Goal: Contribute content: Contribute content

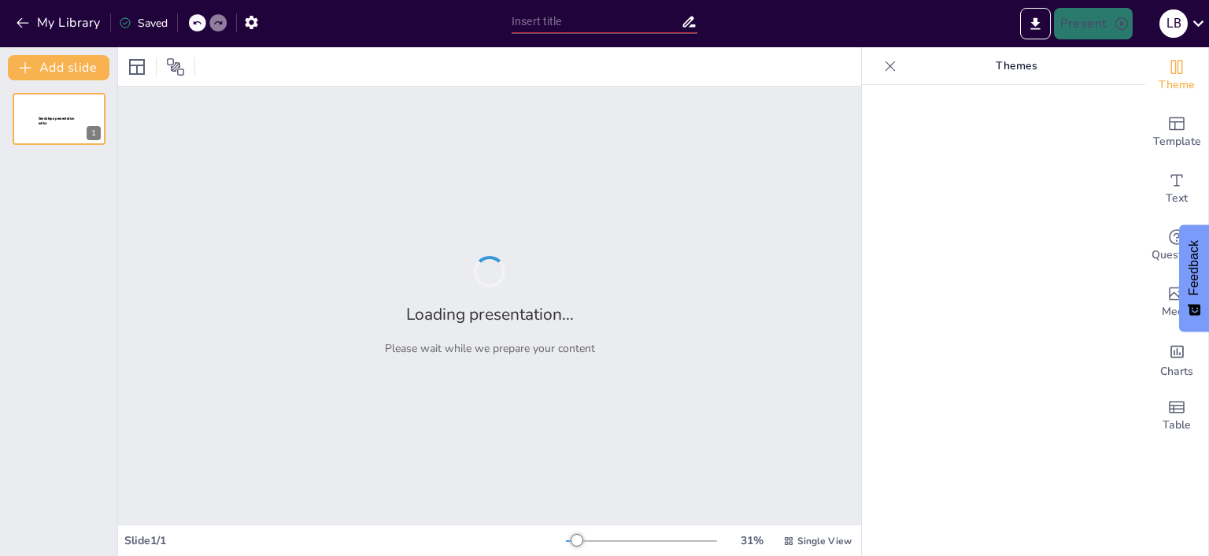
type input "Car-Sharing en Milieu-impact: Een Analyse van de Voordelen"
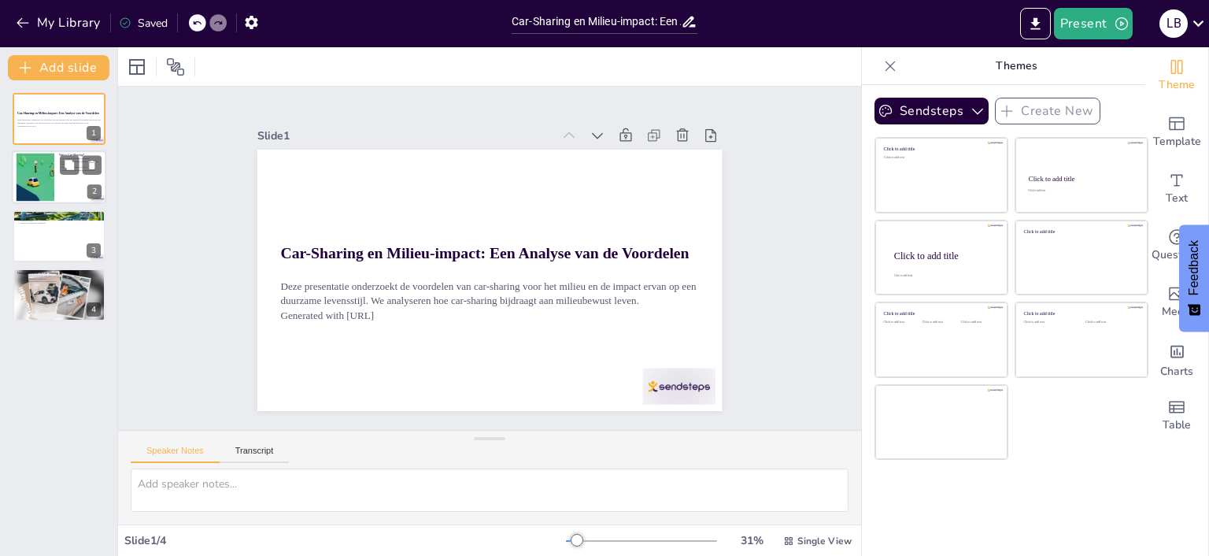
click at [54, 178] on div at bounding box center [35, 178] width 115 height 48
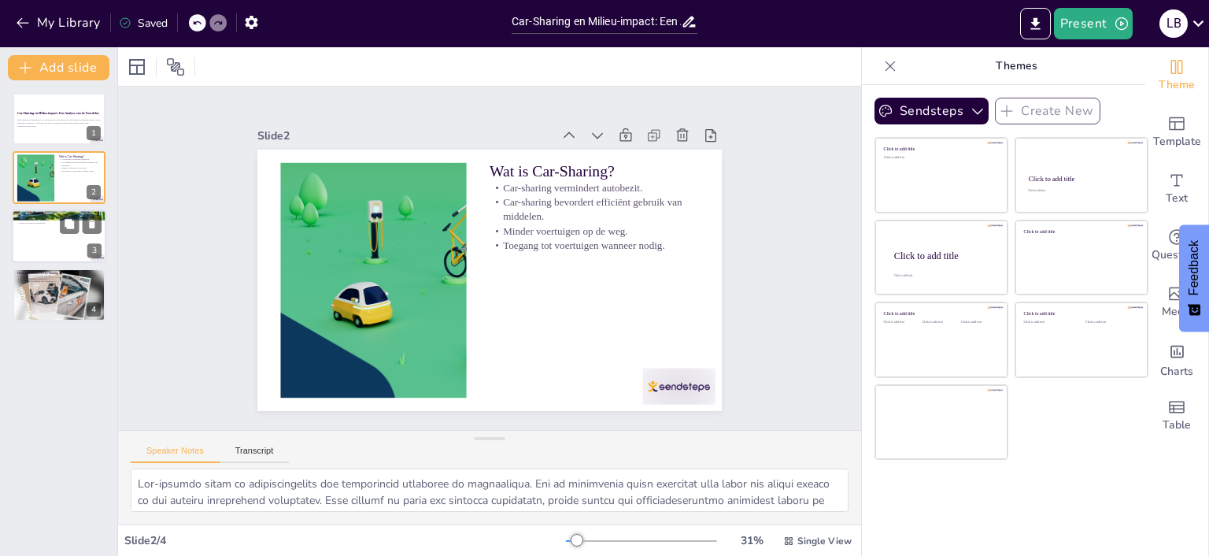
click at [77, 238] on div at bounding box center [59, 236] width 94 height 54
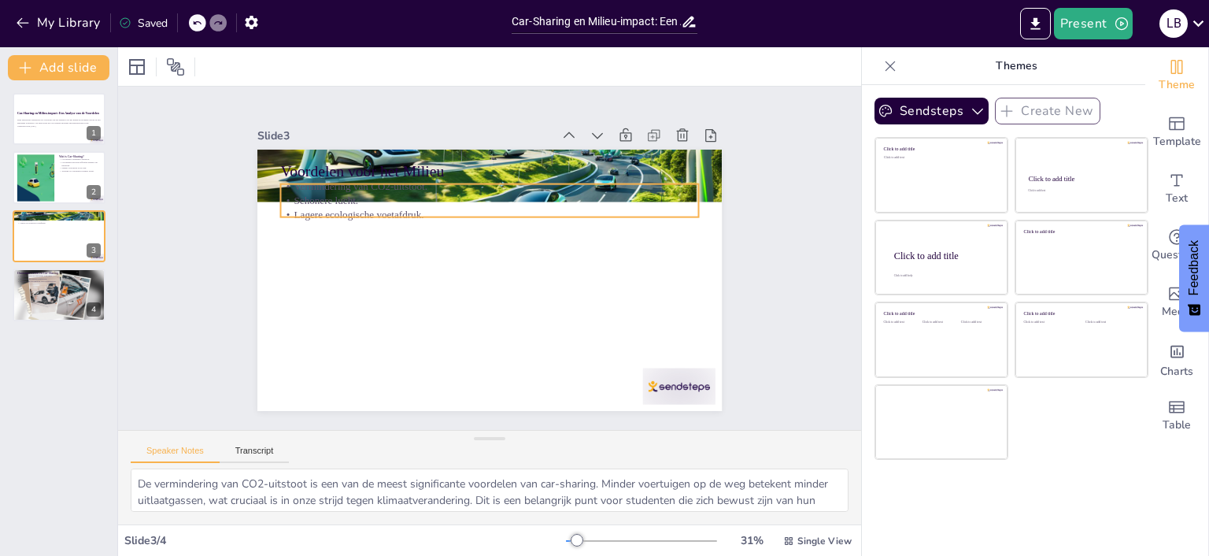
click at [403, 205] on p "Schonere lucht." at bounding box center [489, 201] width 418 height 14
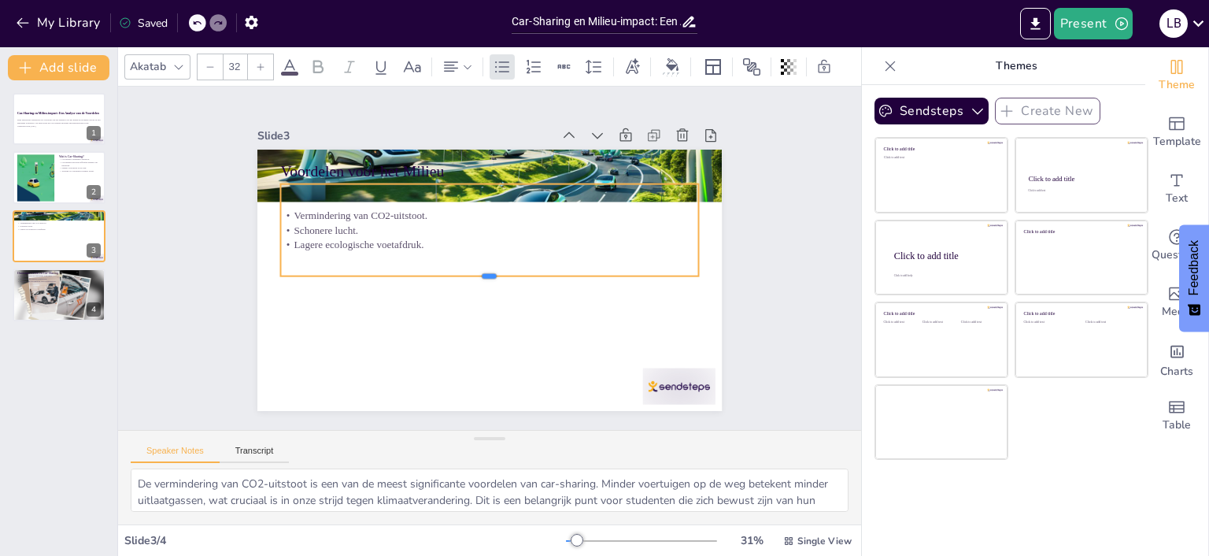
drag, startPoint x: 488, startPoint y: 218, endPoint x: 487, endPoint y: 277, distance: 59.1
click at [487, 277] on div at bounding box center [489, 282] width 418 height 13
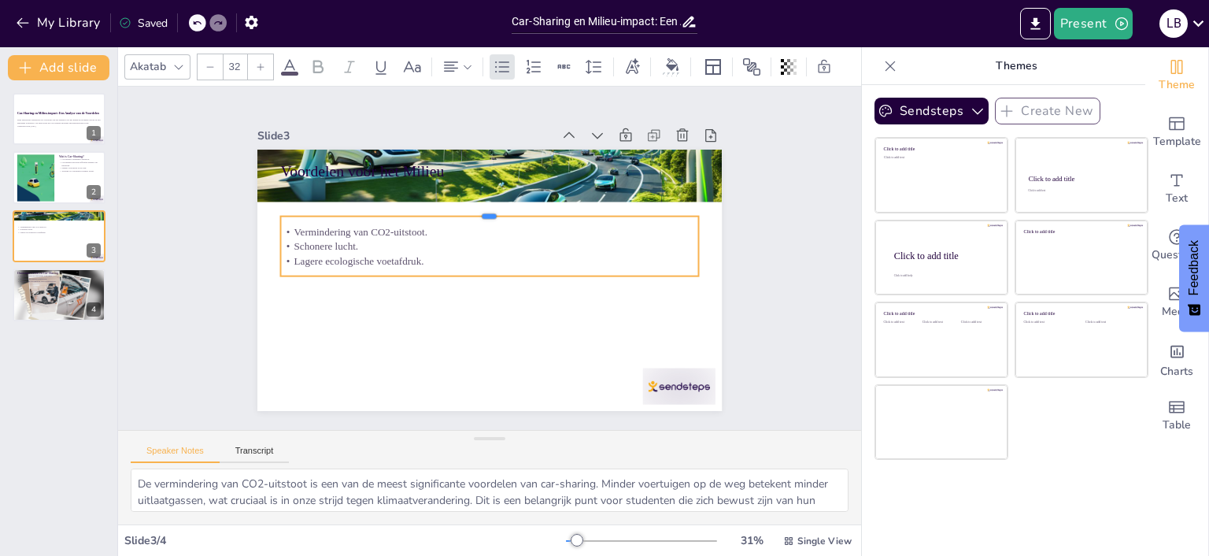
drag, startPoint x: 490, startPoint y: 182, endPoint x: 483, endPoint y: 214, distance: 33.0
click at [483, 214] on div at bounding box center [494, 210] width 417 height 57
click at [55, 290] on div at bounding box center [59, 294] width 94 height 59
type textarea "Het omarmen van car-sharing is een manier om bij te dragen aan een duurzame toe…"
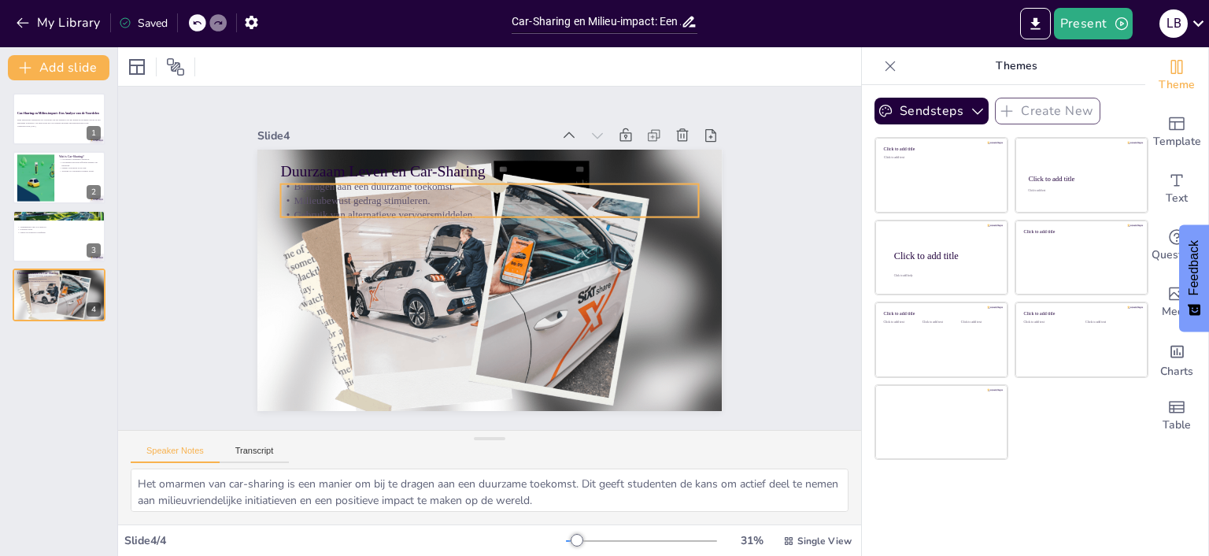
click at [351, 203] on p "Milieubewust gedrag stimuleren." at bounding box center [489, 201] width 418 height 14
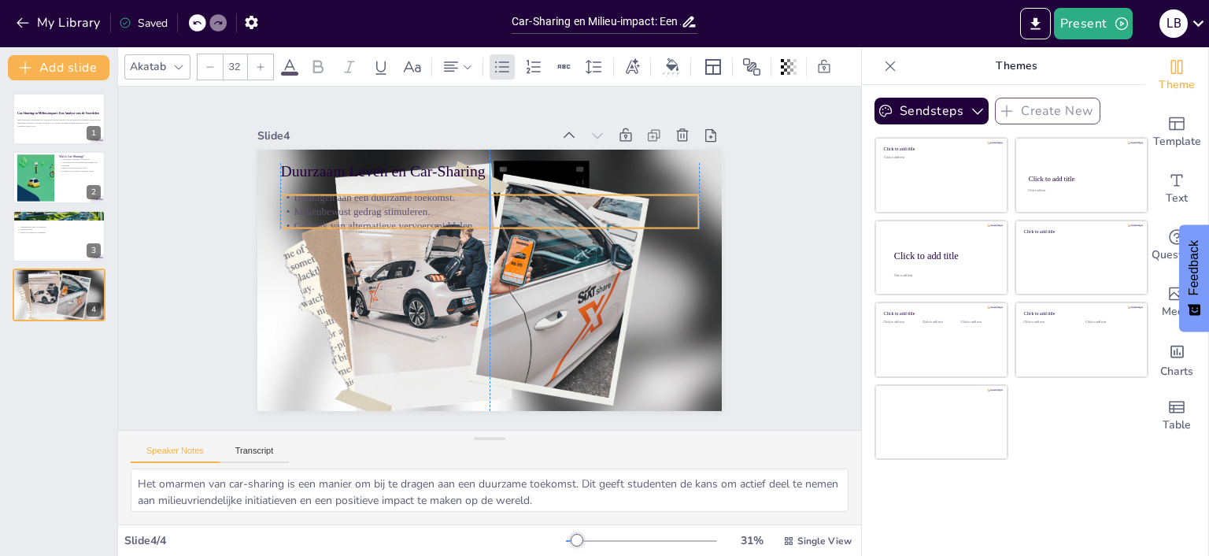
drag, startPoint x: 489, startPoint y: 216, endPoint x: 487, endPoint y: 227, distance: 11.3
click at [487, 227] on p "Gebruik van alternatieve vervoersmiddelen." at bounding box center [492, 227] width 417 height 58
click at [490, 187] on div at bounding box center [497, 182] width 417 height 56
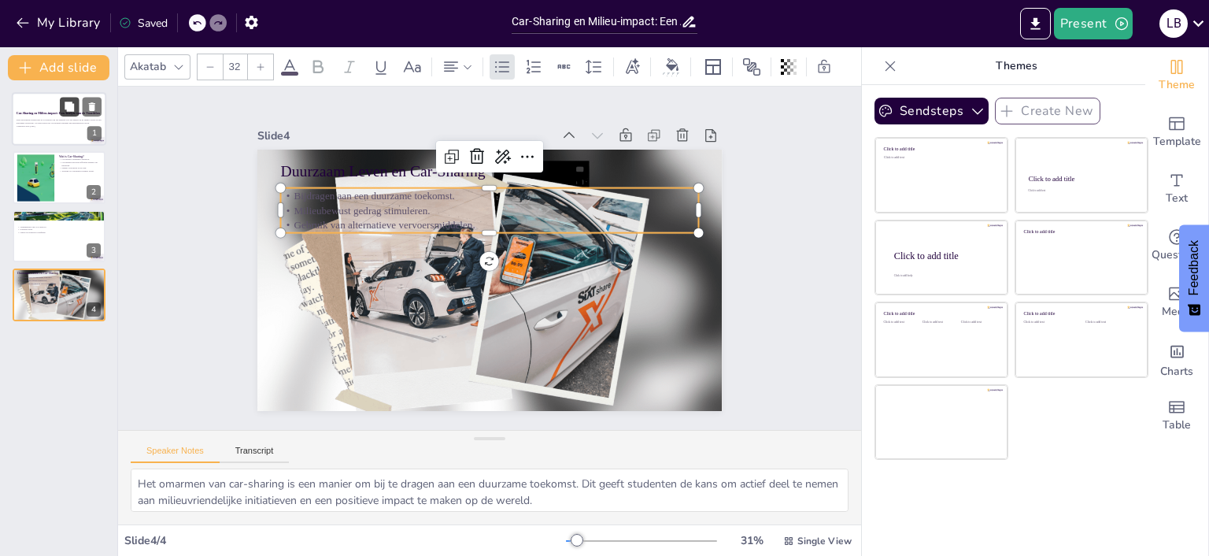
click at [72, 110] on icon at bounding box center [69, 106] width 9 height 9
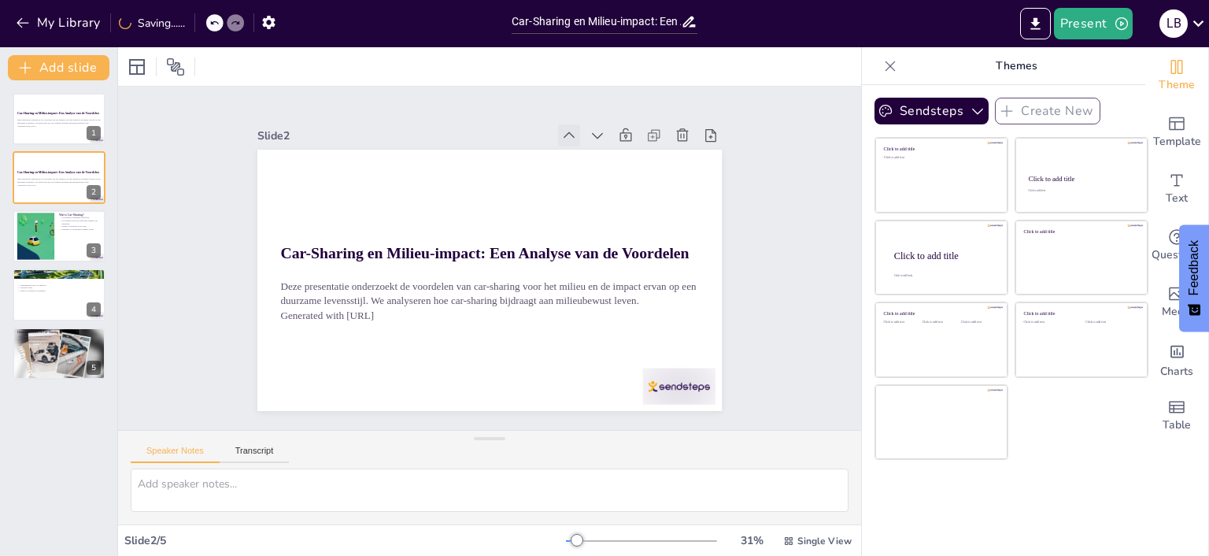
click at [573, 137] on icon at bounding box center [581, 143] width 17 height 17
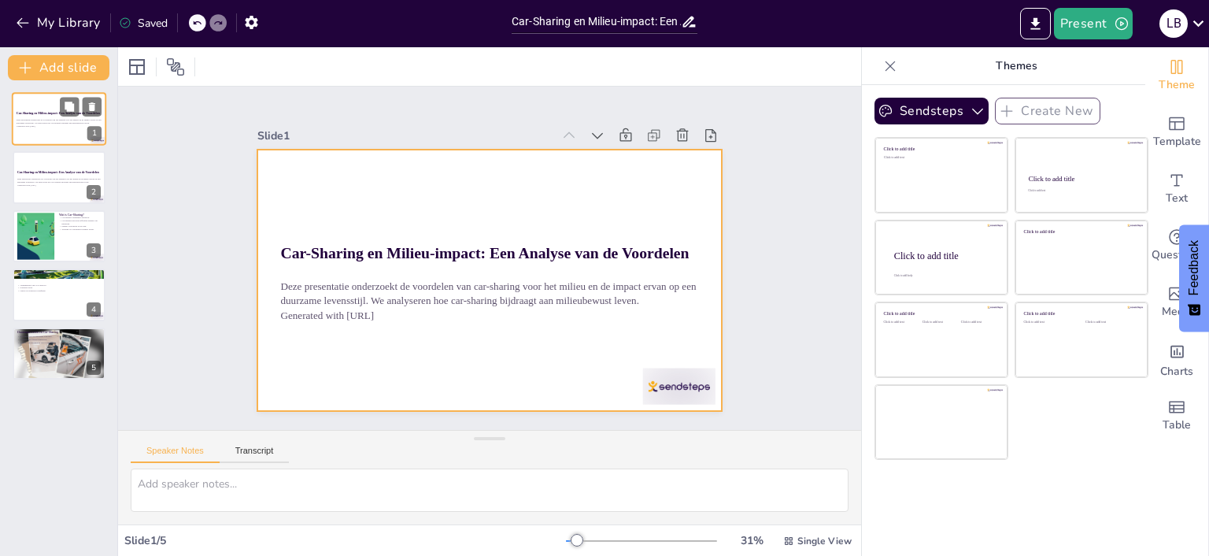
click at [53, 108] on div at bounding box center [59, 119] width 94 height 54
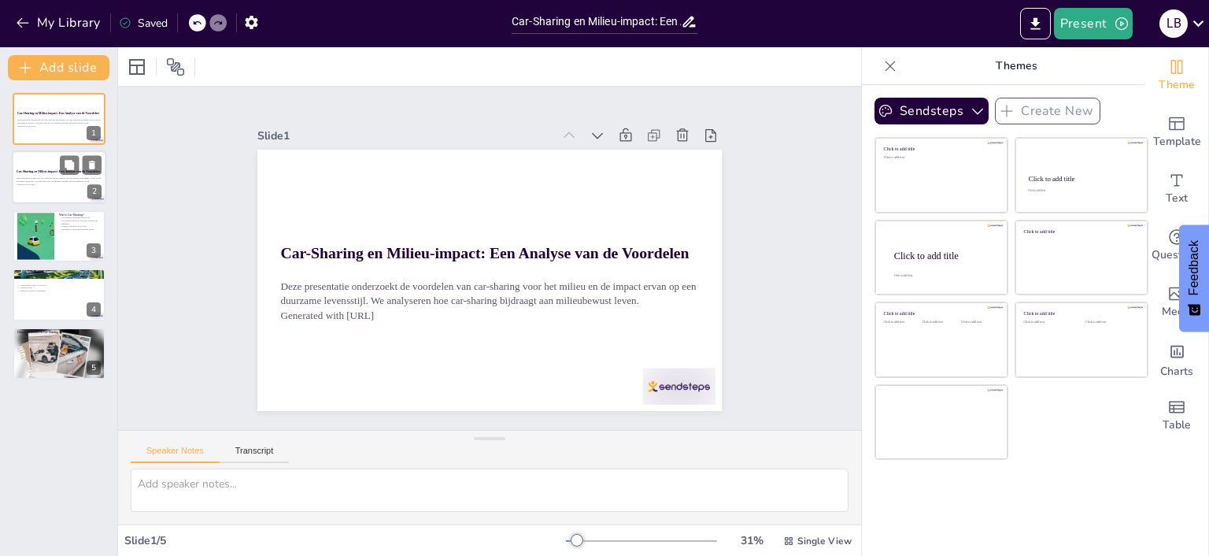
click at [69, 181] on p "Deze presentatie onderzoekt de voordelen van car-sharing voor het milieu en de …" at bounding box center [59, 180] width 85 height 6
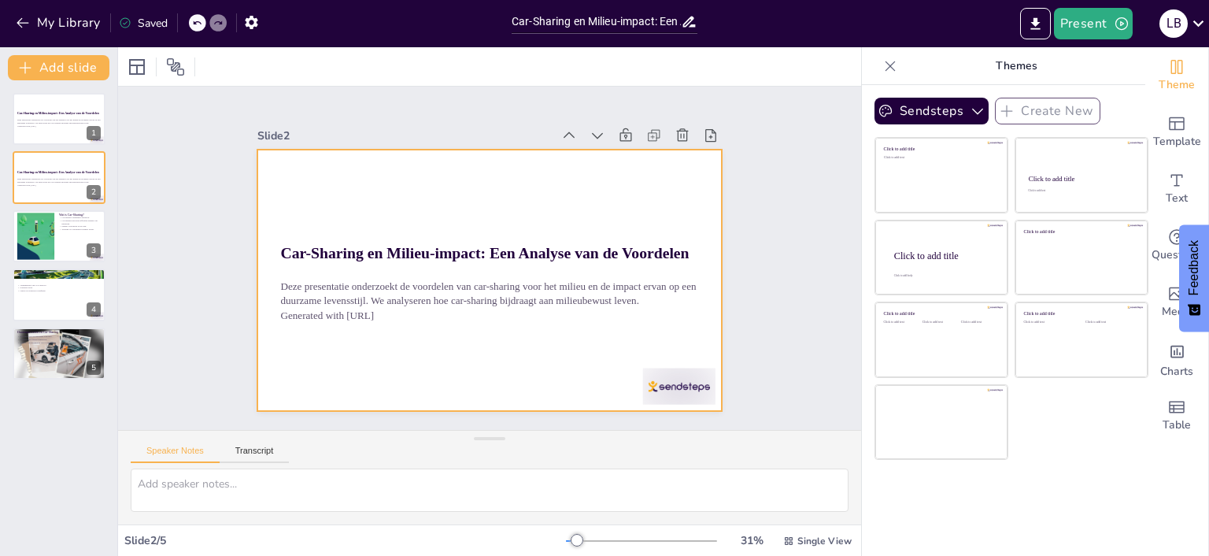
click at [384, 181] on div at bounding box center [489, 280] width 465 height 261
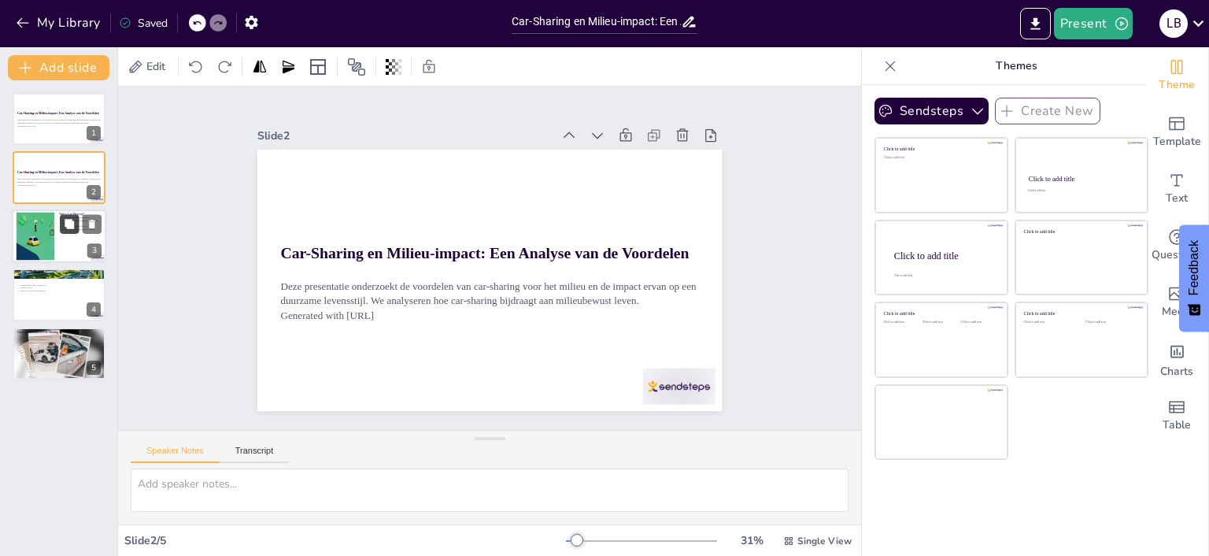
click at [62, 224] on button at bounding box center [69, 223] width 19 height 19
type textarea "Car-sharing helpt de afhankelijkheid van individueel autobezit te verminderen. …"
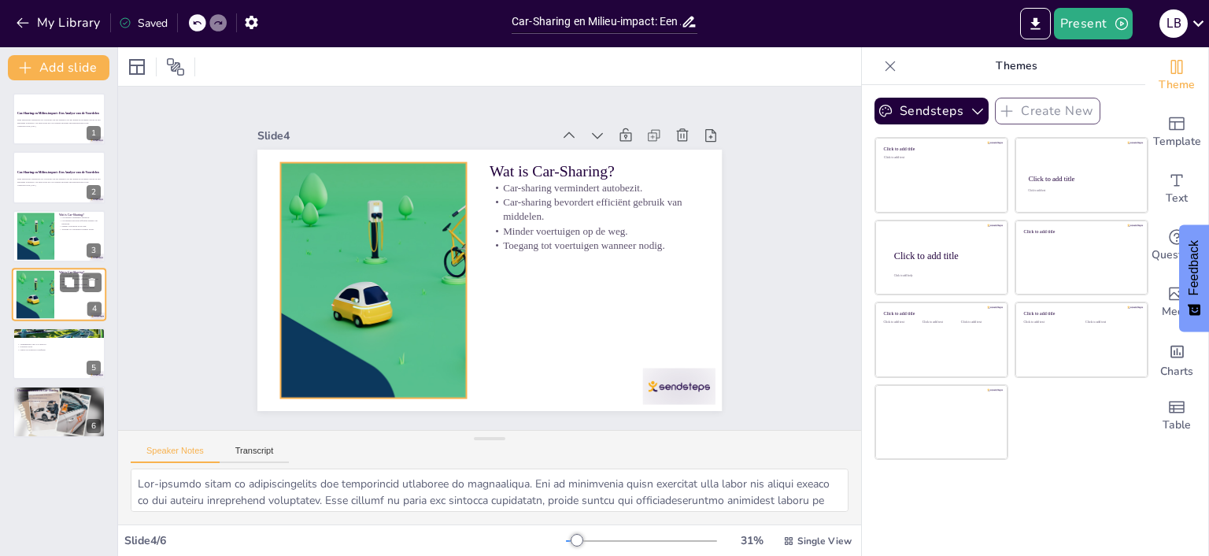
click at [40, 297] on div at bounding box center [35, 295] width 115 height 48
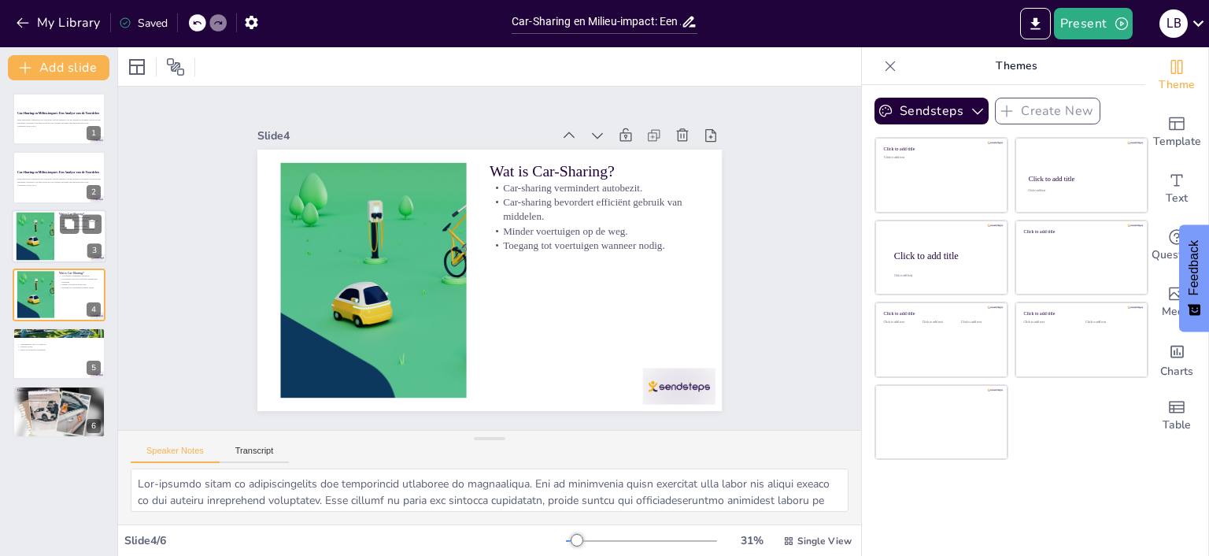
click at [43, 232] on div at bounding box center [35, 236] width 115 height 48
click at [54, 181] on p "Deze presentatie onderzoekt de voordelen van car-sharing voor het milieu en de …" at bounding box center [59, 180] width 85 height 6
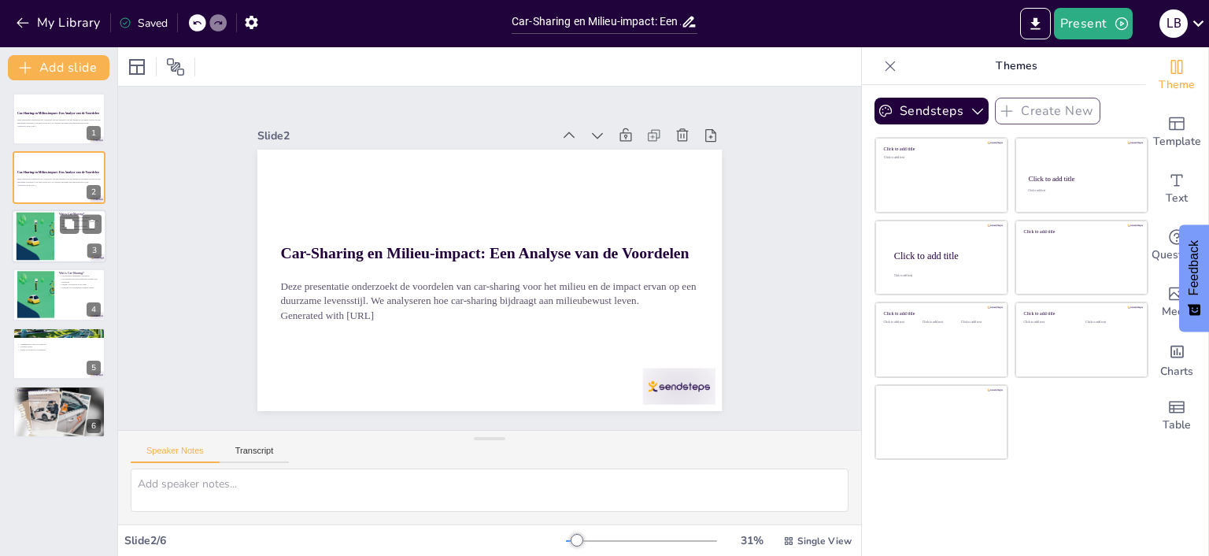
click at [61, 244] on div at bounding box center [59, 236] width 94 height 54
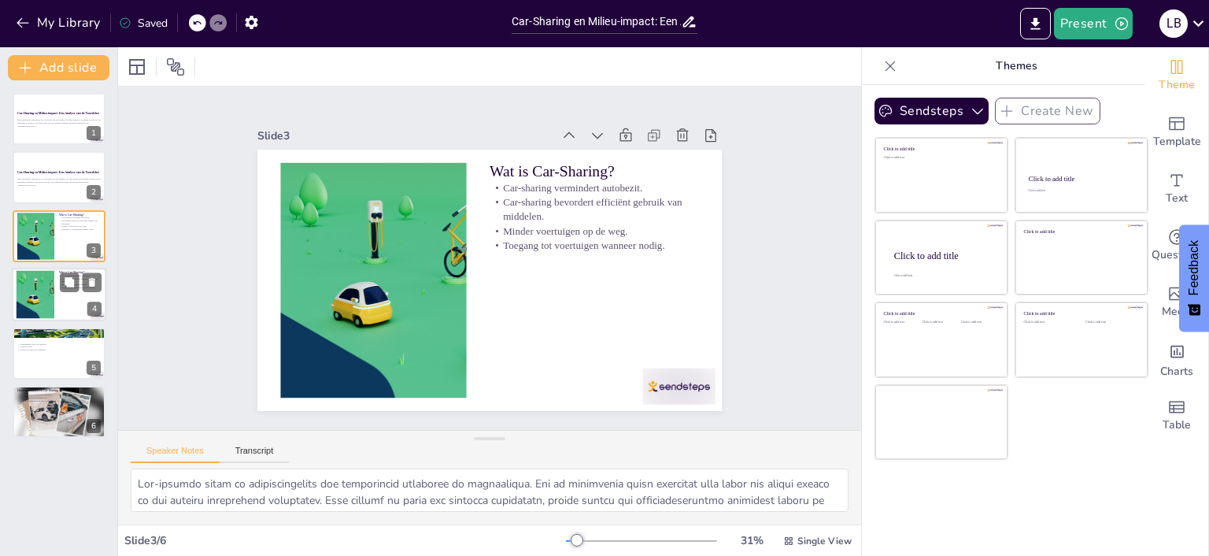
click at [71, 295] on div at bounding box center [59, 295] width 94 height 54
click at [51, 359] on div at bounding box center [59, 354] width 94 height 54
type textarea "De vermindering van CO2-uitstoot is een van de meest significante voordelen van…"
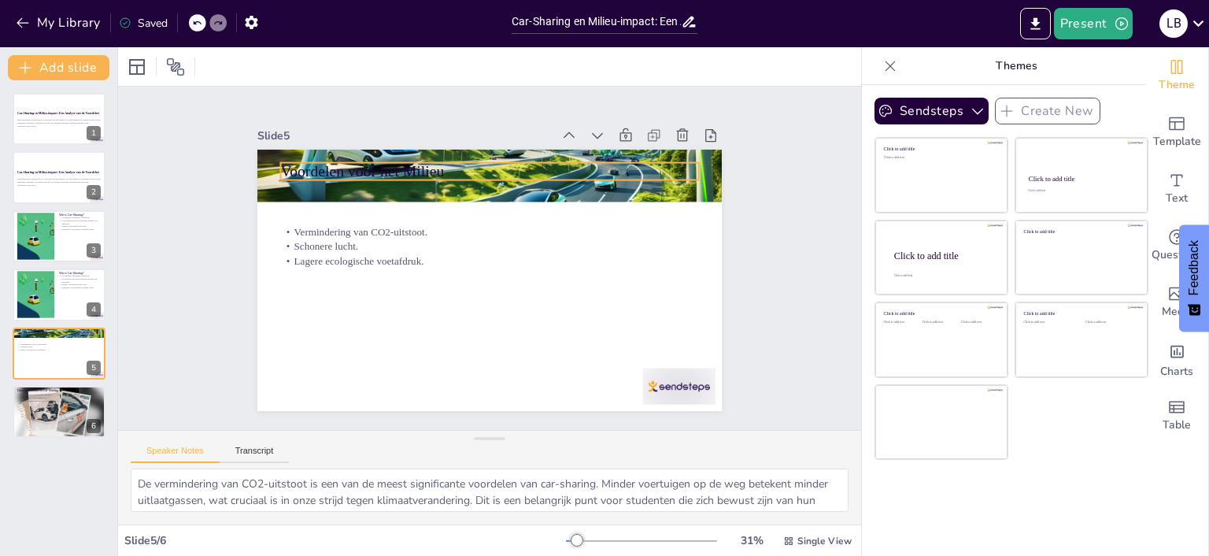
click at [377, 174] on p "Voordelen voor het Milieu" at bounding box center [499, 171] width 418 height 65
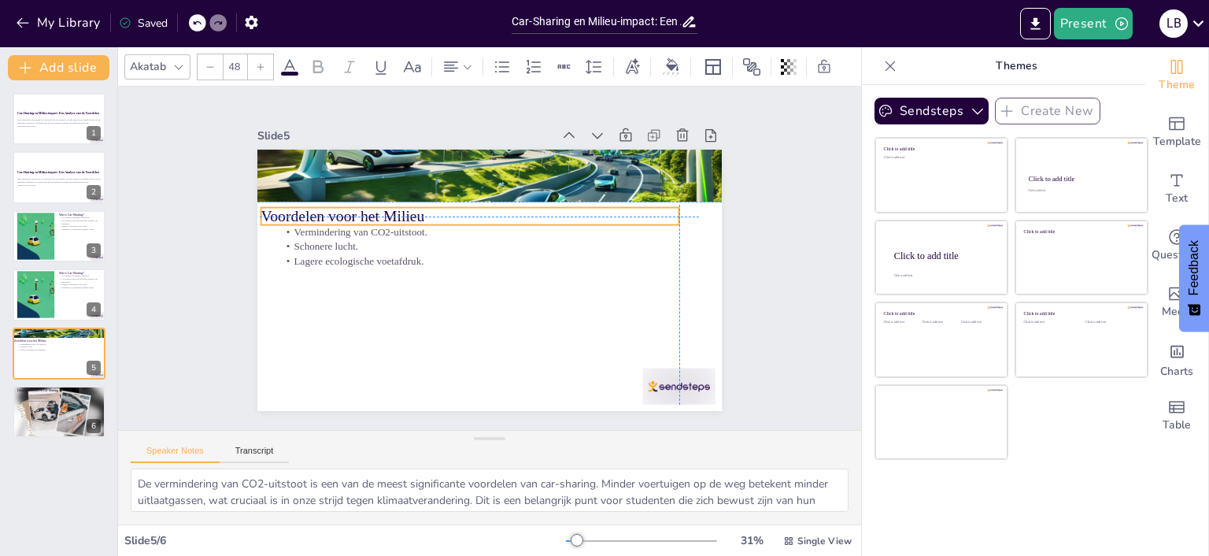
drag, startPoint x: 491, startPoint y: 179, endPoint x: 471, endPoint y: 220, distance: 46.5
click at [471, 174] on div "Voordelen voor het Milieu Vermindering van CO2-uitstoot. Schonere lucht. Lagere…" at bounding box center [501, 150] width 462 height 48
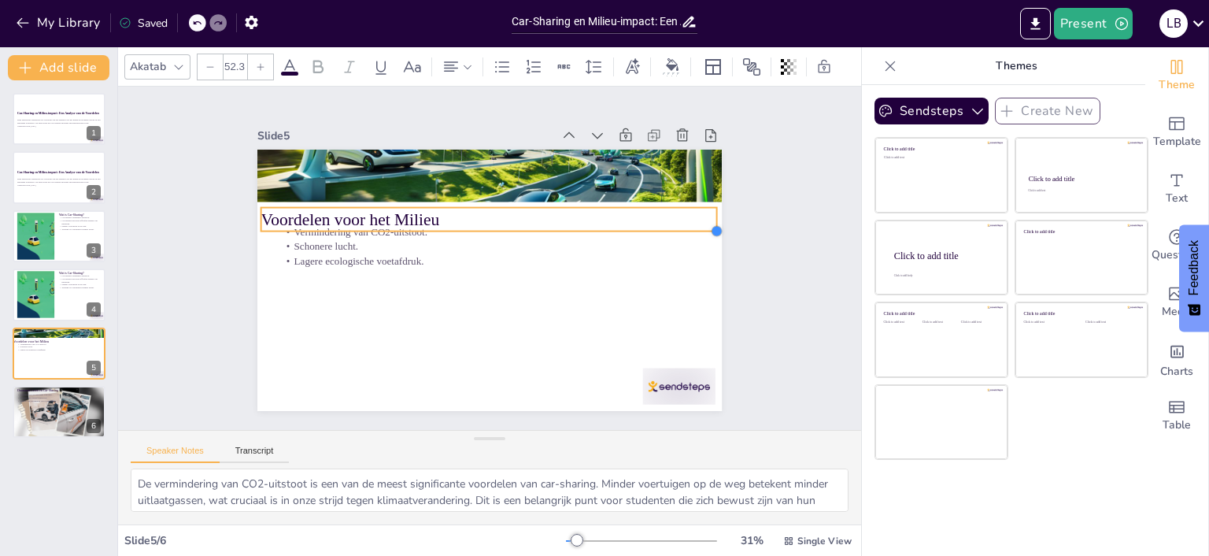
drag, startPoint x: 682, startPoint y: 227, endPoint x: 719, endPoint y: 228, distance: 37.0
click at [719, 272] on div at bounding box center [717, 279] width 15 height 15
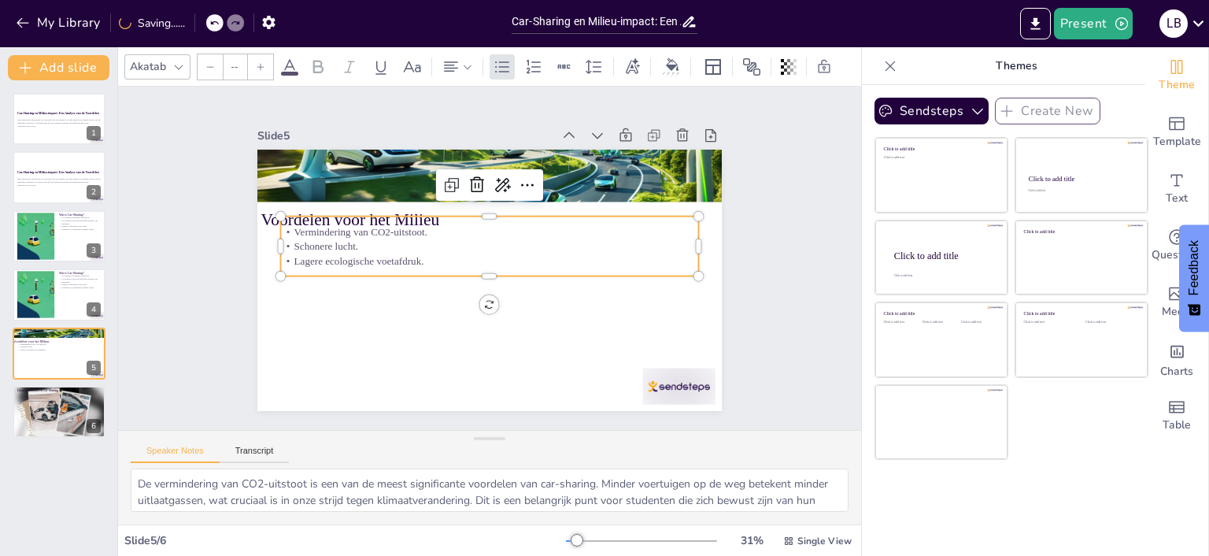
type input "32"
click at [465, 274] on div "Vermindering van CO2-uitstoot. Schonere lucht. Lagere ecologische voetafdruk." at bounding box center [489, 247] width 418 height 60
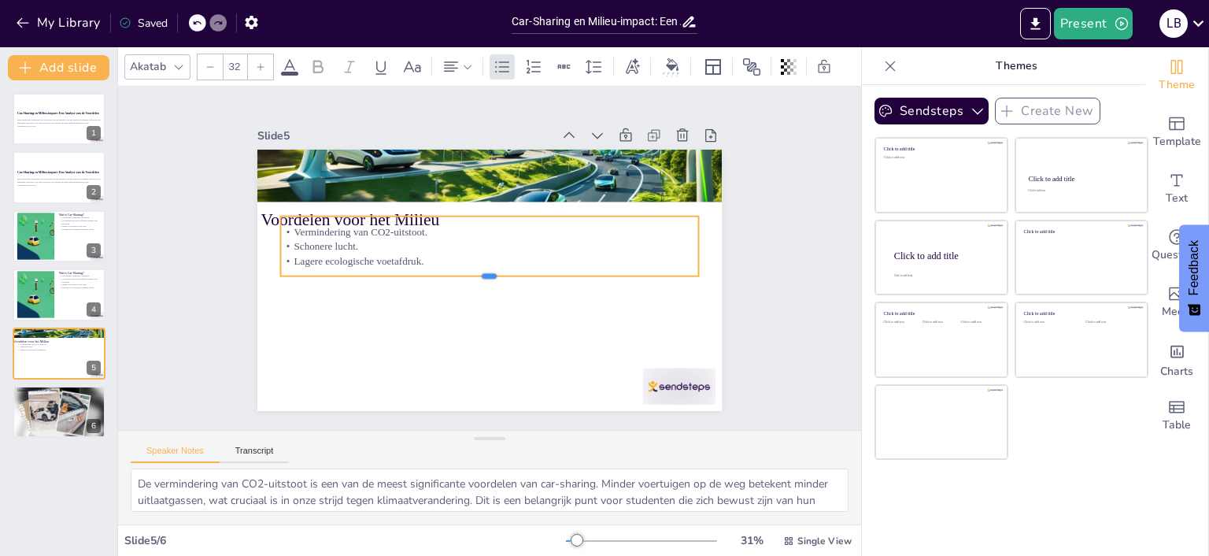
click at [490, 278] on div at bounding box center [489, 282] width 418 height 13
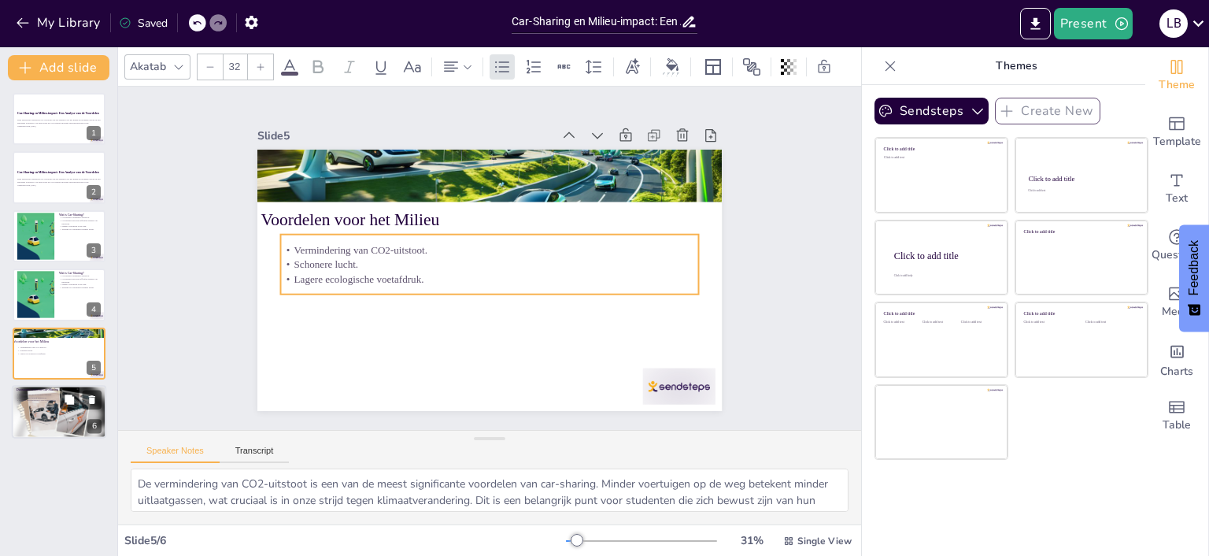
click at [80, 420] on div at bounding box center [59, 412] width 94 height 59
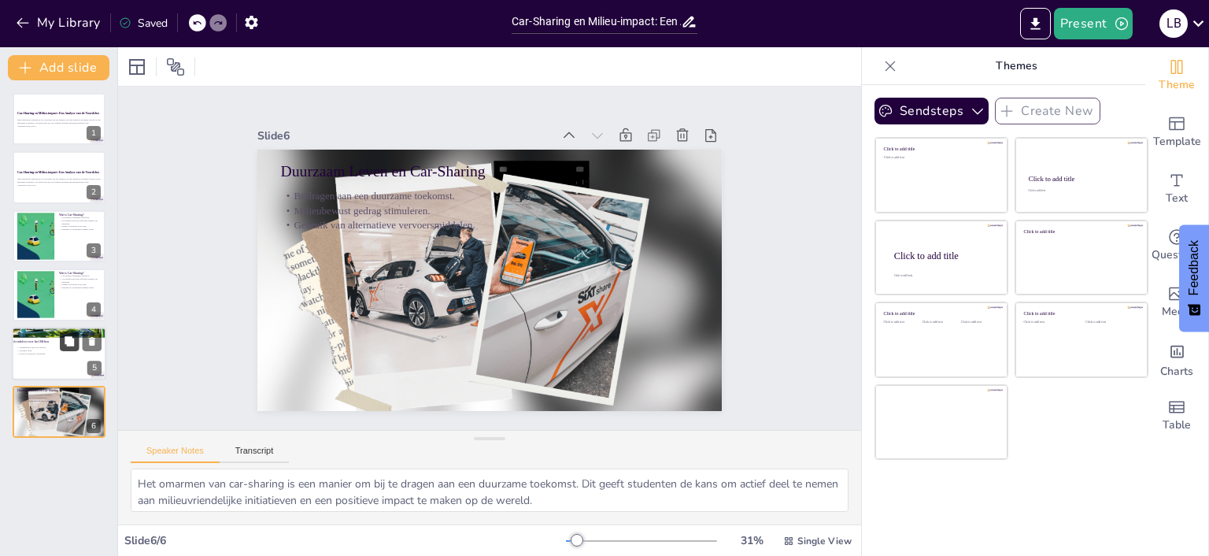
click at [69, 346] on button at bounding box center [69, 340] width 19 height 19
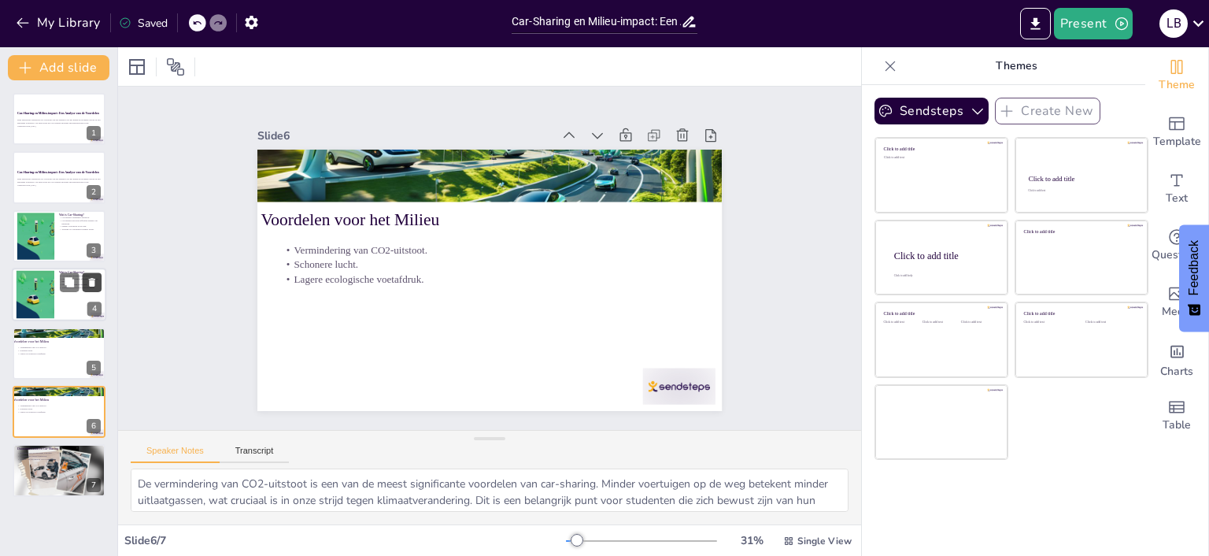
click at [90, 281] on icon at bounding box center [92, 282] width 6 height 9
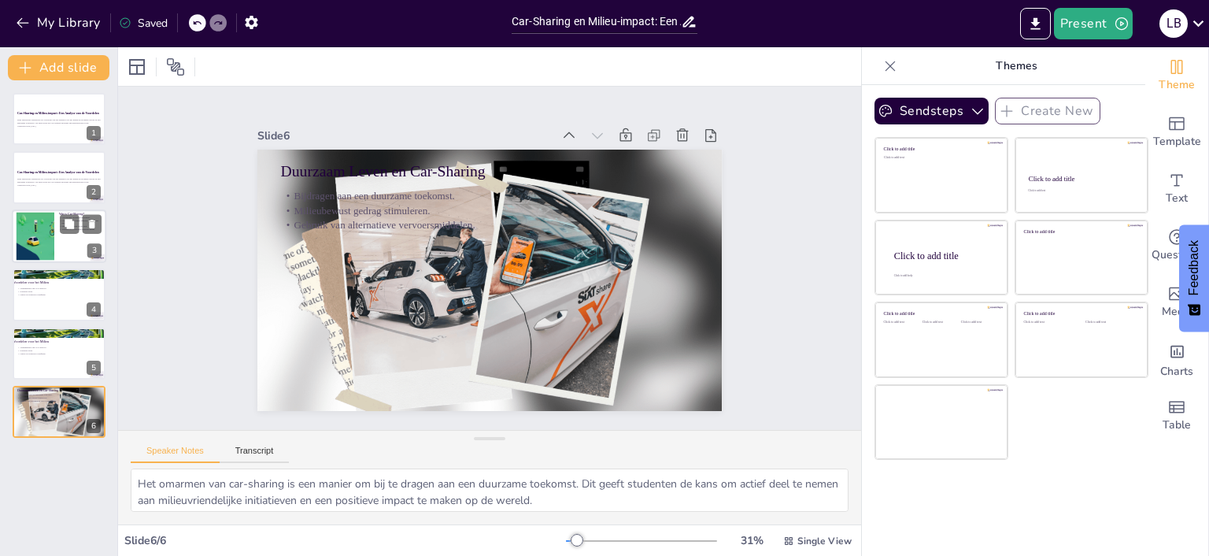
click at [54, 238] on div at bounding box center [35, 236] width 115 height 48
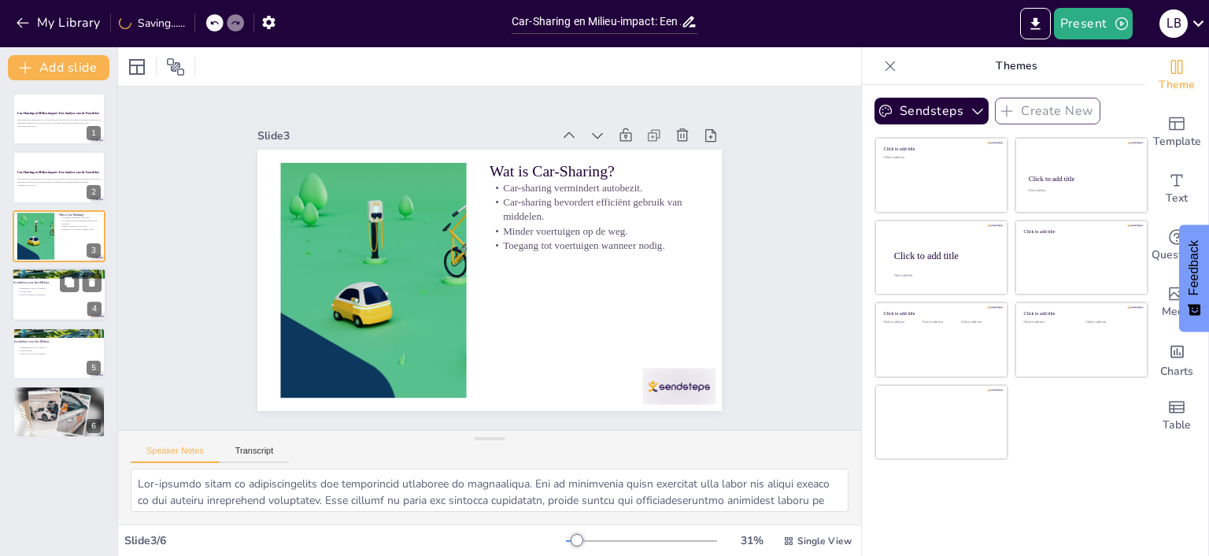
click at [58, 294] on p "Lagere ecologische voetafdruk." at bounding box center [59, 294] width 85 height 3
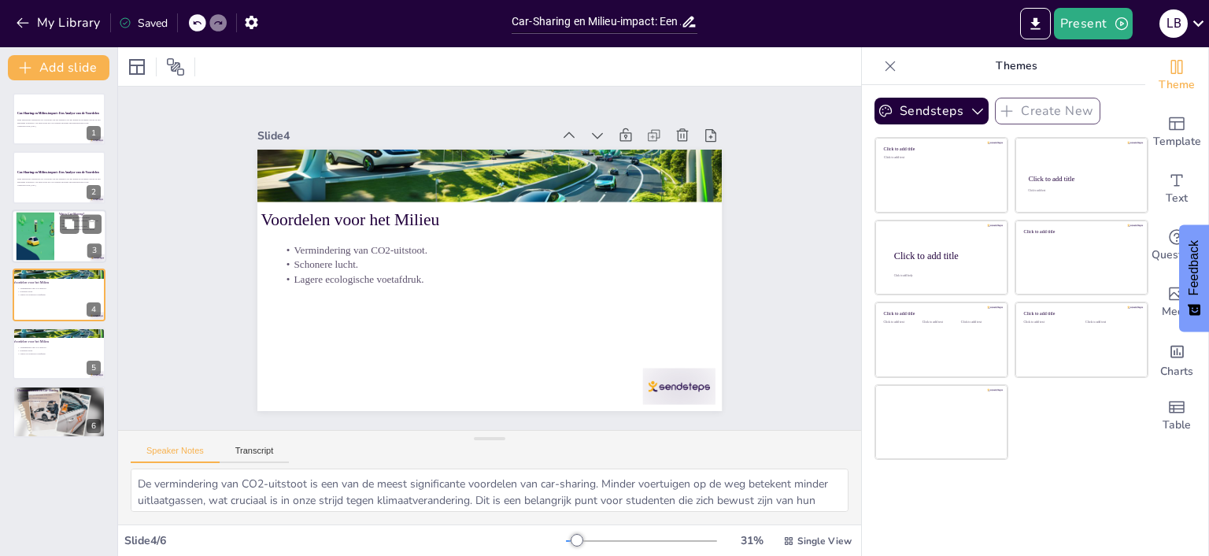
click at [30, 227] on div at bounding box center [35, 236] width 115 height 48
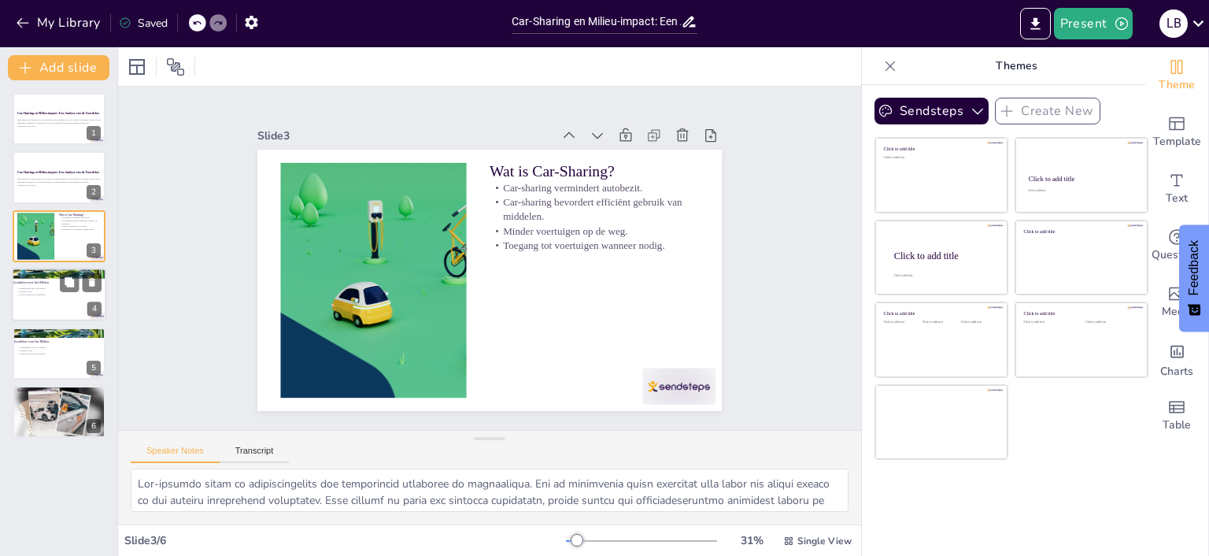
click at [54, 309] on div at bounding box center [59, 295] width 94 height 54
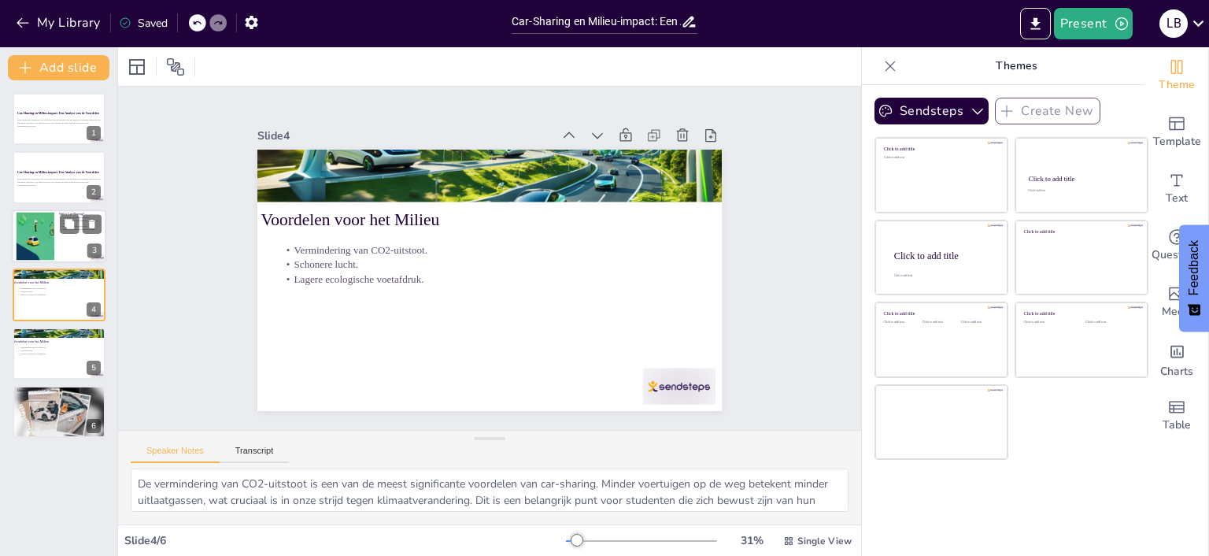
click at [63, 254] on div at bounding box center [59, 236] width 94 height 54
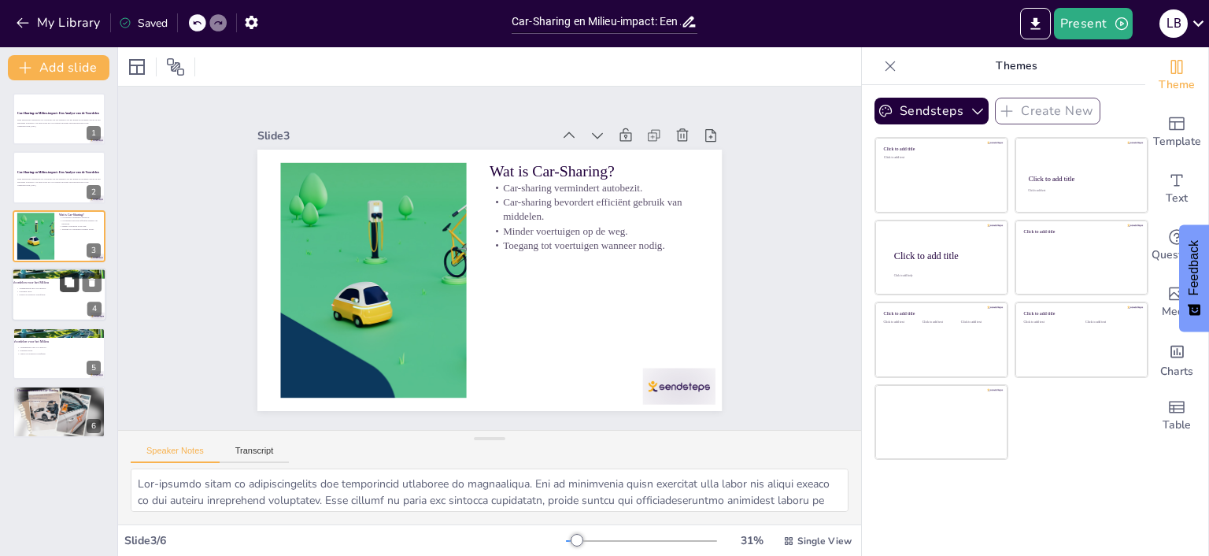
click at [68, 291] on button at bounding box center [69, 282] width 19 height 19
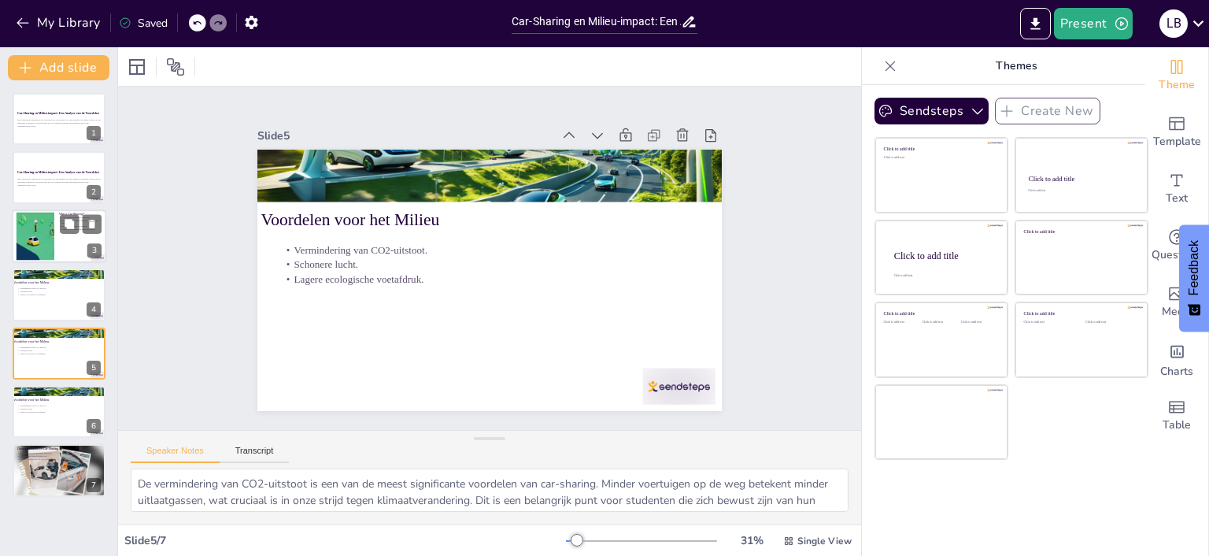
click at [61, 252] on div at bounding box center [59, 236] width 94 height 54
type textarea "Car-sharing helpt de afhankelijkheid van individueel autobezit te verminderen. …"
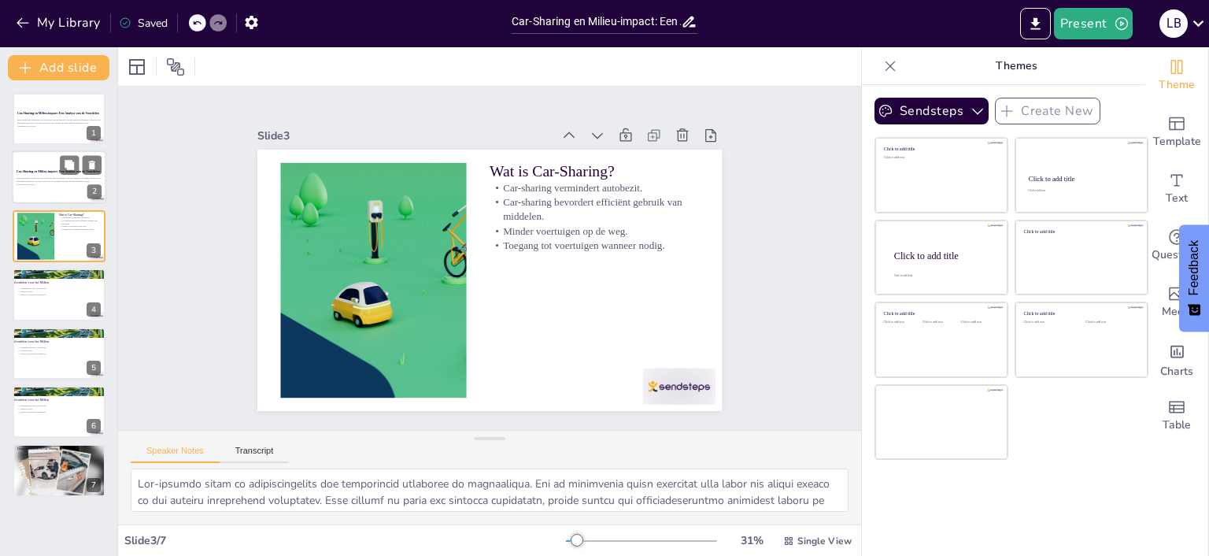
click at [68, 183] on div "Deze presentatie onderzoekt de voordelen van car-sharing voor het milieu en de …" at bounding box center [59, 181] width 85 height 9
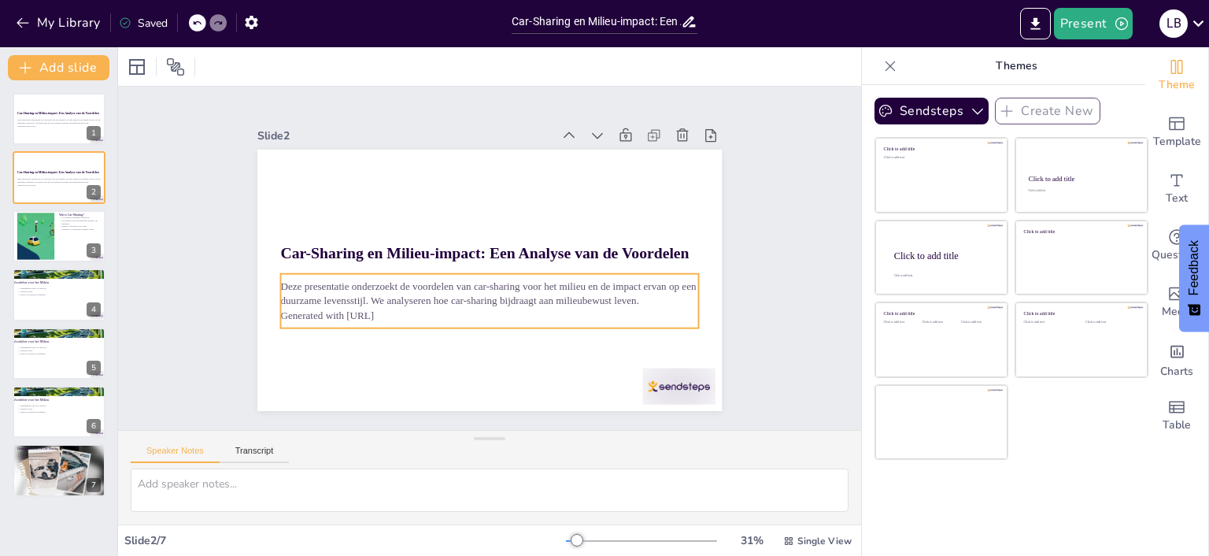
click at [384, 320] on p "Generated with Sendsteps.ai" at bounding box center [489, 315] width 418 height 14
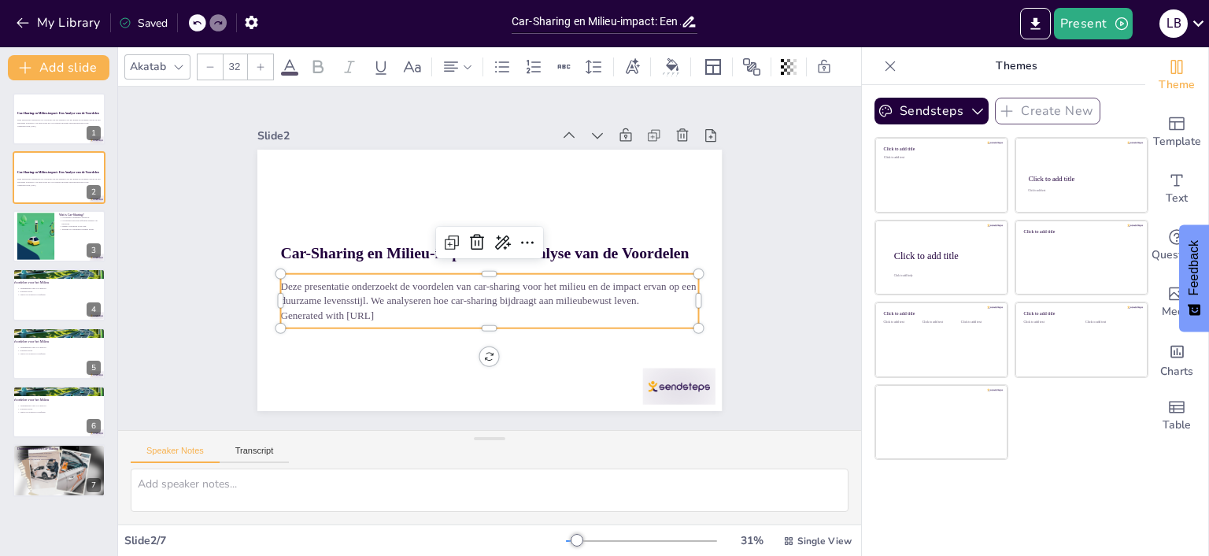
click at [406, 313] on p "Generated with Sendsteps.ai" at bounding box center [483, 315] width 417 height 58
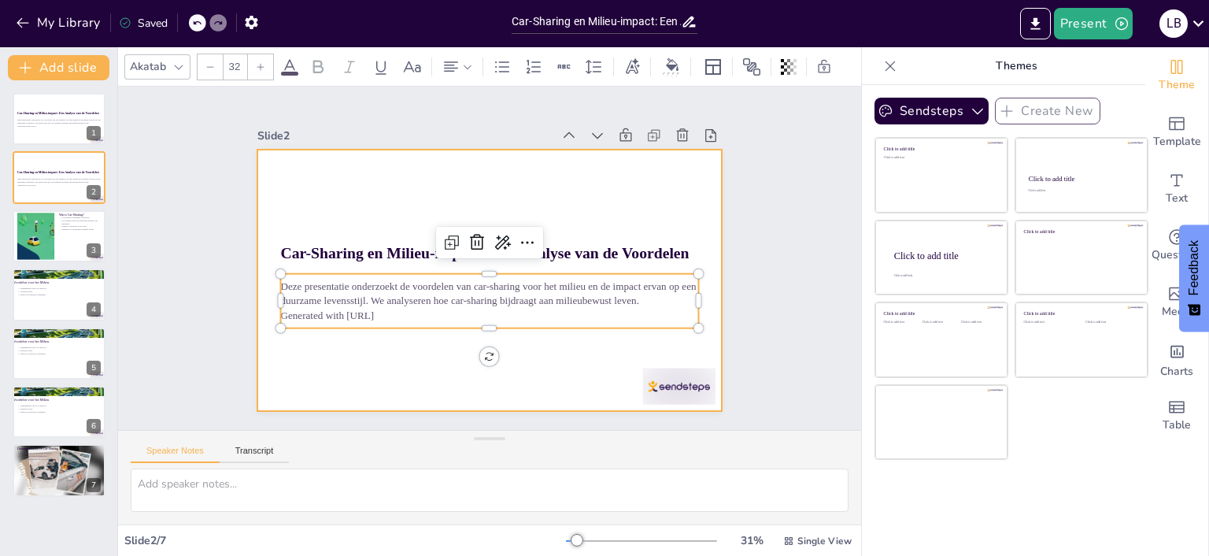
drag, startPoint x: 410, startPoint y: 347, endPoint x: 394, endPoint y: 347, distance: 15.7
click at [409, 347] on div at bounding box center [487, 280] width 490 height 309
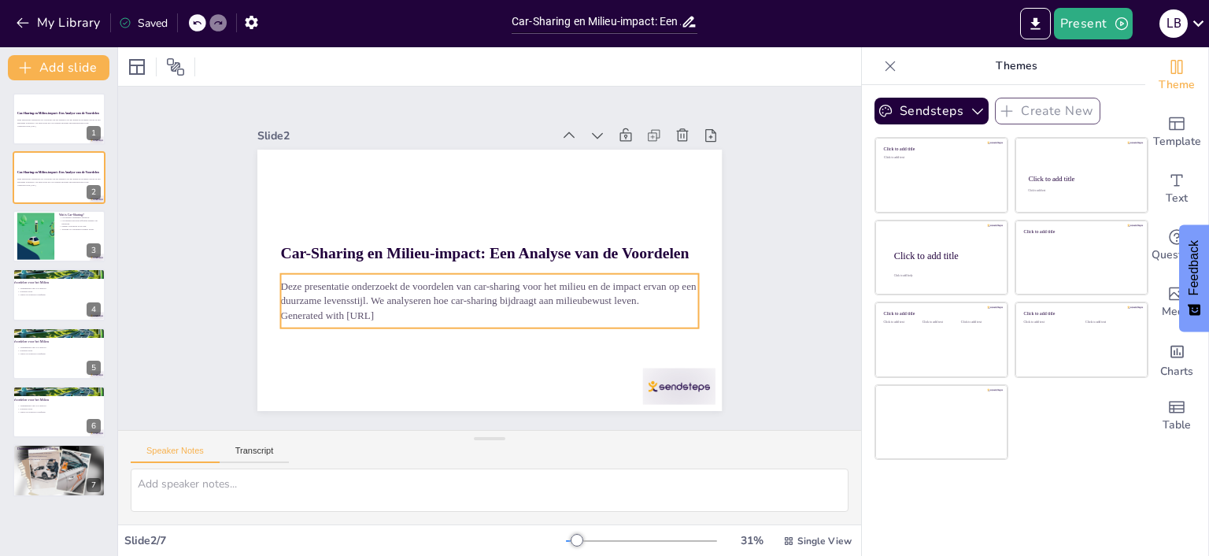
click at [402, 313] on p "Generated with Sendsteps.ai" at bounding box center [489, 315] width 418 height 14
click at [400, 313] on p "Generated with Sendsteps.ai" at bounding box center [489, 315] width 418 height 14
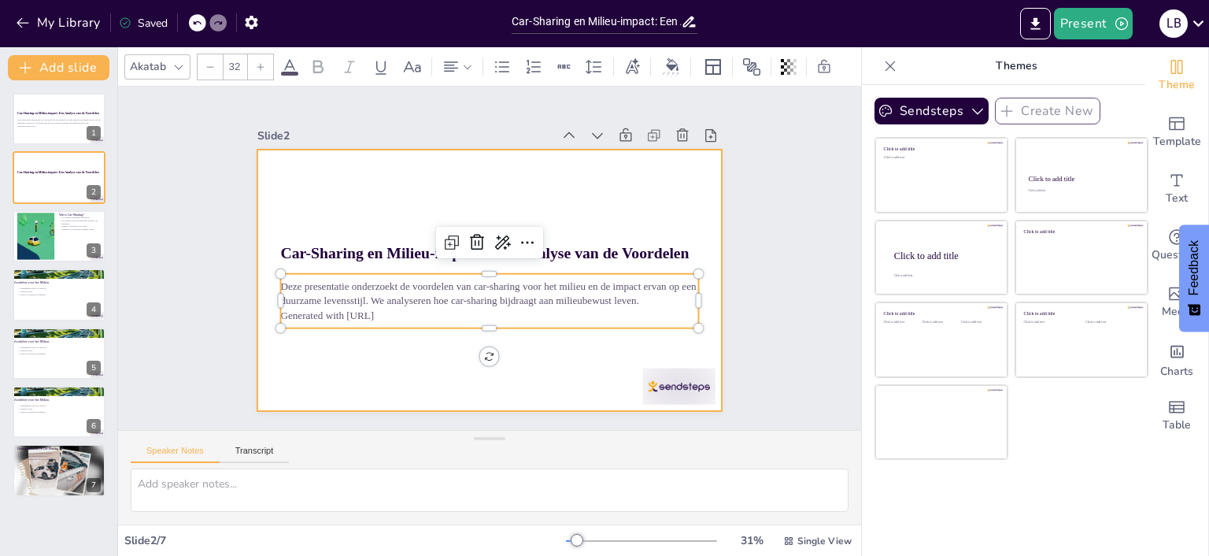
click at [398, 357] on div "Slide 1 Car-Sharing en Milieu-impact: Een Analyse van de Voordelen Deze present…" at bounding box center [489, 258] width 775 height 419
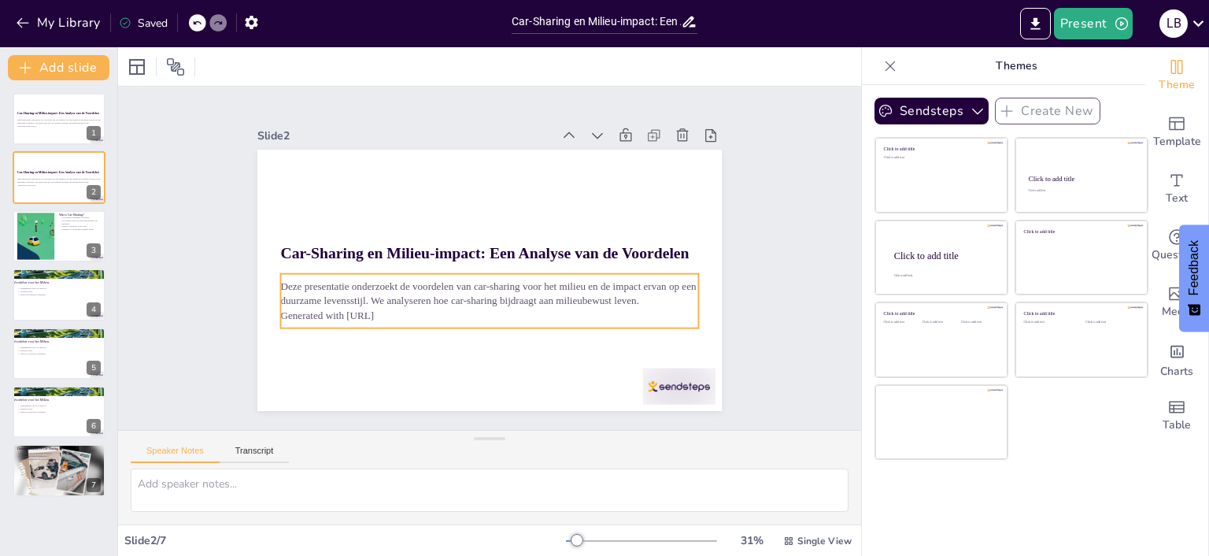
click at [399, 316] on p "Generated with Sendsteps.ai" at bounding box center [489, 315] width 418 height 14
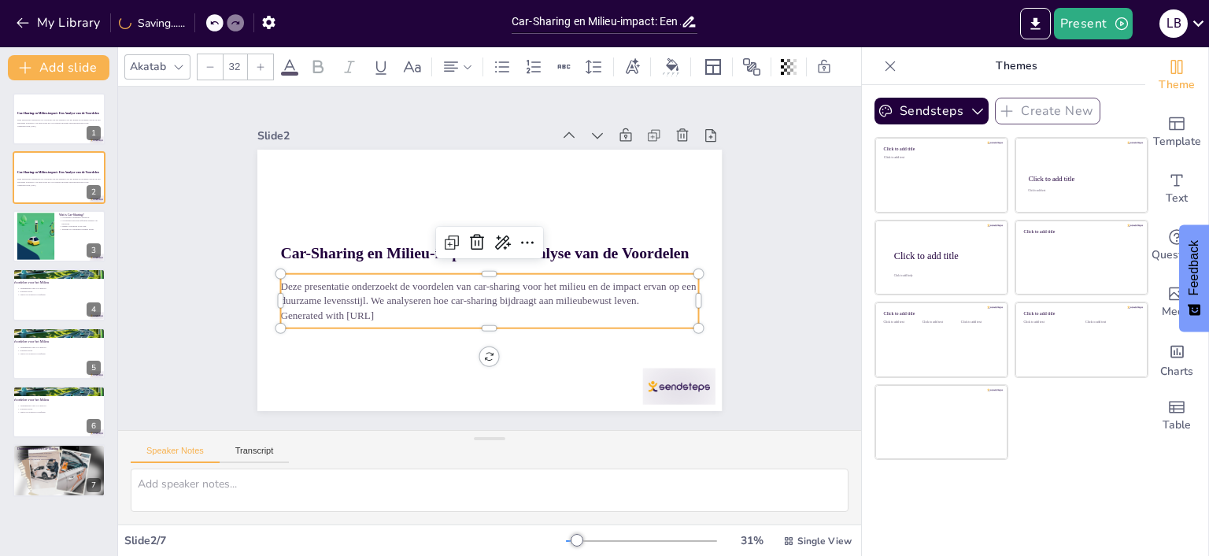
click at [409, 310] on p "Generated with Sendsteps.ai" at bounding box center [489, 315] width 418 height 14
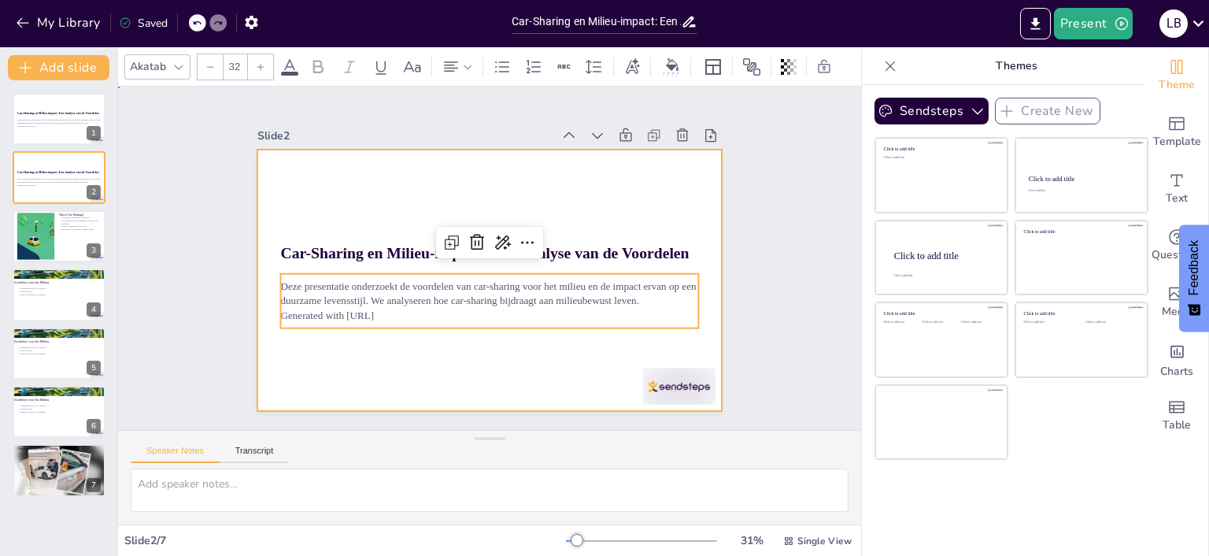
click at [461, 347] on div at bounding box center [487, 280] width 490 height 309
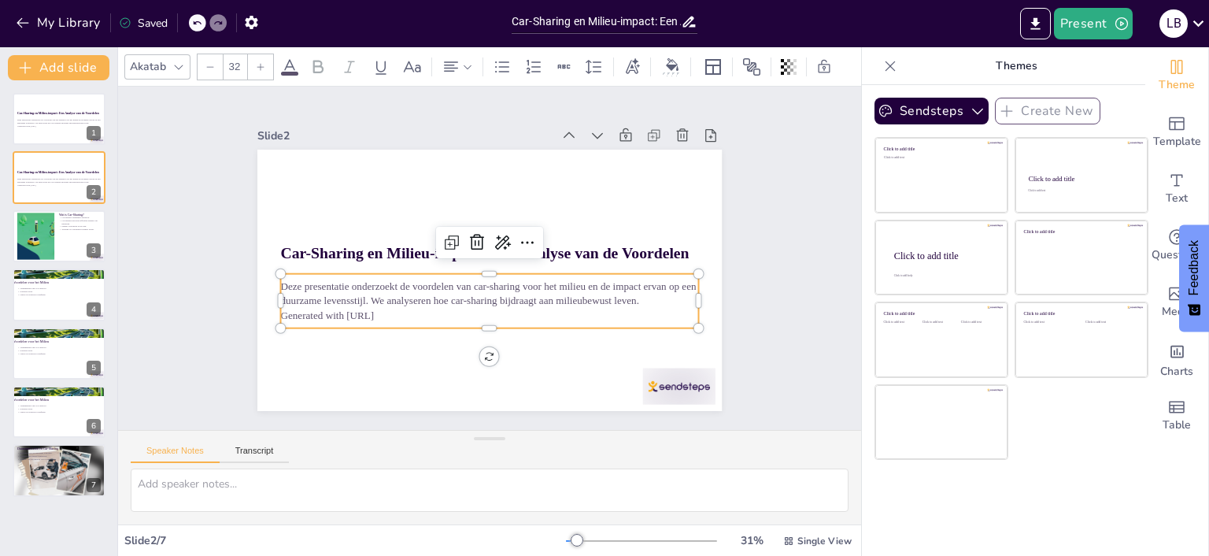
click at [445, 306] on p "Deze presentatie onderzoekt de voordelen van car-sharing voor het milieu en de …" at bounding box center [482, 292] width 415 height 115
click at [472, 247] on icon at bounding box center [477, 242] width 14 height 16
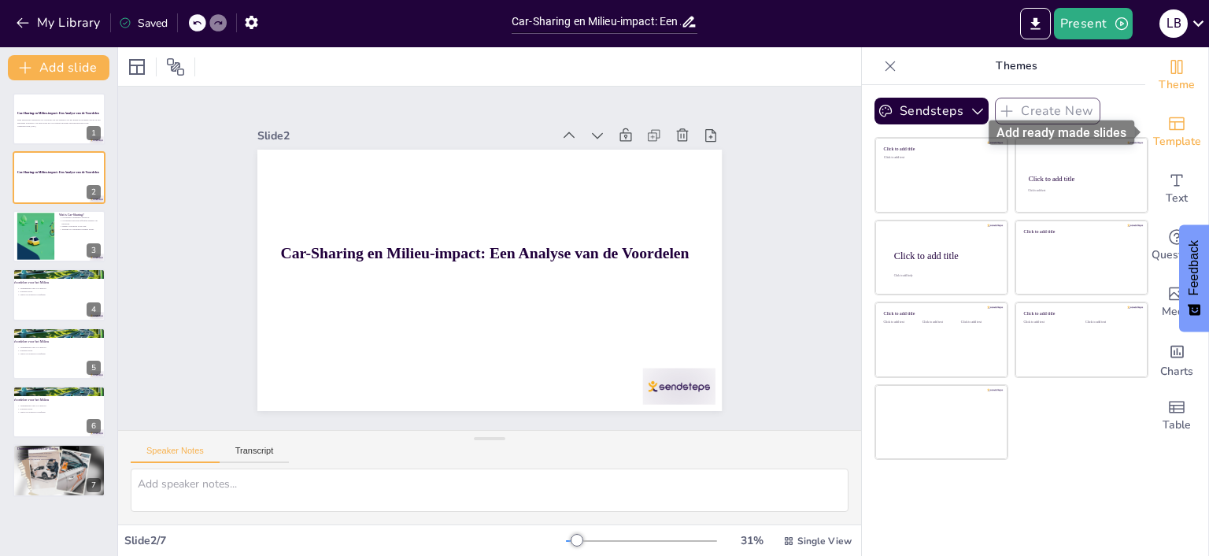
click at [1174, 147] on span "Template" at bounding box center [1177, 141] width 48 height 17
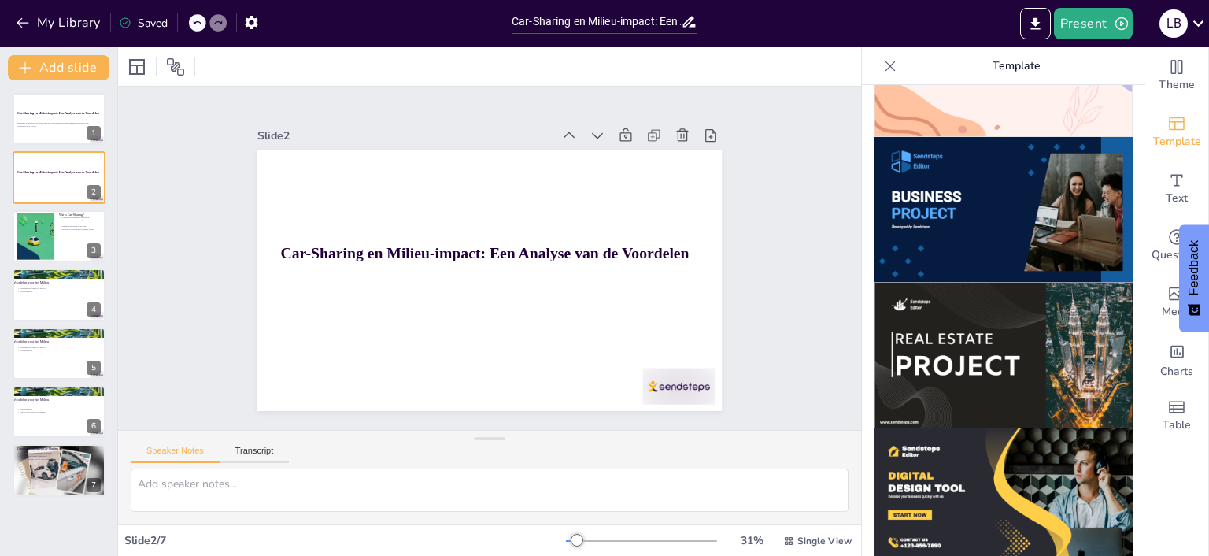
scroll to position [1591, 0]
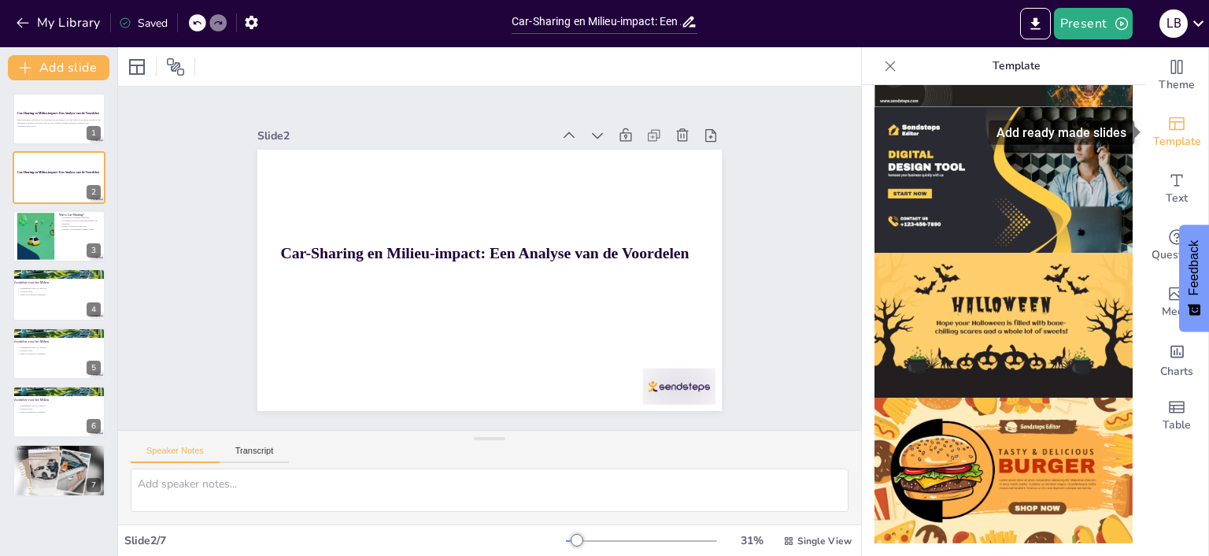
click at [1177, 139] on span "Template" at bounding box center [1177, 141] width 48 height 17
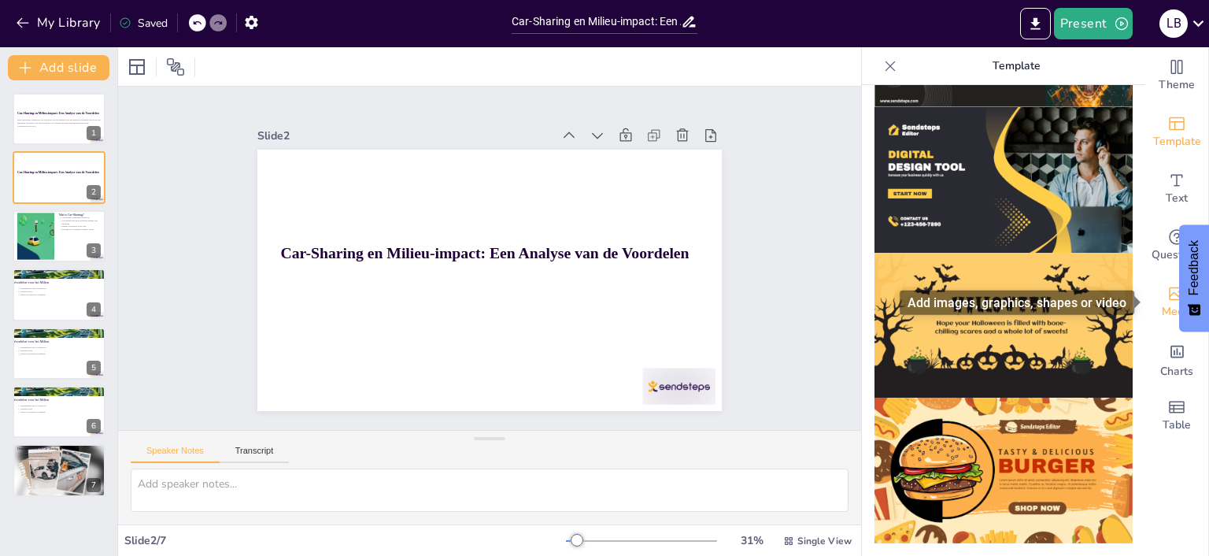
click at [1172, 304] on span "Media" at bounding box center [1177, 311] width 31 height 17
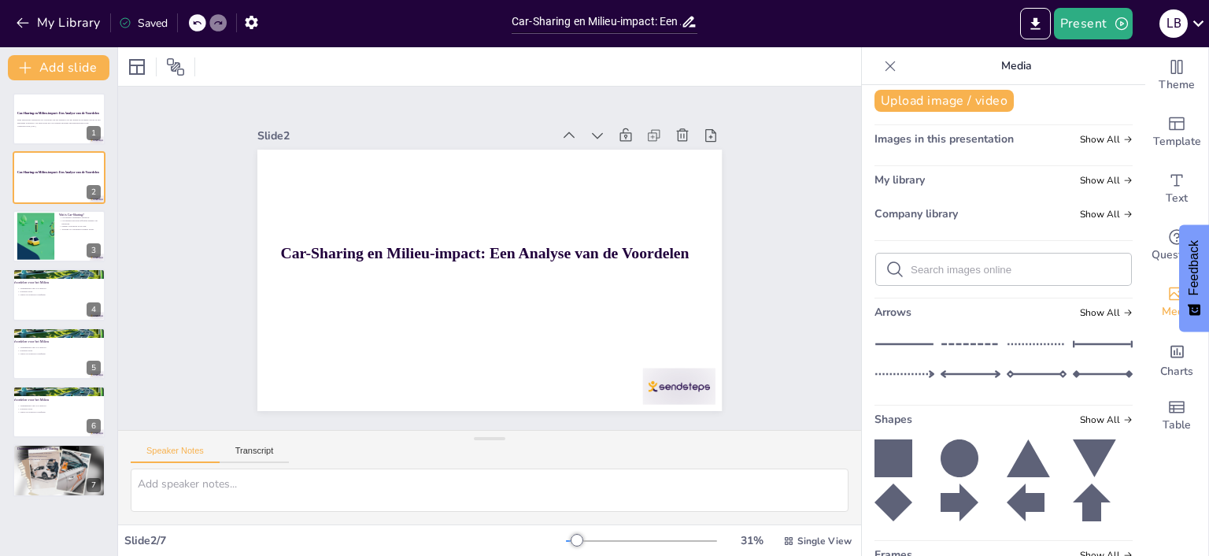
scroll to position [0, 0]
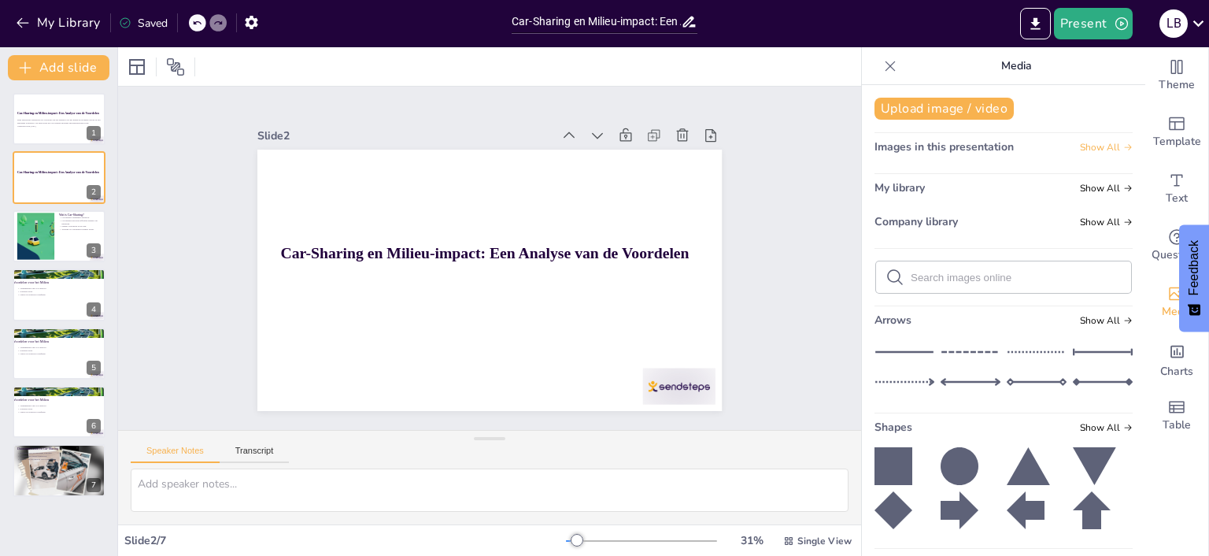
click at [1121, 146] on span "Show All" at bounding box center [1106, 147] width 53 height 11
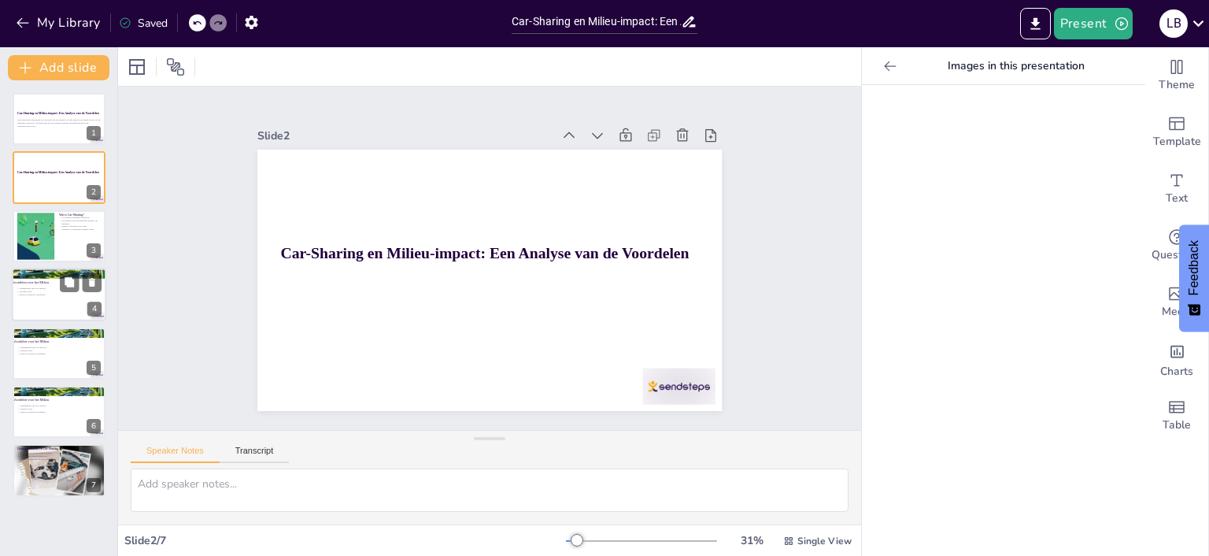
click at [57, 275] on div at bounding box center [59, 273] width 94 height 54
type textarea "De vermindering van CO2-uitstoot is een van de meest significante voordelen van…"
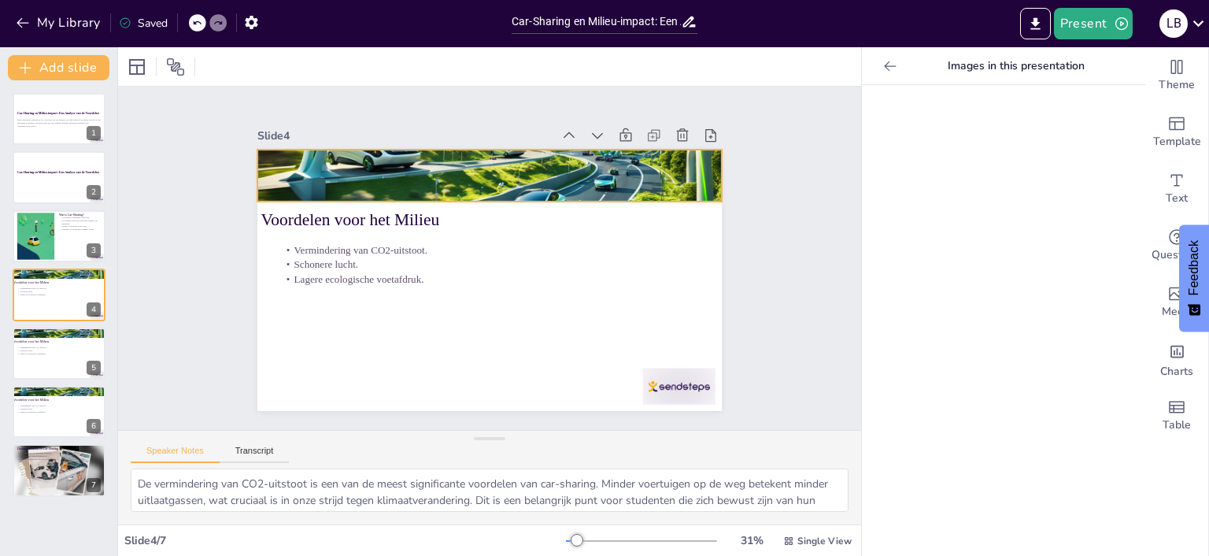
click at [474, 175] on div at bounding box center [499, 176] width 490 height 313
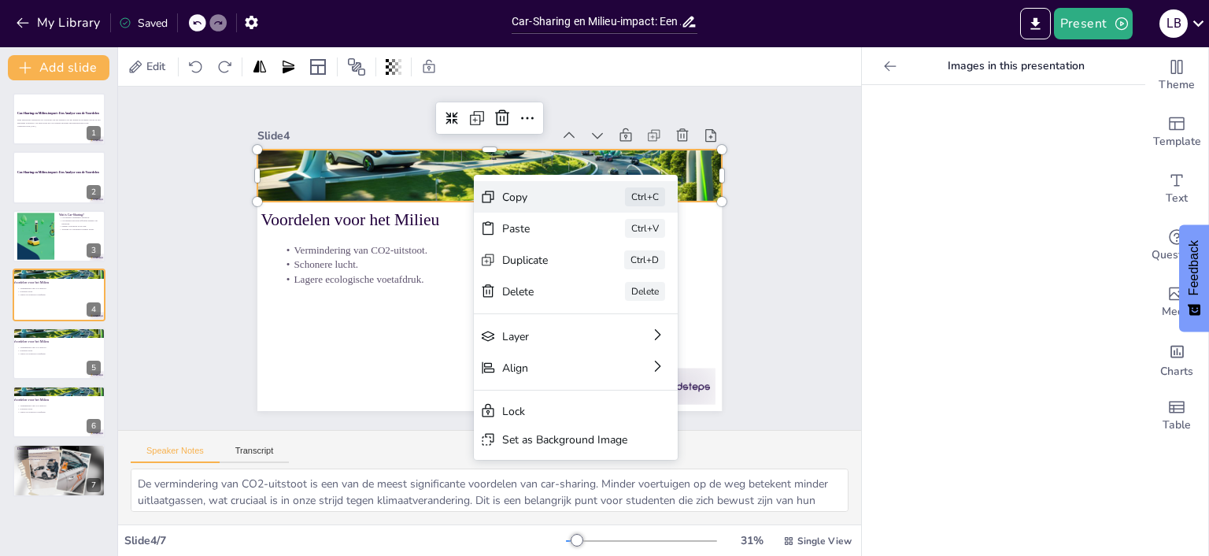
click at [616, 290] on div "Copy" at bounding box center [656, 301] width 80 height 23
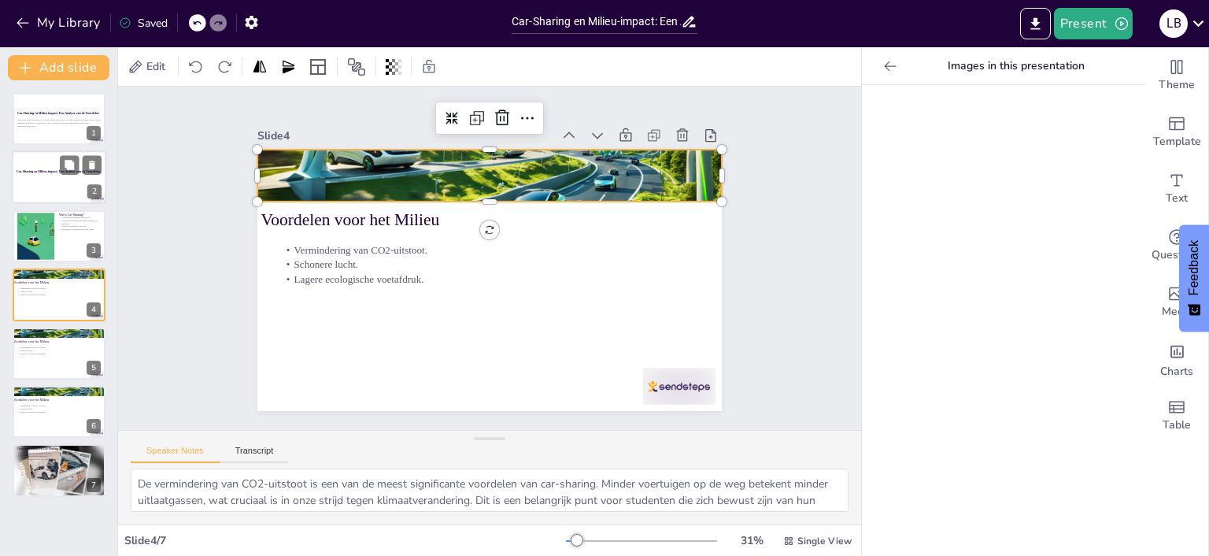
click at [74, 178] on div at bounding box center [59, 178] width 94 height 54
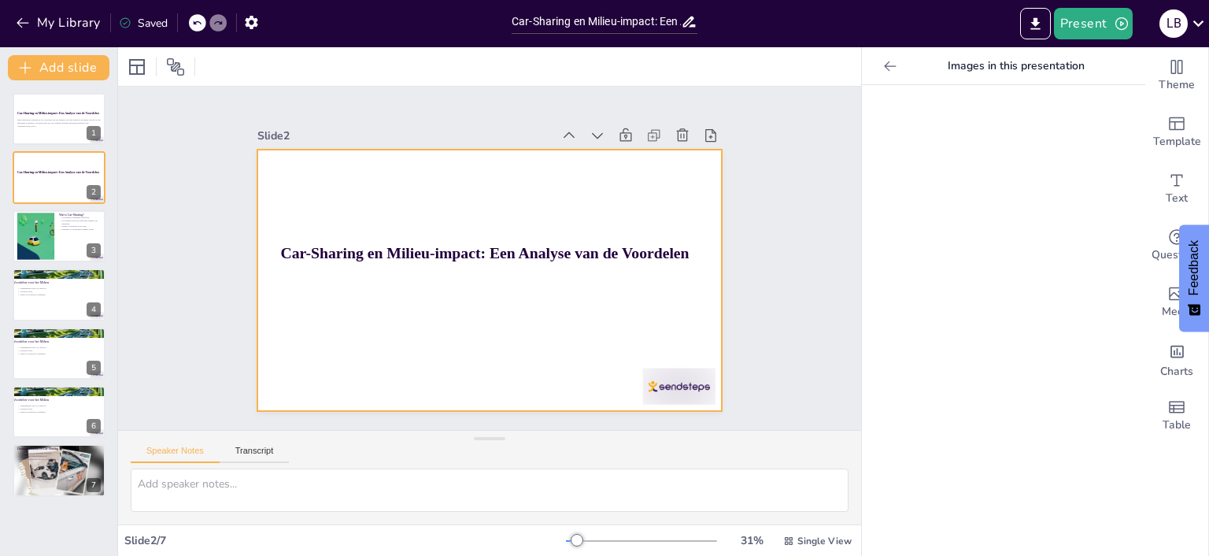
click at [324, 180] on div at bounding box center [487, 280] width 490 height 309
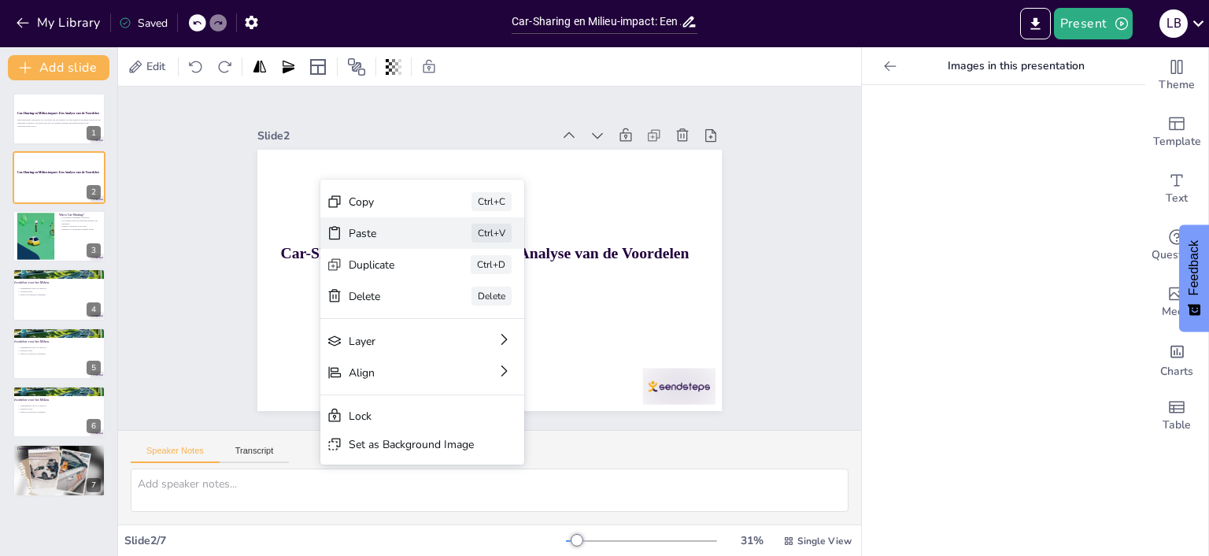
click at [460, 309] on div "Paste" at bounding box center [500, 320] width 80 height 23
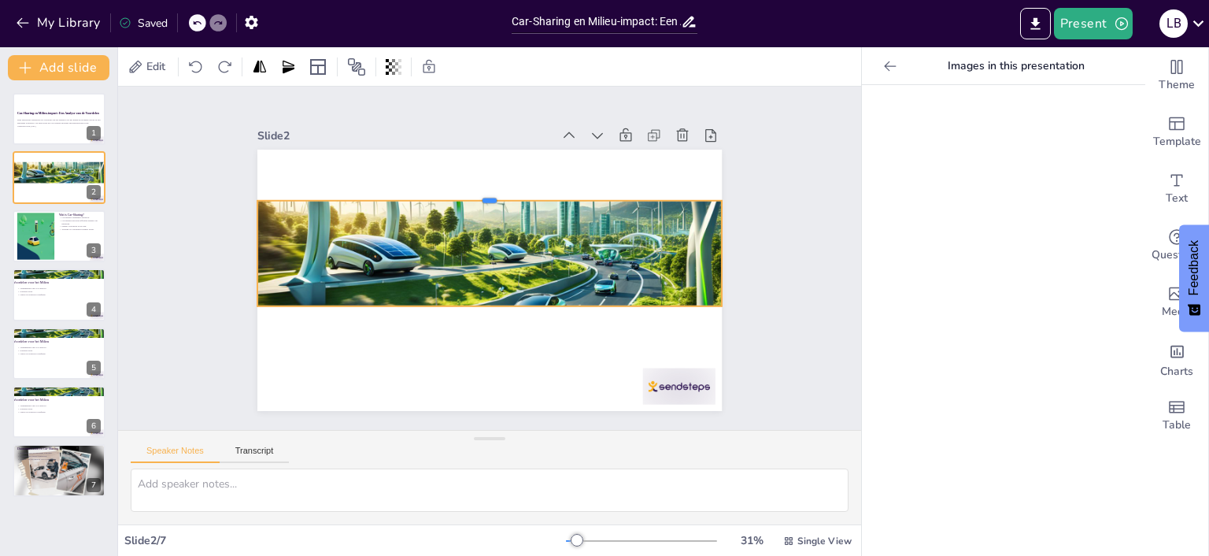
drag, startPoint x: 496, startPoint y: 250, endPoint x: 493, endPoint y: 143, distance: 107.1
click at [493, 164] on div at bounding box center [497, 194] width 464 height 61
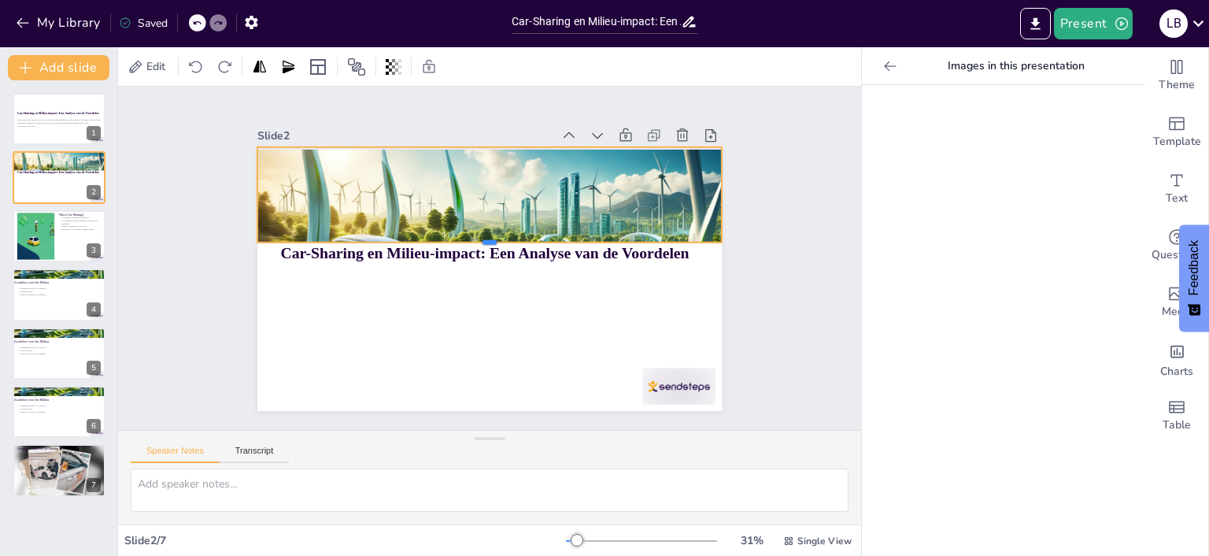
drag, startPoint x: 485, startPoint y: 307, endPoint x: 484, endPoint y: 243, distance: 63.8
click at [484, 243] on div at bounding box center [491, 248] width 464 height 61
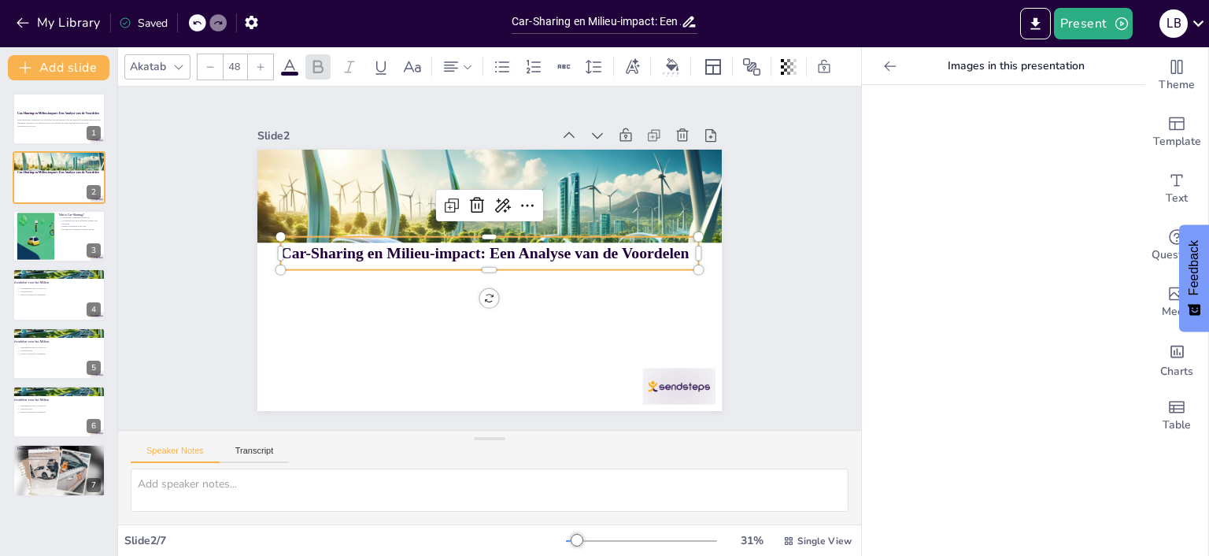
drag, startPoint x: 294, startPoint y: 254, endPoint x: 474, endPoint y: 296, distance: 184.5
click at [296, 254] on strong "Car-Sharing en Milieu-impact: Een Analyse van de Voordelen" at bounding box center [485, 253] width 408 height 60
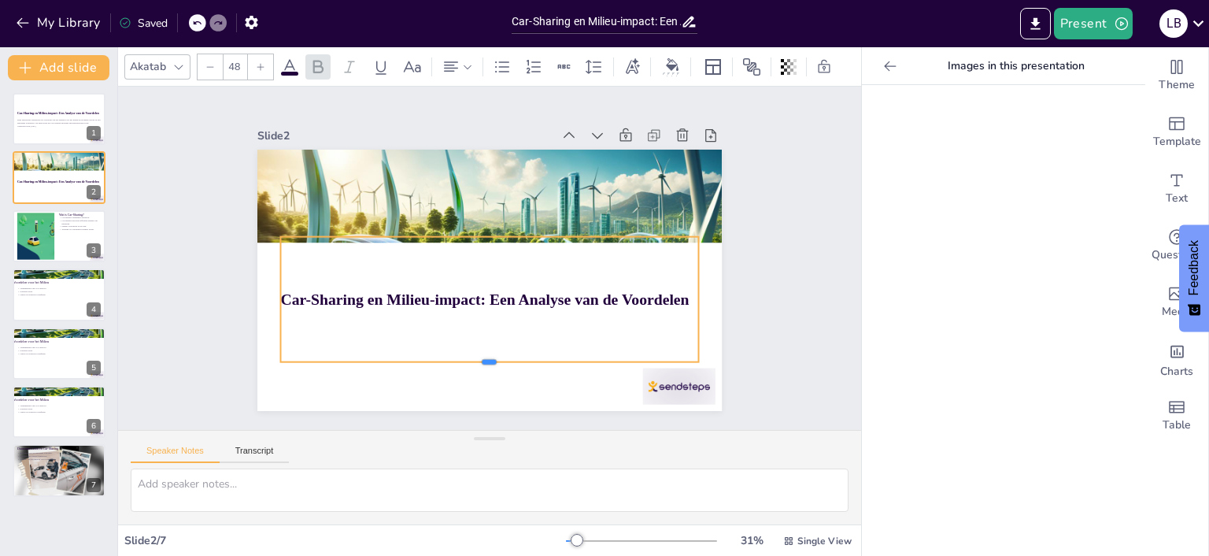
drag, startPoint x: 490, startPoint y: 270, endPoint x: 489, endPoint y: 279, distance: 9.5
click at [505, 361] on div "Car-Sharing en Milieu-impact: Een Analyse van de Voordelen" at bounding box center [487, 280] width 490 height 309
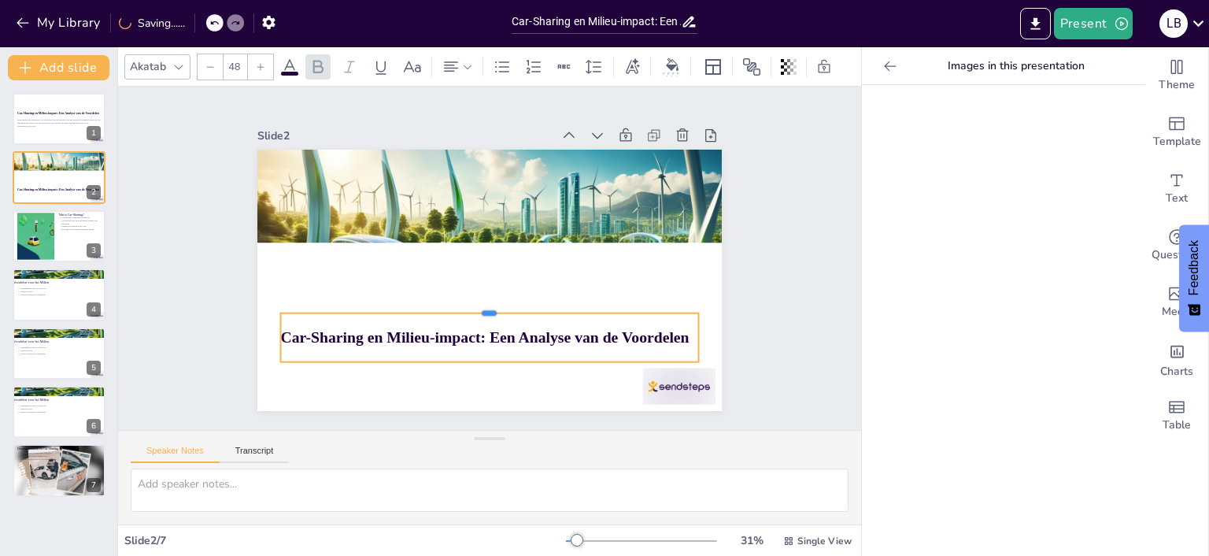
drag, startPoint x: 490, startPoint y: 234, endPoint x: 497, endPoint y: 309, distance: 75.1
click at [499, 313] on div at bounding box center [484, 307] width 417 height 57
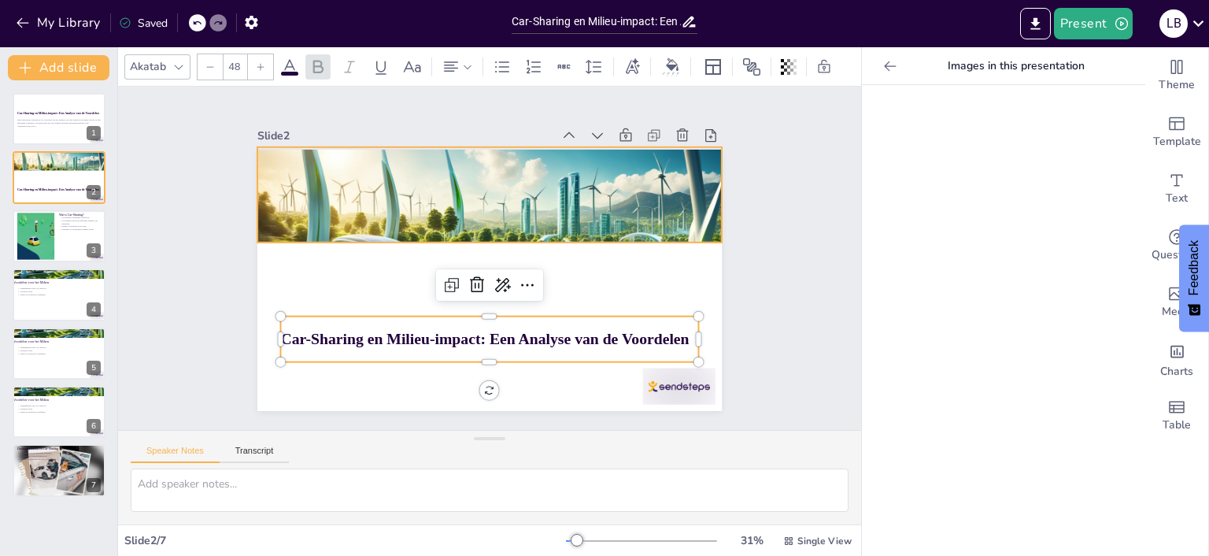
click at [487, 221] on div at bounding box center [487, 280] width 490 height 313
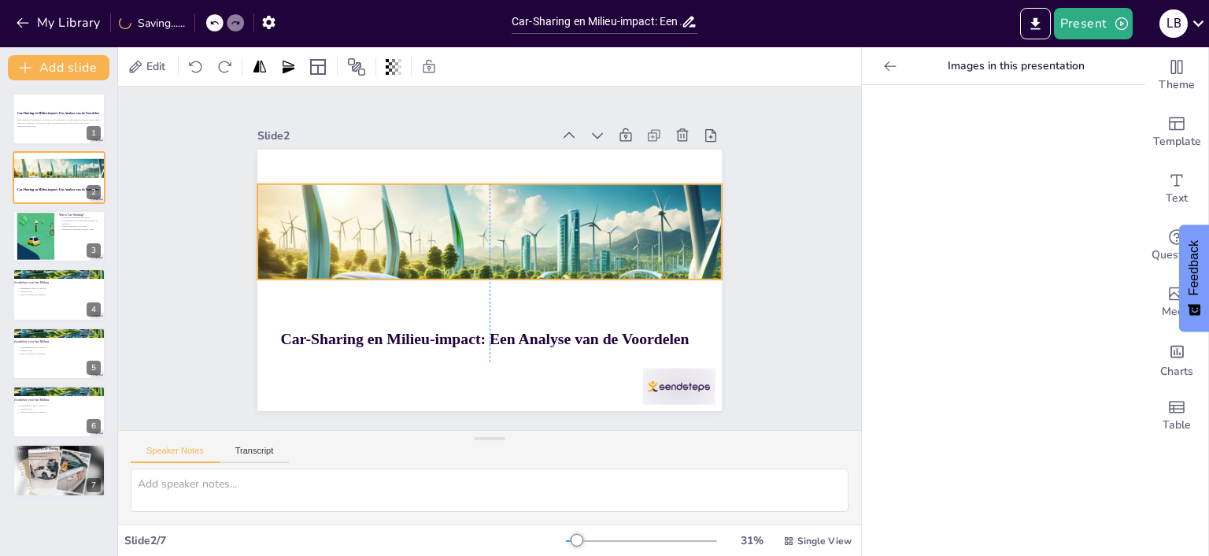
drag, startPoint x: 489, startPoint y: 241, endPoint x: 488, endPoint y: 278, distance: 37.0
click at [488, 278] on div at bounding box center [484, 317] width 490 height 313
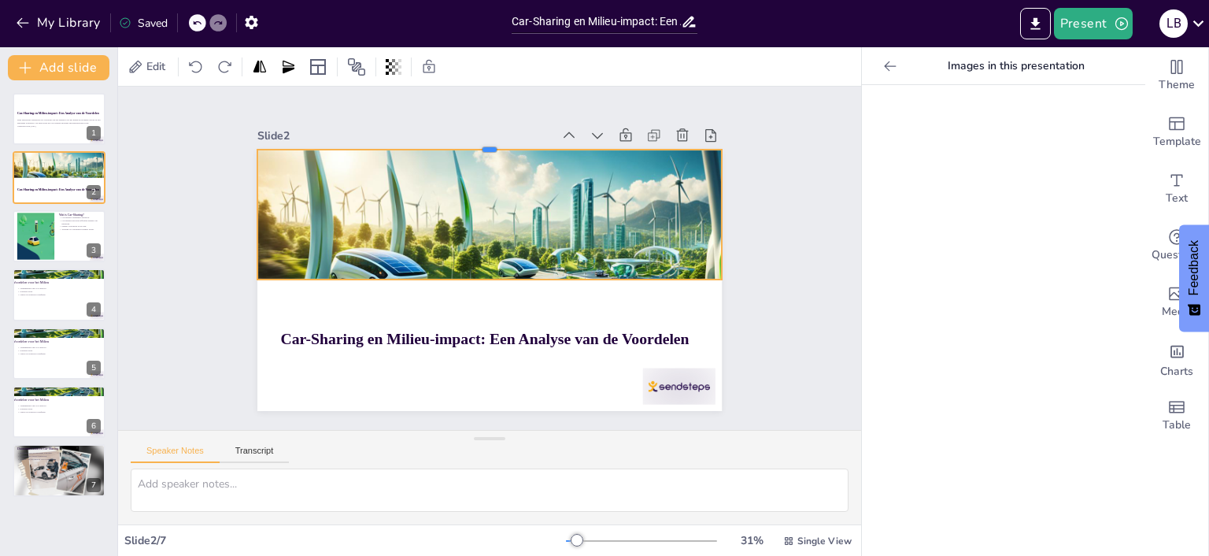
drag, startPoint x: 490, startPoint y: 181, endPoint x: 484, endPoint y: 146, distance: 35.1
click at [484, 146] on div at bounding box center [502, 143] width 464 height 61
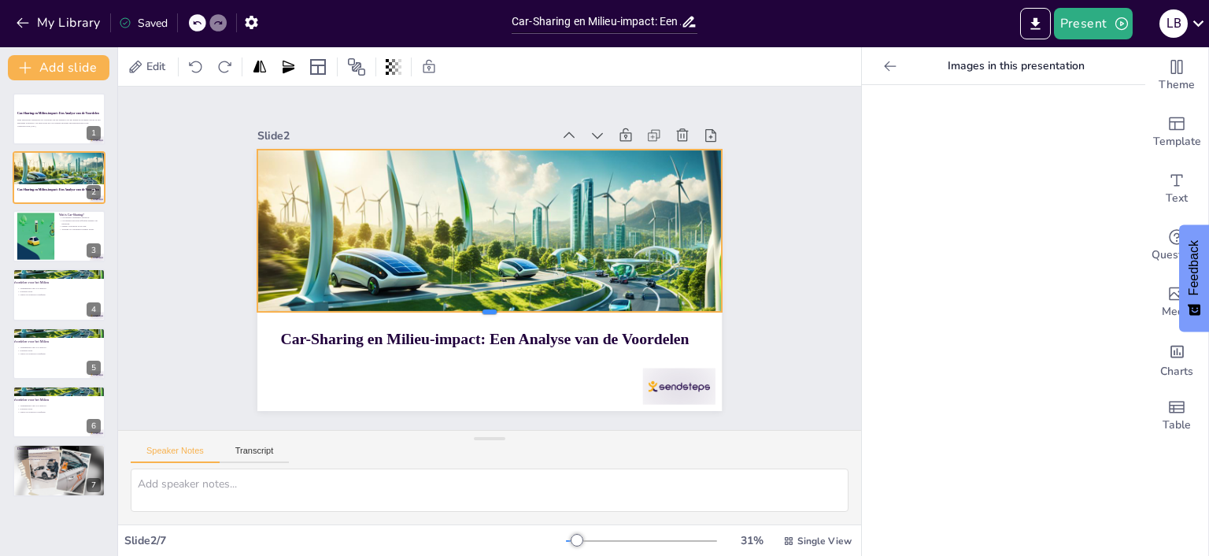
drag, startPoint x: 493, startPoint y: 280, endPoint x: 493, endPoint y: 313, distance: 32.3
click at [493, 313] on div at bounding box center [484, 317] width 464 height 61
click at [805, 294] on div "Slide 1 Car-Sharing en Milieu-impact: Een Analyse van de Voordelen Deze present…" at bounding box center [489, 258] width 775 height 419
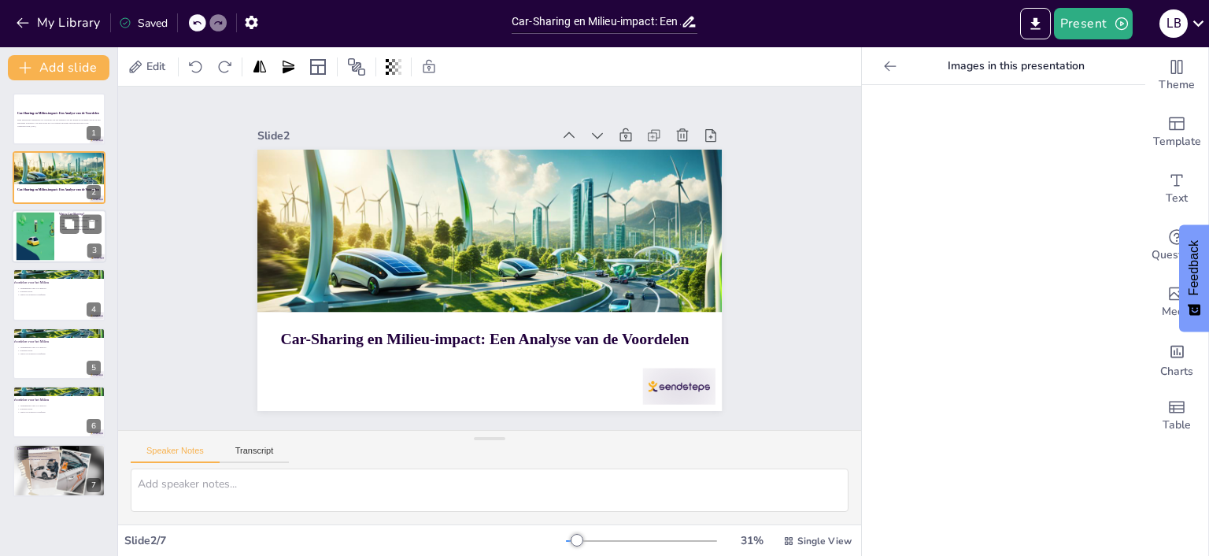
click at [39, 231] on div at bounding box center [35, 236] width 115 height 48
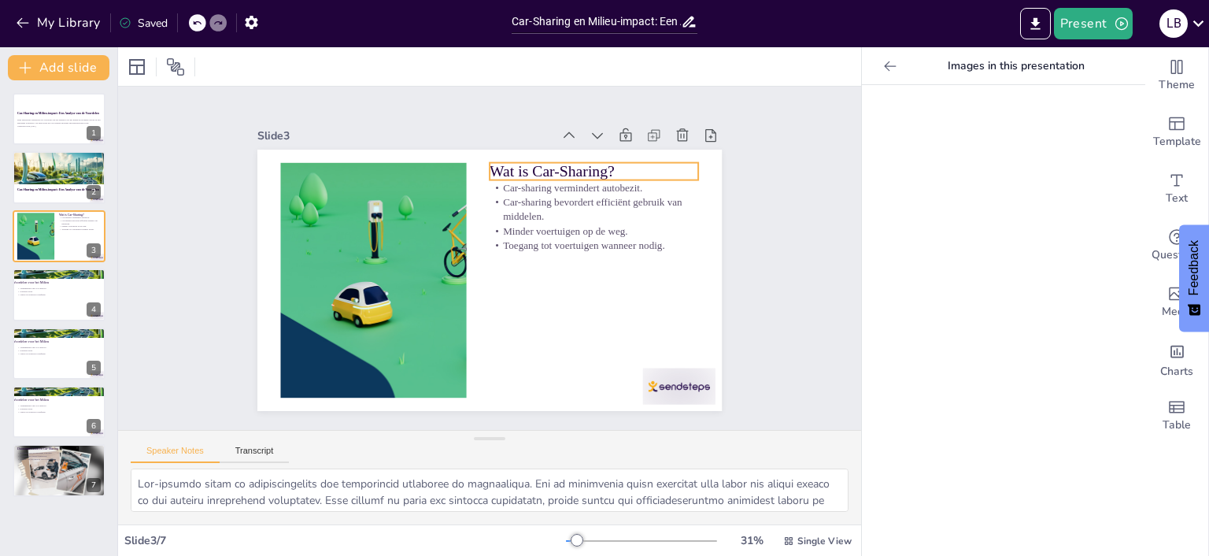
click at [634, 167] on p "Wat is Car-Sharing?" at bounding box center [603, 182] width 210 height 43
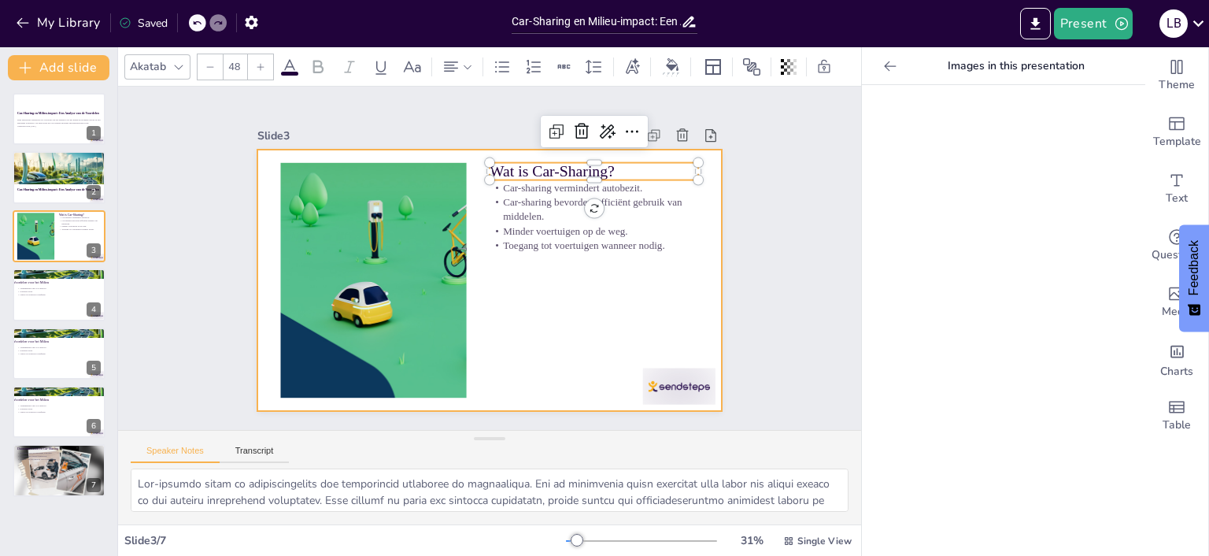
click at [594, 254] on div at bounding box center [489, 280] width 465 height 261
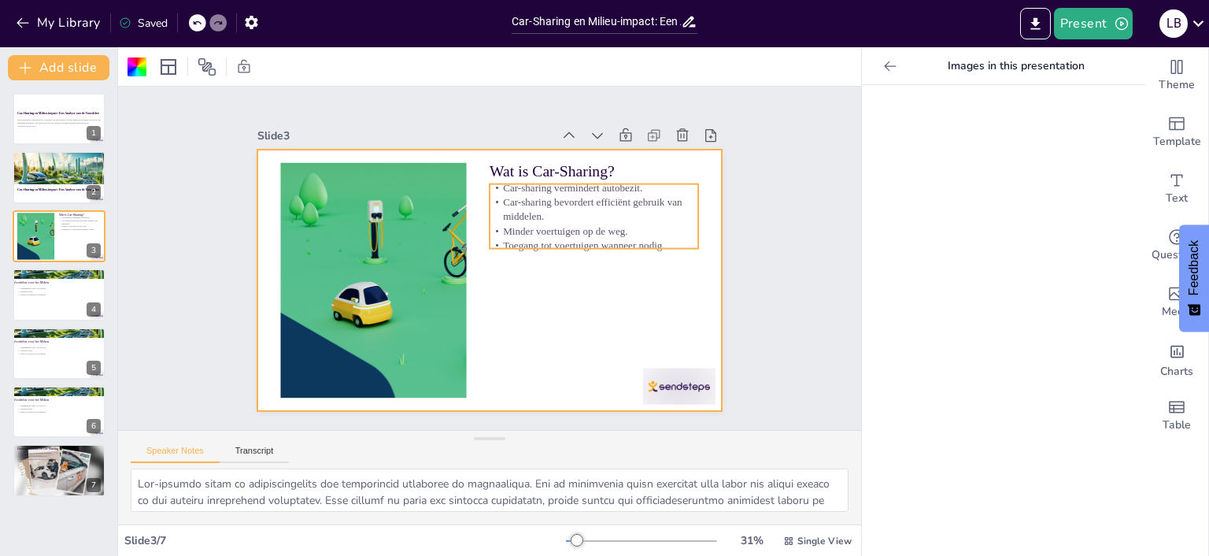
click at [587, 243] on p "Toegang tot voertuigen wanneer nodig." at bounding box center [594, 245] width 209 height 14
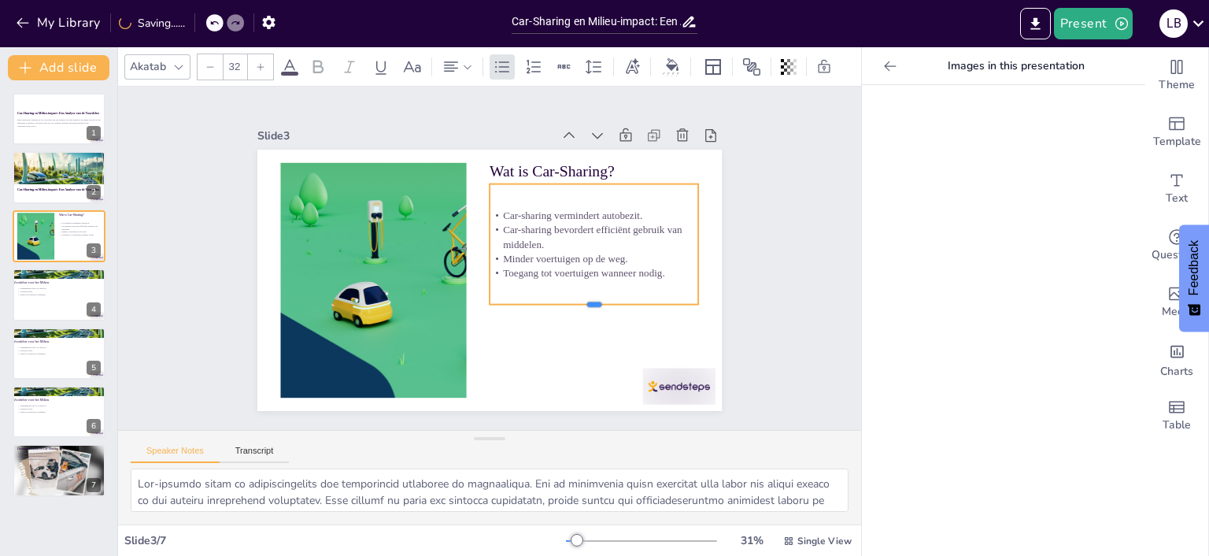
drag, startPoint x: 591, startPoint y: 252, endPoint x: 589, endPoint y: 308, distance: 55.9
click at [589, 308] on div at bounding box center [587, 322] width 209 height 35
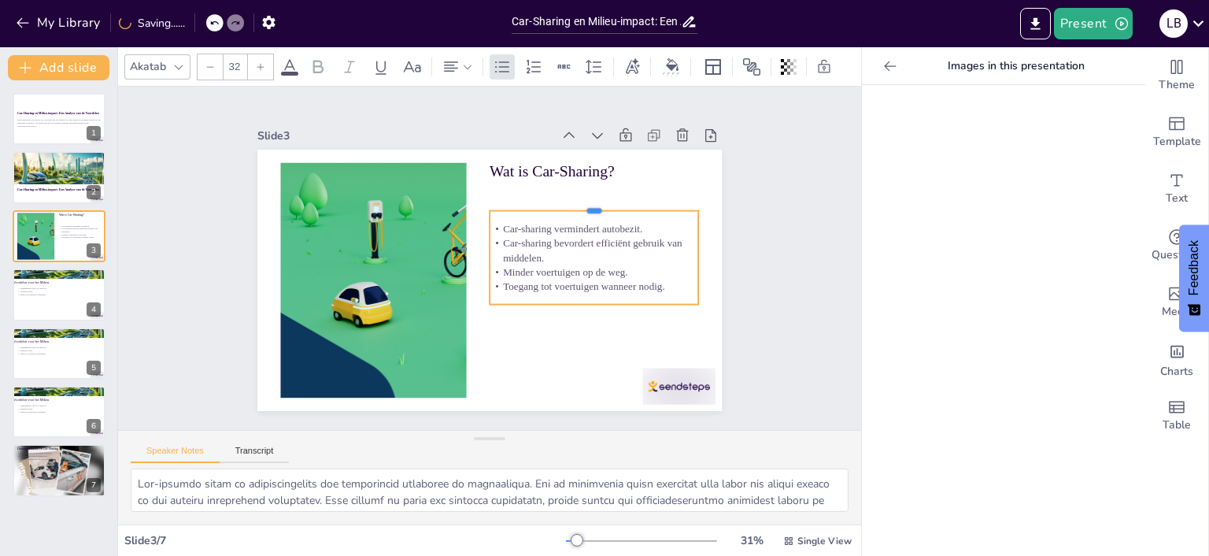
drag, startPoint x: 594, startPoint y: 183, endPoint x: 596, endPoint y: 209, distance: 26.9
click at [596, 209] on div at bounding box center [598, 215] width 209 height 35
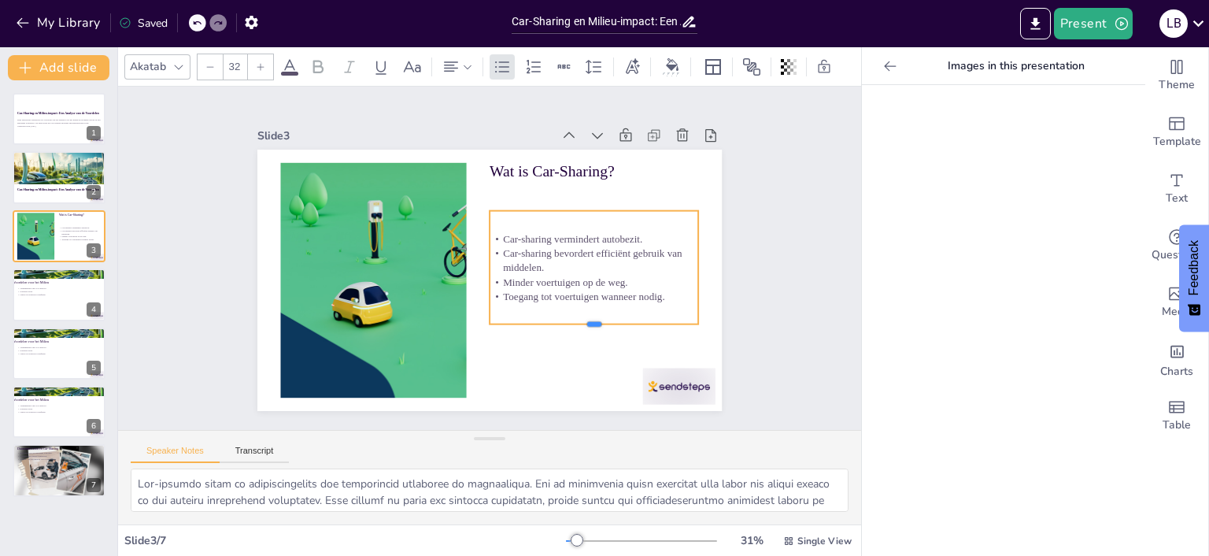
drag, startPoint x: 601, startPoint y: 307, endPoint x: 600, endPoint y: 327, distance: 19.7
click at [600, 327] on div at bounding box center [586, 341] width 209 height 35
click at [514, 224] on div "Car-sharing vermindert autobezit. Car-sharing bevordert efficiënt gebruik van m…" at bounding box center [594, 267] width 209 height 113
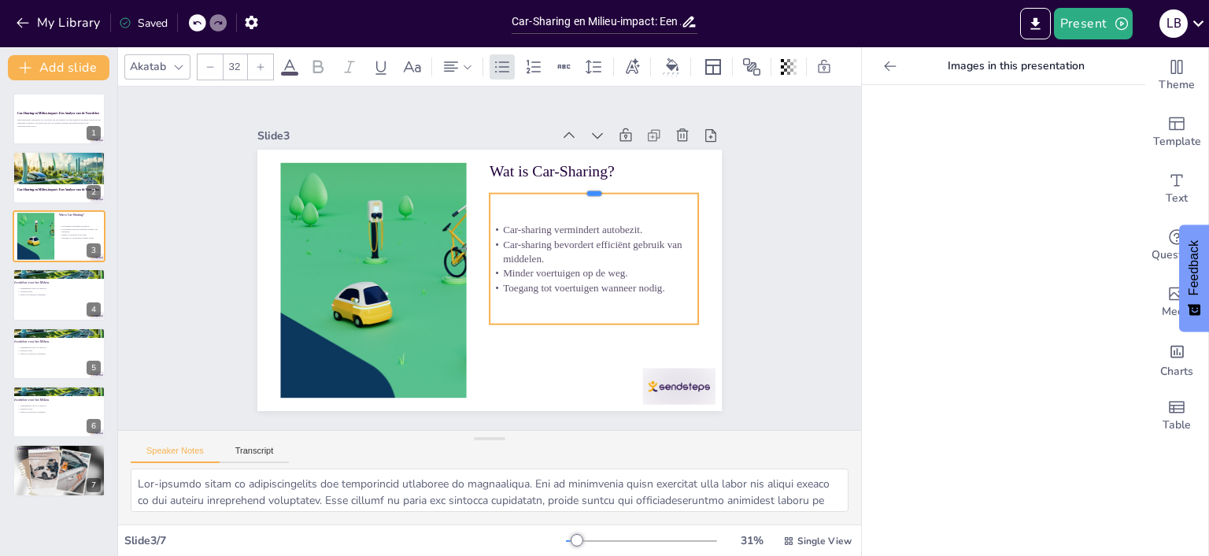
drag, startPoint x: 589, startPoint y: 205, endPoint x: 598, endPoint y: 188, distance: 19.7
click at [598, 188] on div at bounding box center [594, 187] width 209 height 13
click at [509, 232] on p "Car-sharing vermindert autobezit." at bounding box center [596, 241] width 209 height 36
drag, startPoint x: 507, startPoint y: 228, endPoint x: 516, endPoint y: 239, distance: 13.4
click at [509, 230] on p "Car-sharing vermindert autobezit." at bounding box center [594, 230] width 209 height 14
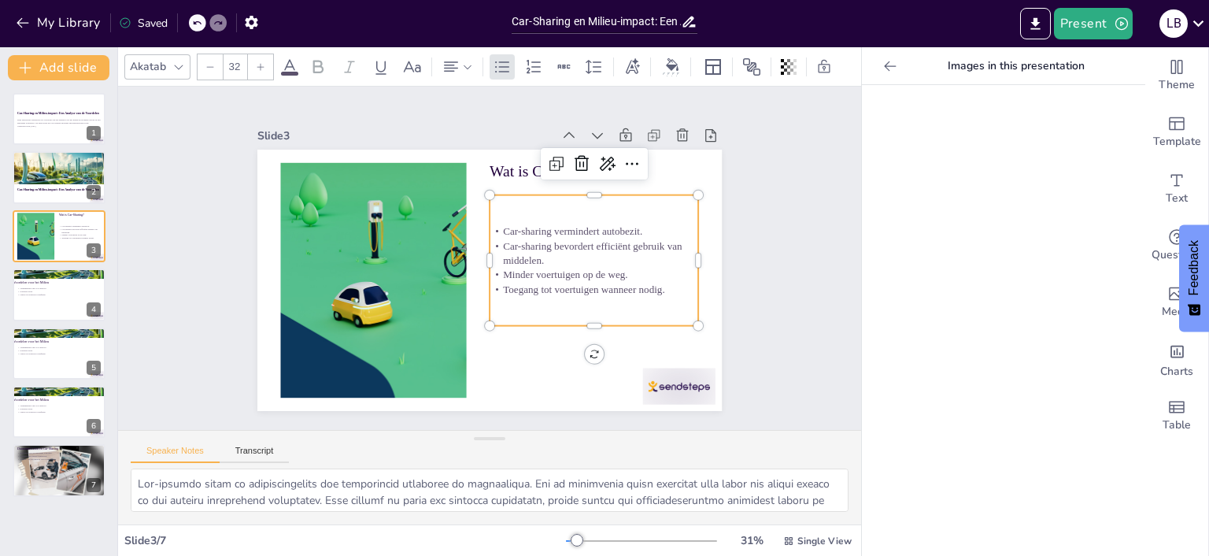
click at [536, 253] on p "Car-sharing bevordert efficiënt gebruik van middelen." at bounding box center [594, 264] width 211 height 50
click at [609, 168] on icon at bounding box center [617, 176] width 17 height 16
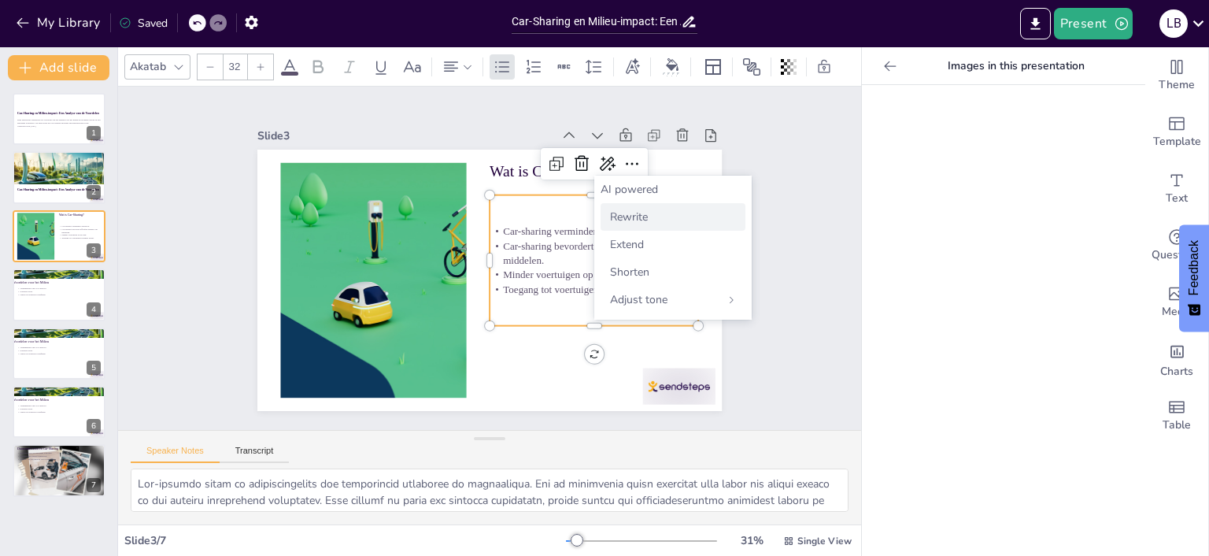
click at [625, 223] on span "Rewrite" at bounding box center [629, 216] width 38 height 15
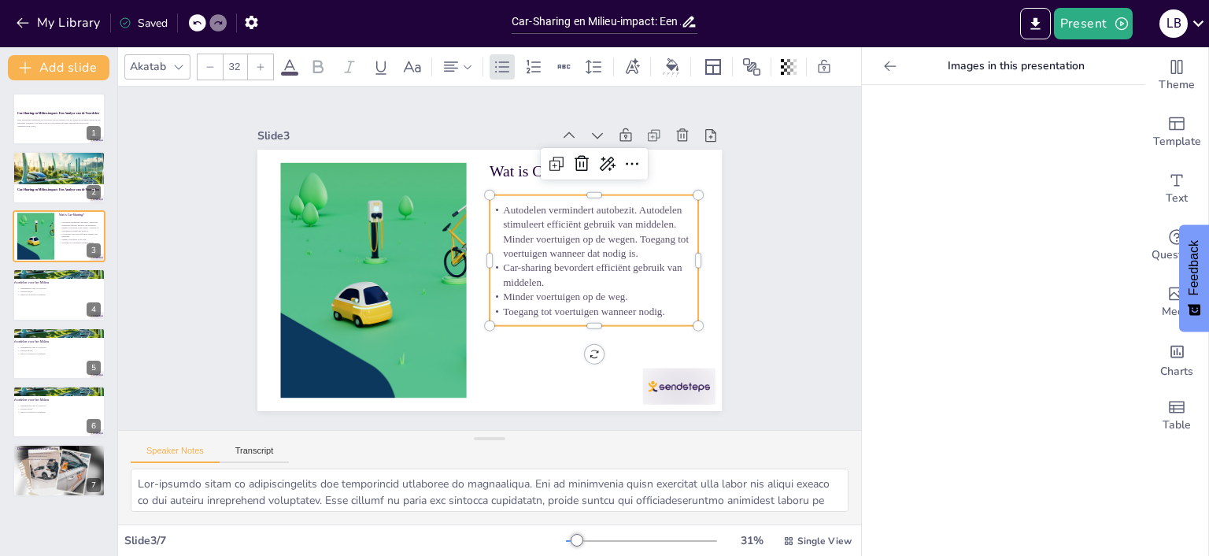
click at [633, 250] on p "Autodelen vermindert autobezit. Autodelen stimuleert efficiënt gebruik van midd…" at bounding box center [597, 254] width 217 height 100
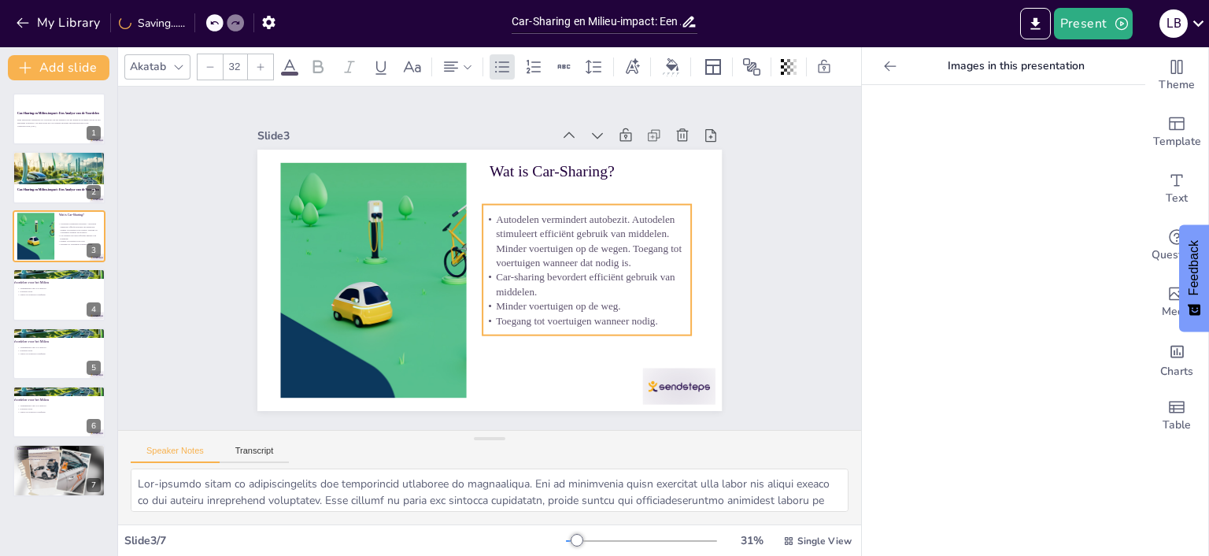
drag, startPoint x: 638, startPoint y: 254, endPoint x: 631, endPoint y: 264, distance: 11.8
click at [631, 264] on p "Autodelen vermindert autobezit. Autodelen stimuleert efficiënt gebruik van midd…" at bounding box center [589, 252] width 214 height 80
click at [39, 289] on p "Vermindering van CO2-uitstoot." at bounding box center [59, 288] width 85 height 3
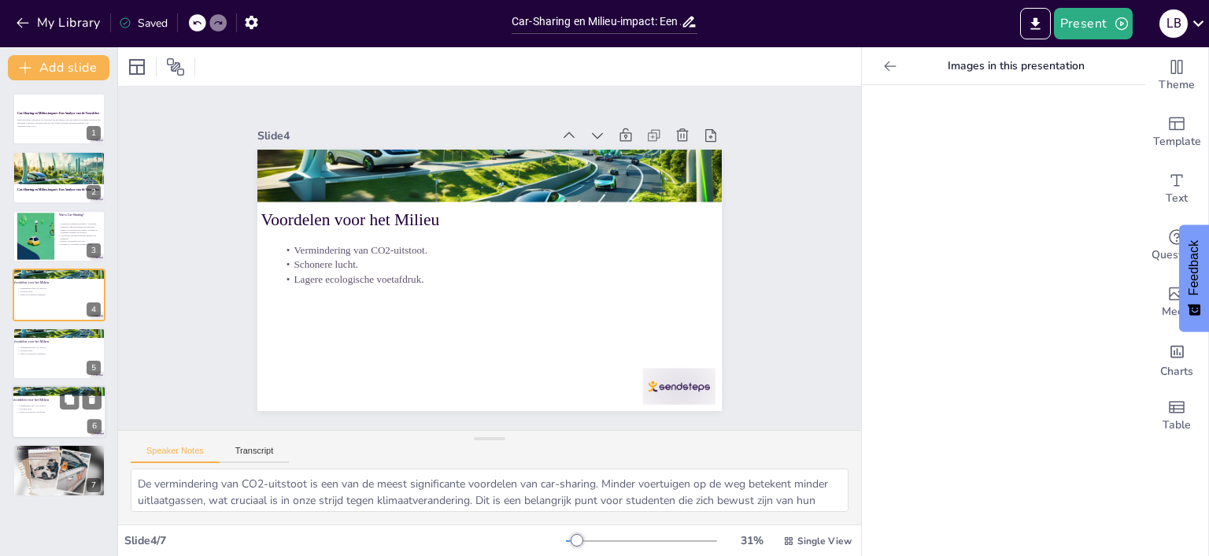
click at [47, 407] on div "Vermindering van CO2-uitstoot. Schonere lucht. Lagere ecologische voetafdruk." at bounding box center [59, 408] width 85 height 9
click at [58, 346] on p "Vermindering van CO2-uitstoot." at bounding box center [59, 347] width 85 height 3
click at [52, 420] on div at bounding box center [59, 412] width 94 height 54
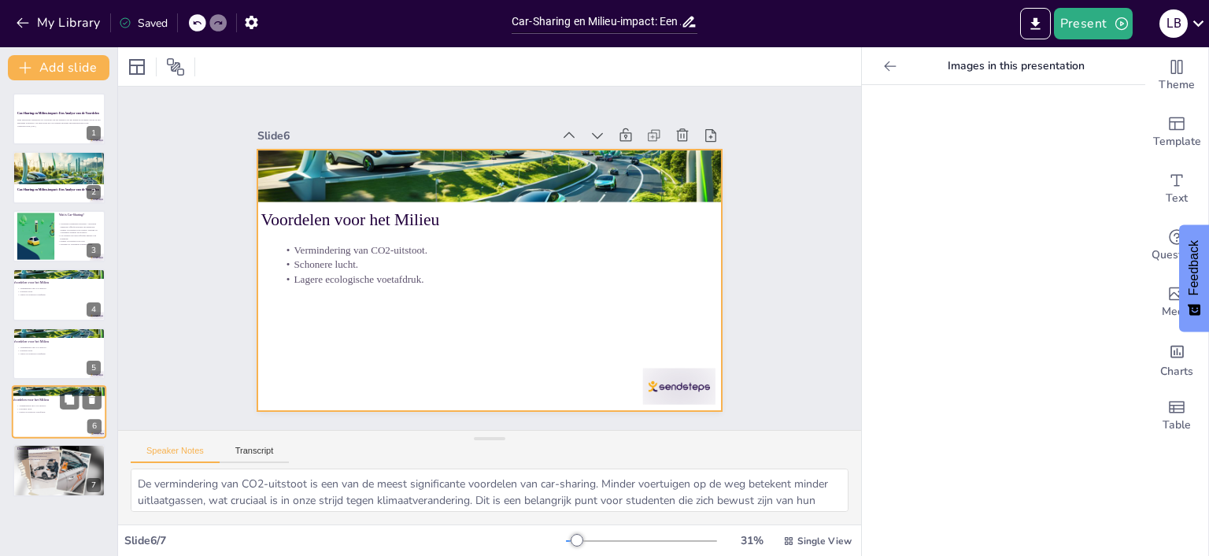
click at [49, 402] on div at bounding box center [59, 412] width 94 height 54
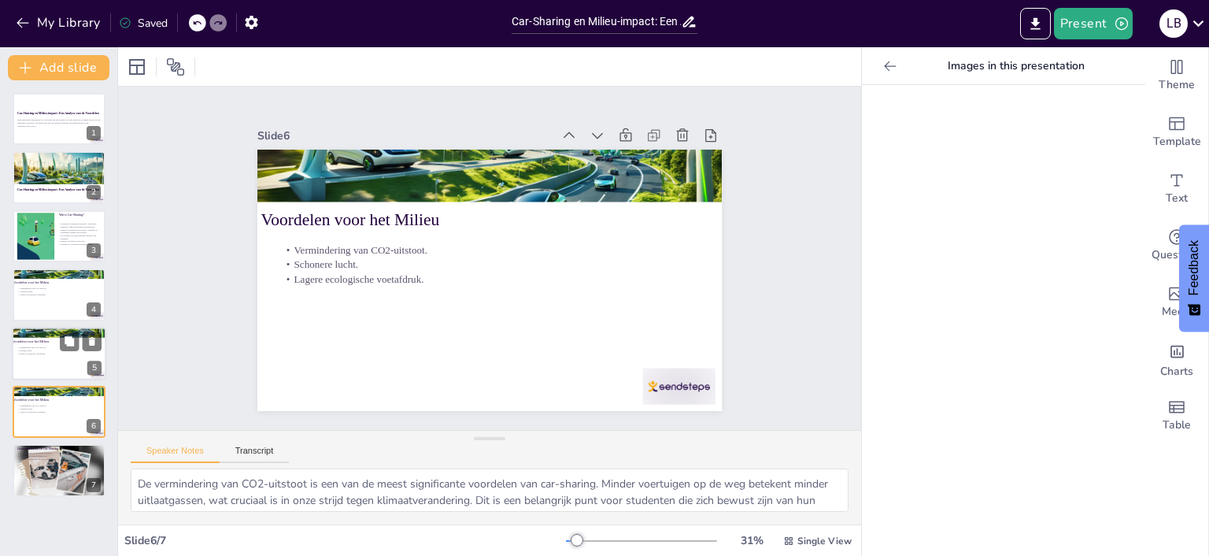
click at [46, 363] on div at bounding box center [59, 354] width 94 height 54
click at [30, 412] on p "Lagere ecologische voetafdruk." at bounding box center [59, 411] width 85 height 3
click at [51, 474] on div at bounding box center [59, 470] width 94 height 59
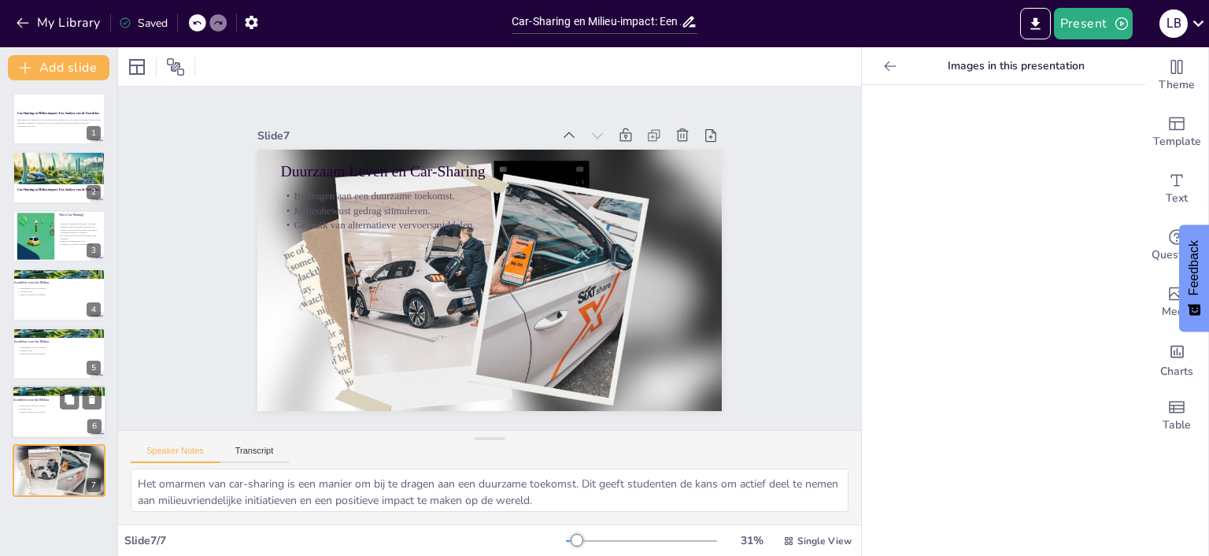
click at [50, 411] on p "Lagere ecologische voetafdruk." at bounding box center [59, 411] width 85 height 3
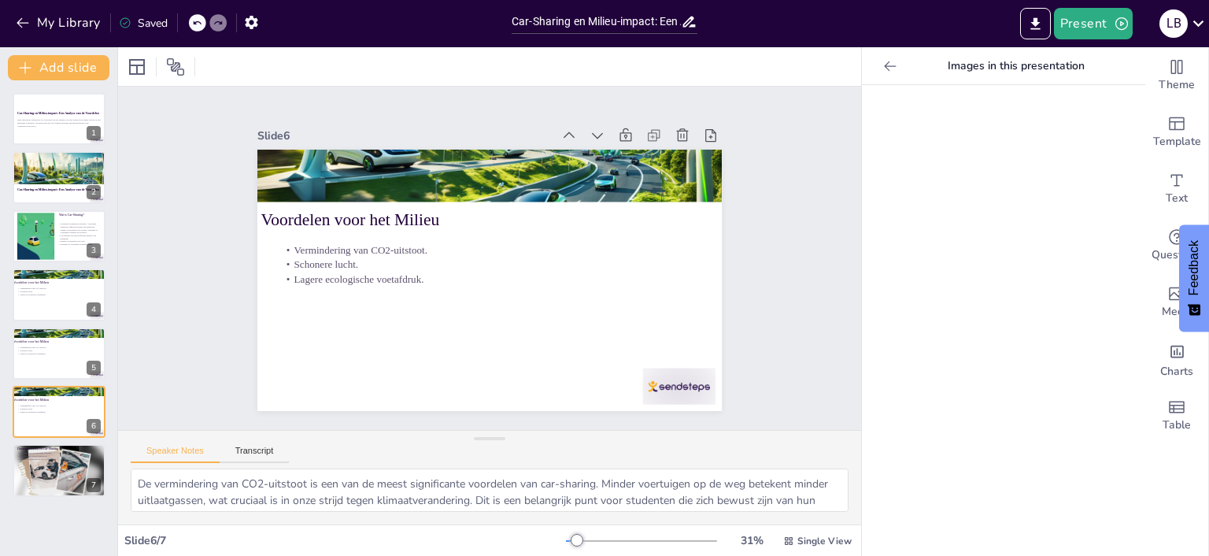
click at [61, 497] on div "Car-Sharing en Milieu-impact: Een Analyse van de Voordelen Deze presentatie ond…" at bounding box center [58, 318] width 117 height 476
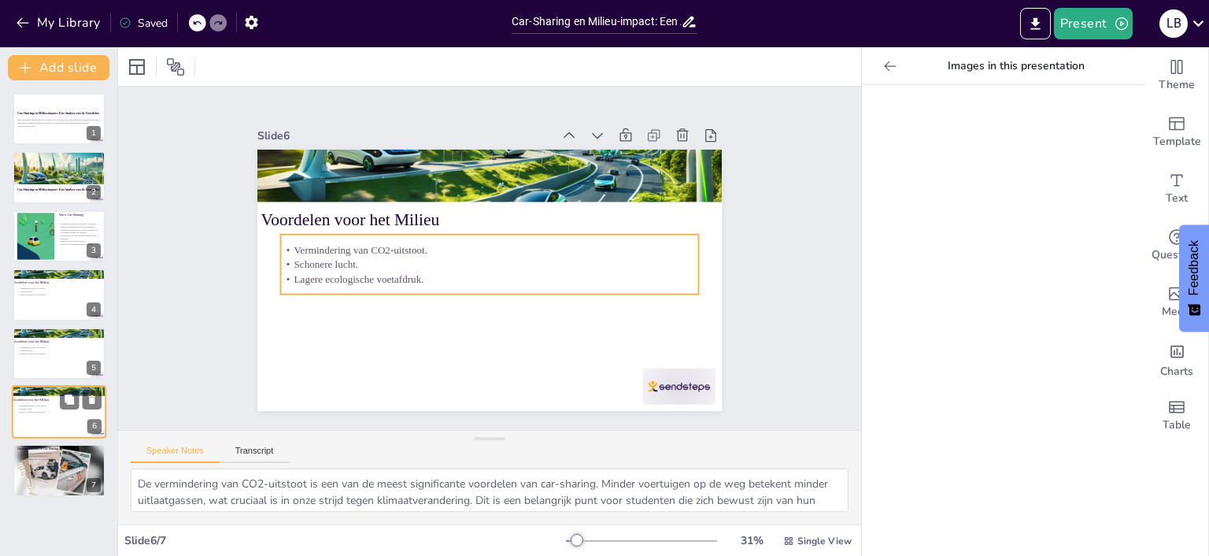
click at [45, 408] on p "Schonere lucht." at bounding box center [59, 408] width 85 height 3
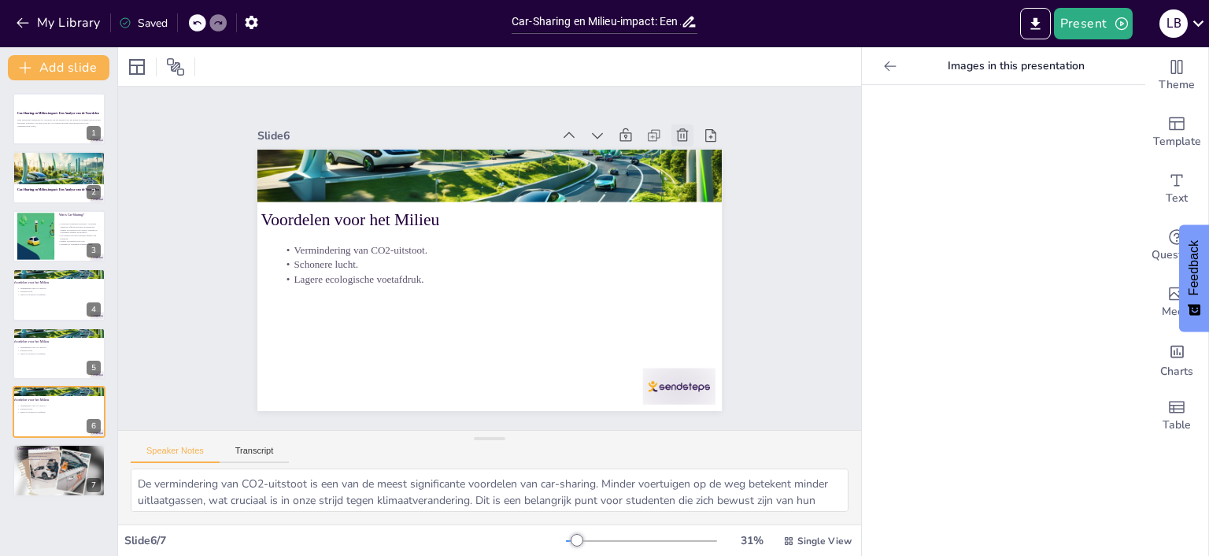
click at [686, 147] on icon at bounding box center [694, 155] width 17 height 17
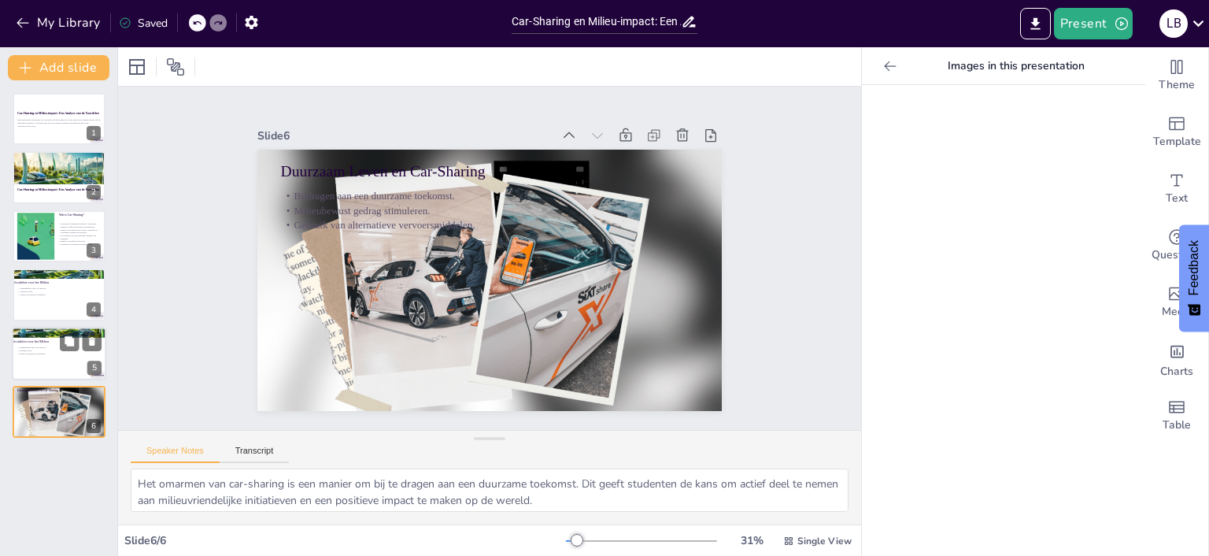
click at [51, 368] on div at bounding box center [59, 354] width 94 height 54
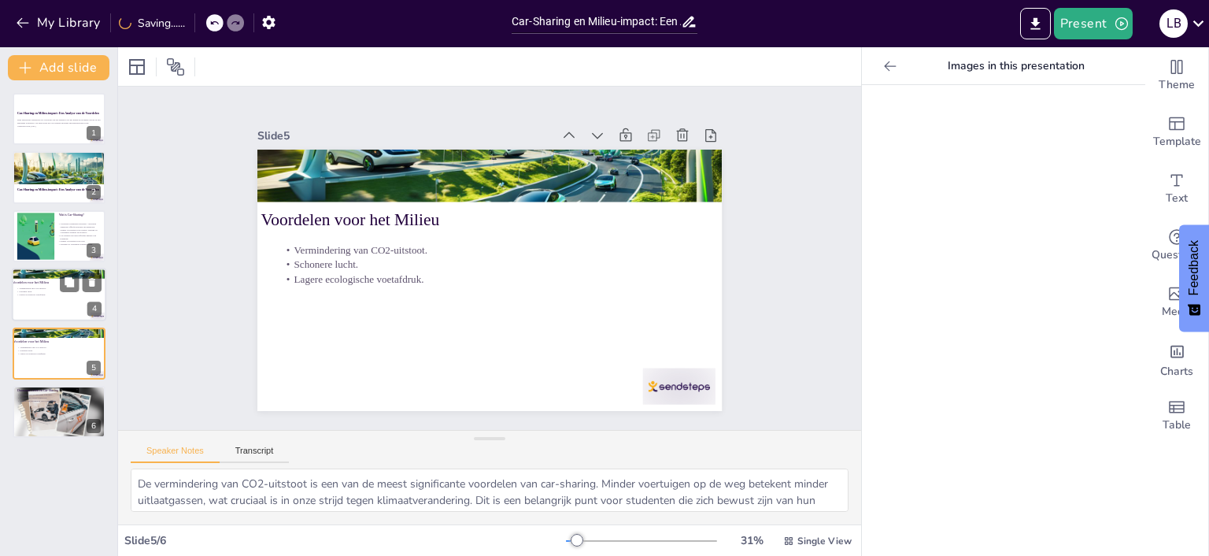
click at [52, 299] on div at bounding box center [59, 295] width 94 height 54
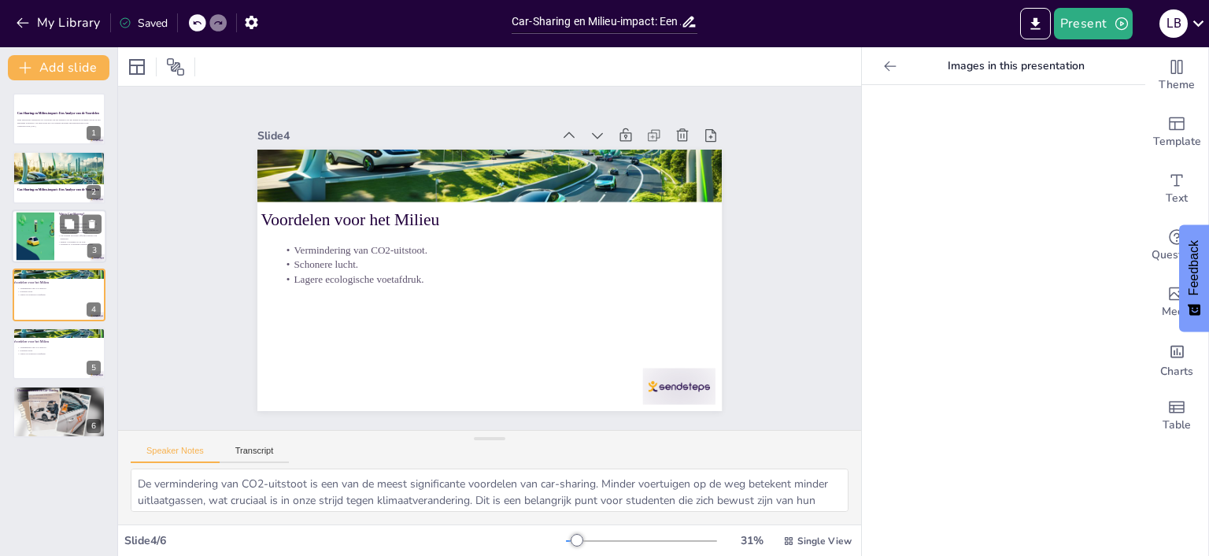
click at [58, 224] on p "Autodelen vermindert autobezit. Autodelen stimuleert efficiënt gebruik van midd…" at bounding box center [78, 228] width 43 height 12
type textarea "Car-sharing helpt de afhankelijkheid van individueel autobezit te verminderen. …"
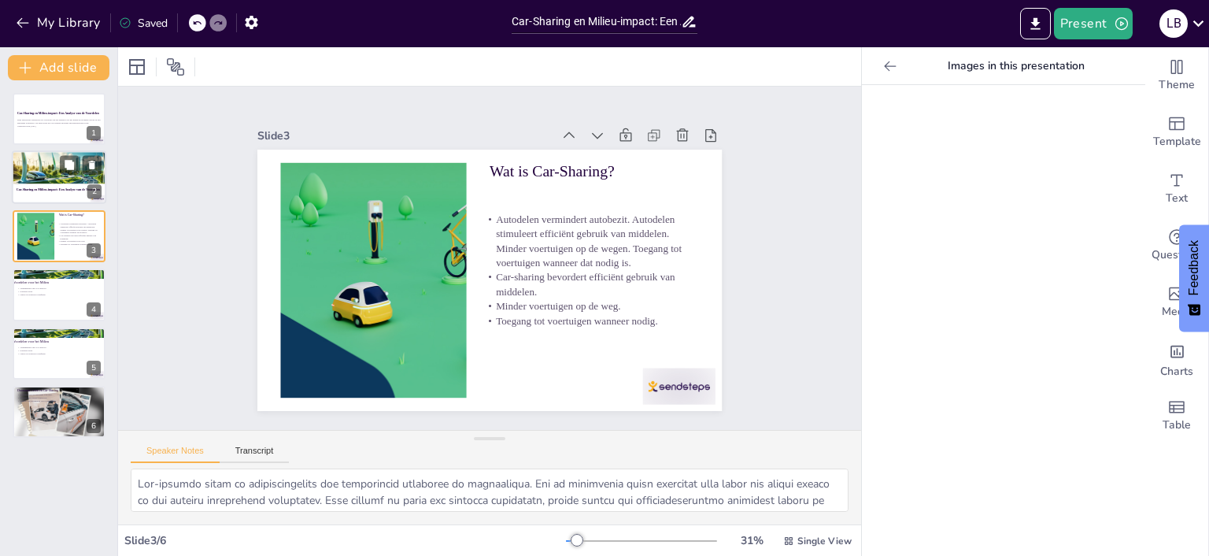
click at [50, 172] on div at bounding box center [61, 181] width 99 height 61
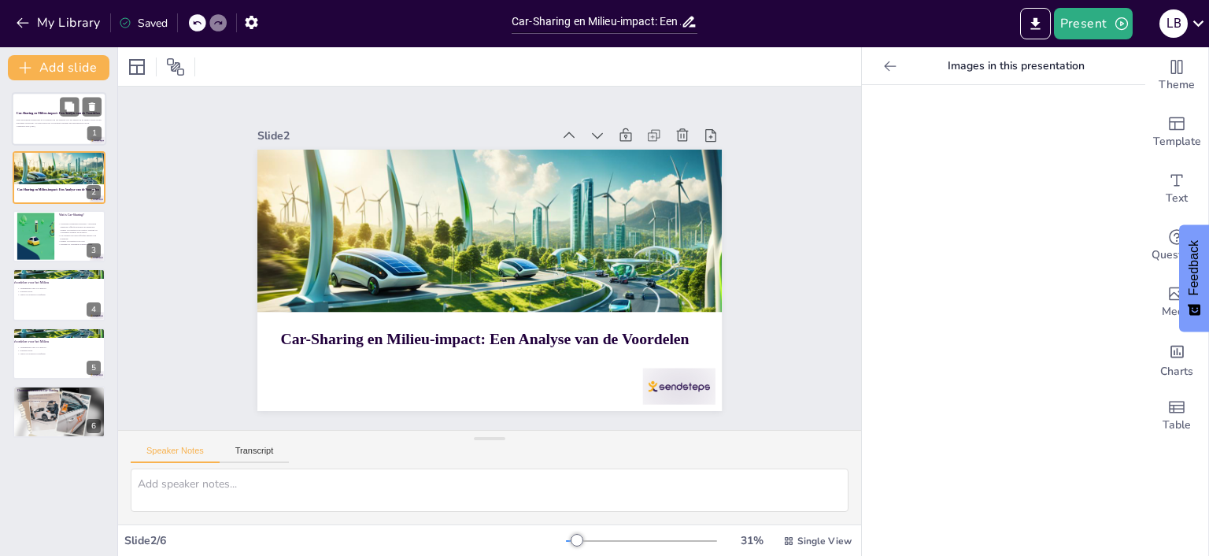
click at [58, 119] on p "Deze presentatie onderzoekt de voordelen van car-sharing voor het milieu en de …" at bounding box center [59, 122] width 85 height 6
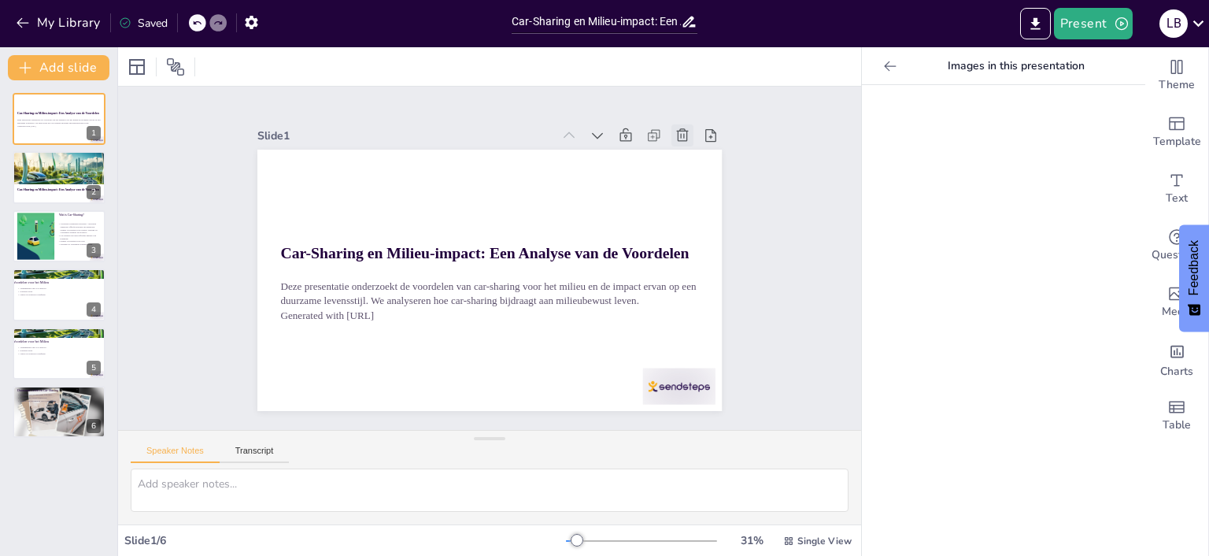
click at [683, 132] on icon at bounding box center [683, 136] width 16 height 16
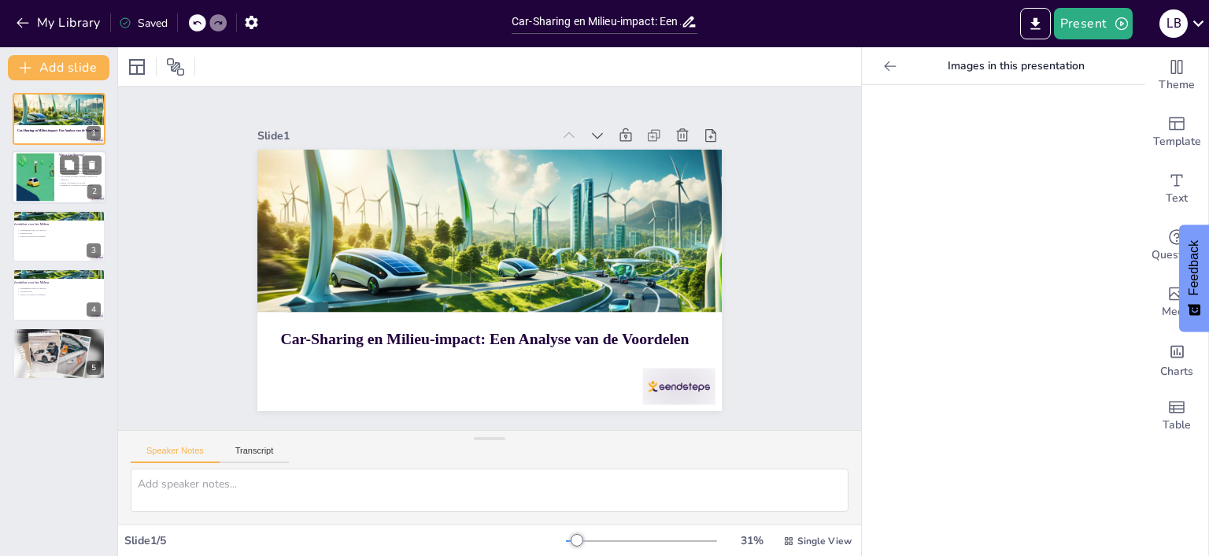
click at [46, 164] on div at bounding box center [35, 178] width 115 height 48
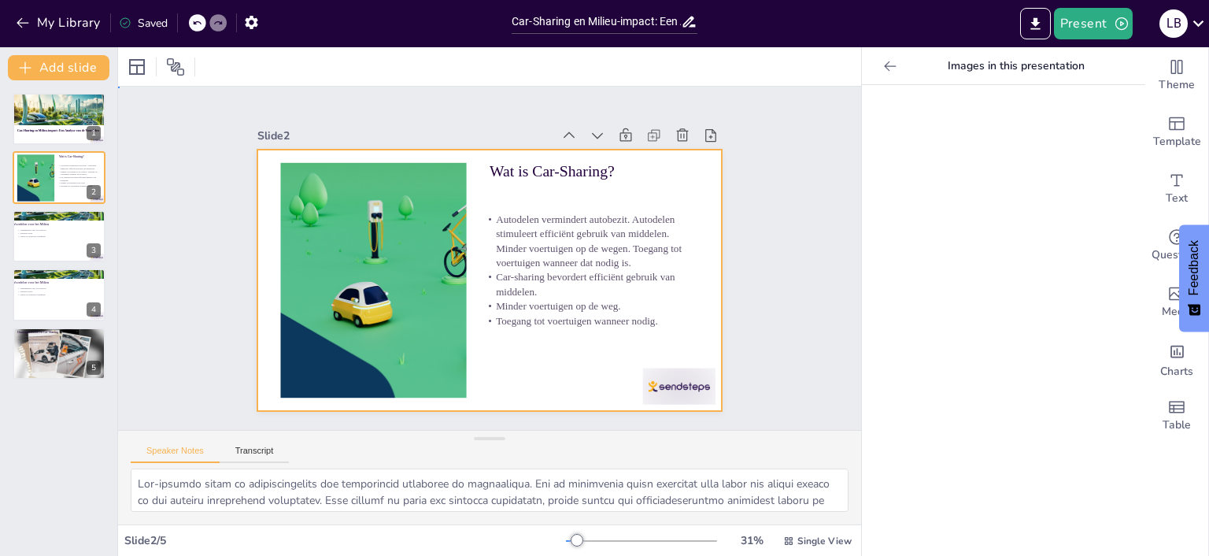
click at [509, 202] on div at bounding box center [489, 280] width 465 height 261
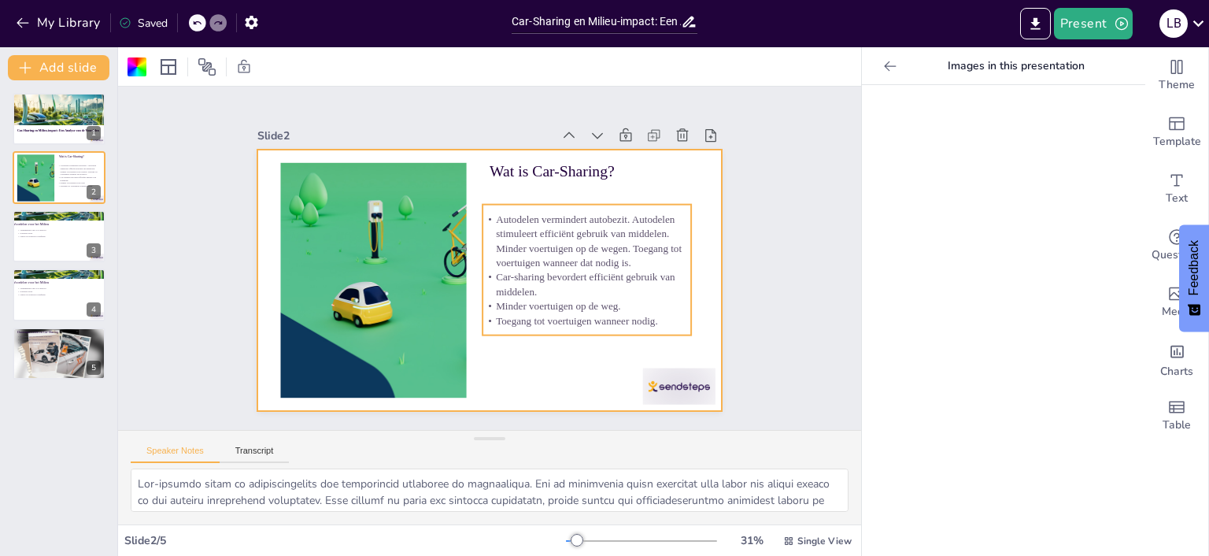
click at [601, 269] on p "Autodelen vermindert autobezit. Autodelen stimuleert efficiënt gebruik van midd…" at bounding box center [589, 252] width 214 height 80
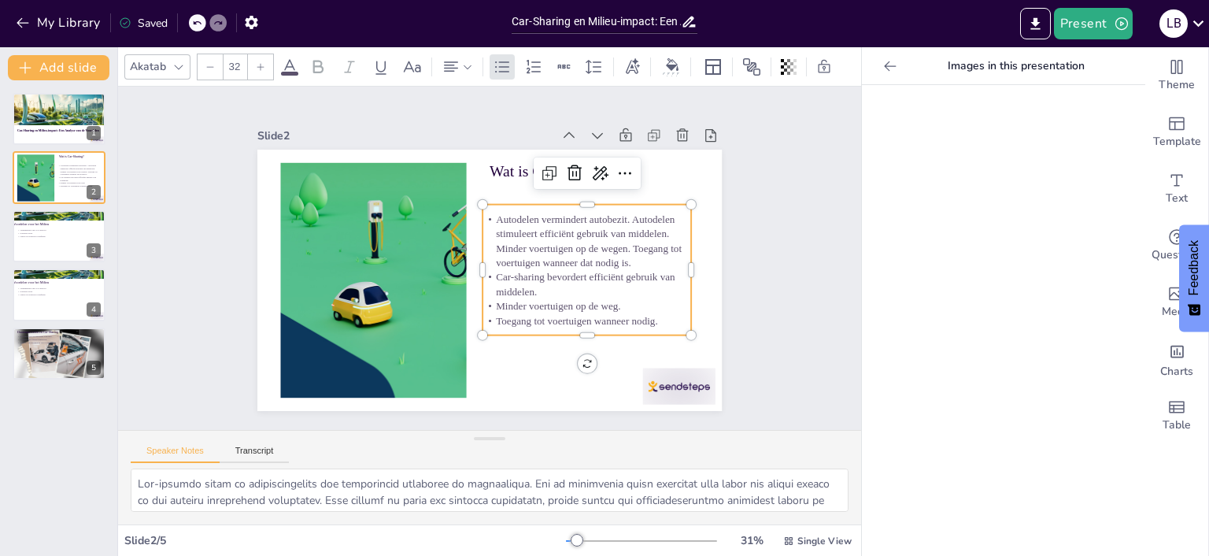
drag, startPoint x: 534, startPoint y: 267, endPoint x: 551, endPoint y: 257, distance: 20.1
click at [534, 267] on p "Autodelen vermindert autobezit. Autodelen stimuleert efficiënt gebruik van midd…" at bounding box center [588, 252] width 214 height 80
click at [612, 253] on p "Autodelen vermindert autobezit. Autodelen stimuleert efficiënt gebruik van midd…" at bounding box center [587, 240] width 209 height 57
click at [622, 263] on p "Autodelen vermindert autobezit. Autodelen stimuleert efficiënt gebruik van midd…" at bounding box center [587, 240] width 209 height 57
click at [622, 263] on p "Autodelen vermindert autobezit. Autodelen stimuleert efficiënt gebruik van midd…" at bounding box center [589, 252] width 214 height 80
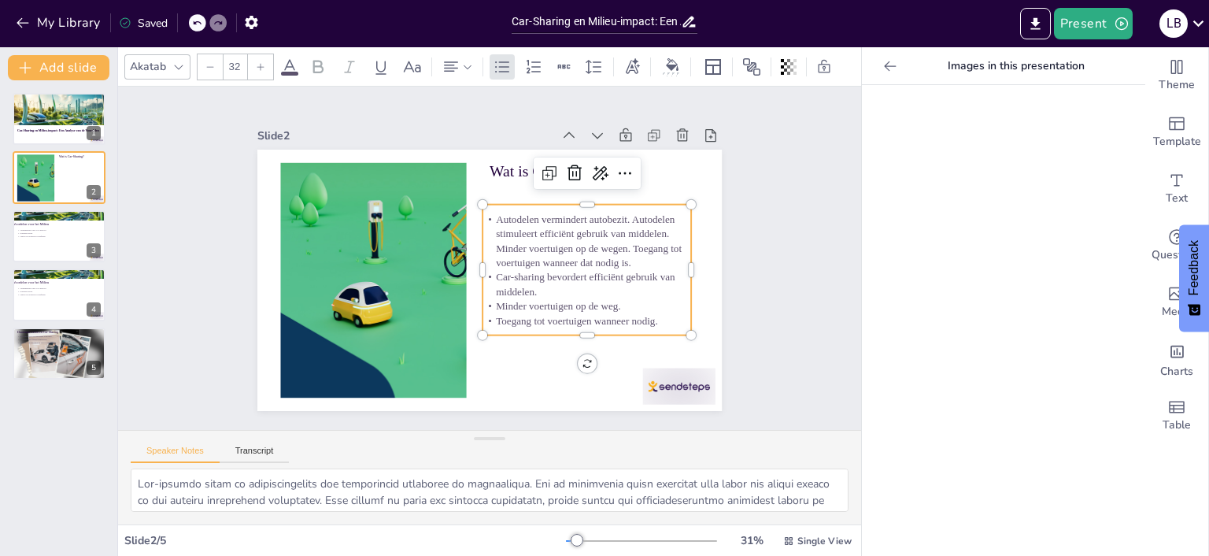
click at [622, 263] on p "Autodelen vermindert autobezit. Autodelen stimuleert efficiënt gebruik van midd…" at bounding box center [588, 252] width 214 height 80
click at [622, 263] on p "Autodelen vermindert autobezit. Autodelen stimuleert efficiënt gebruik van midd…" at bounding box center [589, 252] width 214 height 80
click at [622, 263] on p "Autodelen vermindert autobezit. Autodelen stimuleert efficiënt gebruik van midd…" at bounding box center [587, 240] width 209 height 57
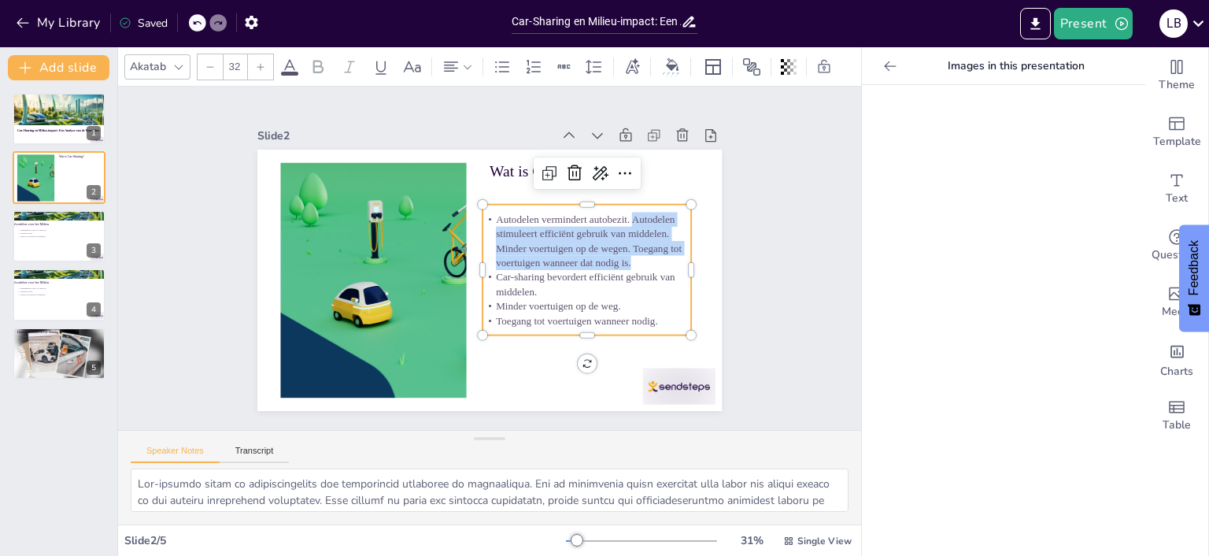
drag, startPoint x: 633, startPoint y: 263, endPoint x: 633, endPoint y: 222, distance: 40.9
click at [633, 222] on p "Autodelen vermindert autobezit. Autodelen stimuleert efficiënt gebruik van midd…" at bounding box center [587, 240] width 209 height 57
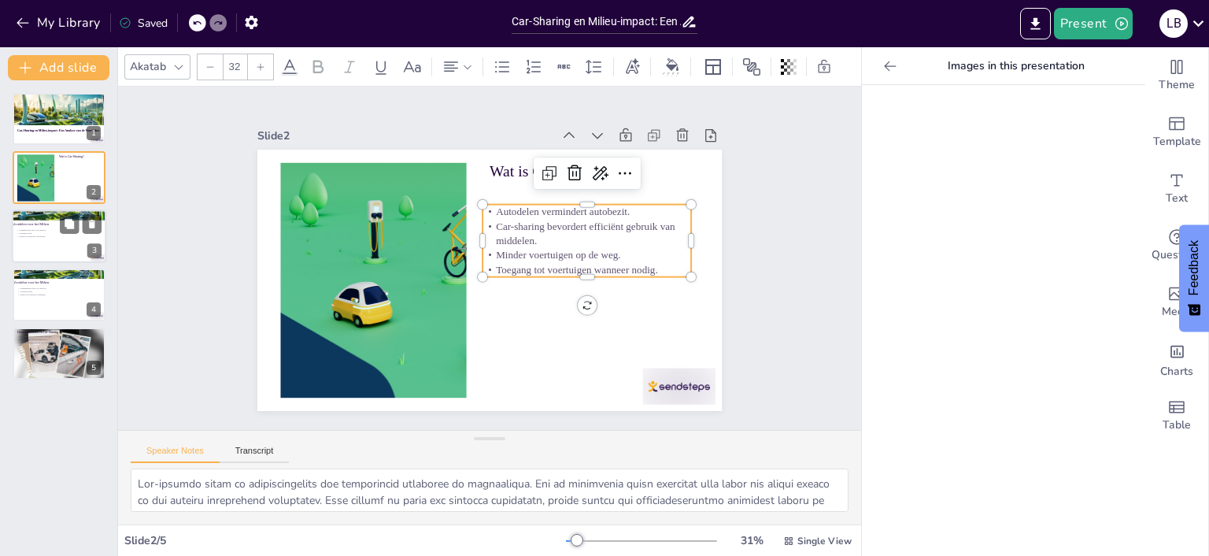
click at [77, 235] on p "Lagere ecologische voetafdruk." at bounding box center [59, 236] width 85 height 3
type textarea "De vermindering van CO2-uitstoot is een van de meest significante voordelen van…"
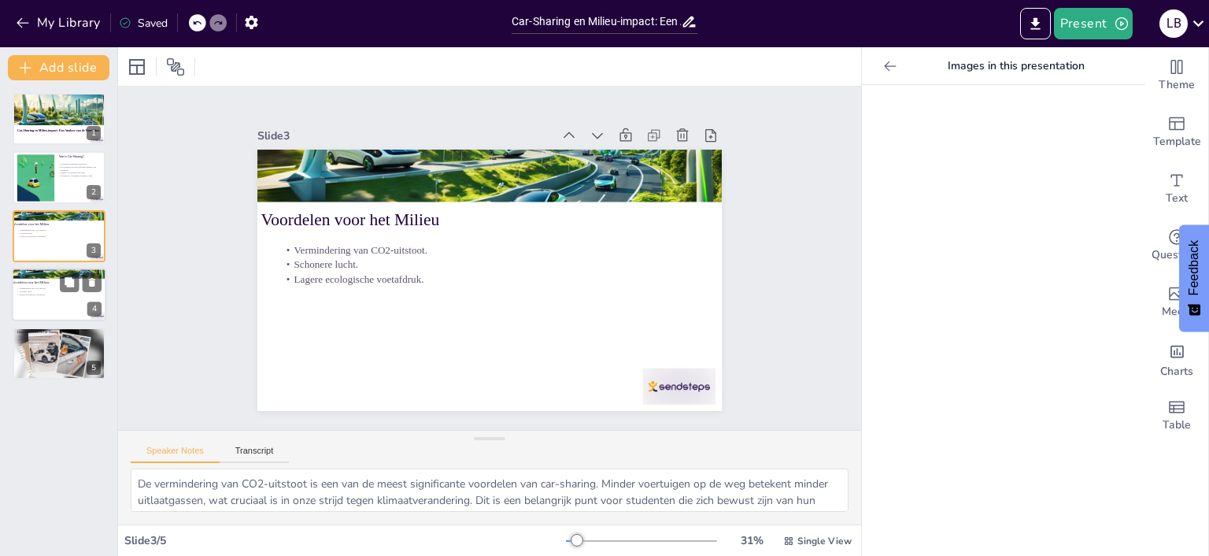
click at [55, 309] on div at bounding box center [59, 295] width 94 height 54
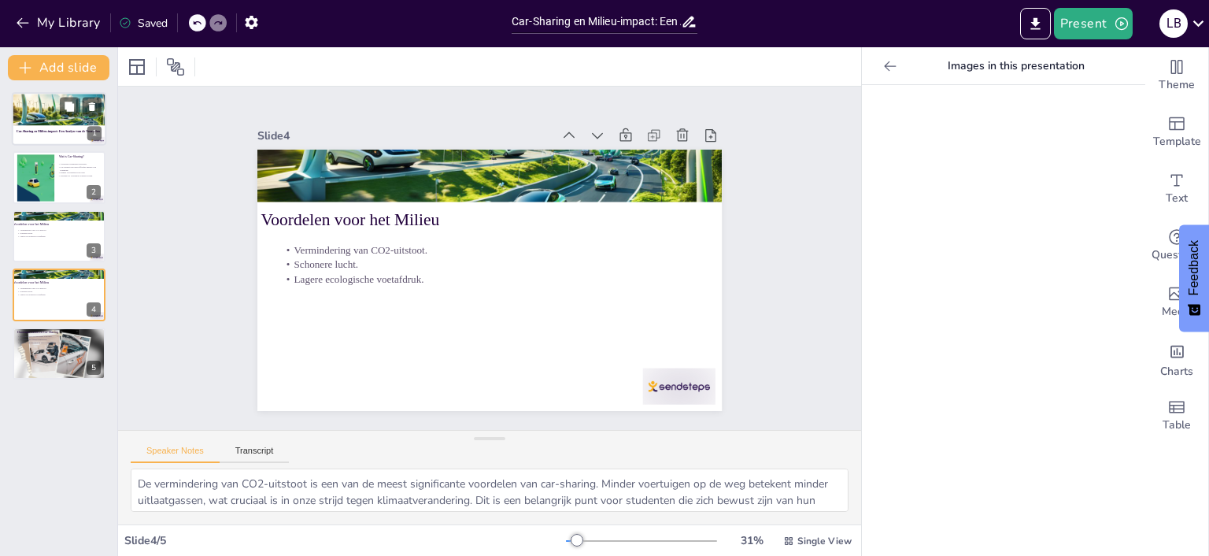
click at [65, 132] on strong "Car-Sharing en Milieu-impact: Een Analyse van de Voordelen" at bounding box center [58, 130] width 83 height 3
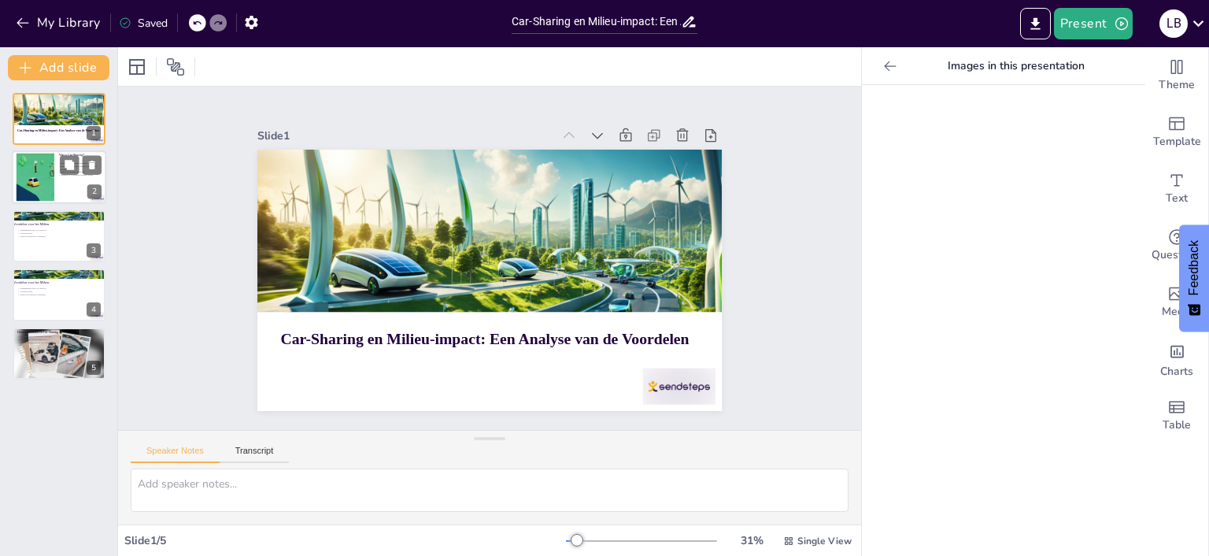
click at [39, 180] on div at bounding box center [35, 178] width 115 height 48
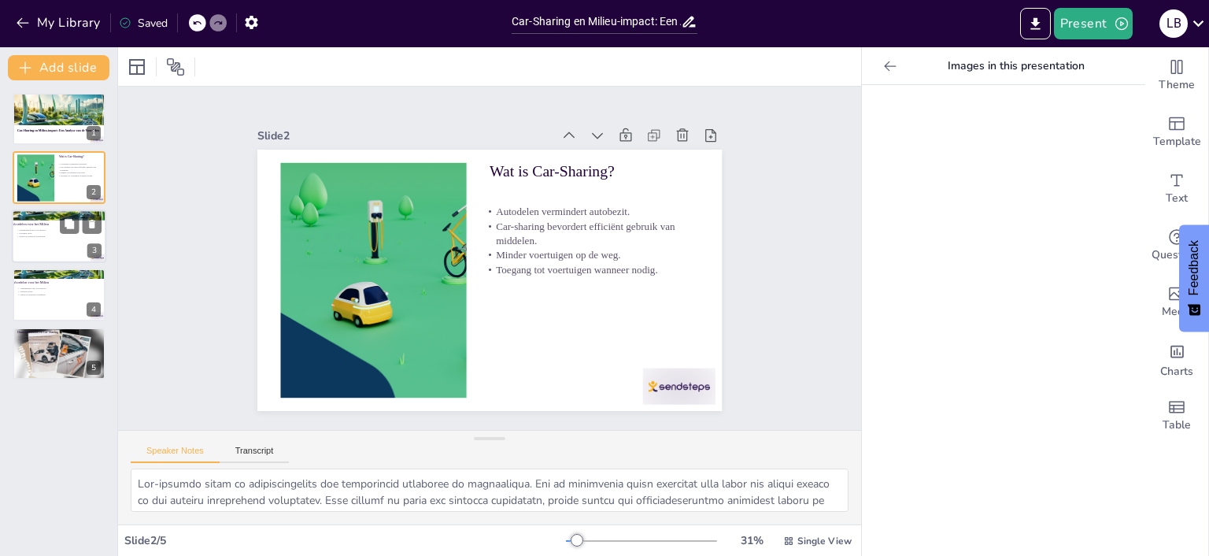
click at [64, 250] on div at bounding box center [59, 236] width 94 height 54
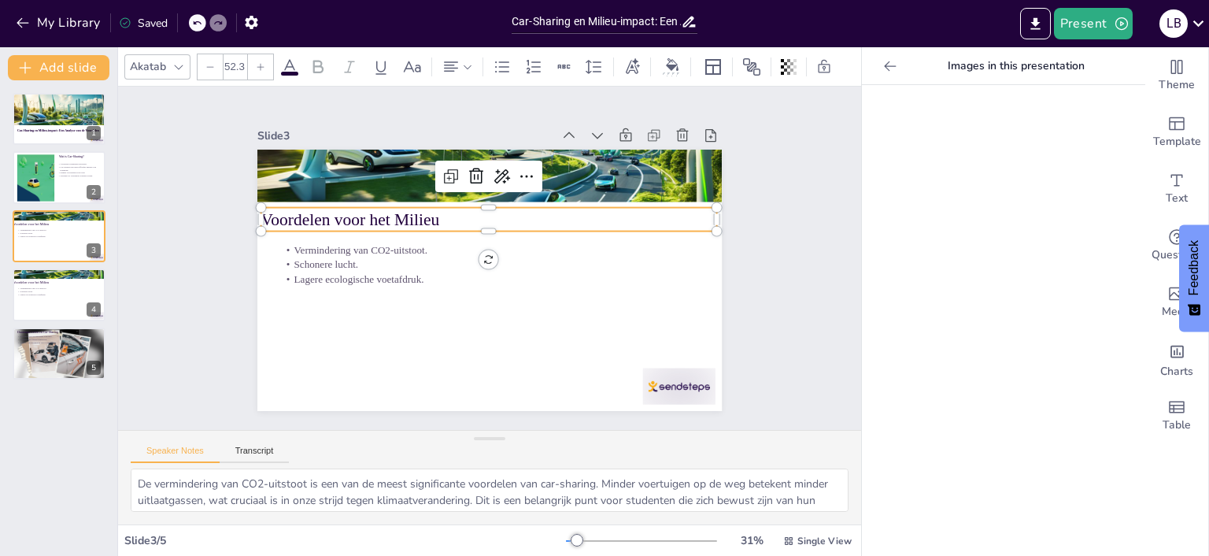
click at [434, 219] on p "Voordelen voor het Milieu" at bounding box center [493, 219] width 456 height 71
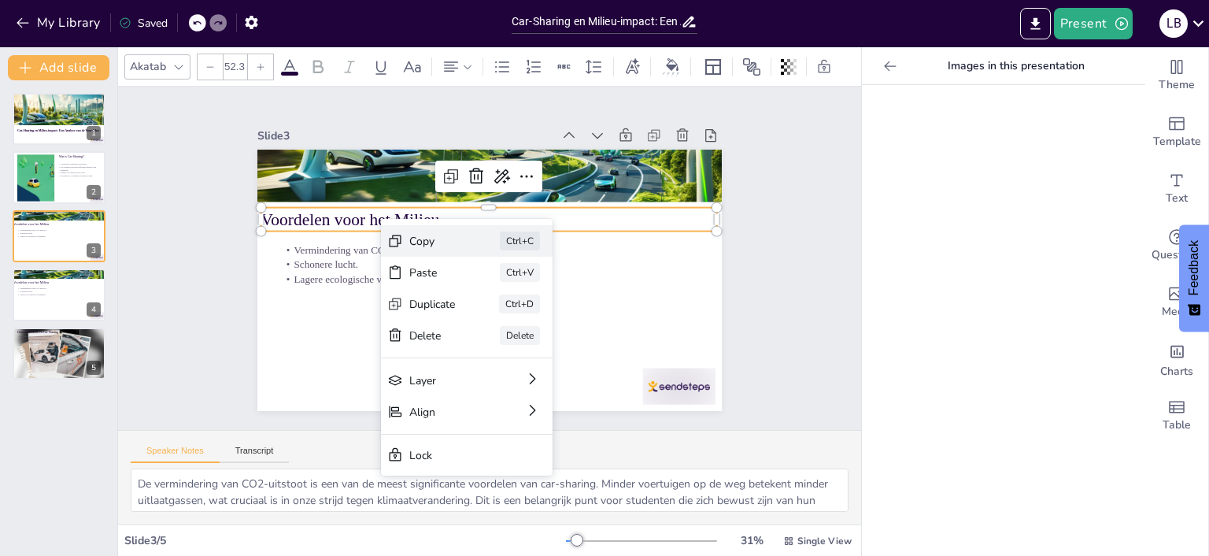
click at [527, 320] on div "Copy" at bounding box center [550, 327] width 46 height 15
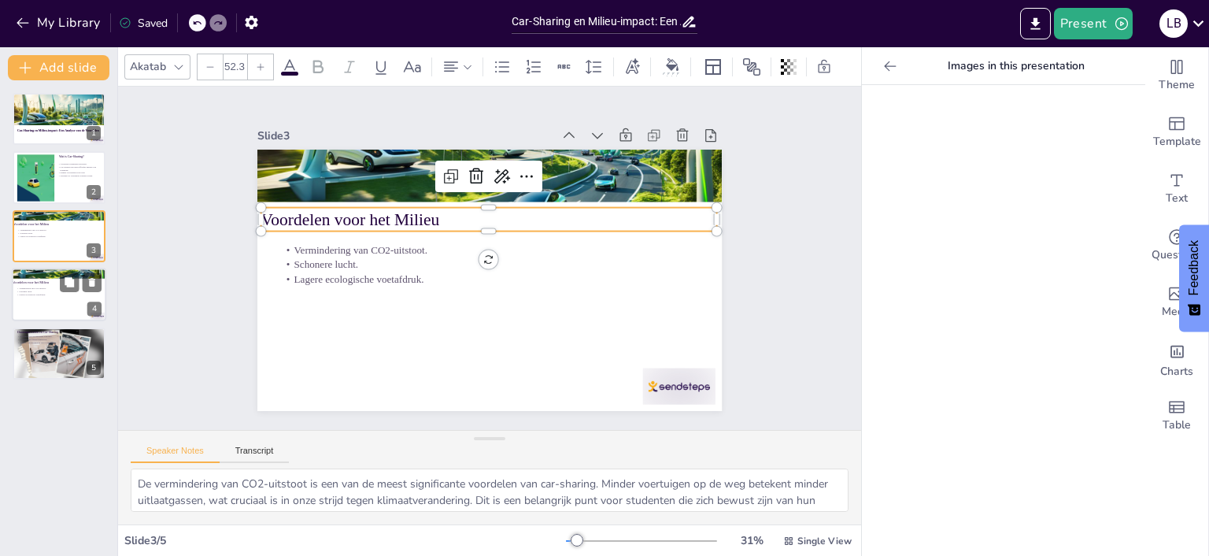
click at [82, 305] on div at bounding box center [59, 295] width 94 height 54
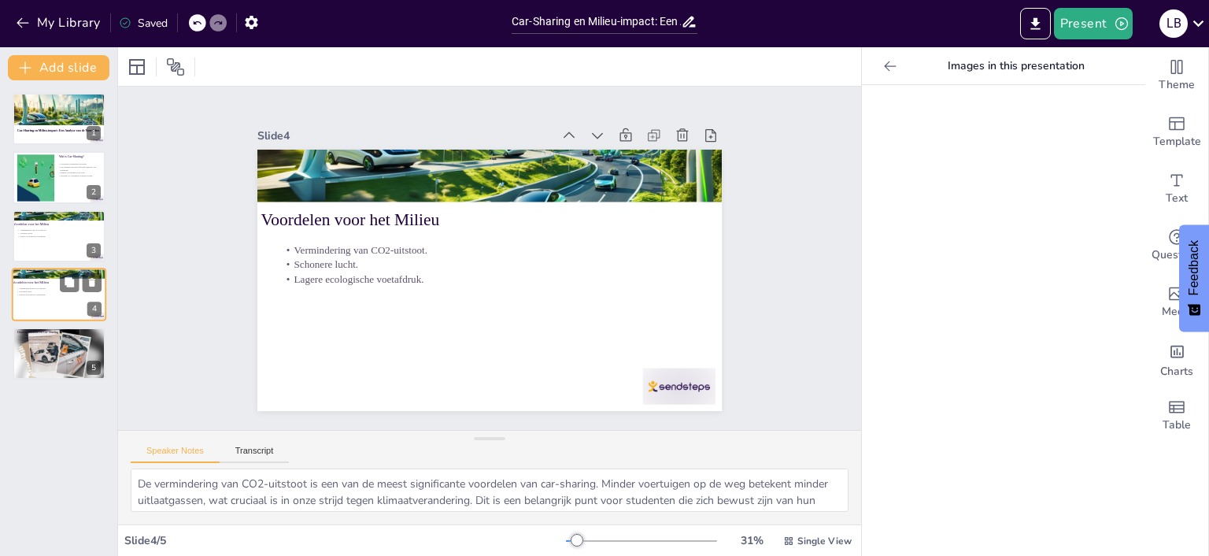
click at [47, 305] on div at bounding box center [59, 295] width 94 height 54
click at [50, 241] on div at bounding box center [59, 236] width 94 height 54
click at [62, 302] on div at bounding box center [59, 295] width 94 height 54
click at [61, 288] on button at bounding box center [69, 282] width 19 height 19
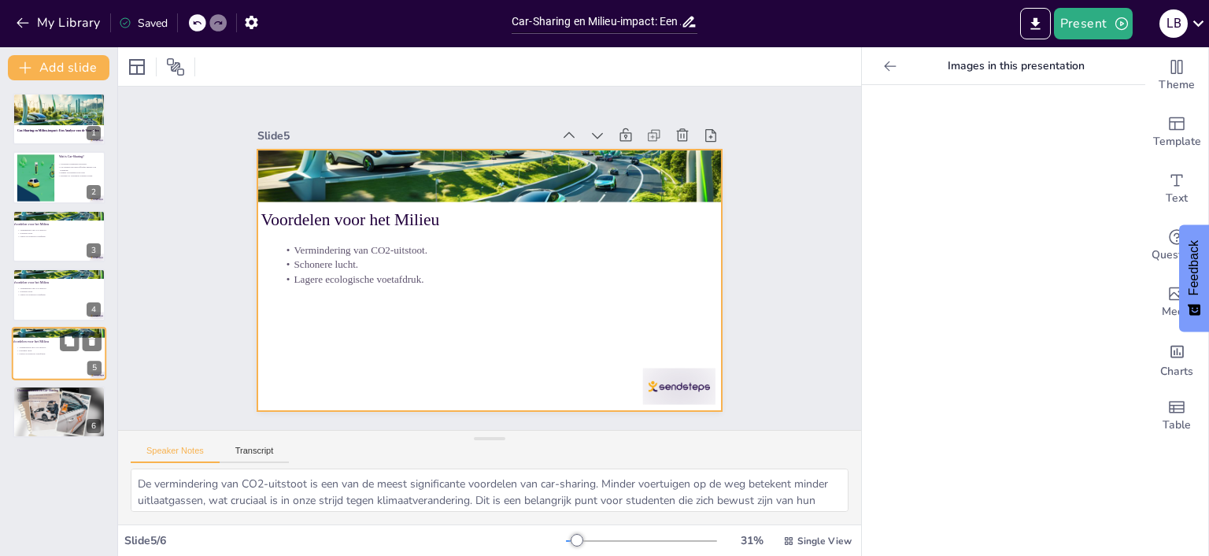
click at [76, 357] on div at bounding box center [59, 354] width 94 height 54
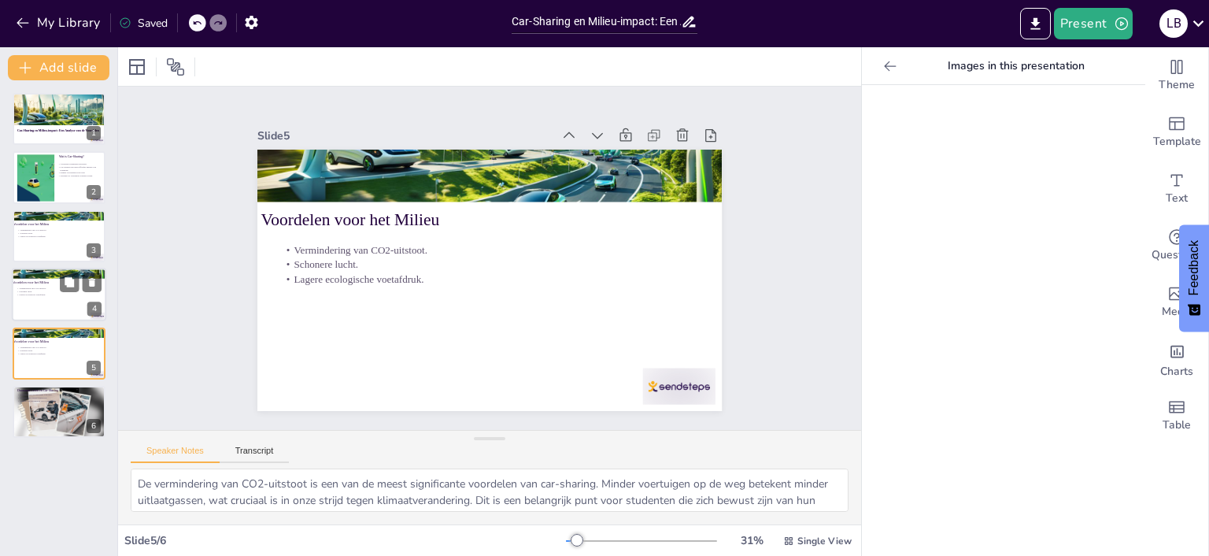
click at [58, 291] on p "Schonere lucht." at bounding box center [59, 291] width 85 height 3
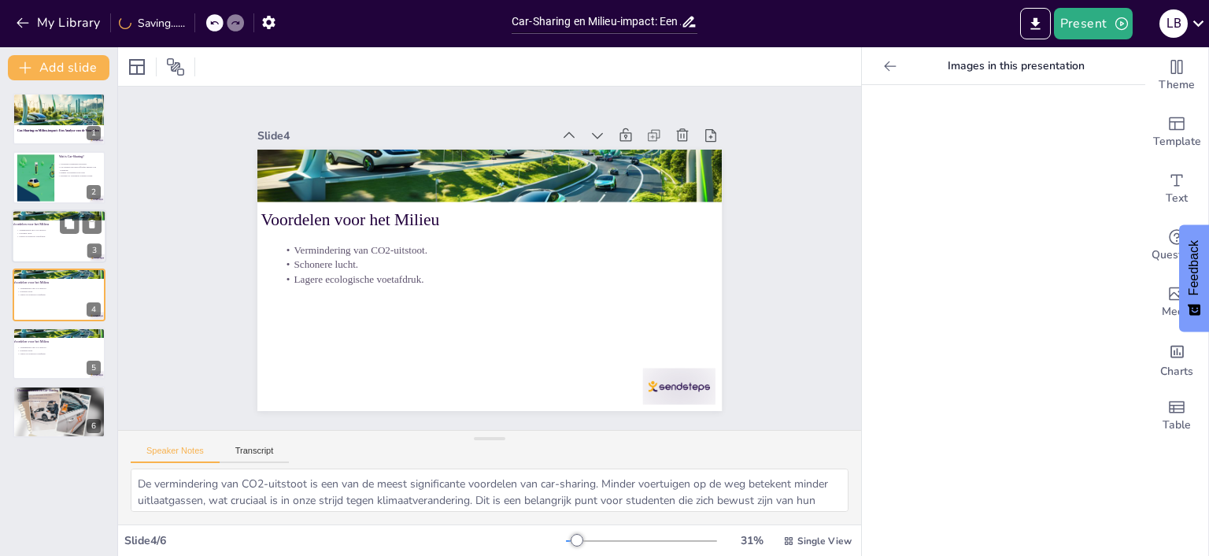
click at [57, 246] on div at bounding box center [59, 236] width 94 height 54
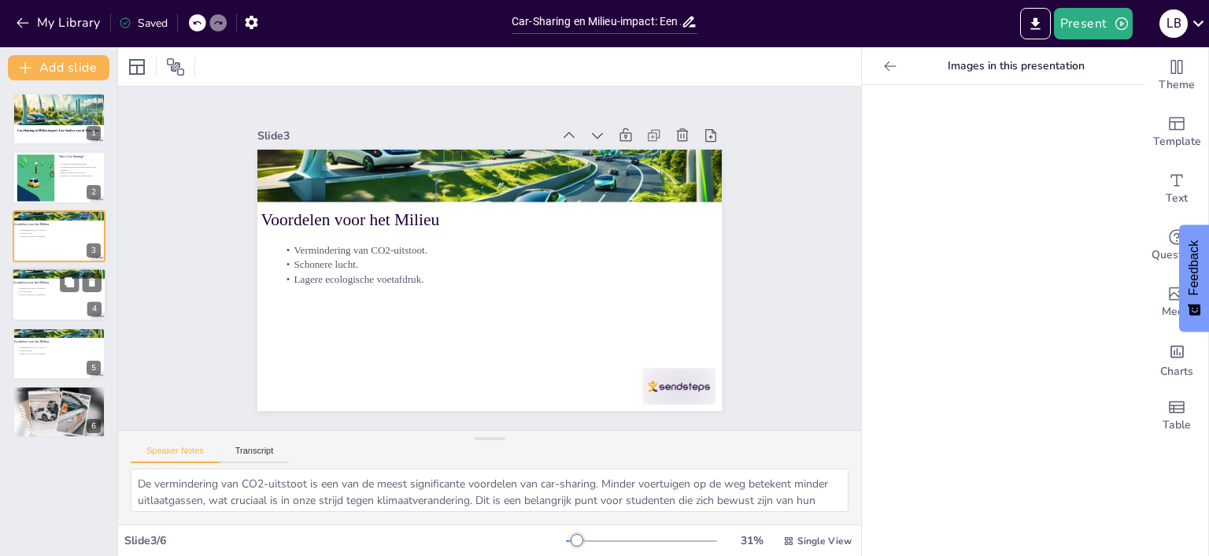
click at [61, 308] on div at bounding box center [59, 295] width 94 height 54
click at [49, 405] on div at bounding box center [59, 412] width 94 height 59
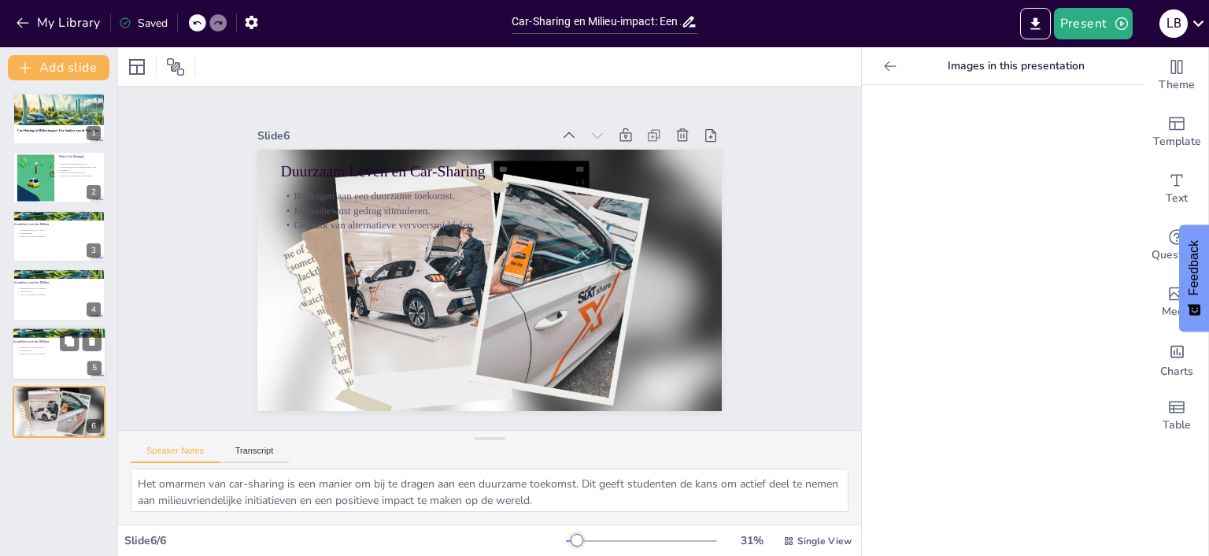
click at [39, 344] on div at bounding box center [59, 354] width 94 height 54
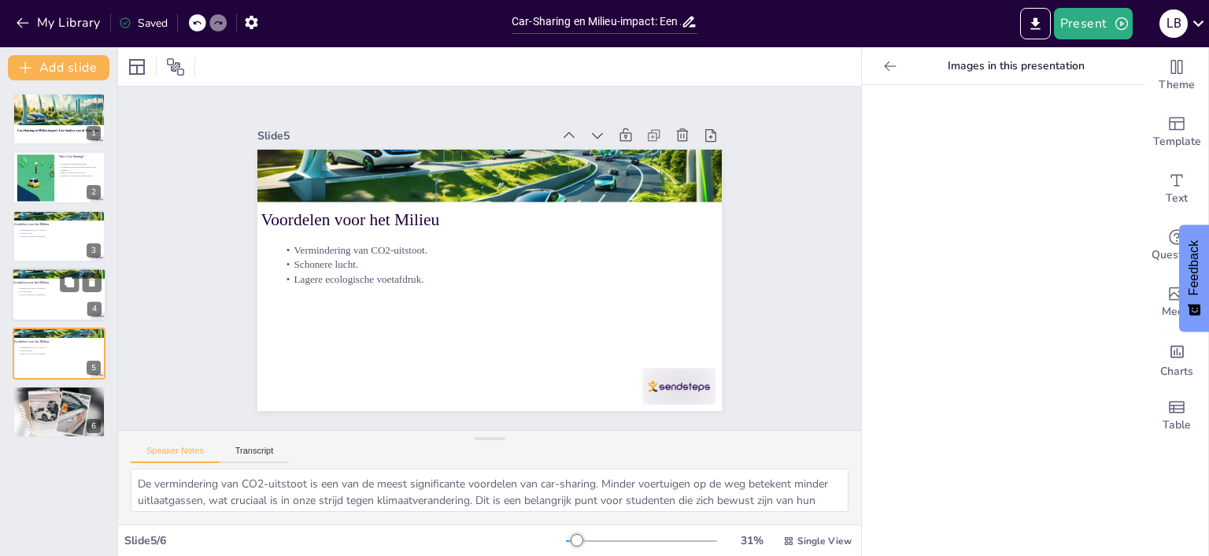
click at [55, 268] on div "Voordelen voor het Milieu Vermindering van CO2-uitstoot. Schonere lucht. Lagere…" at bounding box center [59, 268] width 94 height 0
click at [93, 282] on icon at bounding box center [92, 282] width 6 height 9
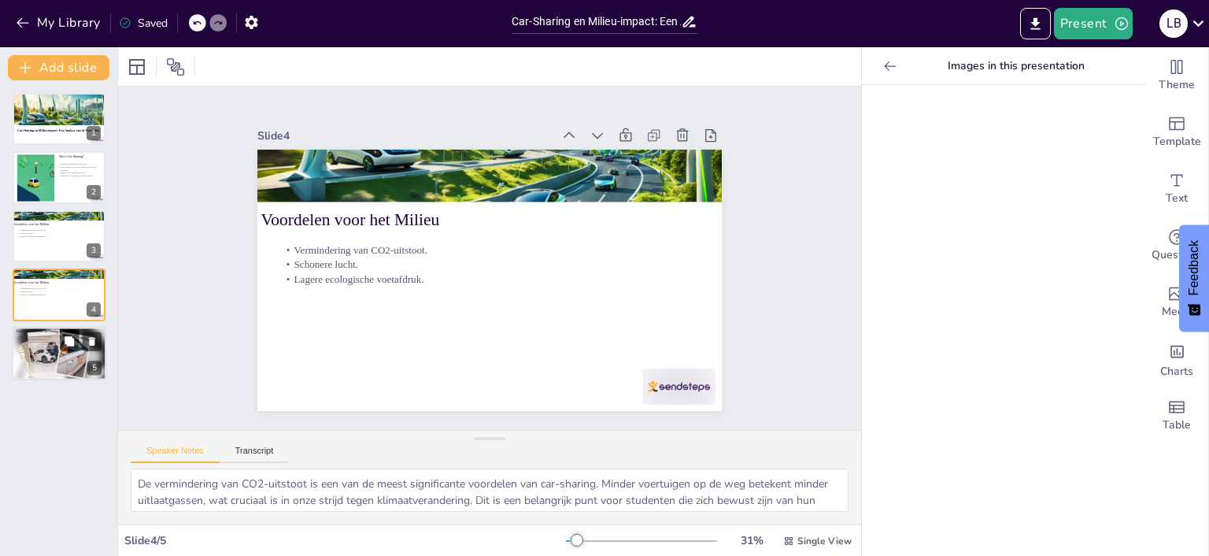
click at [45, 362] on div at bounding box center [59, 353] width 94 height 59
type textarea "Het omarmen van car-sharing is een manier om bij te dragen aan een duurzame toe…"
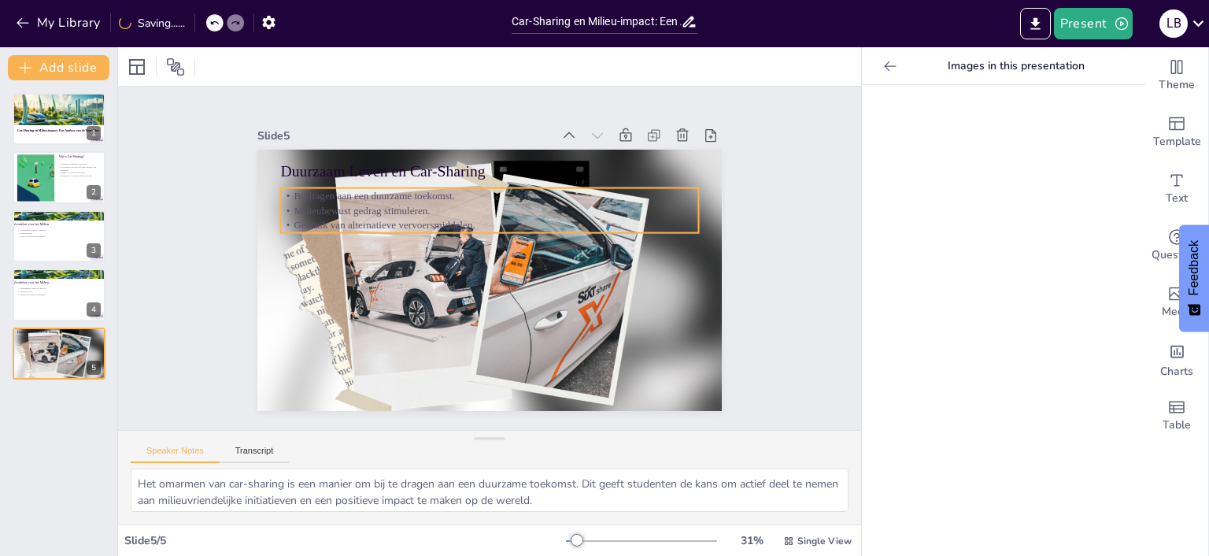
click at [389, 215] on p "Milieubewust gedrag stimuleren." at bounding box center [494, 210] width 417 height 58
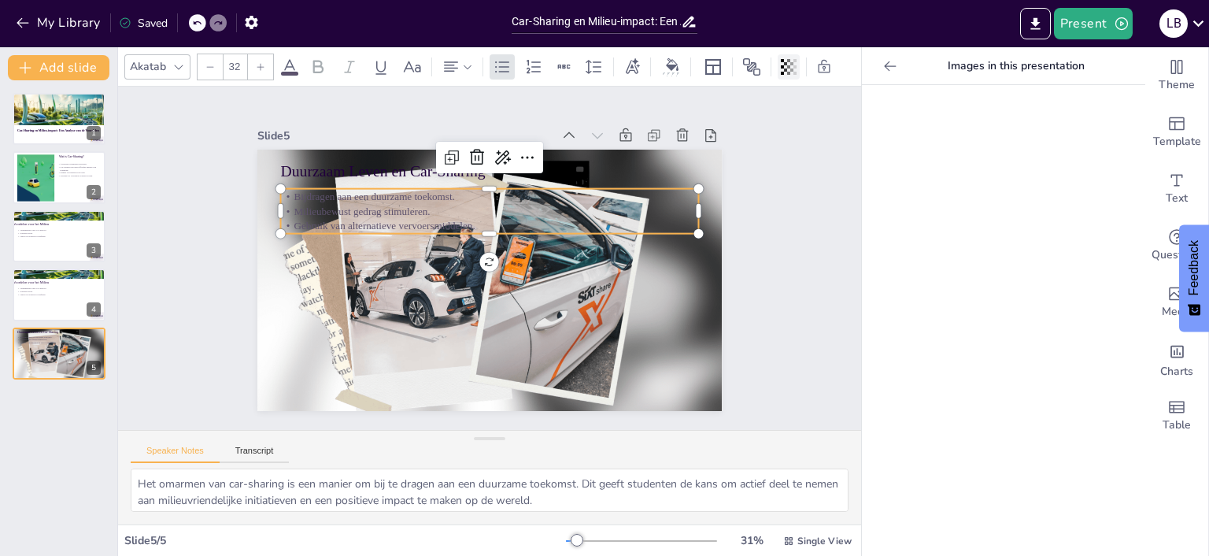
click at [790, 76] on div at bounding box center [789, 66] width 22 height 25
click at [414, 218] on p "Milieubewust gedrag stimuleren." at bounding box center [494, 211] width 417 height 58
drag, startPoint x: 539, startPoint y: 194, endPoint x: 546, endPoint y: 200, distance: 9.6
click at [540, 194] on p "Bijdragen aan een duurzame toekomst." at bounding box center [503, 198] width 412 height 102
click at [562, 74] on icon at bounding box center [564, 66] width 17 height 17
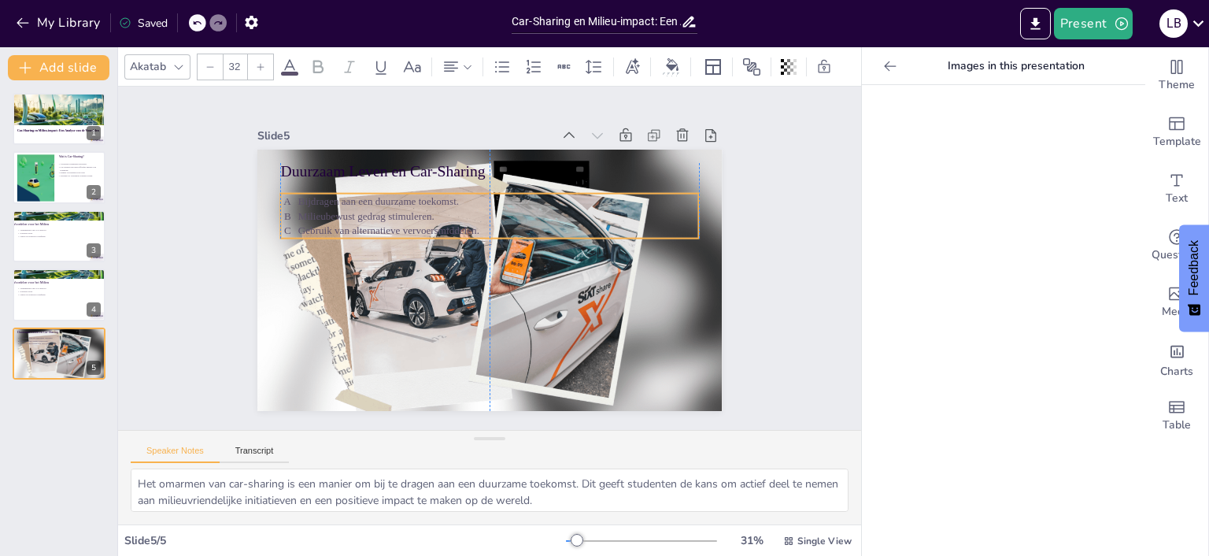
click at [489, 236] on p "Gebruik van alternatieve vervoersmiddelen." at bounding box center [502, 231] width 400 height 57
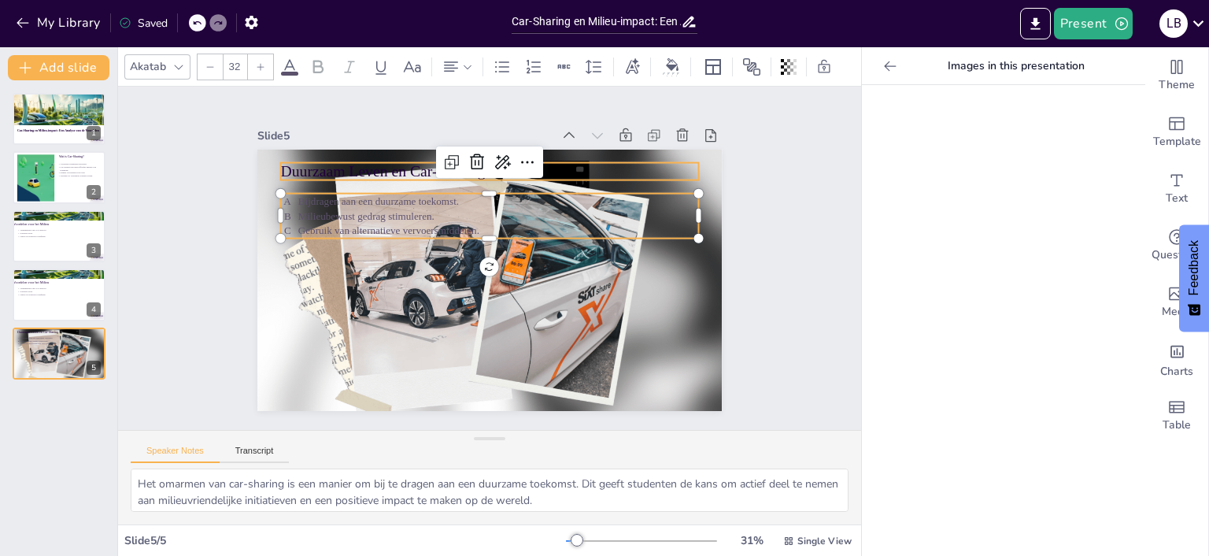
type input "48"
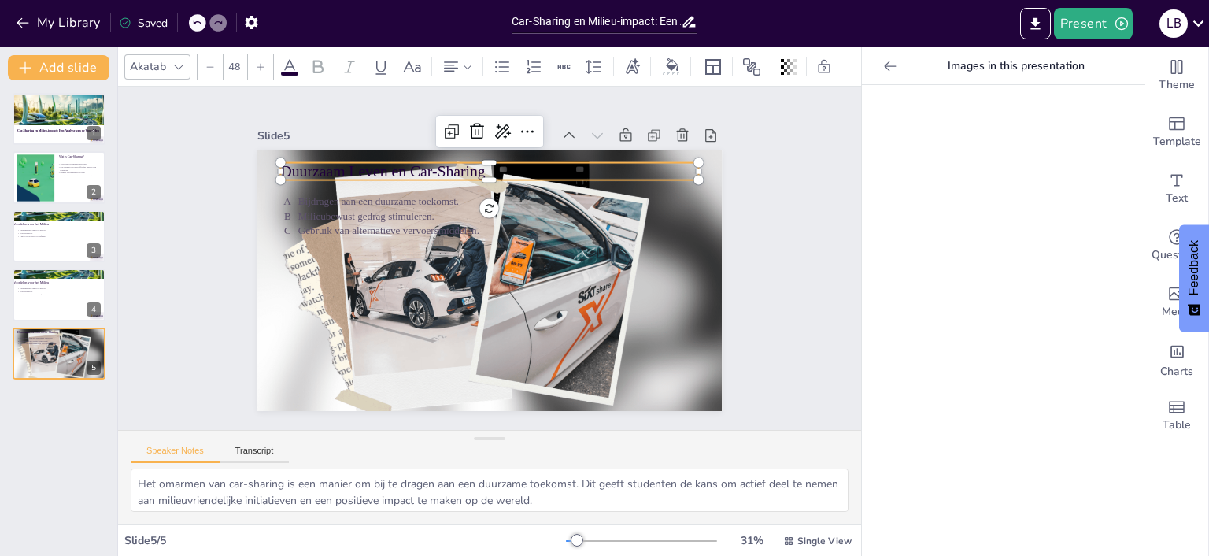
click at [408, 168] on p "Duurzaam Leven en Car-Sharing" at bounding box center [499, 171] width 418 height 65
click at [820, 72] on icon at bounding box center [824, 67] width 16 height 16
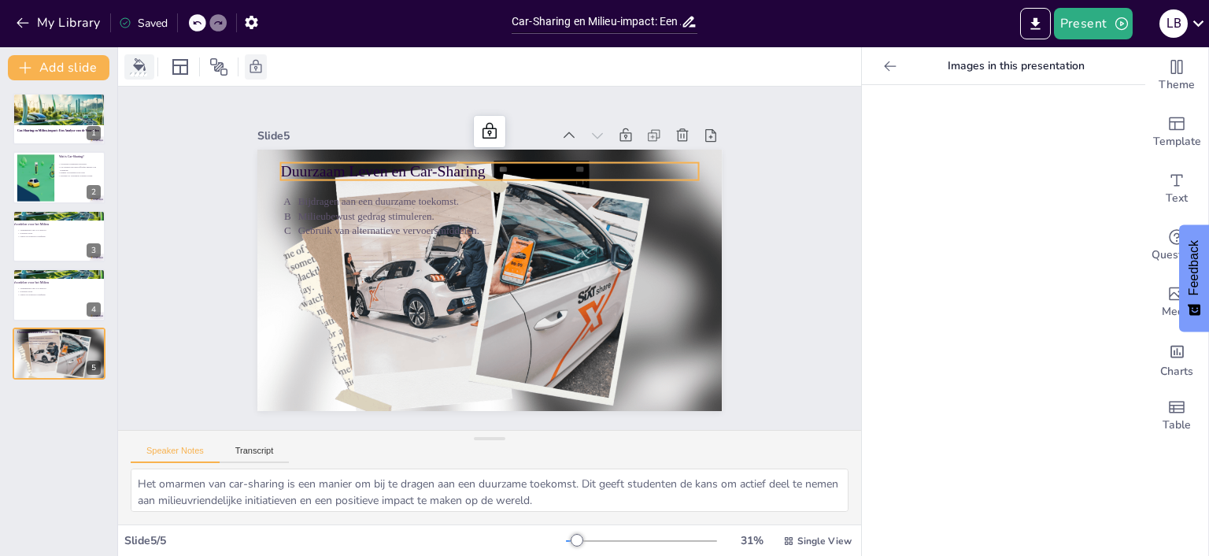
click at [142, 72] on div at bounding box center [140, 66] width 24 height 17
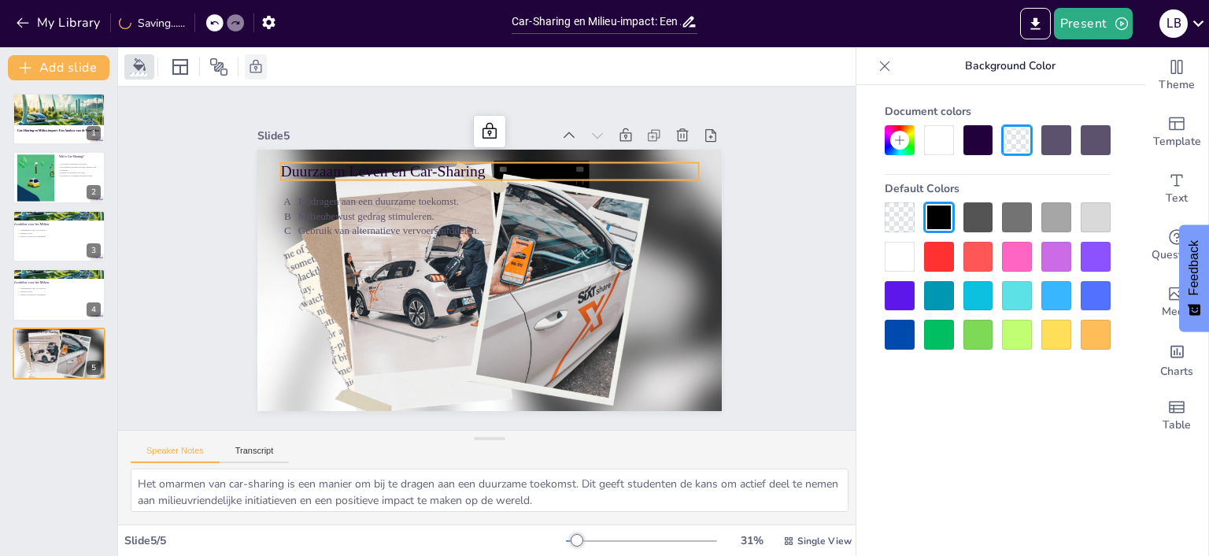
click at [947, 140] on div at bounding box center [939, 140] width 30 height 30
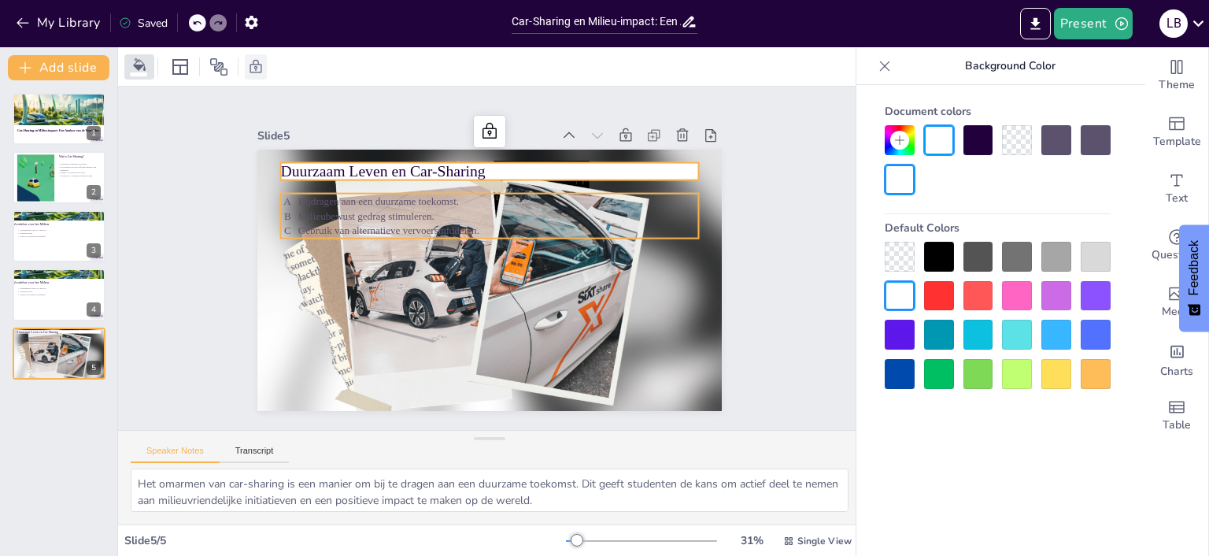
click at [386, 209] on p "Milieubewust gedrag stimuleren." at bounding box center [503, 217] width 400 height 56
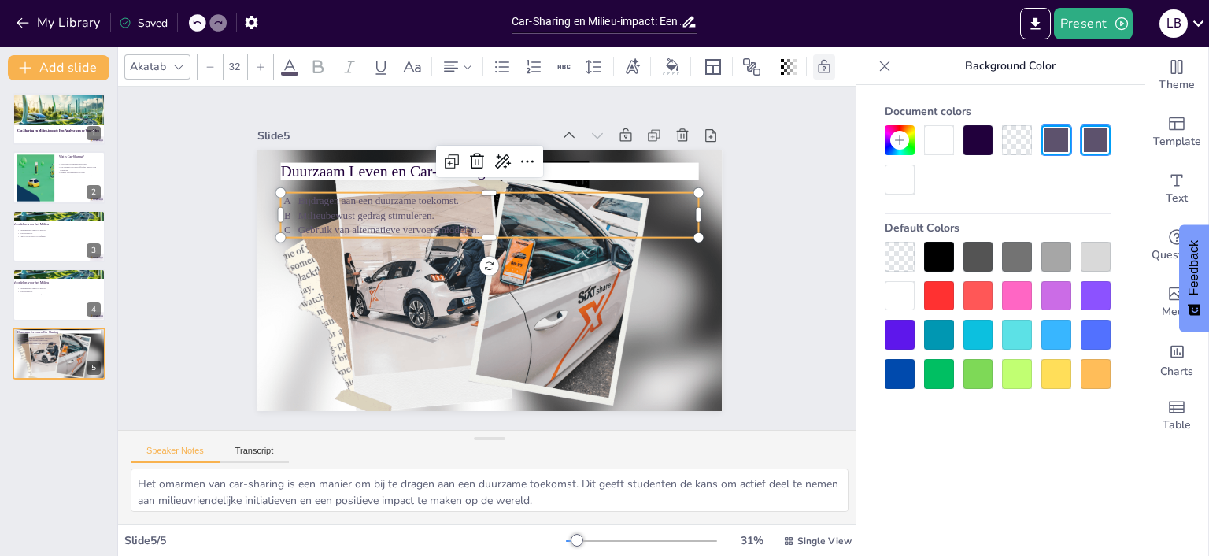
click at [933, 151] on div at bounding box center [939, 140] width 30 height 30
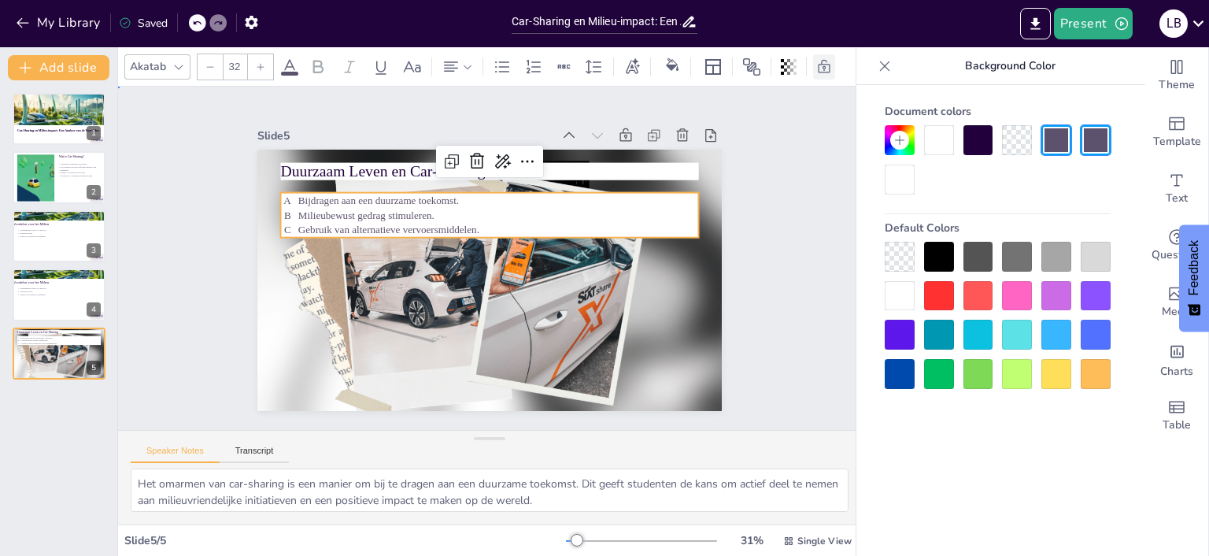
click at [736, 292] on div "Slide 1 Car-Sharing en Milieu-impact: Een Analyse van de Voordelen Slide 2 Wat …" at bounding box center [490, 257] width 582 height 361
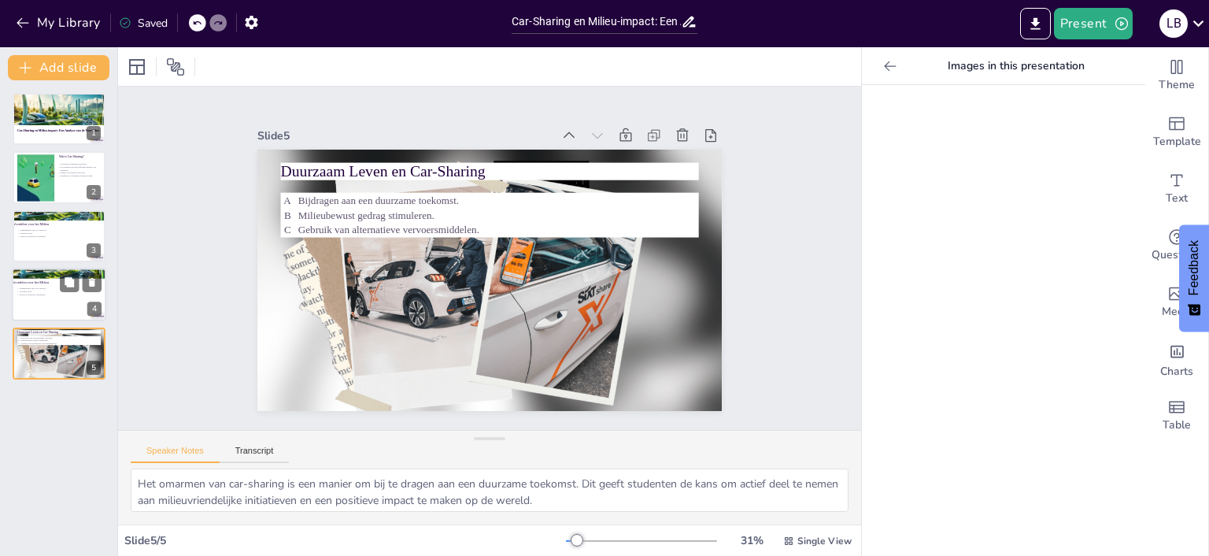
click at [74, 296] on div "Vermindering van CO2-uitstoot. Schonere lucht. Lagere ecologische voetafdruk." at bounding box center [59, 291] width 85 height 13
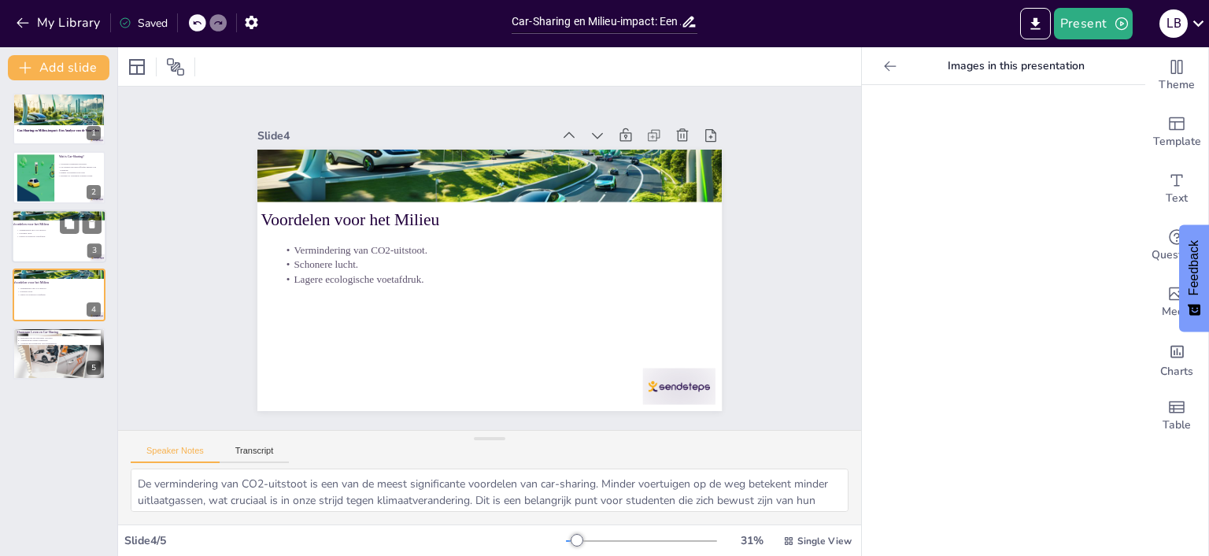
click at [42, 229] on p "Vermindering van CO2-uitstoot." at bounding box center [59, 229] width 85 height 3
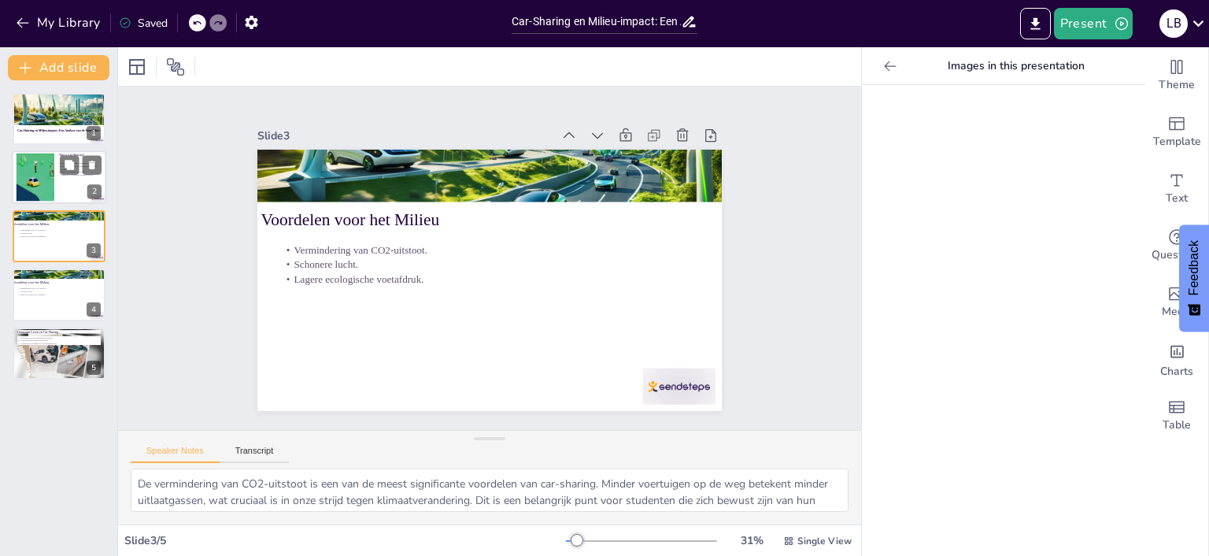
click at [51, 187] on div at bounding box center [35, 178] width 115 height 48
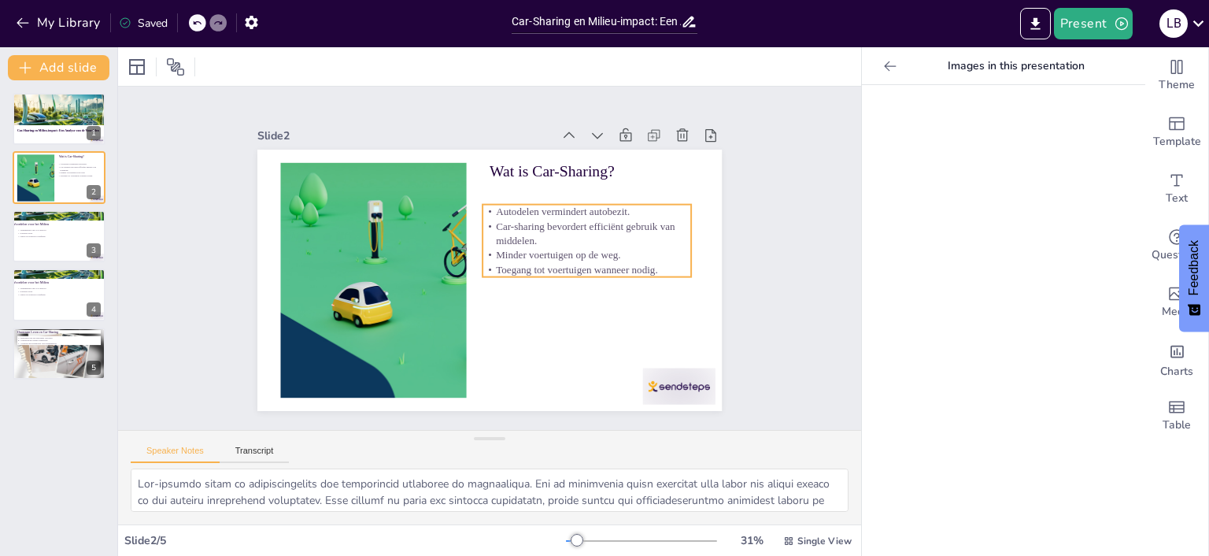
click at [530, 222] on p "Car-sharing bevordert efficiënt gebruik van middelen." at bounding box center [587, 233] width 209 height 29
click at [644, 272] on p "Toegang tot voertuigen wanneer nodig." at bounding box center [585, 279] width 209 height 36
click at [653, 265] on p "Toegang tot voertuigen wanneer nodig." at bounding box center [583, 268] width 209 height 14
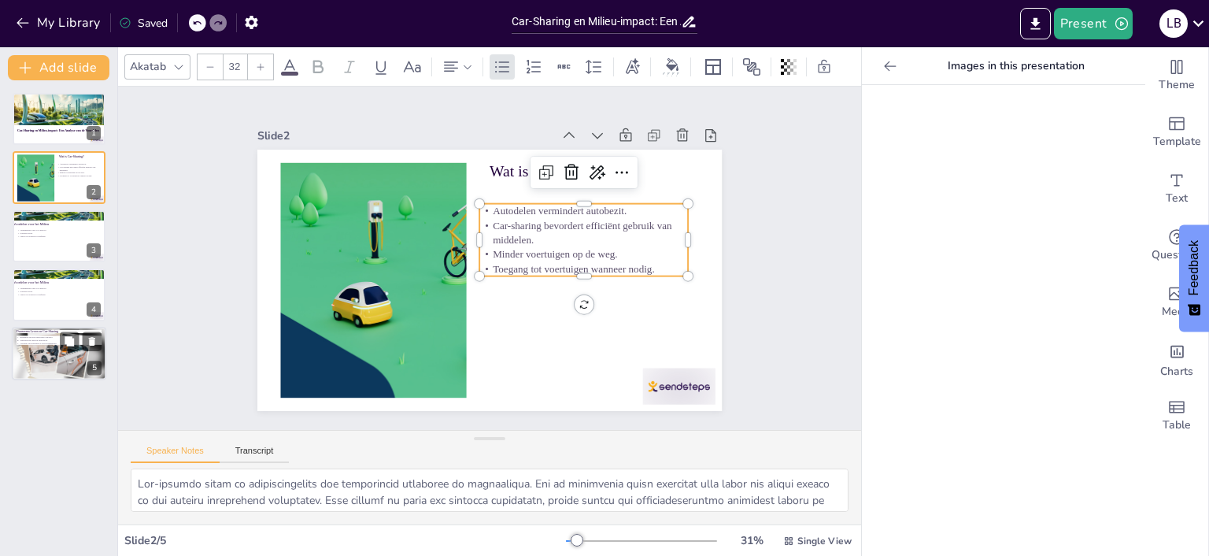
click at [29, 362] on div at bounding box center [59, 353] width 94 height 59
type textarea "Het omarmen van car-sharing is een manier om bij te dragen aan een duurzame toe…"
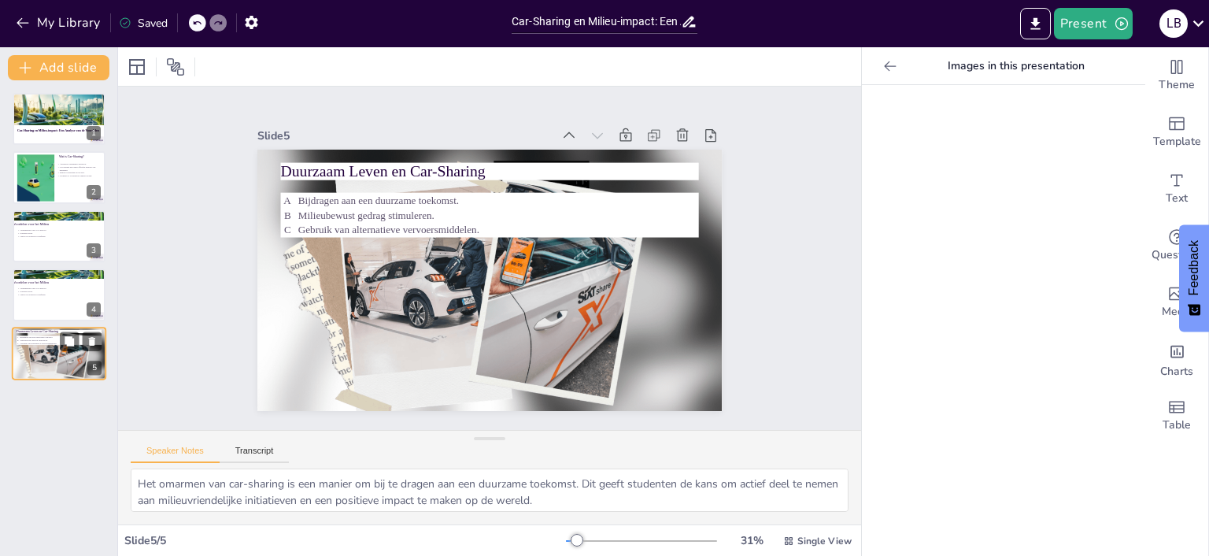
click at [49, 360] on div at bounding box center [59, 353] width 94 height 59
click at [53, 360] on div at bounding box center [59, 354] width 93 height 57
click at [76, 356] on div at bounding box center [59, 353] width 94 height 59
click at [650, 140] on icon at bounding box center [654, 136] width 16 height 16
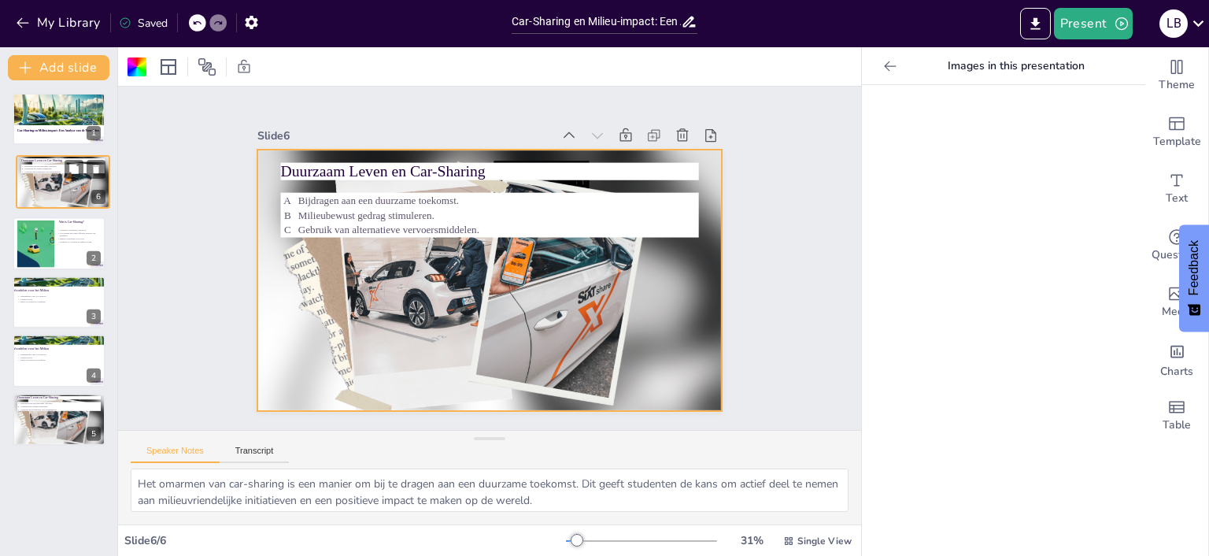
drag, startPoint x: 79, startPoint y: 420, endPoint x: 87, endPoint y: 191, distance: 229.3
click at [87, 191] on div at bounding box center [63, 181] width 93 height 57
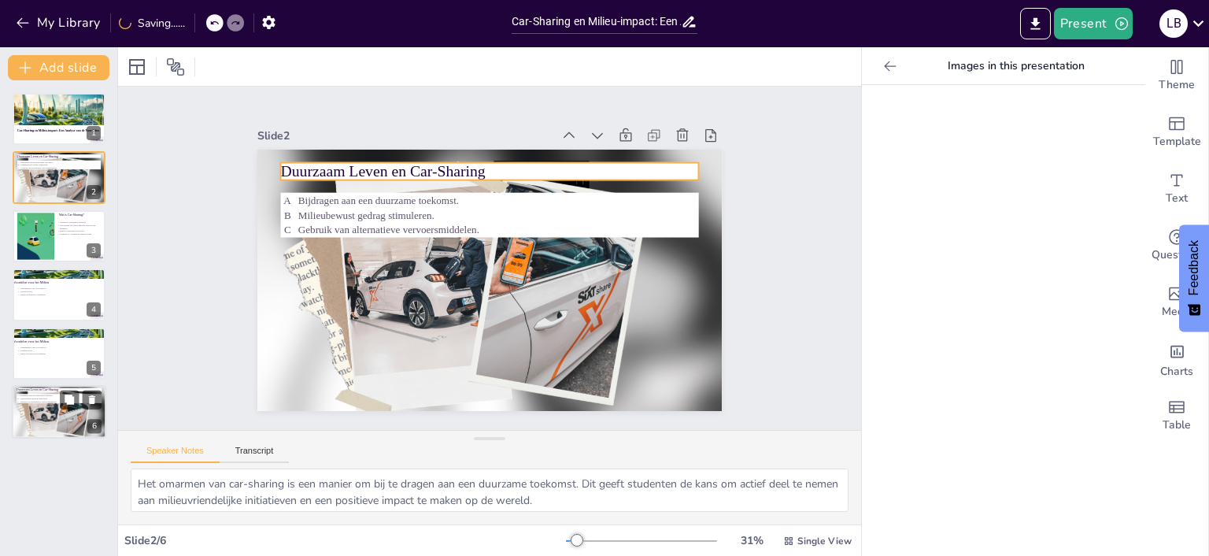
click at [492, 168] on p "Duurzaam Leven en Car-Sharing" at bounding box center [499, 171] width 418 height 65
click at [483, 175] on p "Duurzaam Leven en Car-Sharing" at bounding box center [499, 171] width 418 height 65
click at [452, 175] on p "Duurzaam Leven en Car-Sharing" at bounding box center [489, 172] width 418 height 22
click at [451, 175] on p "Duurzaam Leven en Car-Sharing" at bounding box center [507, 173] width 413 height 108
click at [436, 175] on p "Duurzaam Leven en Car-Sharing" at bounding box center [499, 171] width 418 height 65
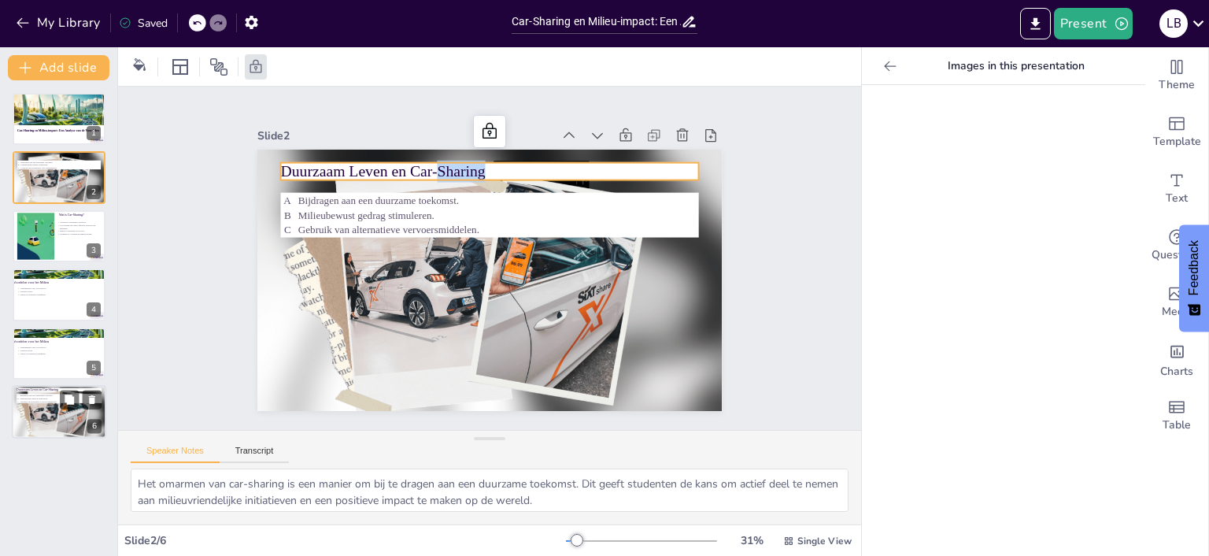
click at [436, 175] on p "Duurzaam Leven en Car-Sharing" at bounding box center [499, 171] width 418 height 65
click at [408, 172] on p "Duurzaam Leven en Car-Sharing" at bounding box center [499, 171] width 418 height 65
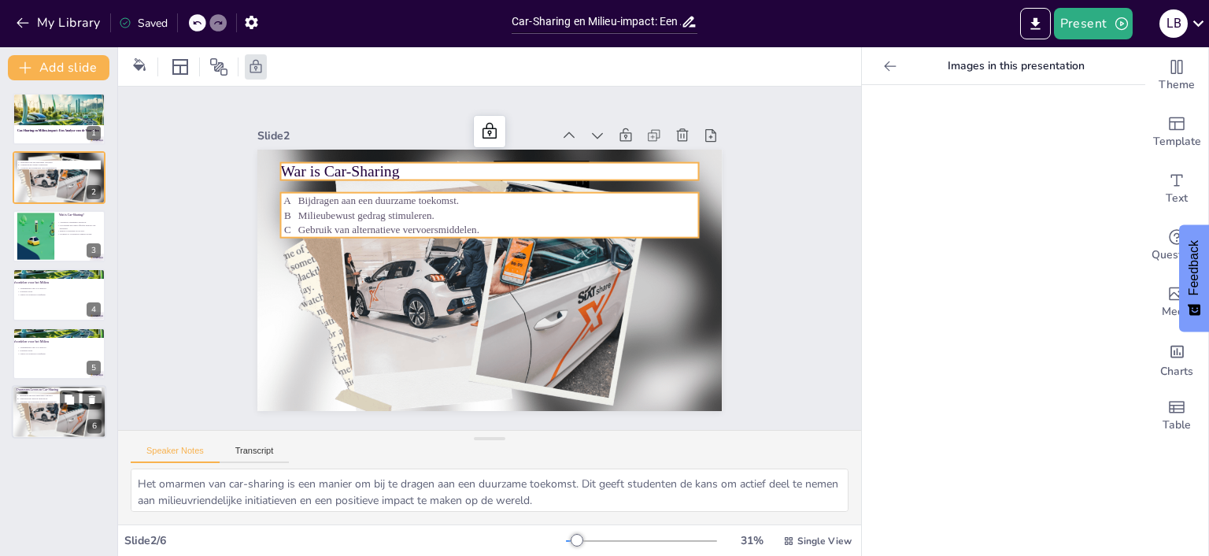
click at [486, 230] on p "Gebruik van alternatieve vervoersmiddelen." at bounding box center [502, 230] width 400 height 56
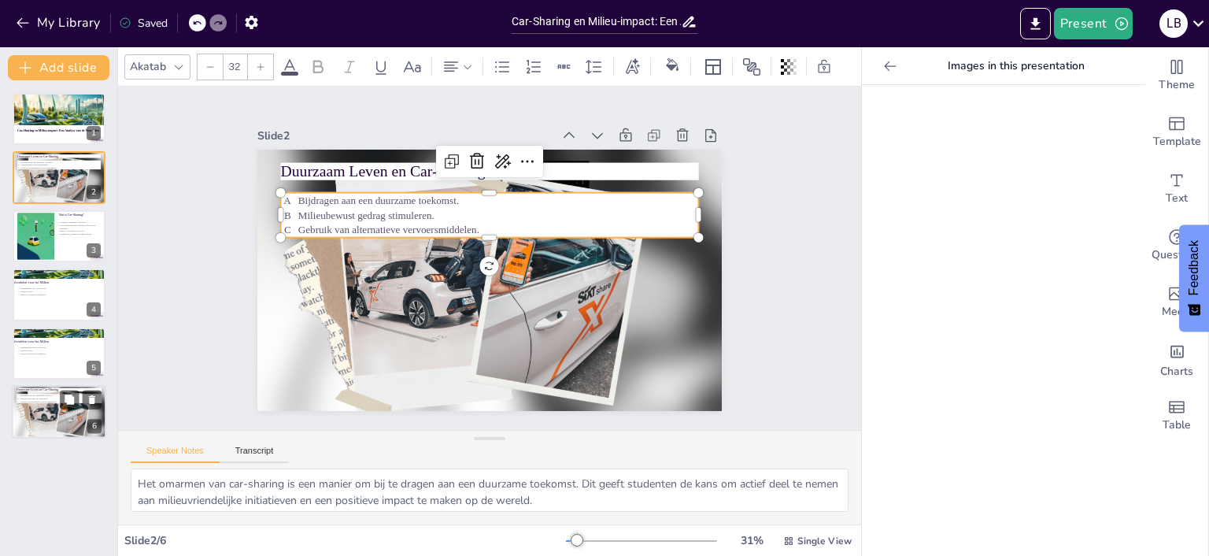
click at [468, 224] on p "Gebruik van alternatieve vervoersmiddelen." at bounding box center [498, 229] width 401 height 14
click at [438, 203] on p "Bijdragen aan een duurzame toekomst." at bounding box center [505, 202] width 400 height 56
click at [438, 203] on p "Bijdragen aan een duurzame toekomst." at bounding box center [498, 201] width 401 height 14
click at [438, 203] on p "Bijdragen aan een duurzame toekomst." at bounding box center [505, 202] width 400 height 57
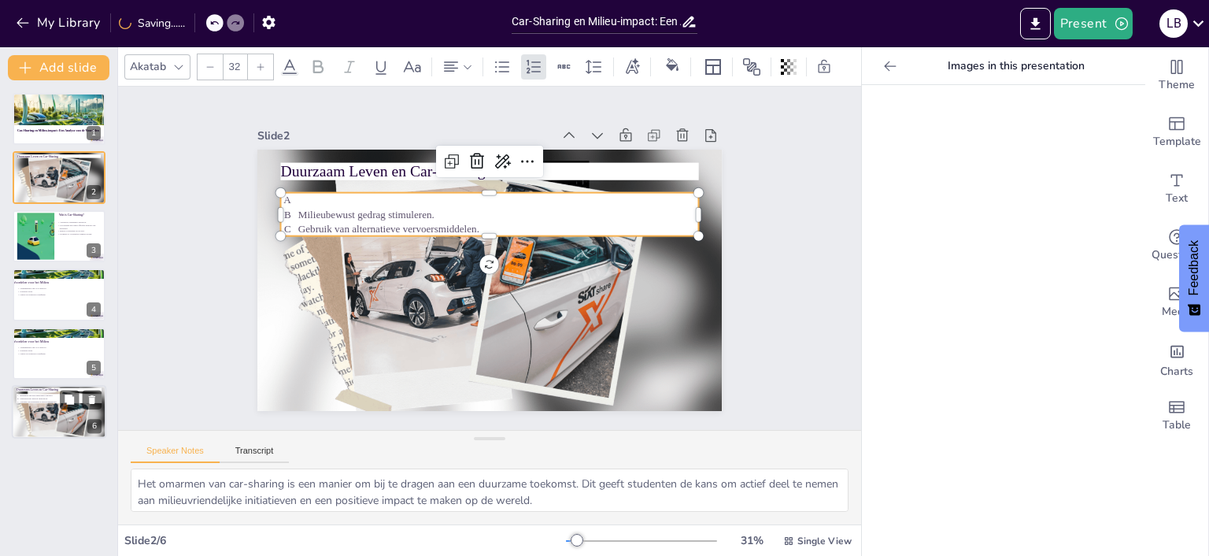
click at [449, 213] on p "Milieubewust gedrag stimuleren." at bounding box center [507, 217] width 395 height 98
click at [433, 213] on p "Milieubewust gedrag stimuleren." at bounding box center [498, 214] width 401 height 14
drag, startPoint x: 433, startPoint y: 213, endPoint x: 300, endPoint y: 216, distance: 133.1
click at [300, 216] on p "Milieubewust gedrag stimuleren" at bounding box center [498, 214] width 401 height 14
drag, startPoint x: 480, startPoint y: 228, endPoint x: 291, endPoint y: 231, distance: 189.0
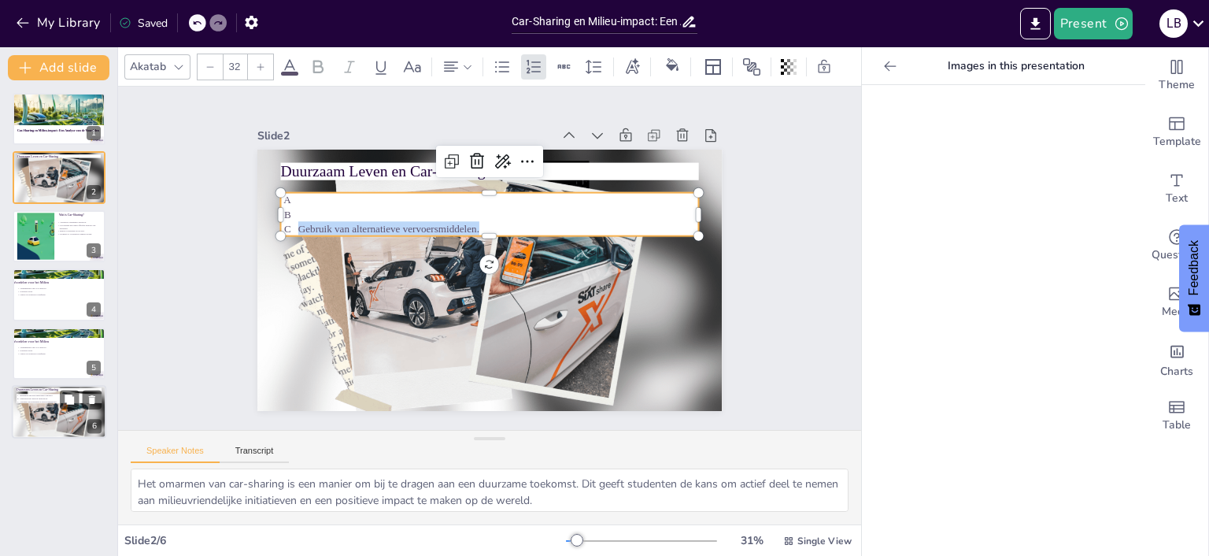
click at [291, 231] on div "Gebruik van alternatieve vervoersmiddelen." at bounding box center [489, 214] width 418 height 43
click at [297, 200] on div at bounding box center [494, 214] width 420 height 87
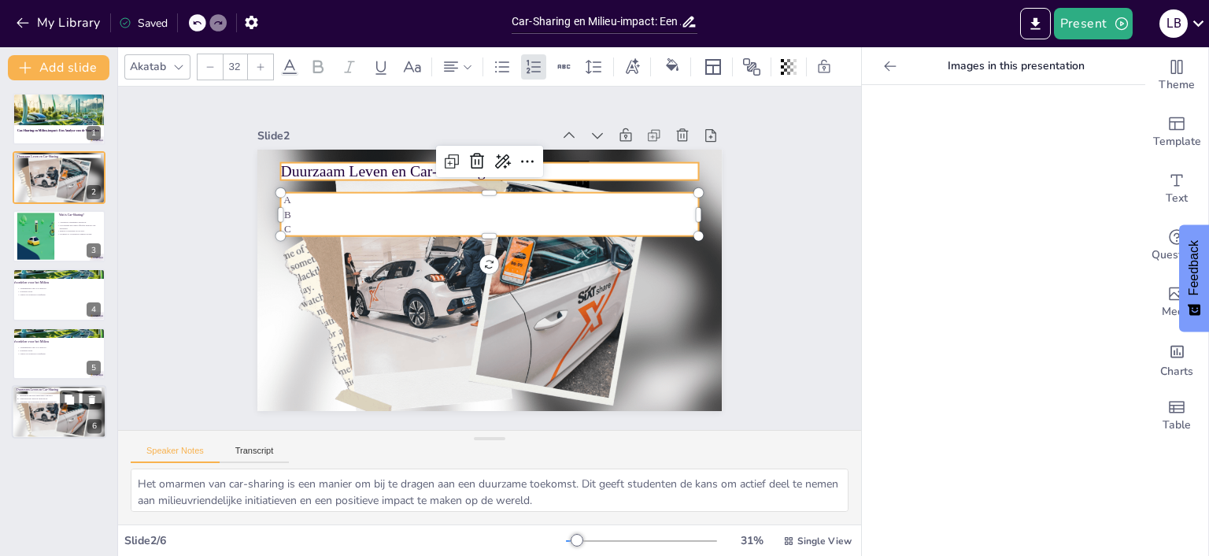
click at [401, 168] on div "Slide 1 Car-Sharing en Milieu-impact: Een Analyse van de Voordelen Slide 2 Duur…" at bounding box center [489, 258] width 775 height 419
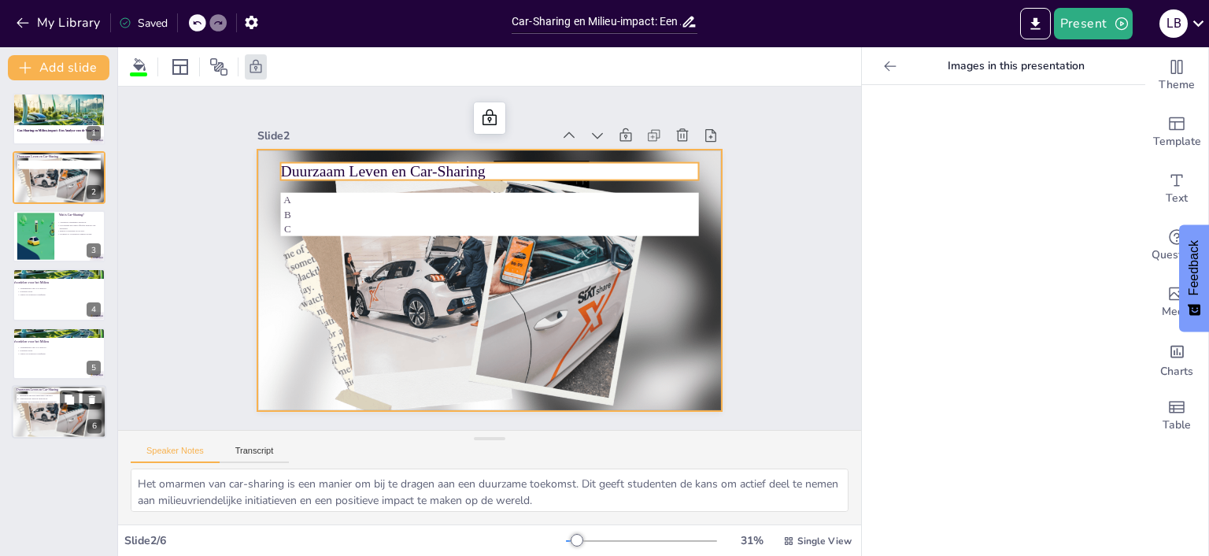
click at [406, 171] on p "Duurzaam Leven en Car-Sharing" at bounding box center [499, 171] width 418 height 65
click at [405, 172] on p "Duurzaam Leven en Car-Sharing" at bounding box center [499, 171] width 418 height 65
click at [321, 173] on p "War is Car-Sharing" at bounding box center [489, 172] width 418 height 22
click at [320, 172] on p "War is Car-Sharing" at bounding box center [489, 172] width 418 height 22
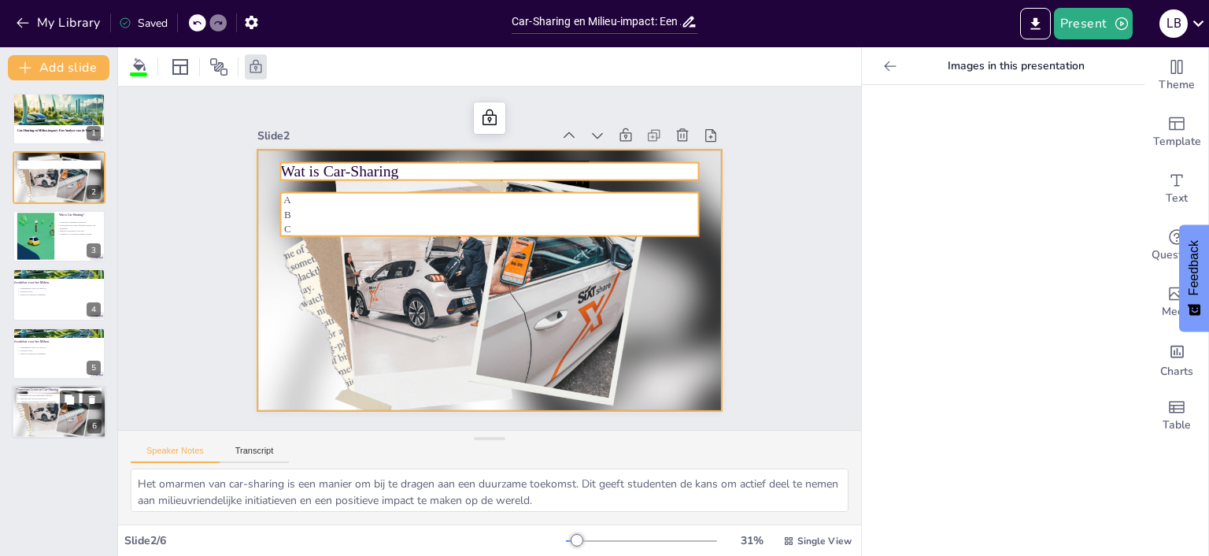
click at [294, 202] on div at bounding box center [494, 214] width 420 height 87
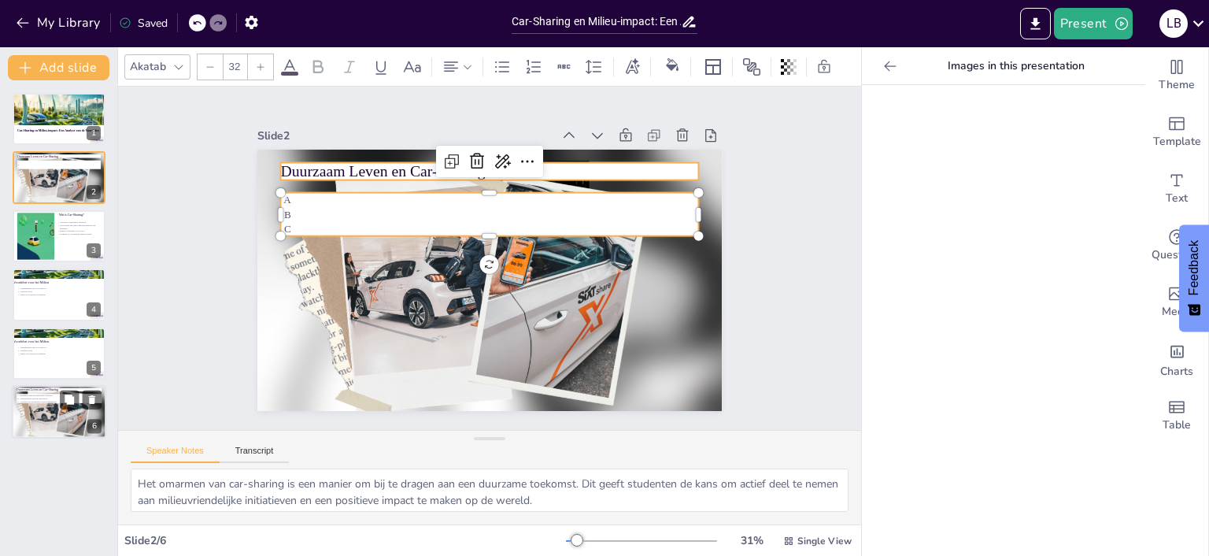
click at [361, 161] on p "Duurzaam Leven en Car-Sharing" at bounding box center [489, 172] width 418 height 22
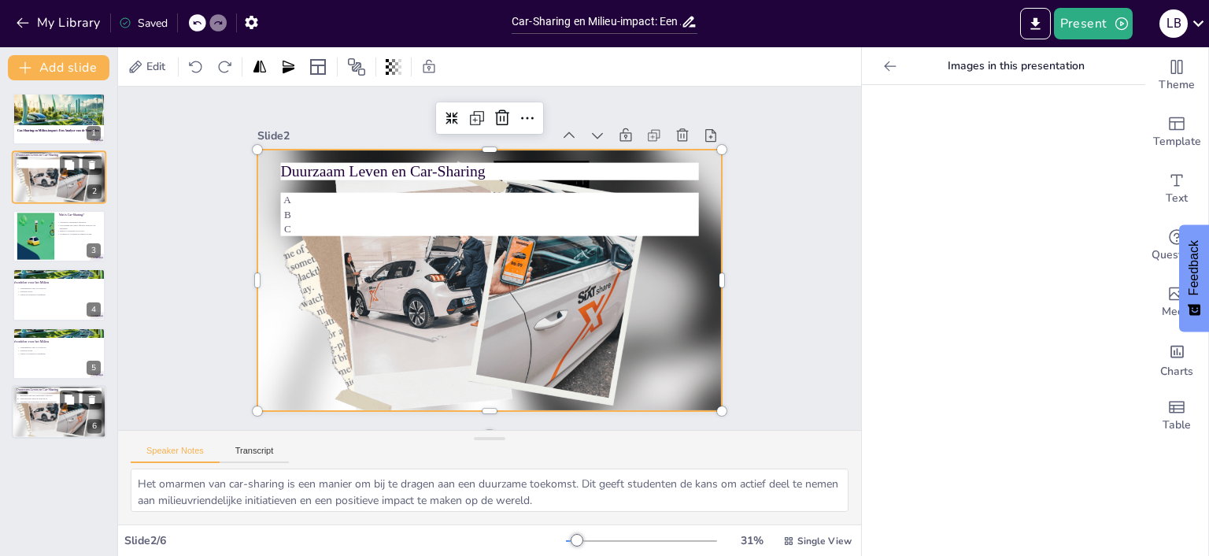
click at [58, 172] on div at bounding box center [59, 177] width 94 height 59
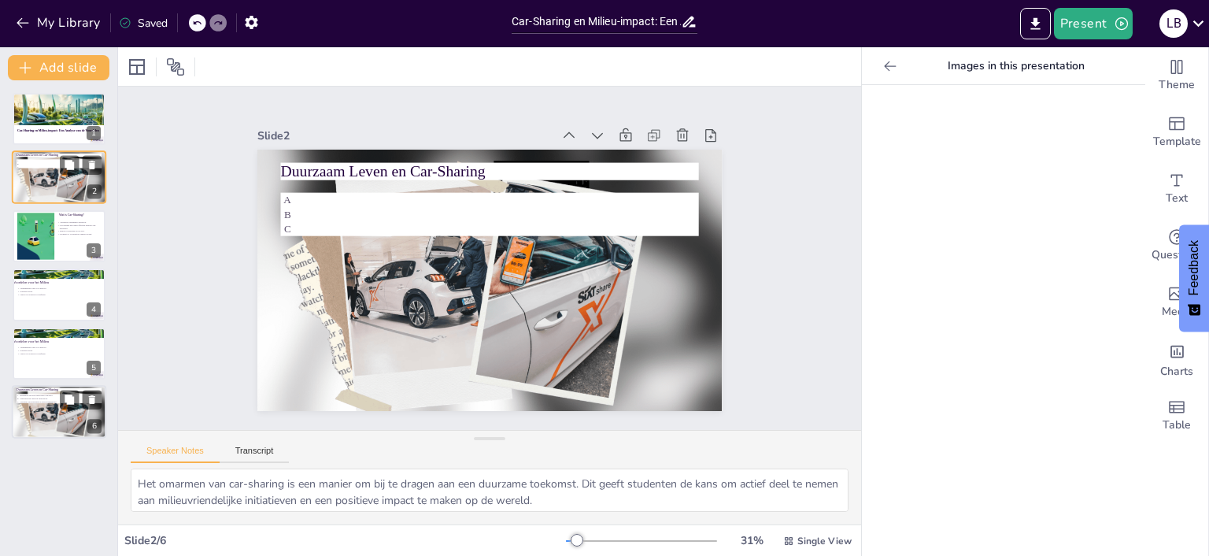
scroll to position [22, 0]
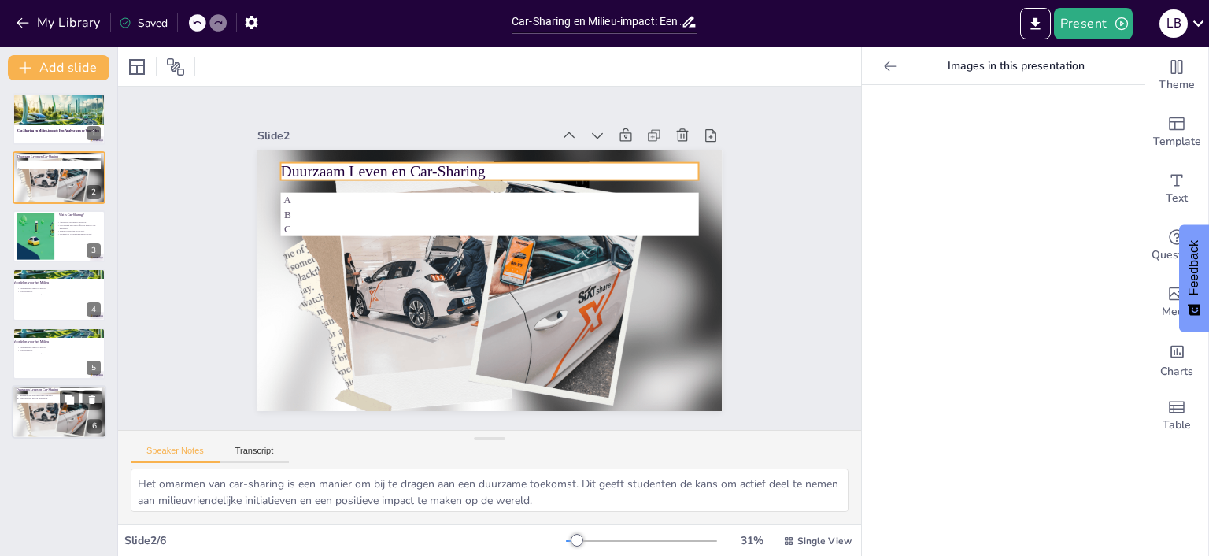
click at [379, 143] on p "Duurzaam Leven en Car-Sharing" at bounding box center [499, 171] width 418 height 65
click at [357, 131] on div at bounding box center [485, 280] width 514 height 379
click at [400, 142] on p "Duurzaam Leven en Car-Sharing" at bounding box center [499, 171] width 418 height 65
click at [509, 145] on p "Duurzaam Leven en Car-Sharing" at bounding box center [499, 171] width 418 height 65
click at [1177, 185] on icon "Add text boxes" at bounding box center [1178, 180] width 12 height 12
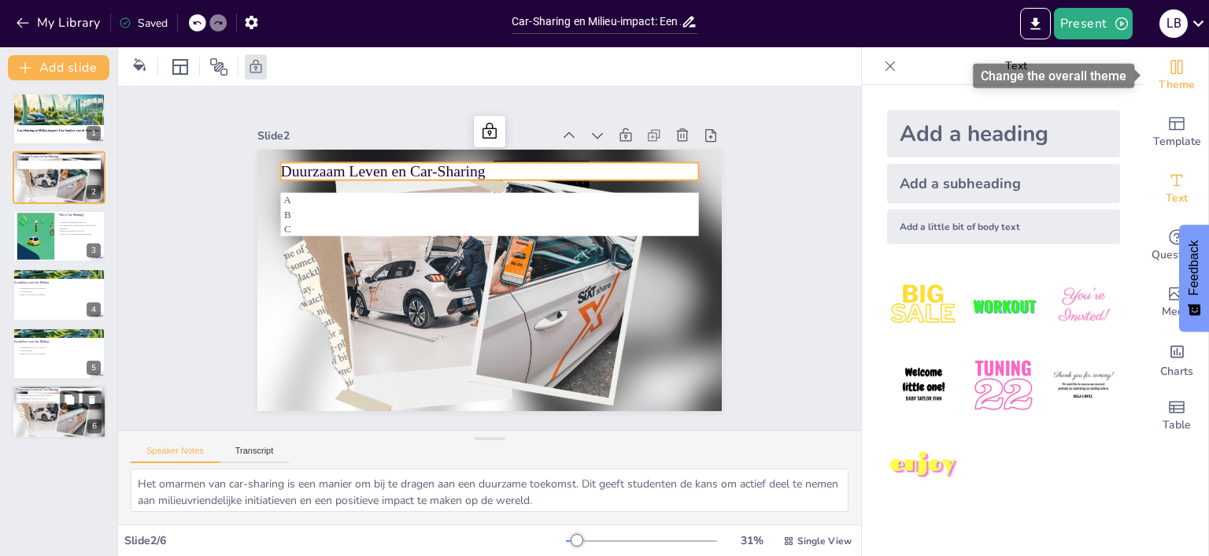
click at [1176, 93] on span "Theme" at bounding box center [1177, 84] width 36 height 17
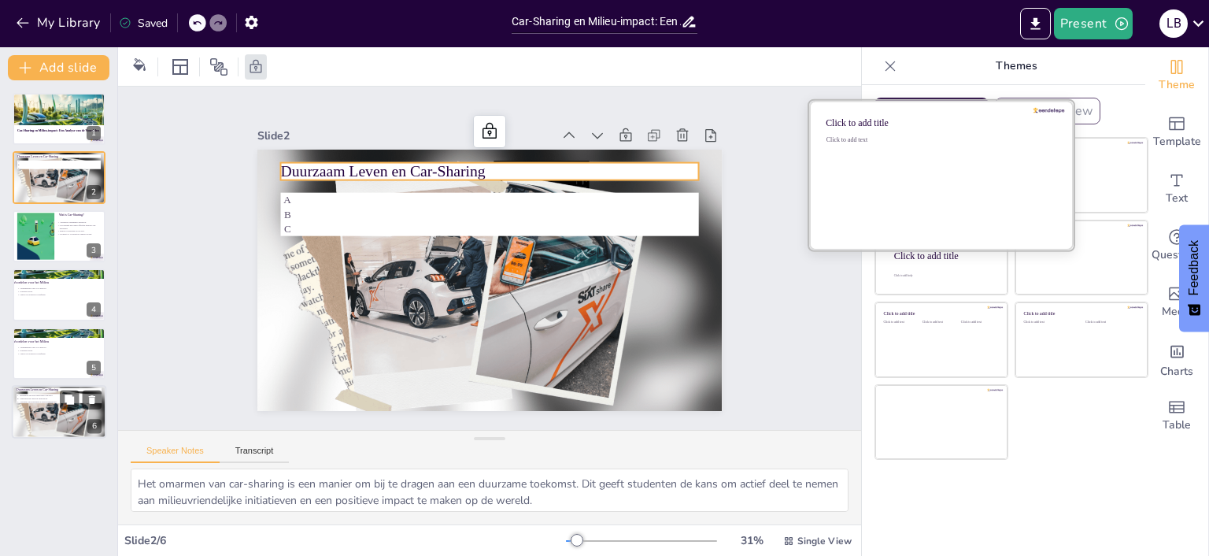
click at [892, 130] on div at bounding box center [941, 175] width 265 height 149
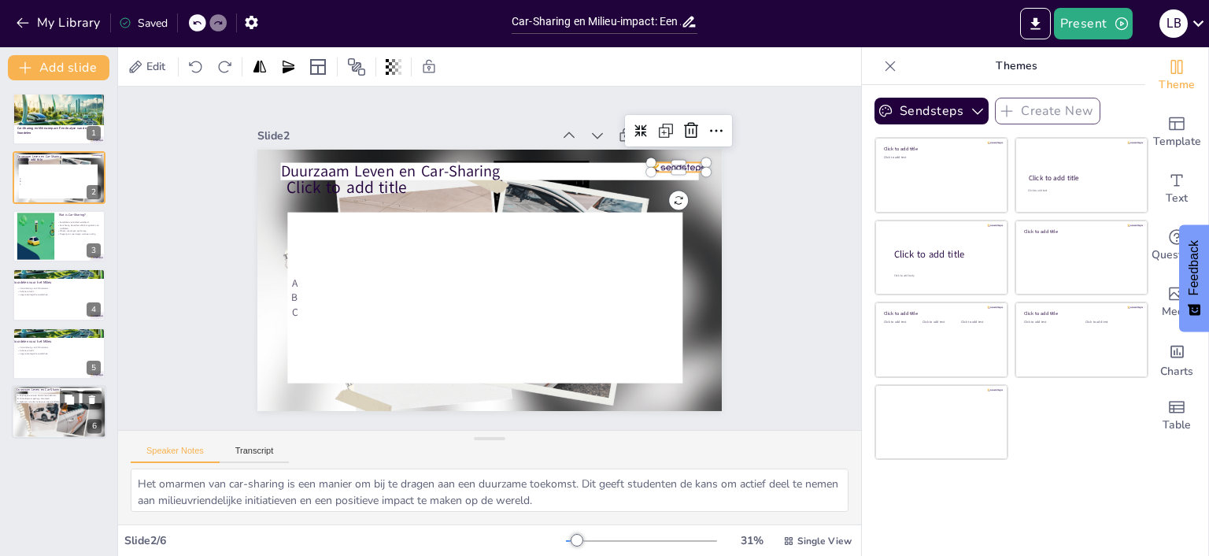
click at [672, 164] on div at bounding box center [678, 166] width 55 height 9
click at [316, 172] on div "Click to add title" at bounding box center [492, 185] width 397 height 68
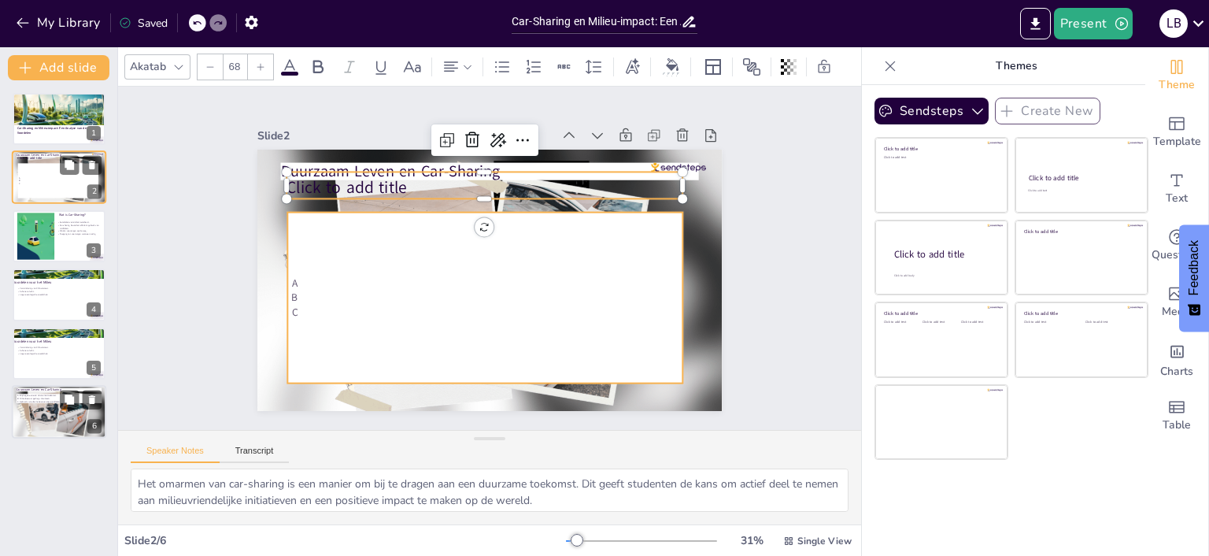
click at [55, 173] on div at bounding box center [58, 181] width 80 height 35
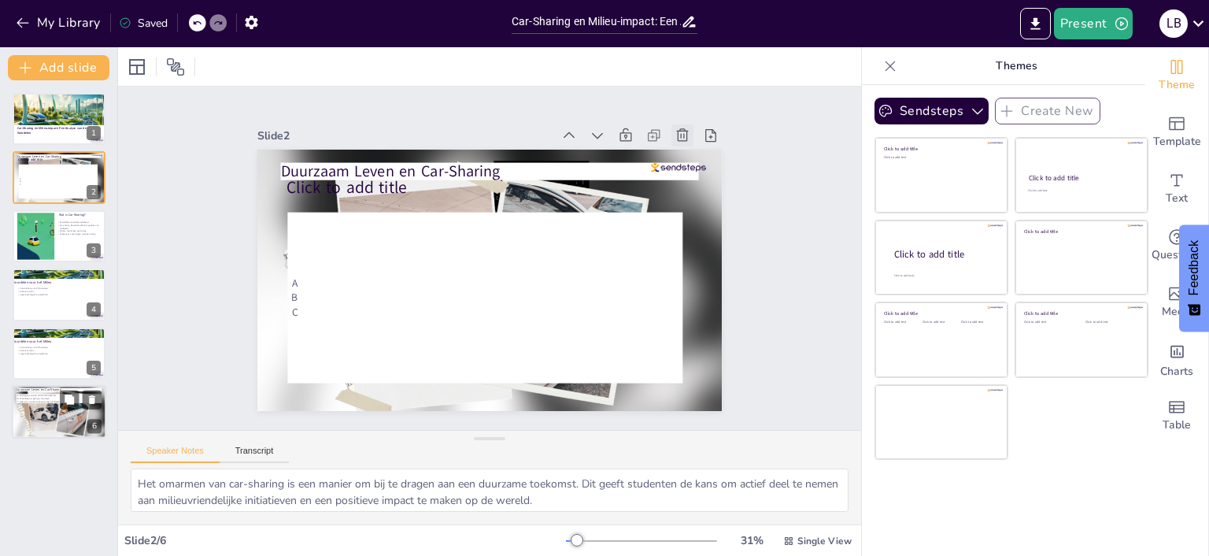
click at [686, 148] on icon at bounding box center [694, 156] width 17 height 17
type textarea "Car-sharing helpt de afhankelijkheid van individueel autobezit te verminderen. …"
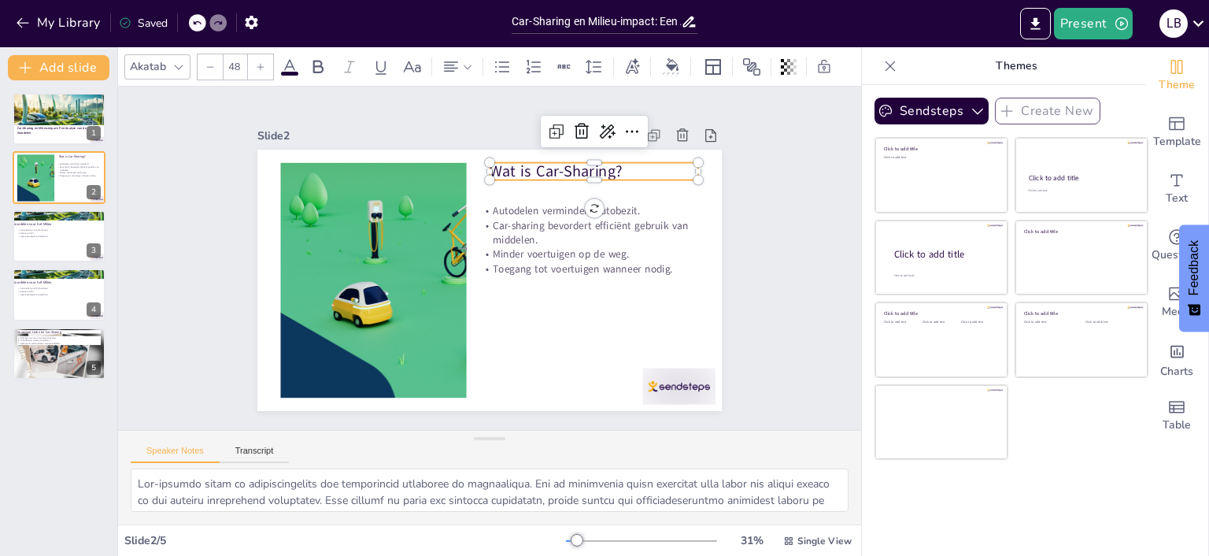
click at [521, 172] on p "Wat is Car-Sharing?" at bounding box center [603, 182] width 210 height 43
click at [523, 171] on p "Wat is Car-Sharing?" at bounding box center [603, 182] width 210 height 43
click at [523, 170] on p "Wat is Car-Sharing?" at bounding box center [603, 182] width 210 height 43
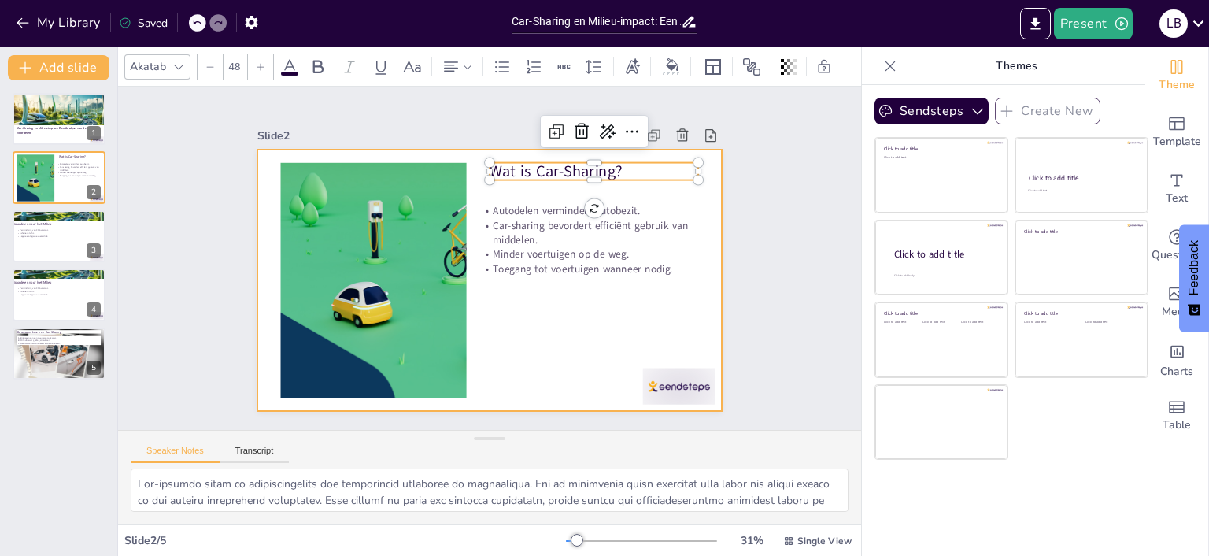
click at [710, 272] on div at bounding box center [487, 280] width 490 height 309
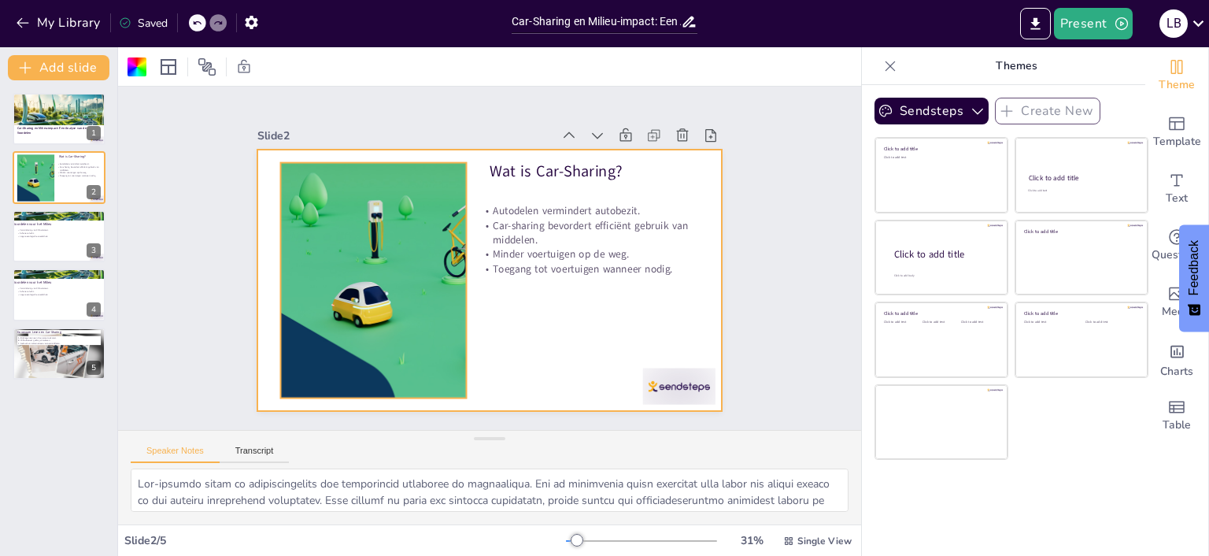
click at [460, 329] on div at bounding box center [372, 255] width 602 height 347
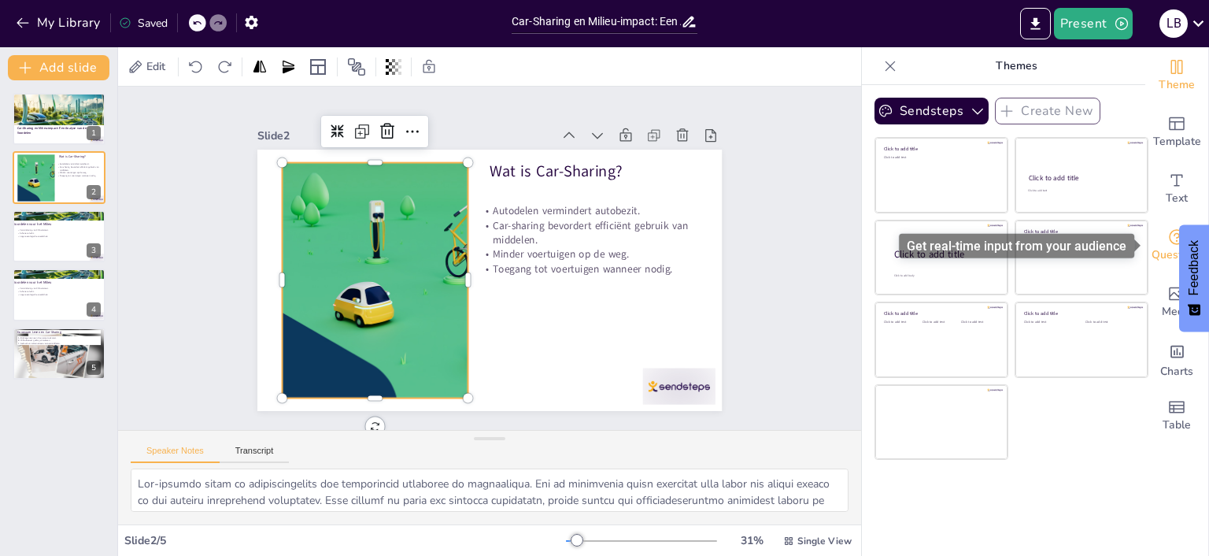
click at [1171, 250] on span "Questions" at bounding box center [1177, 254] width 51 height 17
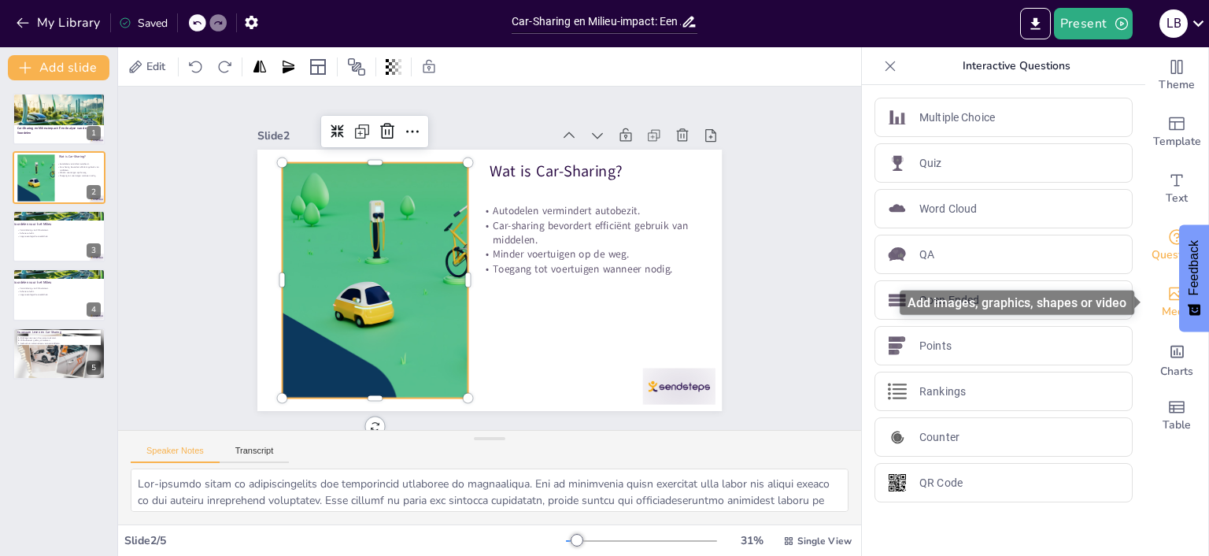
click at [1160, 301] on div "Media" at bounding box center [1177, 302] width 63 height 57
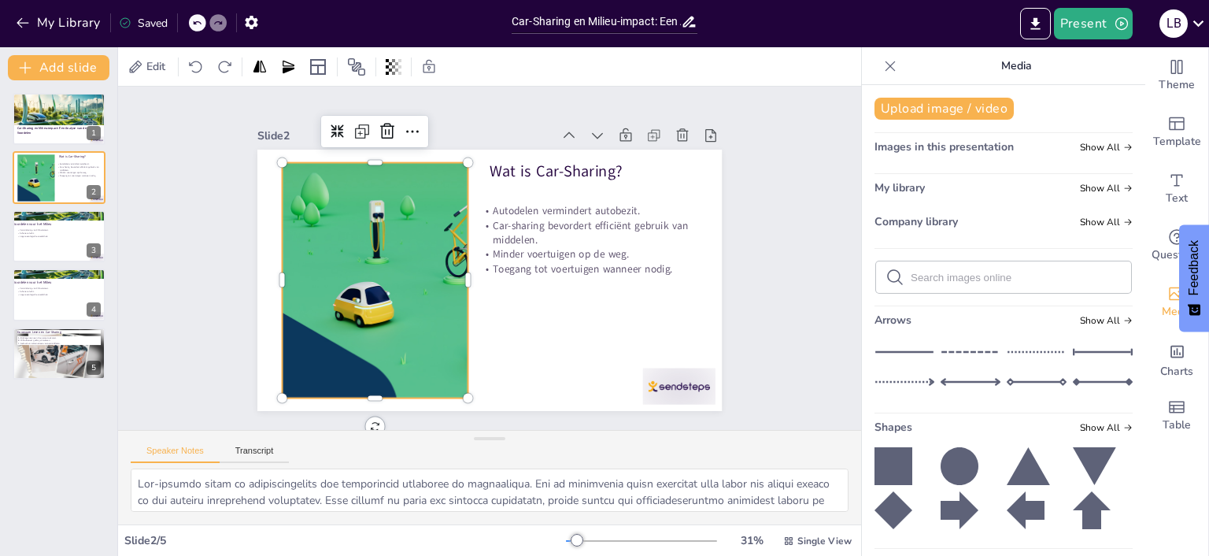
drag, startPoint x: 971, startPoint y: 140, endPoint x: 981, endPoint y: 154, distance: 17.5
click at [972, 140] on span "Images in this presentation" at bounding box center [944, 146] width 139 height 15
click at [1006, 191] on div "My library Show All" at bounding box center [1004, 190] width 258 height 21
click at [985, 231] on div "Company library Show All" at bounding box center [1004, 224] width 258 height 21
click at [1001, 113] on button "Upload image / video" at bounding box center [944, 109] width 139 height 22
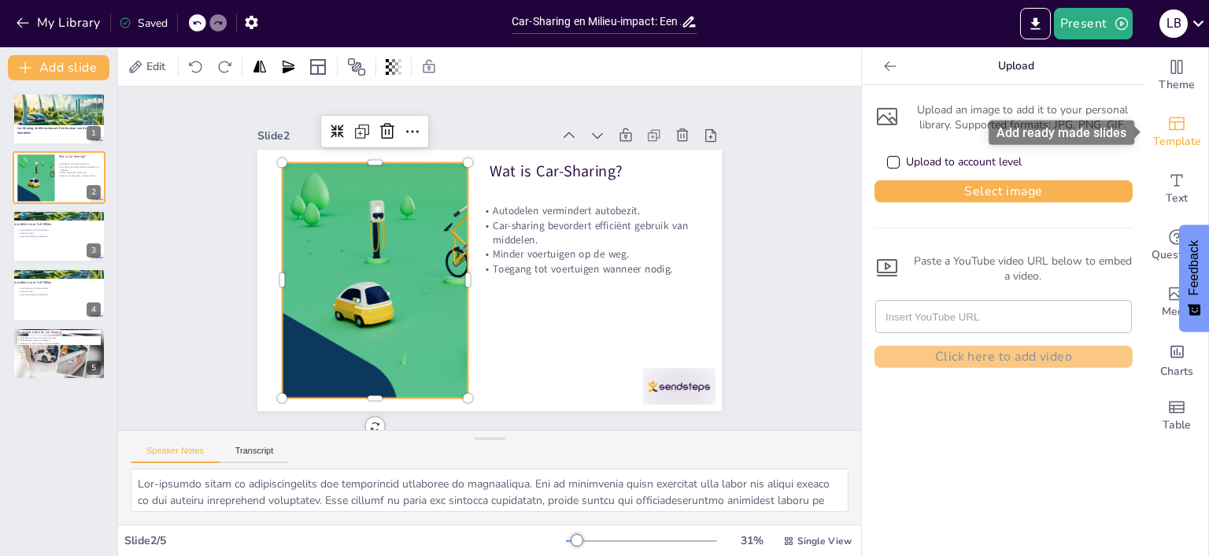
click at [1178, 140] on span "Template" at bounding box center [1177, 141] width 48 height 17
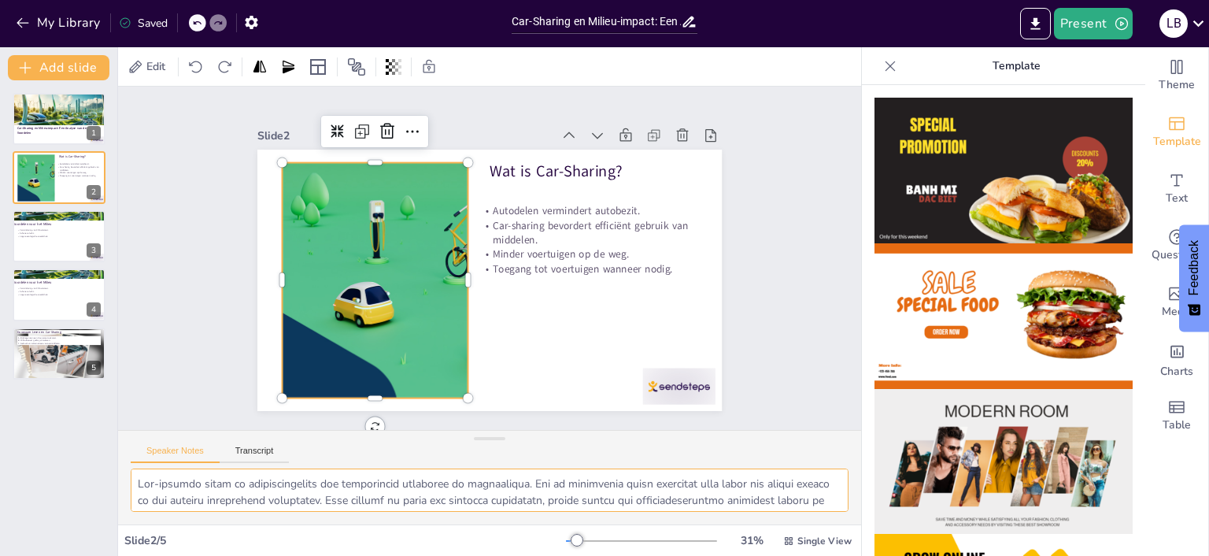
click at [660, 501] on textarea at bounding box center [490, 489] width 718 height 43
click at [576, 213] on p "Autodelen vermindert autobezit." at bounding box center [587, 221] width 209 height 36
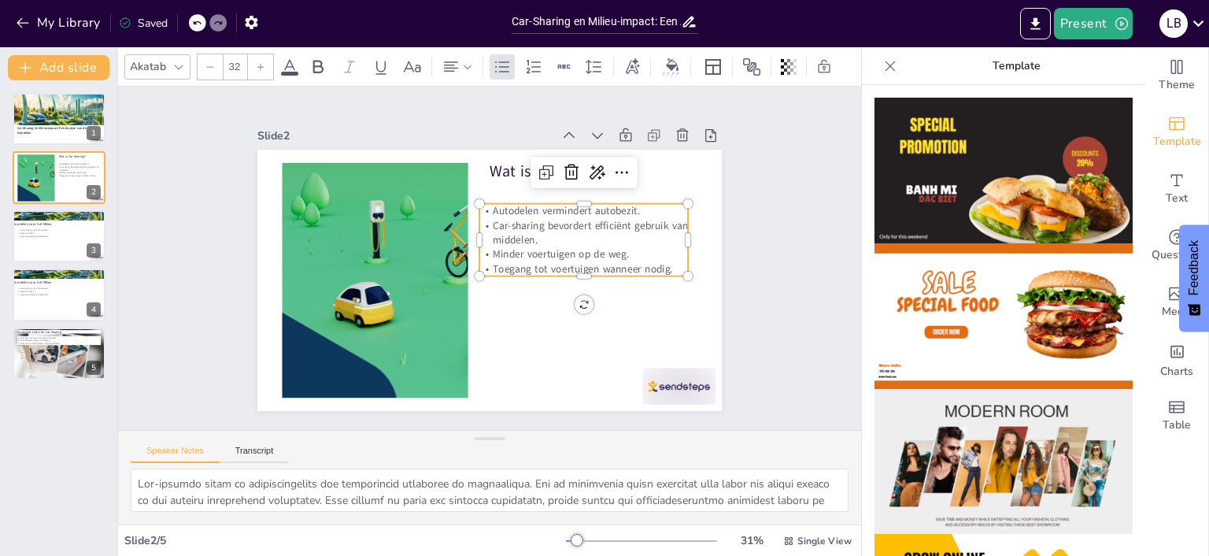
click at [646, 208] on p "Autodelen vermindert autobezit." at bounding box center [587, 221] width 209 height 36
click at [635, 209] on p "Autodelen vermindert autobezit." at bounding box center [587, 221] width 209 height 36
click at [644, 209] on p "Autodelen vermindert autobezit." at bounding box center [587, 221] width 209 height 36
click at [620, 211] on p "Autodelen vermindert autobezit." at bounding box center [584, 211] width 209 height 14
click at [623, 215] on p "Autodelen vermindert autobezit." at bounding box center [588, 221] width 209 height 36
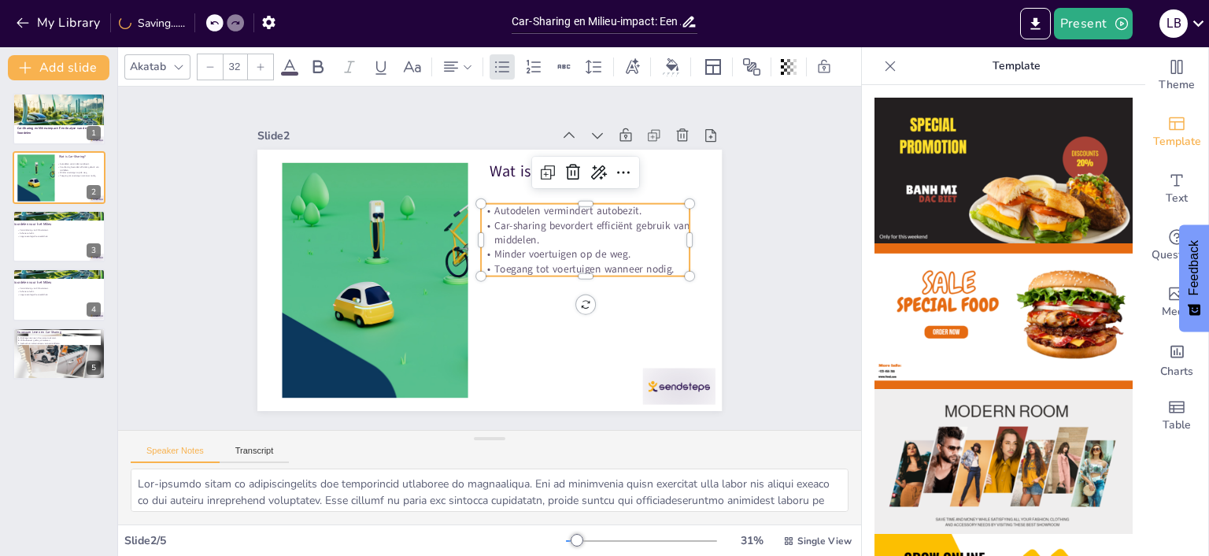
click at [644, 206] on p "Autodelen vermindert autobezit." at bounding box center [589, 221] width 209 height 36
drag, startPoint x: 644, startPoint y: 211, endPoint x: 627, endPoint y: 218, distance: 18.7
click at [642, 213] on p "Autodelen vermindert autobezit." at bounding box center [590, 220] width 209 height 36
click at [493, 213] on p "Autodelen vermindert autobezit." at bounding box center [583, 212] width 209 height 14
click at [493, 213] on p "Autodelen vermindert autobezit." at bounding box center [587, 222] width 209 height 36
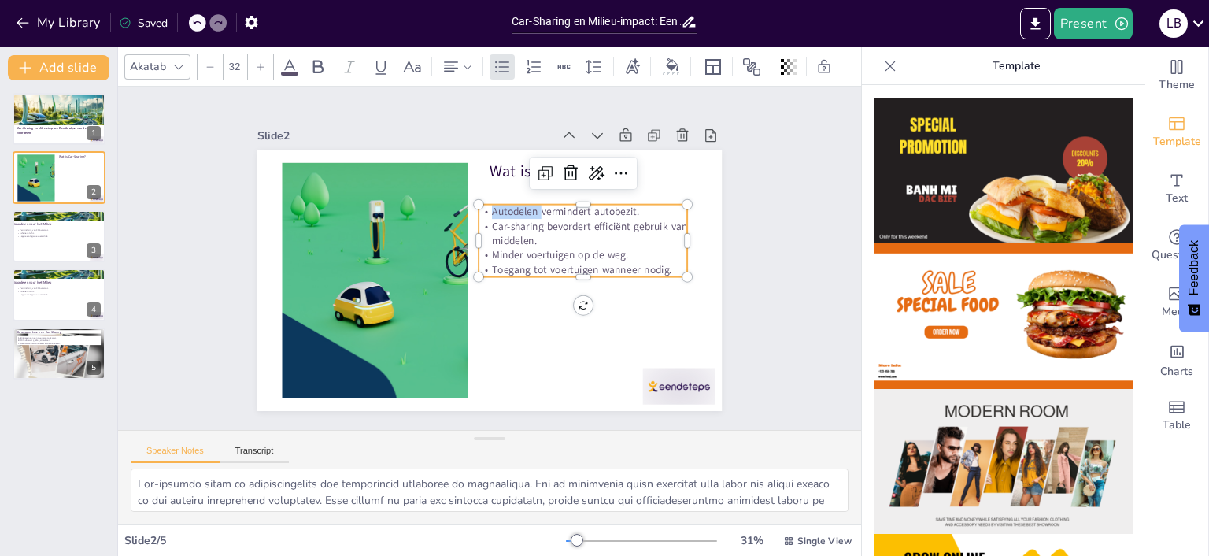
click at [493, 213] on p "Autodelen vermindert autobezit." at bounding box center [587, 222] width 209 height 36
click at [639, 214] on p "Autodelen vermindert autobezit." at bounding box center [587, 222] width 209 height 36
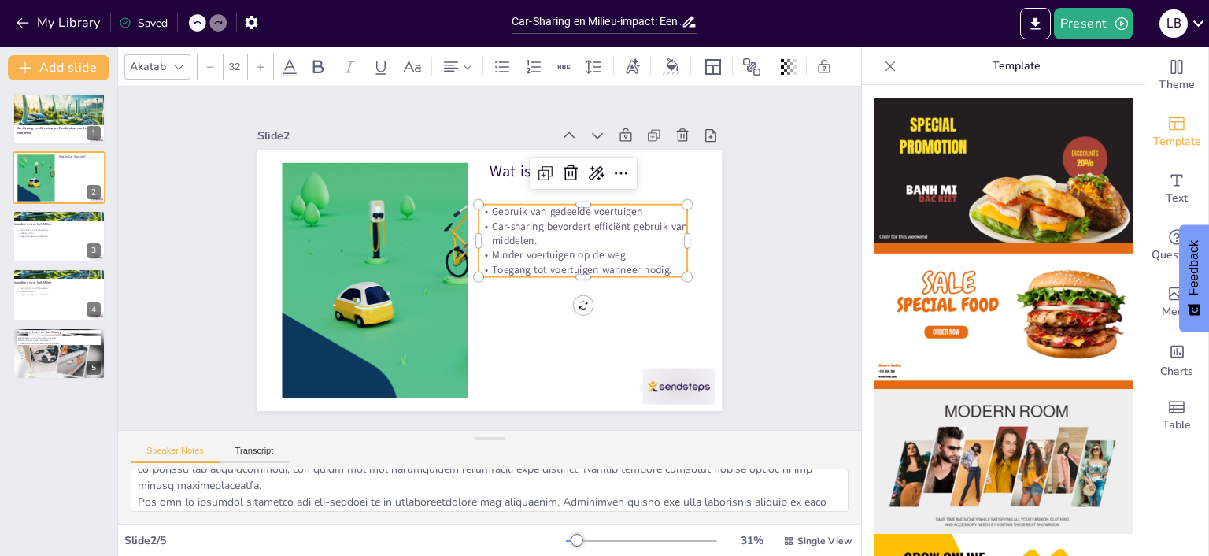
scroll to position [113, 0]
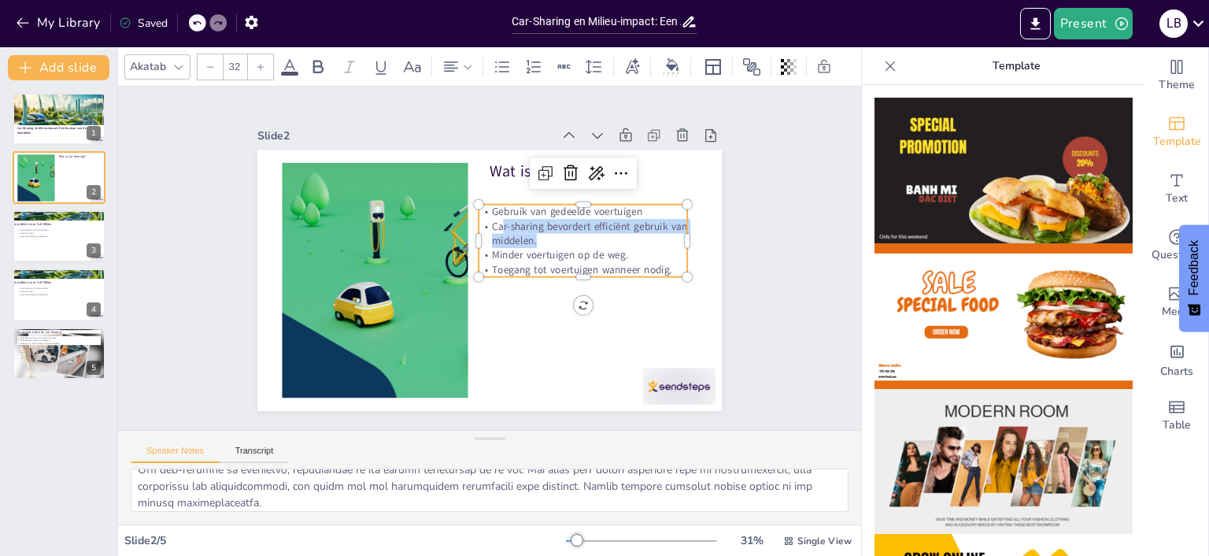
drag, startPoint x: 543, startPoint y: 240, endPoint x: 502, endPoint y: 225, distance: 43.6
click at [502, 225] on p "Car-sharing bevordert efficiënt gebruik van middelen." at bounding box center [584, 243] width 211 height 50
click at [826, 498] on textarea at bounding box center [490, 489] width 718 height 43
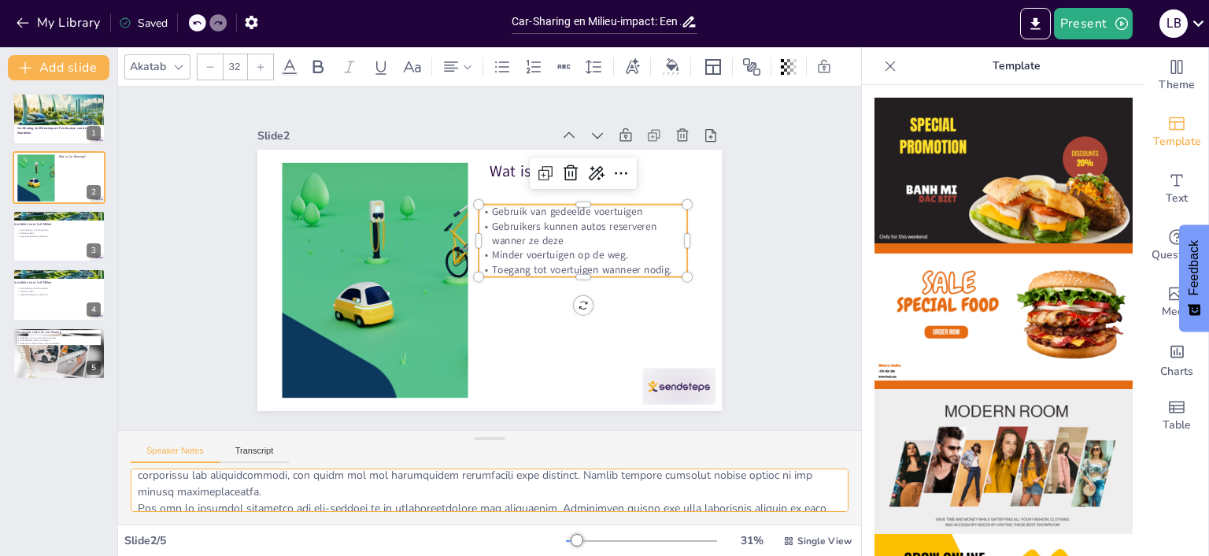
scroll to position [131, 0]
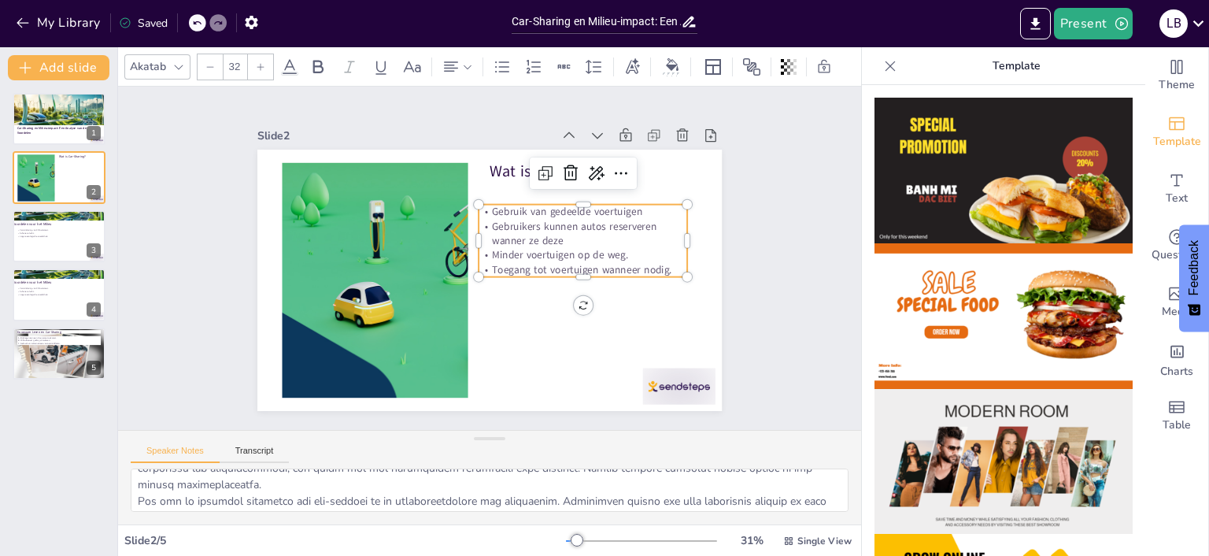
click at [586, 241] on p "Gebruikers kunnen autos reserveren wanner ze deze" at bounding box center [586, 253] width 210 height 72
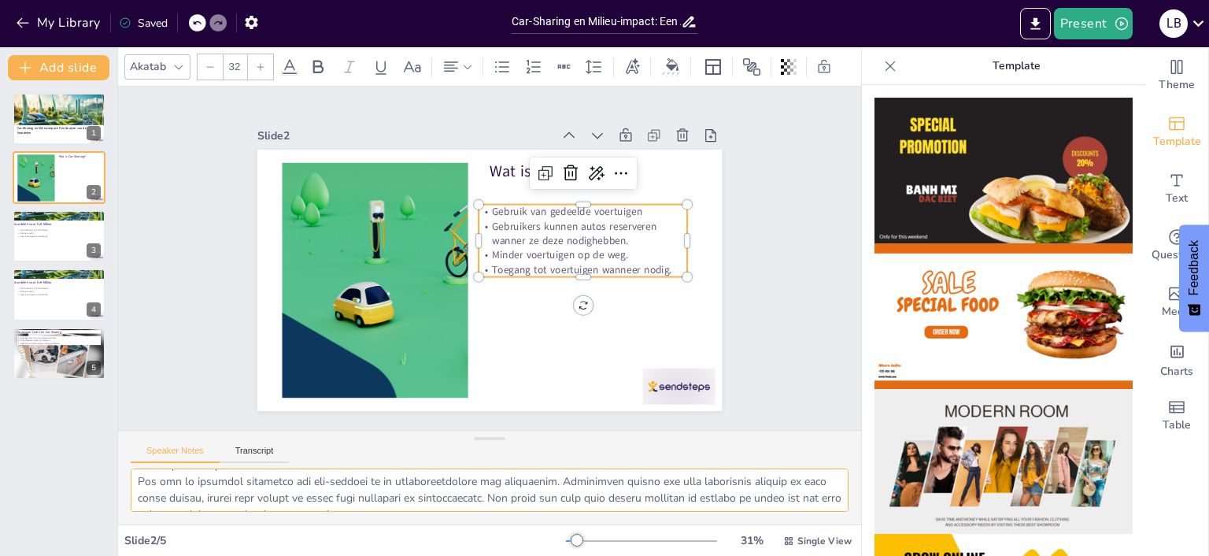
scroll to position [152, 0]
drag, startPoint x: 669, startPoint y: 270, endPoint x: 495, endPoint y: 261, distance: 174.2
click at [495, 261] on div "Gebruik van gedeelde voertuigen Gebruikers kunnen autos reserveren wanner ze de…" at bounding box center [585, 251] width 216 height 94
click at [592, 241] on p "Gebruikers kunnen autos reserveren wanner ze deze nodighebben." at bounding box center [584, 243] width 211 height 50
drag, startPoint x: 672, startPoint y: 268, endPoint x: 494, endPoint y: 255, distance: 179.2
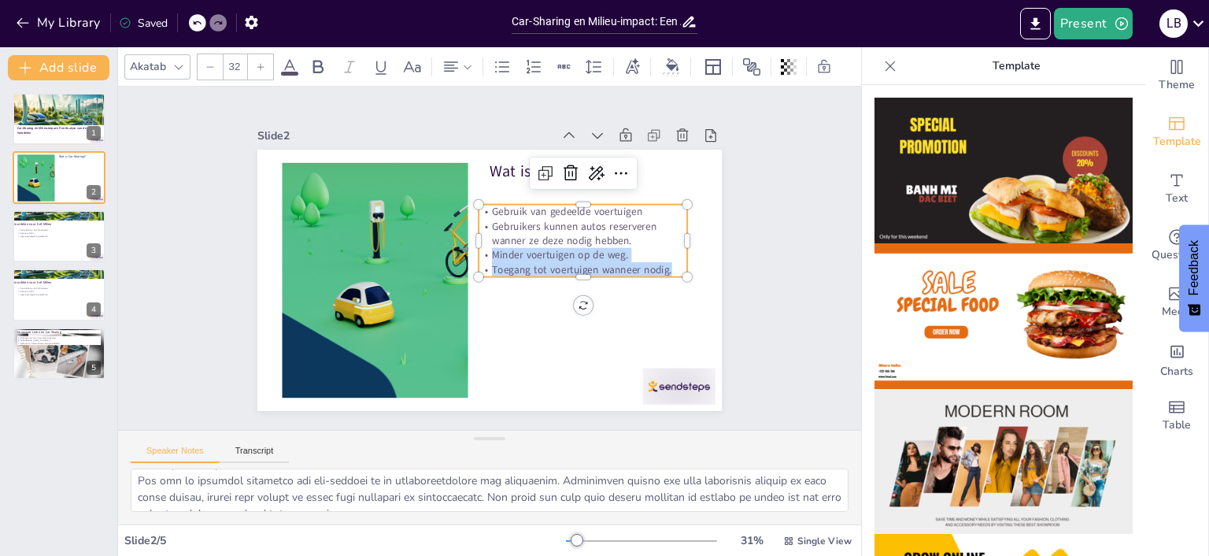
click at [494, 255] on div "Gebruik van gedeelde voertuigen Gebruikers kunnen autos reserveren wanner ze de…" at bounding box center [585, 251] width 216 height 94
click at [643, 242] on p "Gebruikers kunnen autos reserveren wanner ze deze nodig hebben." at bounding box center [584, 243] width 211 height 50
click at [636, 238] on p "Gebruikers kunnen autos reserveren wanner ze deze nodig hebben." at bounding box center [584, 243] width 211 height 50
click at [635, 239] on p "Gebruikers kunnen autos reserveren wanner ze deze nodig hebben." at bounding box center [584, 243] width 211 height 50
click at [635, 238] on p "Gebruikers kunnen autos reserveren wanner ze deze nodig hebben." at bounding box center [584, 243] width 211 height 50
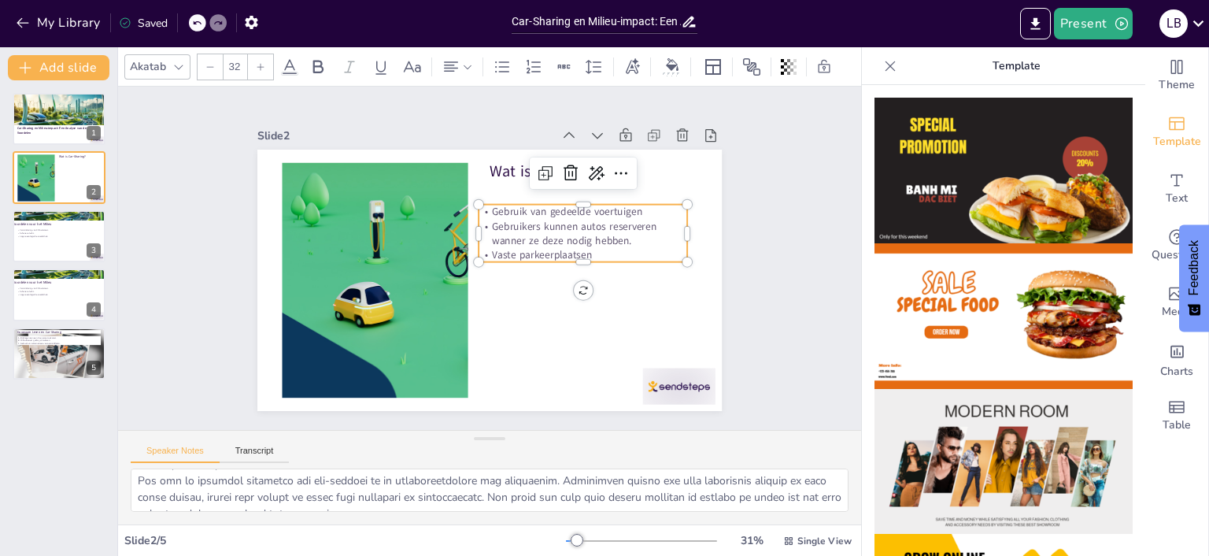
click at [627, 242] on p "Gebruikers kunnen autos reserveren wanner ze deze nodig hebben." at bounding box center [584, 243] width 211 height 50
click at [597, 255] on p "Vaste parkeerplaatsen" at bounding box center [583, 264] width 209 height 36
click at [600, 175] on icon at bounding box center [596, 173] width 19 height 19
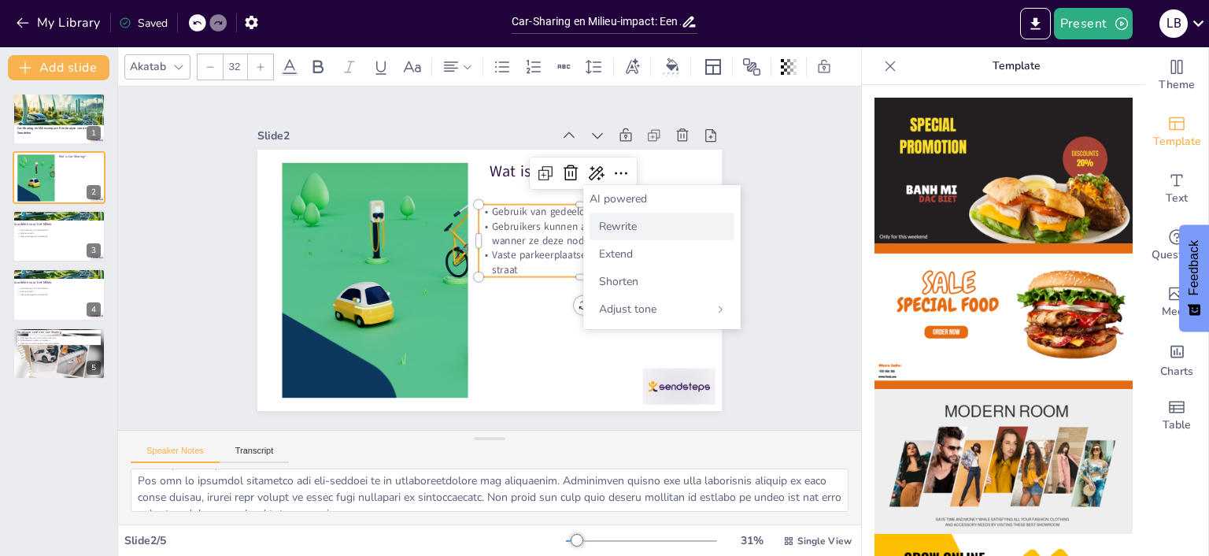
click at [622, 233] on span "Rewrite" at bounding box center [618, 226] width 38 height 15
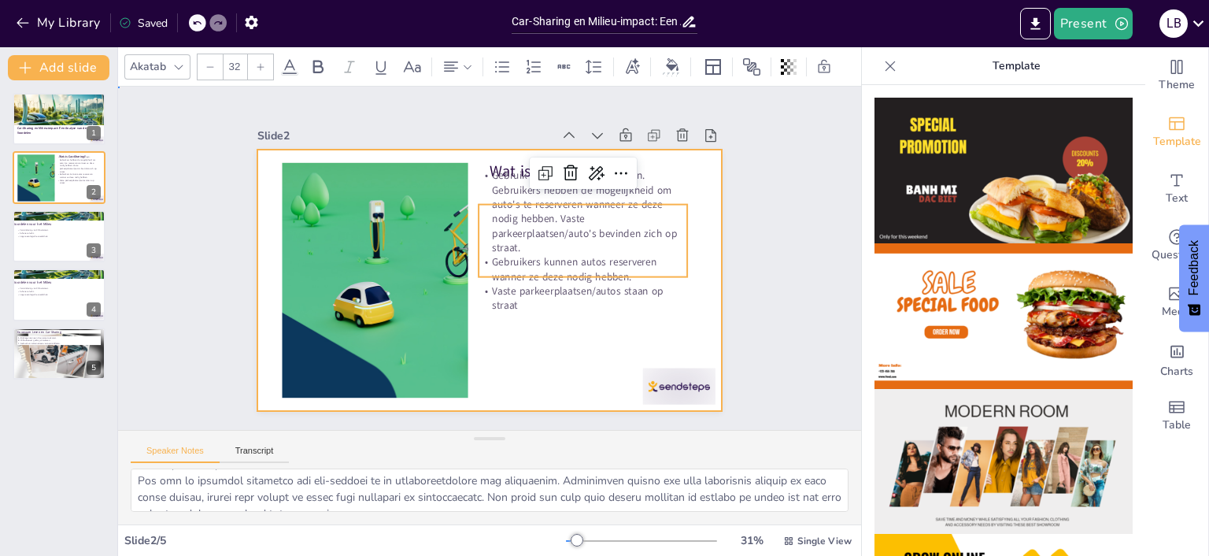
click at [591, 345] on div "Slide 1 Car-Sharing en Milieu-impact: Een Analyse van de Voordelen Slide 2 Wat …" at bounding box center [489, 258] width 775 height 419
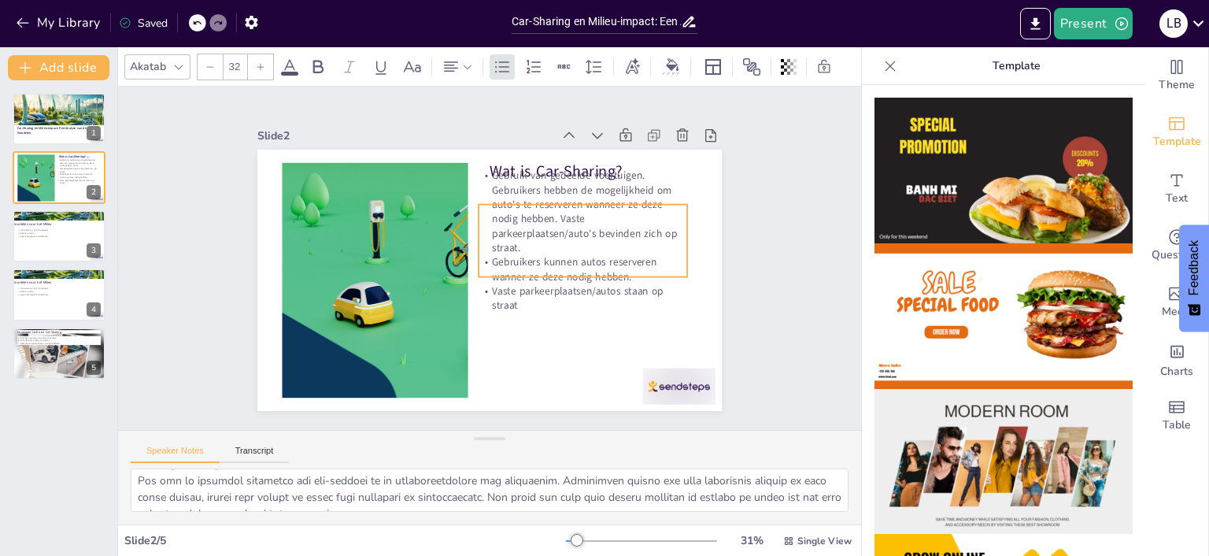
click at [635, 231] on p "Gebruik van gedeelde voertuigen. Gebruikers hebben de mogelijkheid om auto's te…" at bounding box center [587, 222] width 217 height 108
click at [627, 241] on p "Gebruik van gedeelde voertuigen. Gebruikers hebben de mogelijkheid om auto's te…" at bounding box center [587, 222] width 217 height 108
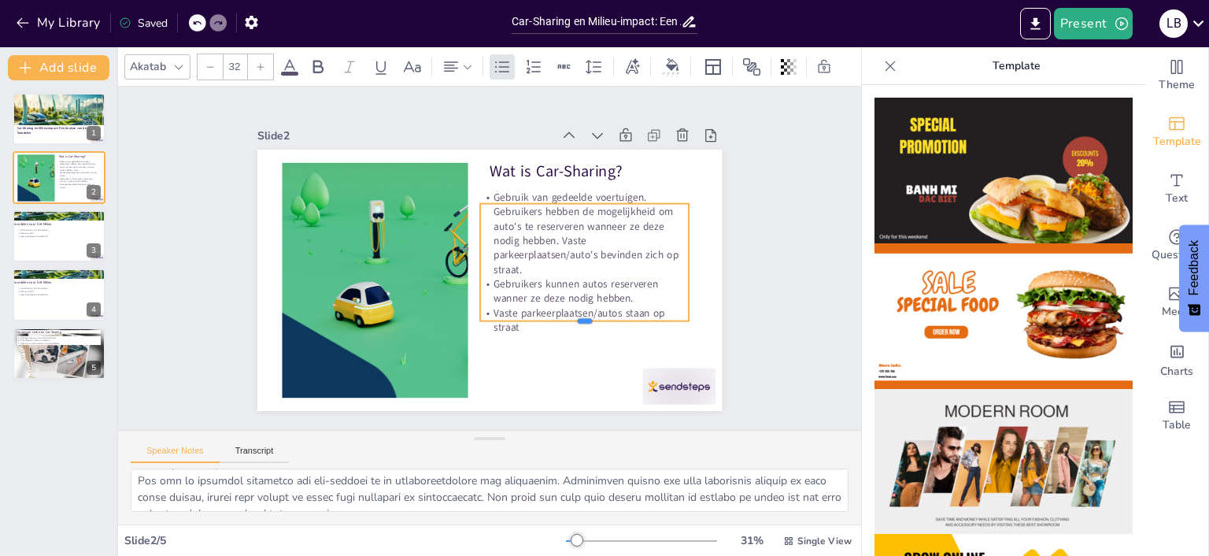
drag, startPoint x: 588, startPoint y: 279, endPoint x: 594, endPoint y: 307, distance: 28.9
click at [594, 307] on div "Wat is Car-Sharing? Gebruik van gedeelde voertuigen. Gebruikers hebben de mogel…" at bounding box center [487, 280] width 490 height 309
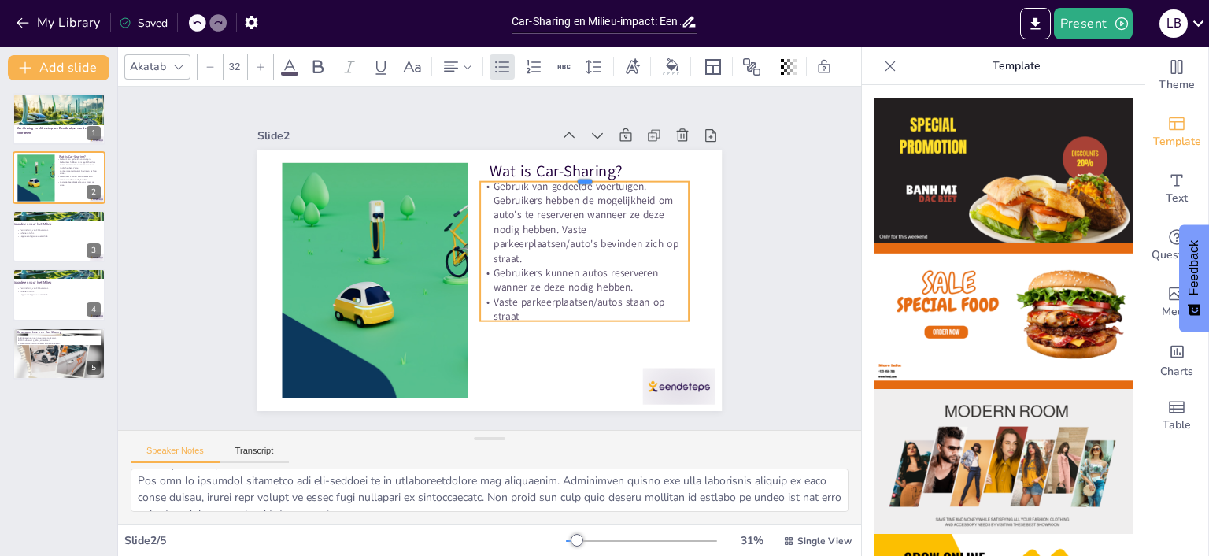
drag, startPoint x: 583, startPoint y: 200, endPoint x: 583, endPoint y: 178, distance: 22.0
click at [583, 178] on div at bounding box center [599, 197] width 207 height 56
click at [639, 224] on p "Gebruik van gedeelde voertuigen. Gebruikers hebben de mogelijkheid om auto's te…" at bounding box center [587, 233] width 217 height 108
click at [653, 238] on p "Gebruik van gedeelde voertuigen. Gebruikers hebben de mogelijkheid om auto's te…" at bounding box center [590, 243] width 223 height 128
click at [653, 237] on p "Gebruik van gedeelde voertuigen. Gebruikers hebben de mogelijkheid om auto's te…" at bounding box center [587, 233] width 217 height 108
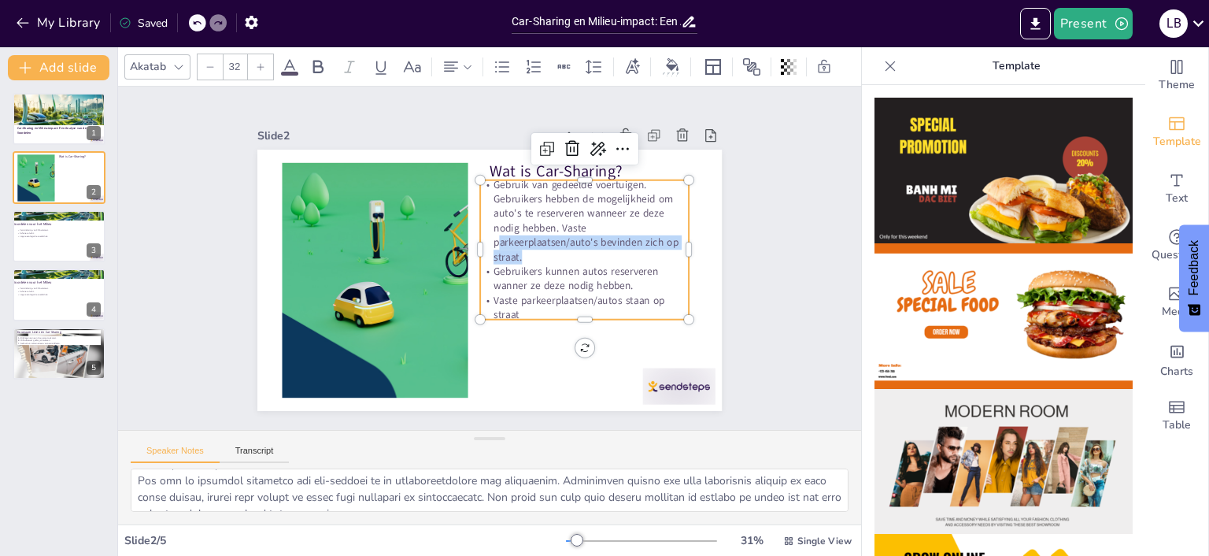
drag, startPoint x: 638, startPoint y: 247, endPoint x: 593, endPoint y: 240, distance: 45.4
click at [593, 240] on p "Gebruik van gedeelde voertuigen. Gebruikers hebben de mogelijkheid om auto's te…" at bounding box center [592, 252] width 226 height 147
click at [608, 240] on p "Gebruik van gedeelde voertuigen. Gebruikers hebben de mogelijkheid om auto's te…" at bounding box center [584, 220] width 209 height 87
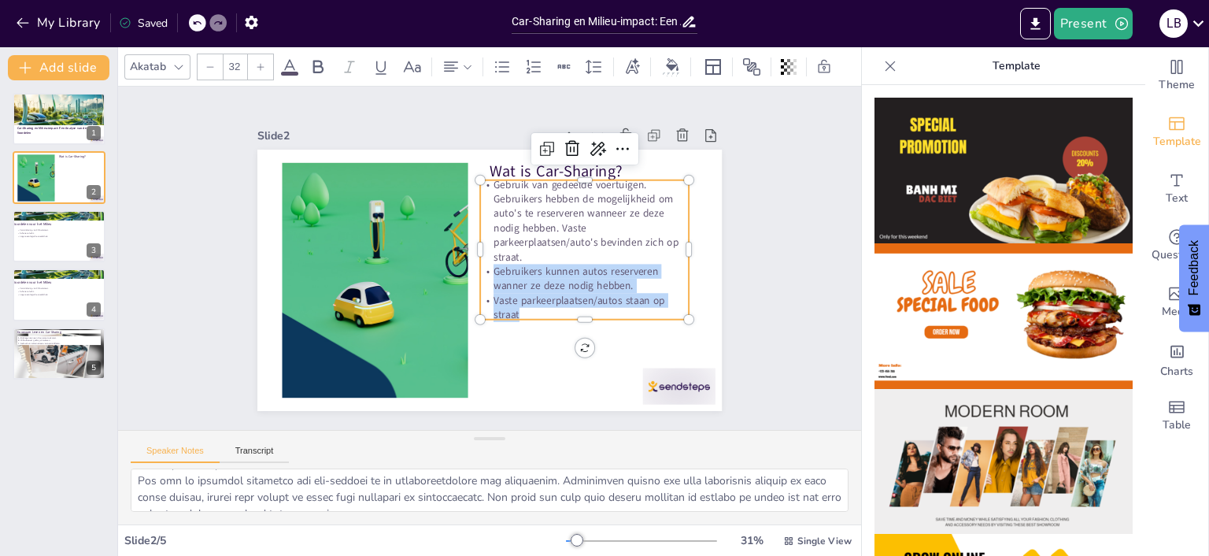
drag, startPoint x: 534, startPoint y: 302, endPoint x: 491, endPoint y: 269, distance: 53.9
click at [491, 269] on div "Gebruik van gedeelde voertuigen. Gebruikers hebben de mogelijkheid om auto's te…" at bounding box center [584, 249] width 209 height 145
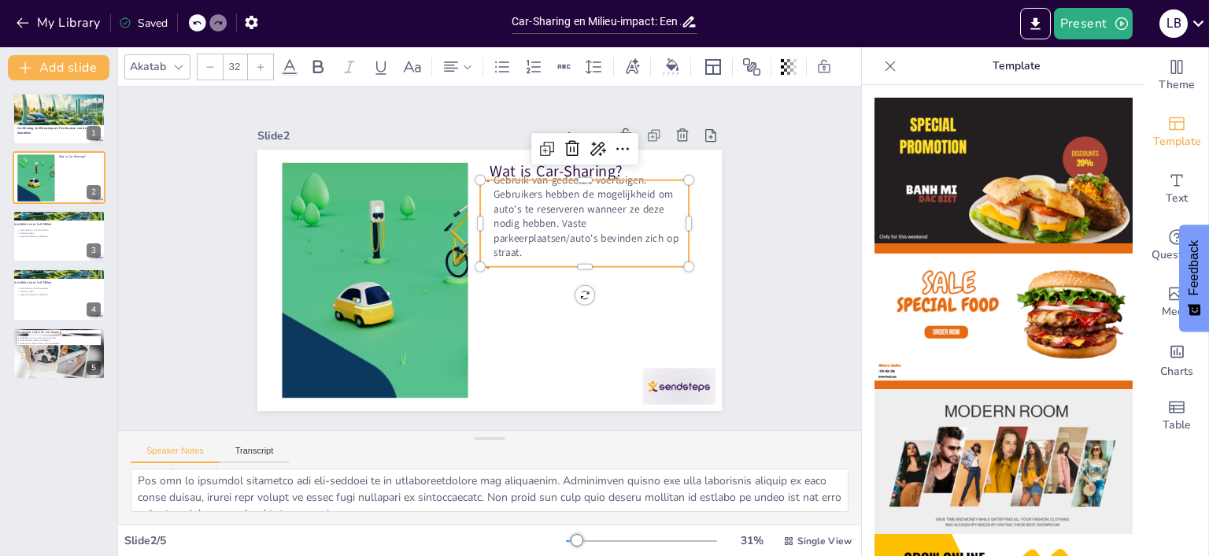
click at [493, 202] on p "Gebruik van gedeelde voertuigen. Gebruikers hebben de mogelijkheid om auto's te…" at bounding box center [584, 215] width 209 height 87
click at [586, 268] on div at bounding box center [582, 282] width 209 height 35
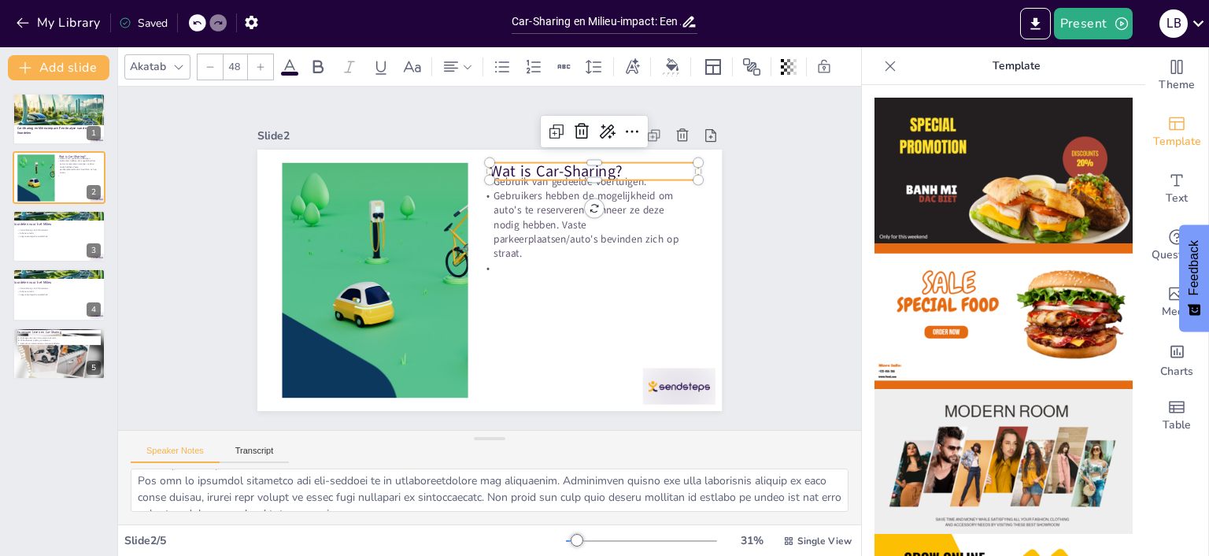
click at [568, 175] on p "Wat is Car-Sharing?" at bounding box center [594, 172] width 209 height 22
type input "32"
click at [587, 244] on p "Gebruikers hebben de mogelijkheid om auto's te reserveren wanneer ze deze nodig…" at bounding box center [588, 235] width 216 height 94
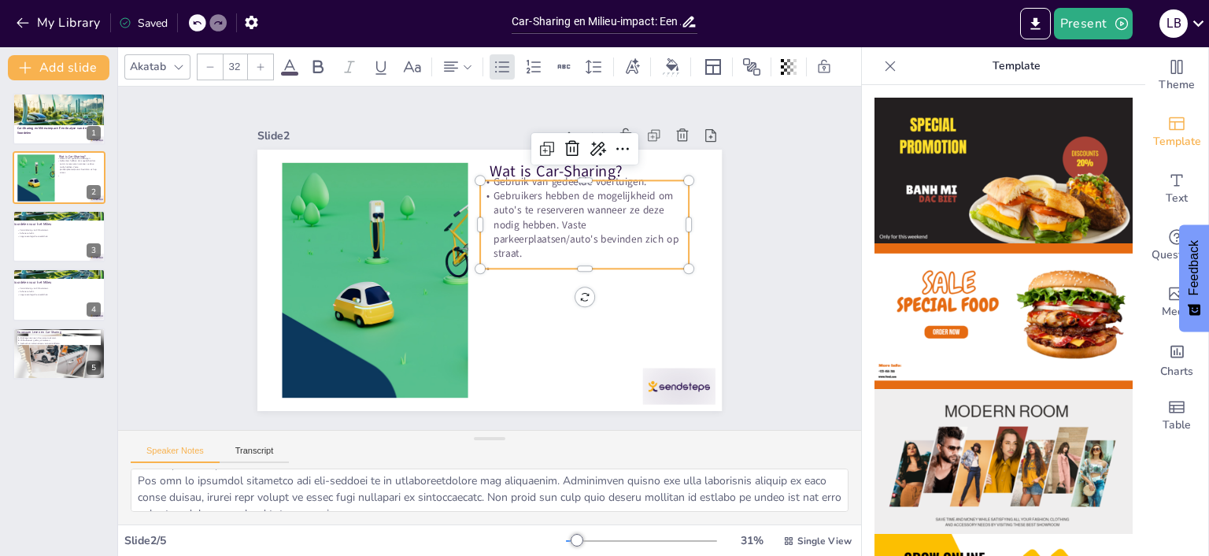
click at [585, 272] on div at bounding box center [582, 285] width 209 height 35
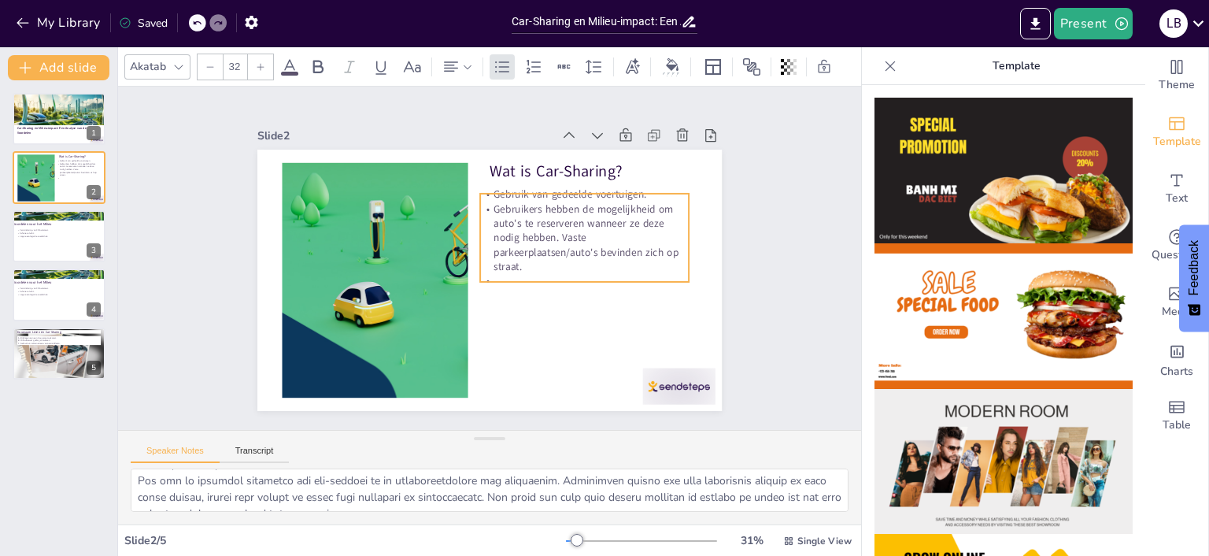
click at [564, 247] on p "Gebruikers hebben de mogelijkheid om auto's te reserveren wanneer ze deze nodig…" at bounding box center [587, 248] width 216 height 94
click at [565, 246] on p "Gebruikers hebben de mogelijkheid om auto's te reserveren wanneer ze deze nodig…" at bounding box center [587, 258] width 220 height 114
click at [565, 246] on p "Gebruikers hebben de mogelijkheid om auto's te reserveren wanneer ze deze nodig…" at bounding box center [587, 248] width 216 height 94
click at [565, 246] on p "Gebruikers hebben de mogelijkheid om auto's te reserveren wanneer ze deze nodig…" at bounding box center [584, 238] width 209 height 72
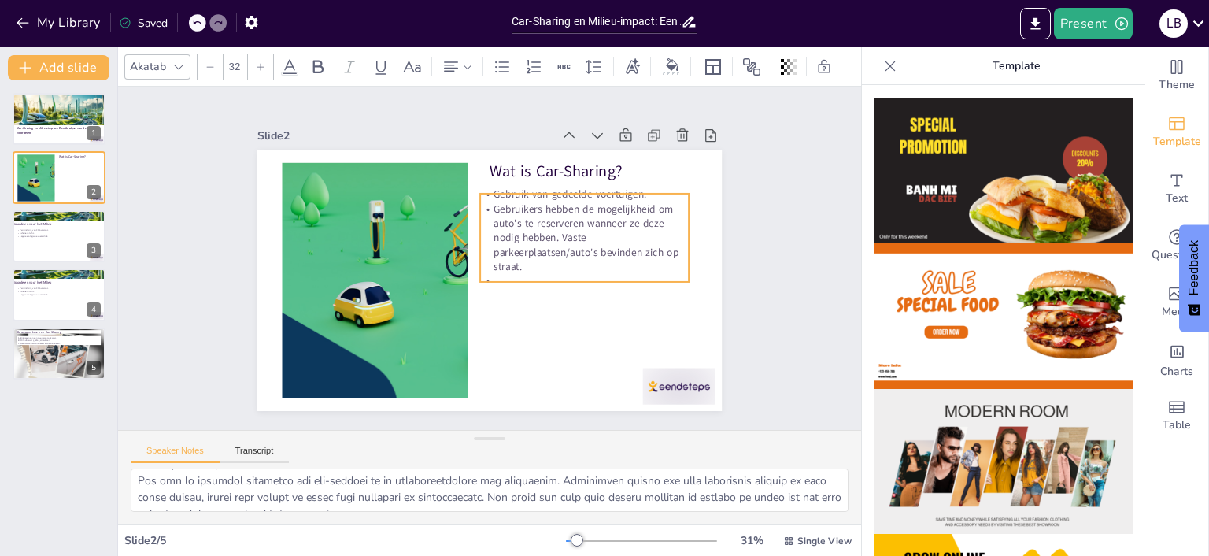
click at [564, 247] on p "Gebruikers hebben de mogelijkheid om auto's te reserveren wanneer ze deze nodig…" at bounding box center [586, 268] width 221 height 133
click at [497, 287] on p at bounding box center [577, 306] width 208 height 57
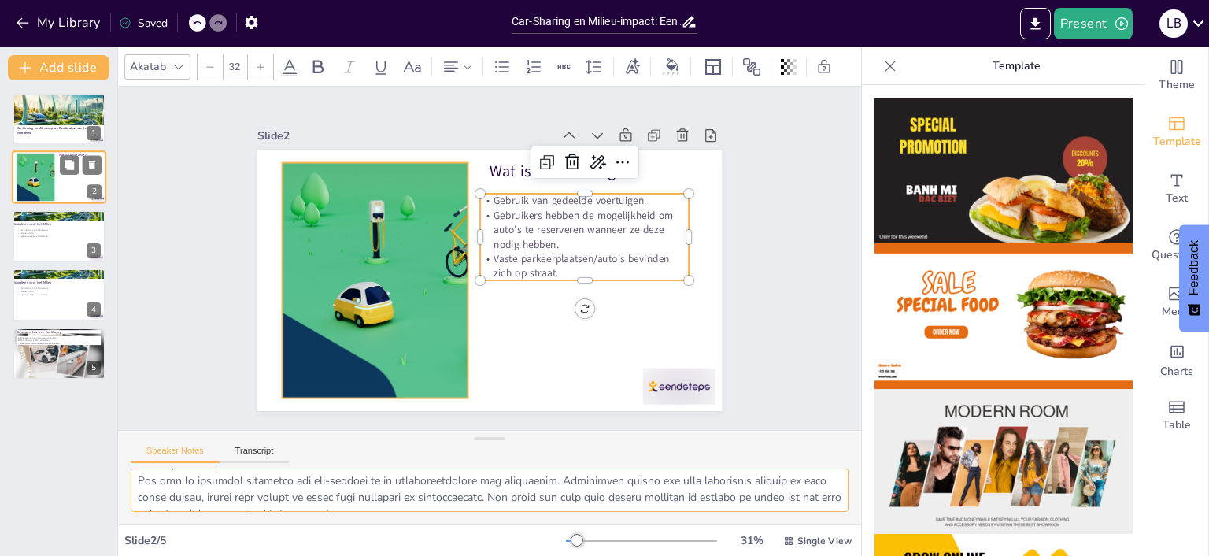
click at [48, 183] on div at bounding box center [35, 178] width 115 height 48
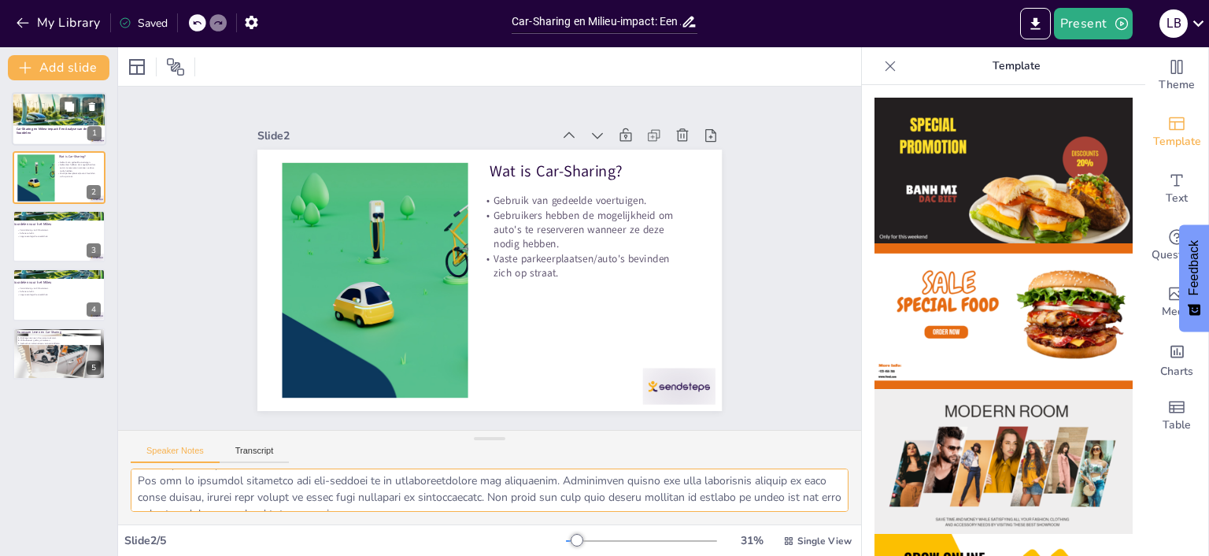
click at [67, 122] on div at bounding box center [61, 122] width 99 height 61
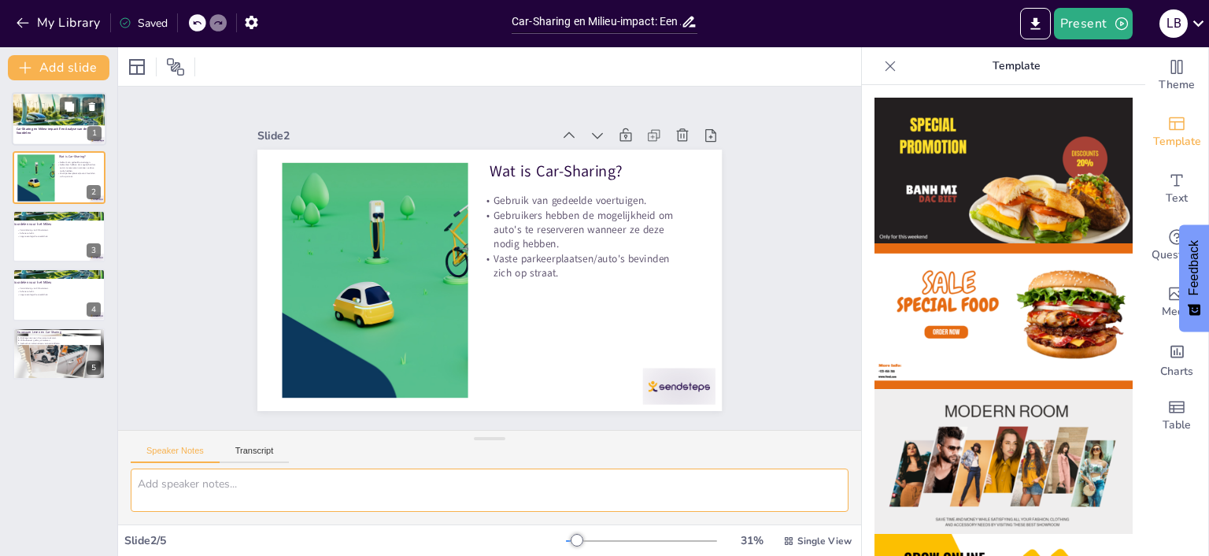
scroll to position [0, 0]
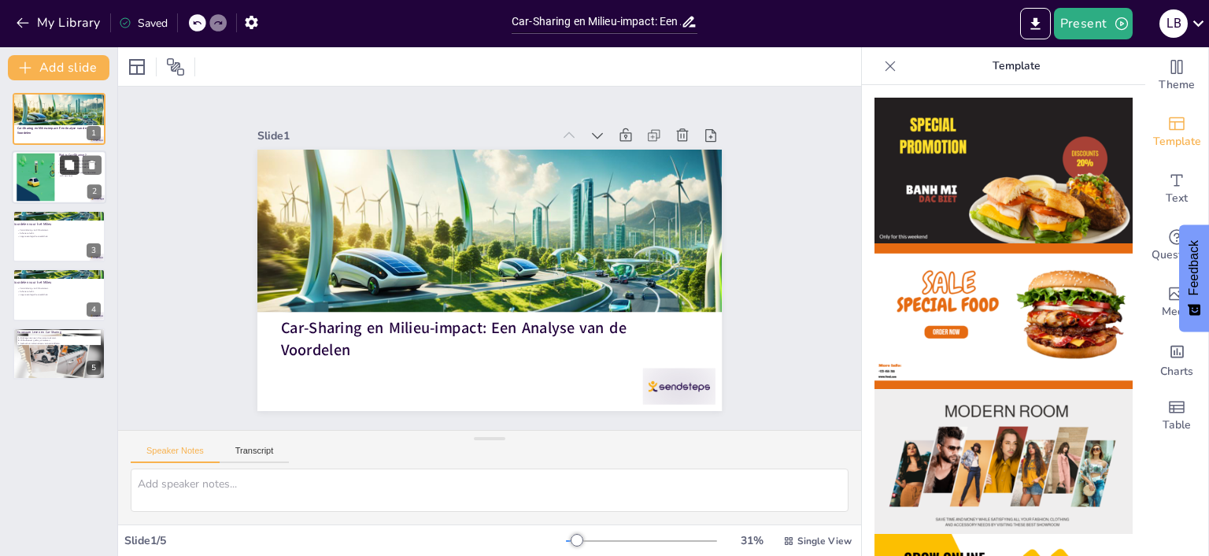
click at [63, 172] on button at bounding box center [69, 165] width 19 height 19
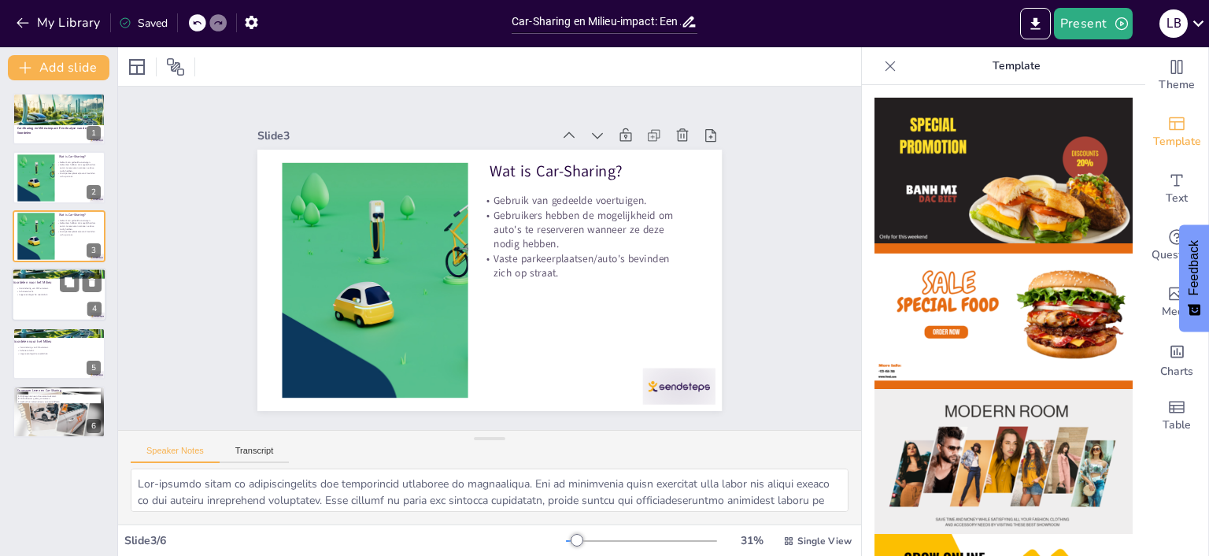
click at [57, 286] on div "Vermindering van CO2-uitstoot. Schonere lucht. Lagere ecologische voetafdruk." at bounding box center [59, 291] width 85 height 13
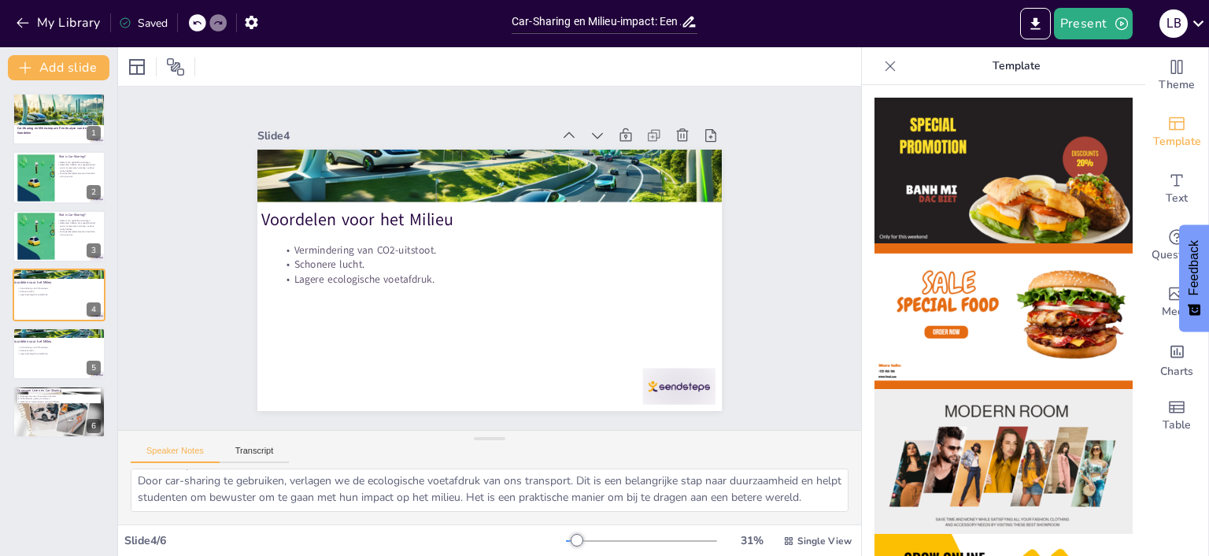
scroll to position [2, 0]
click at [13, 290] on div "Voordelen voor het Milieu Vermindering van CO2-uitstoot. Schonere lucht. Lagere…" at bounding box center [59, 295] width 94 height 54
click at [43, 358] on div at bounding box center [59, 354] width 94 height 54
click at [46, 361] on div at bounding box center [59, 354] width 94 height 54
click at [49, 420] on div at bounding box center [59, 412] width 94 height 59
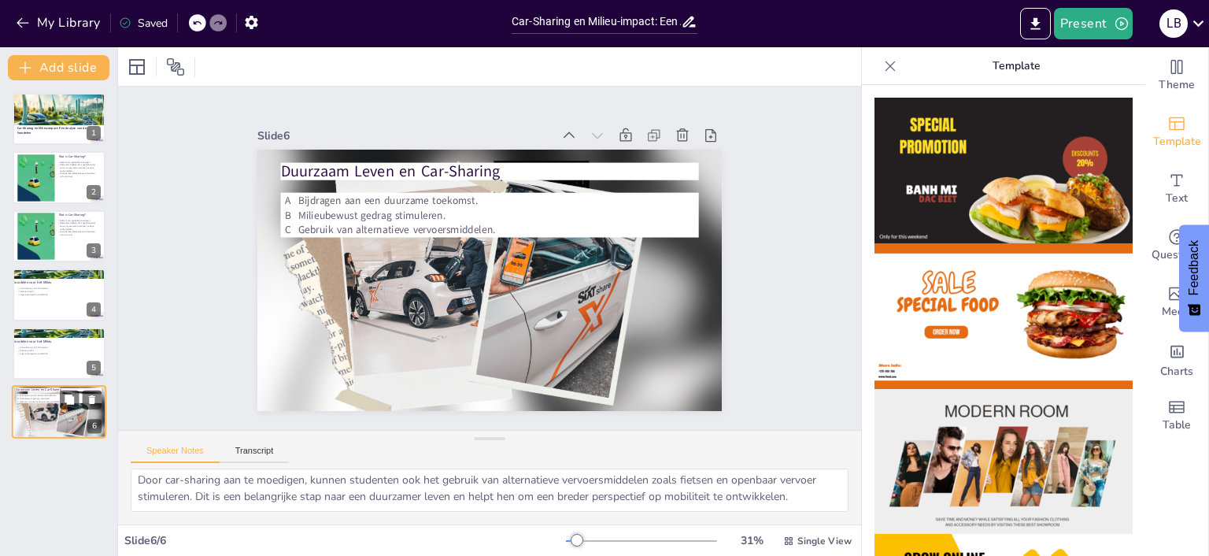
scroll to position [86, 0]
click at [43, 361] on div at bounding box center [59, 354] width 94 height 54
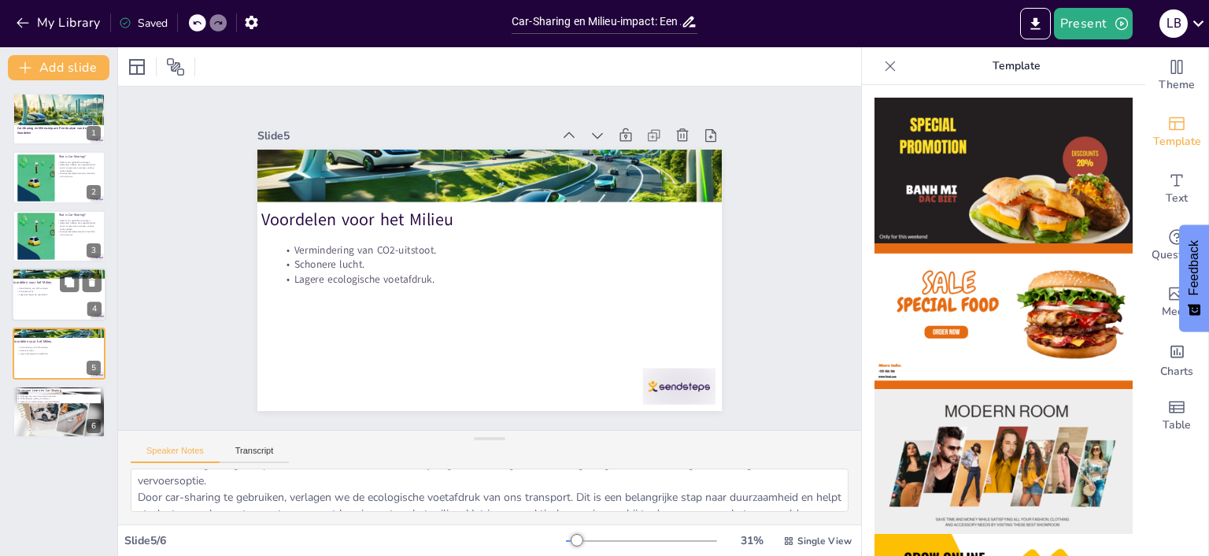
click at [68, 294] on p "Lagere ecologische voetafdruk." at bounding box center [59, 294] width 85 height 3
click at [74, 261] on div "Wat is Car-Sharing? Gebruik van gedeelde voertuigen. Gebruikers hebben de mogel…" at bounding box center [59, 236] width 94 height 54
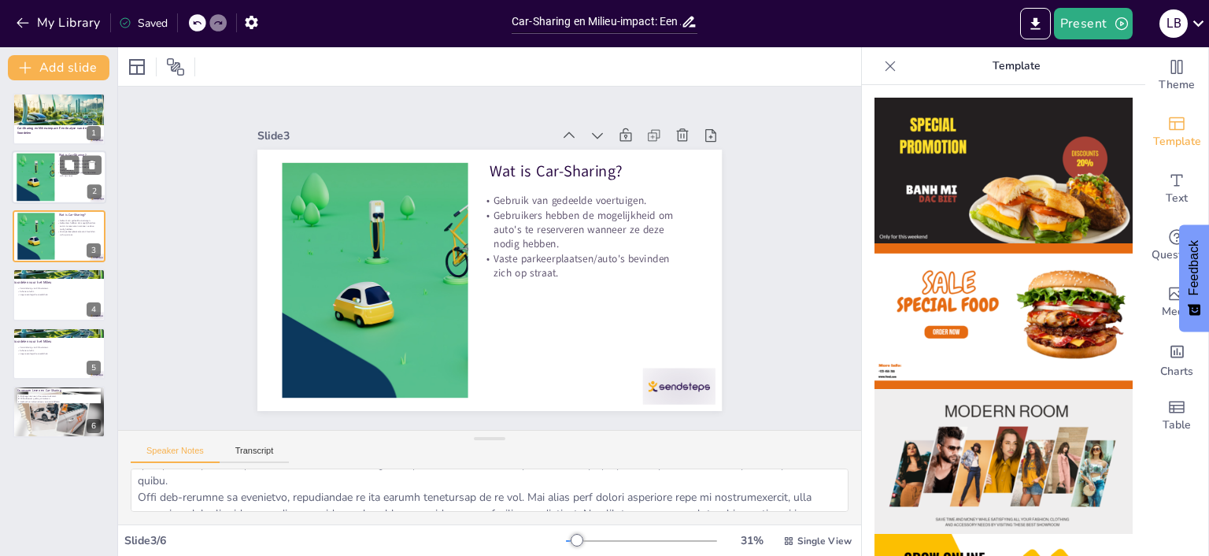
click at [58, 188] on div at bounding box center [59, 178] width 94 height 54
click at [50, 259] on div at bounding box center [35, 236] width 115 height 48
click at [45, 175] on div at bounding box center [35, 178] width 115 height 48
click at [52, 240] on div at bounding box center [35, 236] width 115 height 48
click at [697, 170] on icon at bounding box center [704, 177] width 14 height 15
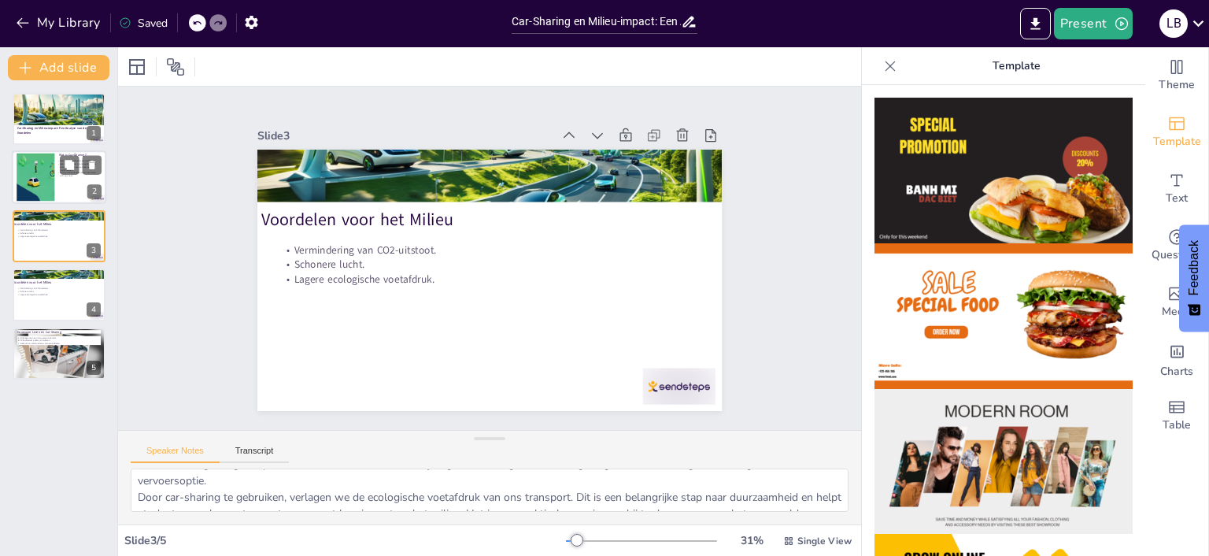
click at [59, 188] on div at bounding box center [59, 178] width 94 height 54
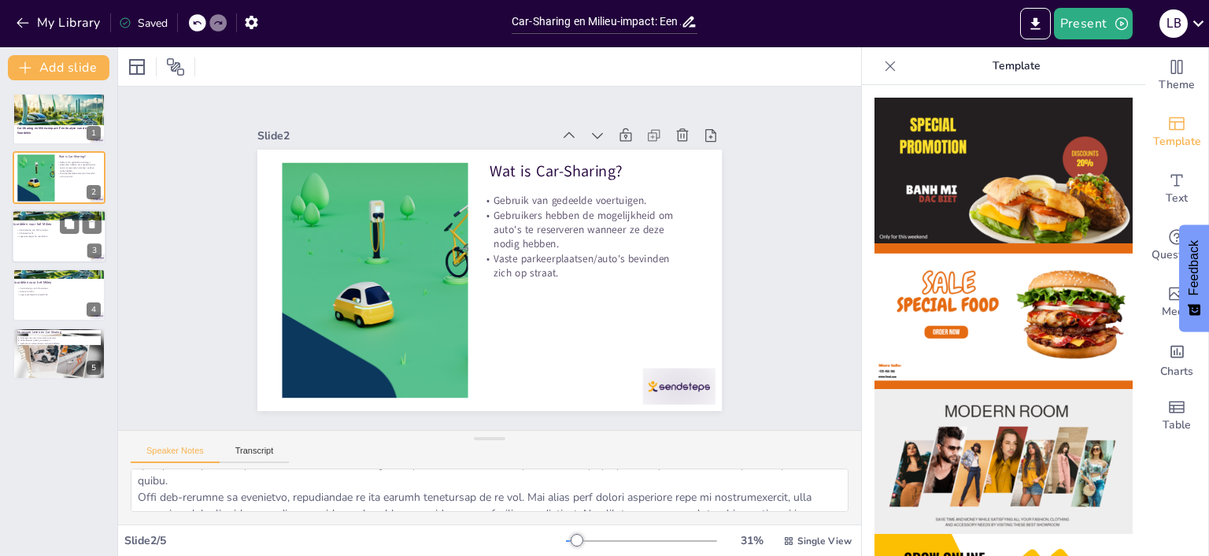
click at [48, 245] on div at bounding box center [59, 236] width 94 height 54
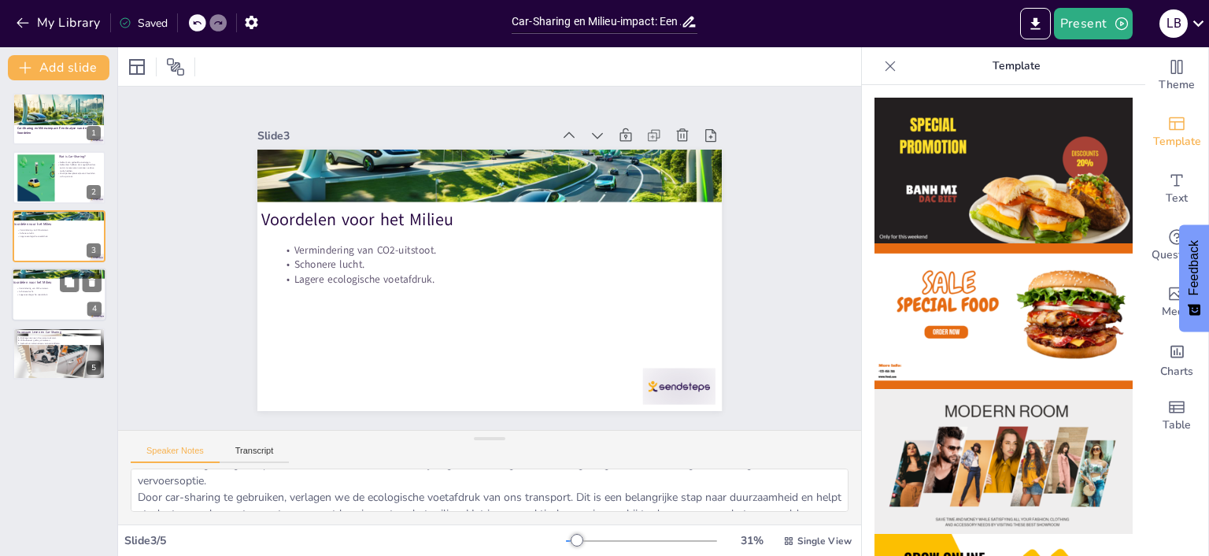
click at [67, 293] on div "Vermindering van CO2-uitstoot. Schonere lucht. Lagere ecologische voetafdruk." at bounding box center [59, 291] width 85 height 9
click at [686, 137] on icon at bounding box center [683, 136] width 16 height 16
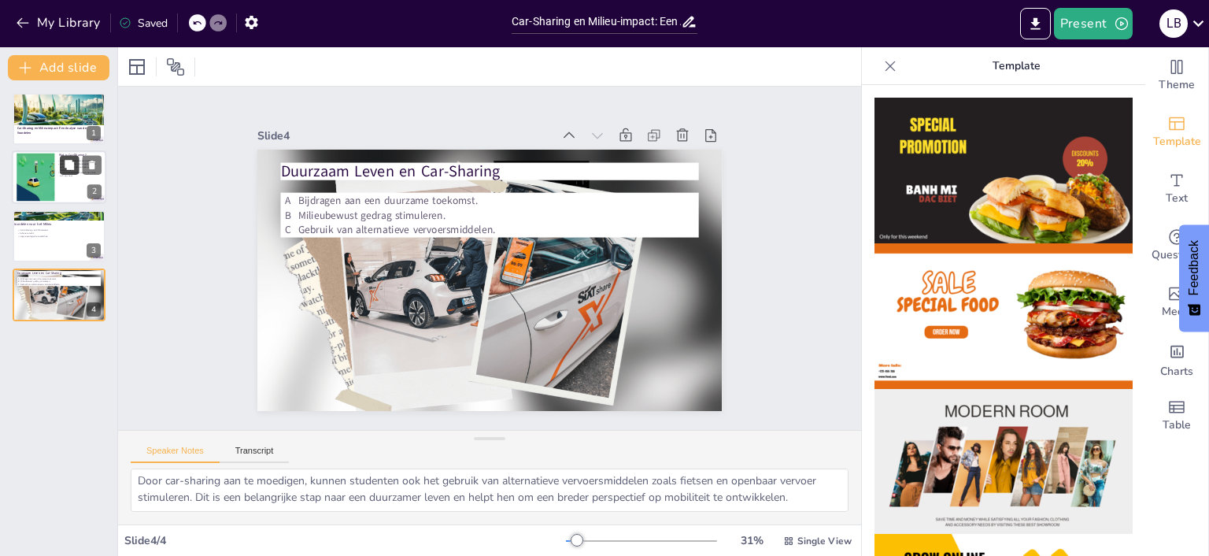
click at [74, 172] on button at bounding box center [69, 165] width 19 height 19
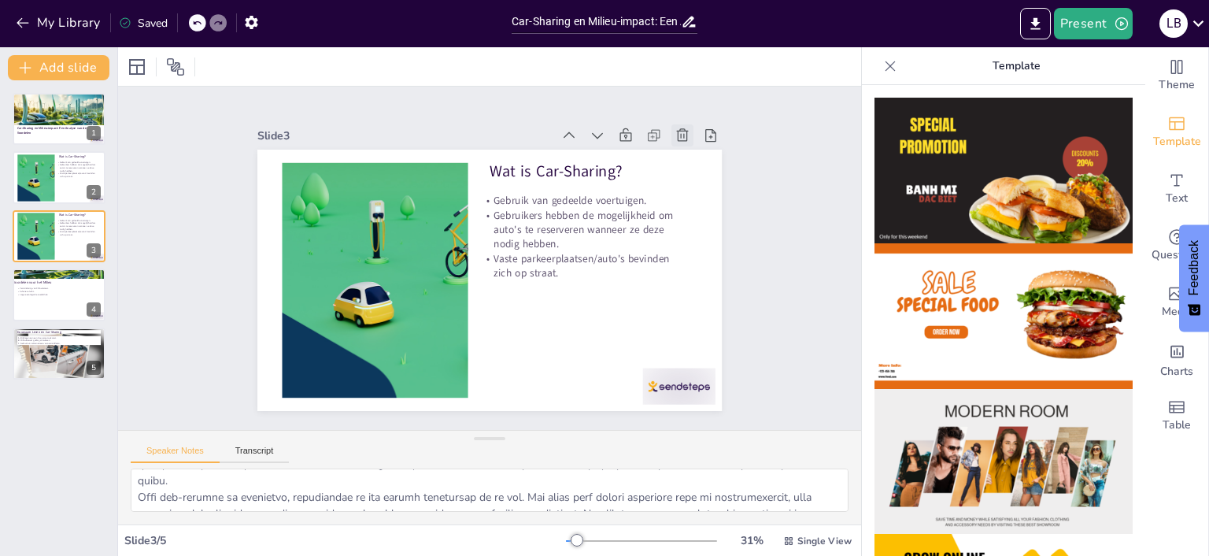
click at [686, 148] on icon at bounding box center [694, 156] width 17 height 17
type textarea "De vermindering van CO2-uitstoot is een van de meest significante voordelen van…"
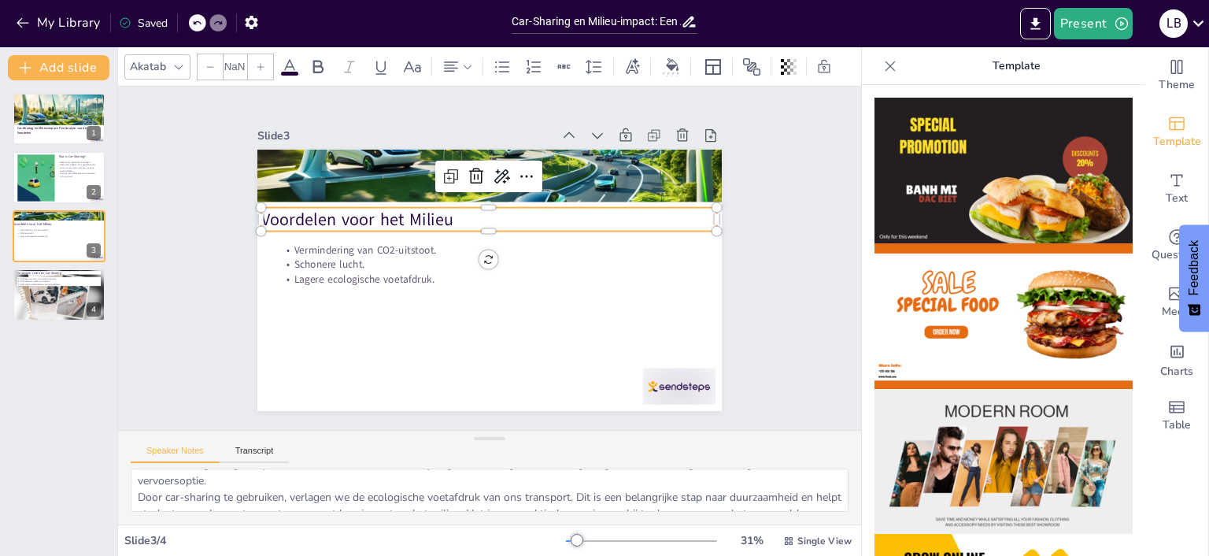
type input "52.3"
click at [363, 222] on p "Voordelen voor het Milieu" at bounding box center [493, 219] width 456 height 71
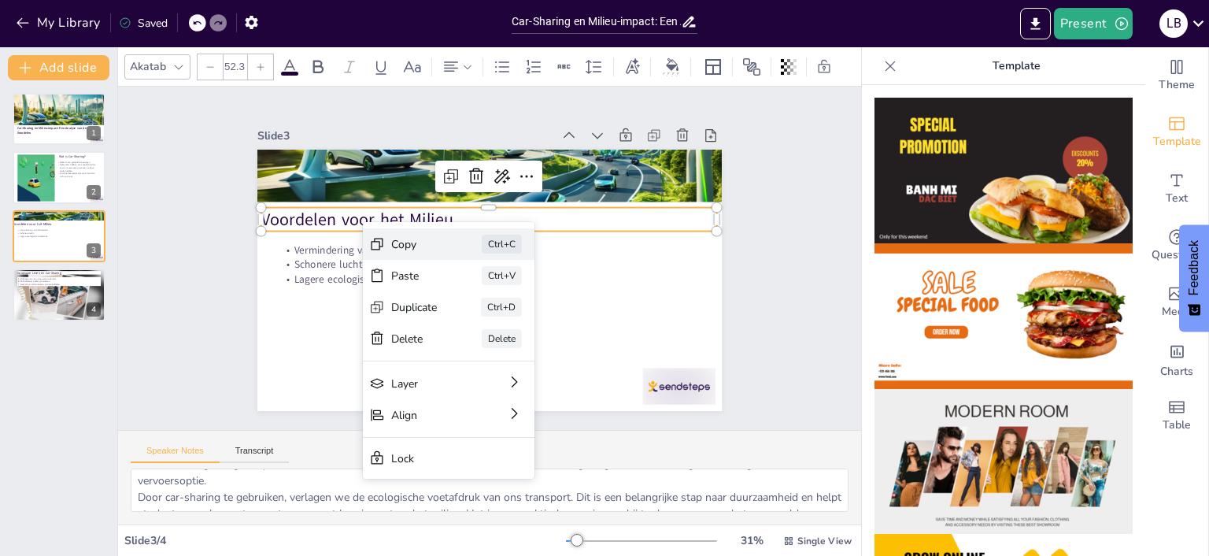
click at [472, 313] on div "Copy Ctrl+C" at bounding box center [559, 338] width 174 height 50
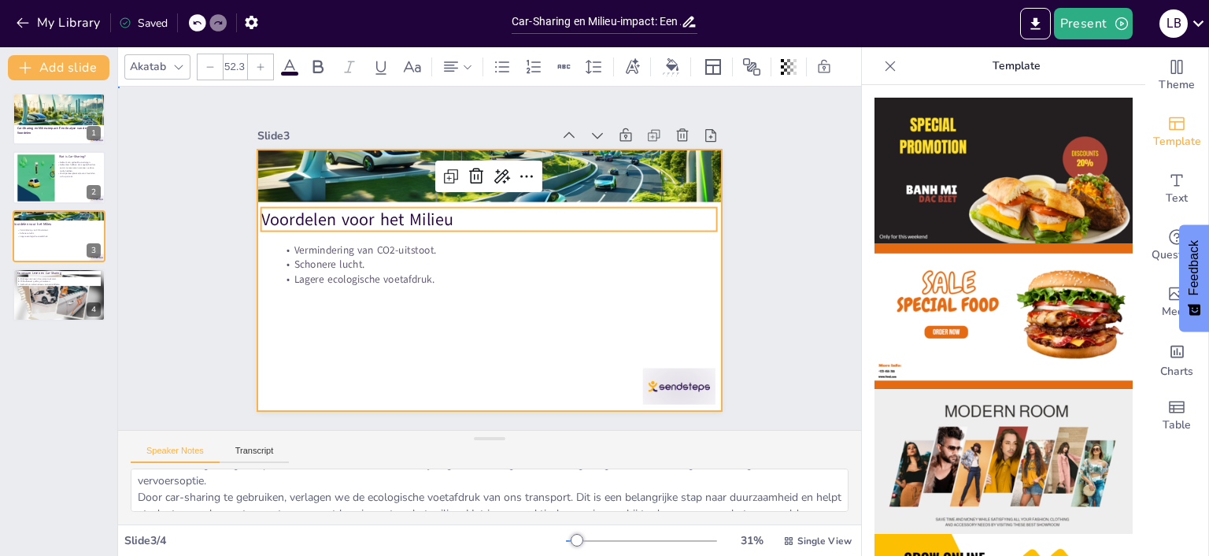
click at [282, 320] on div at bounding box center [487, 280] width 490 height 309
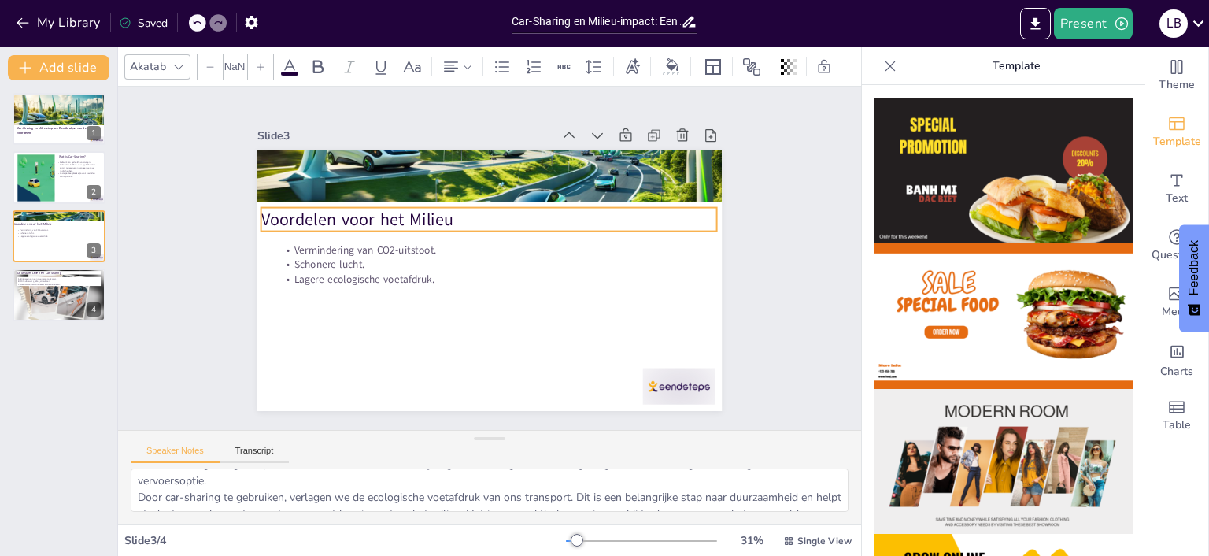
type input "52.3"
click at [459, 222] on p "Voordelen voor het Milieu" at bounding box center [493, 219] width 456 height 71
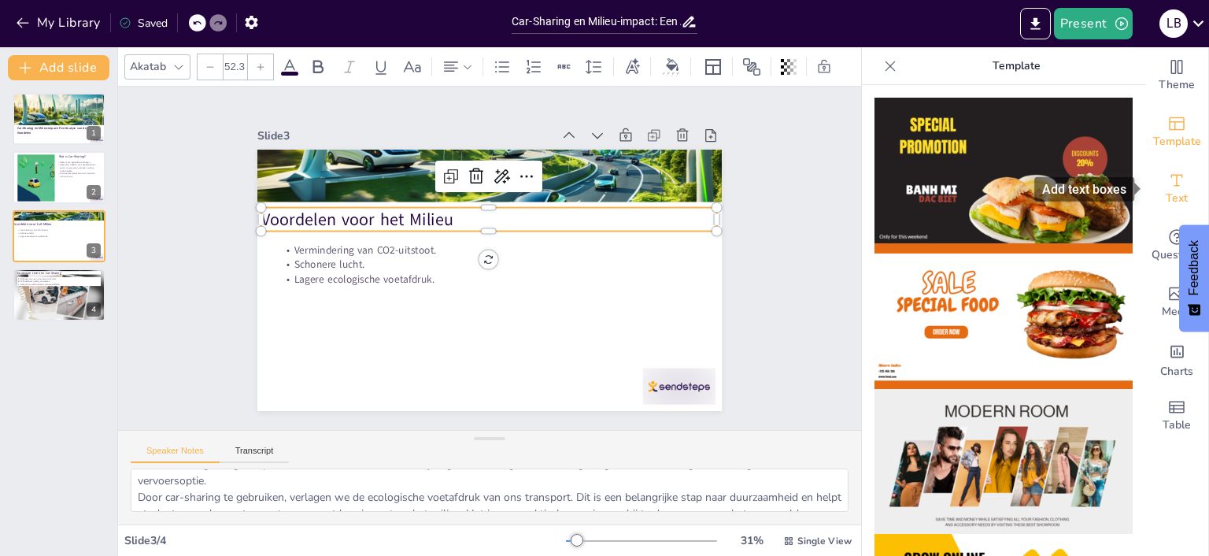
click at [1172, 184] on icon "Add text boxes" at bounding box center [1177, 180] width 19 height 19
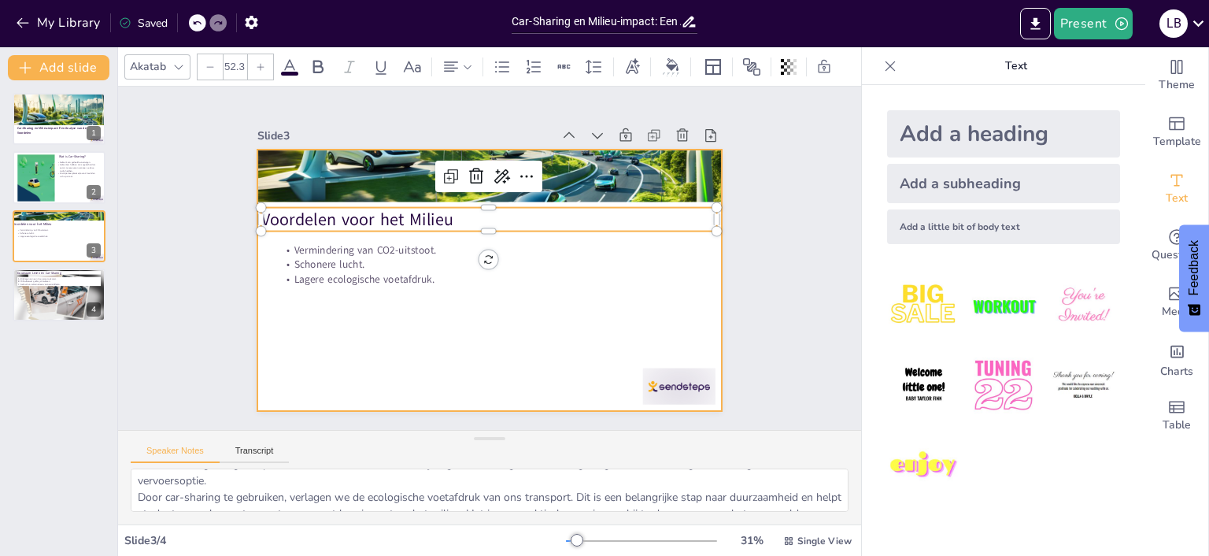
click at [272, 305] on div at bounding box center [487, 280] width 490 height 309
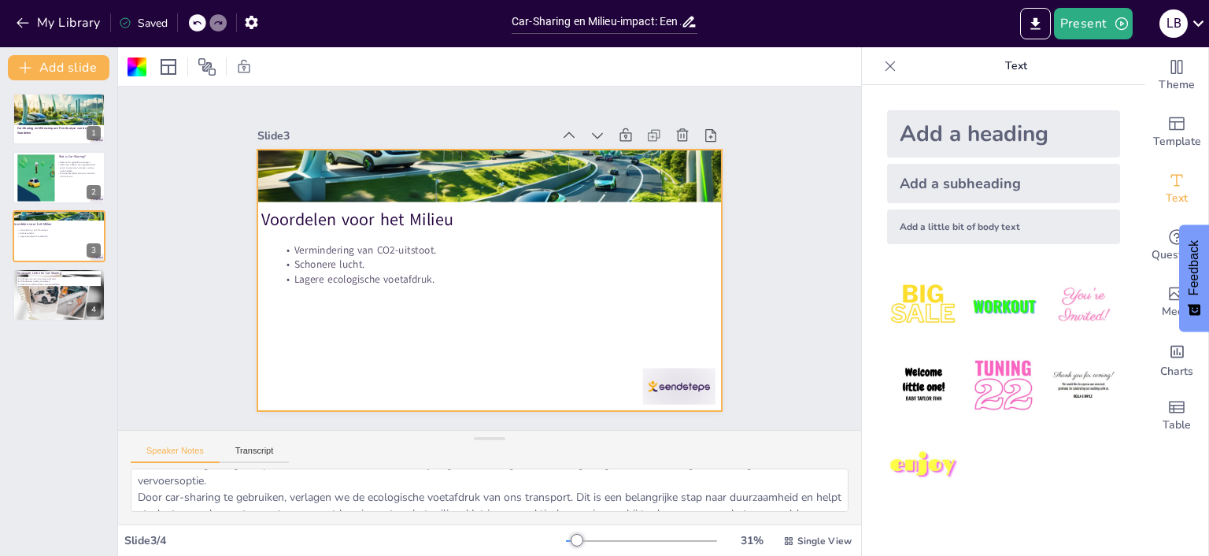
click at [955, 129] on div "Add a heading" at bounding box center [1003, 133] width 233 height 47
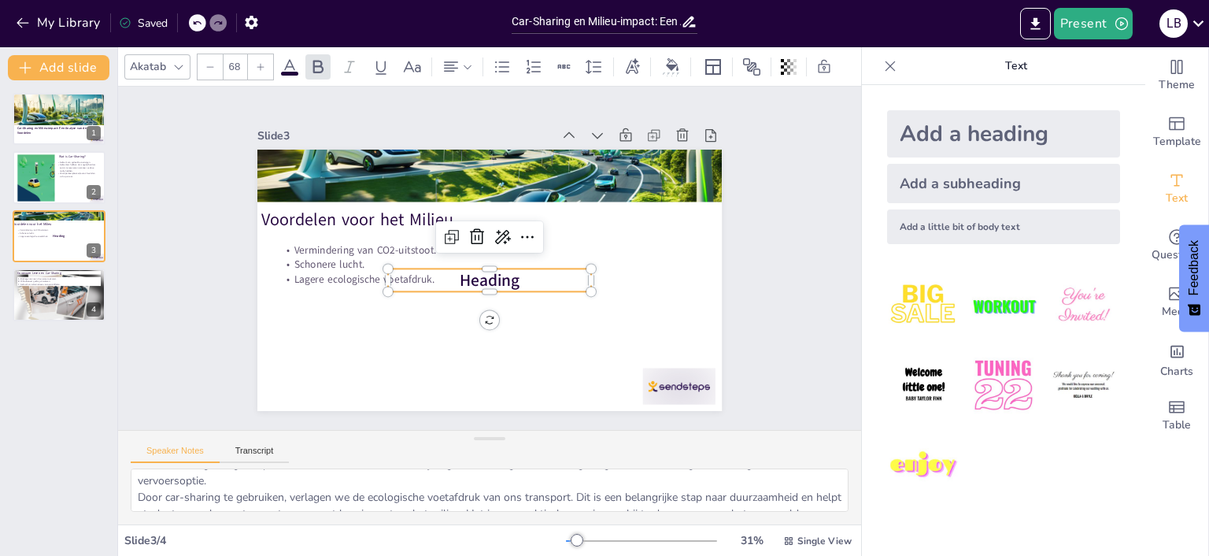
click at [489, 287] on span "Heading" at bounding box center [488, 280] width 62 height 28
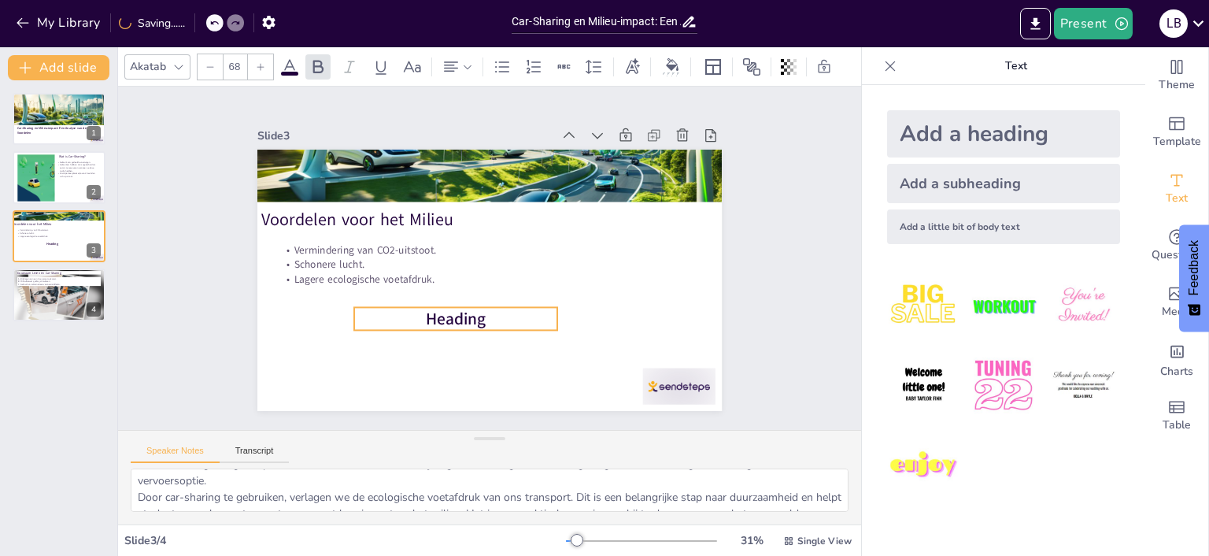
drag, startPoint x: 490, startPoint y: 291, endPoint x: 456, endPoint y: 330, distance: 51.3
click at [456, 175] on div "Voordelen voor het Milieu Vermindering van CO2-uitstoot. Schonere lucht. Lagere…" at bounding box center [501, 150] width 462 height 49
drag, startPoint x: 353, startPoint y: 315, endPoint x: 265, endPoint y: 316, distance: 87.4
click at [263, 307] on div at bounding box center [255, 295] width 15 height 24
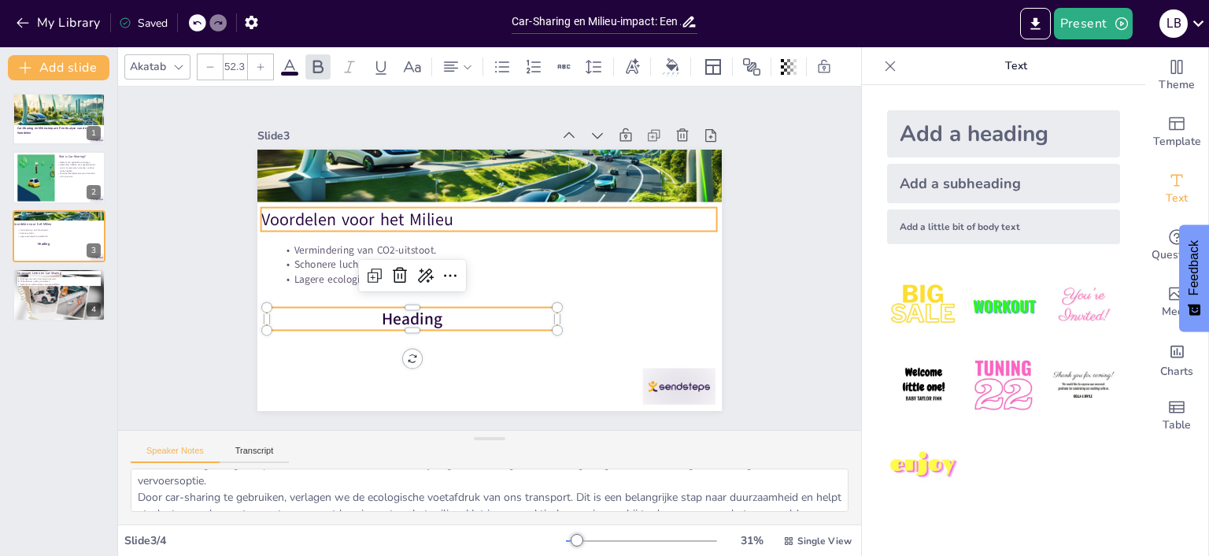
click at [427, 221] on p "Voordelen voor het Milieu" at bounding box center [497, 220] width 451 height 118
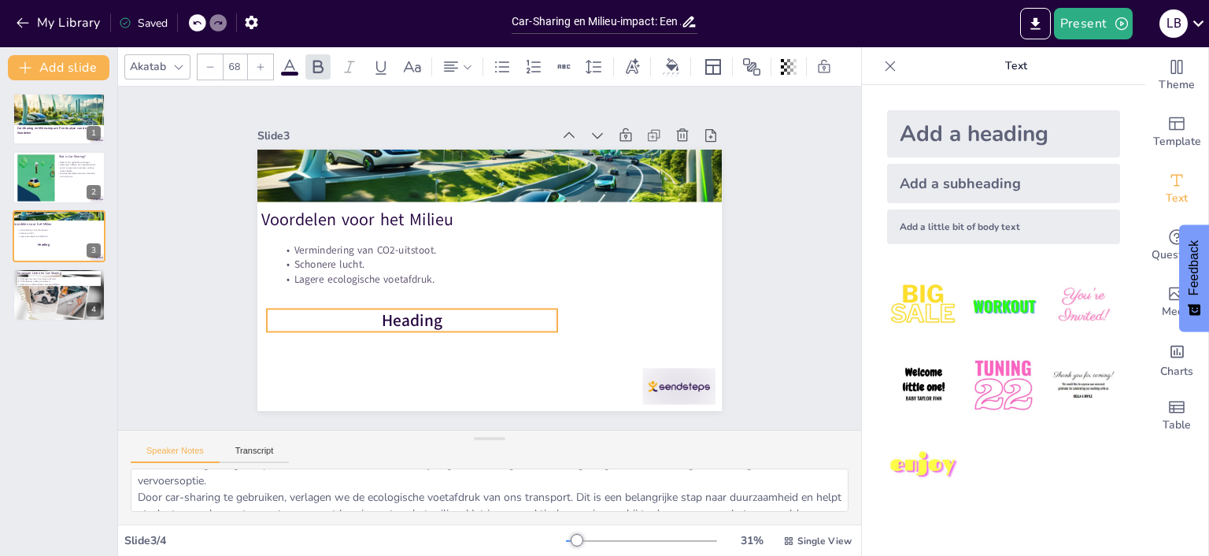
drag, startPoint x: 444, startPoint y: 312, endPoint x: 445, endPoint y: 320, distance: 7.9
click at [444, 316] on p "Heading" at bounding box center [406, 312] width 291 height 54
click at [408, 305] on div at bounding box center [408, 295] width 291 height 43
click at [940, 188] on div "Add a subheading" at bounding box center [1003, 183] width 233 height 39
click at [427, 328] on span "Heading" at bounding box center [406, 313] width 62 height 28
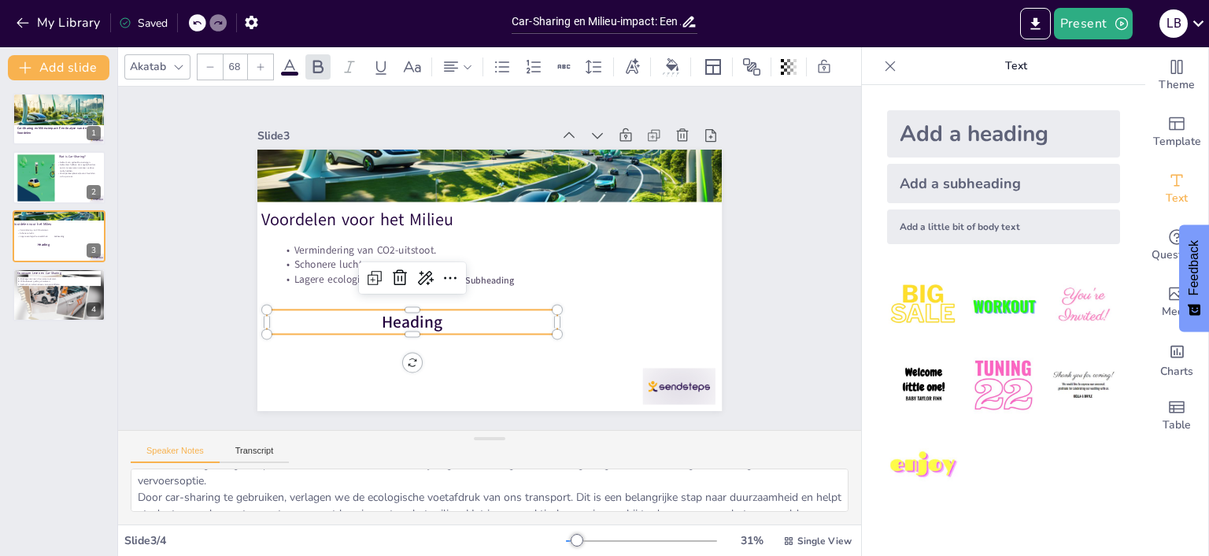
click at [452, 323] on p "Heading" at bounding box center [405, 314] width 291 height 54
click at [421, 324] on span "Heading" at bounding box center [406, 313] width 62 height 28
click at [421, 324] on span "Heading" at bounding box center [412, 322] width 61 height 23
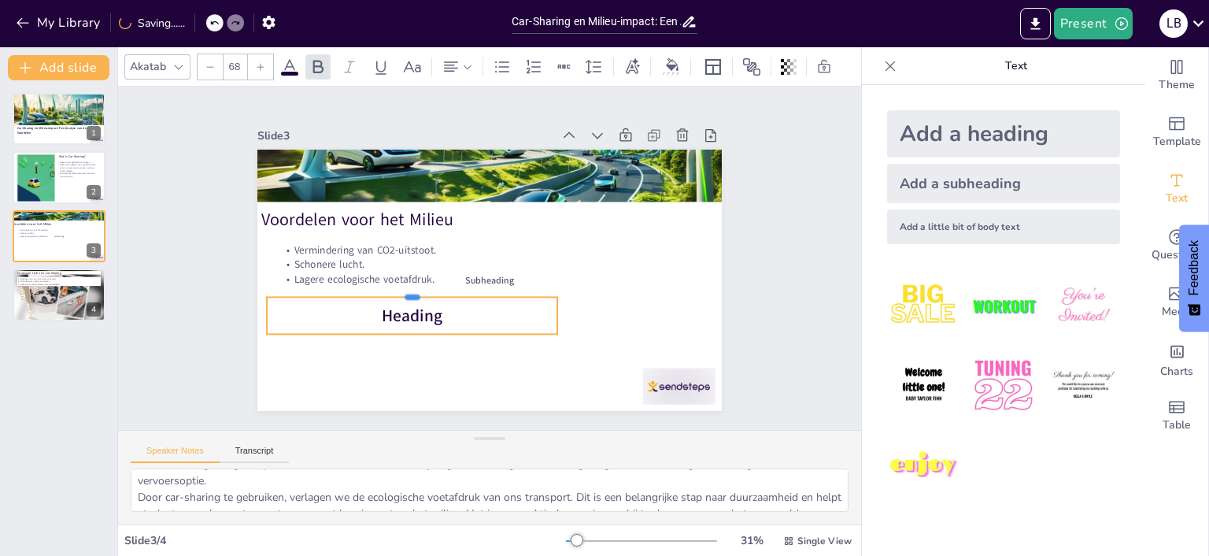
drag, startPoint x: 414, startPoint y: 307, endPoint x: 395, endPoint y: 294, distance: 22.7
click at [395, 294] on div at bounding box center [409, 282] width 291 height 43
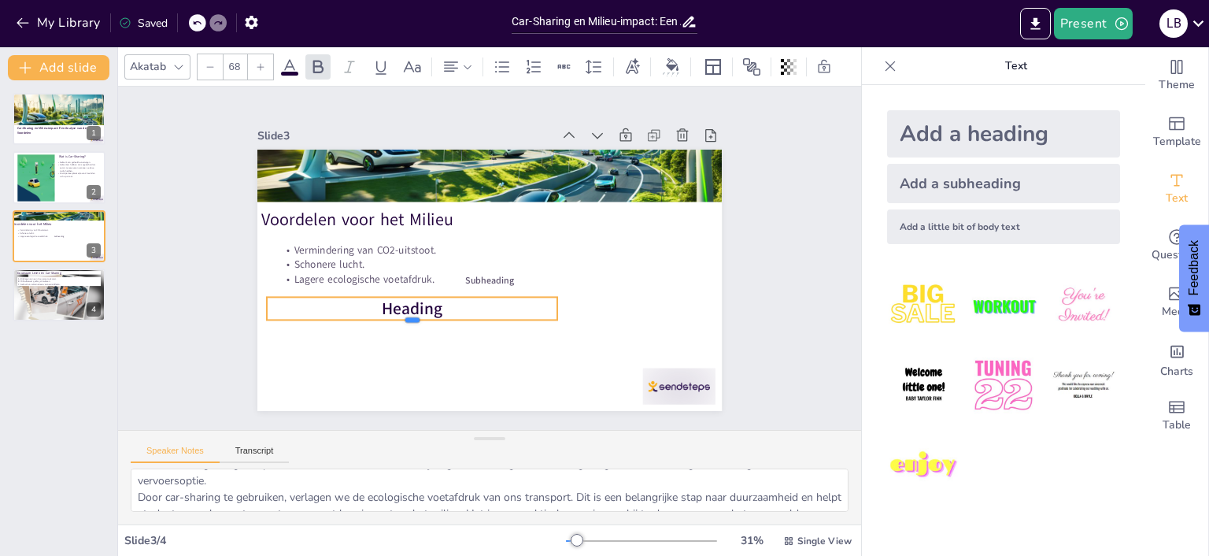
drag, startPoint x: 408, startPoint y: 335, endPoint x: 407, endPoint y: 320, distance: 15.0
click at [407, 320] on div at bounding box center [406, 318] width 291 height 43
type input "38"
click at [505, 279] on span "Subheading" at bounding box center [488, 280] width 50 height 17
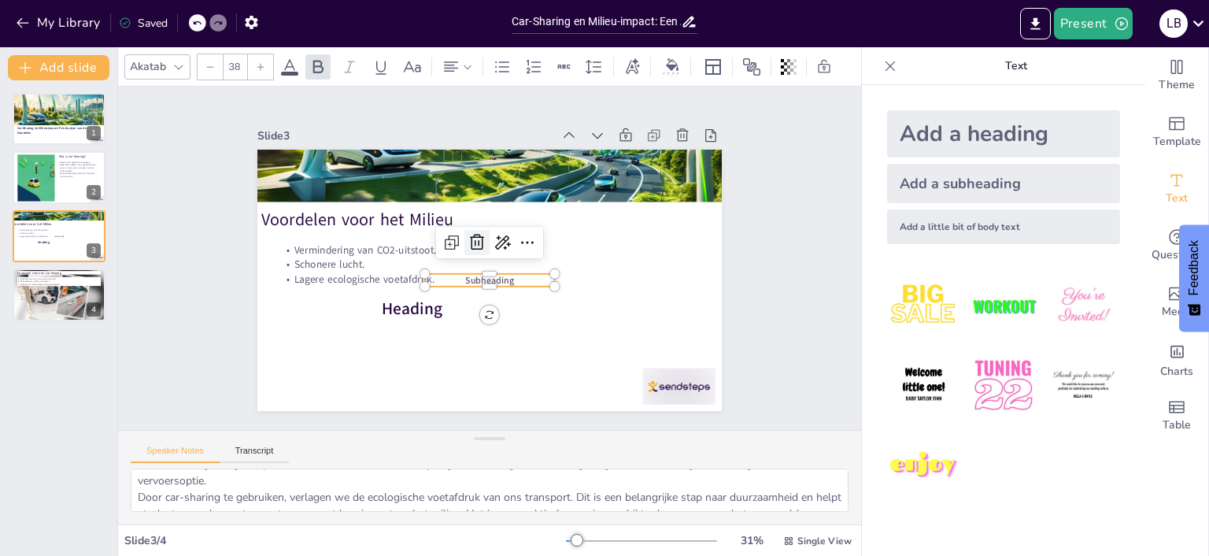
click at [476, 246] on icon at bounding box center [478, 241] width 20 height 20
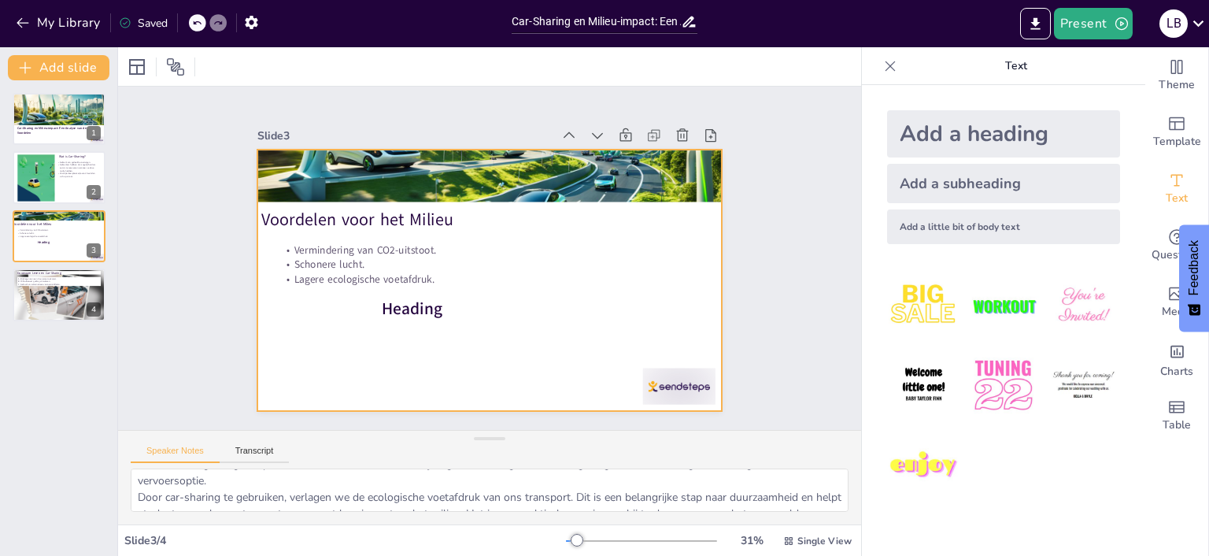
click at [414, 314] on span "Heading" at bounding box center [412, 309] width 61 height 23
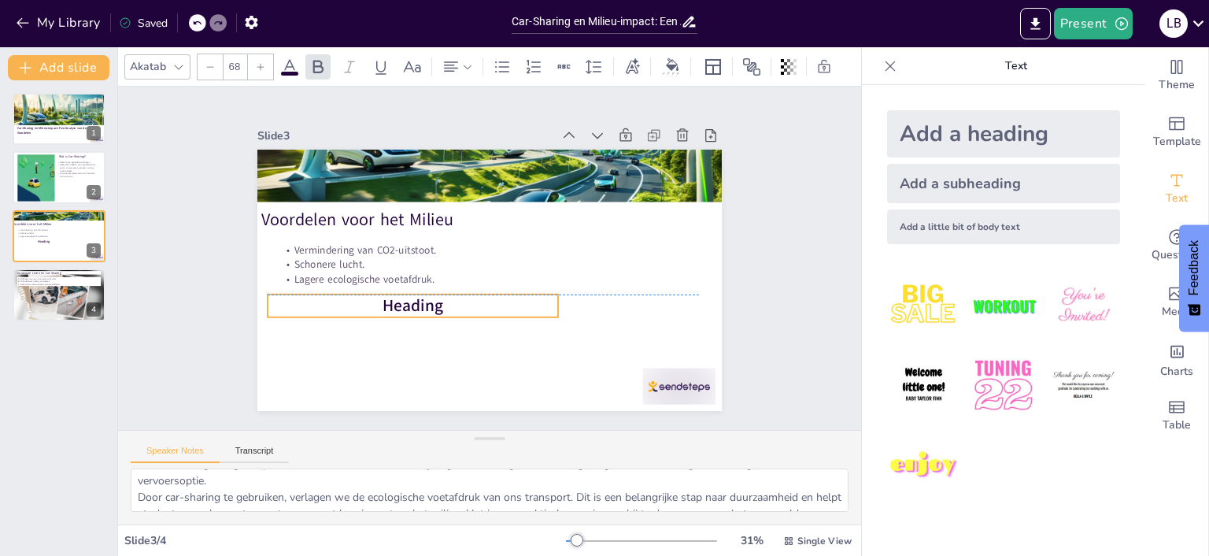
click at [446, 309] on p "Heading" at bounding box center [408, 298] width 291 height 54
click at [422, 305] on span "Heading" at bounding box center [408, 297] width 62 height 28
drag, startPoint x: 433, startPoint y: 306, endPoint x: 466, endPoint y: 301, distance: 33.5
click at [433, 306] on span "Heading" at bounding box center [408, 297] width 62 height 28
click at [466, 301] on p "Heading" at bounding box center [408, 298] width 291 height 54
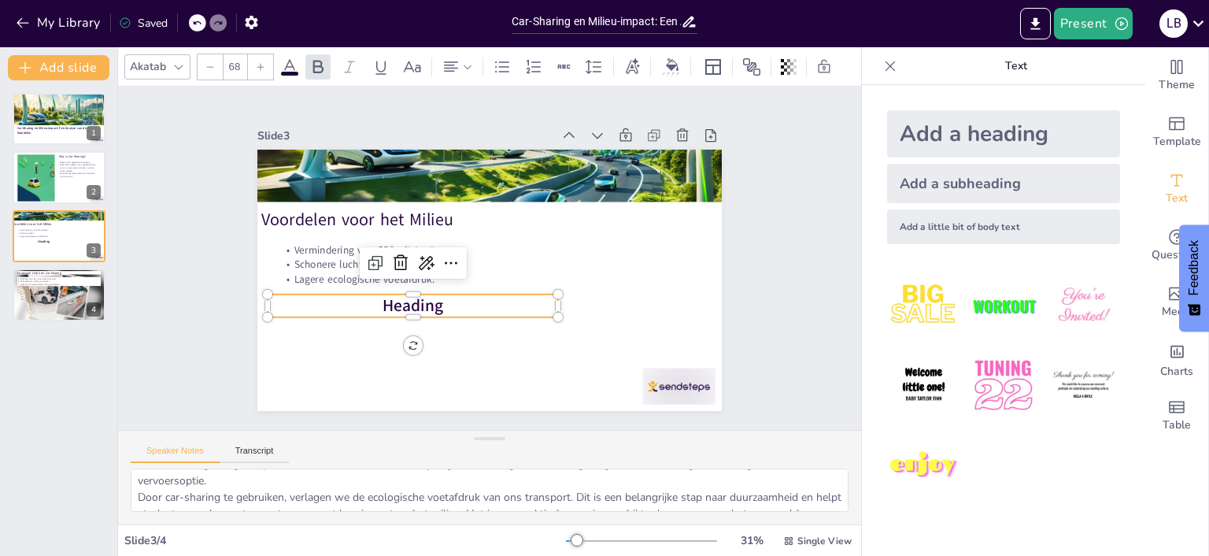
click at [466, 301] on p "Heading" at bounding box center [408, 298] width 291 height 54
click at [22, 303] on div at bounding box center [59, 294] width 94 height 59
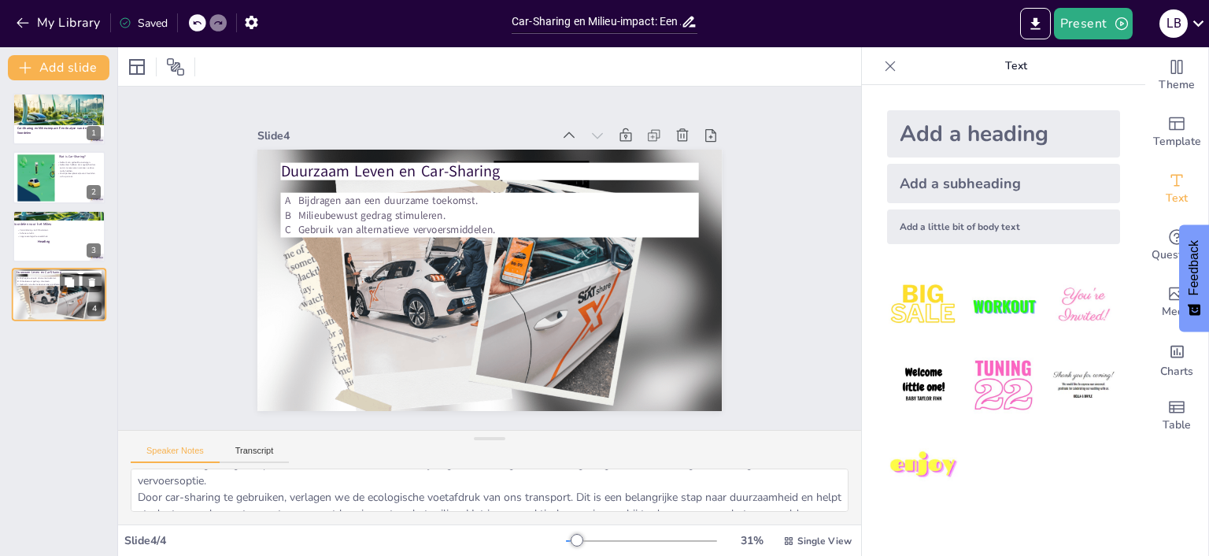
type textarea "Het omarmen van car-sharing is een manier om bij te dragen aan een duurzame toe…"
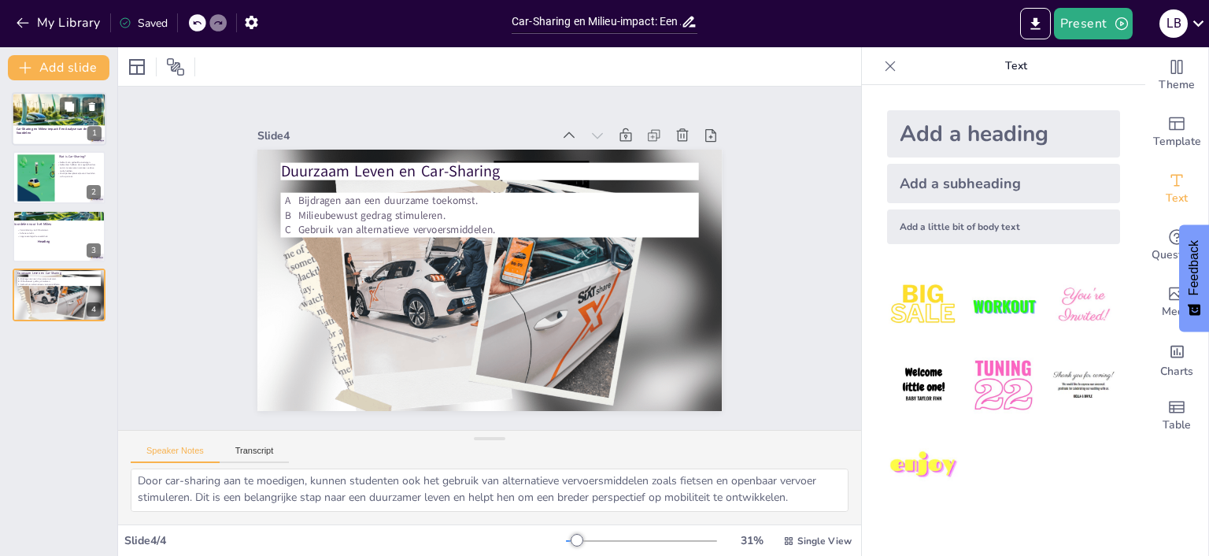
click at [40, 124] on div at bounding box center [61, 122] width 99 height 61
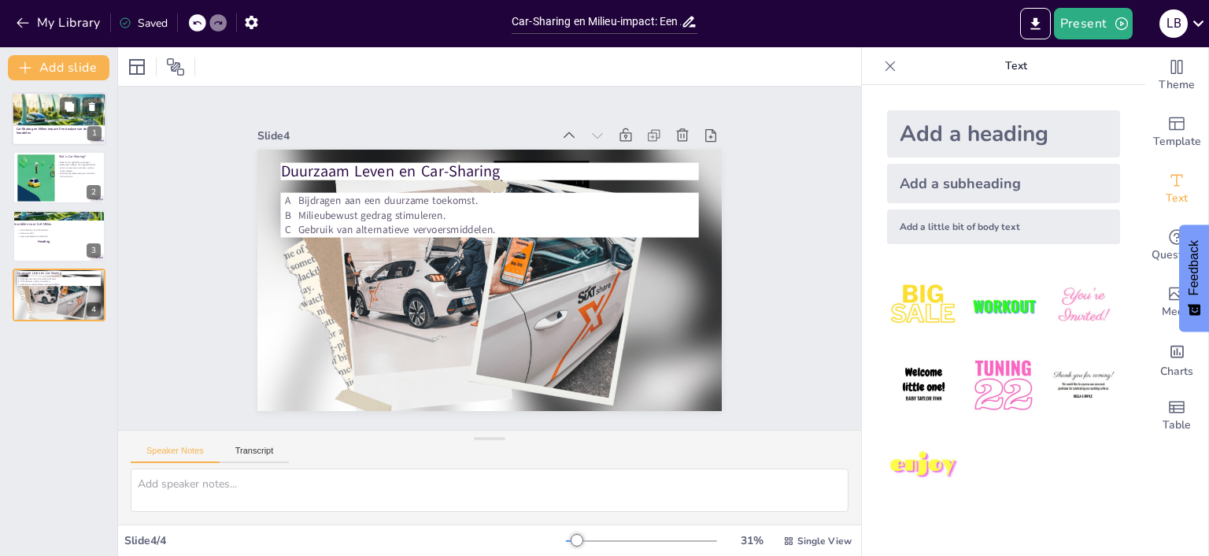
scroll to position [0, 0]
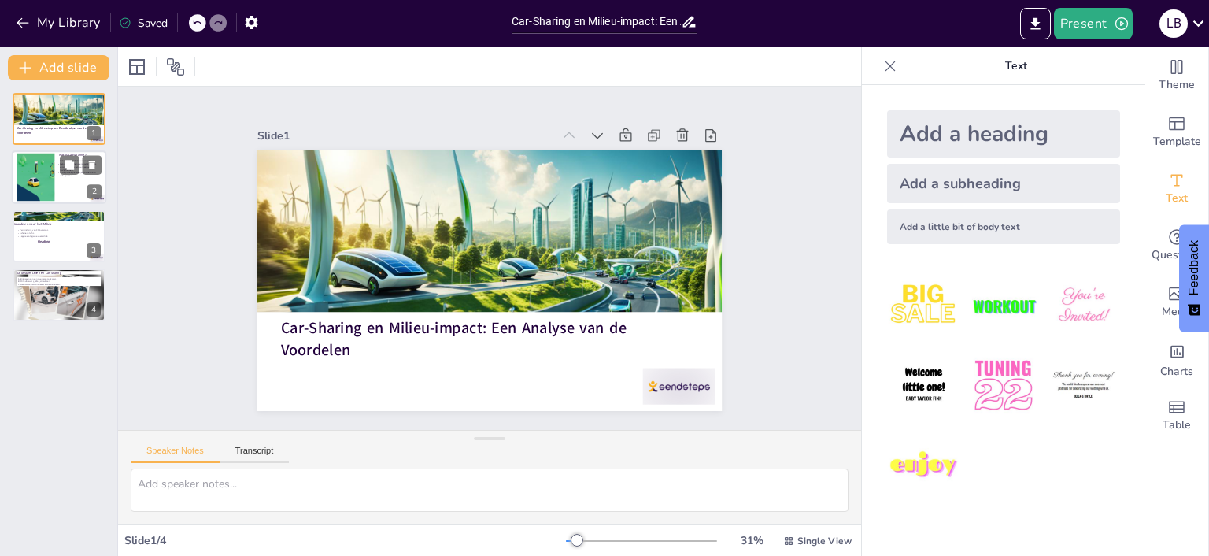
click at [33, 179] on div at bounding box center [35, 178] width 115 height 48
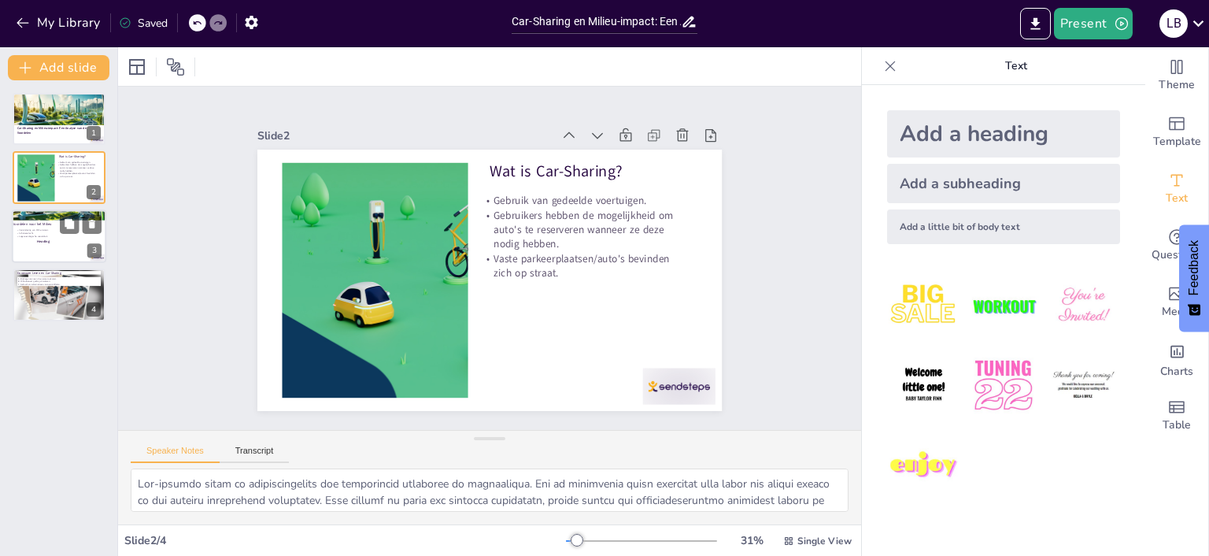
click at [43, 242] on span "Heading" at bounding box center [43, 241] width 13 height 5
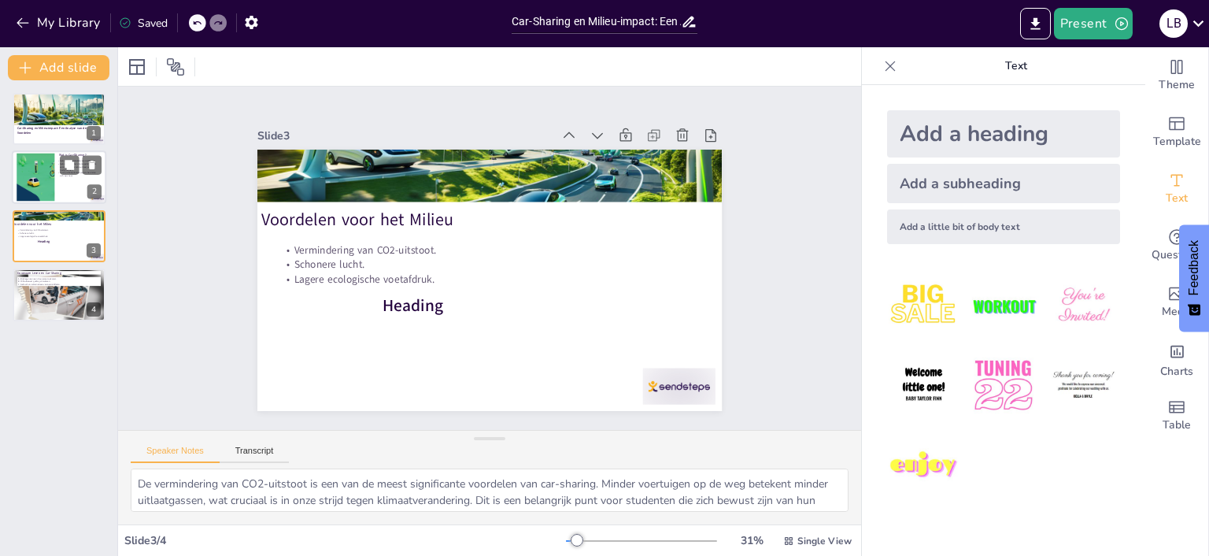
click at [76, 181] on div at bounding box center [59, 178] width 94 height 54
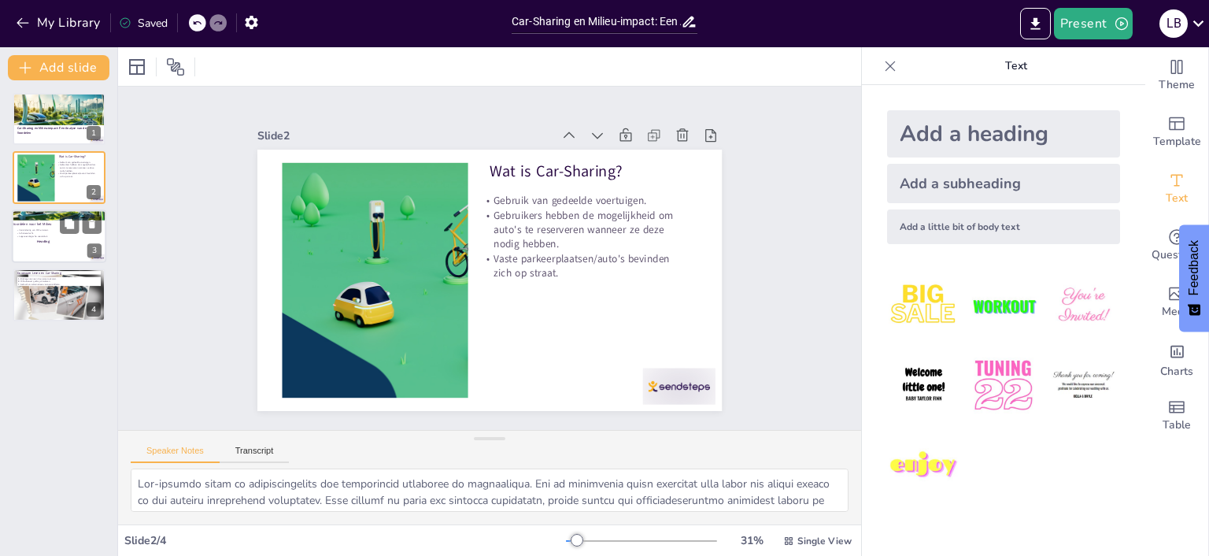
click at [69, 238] on div "Vermindering van CO2-uitstoot. Schonere lucht. Lagere ecologische voetafdruk." at bounding box center [59, 233] width 85 height 13
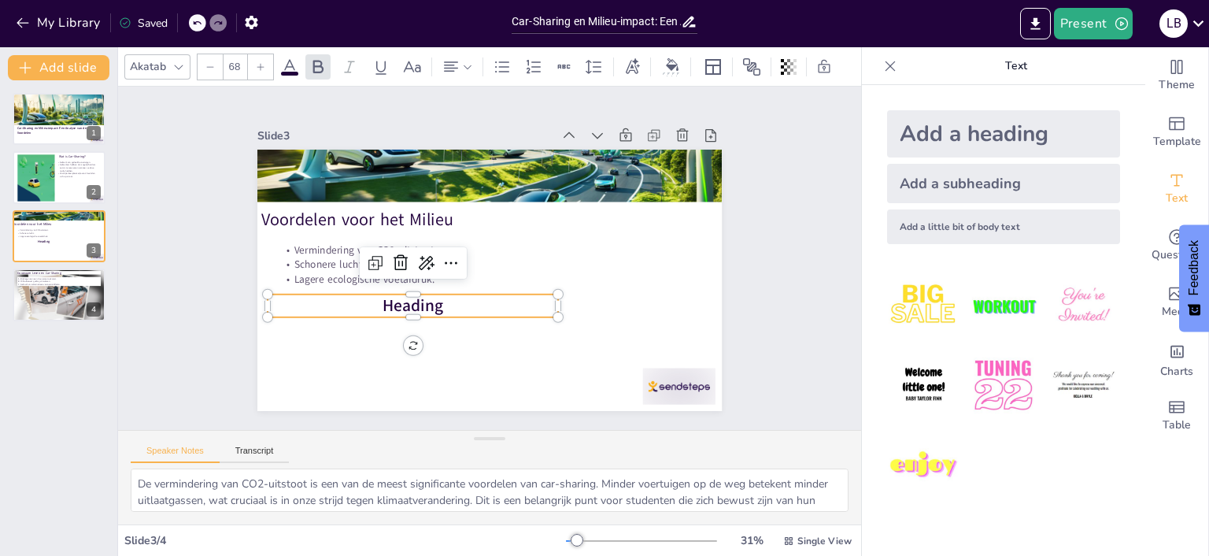
click at [439, 312] on span "Heading" at bounding box center [408, 297] width 62 height 28
click at [90, 296] on div at bounding box center [59, 294] width 94 height 59
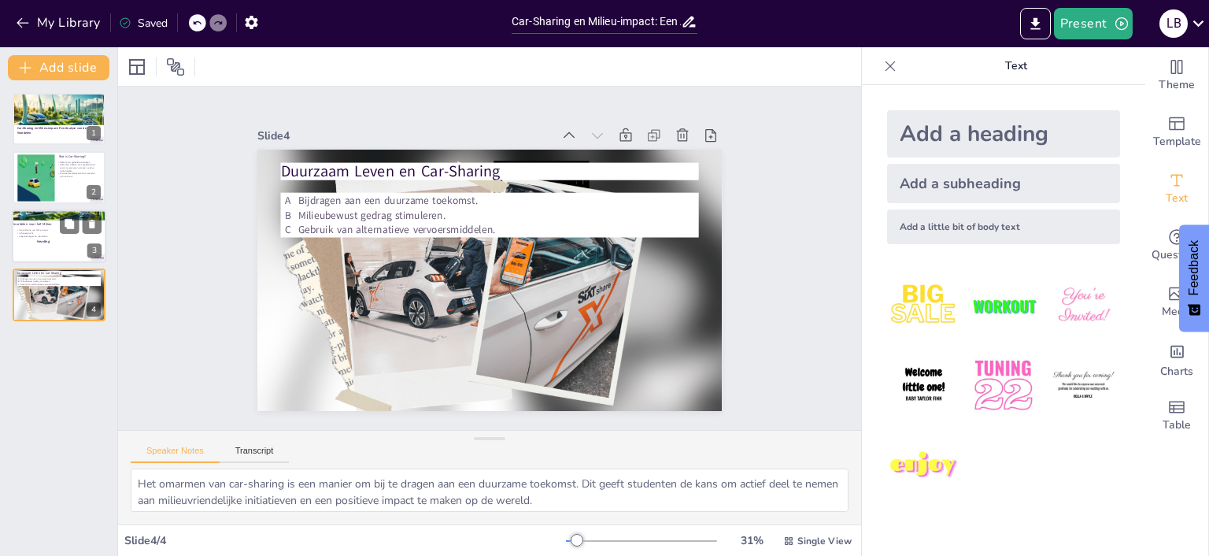
click at [68, 250] on div at bounding box center [59, 236] width 94 height 54
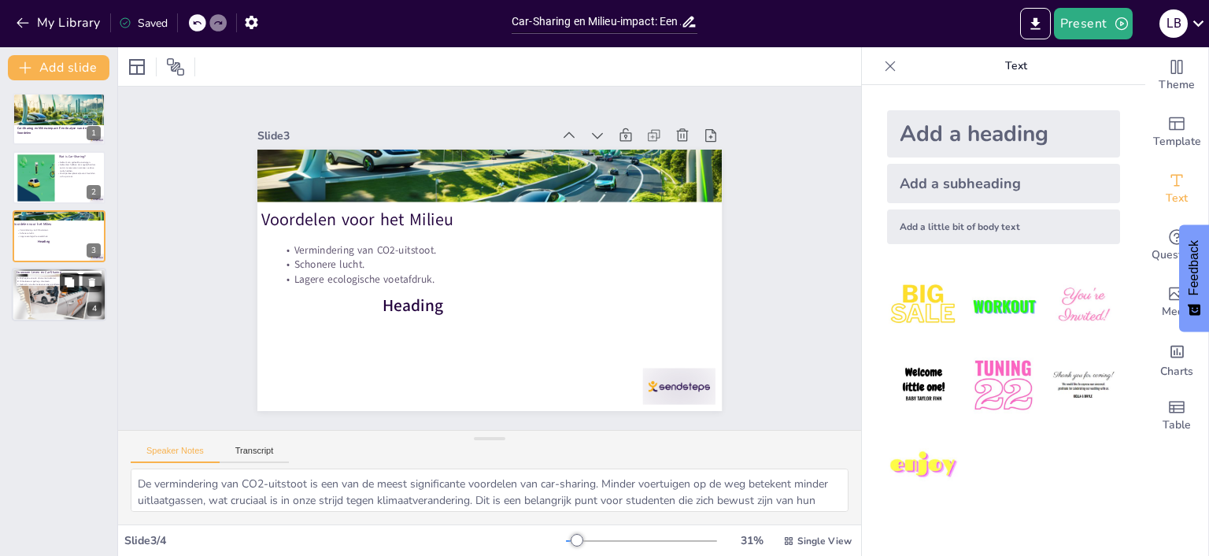
click at [71, 291] on button at bounding box center [69, 282] width 19 height 19
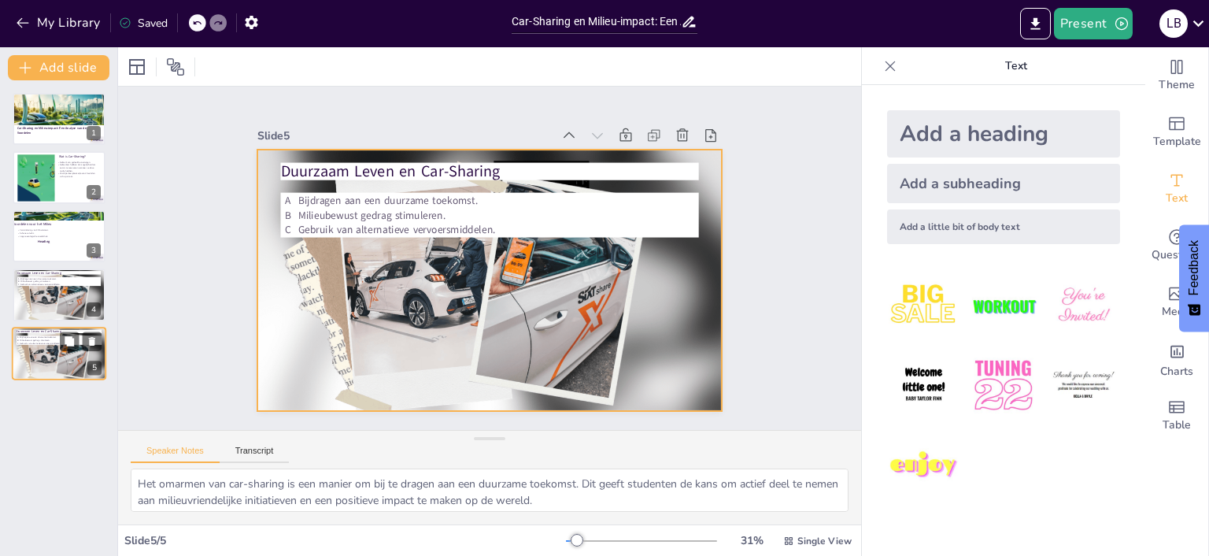
click at [61, 348] on div "Duurzaam Leven en Car-Sharing Bijdragen aan een duurzame toekomst. Milieubewust…" at bounding box center [59, 354] width 94 height 54
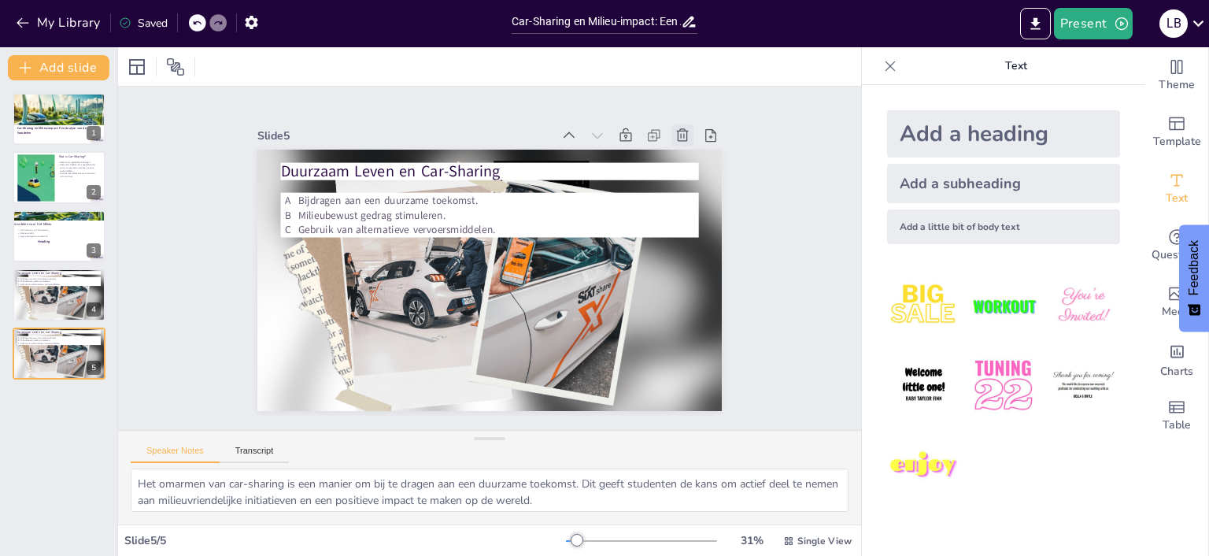
click at [688, 149] on icon at bounding box center [694, 156] width 13 height 14
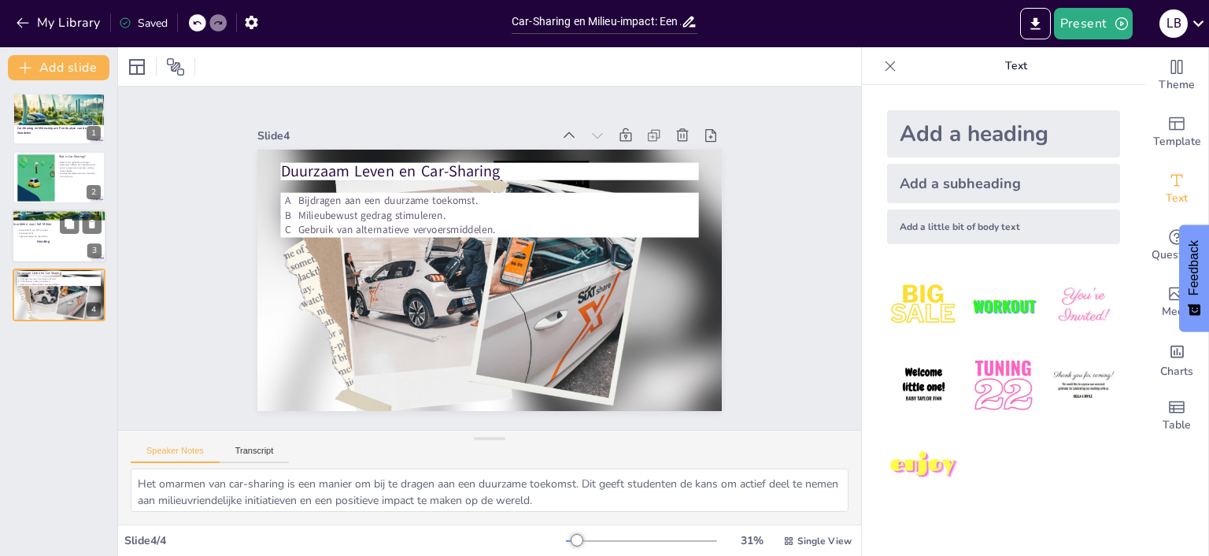
click at [36, 242] on p "Heading" at bounding box center [42, 241] width 59 height 5
type textarea "De vermindering van CO2-uitstoot is een van de meest significante voordelen van…"
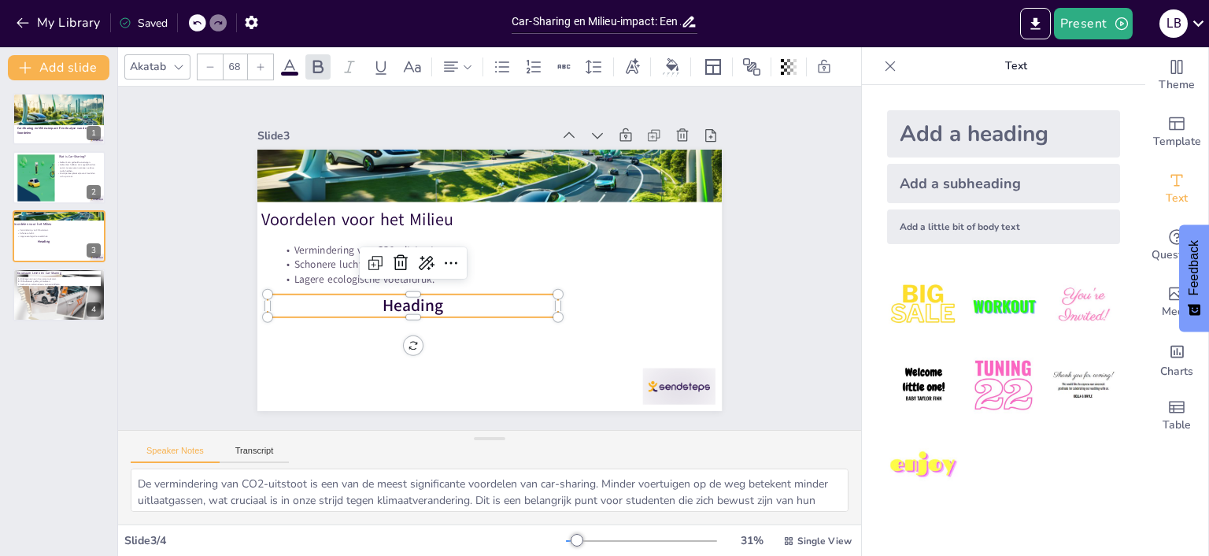
click at [439, 312] on span "Heading" at bounding box center [408, 297] width 62 height 28
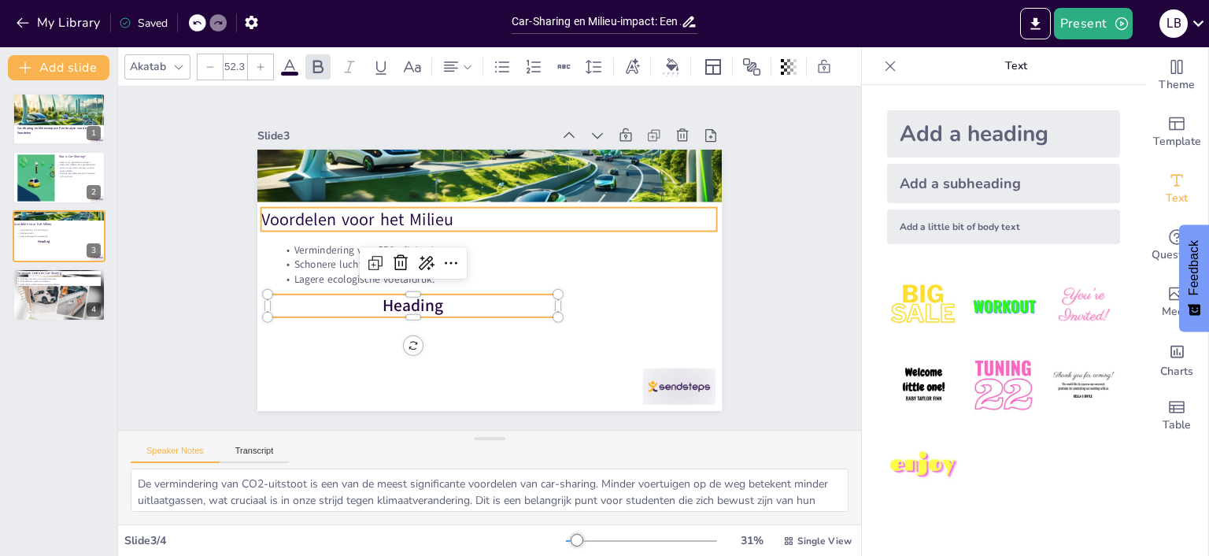
click at [411, 216] on p "Voordelen voor het Milieu" at bounding box center [497, 220] width 451 height 118
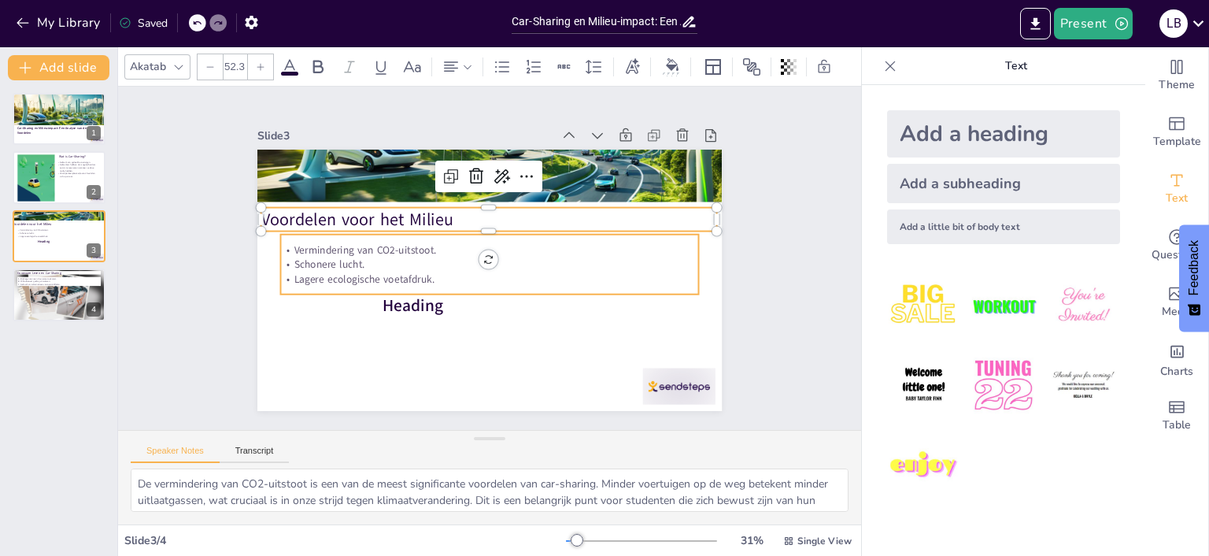
type input "68"
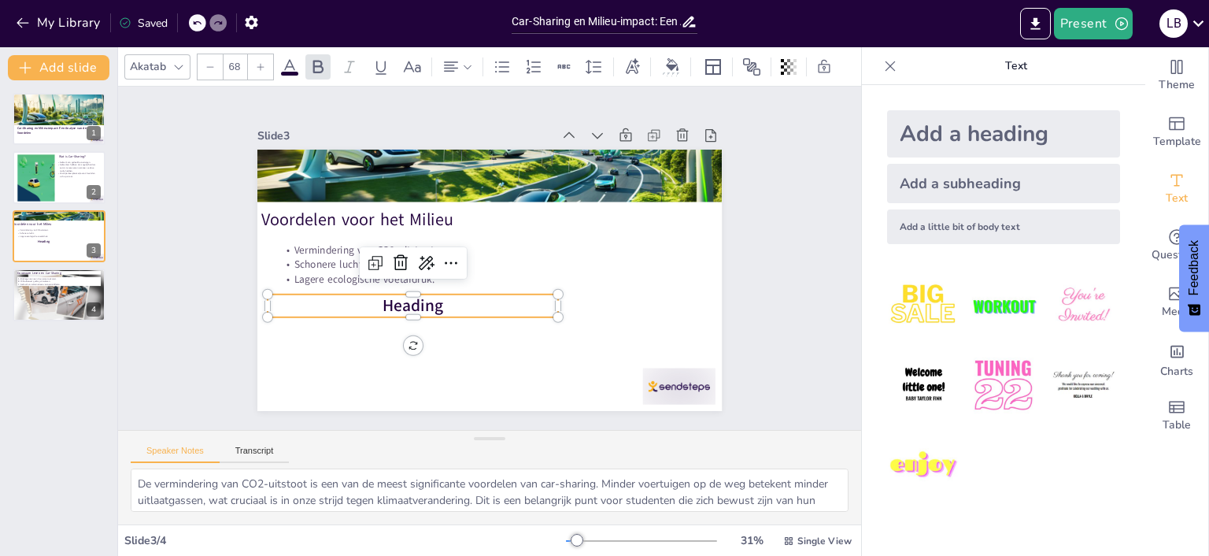
click at [439, 311] on span "Heading" at bounding box center [413, 305] width 61 height 23
click at [451, 310] on p "Heading" at bounding box center [408, 298] width 291 height 54
click at [556, 320] on div at bounding box center [552, 324] width 14 height 14
click at [404, 260] on icon at bounding box center [400, 253] width 20 height 20
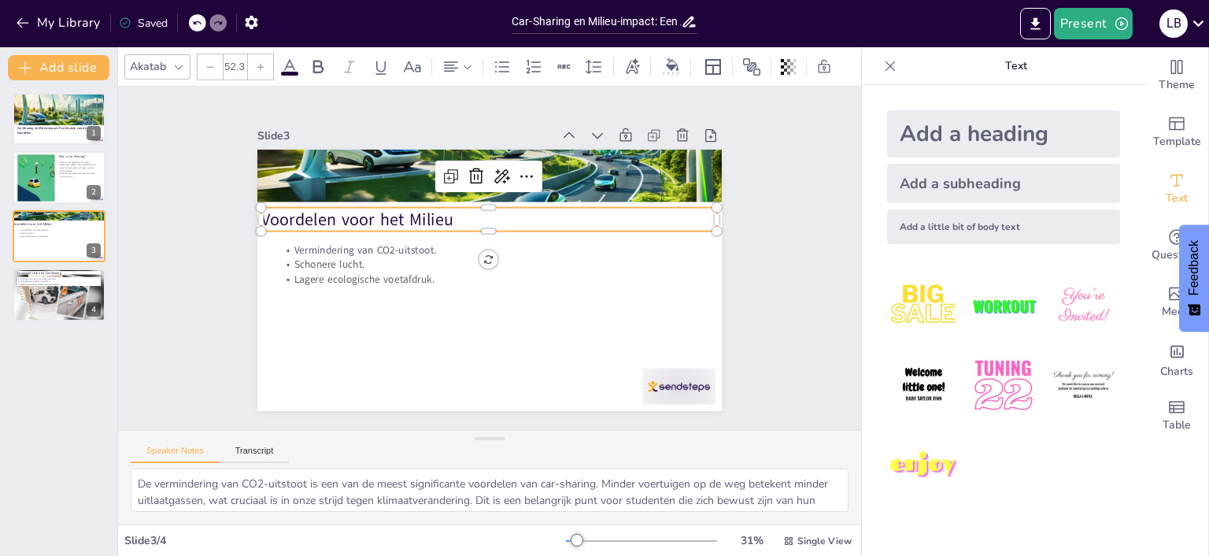
click at [402, 208] on p "Voordelen voor het Milieu" at bounding box center [493, 219] width 456 height 71
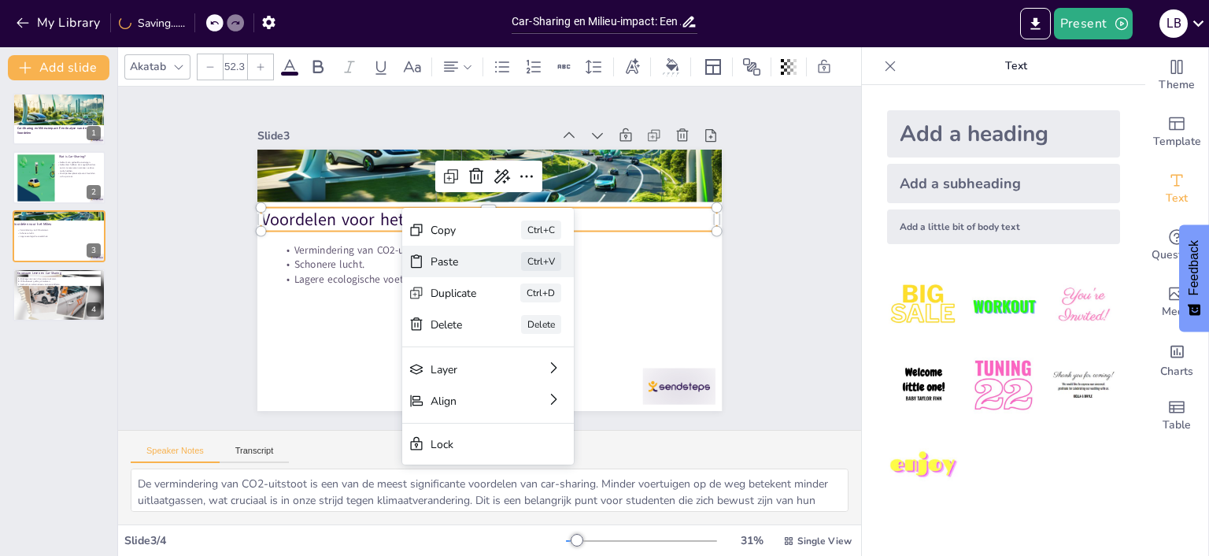
click at [539, 346] on div "Paste" at bounding box center [563, 356] width 48 height 20
type input "52.3"
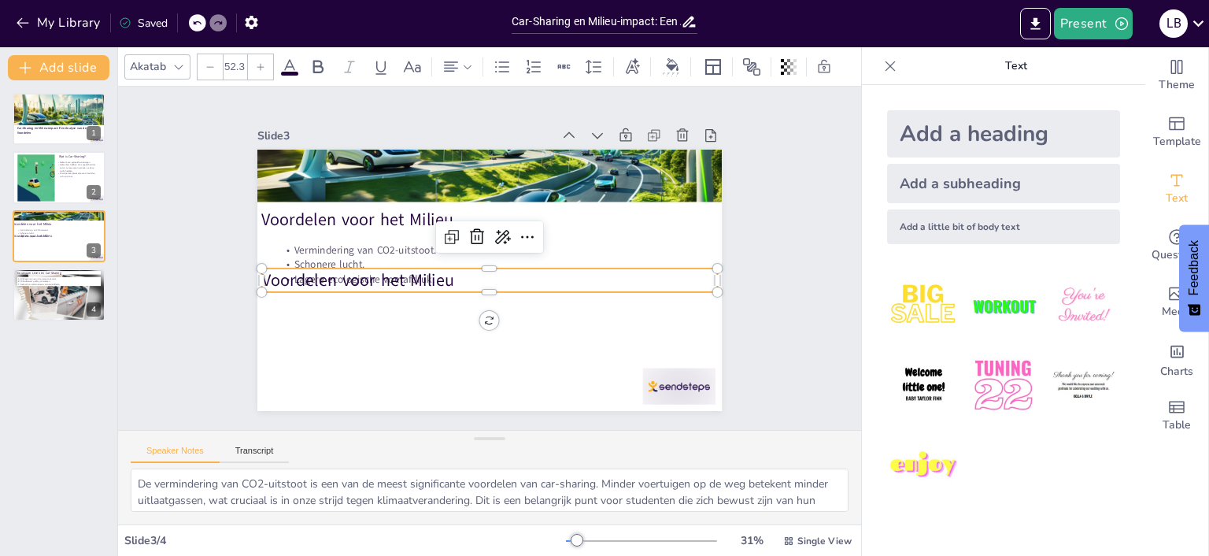
click at [487, 291] on p "Voordelen voor het Milieu" at bounding box center [485, 280] width 451 height 118
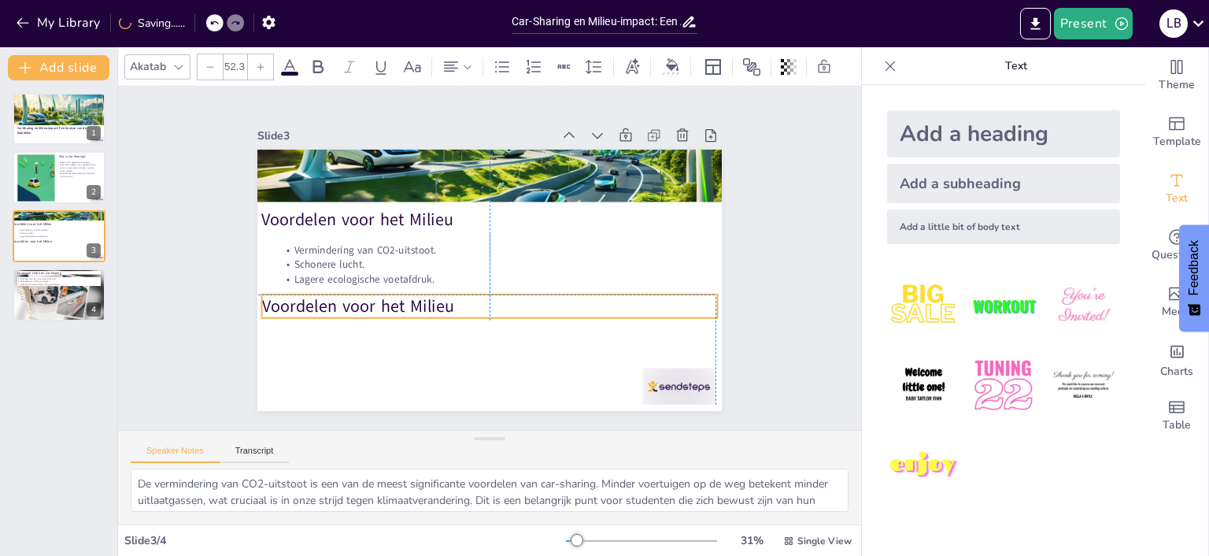
drag, startPoint x: 487, startPoint y: 291, endPoint x: 483, endPoint y: 319, distance: 28.5
click at [483, 319] on div "Voordelen voor het Milieu Vermindering van CO2-uitstoot. Schonere lucht. Lagere…" at bounding box center [584, 203] width 232 height 402
click at [461, 301] on p "Voordelen voor het Milieu" at bounding box center [479, 305] width 451 height 118
click at [445, 303] on p "Voordelen voor het Milieu" at bounding box center [485, 306] width 456 height 72
click at [445, 303] on p "Voordelen voor het Milieu" at bounding box center [485, 305] width 456 height 71
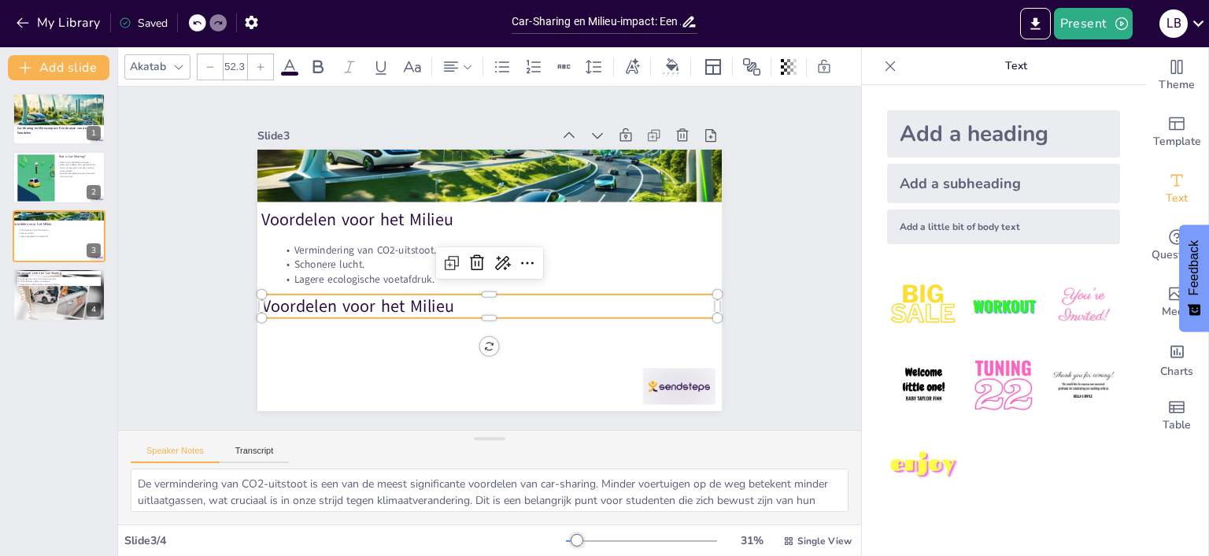
click at [452, 311] on p "Voordelen voor het Milieu" at bounding box center [457, 293] width 355 height 323
click at [454, 311] on p "Voordelen voor het Milieu" at bounding box center [485, 306] width 456 height 72
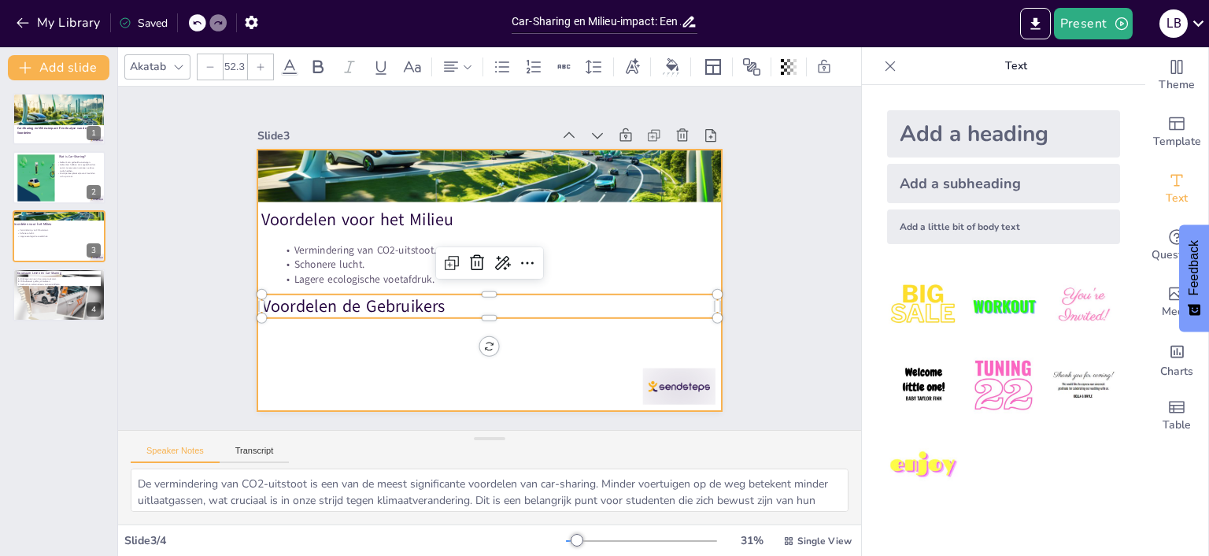
click at [357, 359] on div at bounding box center [485, 280] width 509 height 352
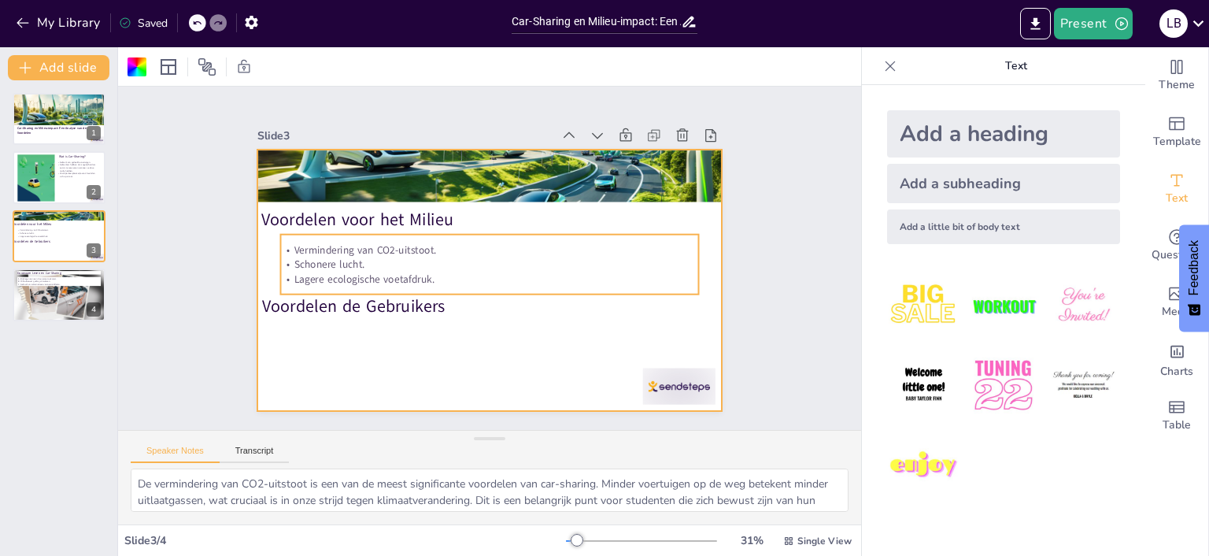
click at [409, 254] on p "Vermindering van CO2-uitstoot." at bounding box center [490, 249] width 417 height 58
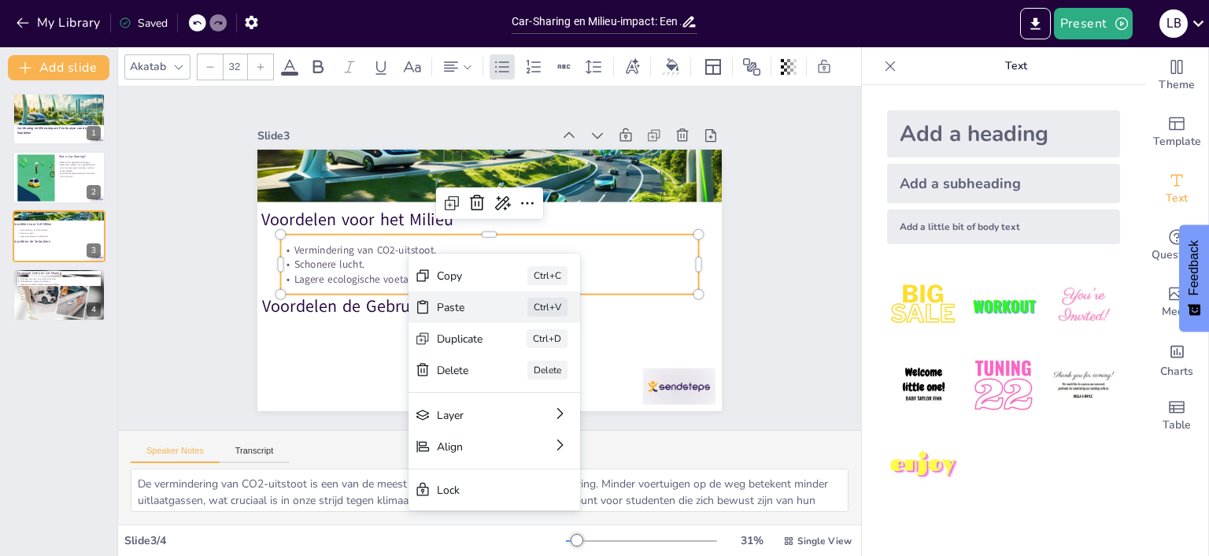
click at [540, 392] on div "Paste" at bounding box center [564, 402] width 48 height 20
type input "52.3"
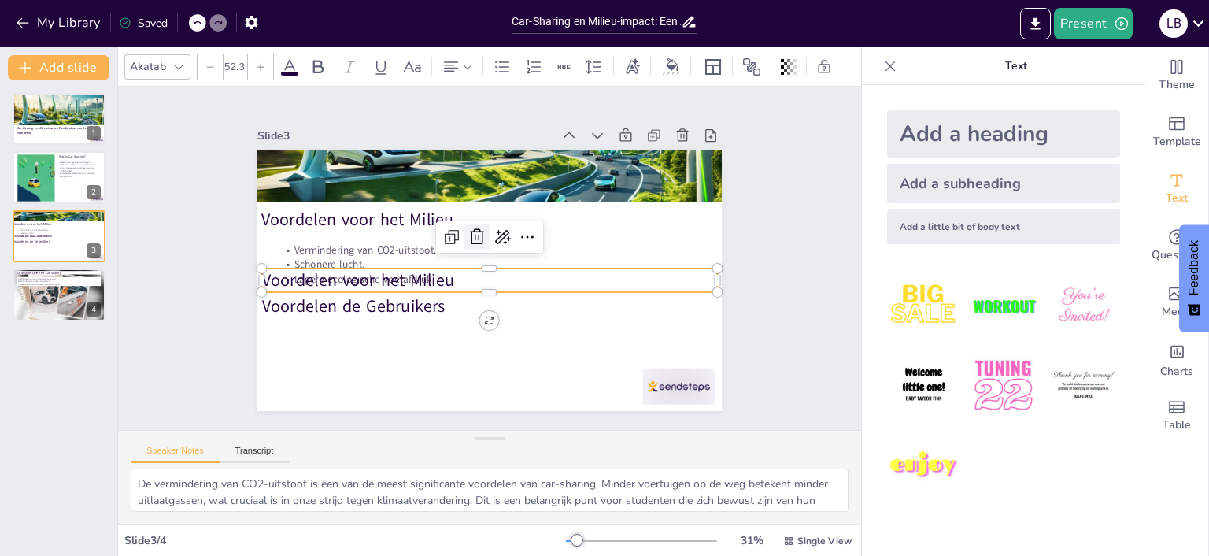
click at [479, 238] on icon at bounding box center [480, 235] width 16 height 17
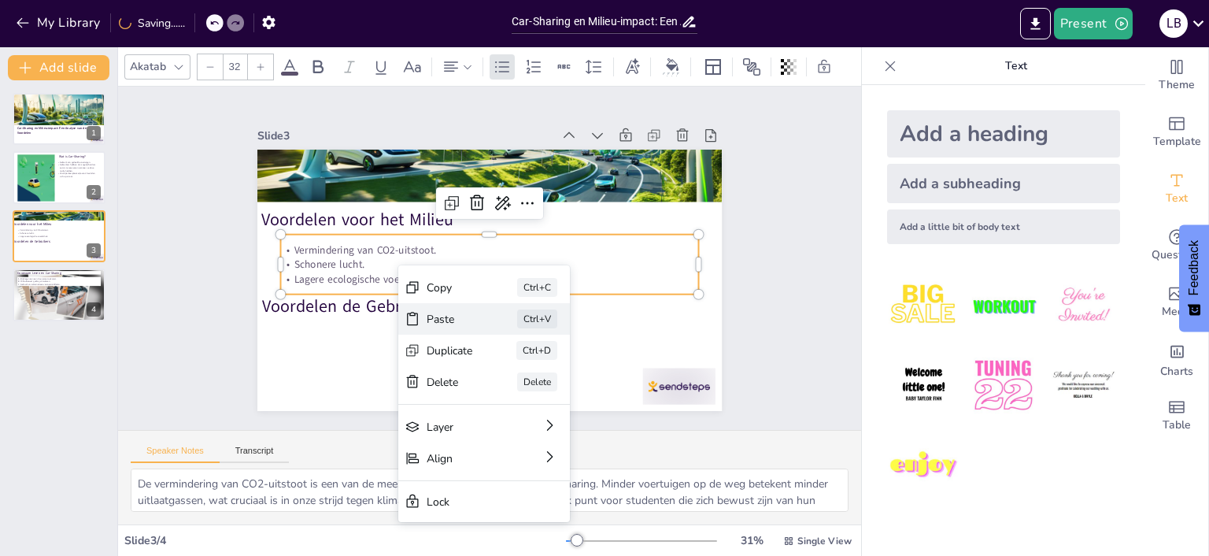
click at [512, 406] on div "Paste" at bounding box center [536, 418] width 49 height 24
type input "52.3"
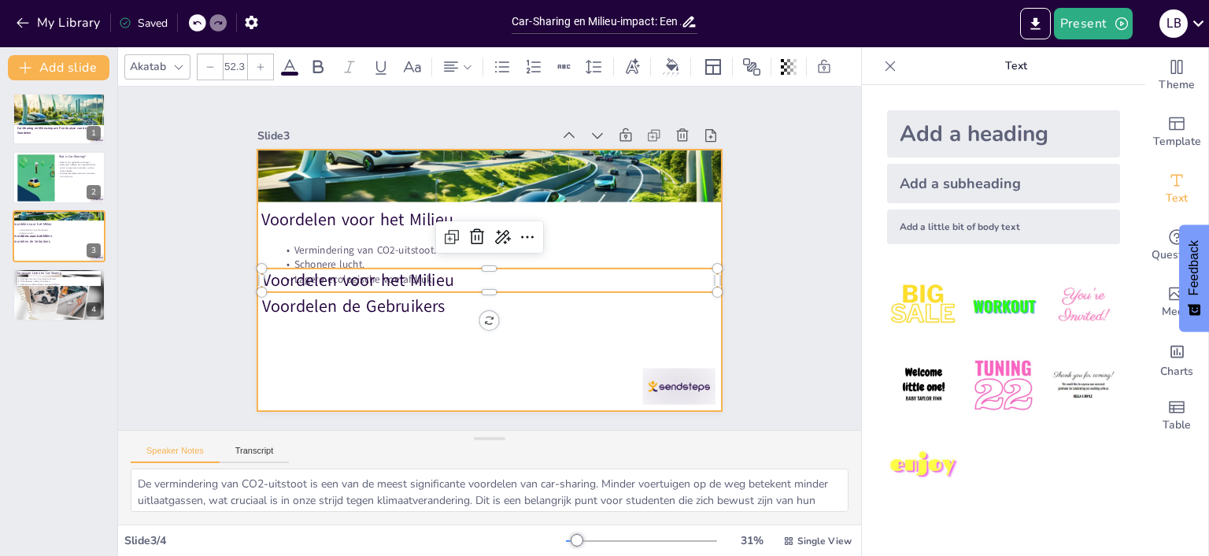
click at [305, 339] on div at bounding box center [487, 280] width 490 height 309
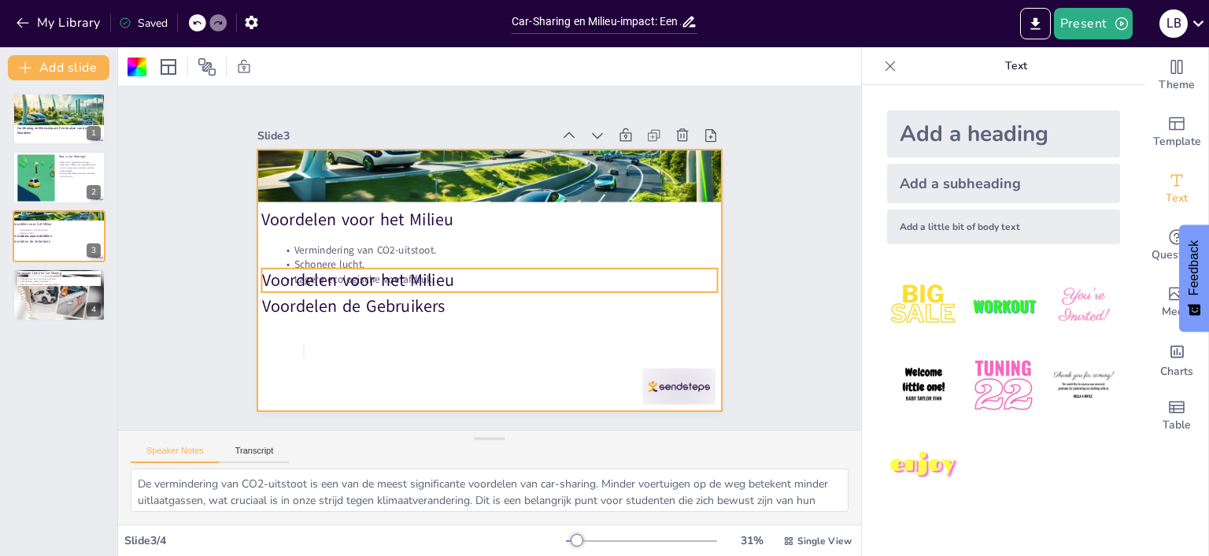
click at [341, 281] on p "Voordelen voor het Milieu" at bounding box center [487, 280] width 456 height 71
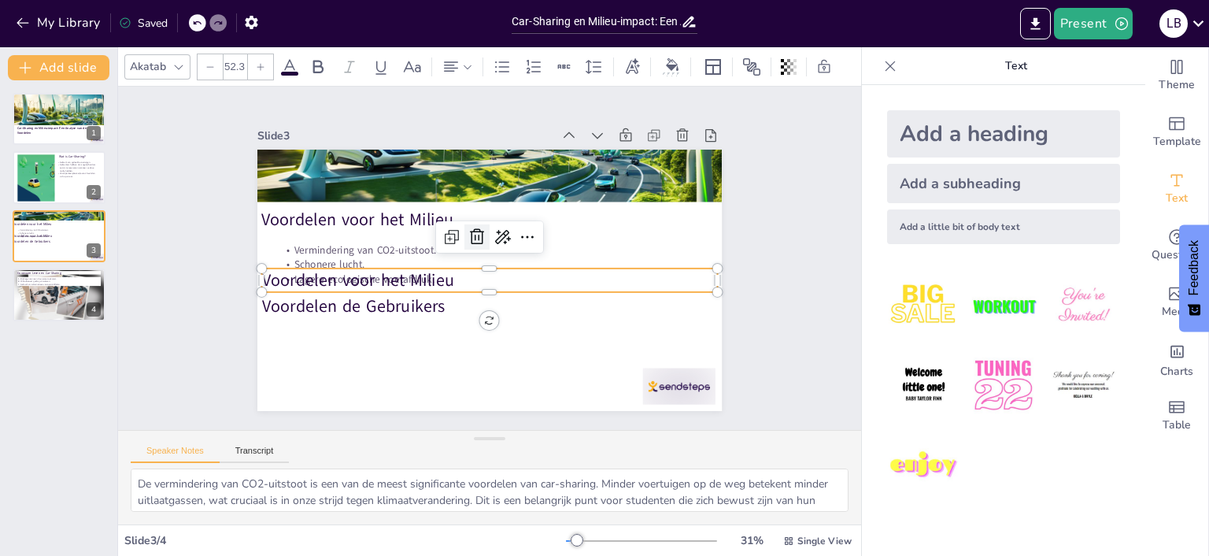
click at [474, 241] on icon at bounding box center [479, 235] width 20 height 20
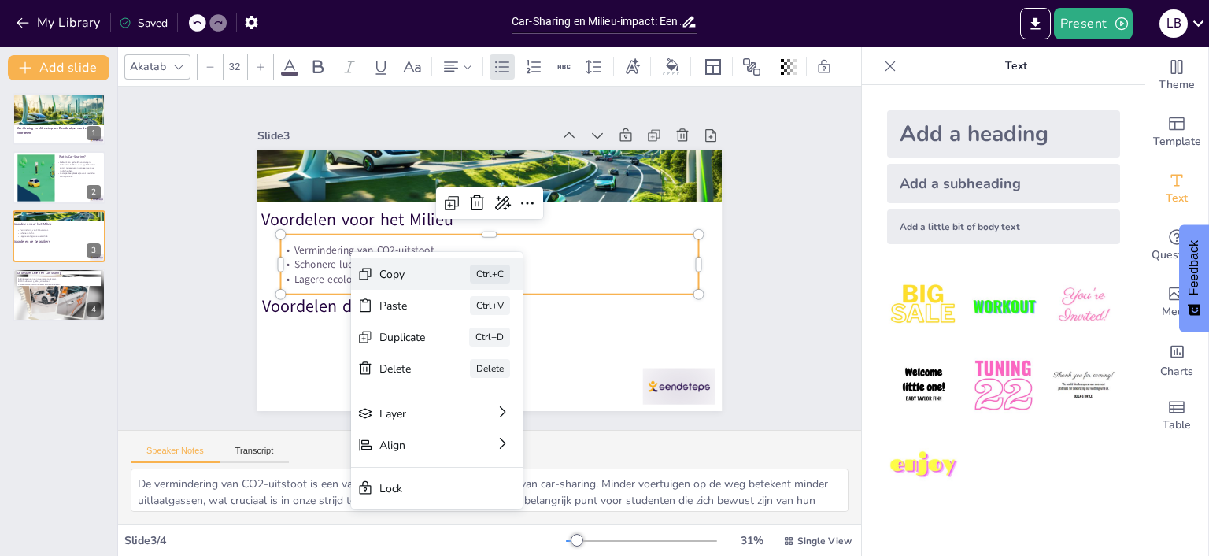
click at [464, 350] on icon at bounding box center [472, 358] width 17 height 17
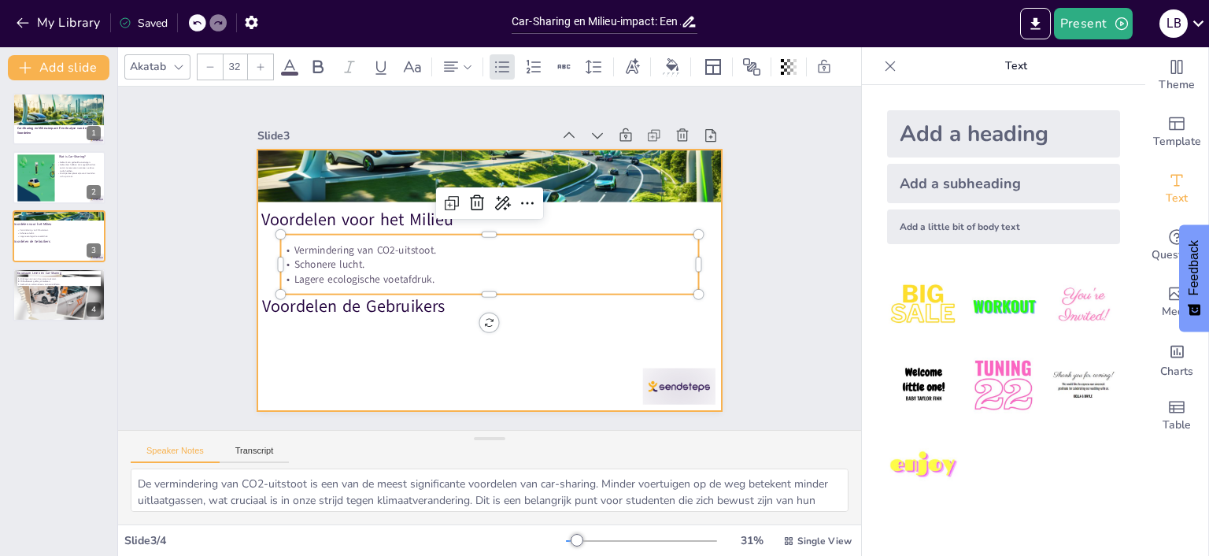
click at [312, 346] on div at bounding box center [487, 280] width 490 height 309
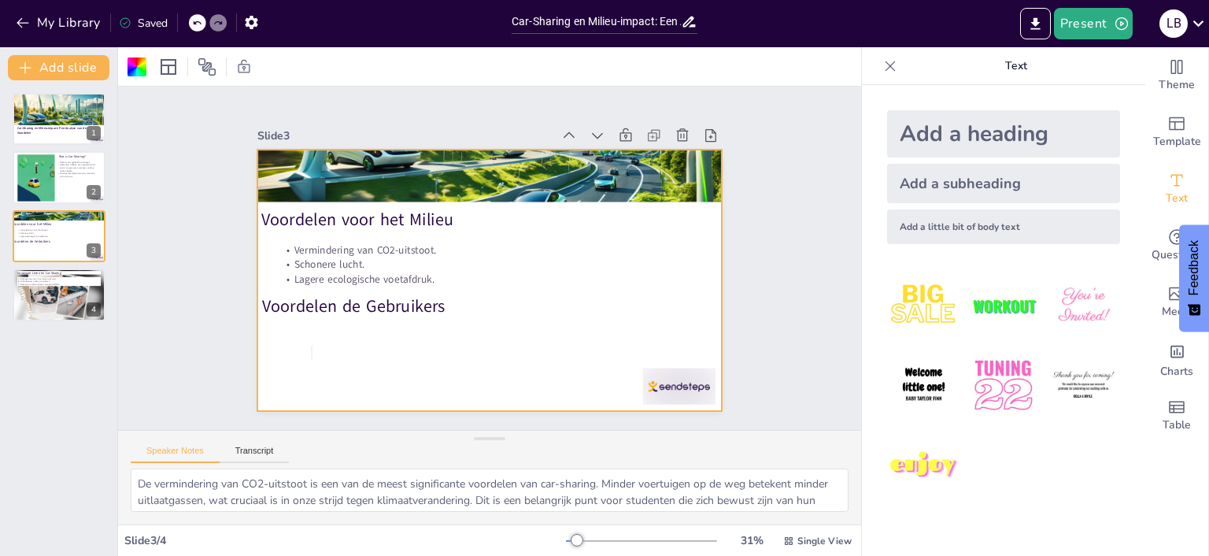
click at [312, 346] on div at bounding box center [487, 280] width 490 height 309
click at [312, 346] on div at bounding box center [489, 280] width 465 height 261
click at [313, 346] on div at bounding box center [489, 280] width 465 height 261
click at [1184, 186] on icon "Add text boxes" at bounding box center [1177, 180] width 19 height 19
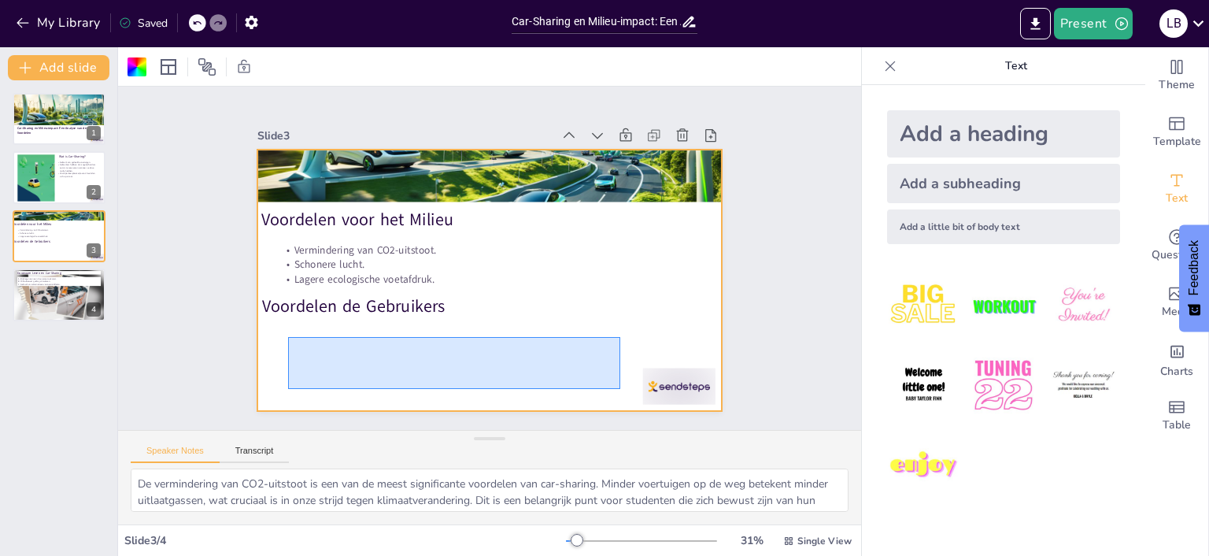
drag, startPoint x: 288, startPoint y: 337, endPoint x: 620, endPoint y: 389, distance: 336.3
click at [620, 389] on div at bounding box center [487, 280] width 490 height 309
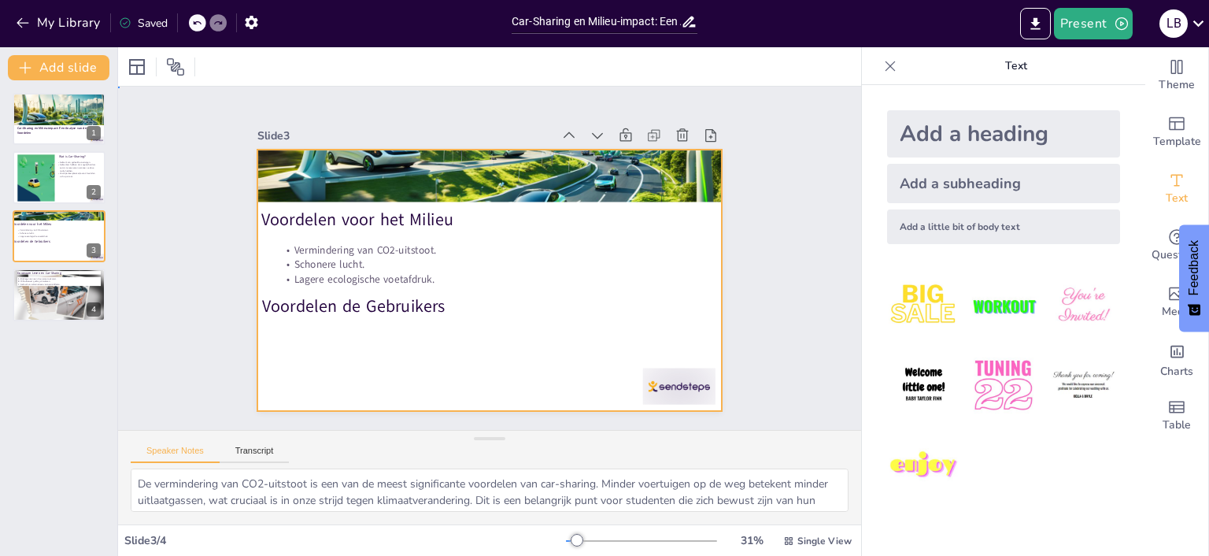
click at [305, 354] on div at bounding box center [487, 280] width 490 height 309
click at [360, 361] on div at bounding box center [487, 280] width 490 height 309
click at [1172, 186] on icon "Add text boxes" at bounding box center [1177, 180] width 19 height 19
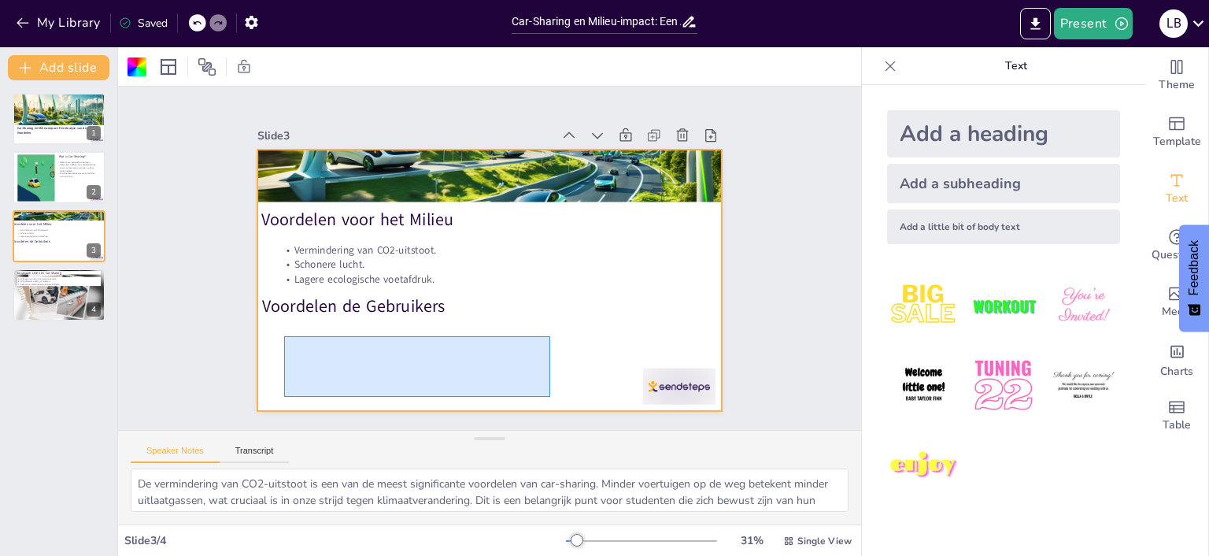
drag, startPoint x: 284, startPoint y: 336, endPoint x: 552, endPoint y: 395, distance: 274.1
click at [550, 396] on div at bounding box center [482, 279] width 523 height 392
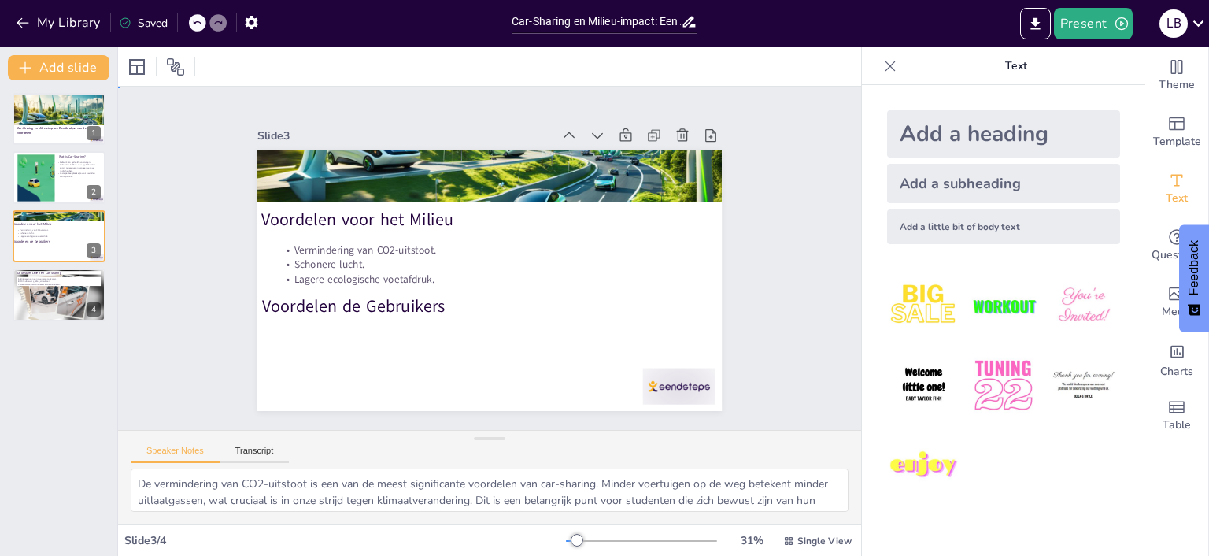
click at [324, 340] on div at bounding box center [487, 280] width 490 height 309
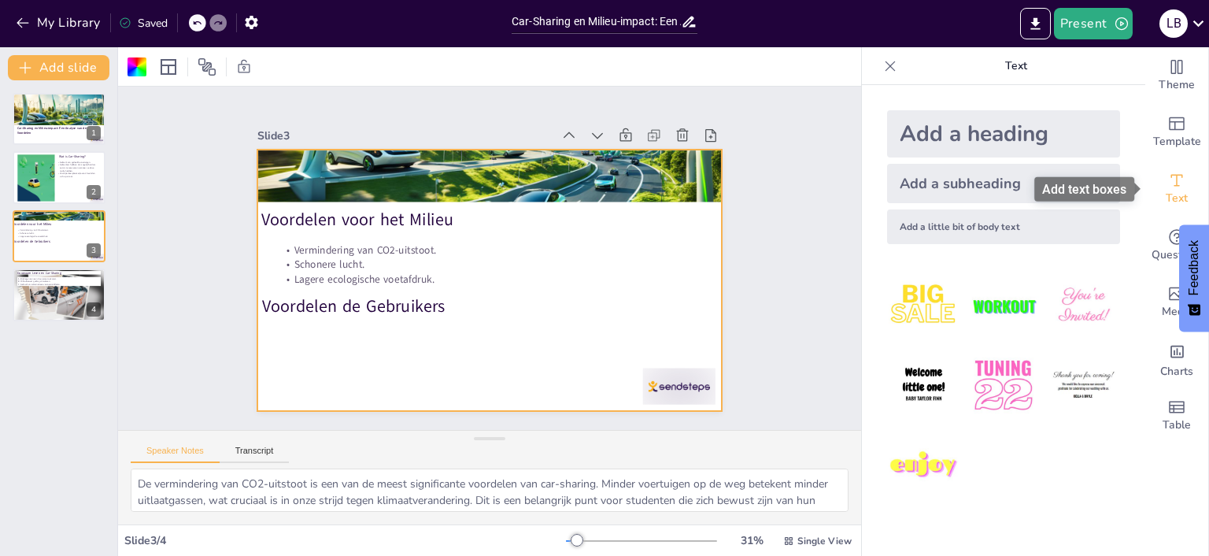
click at [1169, 191] on span "Text" at bounding box center [1177, 198] width 22 height 17
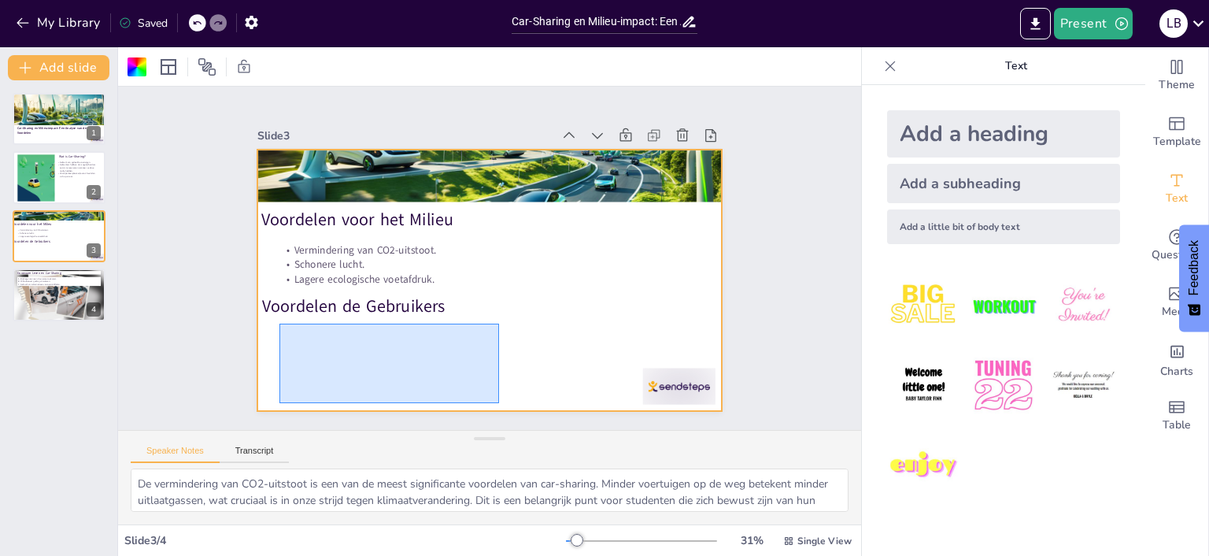
drag, startPoint x: 279, startPoint y: 324, endPoint x: 499, endPoint y: 403, distance: 233.6
click at [499, 403] on div at bounding box center [482, 279] width 523 height 392
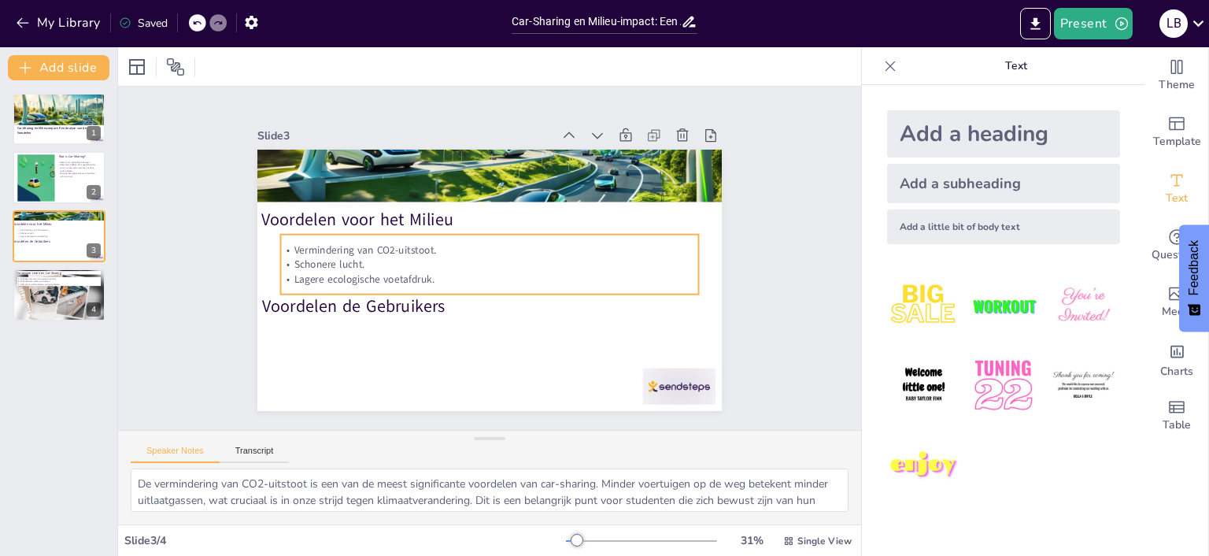
click at [415, 268] on p "Schonere lucht." at bounding box center [489, 264] width 412 height 102
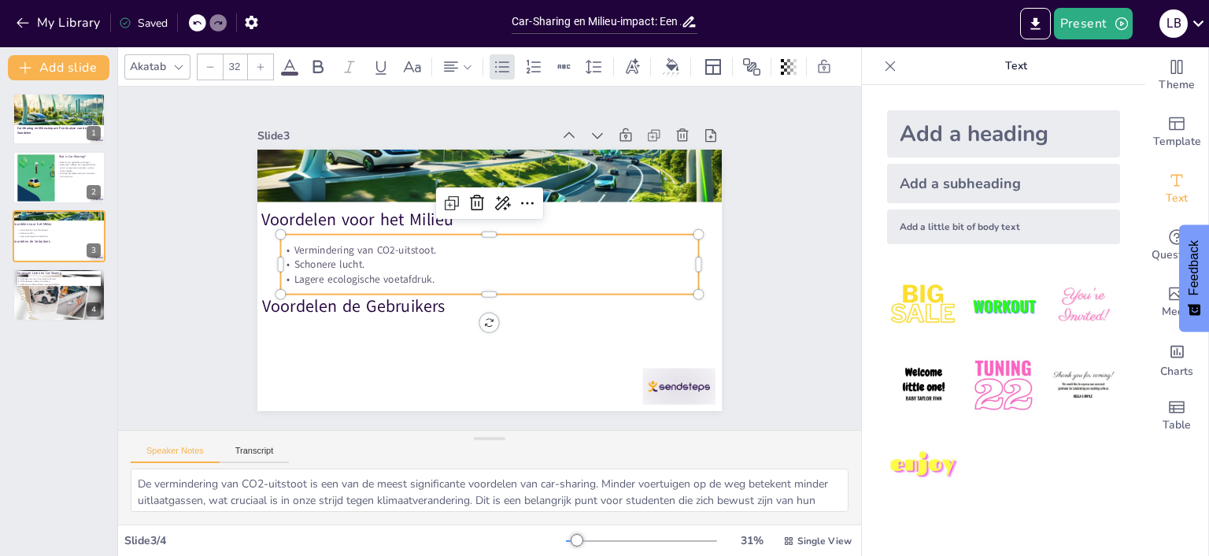
click at [468, 283] on p "Lagere ecologische voetafdruk." at bounding box center [487, 279] width 417 height 58
click at [536, 200] on icon at bounding box center [533, 207] width 20 height 20
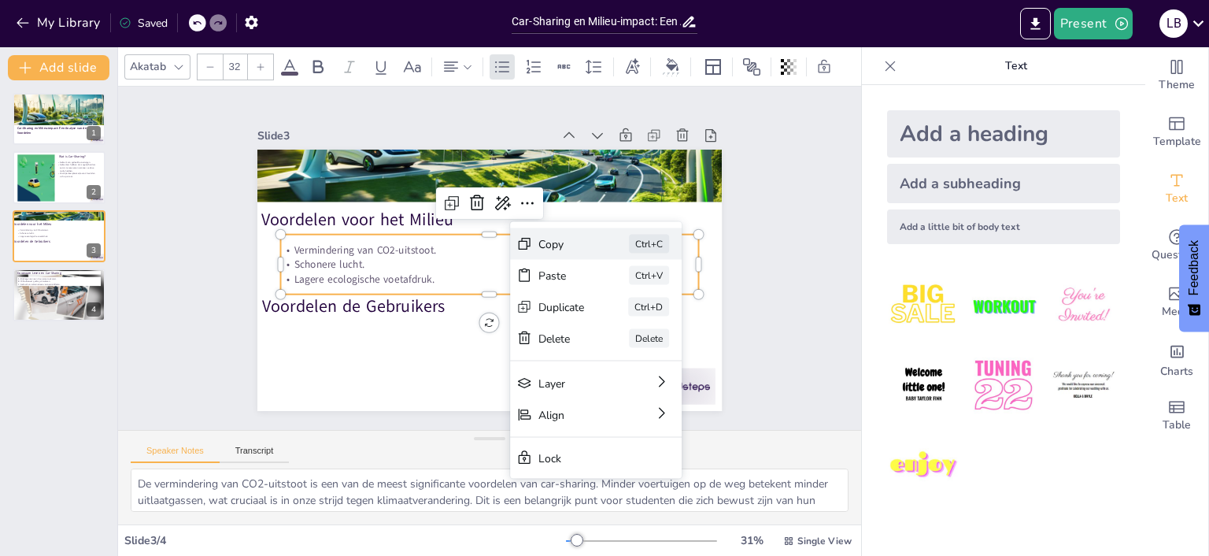
click at [637, 356] on div "Copy" at bounding box center [661, 368] width 49 height 24
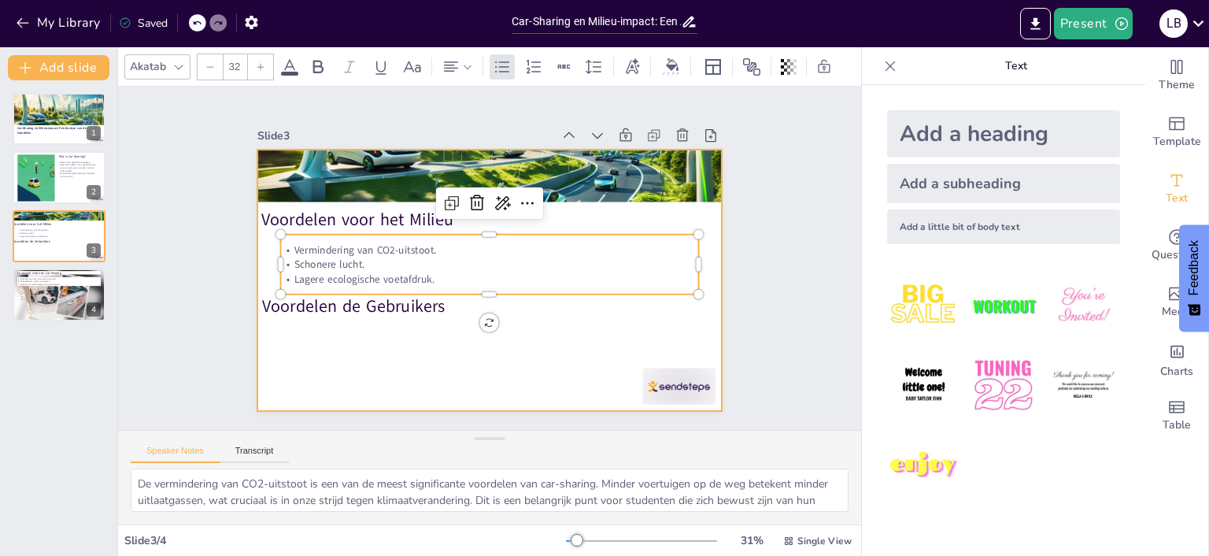
click at [294, 337] on div at bounding box center [485, 280] width 509 height 352
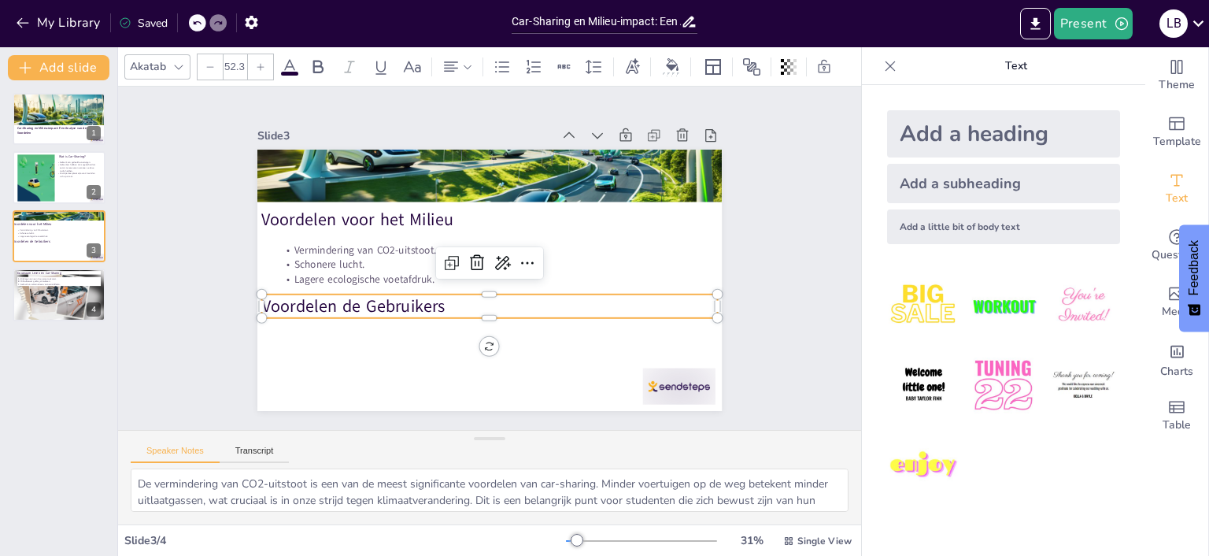
click at [463, 307] on p "Voordelen de Gebruikers" at bounding box center [485, 305] width 456 height 71
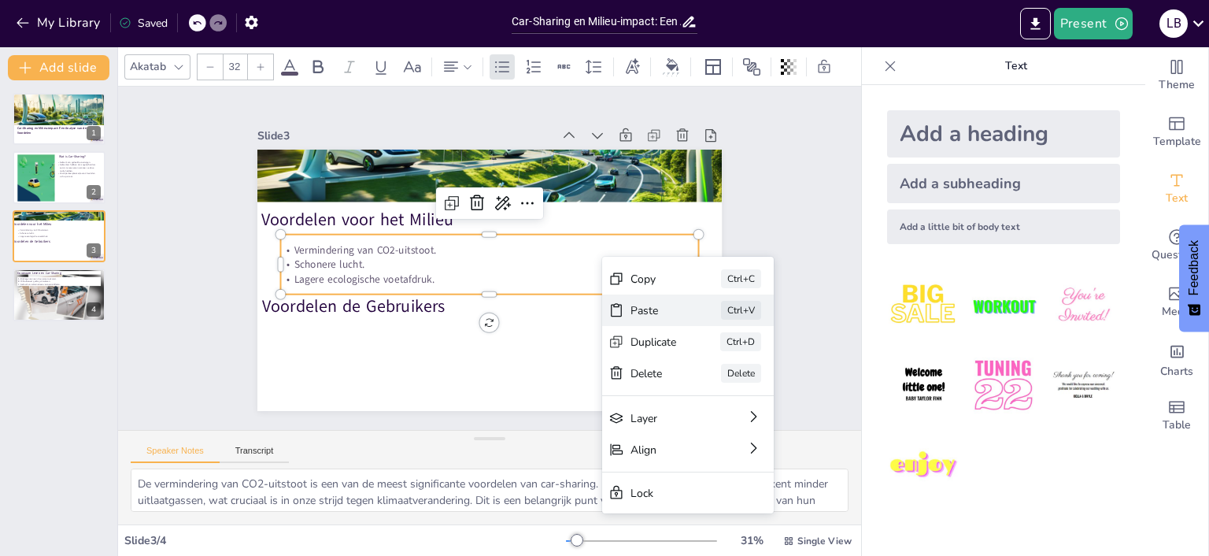
click at [710, 413] on icon at bounding box center [718, 421] width 17 height 17
type input "32"
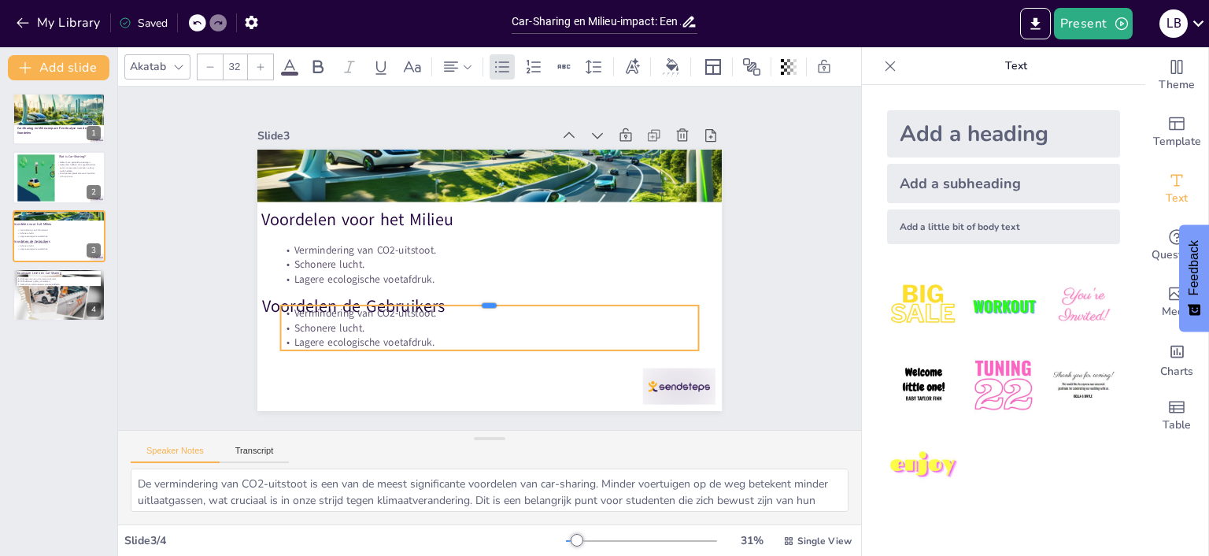
drag, startPoint x: 490, startPoint y: 246, endPoint x: 483, endPoint y: 328, distance: 82.1
click at [483, 332] on div "Voordelen voor het Milieu Vermindering van CO2-uitstoot. Schonere lucht. Lagere…" at bounding box center [487, 280] width 490 height 309
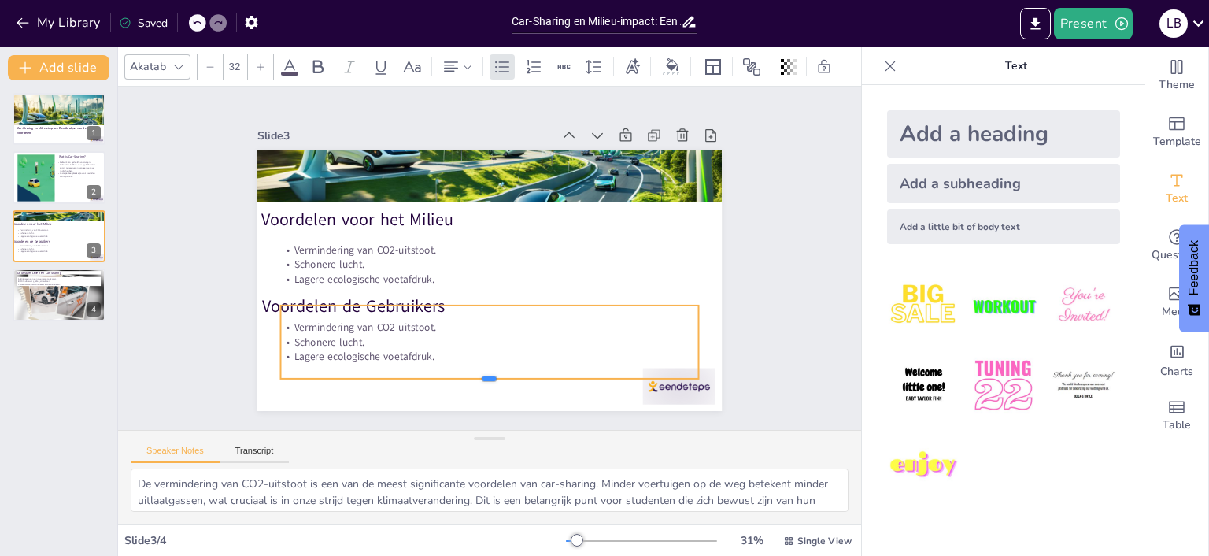
drag, startPoint x: 490, startPoint y: 352, endPoint x: 493, endPoint y: 380, distance: 28.4
click at [493, 380] on div at bounding box center [476, 384] width 417 height 56
drag, startPoint x: 492, startPoint y: 300, endPoint x: 490, endPoint y: 311, distance: 11.1
click at [490, 311] on div at bounding box center [484, 310] width 417 height 56
drag, startPoint x: 490, startPoint y: 380, endPoint x: 494, endPoint y: 387, distance: 8.5
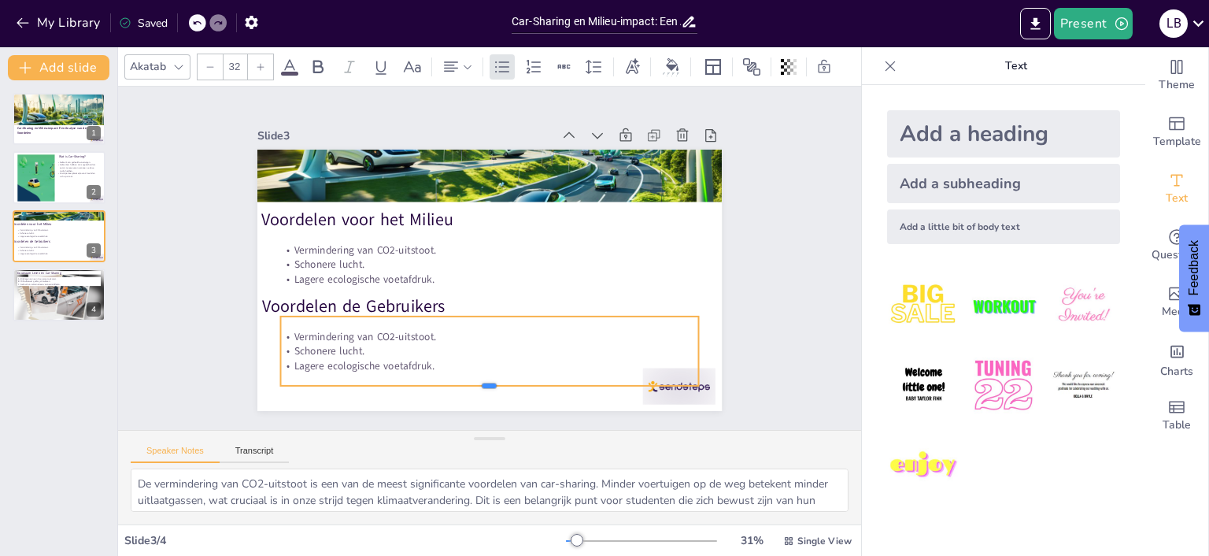
click at [494, 387] on div at bounding box center [475, 391] width 417 height 56
drag, startPoint x: 439, startPoint y: 332, endPoint x: 440, endPoint y: 342, distance: 9.5
click at [439, 332] on p "Vermindering van CO2-uitstoot." at bounding box center [480, 336] width 417 height 58
click at [413, 333] on p "Vermindering van CO2-uitstoot." at bounding box center [473, 336] width 412 height 101
click at [413, 334] on p "Vermindering van CO2-uitstoot." at bounding box center [480, 338] width 417 height 58
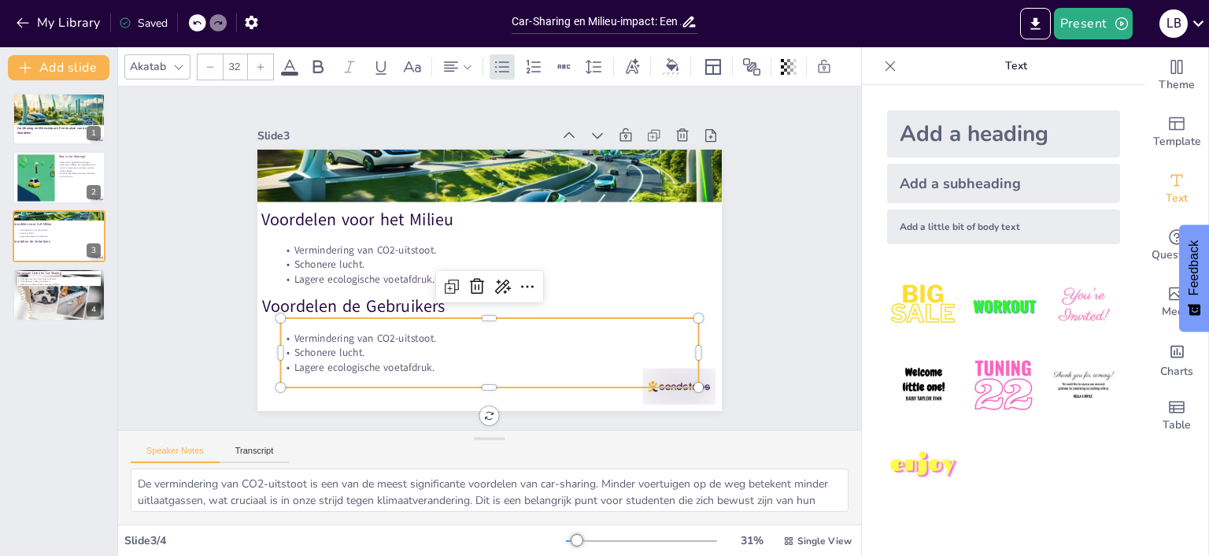
click at [389, 349] on p "Schonere lucht." at bounding box center [479, 352] width 417 height 58
click at [526, 358] on p "Schonere lucht." at bounding box center [470, 350] width 412 height 101
click at [526, 358] on p "Schonere lucht." at bounding box center [479, 352] width 417 height 58
click at [526, 358] on p "Schonere lucht." at bounding box center [489, 353] width 418 height 14
click at [42, 121] on div at bounding box center [61, 122] width 99 height 61
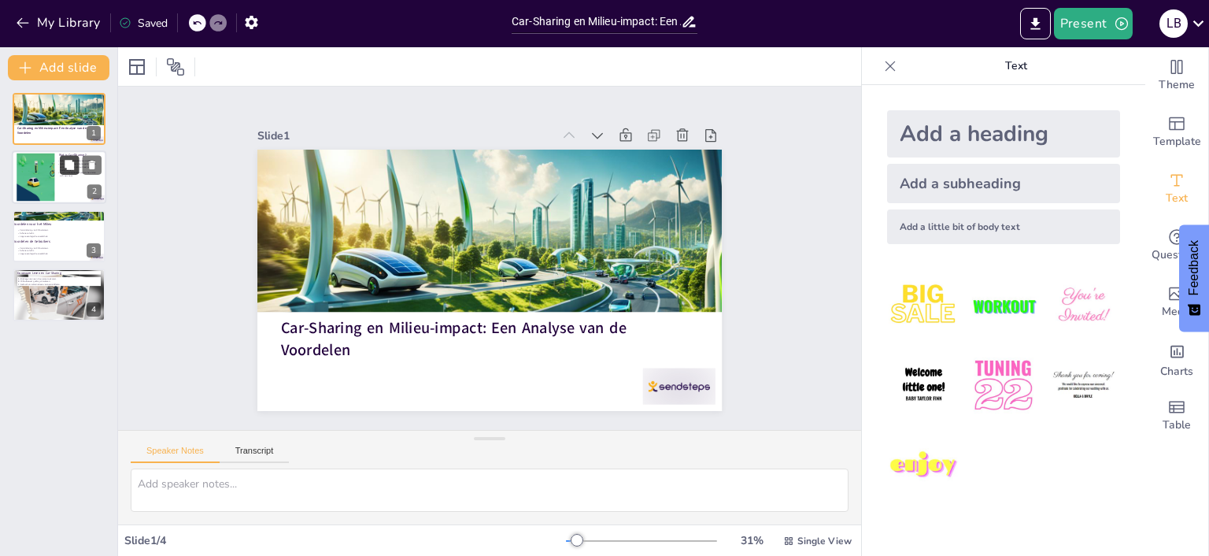
click at [61, 172] on button at bounding box center [69, 165] width 19 height 19
type textarea "Car-sharing helpt de afhankelijkheid van individueel autobezit te verminderen. …"
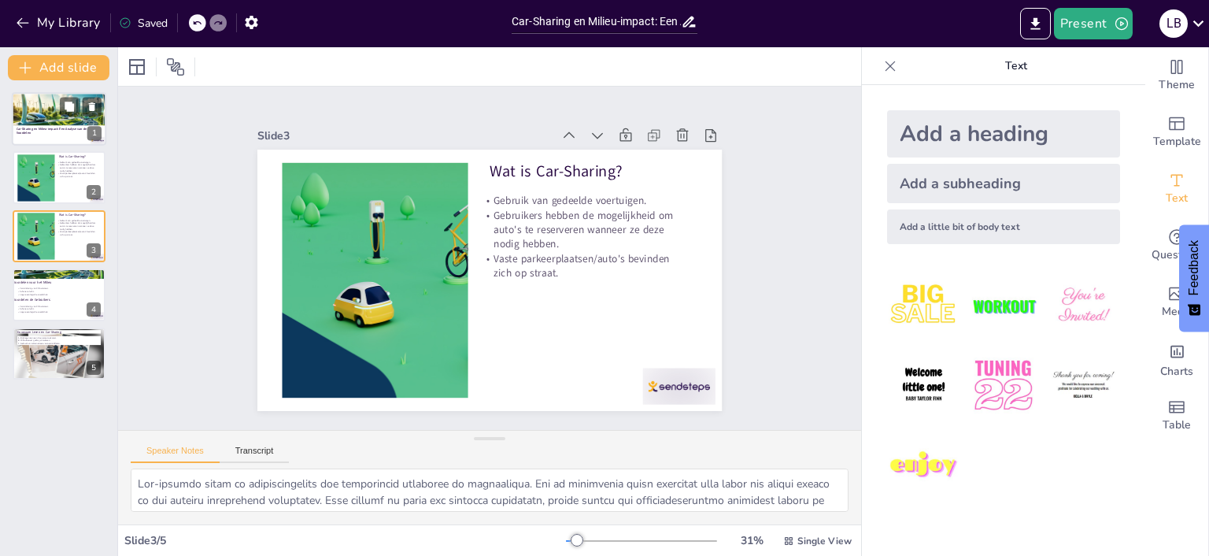
click at [69, 134] on p "Car-Sharing en Milieu-impact: Een Analyse van de Voordelen" at bounding box center [59, 131] width 85 height 9
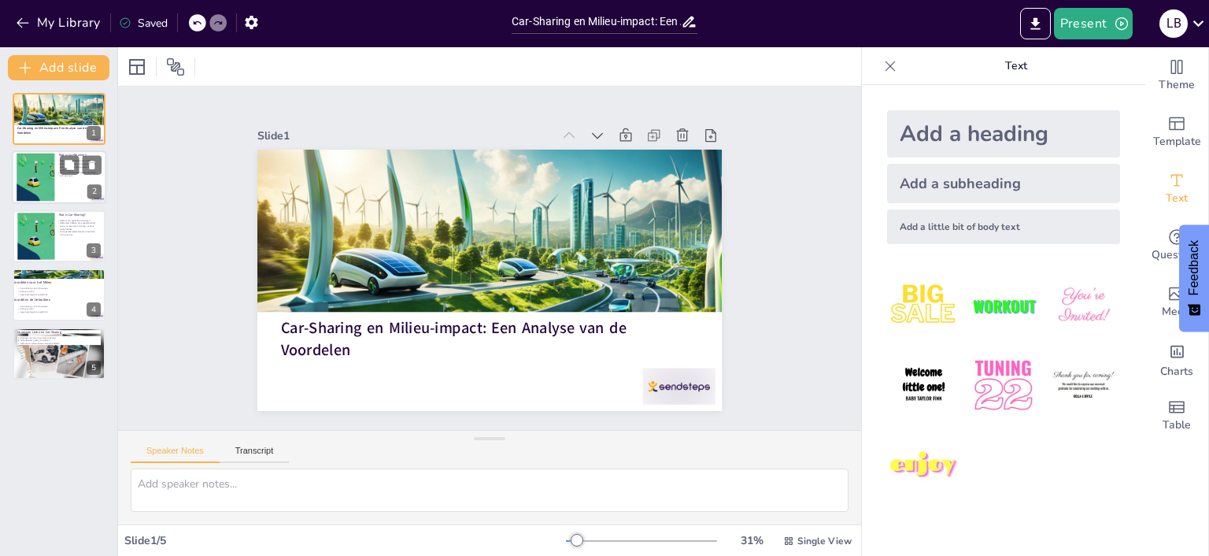
click at [58, 196] on div at bounding box center [59, 178] width 94 height 54
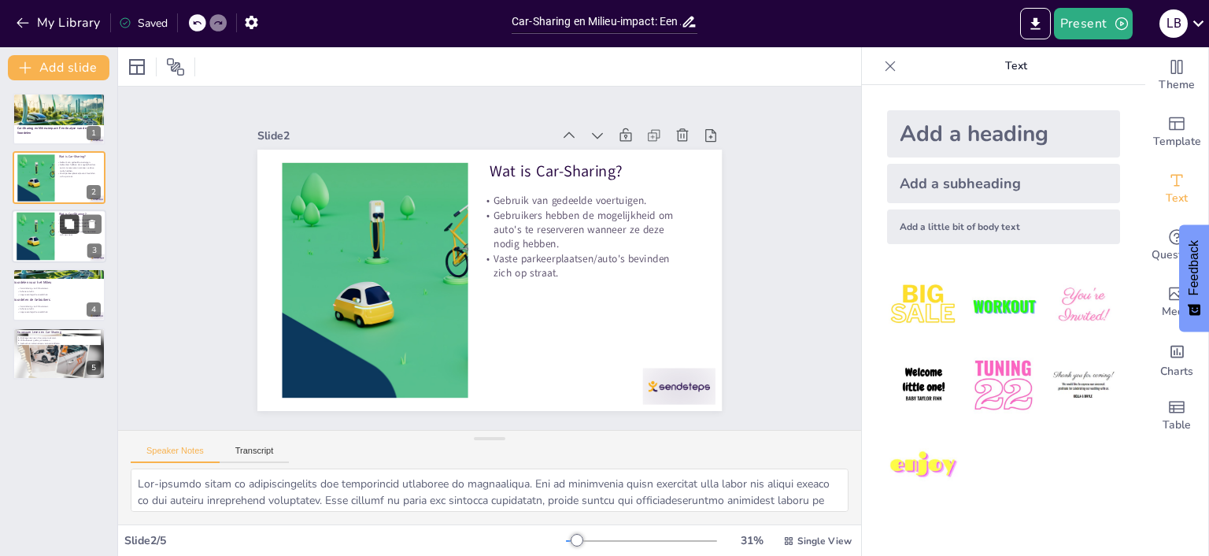
click at [65, 226] on icon at bounding box center [69, 223] width 11 height 11
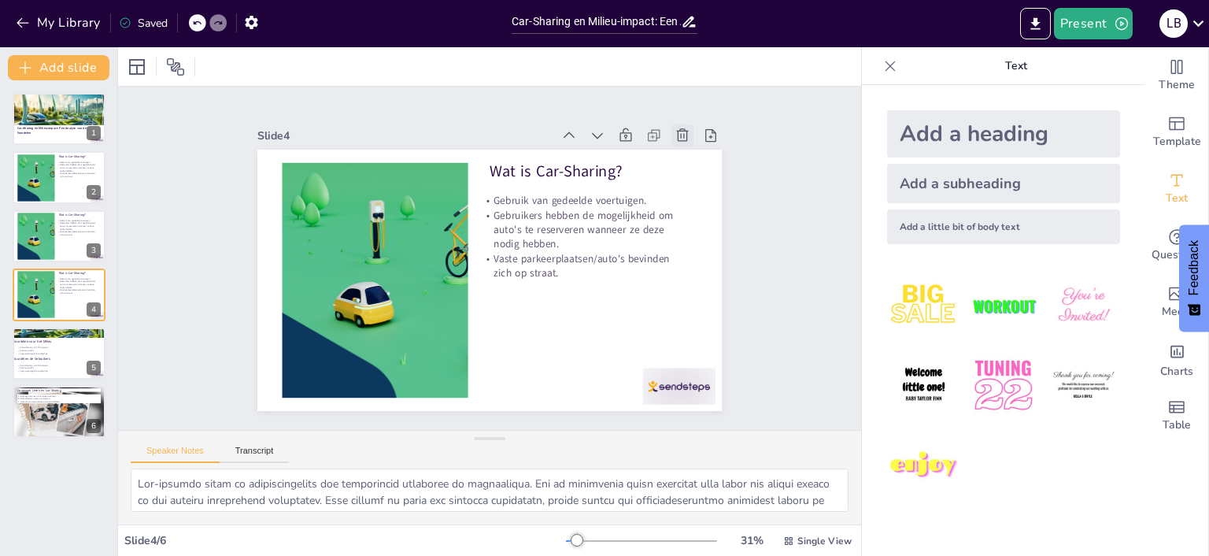
click at [688, 149] on icon at bounding box center [694, 156] width 13 height 14
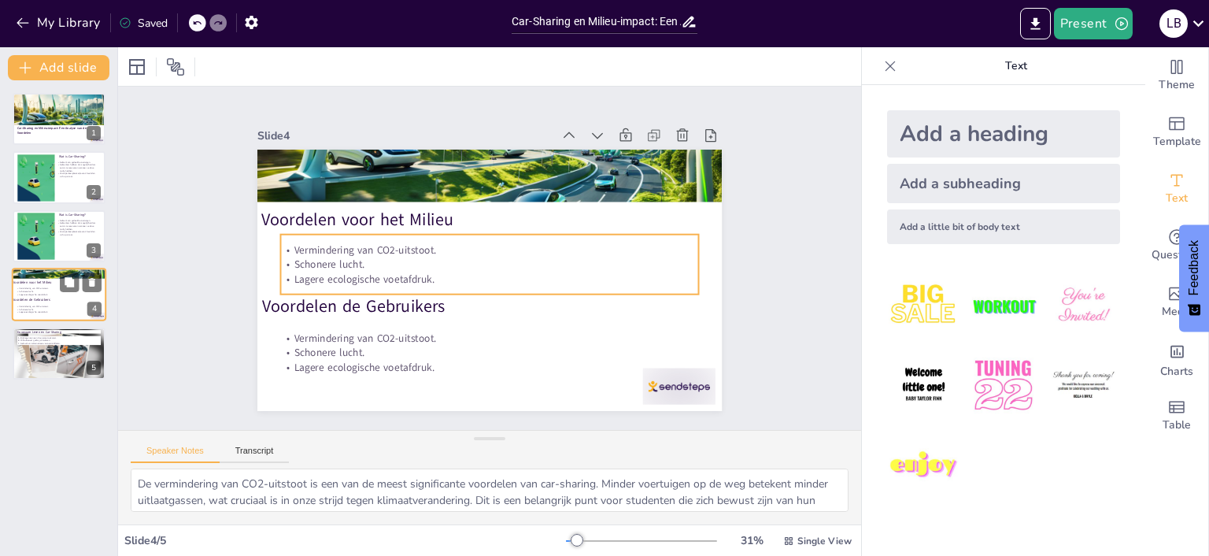
click at [31, 292] on p "Schonere lucht." at bounding box center [59, 291] width 85 height 3
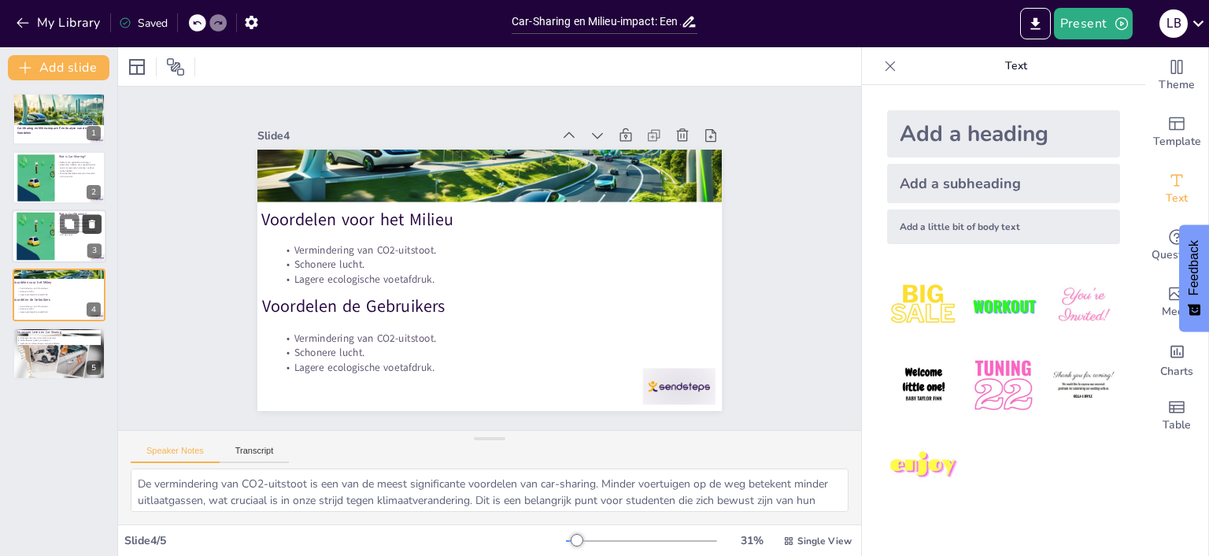
click at [86, 228] on button at bounding box center [92, 223] width 19 height 19
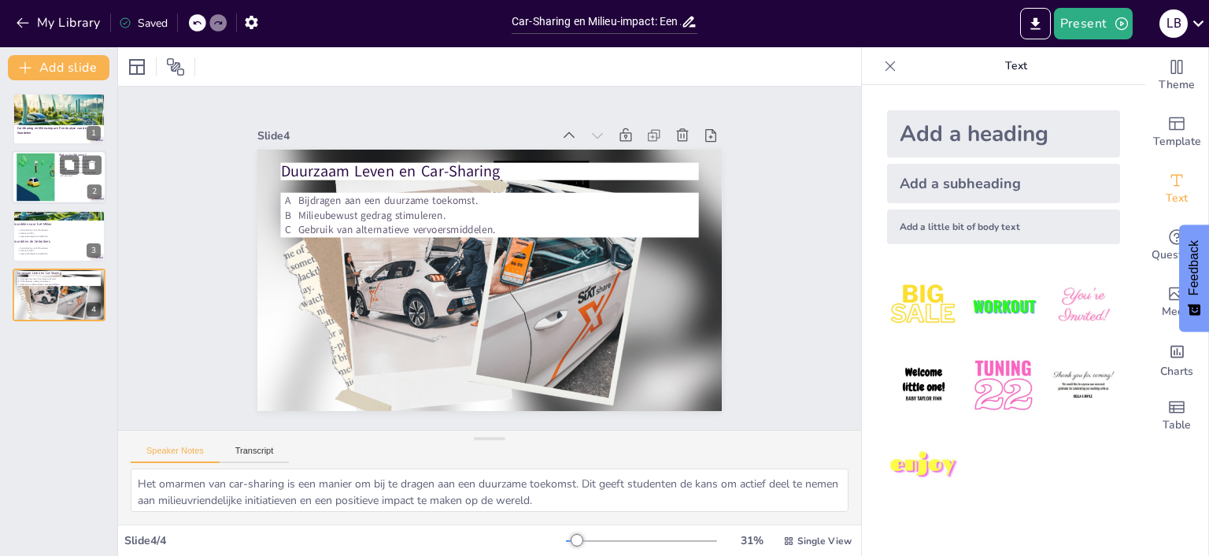
click at [20, 178] on div at bounding box center [35, 178] width 115 height 48
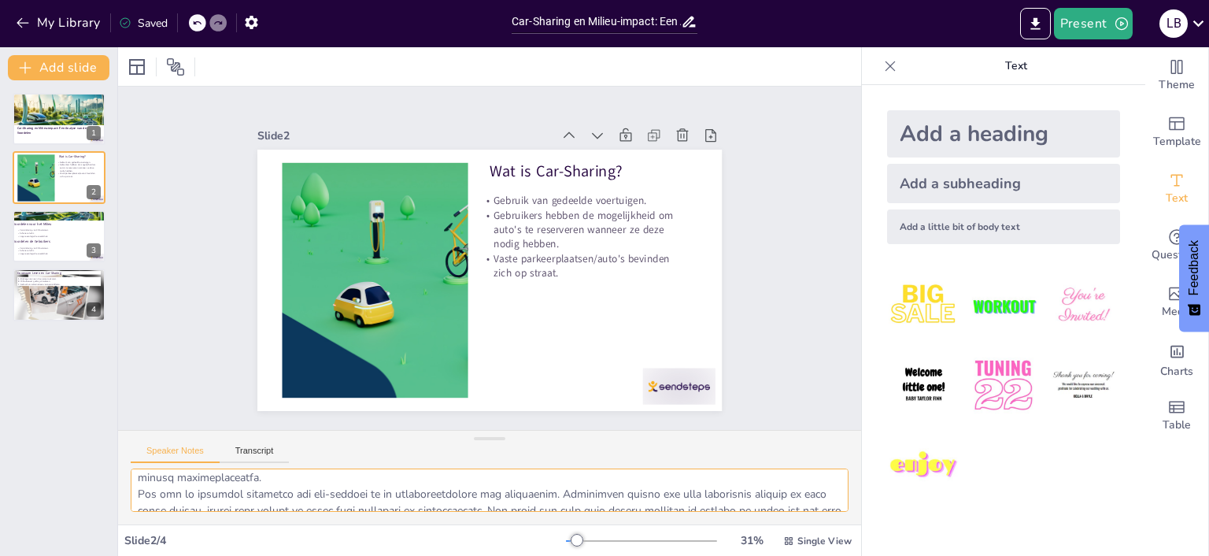
scroll to position [145, 0]
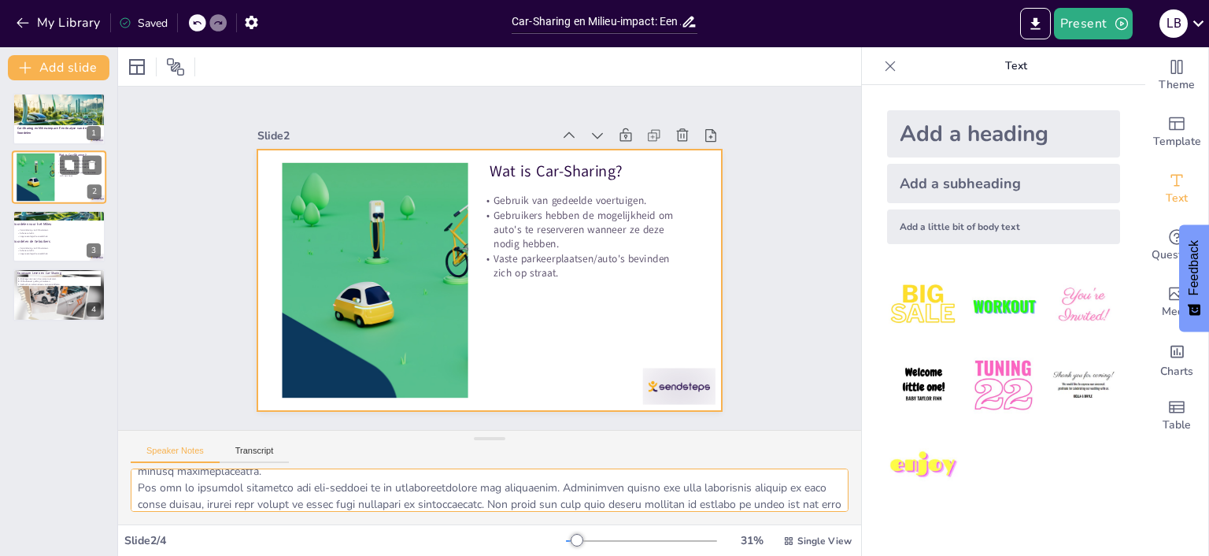
click at [61, 189] on div at bounding box center [59, 178] width 94 height 54
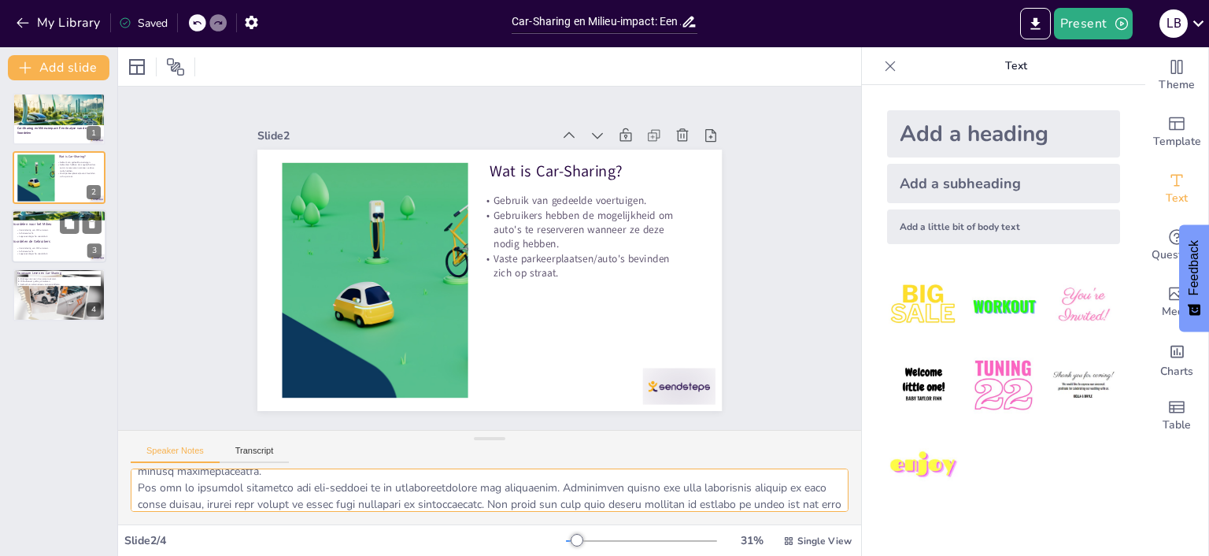
click at [80, 251] on p "Schonere lucht." at bounding box center [59, 251] width 85 height 3
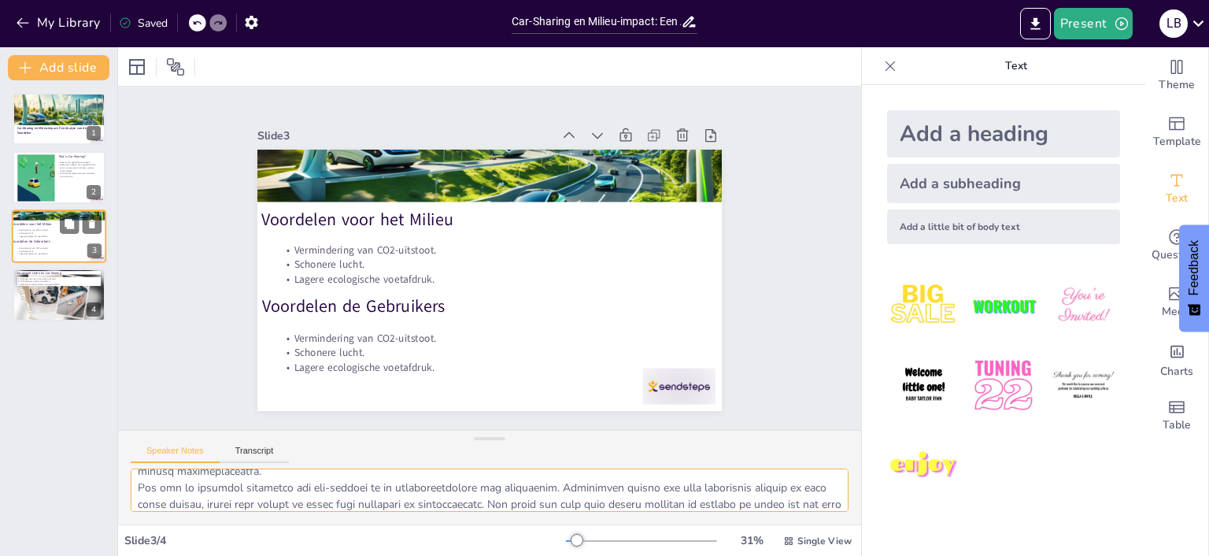
type textarea "De vermindering van CO2-uitstoot is een van de meest significante voordelen van…"
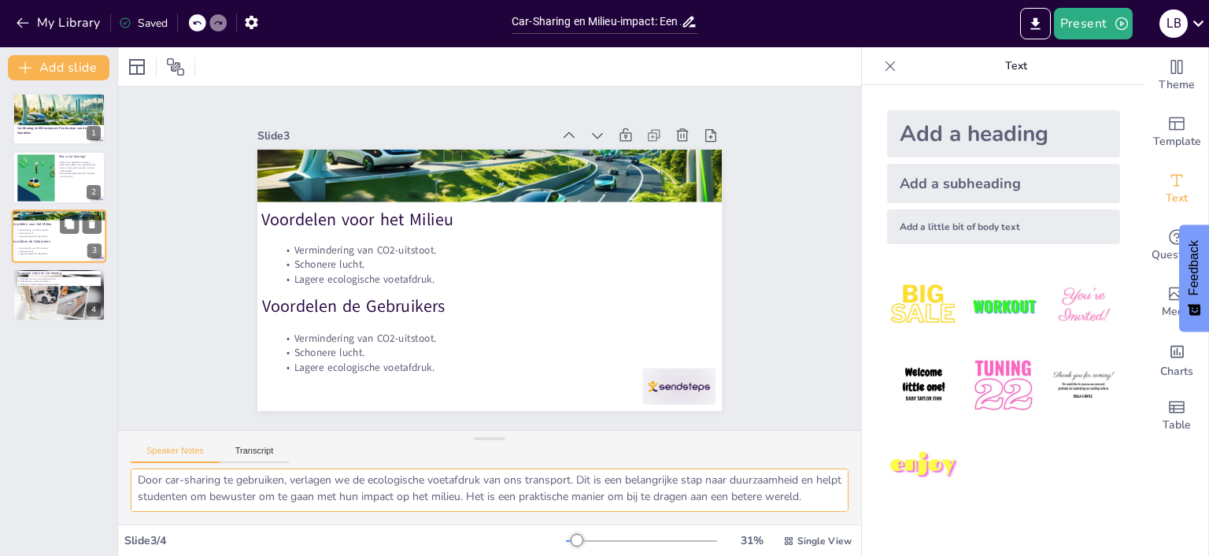
scroll to position [102, 0]
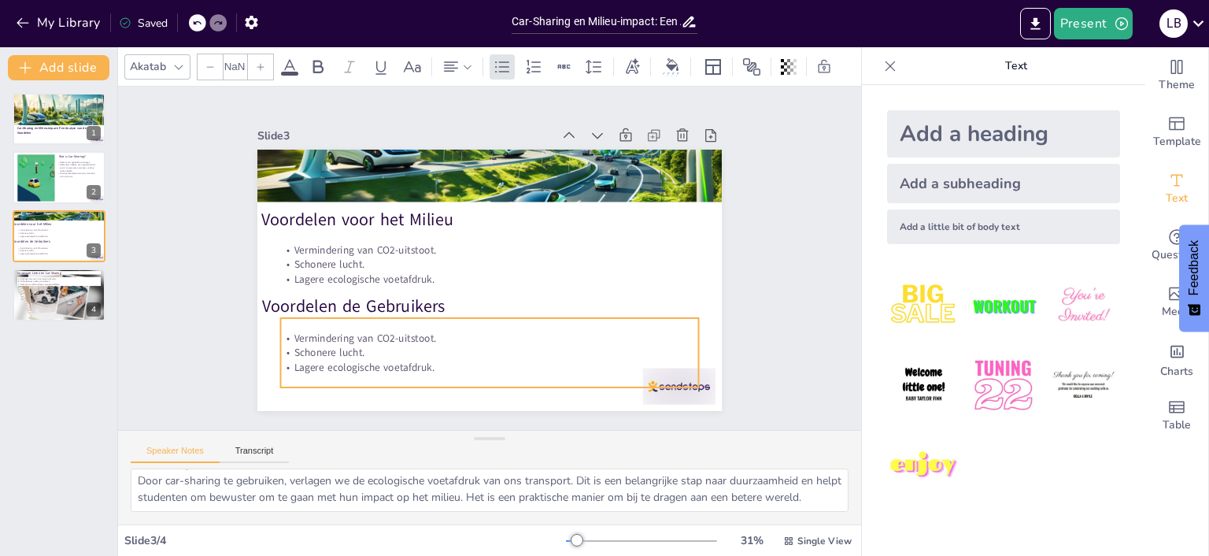
type input "32"
drag, startPoint x: 420, startPoint y: 339, endPoint x: 428, endPoint y: 338, distance: 7.9
click at [420, 339] on p "Vermindering van CO2-uitstoot." at bounding box center [480, 338] width 417 height 58
click at [438, 338] on p "Vermindering van CO2-uitstoot." at bounding box center [473, 337] width 412 height 102
click at [438, 338] on p "Vermindering van CO2-uitstoot." at bounding box center [480, 338] width 417 height 58
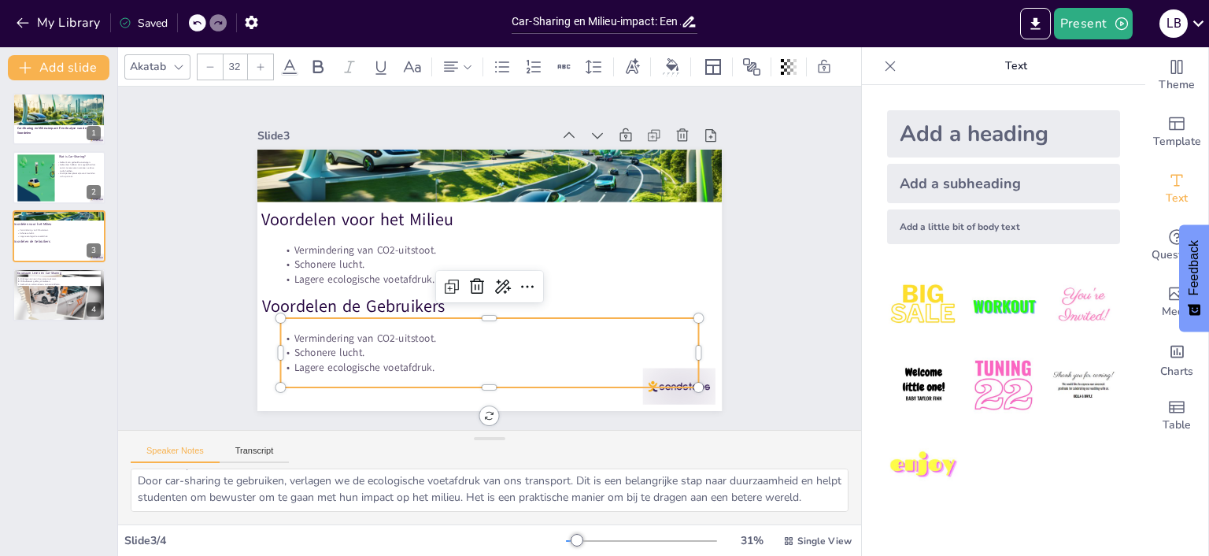
click at [420, 342] on p "Vermindering van CO2-uitstoot." at bounding box center [473, 337] width 412 height 102
click at [437, 342] on p "Vermindering van CO2-uitstoot." at bounding box center [473, 336] width 412 height 101
click at [441, 339] on p "Vermindering van CO2-uitstoot." at bounding box center [489, 338] width 418 height 14
drag, startPoint x: 335, startPoint y: 335, endPoint x: 430, endPoint y: 342, distance: 95.5
click at [430, 342] on p "Vermindering van CO2-uitstoot." at bounding box center [480, 338] width 417 height 58
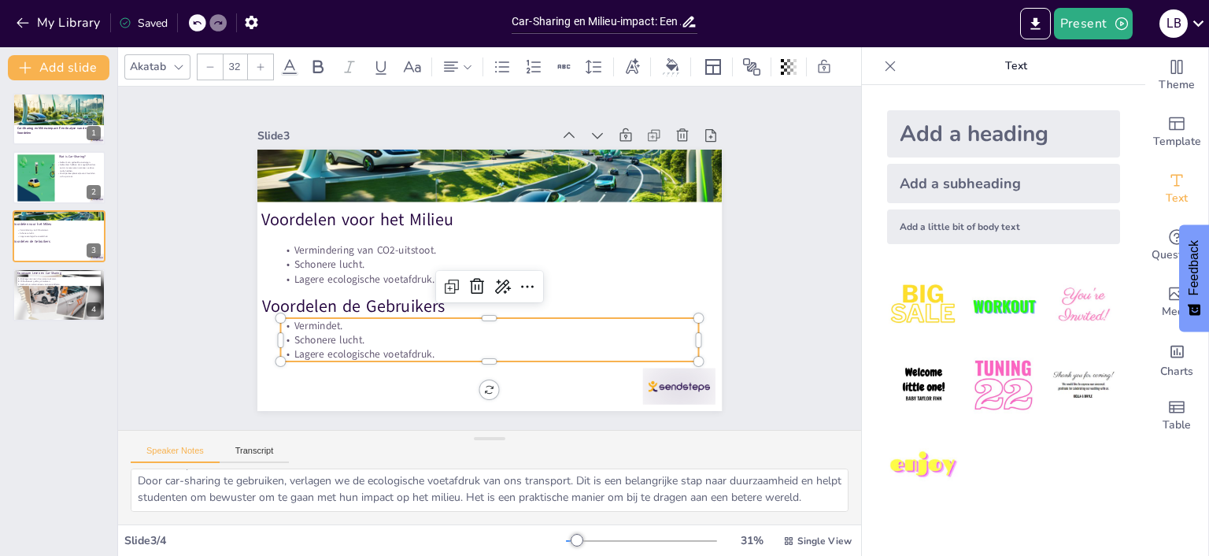
click at [344, 329] on p "Vermindet." at bounding box center [482, 325] width 417 height 58
click at [337, 323] on p "Vermindet." at bounding box center [482, 325] width 417 height 58
drag, startPoint x: 296, startPoint y: 323, endPoint x: 345, endPoint y: 331, distance: 49.6
click at [345, 331] on p "Vermindet." at bounding box center [482, 325] width 417 height 58
click at [354, 332] on p "Mindere kosten" at bounding box center [482, 325] width 417 height 58
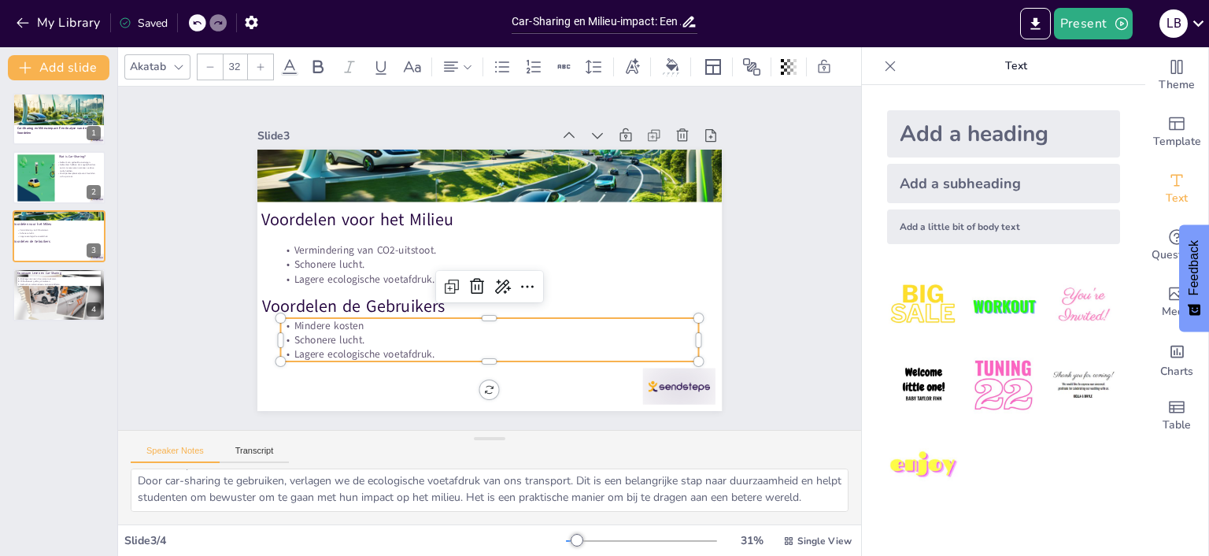
click at [361, 340] on p "Schonere lucht." at bounding box center [480, 339] width 417 height 58
drag, startPoint x: 364, startPoint y: 342, endPoint x: 339, endPoint y: 336, distance: 25.0
click at [339, 336] on p "Schonere lucht." at bounding box center [489, 339] width 418 height 14
click at [339, 336] on p at bounding box center [473, 337] width 412 height 101
click at [439, 354] on p "Lagere ecologische voetafdruk." at bounding box center [489, 354] width 418 height 14
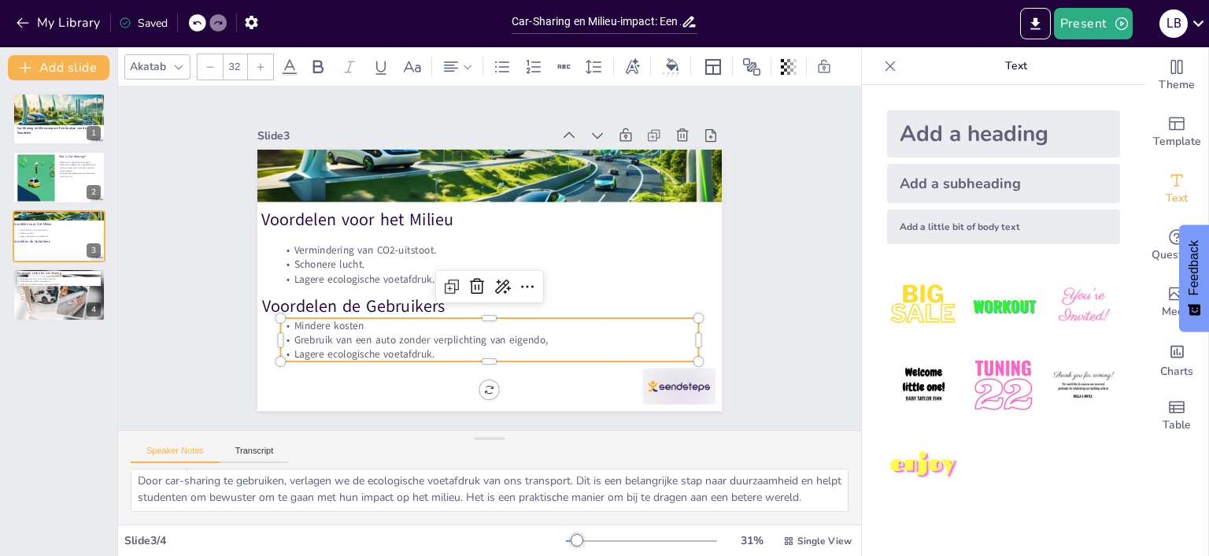
click at [428, 350] on p "Lagere ecologische voetafdruk." at bounding box center [489, 354] width 418 height 14
drag, startPoint x: 294, startPoint y: 353, endPoint x: 430, endPoint y: 354, distance: 136.2
click at [430, 354] on p "Lagere ecologische voetafdruk." at bounding box center [479, 353] width 417 height 58
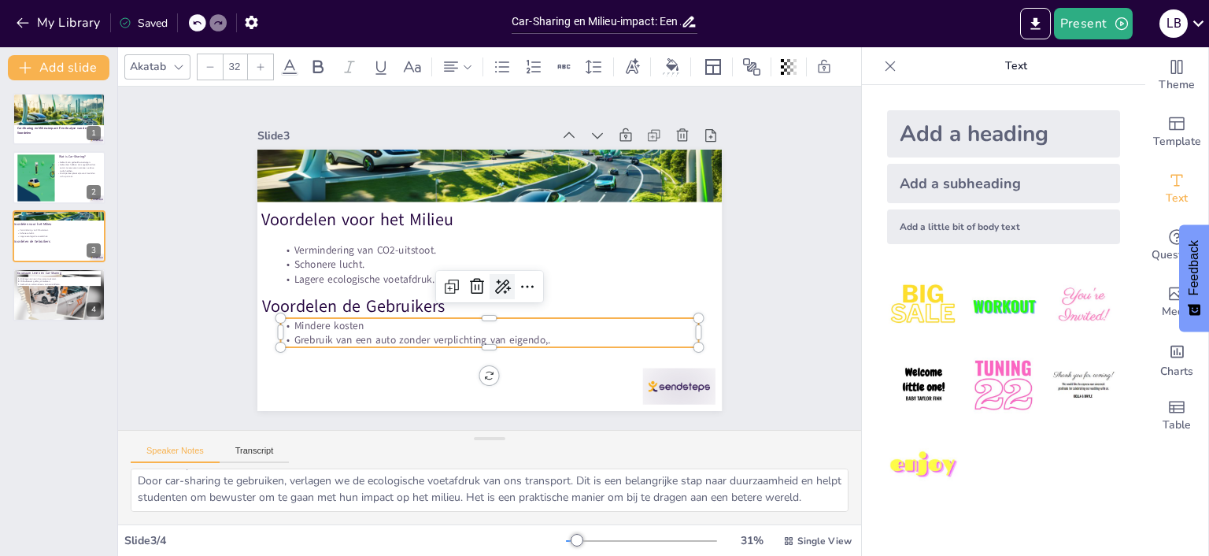
click at [502, 294] on icon at bounding box center [502, 286] width 19 height 19
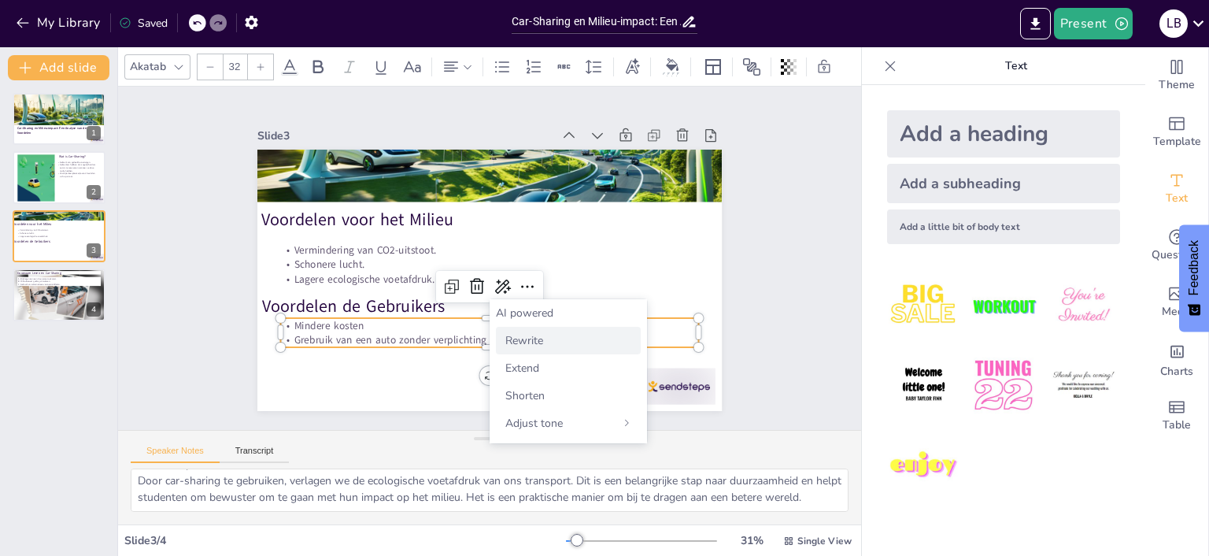
click at [531, 351] on div "Rewrite" at bounding box center [568, 341] width 145 height 28
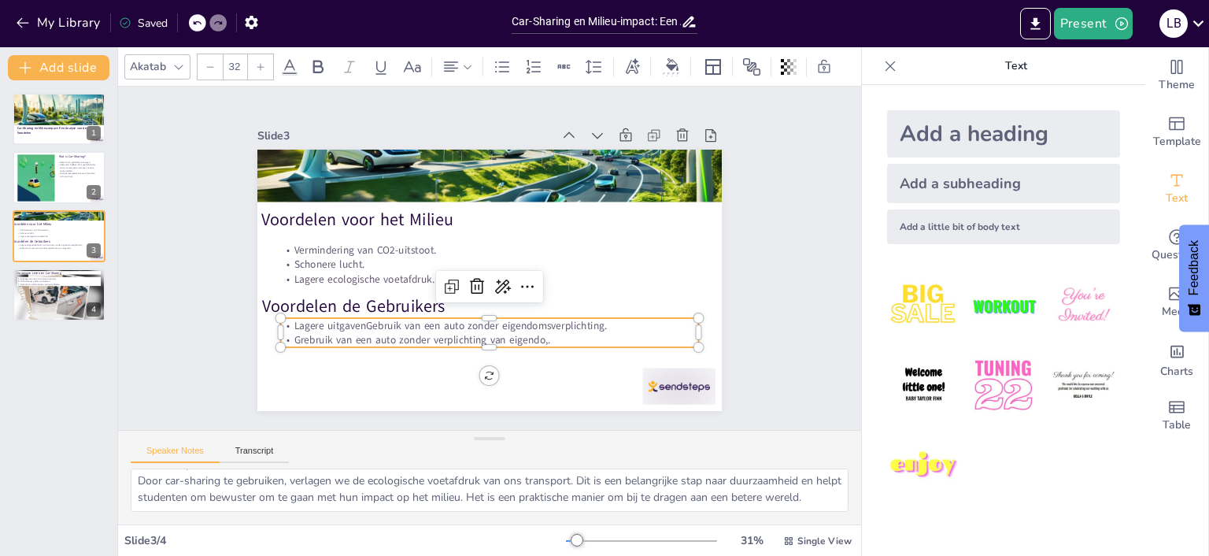
click at [369, 324] on p "Lagere uitgavenGebruik van een auto zonder eigendomsverplichting." at bounding box center [482, 325] width 417 height 58
click at [366, 327] on p "Lagere uitgavenGebruik van een auto zonder eigendomsverplichting." at bounding box center [482, 325] width 417 height 58
click at [534, 339] on p "Grebruik van een auto zonder verplichting van eigendo,." at bounding box center [480, 339] width 417 height 58
click at [553, 342] on p "Grebruik van een auto zonder verplichting van eigendo,." at bounding box center [480, 339] width 417 height 58
click at [553, 341] on p "Grebruik van een auto zonder verplichting van eigendo,." at bounding box center [480, 339] width 417 height 58
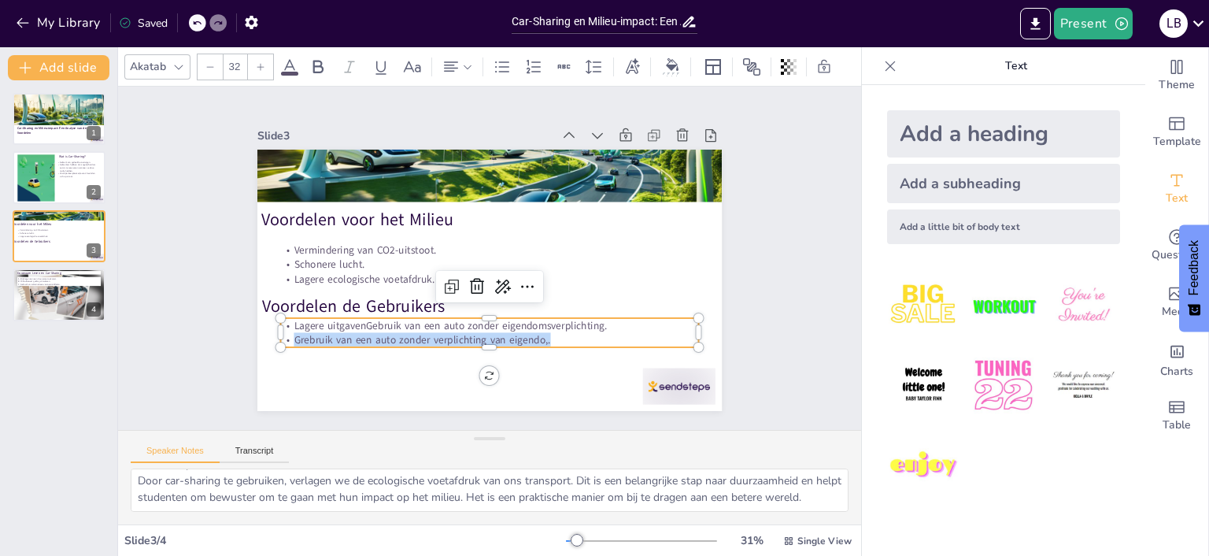
drag, startPoint x: 553, startPoint y: 338, endPoint x: 294, endPoint y: 343, distance: 258.3
click at [294, 343] on p "Grebruik van een auto zonder verplichting van eigendo,." at bounding box center [480, 339] width 417 height 58
click at [367, 327] on p "Lagere uitgavenGebruik van een auto zonder eigendomsverplichting." at bounding box center [489, 325] width 418 height 14
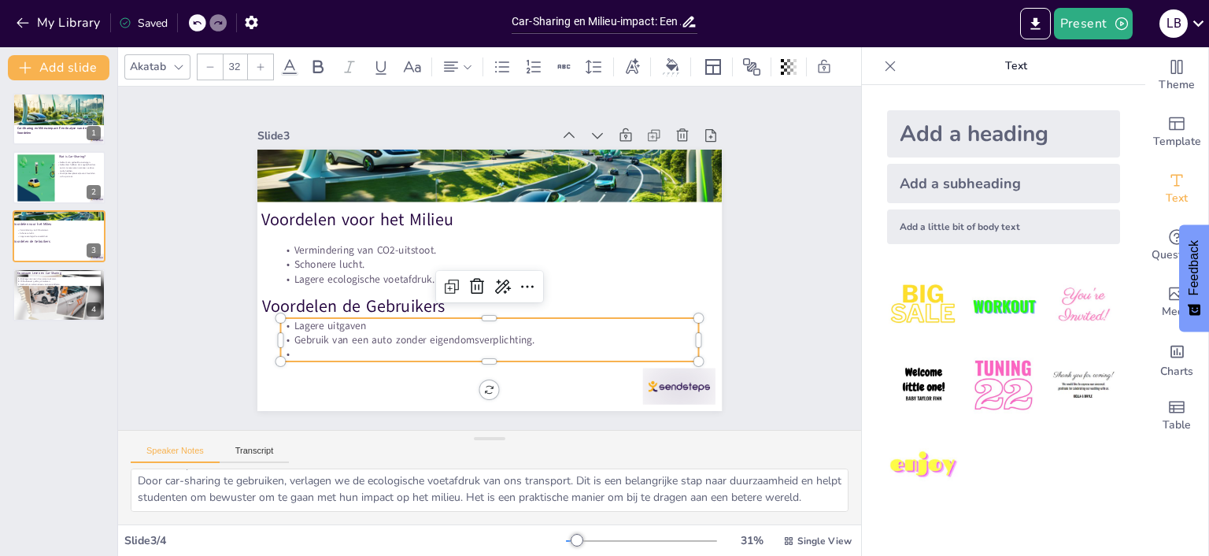
click at [324, 353] on p at bounding box center [479, 353] width 417 height 58
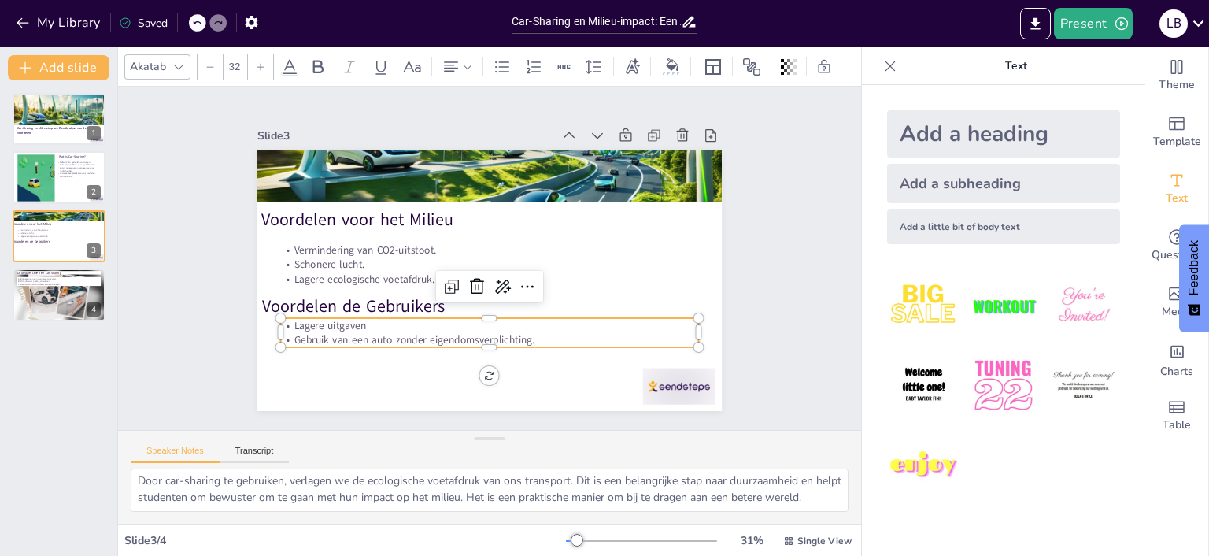
click at [364, 321] on p "Lagere uitgaven" at bounding box center [489, 325] width 418 height 14
click at [347, 305] on p "Voordelen de Gebruikers" at bounding box center [485, 305] width 456 height 71
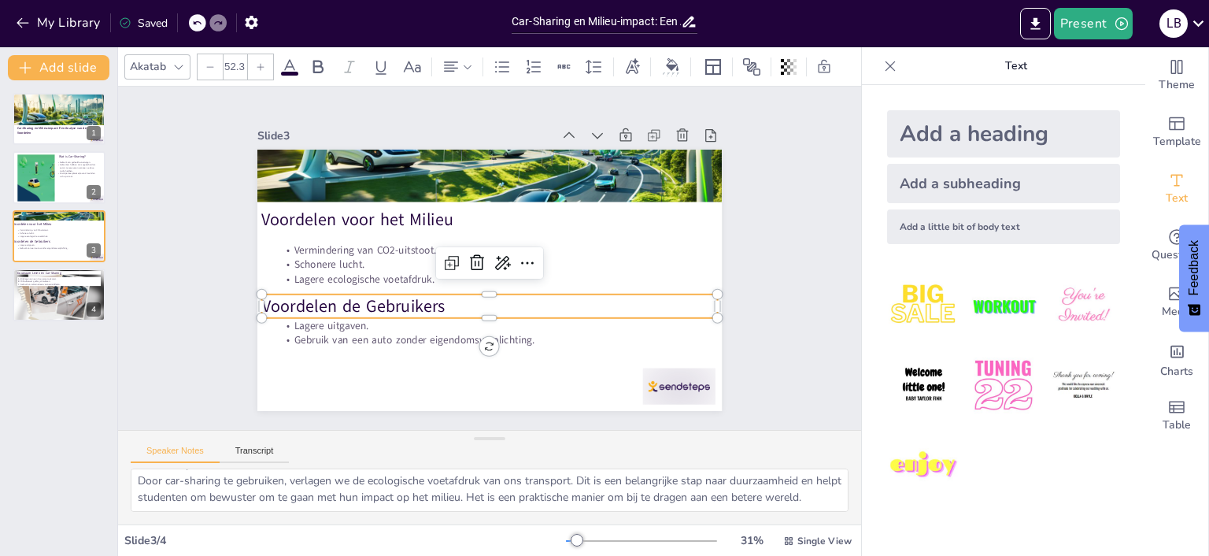
click at [342, 307] on p "Voordelen de Gebruikers" at bounding box center [485, 305] width 456 height 71
click at [360, 304] on p "Voordelen de Gebruikers" at bounding box center [489, 306] width 456 height 24
click at [339, 303] on p "Voordelen de Gebruikers" at bounding box center [485, 306] width 456 height 72
click at [281, 303] on p "Voordelen de Gebruikers" at bounding box center [489, 306] width 456 height 24
click at [348, 302] on p "Voordelen de Gebruikers" at bounding box center [489, 306] width 456 height 24
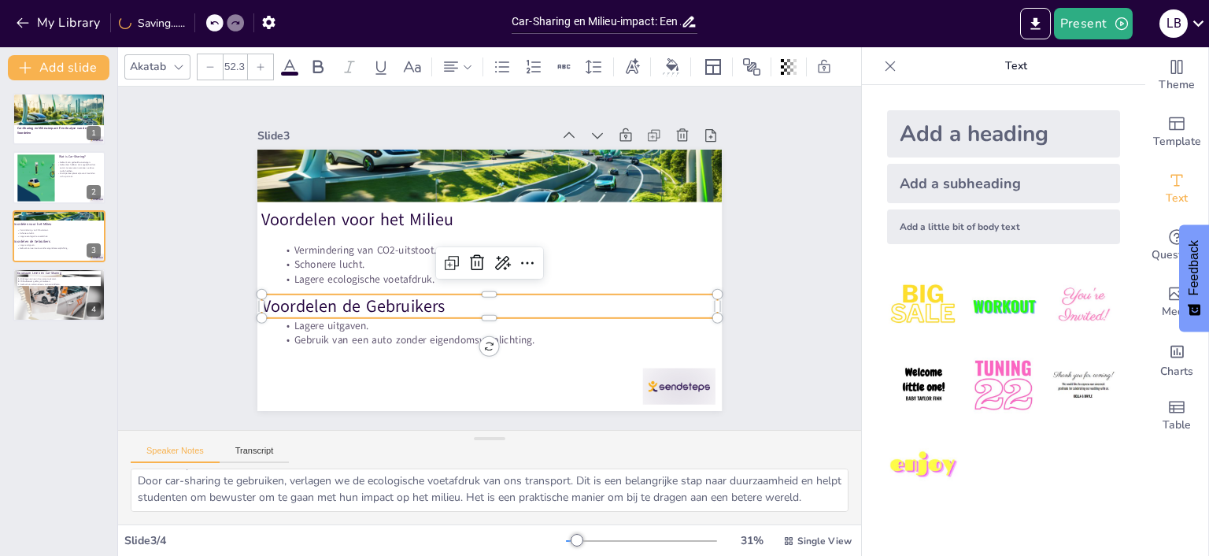
click at [450, 295] on p "Voordelen de Gebruikers" at bounding box center [485, 305] width 456 height 71
click at [455, 298] on p "Voordelen de Gebruikers" at bounding box center [489, 306] width 456 height 71
click at [455, 304] on p "Voordelen de Gebruikers" at bounding box center [489, 307] width 456 height 72
click at [441, 307] on p "Voordelen de Gebruikers" at bounding box center [489, 307] width 456 height 72
click at [354, 308] on p "Voordelen de Gebruikers" at bounding box center [489, 307] width 456 height 72
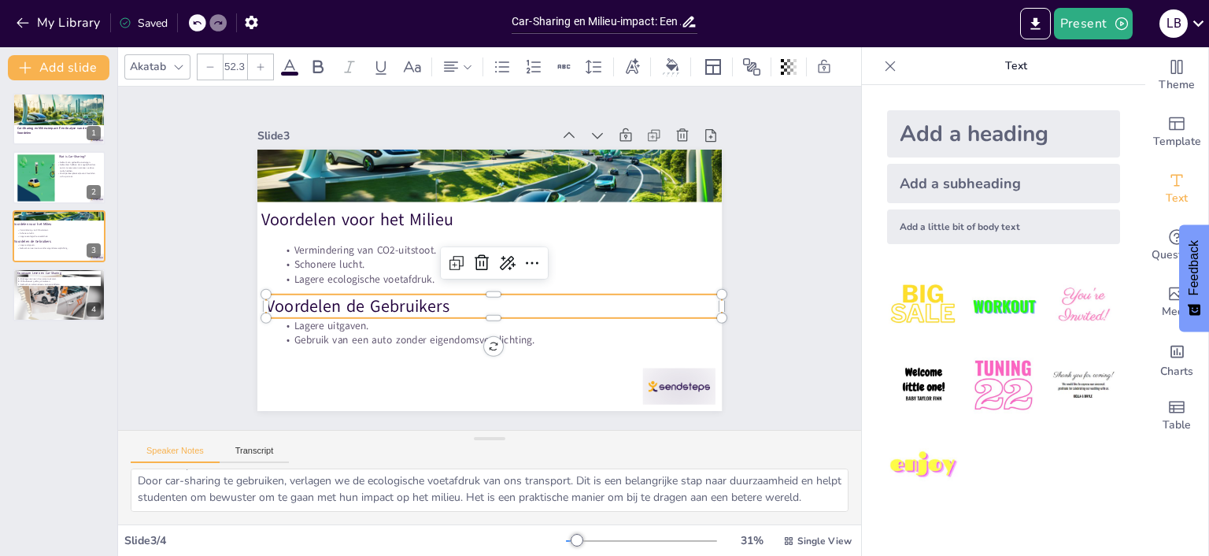
click at [446, 308] on p "Voordelen de Gebruikers" at bounding box center [489, 306] width 456 height 71
click at [555, 298] on p "Voordelen de Gebruikers" at bounding box center [489, 307] width 456 height 72
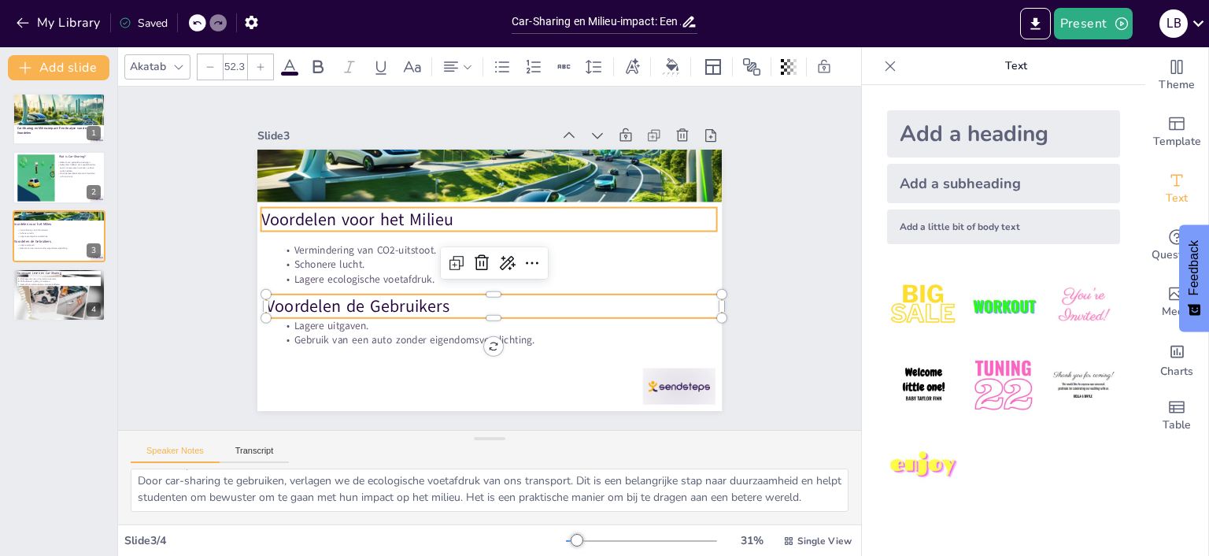
click at [404, 215] on p "Voordelen voor het Milieu" at bounding box center [493, 219] width 456 height 71
click at [432, 306] on p "Voordelen de Gebruikers" at bounding box center [489, 306] width 456 height 71
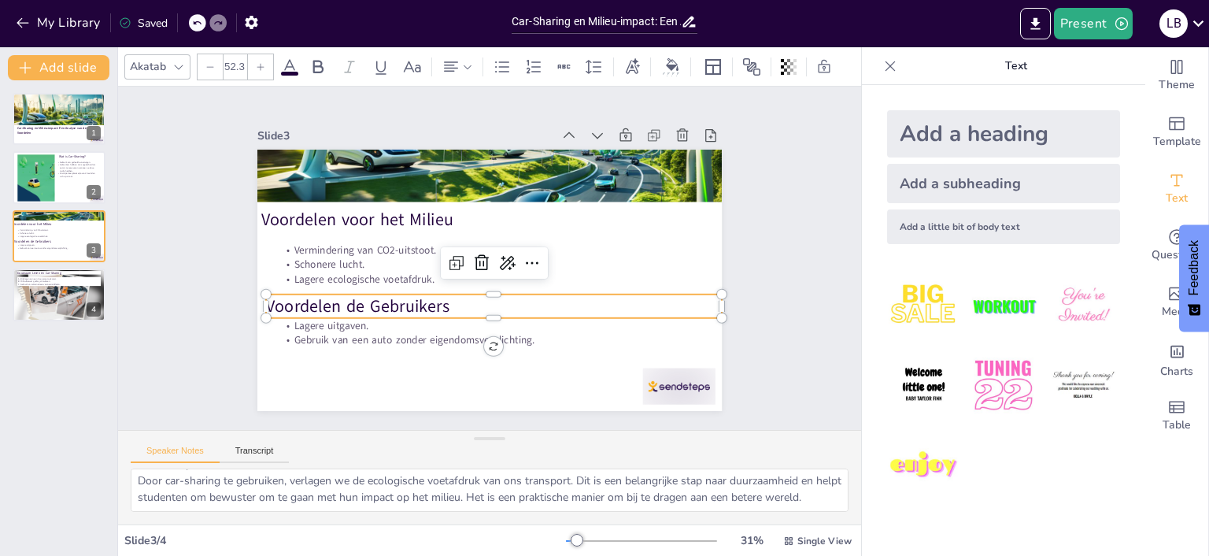
click at [348, 305] on p "Voordelen de Gebruikers" at bounding box center [489, 306] width 456 height 71
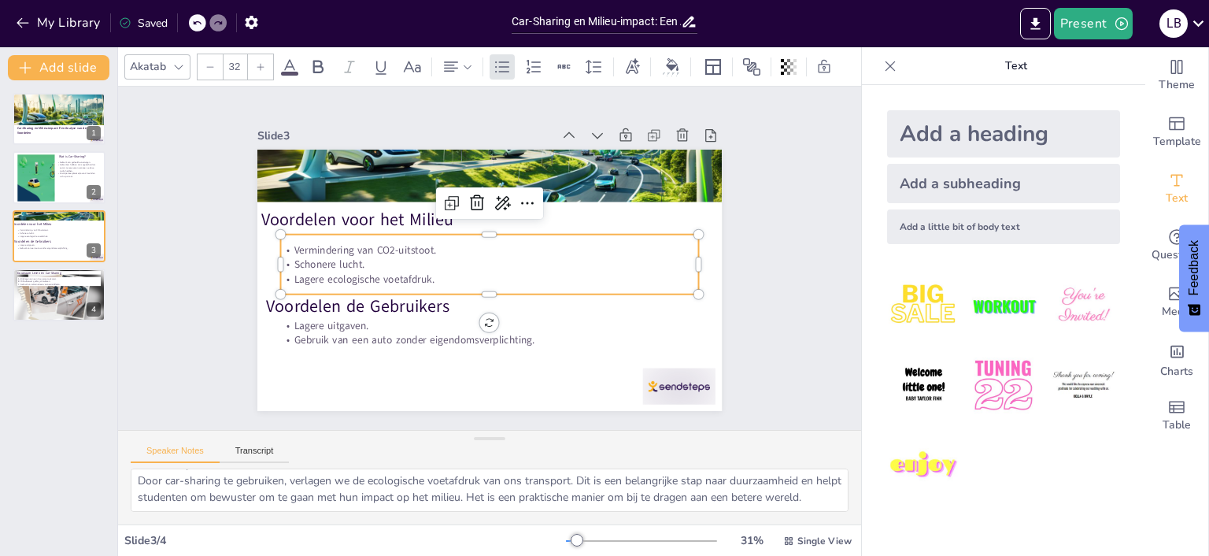
click at [512, 287] on div "Vermindering van CO2-uitstoot. Schonere lucht. Lagere ecologische voetafdruk." at bounding box center [489, 264] width 422 height 103
click at [442, 309] on p "Voordelen de Gebruikers" at bounding box center [494, 306] width 456 height 24
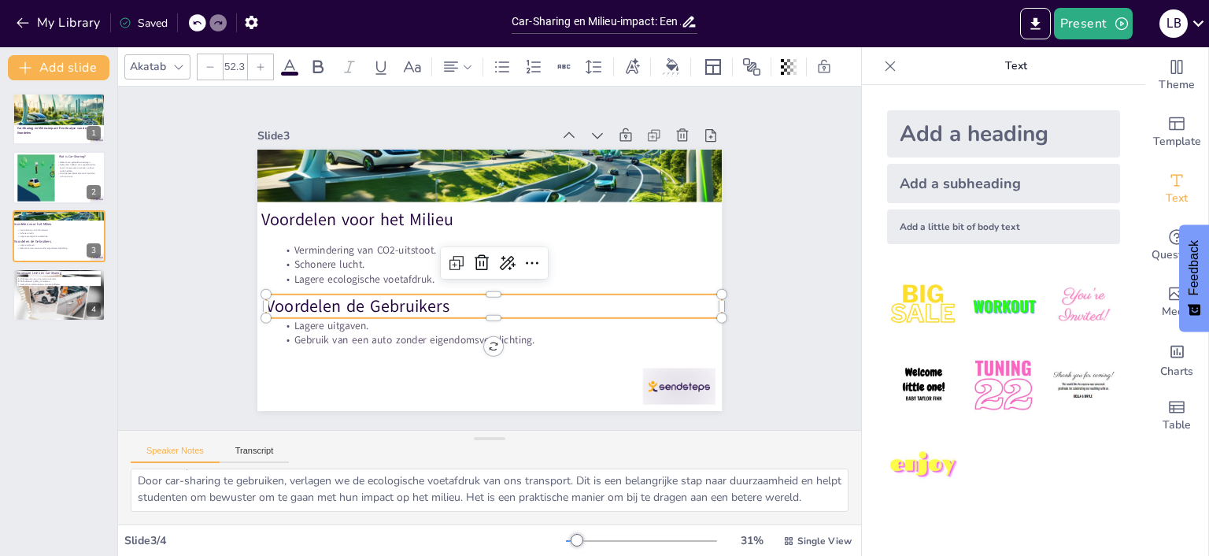
click at [442, 309] on p "Voordelen de Gebruikers" at bounding box center [489, 307] width 456 height 72
click at [442, 309] on p "Voordelen de Gebruikers" at bounding box center [494, 306] width 456 height 24
click at [442, 309] on p "Voordelen de Gebruikers" at bounding box center [489, 306] width 456 height 71
click at [389, 305] on p "Voordelen de Gebruikers" at bounding box center [489, 307] width 456 height 72
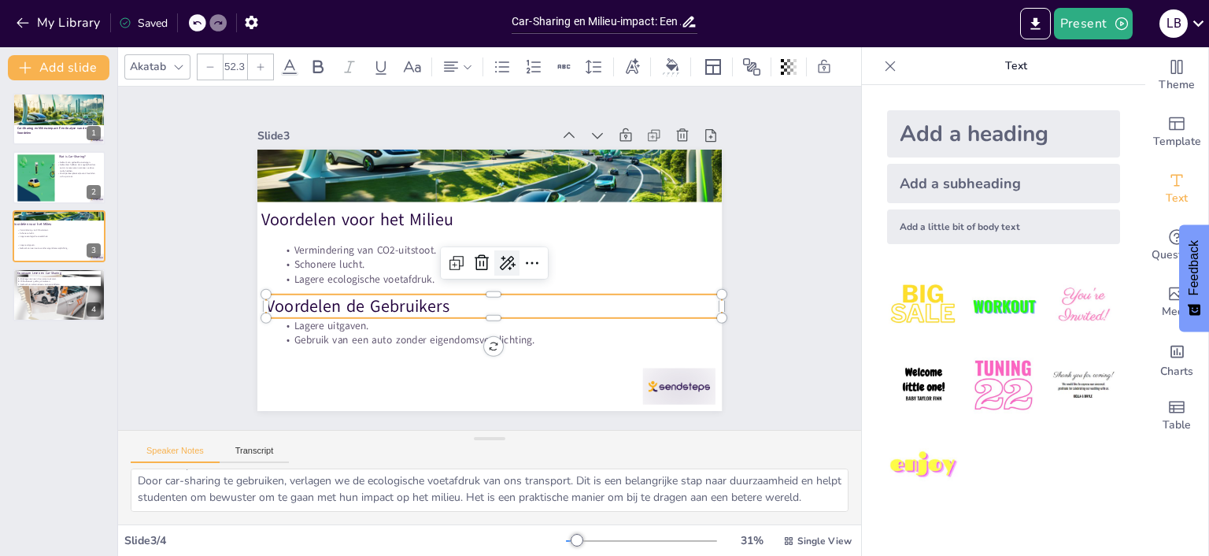
click at [504, 266] on icon at bounding box center [507, 263] width 19 height 19
click at [439, 313] on p "Voordelen de Gebruikers" at bounding box center [489, 307] width 456 height 72
click at [505, 266] on icon at bounding box center [506, 265] width 17 height 16
click at [522, 324] on span "Rewrite" at bounding box center [529, 316] width 38 height 15
click at [427, 308] on p "Benefits of the Users" at bounding box center [489, 306] width 456 height 71
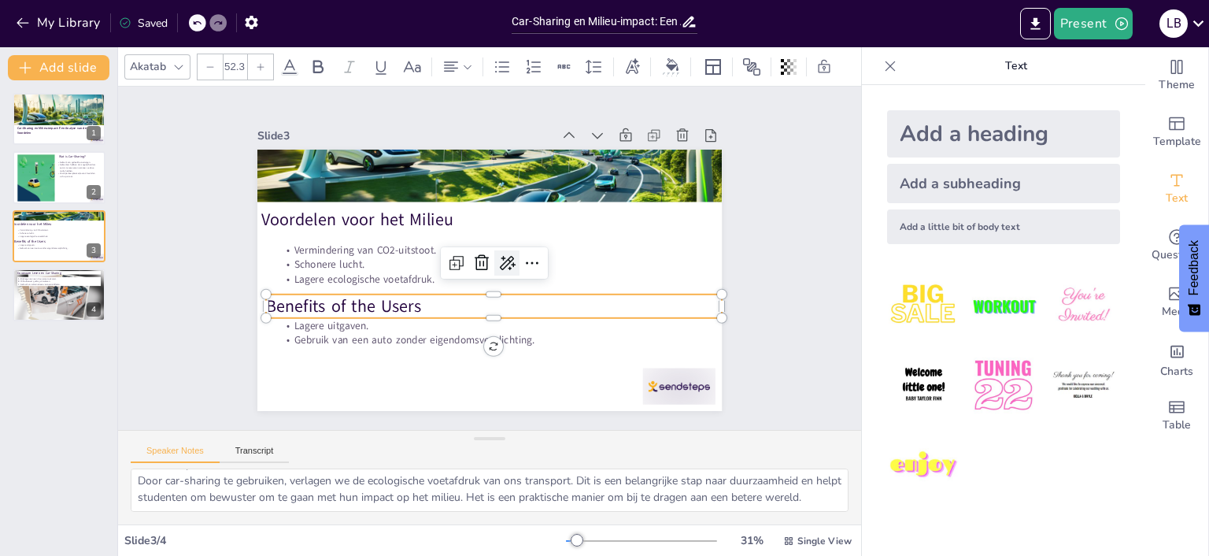
click at [499, 265] on icon at bounding box center [506, 264] width 20 height 20
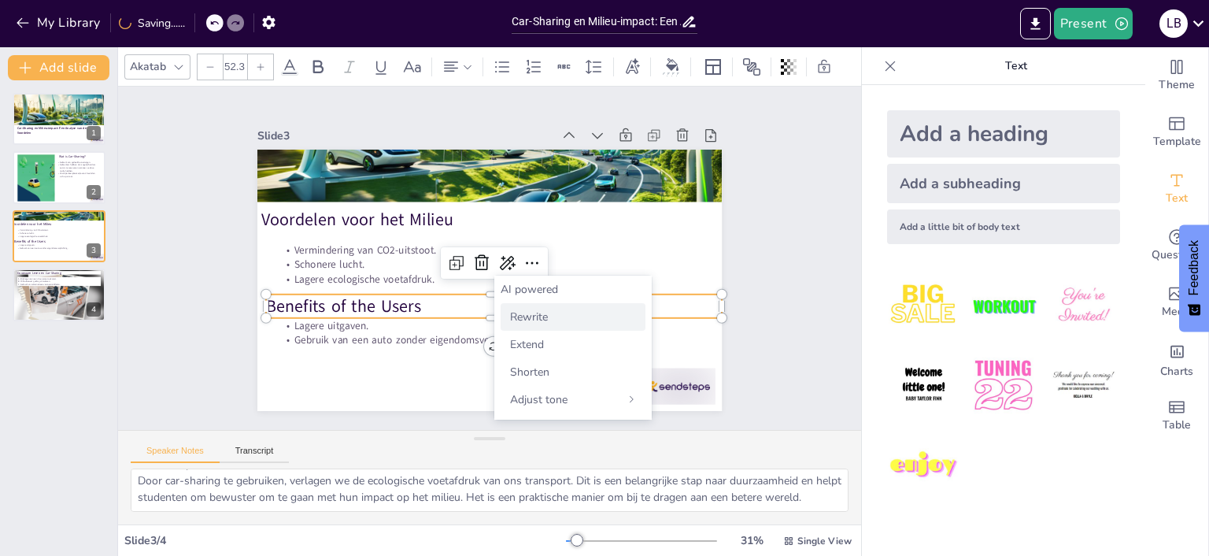
click at [512, 314] on span "Rewrite" at bounding box center [529, 316] width 38 height 15
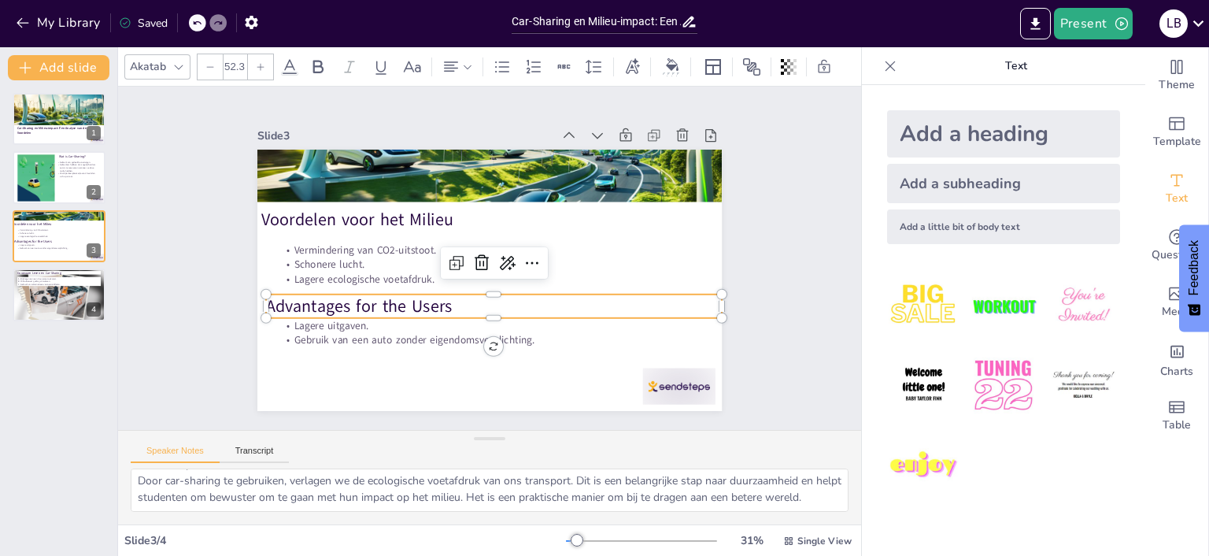
click at [465, 307] on p "Advantages for the Users" at bounding box center [483, 306] width 451 height 118
click at [432, 302] on p "Advantages for the Users" at bounding box center [485, 305] width 456 height 71
click at [461, 311] on p "Advantages for the Users" at bounding box center [485, 305] width 456 height 71
click at [490, 316] on p "Advantages for the Users" at bounding box center [485, 306] width 456 height 72
click at [717, 335] on div at bounding box center [710, 342] width 14 height 14
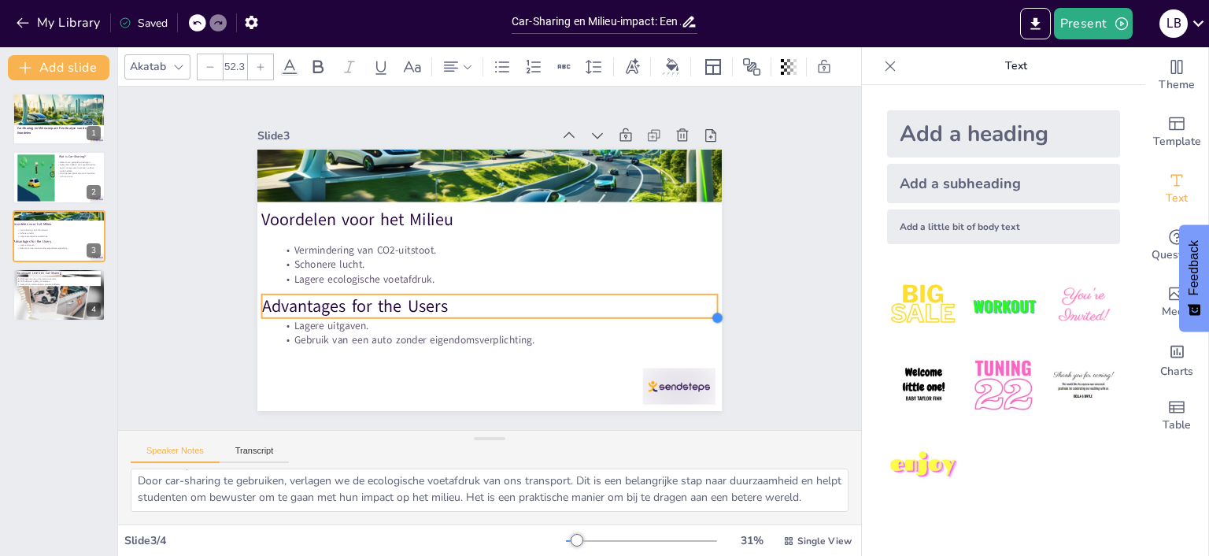
type input "52.5"
click at [476, 265] on icon at bounding box center [477, 261] width 20 height 20
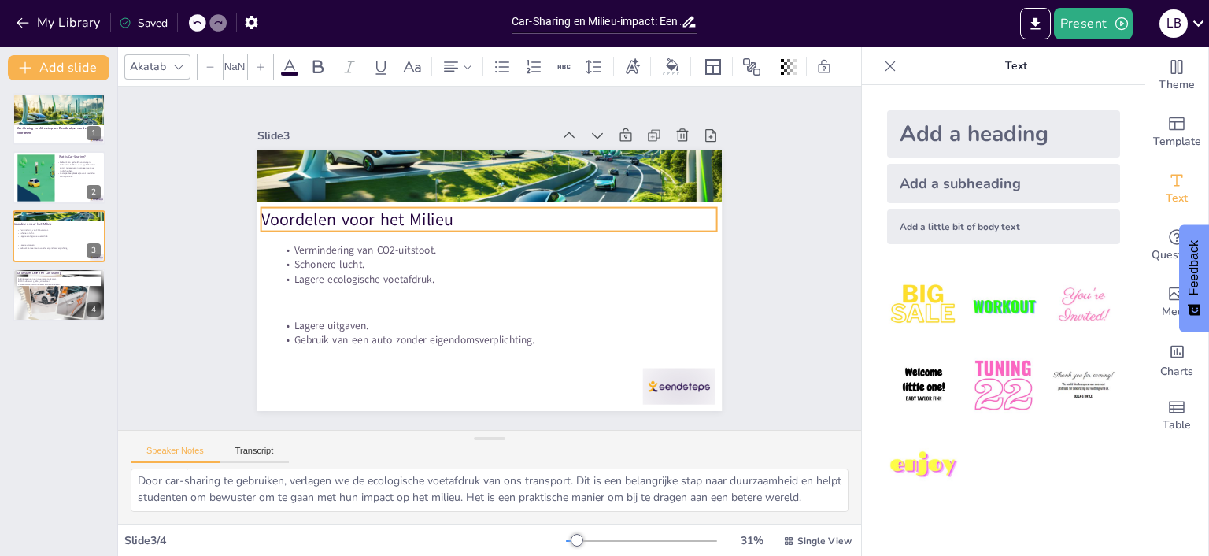
type input "52.3"
click at [363, 217] on p "Voordelen voor het Milieu" at bounding box center [497, 220] width 451 height 118
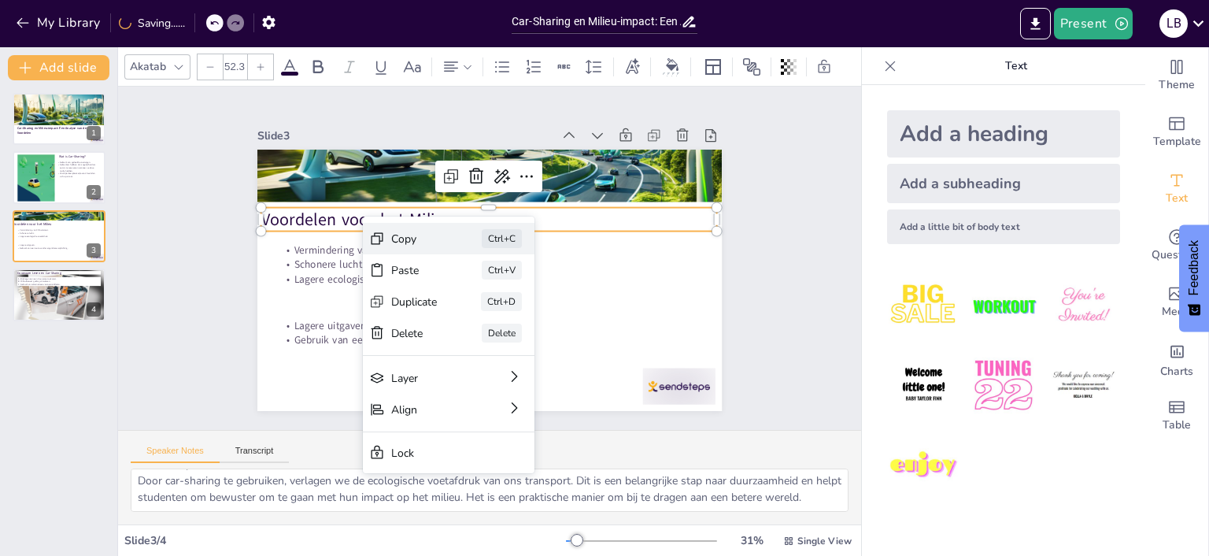
click at [509, 318] on div "Copy" at bounding box center [532, 325] width 46 height 15
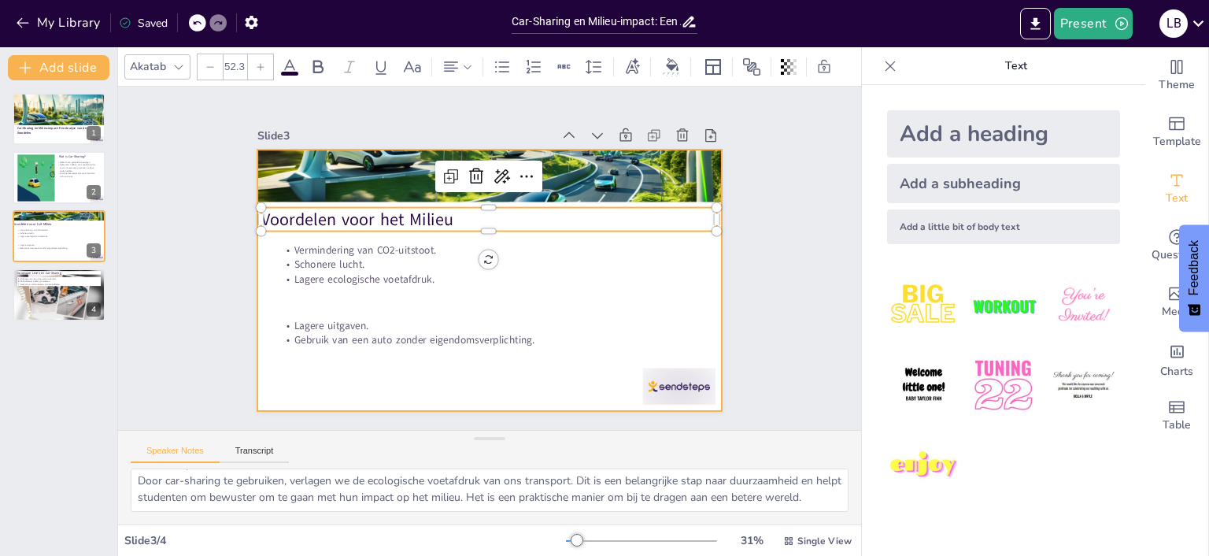
click at [301, 303] on div at bounding box center [487, 280] width 490 height 309
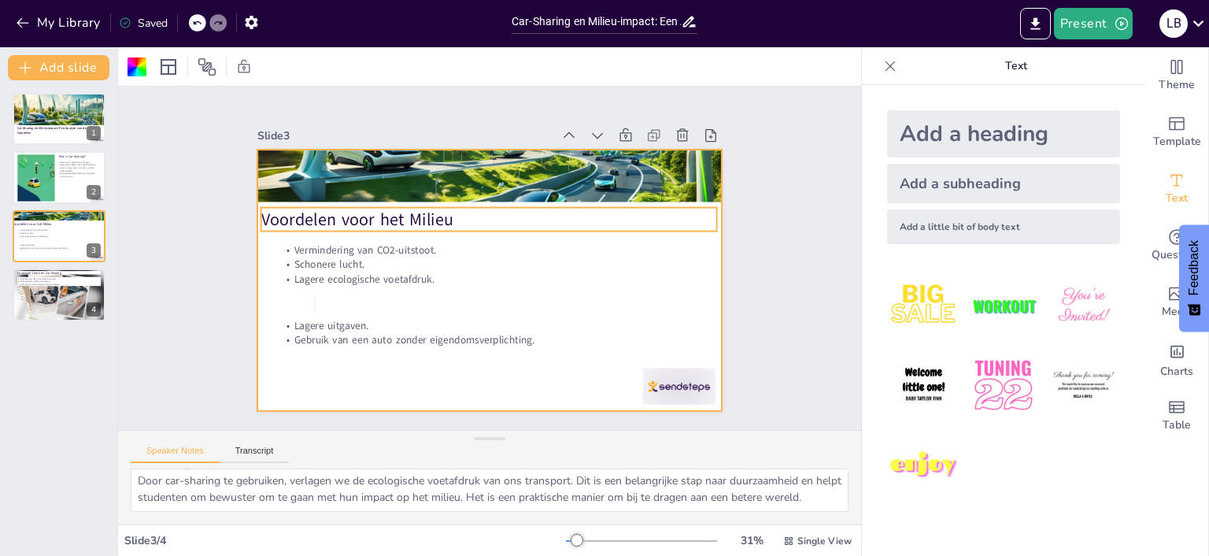
click at [372, 225] on p "Voordelen voor het Milieu" at bounding box center [493, 219] width 456 height 71
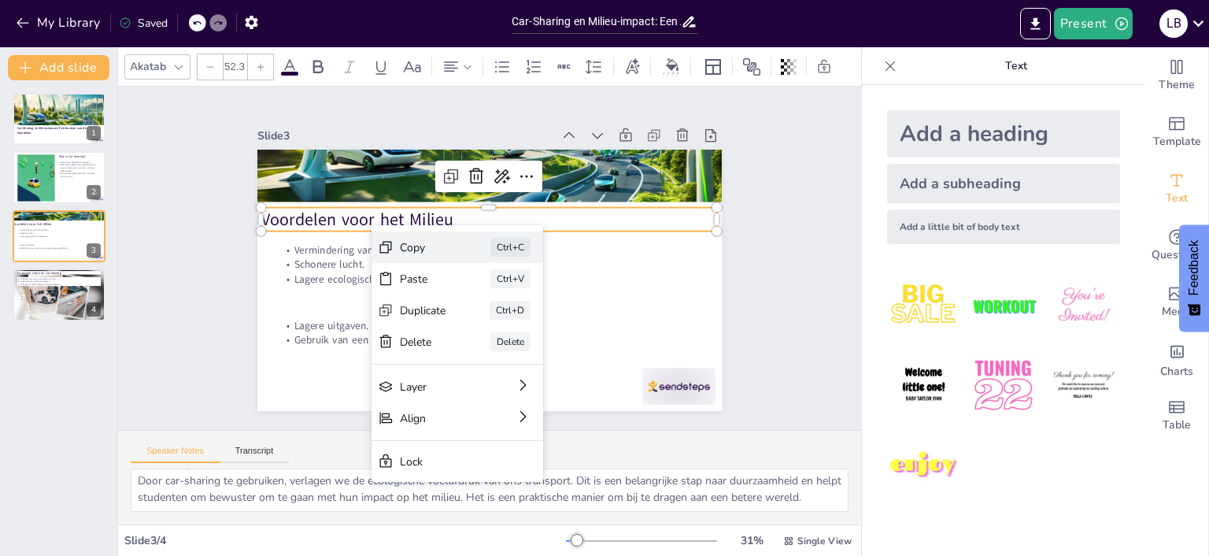
click at [509, 329] on div "Copy" at bounding box center [533, 339] width 48 height 20
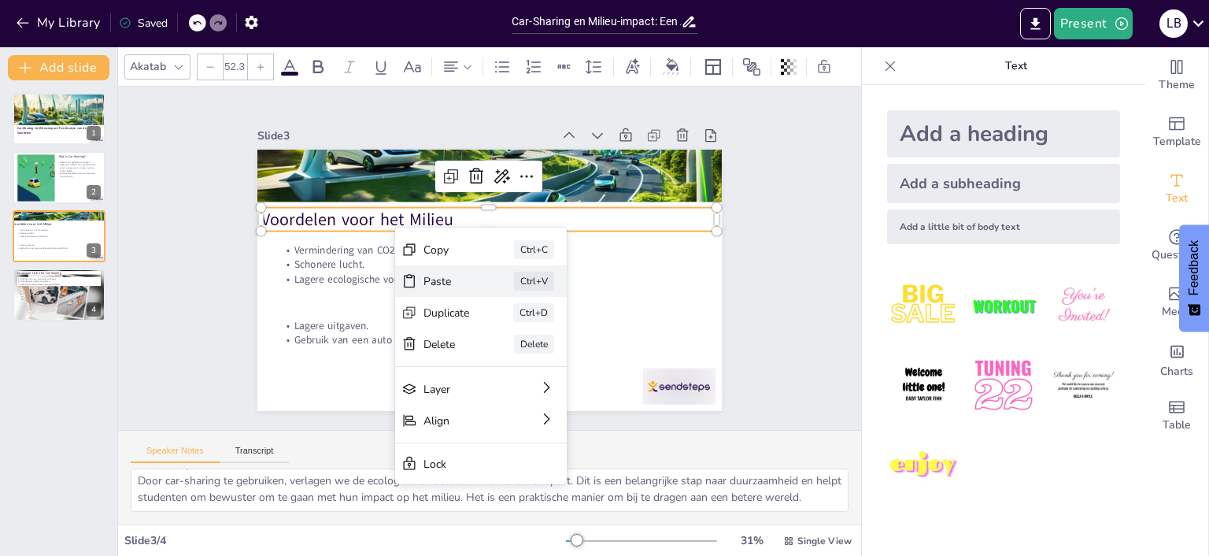
click at [529, 365] on div "Paste" at bounding box center [553, 375] width 48 height 20
type input "52.3"
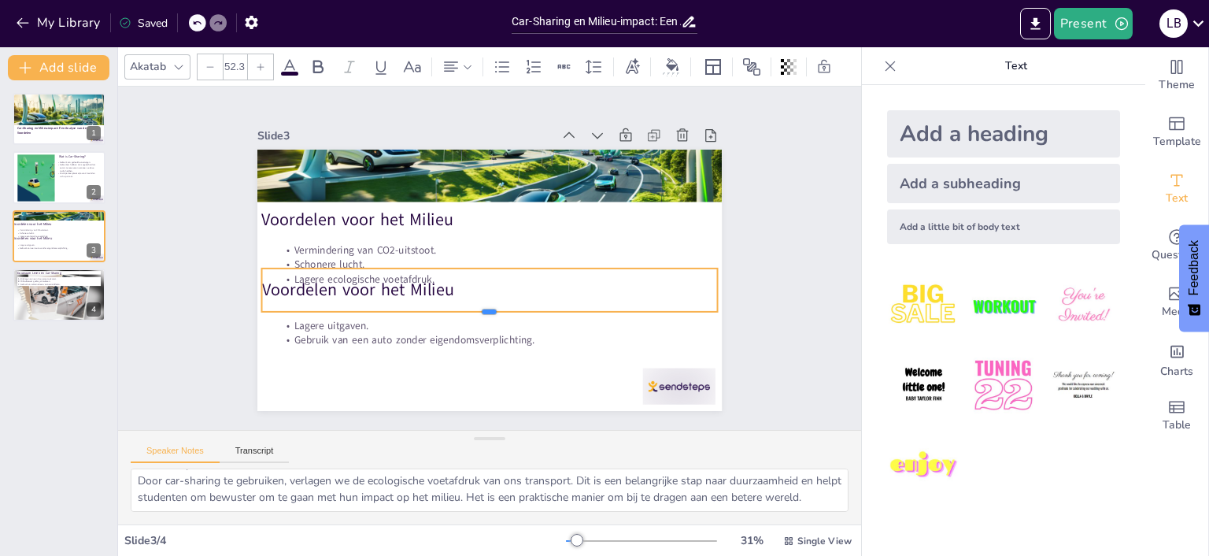
drag, startPoint x: 490, startPoint y: 293, endPoint x: 499, endPoint y: 313, distance: 21.8
click at [499, 313] on div at bounding box center [483, 317] width 455 height 60
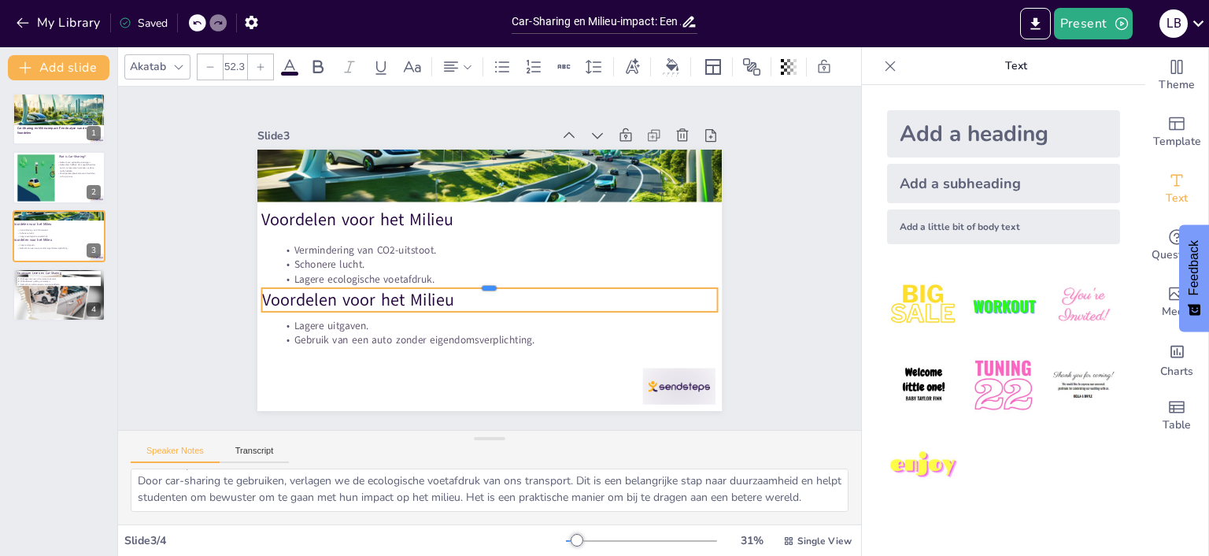
drag, startPoint x: 487, startPoint y: 265, endPoint x: 493, endPoint y: 285, distance: 20.4
click at [493, 285] on div at bounding box center [487, 281] width 455 height 61
click at [439, 298] on p "Voordelen voor het Milieu" at bounding box center [481, 299] width 451 height 118
click at [422, 301] on p "Voordelen voor het Milieu" at bounding box center [485, 299] width 456 height 71
click at [421, 301] on p "Voordelen voor het Milieu" at bounding box center [477, 299] width 441 height 164
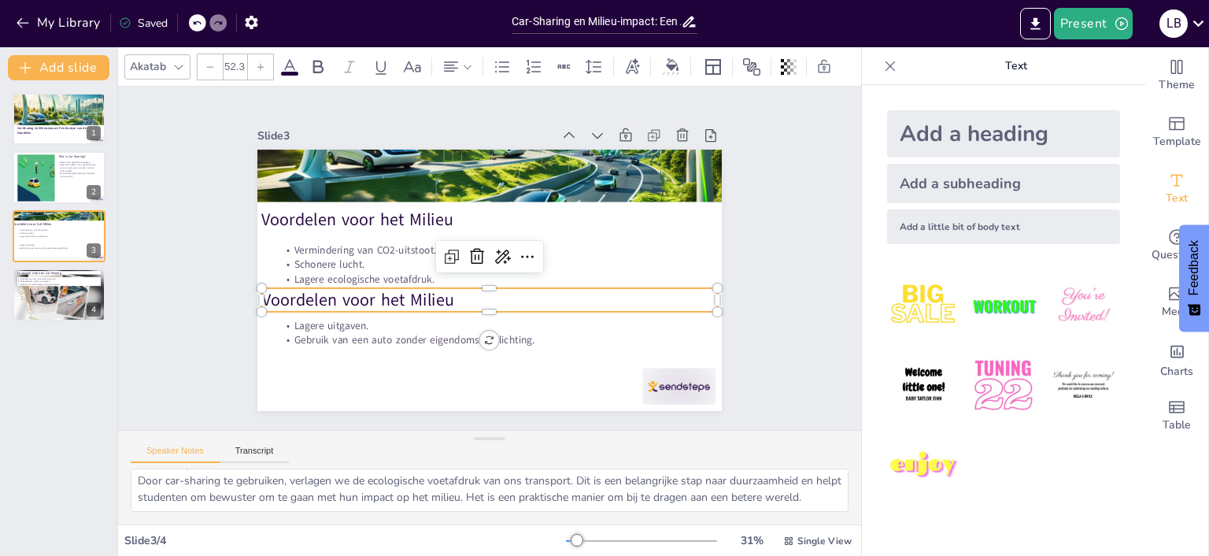
click at [455, 302] on p "Voordelen voor het Milieu" at bounding box center [485, 300] width 456 height 72
click at [455, 301] on p "Voordelen voor het Milieu" at bounding box center [485, 300] width 456 height 71
drag, startPoint x: 380, startPoint y: 297, endPoint x: 433, endPoint y: 302, distance: 53.0
click at [433, 302] on p "Voordelen voor het Milieu" at bounding box center [485, 300] width 456 height 71
click at [382, 301] on p "Voordelen voor het Milieu" at bounding box center [485, 300] width 456 height 72
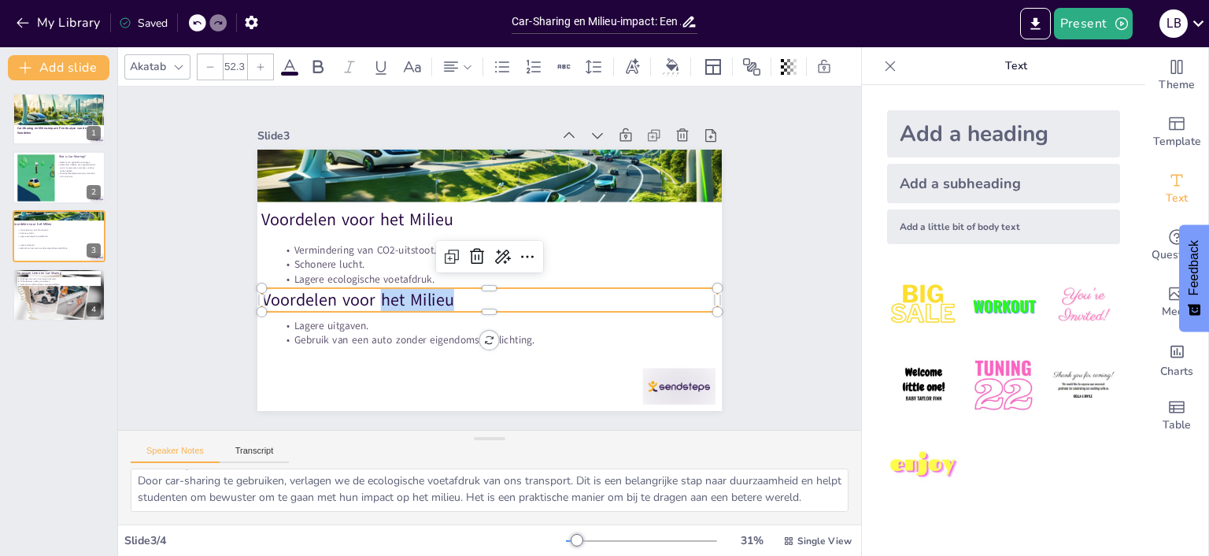
drag, startPoint x: 383, startPoint y: 302, endPoint x: 467, endPoint y: 300, distance: 84.3
click at [467, 300] on p "Voordelen voor het Milieu" at bounding box center [485, 300] width 456 height 71
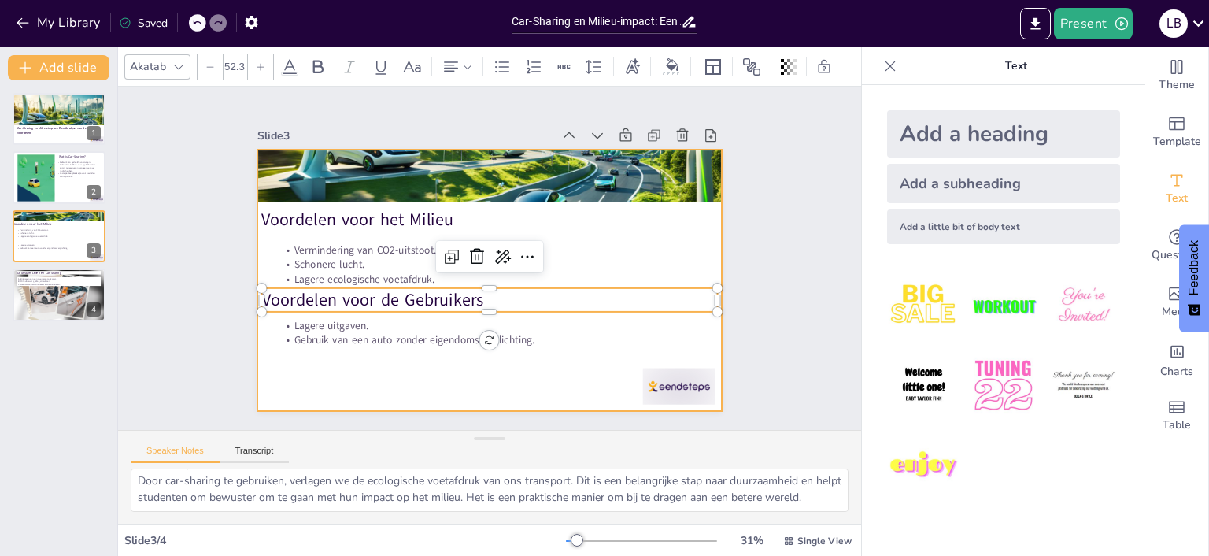
click at [371, 371] on div at bounding box center [489, 280] width 465 height 261
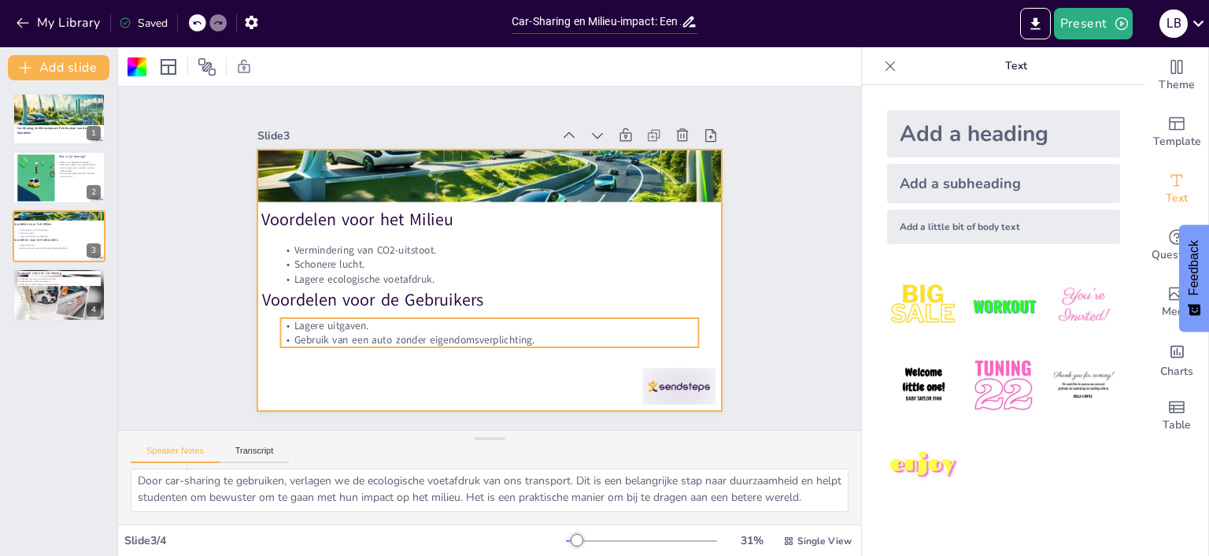
click at [417, 342] on p "Gebruik van een auto zonder eigendomsverplichting." at bounding box center [480, 339] width 417 height 58
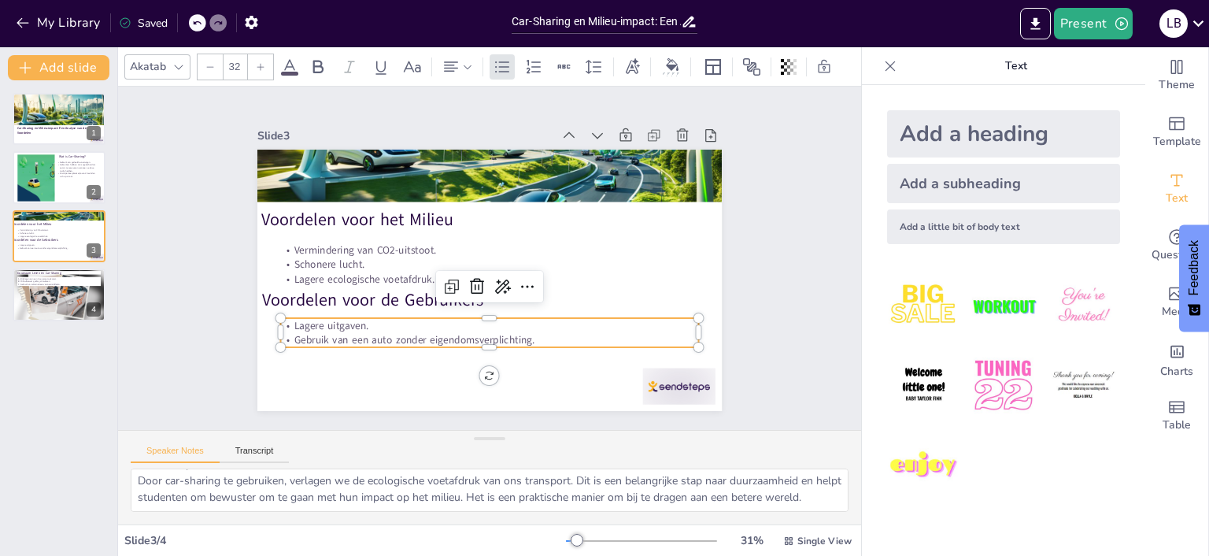
click at [495, 348] on div at bounding box center [479, 352] width 417 height 57
click at [484, 340] on p "Gebruik van een auto zonder eigendomsverplichting." at bounding box center [489, 340] width 418 height 14
click at [519, 343] on p "Gebruik van een auto zonder eigendomsverplichting." at bounding box center [480, 340] width 417 height 58
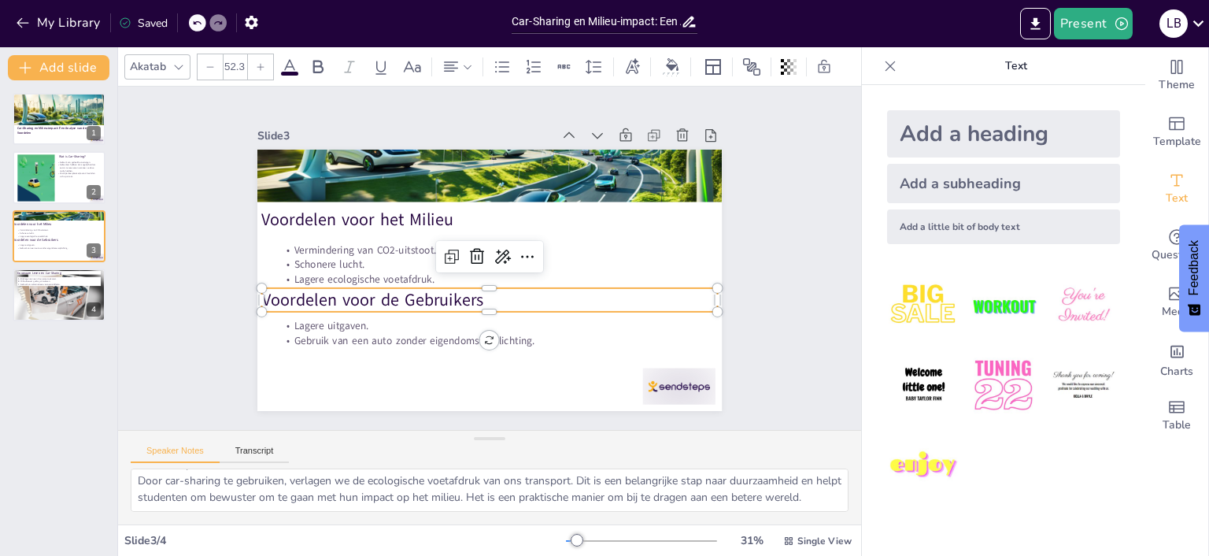
click at [410, 303] on p "Voordelen voor de Gebruikers" at bounding box center [485, 300] width 456 height 71
click at [493, 313] on div at bounding box center [483, 318] width 455 height 60
click at [487, 294] on p "Voordelen voor de Gebruikers" at bounding box center [489, 301] width 456 height 24
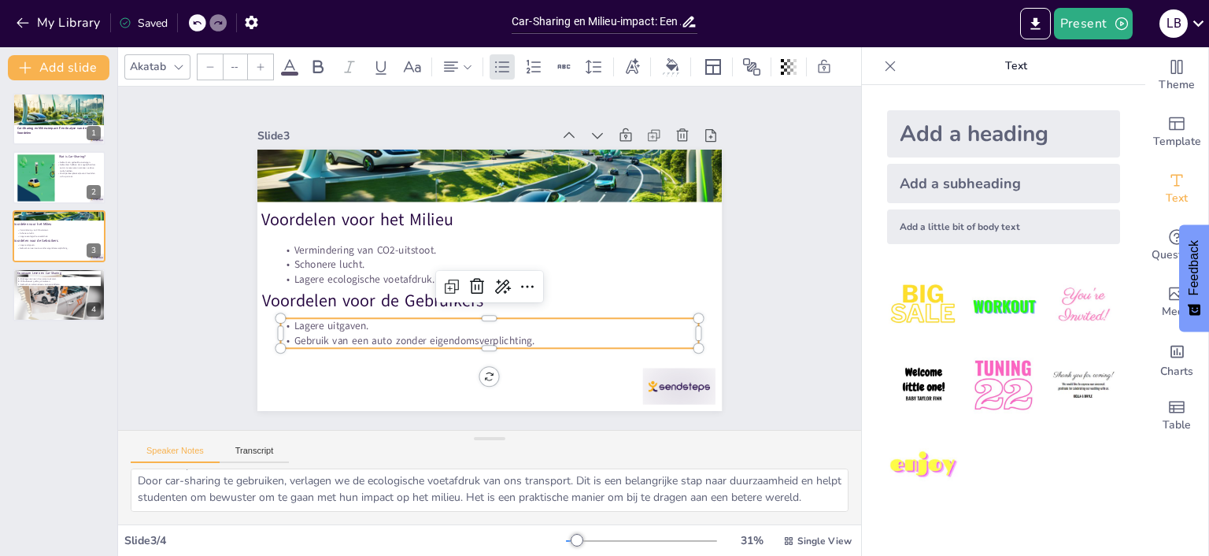
type input "32"
click at [504, 341] on p "Gebruik van een auto zonder eigendomsverplichting." at bounding box center [480, 340] width 417 height 58
click at [488, 349] on div at bounding box center [479, 354] width 417 height 56
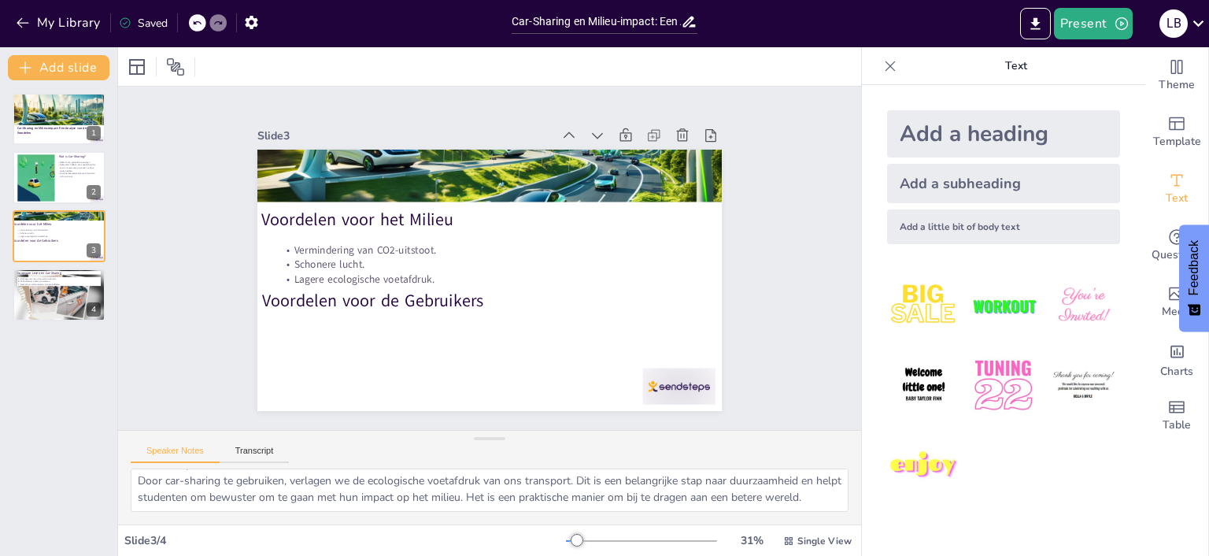
click at [202, 19] on icon at bounding box center [196, 22] width 9 height 9
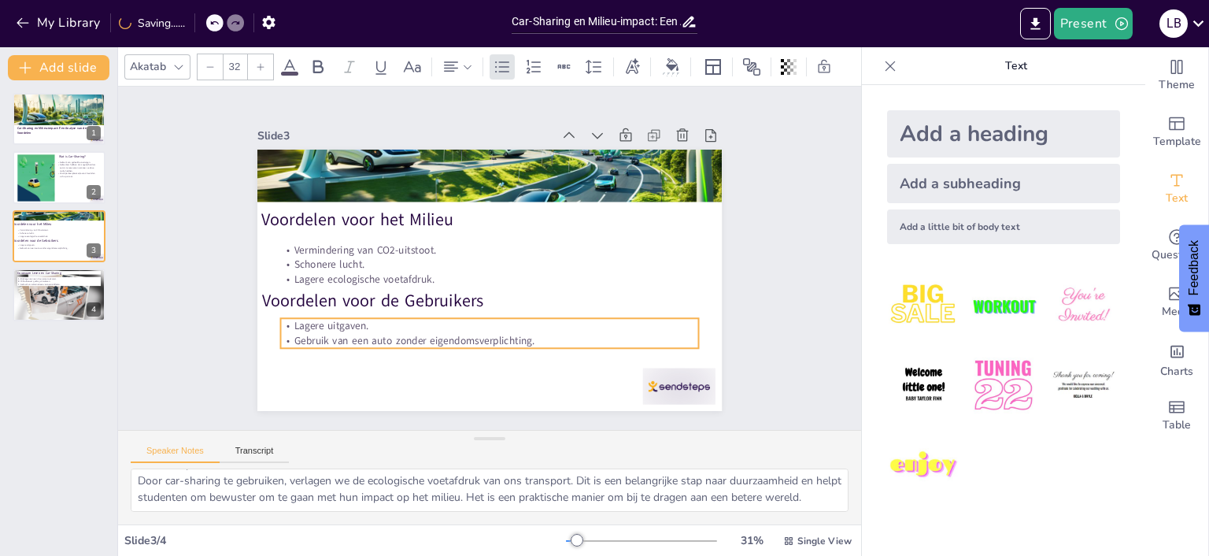
click at [434, 346] on p "Gebruik van een auto zonder eigendomsverplichting." at bounding box center [480, 340] width 417 height 58
click at [490, 350] on div at bounding box center [479, 354] width 417 height 56
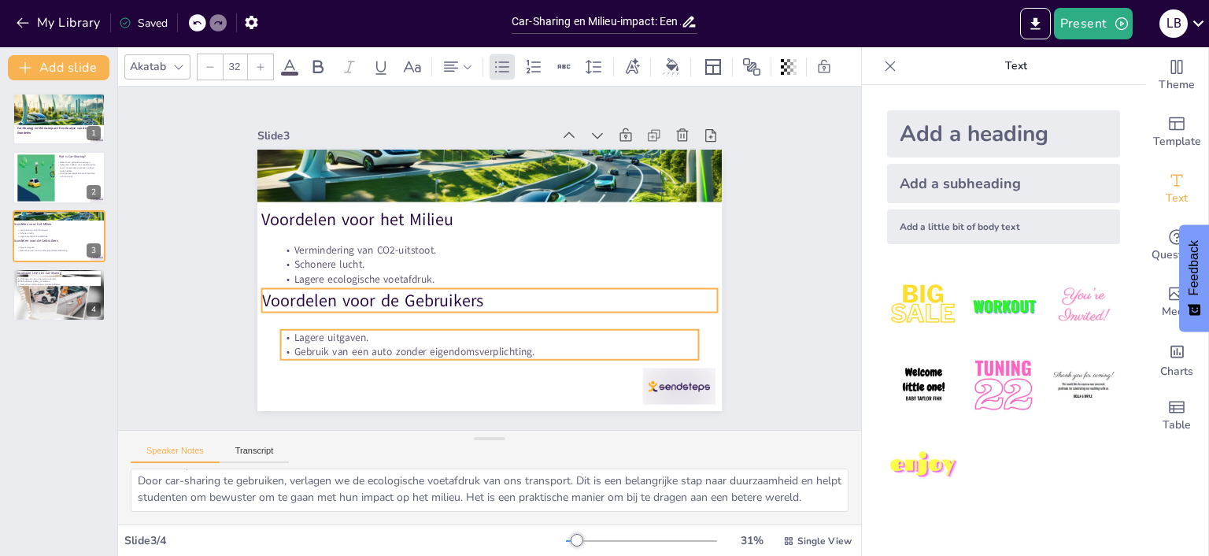
type input "52.3"
click at [398, 303] on p "Voordelen voor de Gebruikers" at bounding box center [485, 300] width 456 height 71
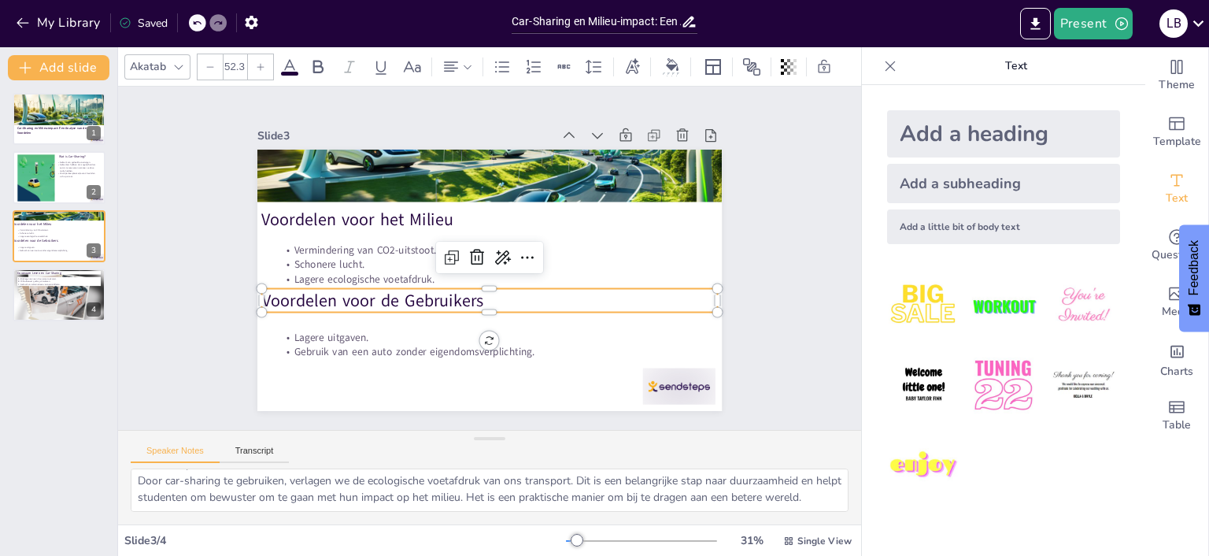
click at [462, 312] on p "Voordelen voor de Gebruikers" at bounding box center [489, 301] width 456 height 24
click at [488, 313] on div at bounding box center [483, 318] width 455 height 60
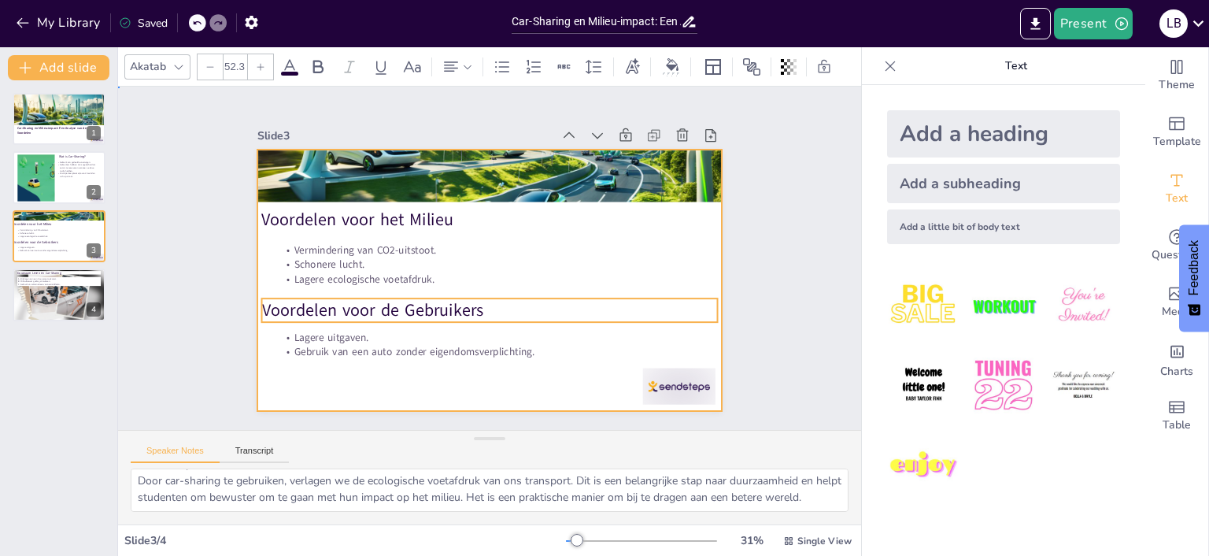
click at [531, 386] on div at bounding box center [487, 280] width 490 height 309
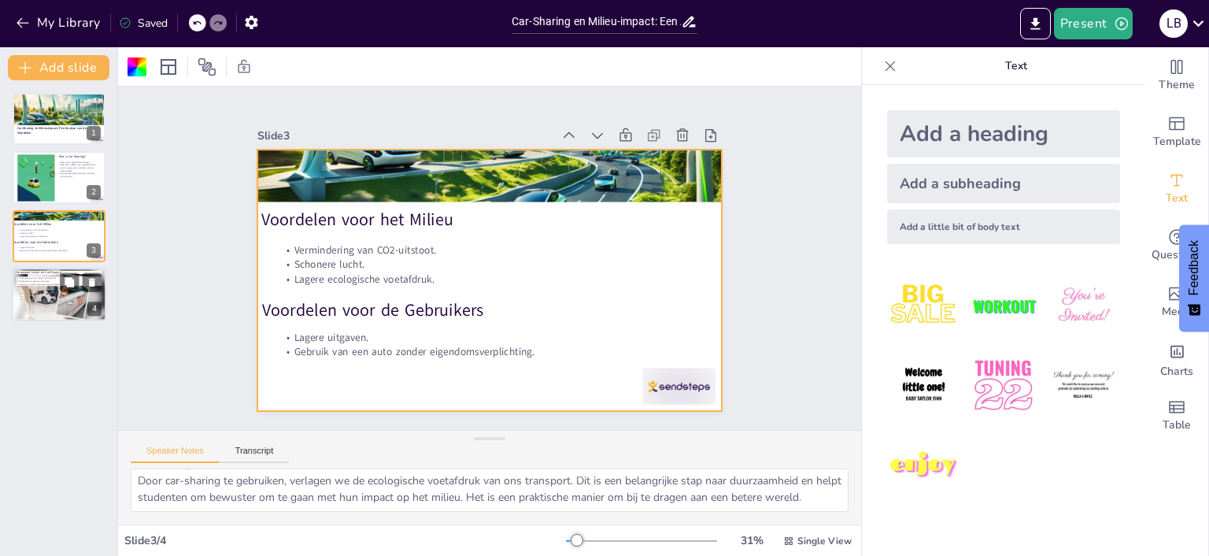
click at [93, 305] on div "4" at bounding box center [94, 309] width 14 height 14
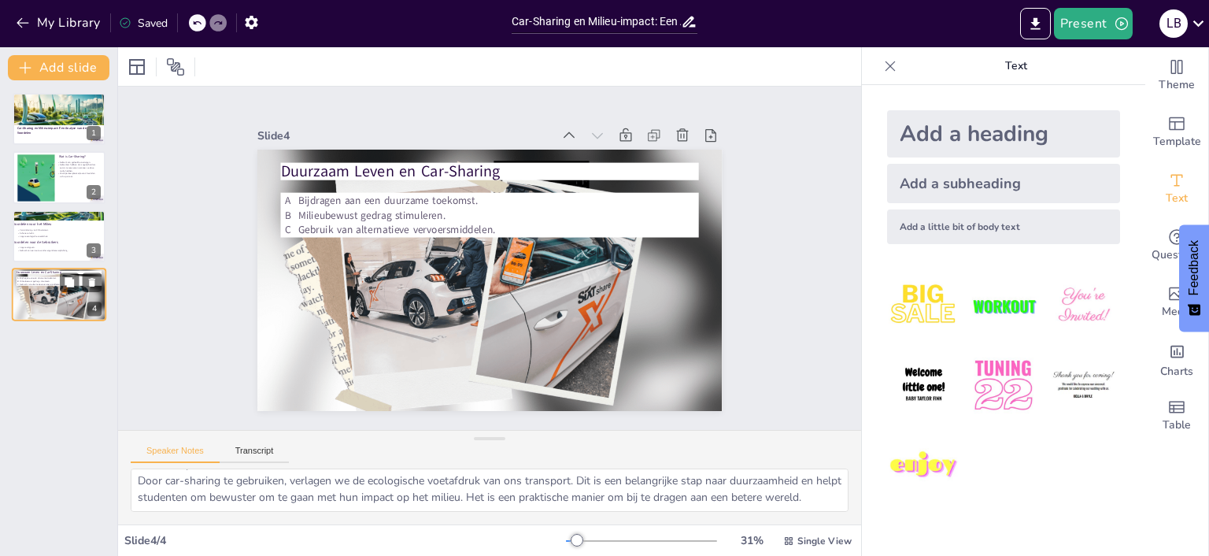
type textarea "Het omarmen van car-sharing is een manier om bij te dragen aan een duurzame toe…"
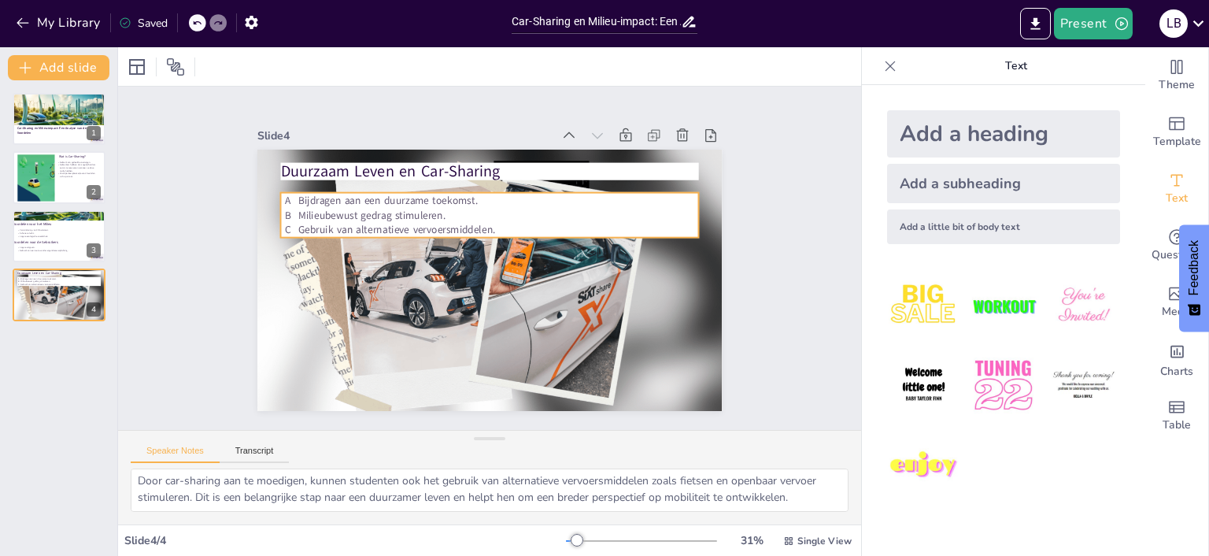
click at [306, 203] on p "Bijdragen aan een duurzame toekomst." at bounding box center [505, 202] width 400 height 56
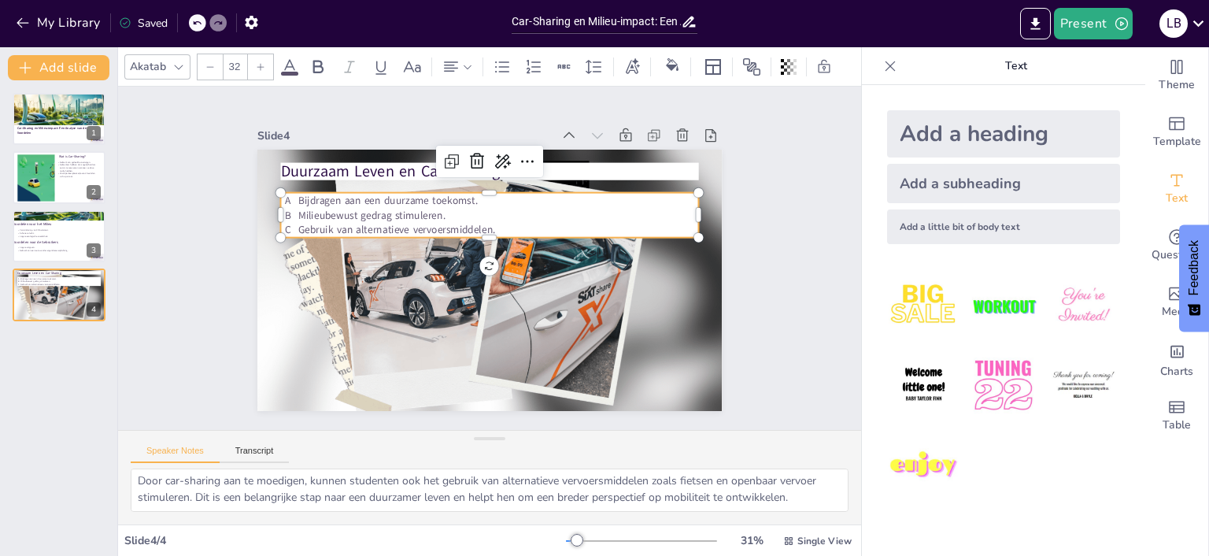
click at [298, 198] on div "Bijdragen aan een duurzame toekomst. Milieubewust gedrag stimuleren. Gebruik va…" at bounding box center [499, 215] width 418 height 129
click at [346, 202] on p "Bijdragen aan een duurzame toekomst." at bounding box center [505, 202] width 400 height 57
click at [476, 196] on p "Bijdragen aan een duurzame toekomst." at bounding box center [505, 202] width 400 height 57
click at [476, 196] on p "Bijdragen aan een duurzame toekomst." at bounding box center [505, 202] width 400 height 56
click at [476, 205] on span "Bijdragen aan een duurzame toekomst." at bounding box center [395, 189] width 180 height 33
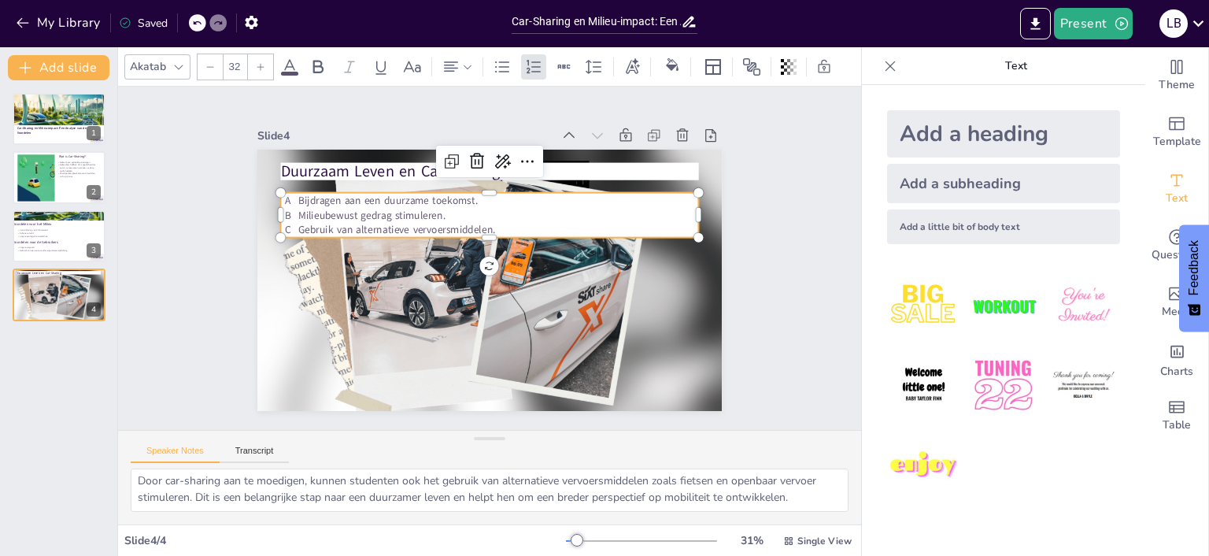
click at [339, 202] on span "Bijdragen aan een duurzame toekomst." at bounding box center [395, 190] width 180 height 33
click at [305, 198] on span "Bijdragen aan een duurzame toekomst." at bounding box center [395, 189] width 180 height 33
click at [305, 198] on span "Bijdragen aan een duurzame toekomst." at bounding box center [395, 190] width 180 height 33
click at [294, 203] on div "Bijdragen aan een duurzame toekomst. Milieubewust gedrag stimuleren. Gebruik va…" at bounding box center [489, 215] width 418 height 43
click at [298, 202] on div "Bijdragen aan een duurzame toekomst. Milieubewust gedrag stimuleren. Gebruik va…" at bounding box center [494, 215] width 420 height 87
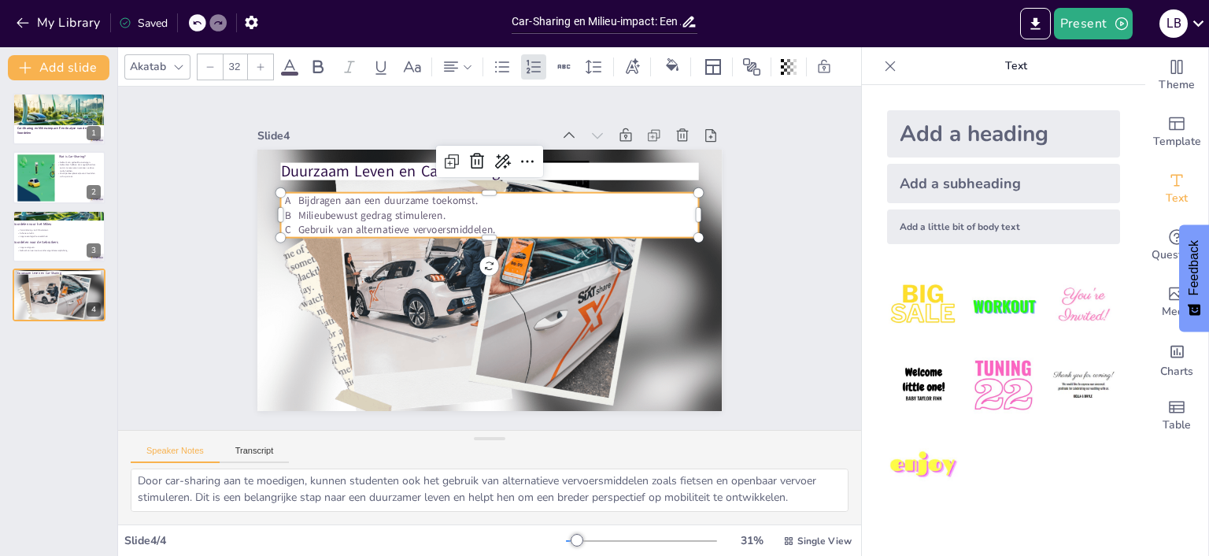
click at [313, 197] on span "Bijdragen aan een duurzame toekomst." at bounding box center [402, 180] width 179 height 51
click at [313, 194] on span "Bijdragen aan een duurzame toekomst." at bounding box center [402, 180] width 179 height 51
click at [313, 202] on span "Bijdragen aan een duurzame toekomst." at bounding box center [402, 180] width 179 height 51
click at [418, 205] on span "Bijdragen aan een duurzame toekomst." at bounding box center [476, 142] width 117 height 154
click at [297, 205] on div "Bijdragen aan een duurzame toekomst. Milieubewust gedrag stimuleren. Gebruik va…" at bounding box center [494, 215] width 420 height 87
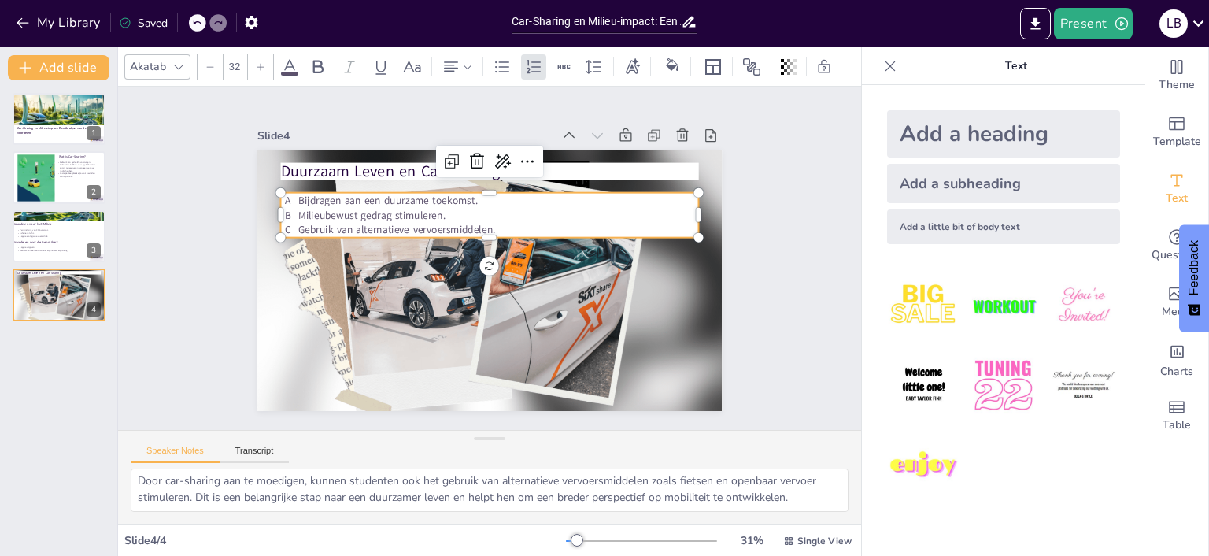
click at [490, 203] on p "Bijdragen aan een duurzame toekomst." at bounding box center [505, 202] width 400 height 56
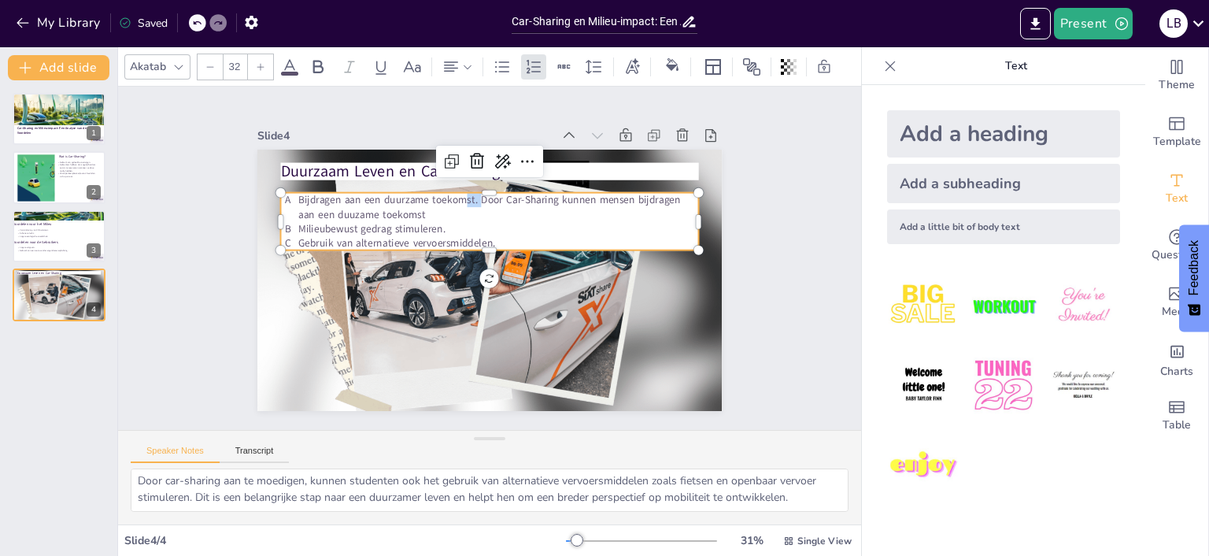
click at [365, 199] on span "Bijdragen aan een duurzame toekomst. Door Car-Sharing kunnen mensen bijdragen a…" at bounding box center [494, 200] width 383 height 54
click at [439, 216] on p "Bijdragen aan een duurzame toekomst. Door Car-Sharing kunnen mensen bijdragen a…" at bounding box center [498, 207] width 401 height 29
click at [476, 200] on span "Bijdragen aan een duurzame toekomst. Door Car-Sharing kunnen mensen bijdragen a…" at bounding box center [505, 202] width 372 height 131
click at [479, 202] on span "Bijdragen aan een duurzame toekomst. Door Car-Sharing kunnen mensen bijdragen a…" at bounding box center [494, 200] width 383 height 54
drag, startPoint x: 313, startPoint y: 202, endPoint x: 478, endPoint y: 203, distance: 165.3
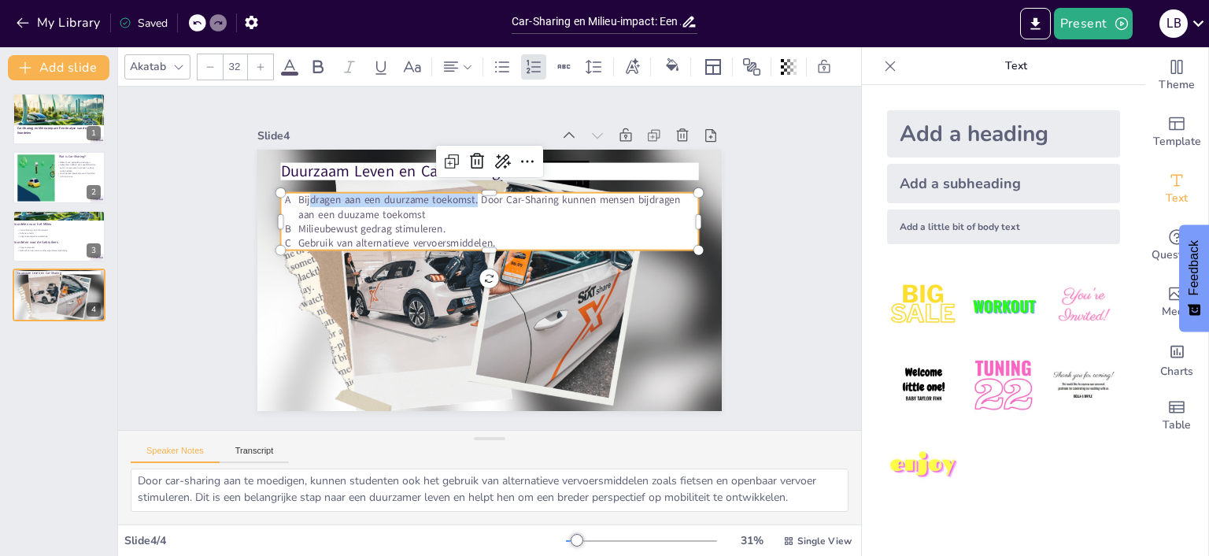
click at [478, 203] on span "Bijdragen aan een duurzame toekomst. Door Car-Sharing kunnen mensen bijdragen a…" at bounding box center [520, 211] width 326 height 236
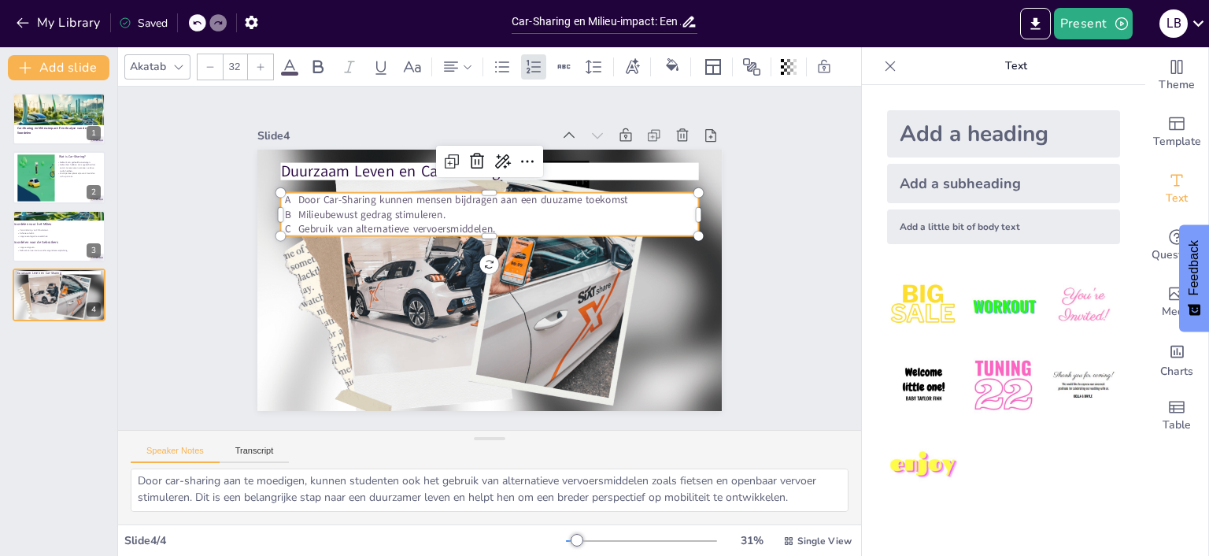
click at [301, 200] on span "Door Car-Sharing kunnen mensen bijdragen aan een duuzame toekomst" at bounding box center [463, 200] width 330 height 14
click at [301, 201] on span "Door Car-Sharing kunnen mensen bijdragen aan een duuzame toekomst" at bounding box center [463, 200] width 330 height 14
click at [305, 199] on span "Door Car-Sharing kunnen mensen bijdragen aan een duuzame toekomst" at bounding box center [470, 197] width 330 height 49
click at [303, 210] on span "Milieubewust gedrag stimuleren." at bounding box center [377, 202] width 148 height 30
click at [298, 217] on div "Door Car-Sharing kunnen mensen bijdragen aan een duuzame toekomst Milieubewust …" at bounding box center [499, 215] width 418 height 130
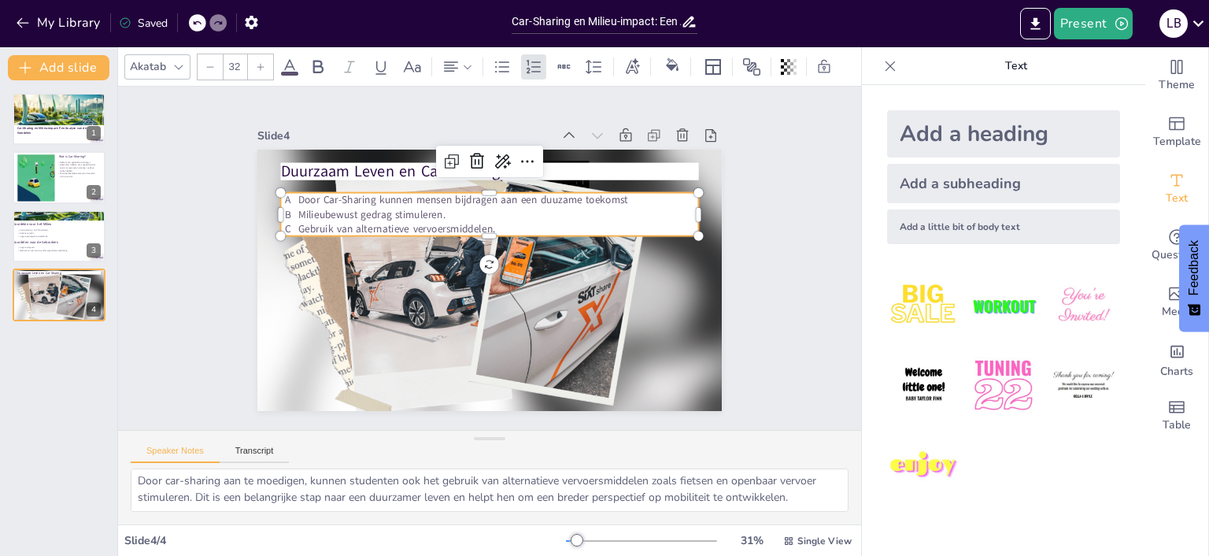
click at [504, 225] on p "Gebruik van alternatieve vervoersmiddelen." at bounding box center [502, 230] width 400 height 56
click at [498, 228] on p "Gebruik van alternatieve vervoersmiddelen." at bounding box center [498, 228] width 401 height 14
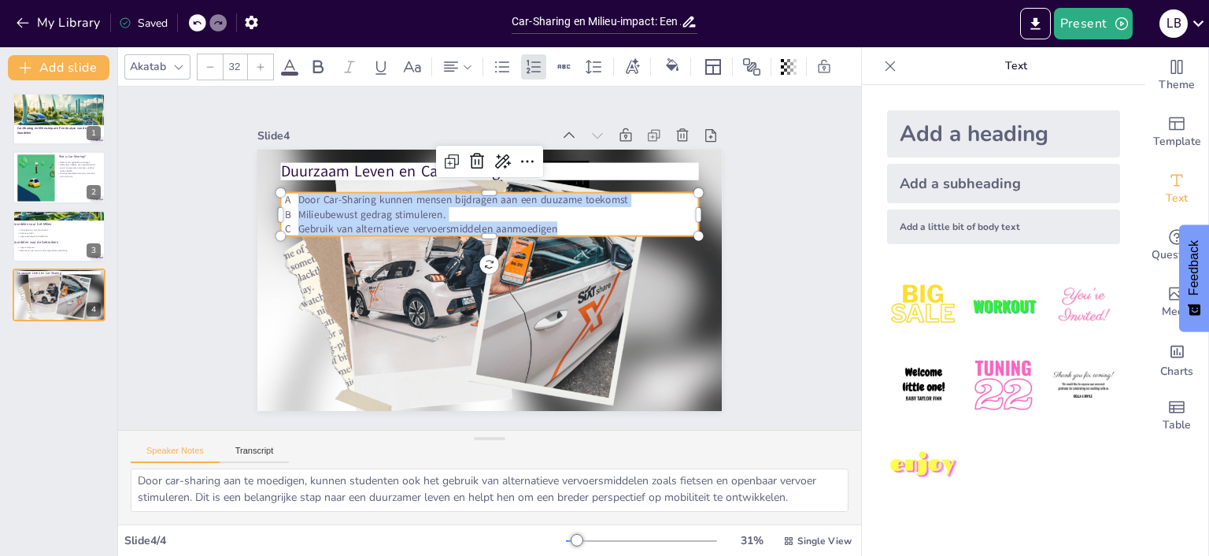
drag, startPoint x: 554, startPoint y: 226, endPoint x: 300, endPoint y: 192, distance: 256.5
click at [300, 192] on div "Duurzaam Leven en Car-Sharing Door Car-Sharing kunnen mensen bijdragen aan een …" at bounding box center [487, 280] width 490 height 309
drag, startPoint x: 502, startPoint y: 162, endPoint x: 504, endPoint y: 172, distance: 9.6
click at [520, 162] on icon at bounding box center [532, 170] width 24 height 24
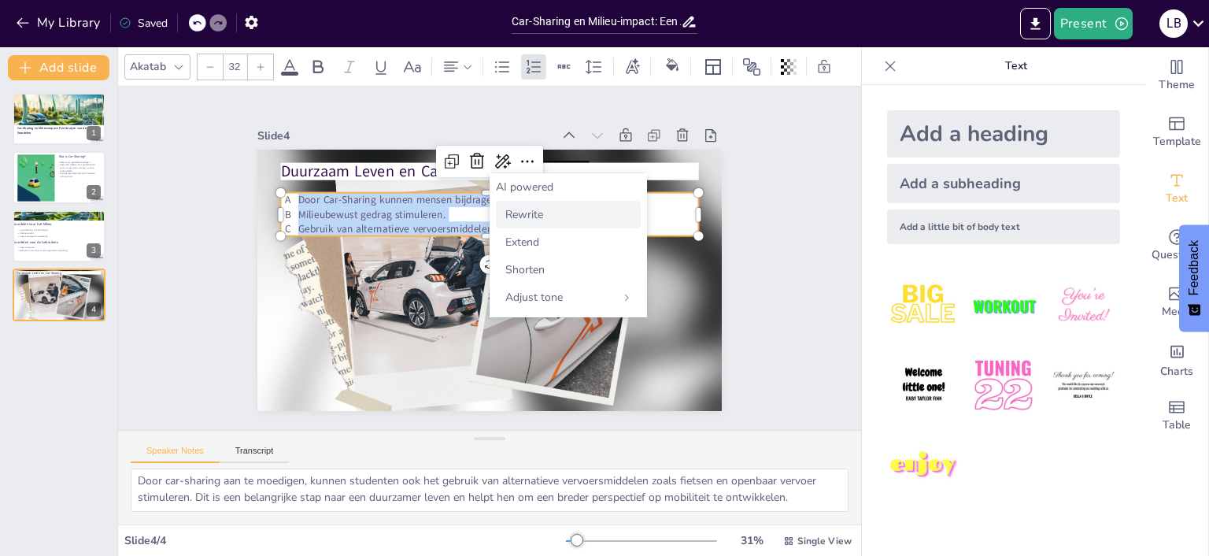
click at [532, 217] on span "Rewrite" at bounding box center [524, 214] width 38 height 15
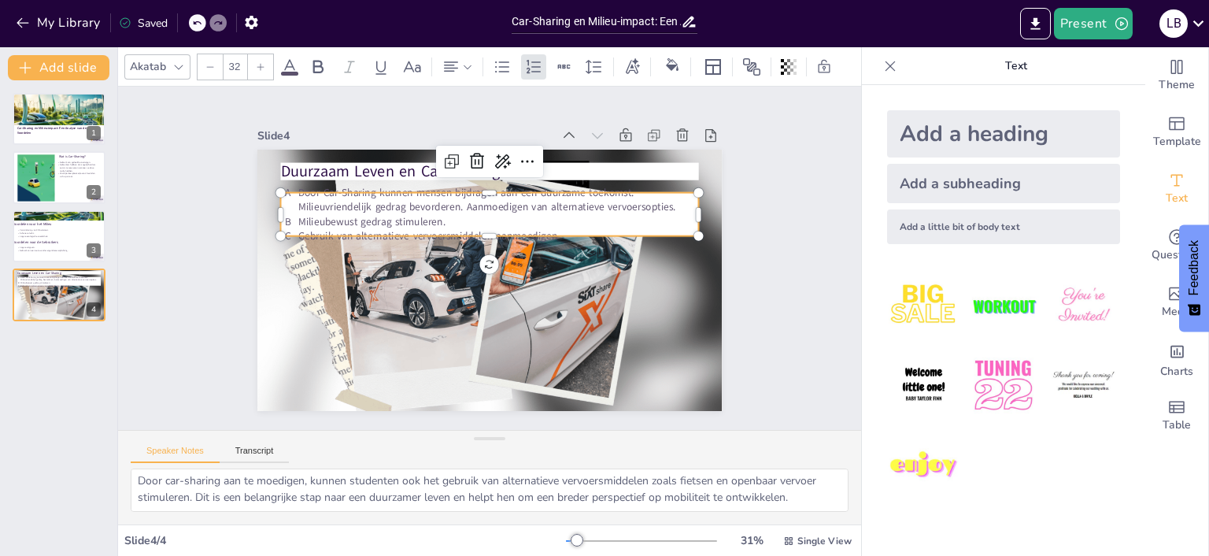
click at [487, 219] on p "Milieubewust gedrag stimuleren." at bounding box center [502, 222] width 400 height 56
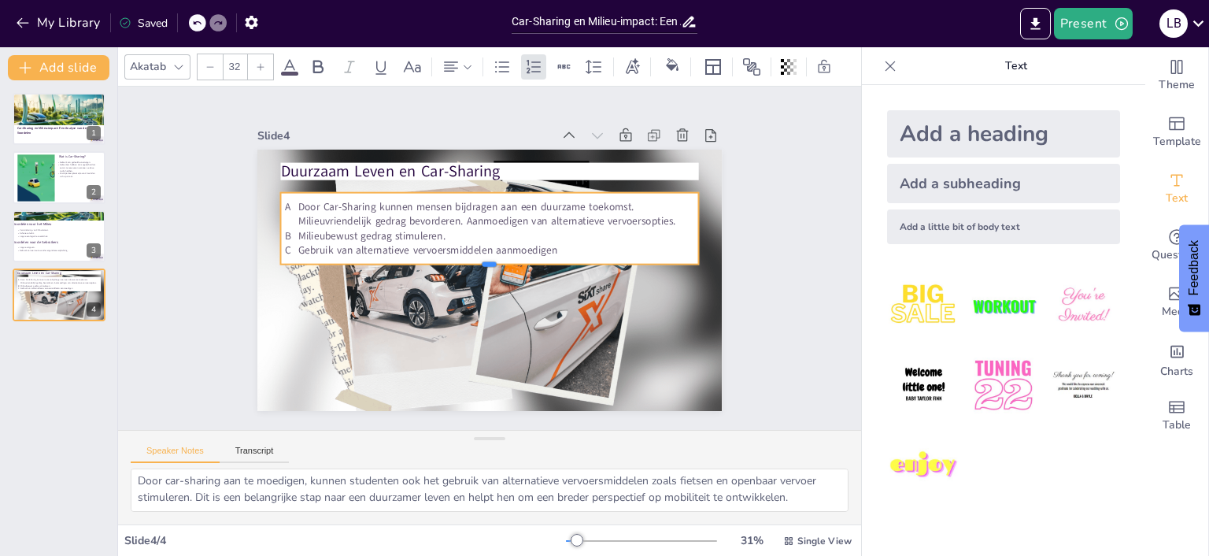
drag, startPoint x: 494, startPoint y: 239, endPoint x: 505, endPoint y: 268, distance: 30.4
click at [505, 268] on div at bounding box center [487, 269] width 412 height 99
click at [543, 248] on span "Gebruik van alternatieve vervoersmiddelen aanmoedigen" at bounding box center [428, 243] width 259 height 41
click at [512, 254] on span "Gebruik van alternatieve vervoersmiddelen aanmoedigen" at bounding box center [430, 237] width 257 height 68
click at [454, 209] on span "Door Car-Sharing kunnen mensen bijdragen aan een duurzame toekomst. Milieuvrien…" at bounding box center [490, 214] width 377 height 68
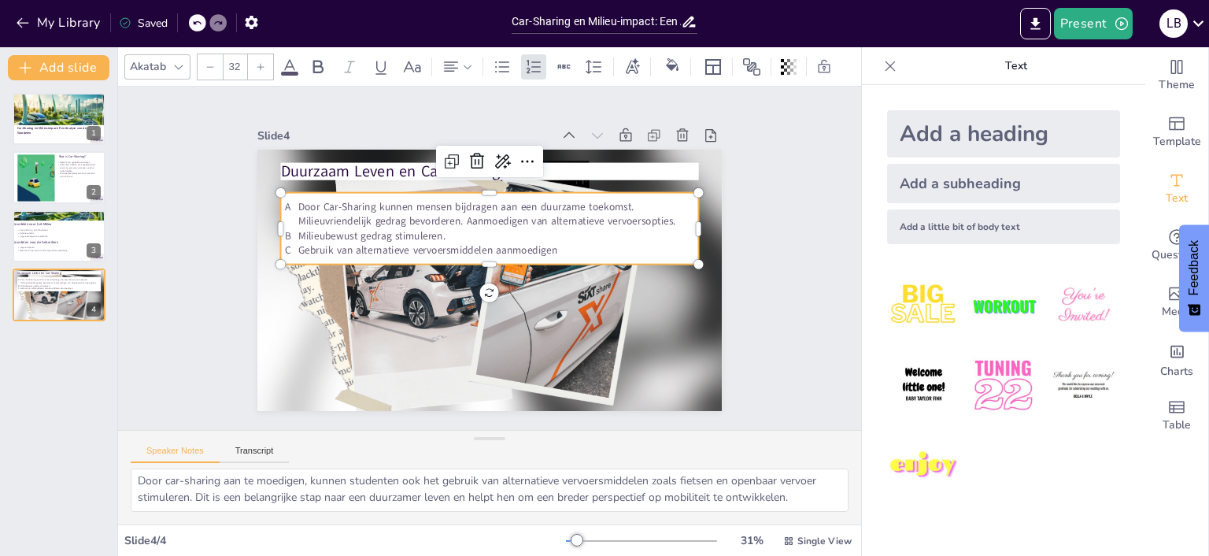
click at [463, 206] on span "Door Car-Sharing kunnen mensen bijdragen aan een duurzame toekomst. Milieuvrien…" at bounding box center [490, 214] width 377 height 68
click at [461, 207] on span "Door Car-Sharing kunnen mensen bijdragen aan een duurzame toekomst. Milieuvrien…" at bounding box center [490, 214] width 377 height 68
click at [454, 207] on span "Door Car-Sharing kunnen mensen bijdragen aan een duurzame toekomst. Milieuvrien…" at bounding box center [490, 214] width 377 height 68
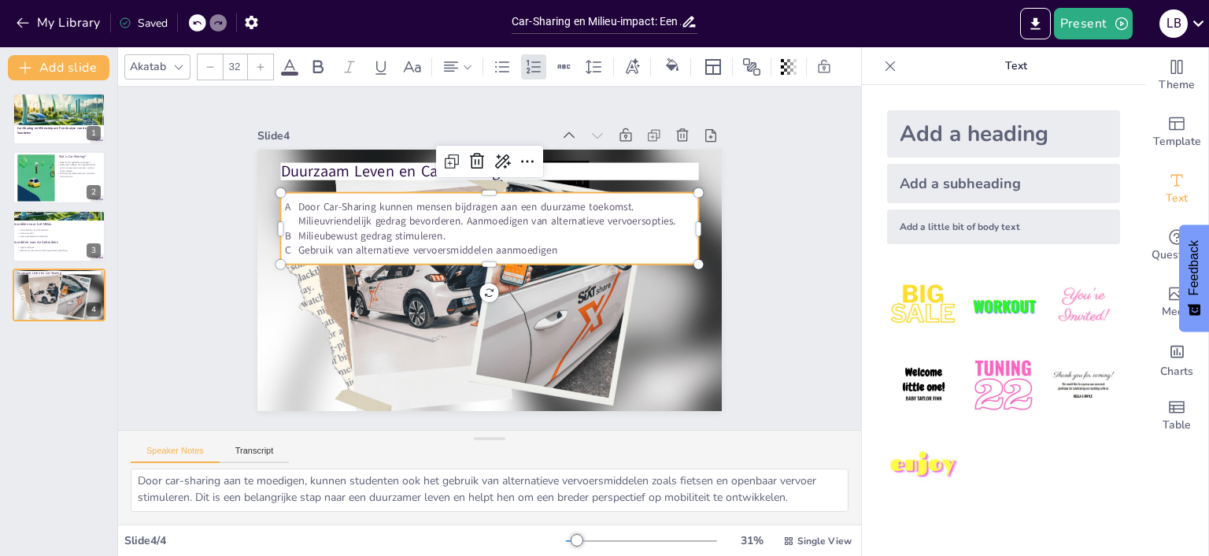
drag, startPoint x: 461, startPoint y: 209, endPoint x: 452, endPoint y: 203, distance: 11.4
click at [461, 209] on span "Door Car-Sharing kunnen mensen bijdragen aan een duurzame toekomst. Milieuvrien…" at bounding box center [495, 214] width 372 height 106
drag, startPoint x: 453, startPoint y: 206, endPoint x: 460, endPoint y: 214, distance: 10.6
click at [455, 208] on span "Door Car-Sharing kunnen mensen bijdragen aan een duurzame toekomst. Milieuvrien…" at bounding box center [490, 214] width 377 height 68
click at [305, 197] on span "Door Car-Sharing kunnen mensen" at bounding box center [382, 188] width 154 height 30
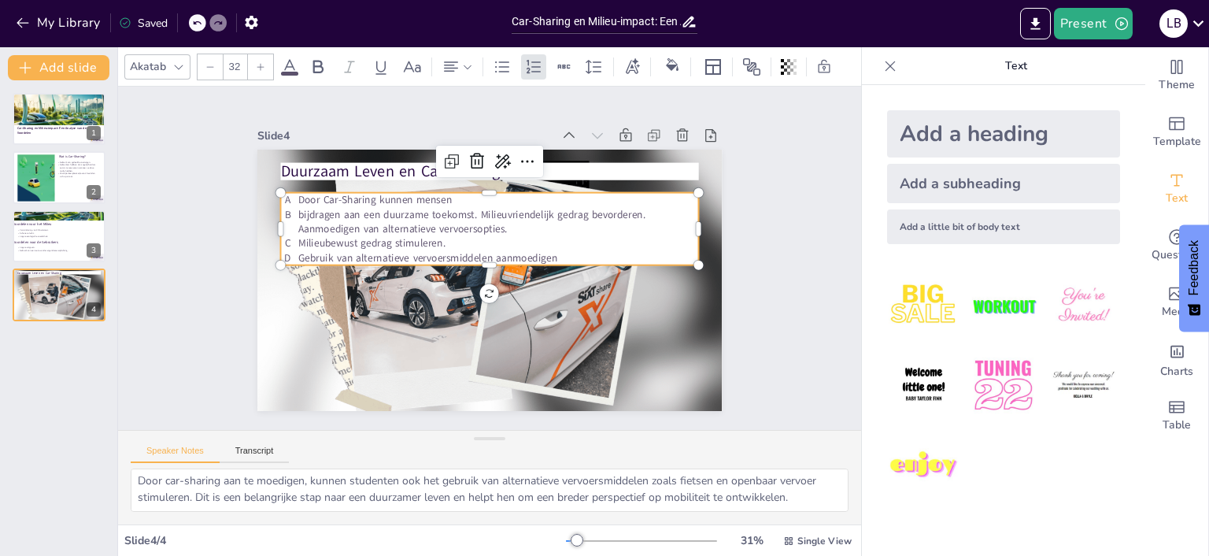
click at [296, 199] on div "Door Car-Sharing kunnen mensen bijdragen aan een duurzame toekomst. Milieuvrien…" at bounding box center [493, 229] width 424 height 116
click at [296, 214] on div "Door Car-Sharing kunnen mensen bijdragen aan een duurzame toekomst. Milieuvrien…" at bounding box center [493, 229] width 424 height 116
click at [324, 228] on span "bijdragen aan een duurzame toekomst. Milieuvriendelijk gedrag bevorderen. Aanmo…" at bounding box center [488, 211] width 329 height 154
click at [305, 228] on span "bijdragen aan een duurzame toekomst. Milieuvriendelijk gedrag bevorderen. Aanmo…" at bounding box center [476, 212] width 349 height 50
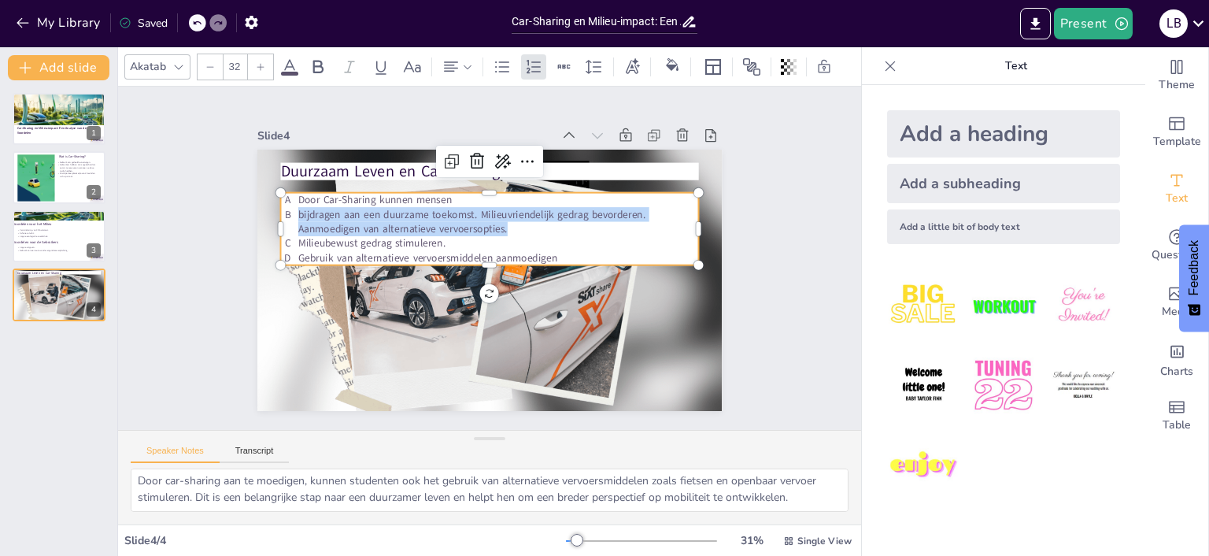
click at [305, 228] on span "bijdragen aan een duurzame toekomst. Milieuvriendelijk gedrag bevorderen. Aanmo…" at bounding box center [476, 212] width 349 height 50
drag, startPoint x: 302, startPoint y: 228, endPoint x: 307, endPoint y: 235, distance: 8.5
click at [302, 228] on span "bijdragen aan een duurzame toekomst. Milieuvriendelijk gedrag bevorderen. Aanmo…" at bounding box center [476, 212] width 349 height 50
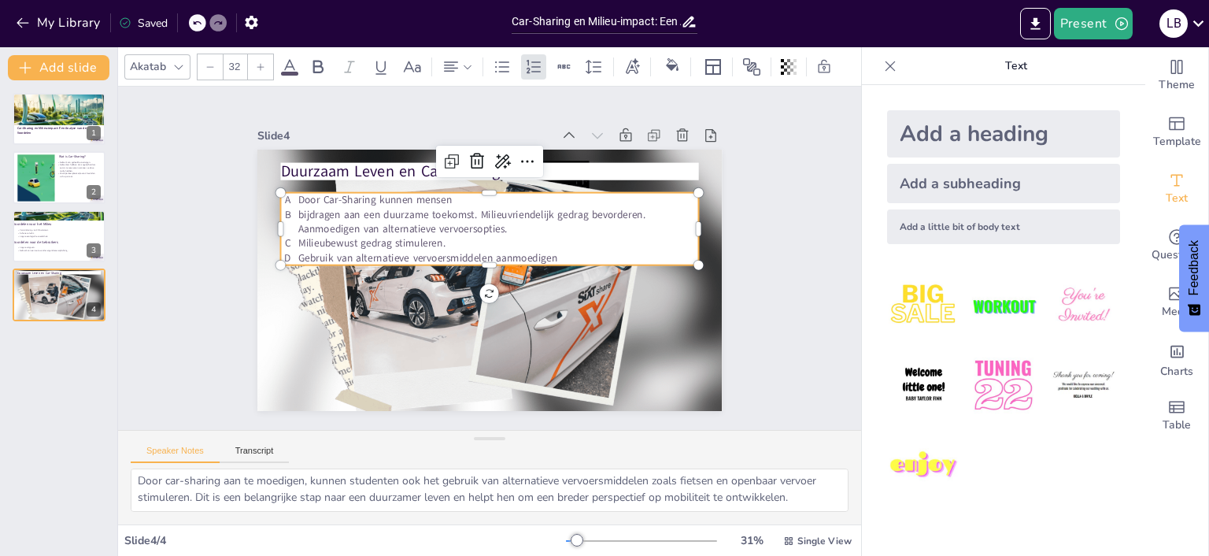
drag, startPoint x: 304, startPoint y: 228, endPoint x: 314, endPoint y: 244, distance: 19.4
click at [307, 231] on span "bijdragen aan een duurzame toekomst. Milieuvriendelijk gedrag bevorderen. Aanmo…" at bounding box center [476, 212] width 349 height 50
drag, startPoint x: 562, startPoint y: 257, endPoint x: 277, endPoint y: 252, distance: 285.1
click at [277, 252] on div "Duurzaam Leven en Car-Sharing Door Car-Sharing kunnen mensen bijdragen aan een …" at bounding box center [487, 280] width 490 height 309
click at [305, 245] on span "Milieubewust gedrag stimuleren." at bounding box center [371, 243] width 147 height 14
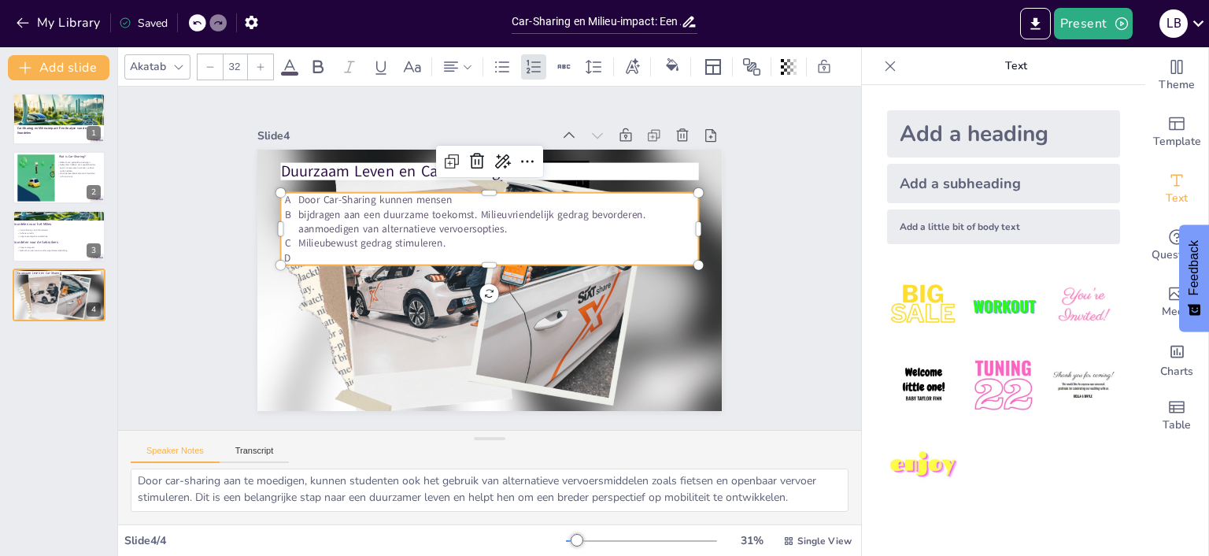
click at [303, 244] on span "Milieubewust gedrag stimuleren." at bounding box center [374, 231] width 148 height 30
click at [339, 226] on span "Milieubewust gedrag stimuleren." at bounding box center [403, 177] width 128 height 98
click at [294, 254] on div "Door Car-Sharing kunnen mensen bijdragen aan een duurzame toekomst. Milieuvrien…" at bounding box center [489, 229] width 418 height 72
click at [320, 124] on div at bounding box center [348, 92] width 57 height 62
click at [295, 260] on div "Door Car-Sharing kunnen mensen bijdragen aan een duurzame toekomst. Milieuvrien…" at bounding box center [494, 230] width 422 height 116
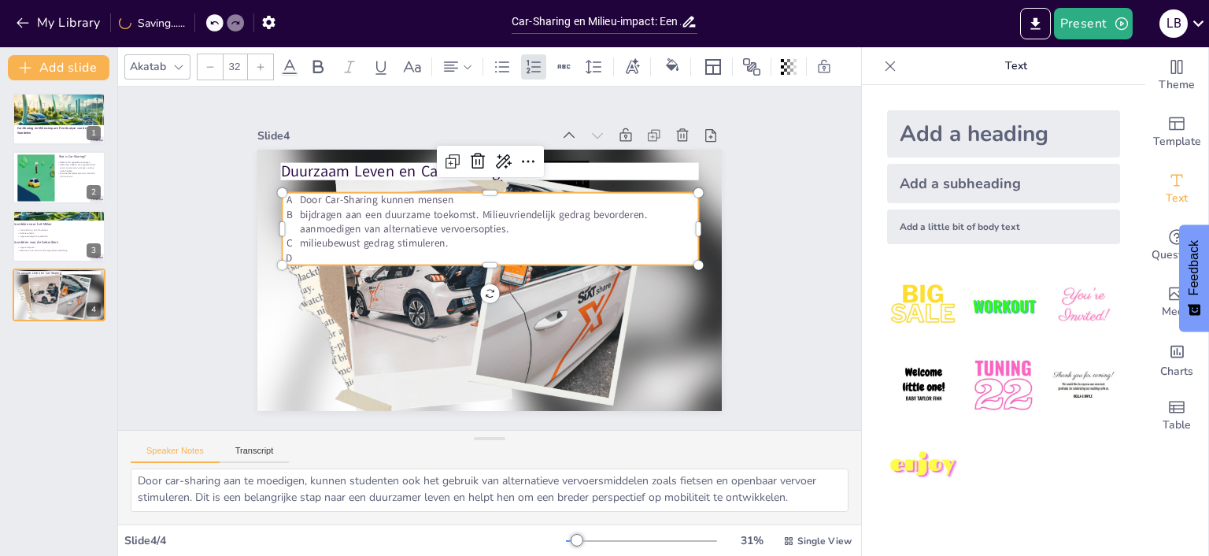
drag, startPoint x: 293, startPoint y: 260, endPoint x: 281, endPoint y: 254, distance: 13.0
click at [281, 254] on div "Duurzaam Leven en Car-Sharing Door Car-Sharing kunnen mensen bijdragen aan een …" at bounding box center [487, 280] width 490 height 309
click at [300, 258] on p at bounding box center [499, 259] width 398 height 56
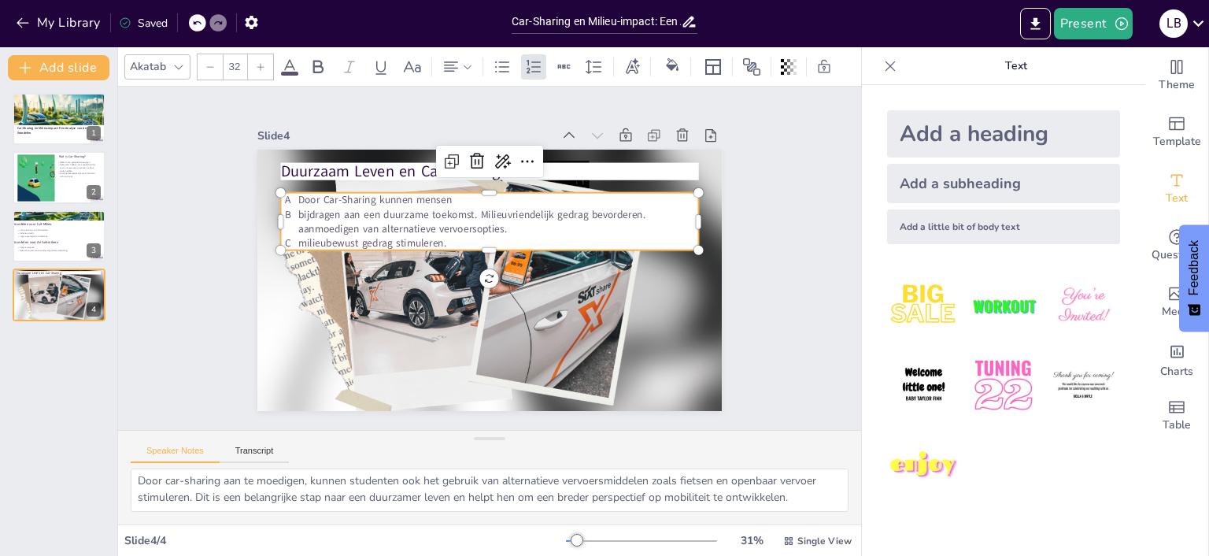
click at [350, 194] on span "Door Car-Sharing kunnen mensen" at bounding box center [420, 149] width 140 height 89
click at [305, 194] on p "Door Car-Sharing kunnen mensen" at bounding box center [505, 201] width 400 height 57
click at [293, 202] on div "Door Car-Sharing kunnen mensen bijdragen aan een duurzame toekomst. Milieuvrien…" at bounding box center [494, 222] width 422 height 102
click at [295, 202] on div "Door Car-Sharing kunnen mensen bijdragen aan een duurzame toekomst. Milieuvrien…" at bounding box center [494, 222] width 422 height 102
click at [305, 197] on p "Door Car-Sharing kunnen mensen" at bounding box center [505, 201] width 400 height 56
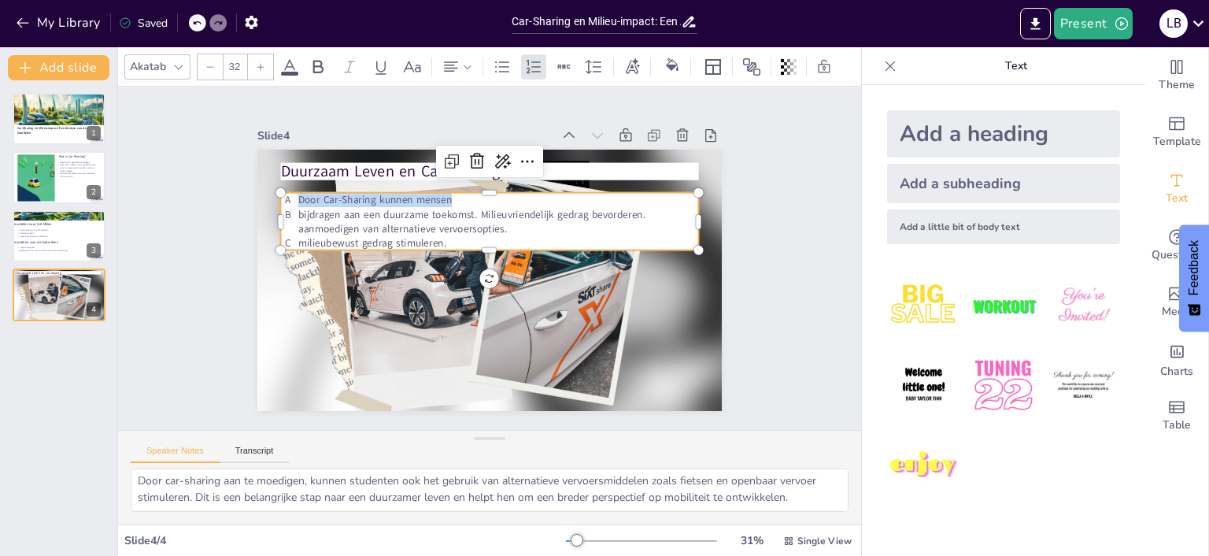
click at [313, 197] on p "Door Car-Sharing kunnen mensen" at bounding box center [510, 203] width 395 height 98
click at [298, 197] on p "Door Car-Sharing kunnen mensen" at bounding box center [498, 200] width 401 height 14
click at [293, 201] on div "Door Car-Sharing kunnen mensen bijdragen aan een duurzame toekomst. Milieuvrien…" at bounding box center [494, 221] width 422 height 101
drag, startPoint x: 298, startPoint y: 201, endPoint x: 279, endPoint y: 200, distance: 18.1
click at [279, 200] on div "Duurzaam Leven en Car-Sharing Door Car-Sharing kunnen mensen bijdragen aan een …" at bounding box center [489, 280] width 465 height 261
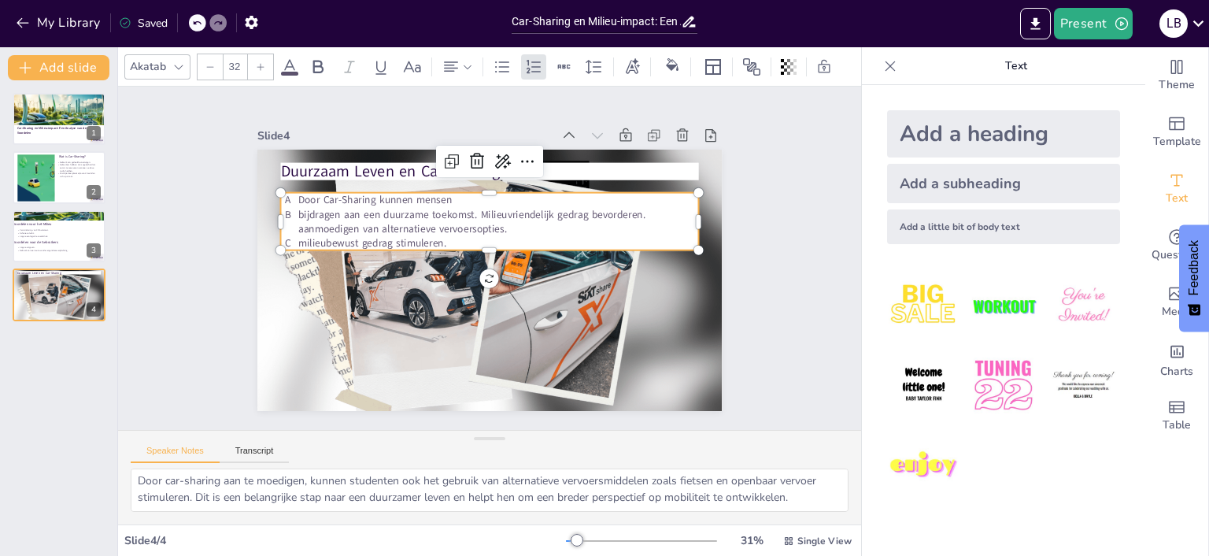
click at [294, 198] on div "Door Car-Sharing kunnen mensen bijdragen aan een duurzame toekomst. Milieuvrien…" at bounding box center [494, 222] width 422 height 102
click at [787, 327] on div "Slide 1 Car-Sharing en Milieu-impact: Een Analyse van de Voordelen Slide 2 Wat …" at bounding box center [489, 258] width 775 height 419
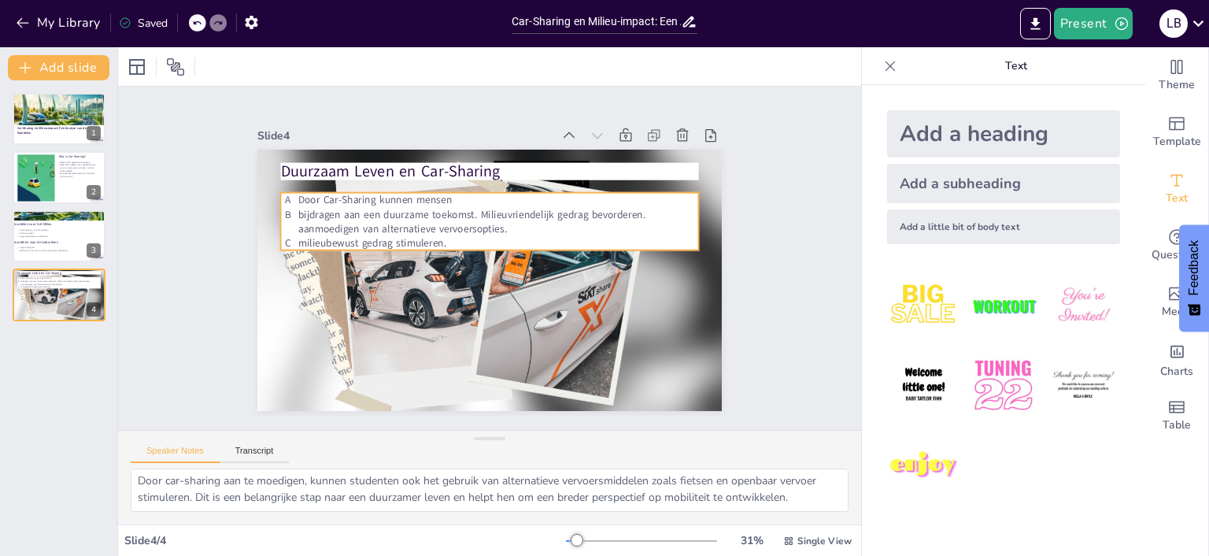
click at [293, 200] on div "Door Car-Sharing kunnen mensen bijdragen aan een duurzame toekomst. Milieuvrien…" at bounding box center [494, 222] width 422 height 102
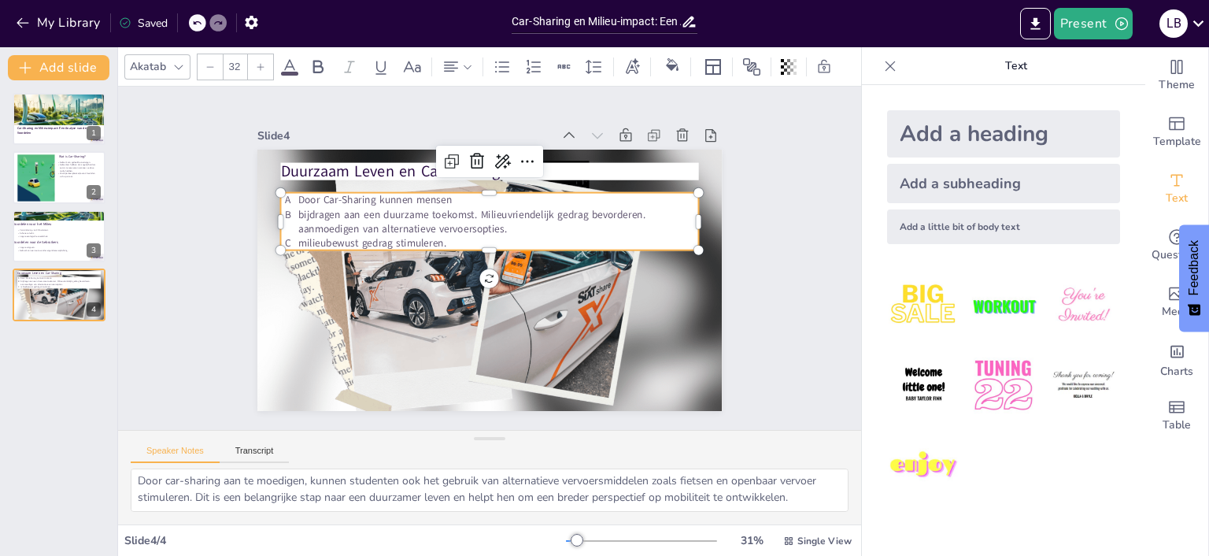
click at [289, 199] on div "Door Car-Sharing kunnen mensen bijdragen aan een duurzame toekomst. Milieuvrien…" at bounding box center [494, 222] width 422 height 102
click at [305, 198] on p "Door Car-Sharing kunnen mensen" at bounding box center [505, 200] width 400 height 56
click at [313, 199] on span "Door Car-Sharing kunnen mensen" at bounding box center [390, 177] width 154 height 46
click at [468, 210] on span "bijdragen aan een duurzame toekomst. Milieuvriendelijk gedrag bevorderen. aanmo…" at bounding box center [476, 212] width 349 height 50
click at [455, 200] on p "Door Car-Sharing kunnen mensen" at bounding box center [505, 201] width 400 height 57
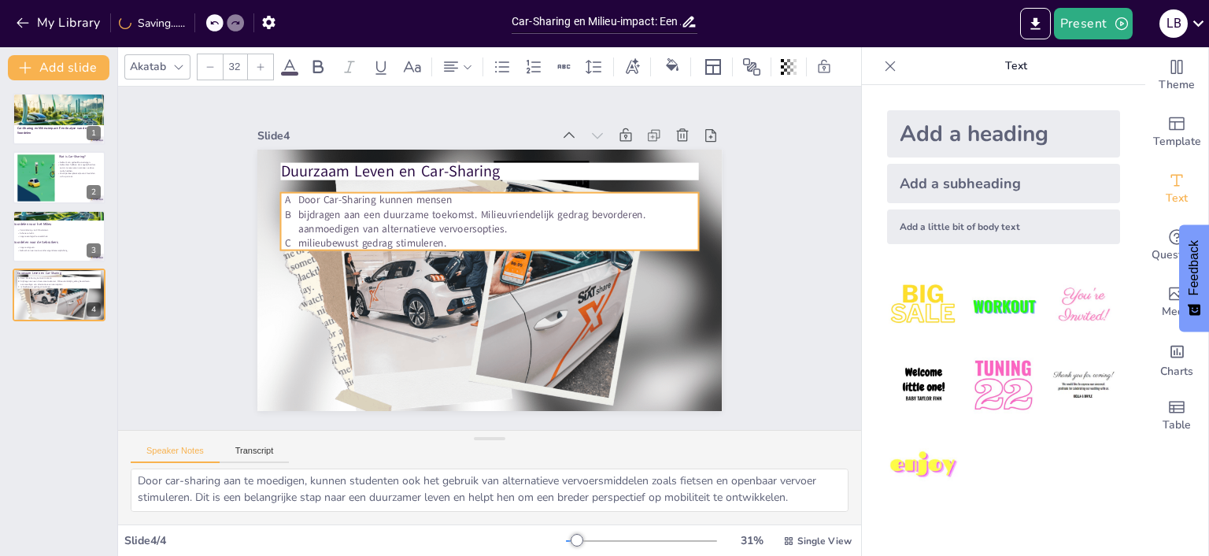
click at [454, 200] on p "Door Car-Sharing kunnen mensen" at bounding box center [505, 201] width 400 height 56
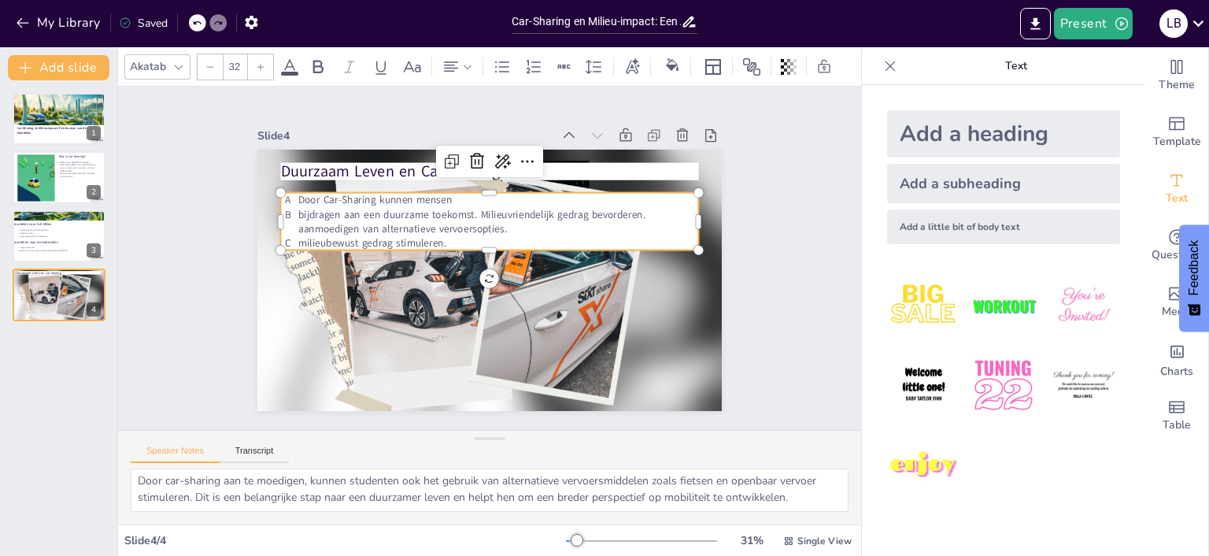
click at [486, 215] on span "bijdragen aan een duurzame toekomst. Milieuvriendelijk gedrag bevorderen. aanmo…" at bounding box center [476, 212] width 349 height 50
drag, startPoint x: 481, startPoint y: 210, endPoint x: 653, endPoint y: 216, distance: 172.5
click at [653, 216] on p "bijdragen aan een duurzame toekomst. milieuvriendelijk gedrag bevorderen. aanmo…" at bounding box center [503, 222] width 402 height 71
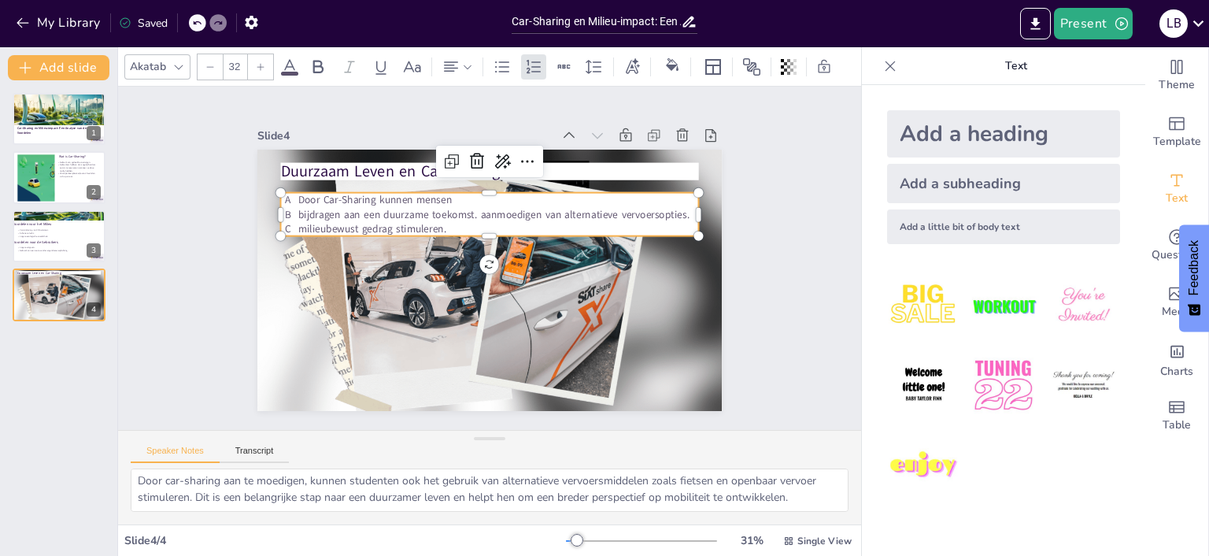
click at [479, 214] on span "bijdragen aan een duurzame toekomst. aanmoedigen van alternatieve vervoersoptie…" at bounding box center [498, 214] width 391 height 55
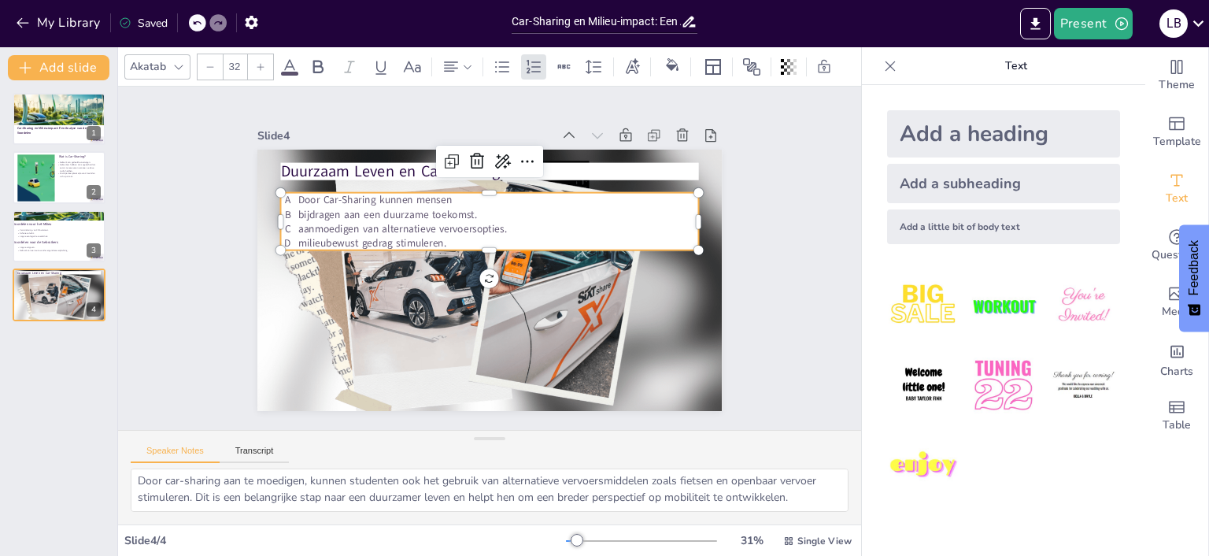
click at [298, 200] on div "Door Car-Sharing kunnen mensen bijdragen aan een duurzame toekomst. aanmoedigen…" at bounding box center [494, 222] width 422 height 102
drag, startPoint x: 298, startPoint y: 200, endPoint x: 285, endPoint y: 198, distance: 12.7
click at [285, 198] on div "Duurzaam Leven en Car-Sharing Door Car-Sharing kunnen mensen bijdragen aan een …" at bounding box center [487, 280] width 490 height 309
click at [298, 202] on div "Door Car-Sharing kunnen mensen bijdragen aan een duurzame toekomst. aanmoedigen…" at bounding box center [494, 222] width 422 height 102
click at [305, 197] on span "Door Car-Sharing kunnen mensen" at bounding box center [382, 188] width 154 height 30
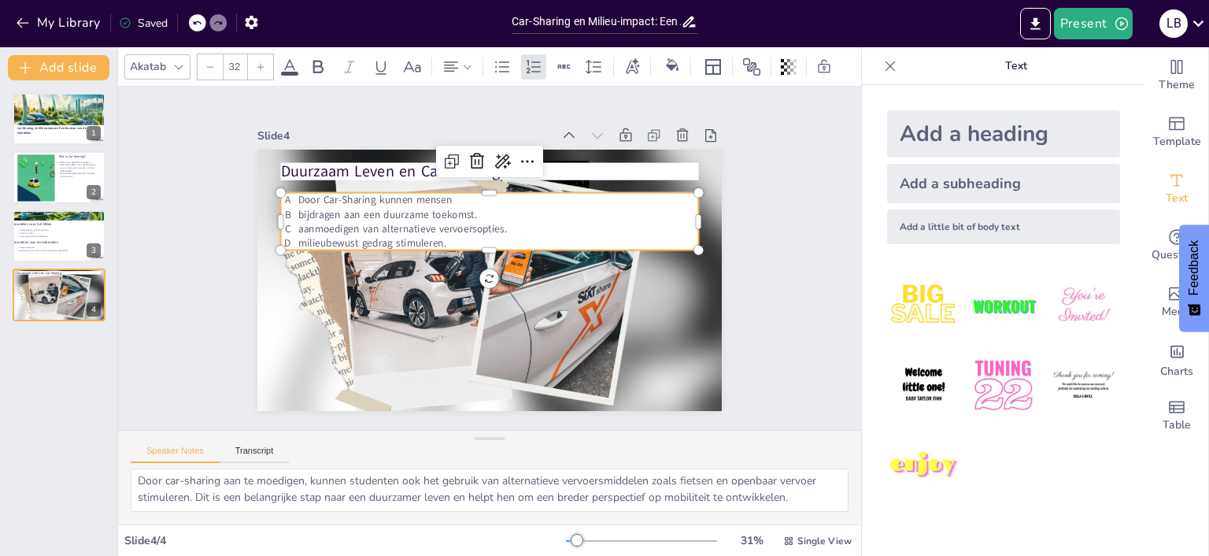
click at [305, 199] on p "Door Car-Sharing kunnen mensen" at bounding box center [505, 201] width 400 height 56
drag, startPoint x: 456, startPoint y: 200, endPoint x: 254, endPoint y: 200, distance: 202.3
click at [254, 200] on div "Slide 1 Car-Sharing en Milieu-impact: Een Analyse van de Voordelen Slide 2 Wat …" at bounding box center [490, 257] width 582 height 361
click at [197, 20] on icon at bounding box center [196, 22] width 9 height 9
click at [298, 204] on p "Door Car-Sharing kunnen mensen" at bounding box center [498, 200] width 401 height 14
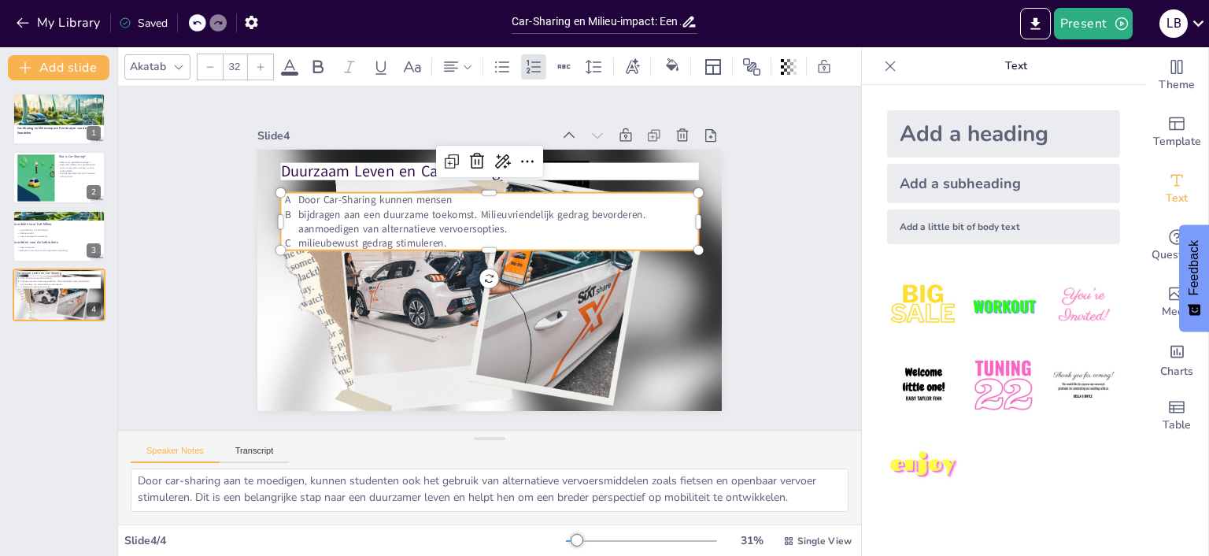
click at [294, 201] on div "Door Car-Sharing kunnen mensen bijdragen aan een duurzame toekomst. Milieuvrien…" at bounding box center [489, 221] width 418 height 57
click at [294, 201] on div "Door Car-Sharing kunnen mensen bijdragen aan een duurzame toekomst. Milieuvrien…" at bounding box center [501, 223] width 416 height 184
click at [298, 209] on div "Door Car-Sharing kunnen mensen bijdragen aan een duurzame toekomst. Milieuvrien…" at bounding box center [494, 222] width 422 height 102
click at [202, 20] on icon at bounding box center [196, 22] width 9 height 9
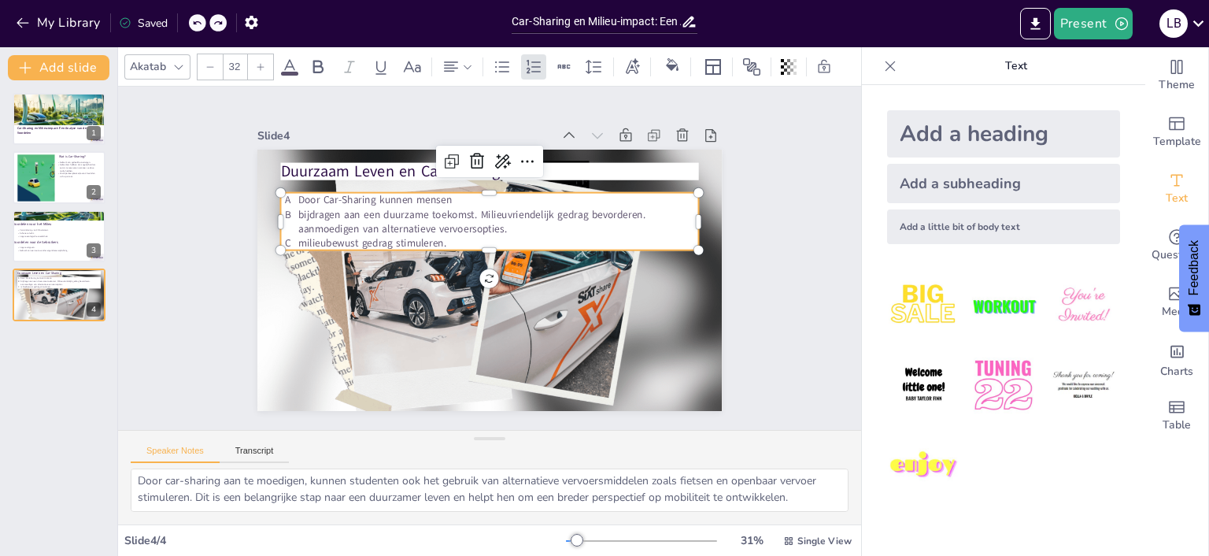
click at [609, 210] on span "bijdragen aan een duurzame toekomst. Milieuvriendelijk gedrag bevorderen. aanmo…" at bounding box center [476, 212] width 349 height 50
click at [487, 209] on span "bijdragen aan een duurzame toekomst. Milieuvriendelijk gedrag bevorderen. aanmo…" at bounding box center [476, 212] width 349 height 50
click at [488, 210] on span "bijdragen aan een duurzame toekomst. Milieuvriendelijk gedrag bevorderen. aanmo…" at bounding box center [476, 212] width 349 height 50
drag, startPoint x: 480, startPoint y: 207, endPoint x: 648, endPoint y: 217, distance: 168.0
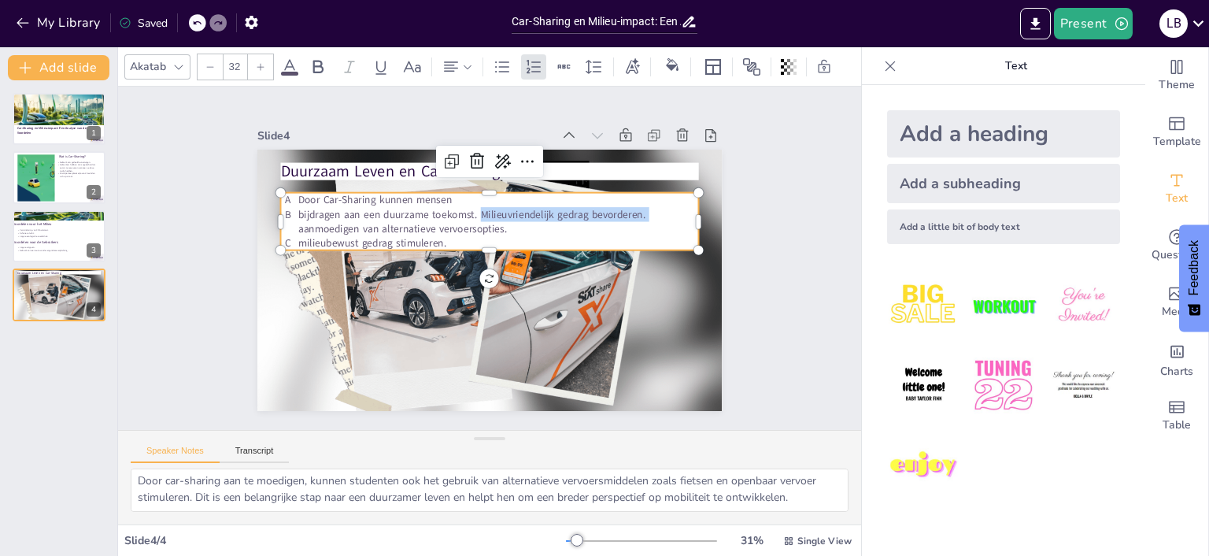
click at [648, 217] on p "bijdragen aan een duurzame toekomst. Milieuvriendelijk gedrag bevorderen. aanmo…" at bounding box center [503, 222] width 402 height 71
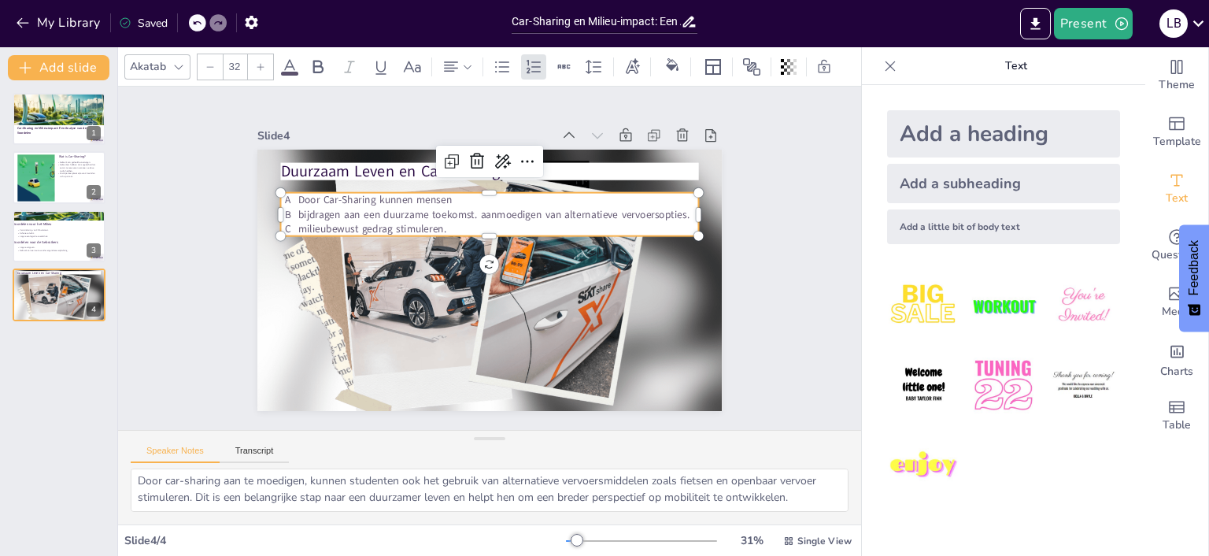
click at [478, 214] on span "bijdragen aan een duurzame toekomst. aanmoedigen van alternatieve vervoersoptie…" at bounding box center [507, 217] width 376 height 135
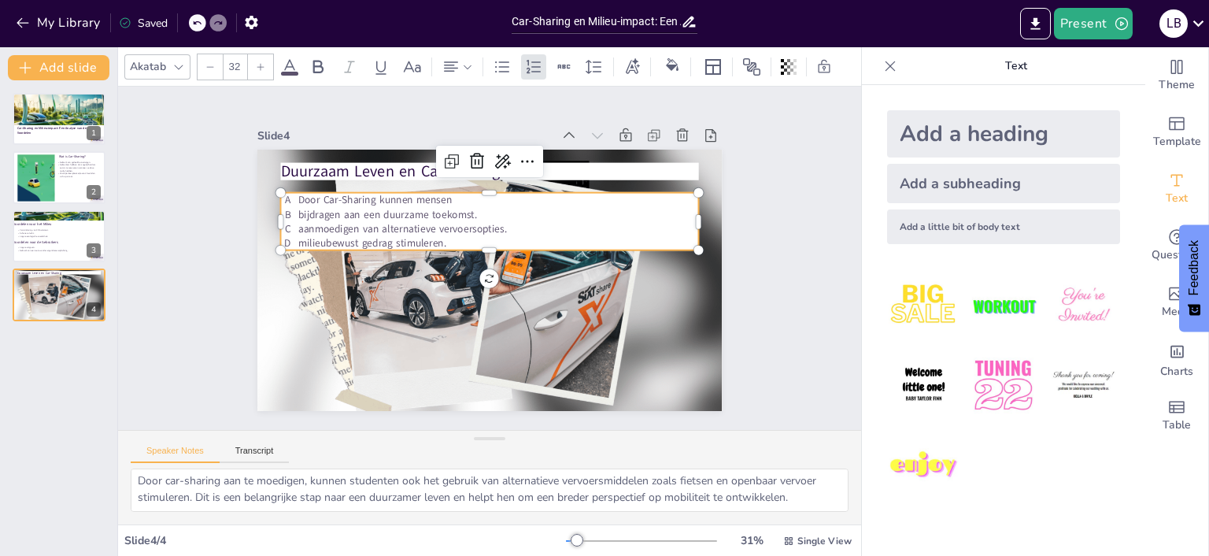
click at [451, 203] on span "Door Car-Sharing kunnen mensen" at bounding box center [382, 188] width 154 height 30
click at [298, 200] on div "Door Car-Sharing kunnen mensen bijdragen aan een duurzame toekomst. aanmoedigen…" at bounding box center [494, 222] width 422 height 102
click at [305, 200] on span "Door Car-Sharing kunnen mensen" at bounding box center [382, 188] width 154 height 30
click at [450, 201] on span "Door Car-Sharing kunnen mensen" at bounding box center [382, 188] width 154 height 30
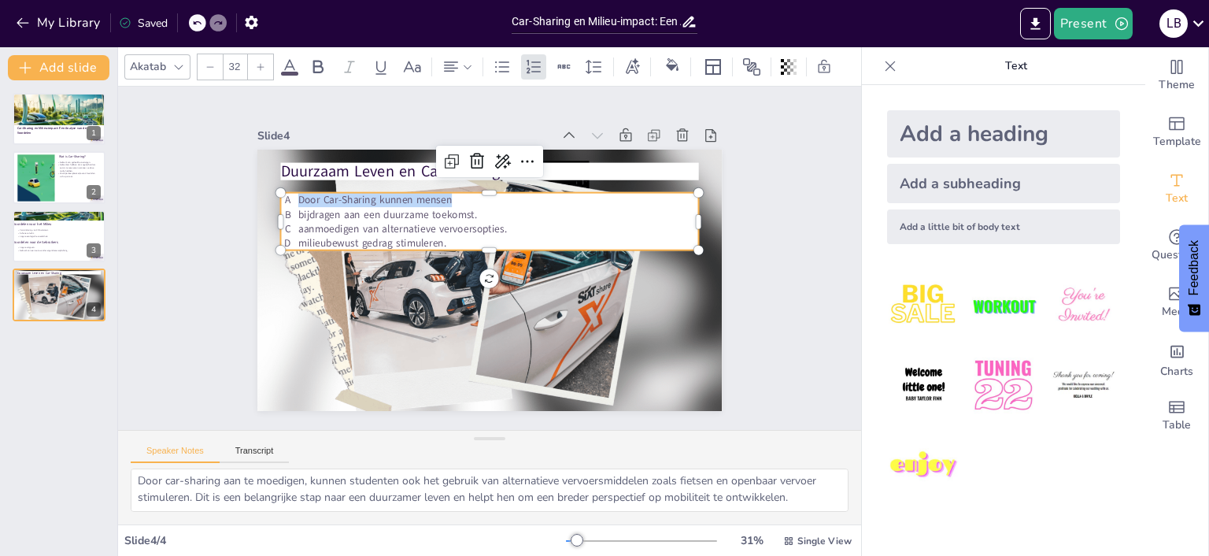
click at [450, 201] on span "Door Car-Sharing kunnen mensen" at bounding box center [382, 188] width 154 height 30
click at [454, 197] on p "Door Car-Sharing kunnen mensen" at bounding box center [505, 201] width 400 height 56
drag, startPoint x: 294, startPoint y: 198, endPoint x: 276, endPoint y: 199, distance: 18.2
click at [276, 199] on div "Duurzaam Leven en Car-Sharing Door Car-Sharing kunnen mensen bijdragen aan een …" at bounding box center [487, 280] width 490 height 309
click at [824, 542] on span "Single View" at bounding box center [825, 541] width 54 height 13
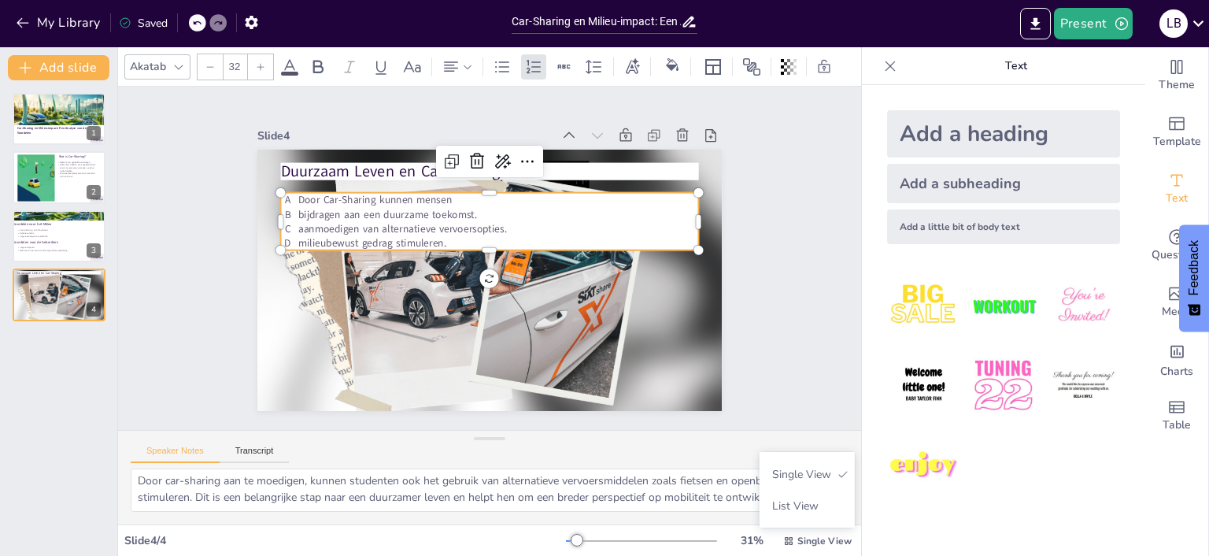
click at [965, 546] on div "Add a heading Add a subheading Add a little bit of body text" at bounding box center [1003, 320] width 283 height 471
click at [1105, 30] on button "Present" at bounding box center [1093, 23] width 79 height 31
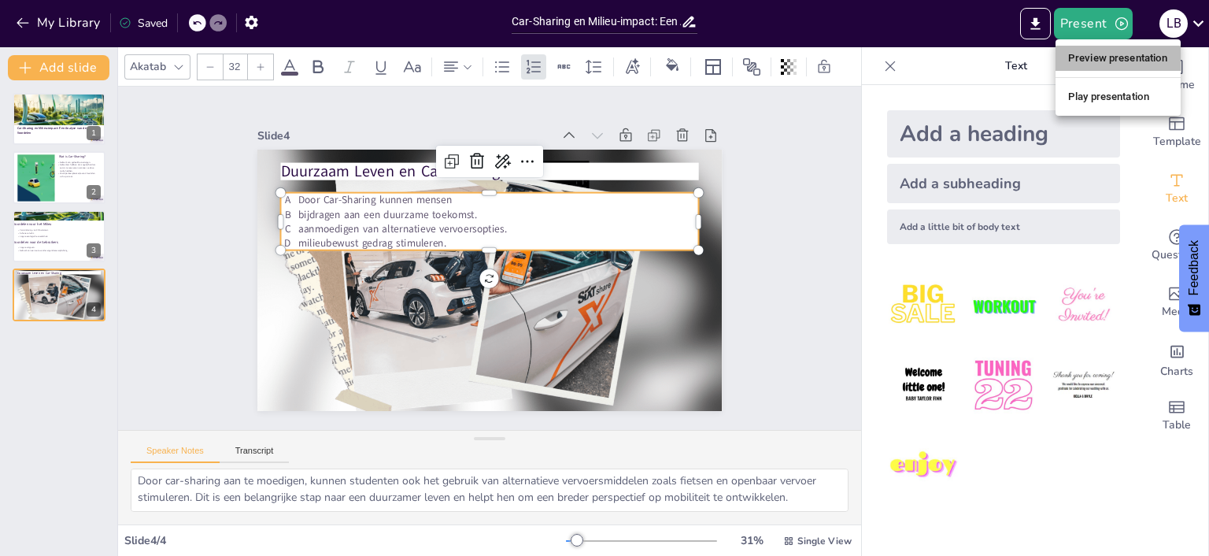
click at [1103, 61] on li "Preview presentation" at bounding box center [1118, 58] width 125 height 25
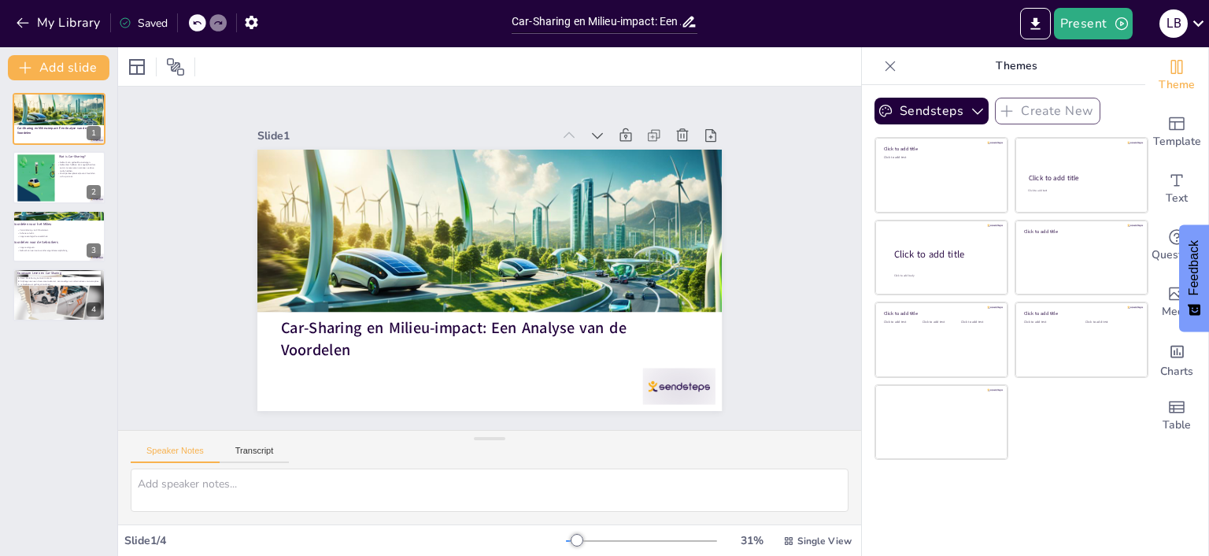
click at [247, 442] on div "Speaker Notes Transcript" at bounding box center [210, 452] width 158 height 20
click at [915, 114] on button "Sendsteps" at bounding box center [932, 111] width 114 height 27
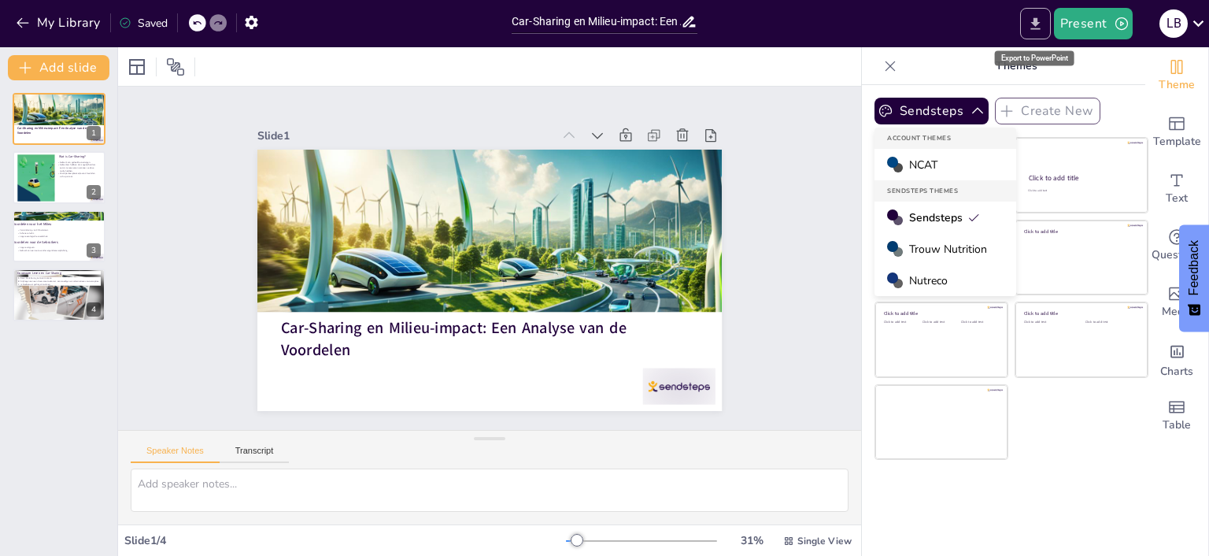
click at [1033, 29] on icon "Export to PowerPoint" at bounding box center [1035, 24] width 17 height 17
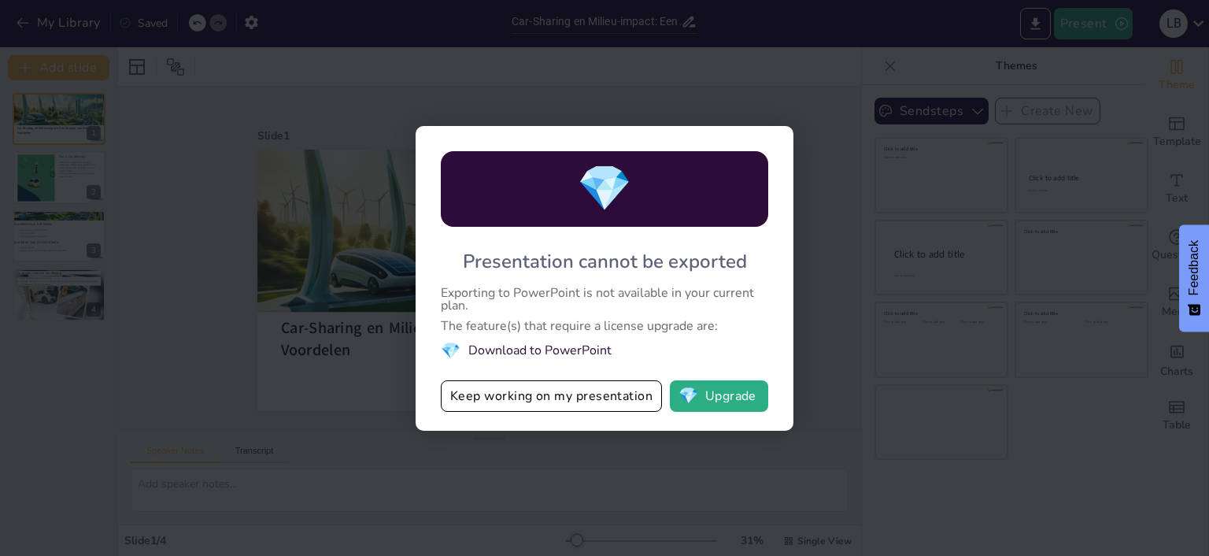
click at [534, 346] on li "💎 Download to PowerPoint" at bounding box center [605, 350] width 328 height 21
click at [587, 351] on li "💎 Download to PowerPoint" at bounding box center [605, 350] width 328 height 21
click at [718, 402] on button "💎 Upgrade" at bounding box center [719, 395] width 98 height 31
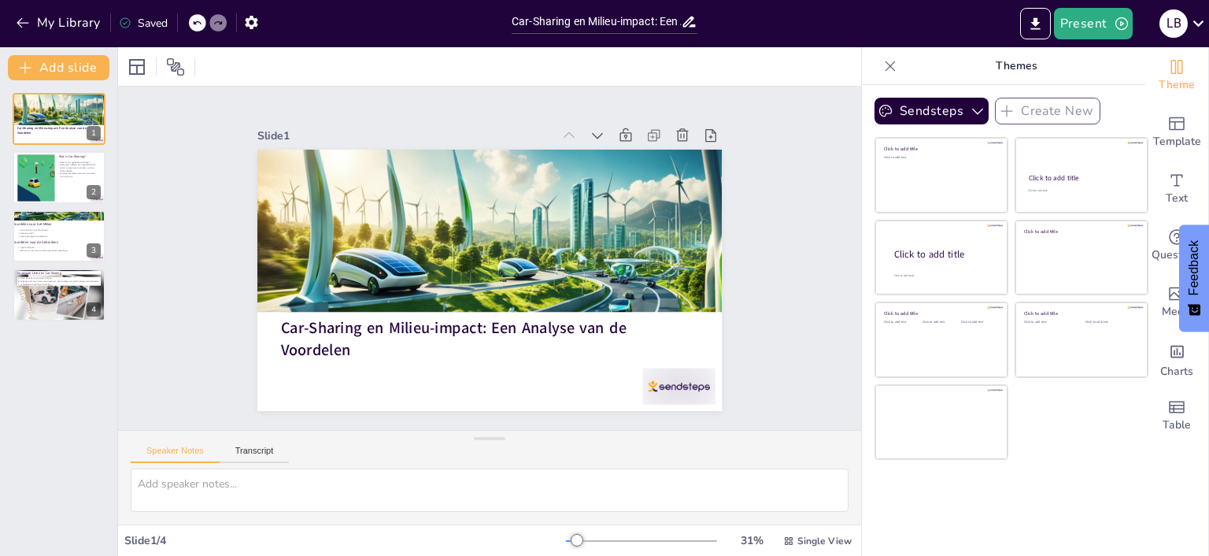
click at [161, 26] on div "Saved" at bounding box center [143, 23] width 49 height 15
click at [137, 9] on div "Saved" at bounding box center [139, 22] width 57 height 28
click at [136, 21] on div "Saved" at bounding box center [143, 23] width 49 height 15
click at [630, 27] on input "Car-Sharing en Milieu-impact: Een Analyse van de Voordelen" at bounding box center [596, 21] width 169 height 23
click at [1200, 24] on icon at bounding box center [1199, 23] width 11 height 6
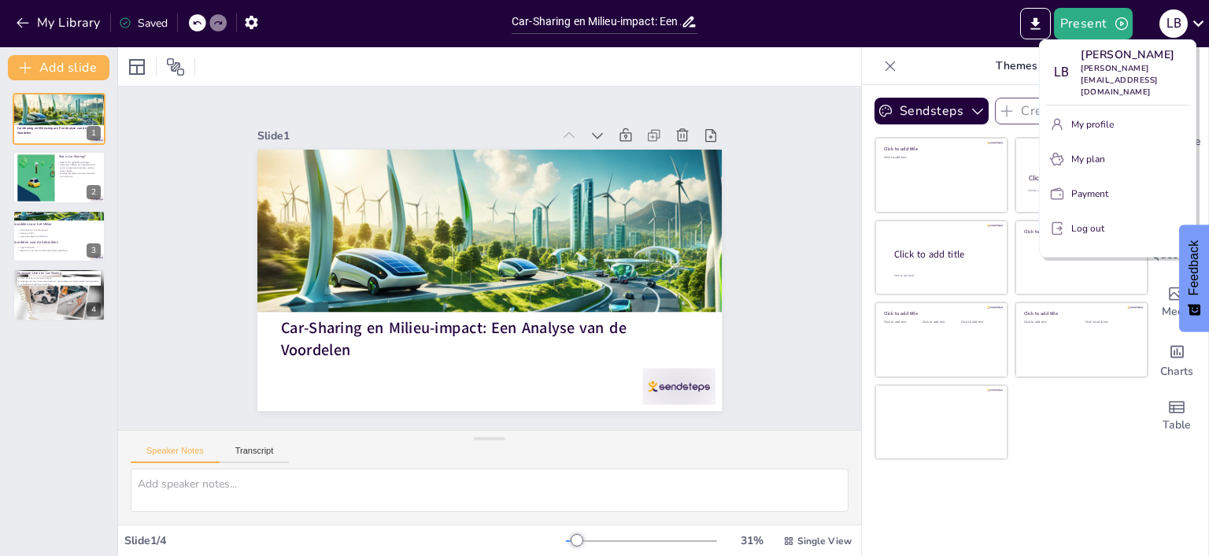
click at [1163, 532] on div at bounding box center [604, 278] width 1209 height 556
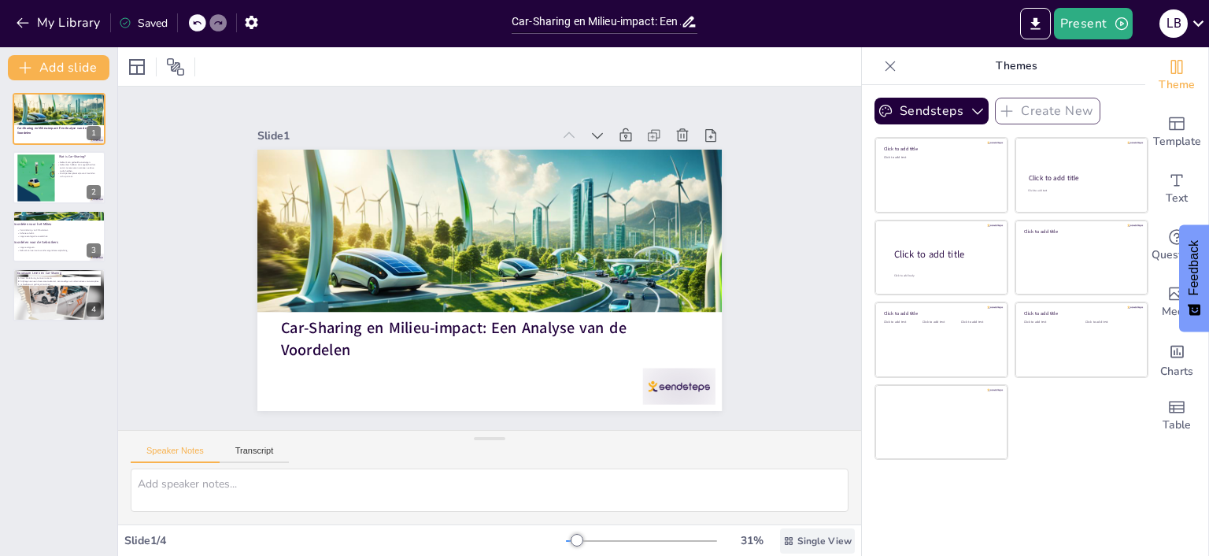
click at [820, 543] on span "Single View" at bounding box center [825, 541] width 54 height 13
click at [1083, 36] on button "Present" at bounding box center [1093, 23] width 79 height 31
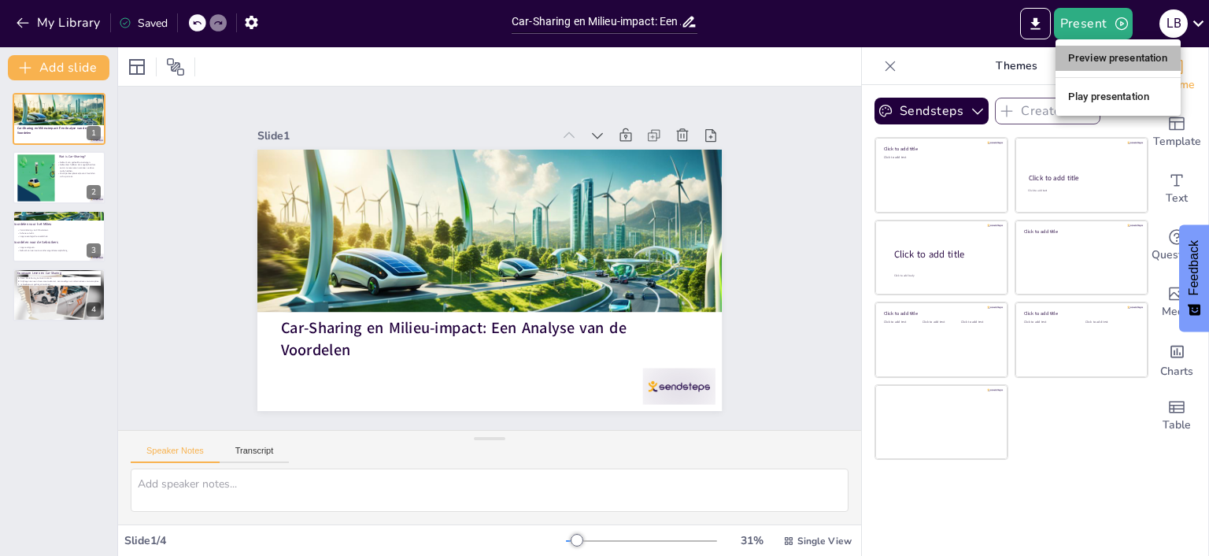
click at [1113, 60] on li "Preview presentation" at bounding box center [1118, 58] width 125 height 25
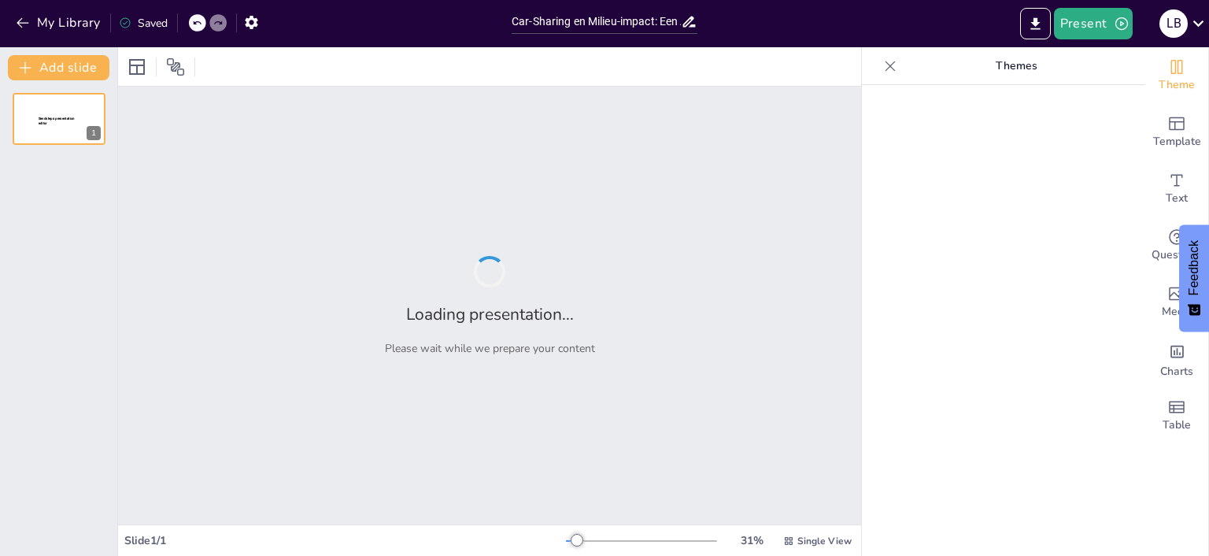
type input "Car-Sharing en Milieu-impact: Een Analyse van de Voordelen"
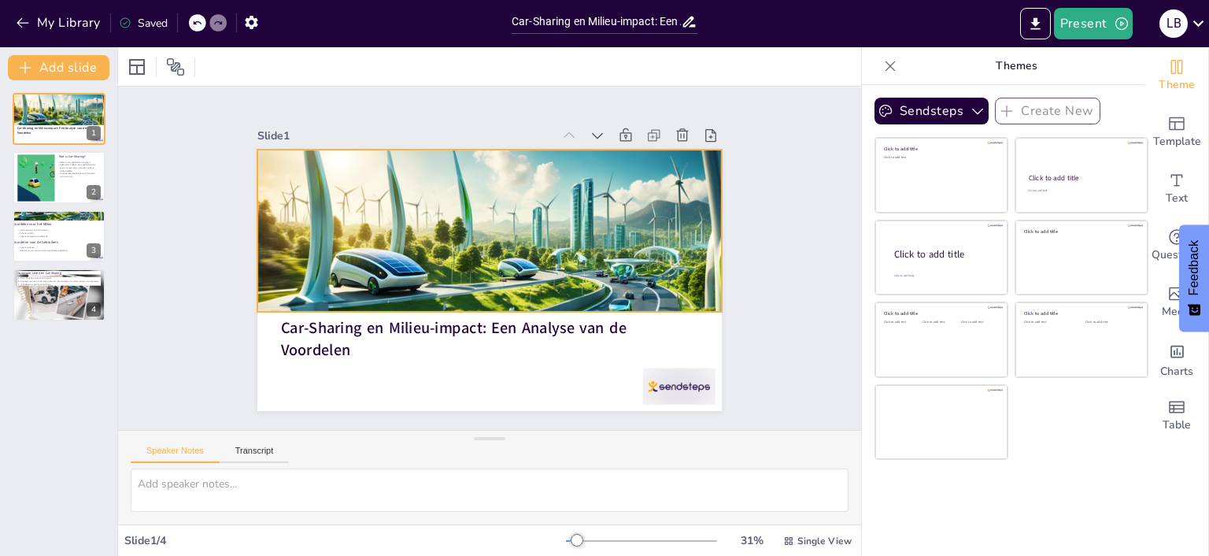
click at [534, 248] on div at bounding box center [451, 276] width 395 height 537
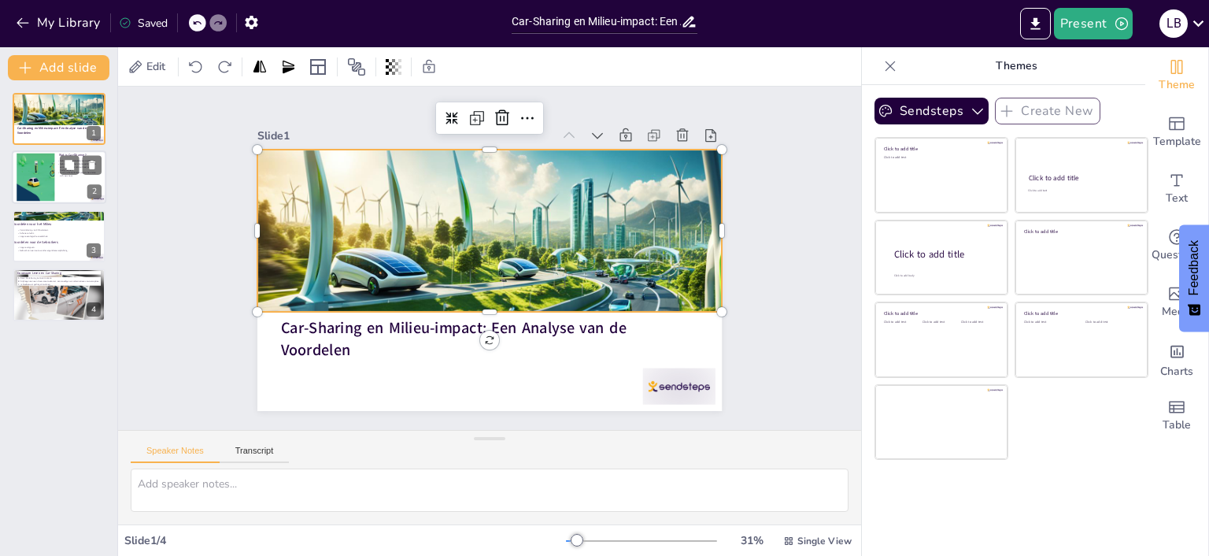
click at [55, 176] on div at bounding box center [59, 178] width 94 height 54
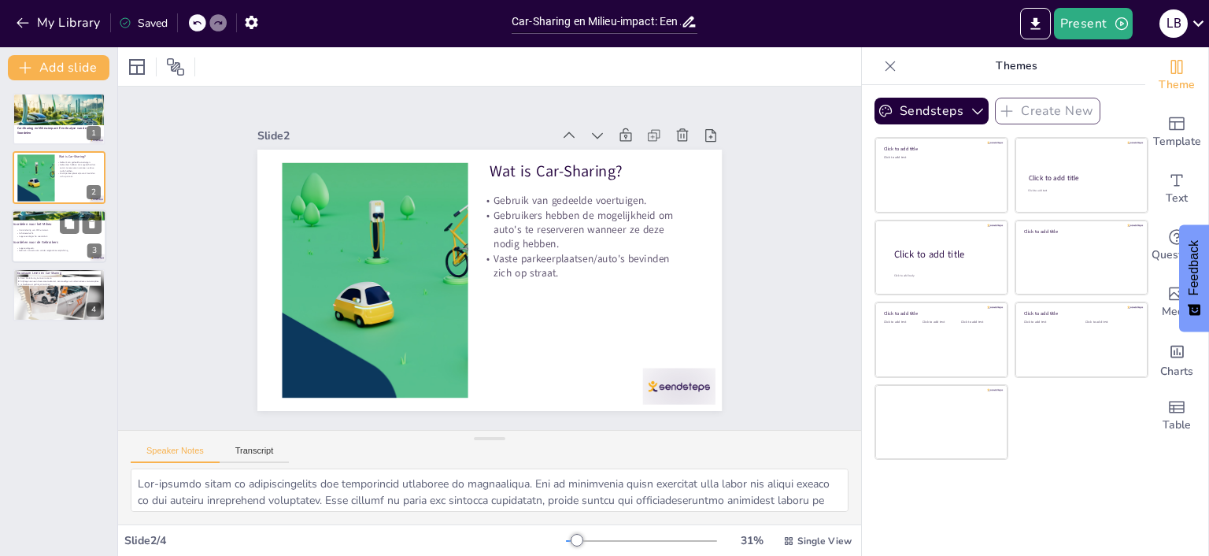
click at [80, 248] on p "Lagere uitgaven." at bounding box center [59, 247] width 85 height 3
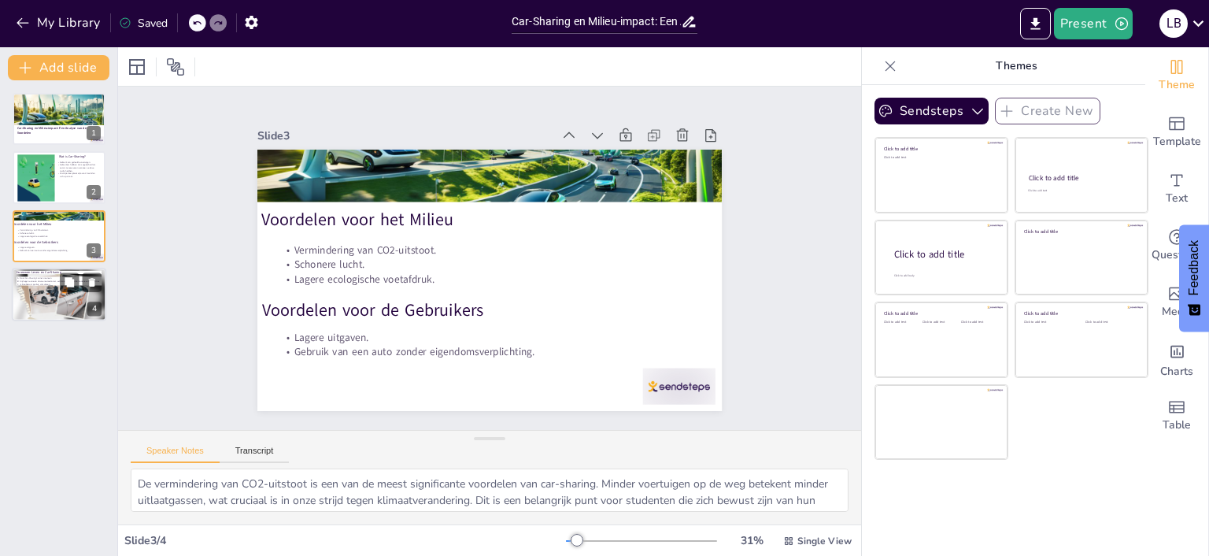
click at [41, 302] on div at bounding box center [59, 294] width 94 height 59
type textarea "Het omarmen van car-sharing is een manier om bij te dragen aan een duurzame toe…"
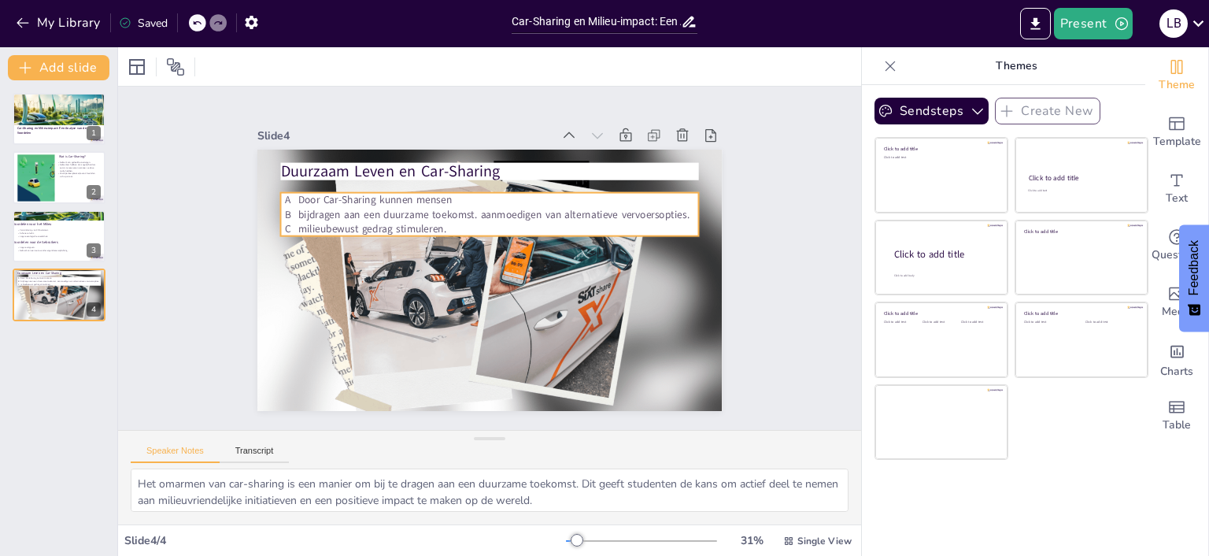
click at [477, 213] on span "bijdragen aan een duurzame toekomst. aanmoedigen van alternatieve vervoersoptie…" at bounding box center [469, 297] width 364 height 172
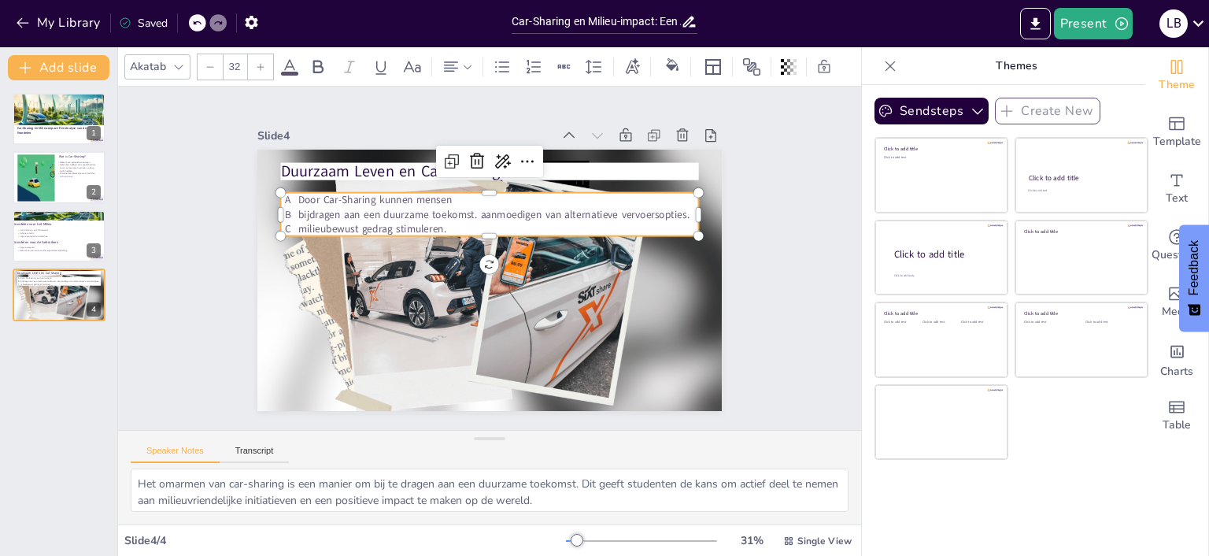
click at [482, 221] on span "bijdragen aan een duurzame toekomst. aanmoedigen van alternatieve vervoersoptie…" at bounding box center [522, 228] width 301 height 272
click at [482, 221] on span "bijdragen aan een duurzame toekomst. aanmoedigen van alternatieve vervoersoptie…" at bounding box center [519, 291] width 272 height 301
click at [481, 295] on span "bijdragen aan een duurzame toekomst. aanmoedigen van alternatieve vervoersoptie…" at bounding box center [485, 302] width 391 height 15
click at [481, 295] on span "bijdragen aan een duurzame toekomst. aanmoedigen van alternatieve vervoersoptie…" at bounding box center [485, 302] width 391 height 14
click at [473, 213] on span "bijdragen aan een duurzame toekomst. aanmoedigen van alternatieve vervoersoptie…" at bounding box center [445, 259] width 55 height 391
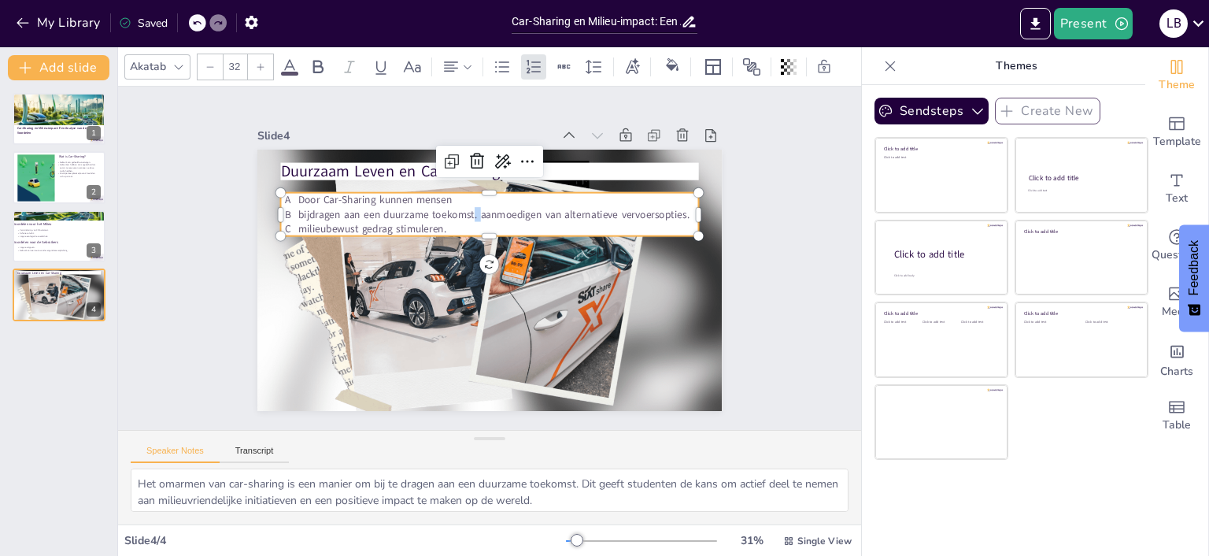
click at [477, 213] on span "bijdragen aan een duurzame toekomst. aanmoedigen van alternatieve vervoersoptie…" at bounding box center [530, 275] width 135 height 376
click at [481, 213] on span "bijdragen aan een duurzame toekomst. aanmoedigen van alternatieve vervoersoptie…" at bounding box center [493, 214] width 391 height 14
click at [481, 213] on span "bijdragen aan een duurzame toekomst. aanmoedigen van alternatieve vervoersoptie…" at bounding box center [471, 218] width 346 height 208
drag, startPoint x: 479, startPoint y: 213, endPoint x: 493, endPoint y: 228, distance: 20.7
click at [479, 213] on span "bijdragen aan een duurzame toekomst. aanmoedigen van alternatieve vervoersoptie…" at bounding box center [523, 287] width 242 height 325
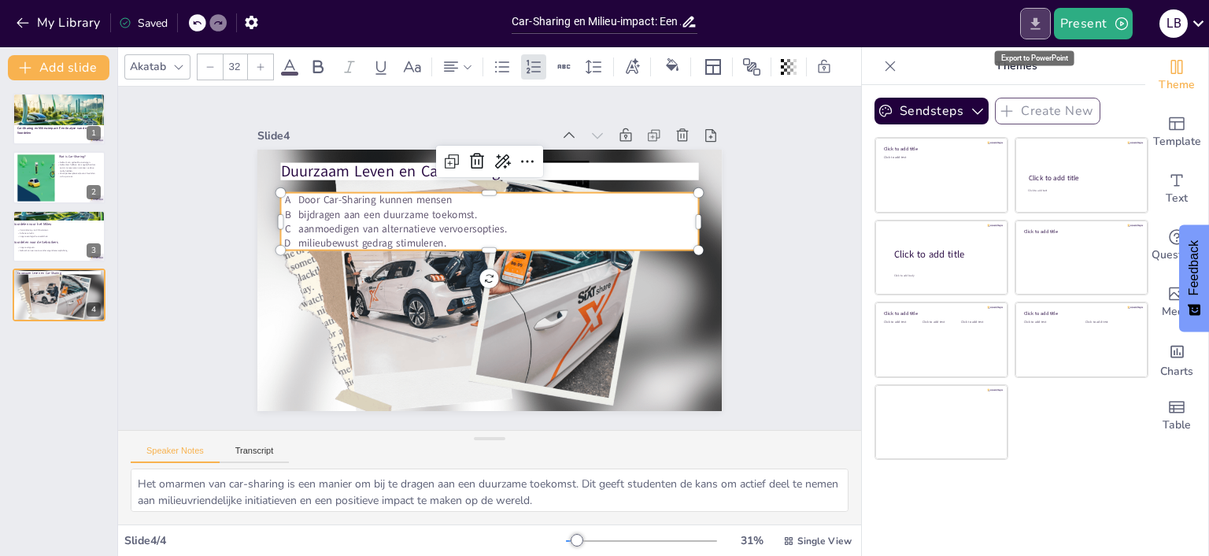
click at [1034, 27] on icon "Export to PowerPoint" at bounding box center [1035, 24] width 17 height 17
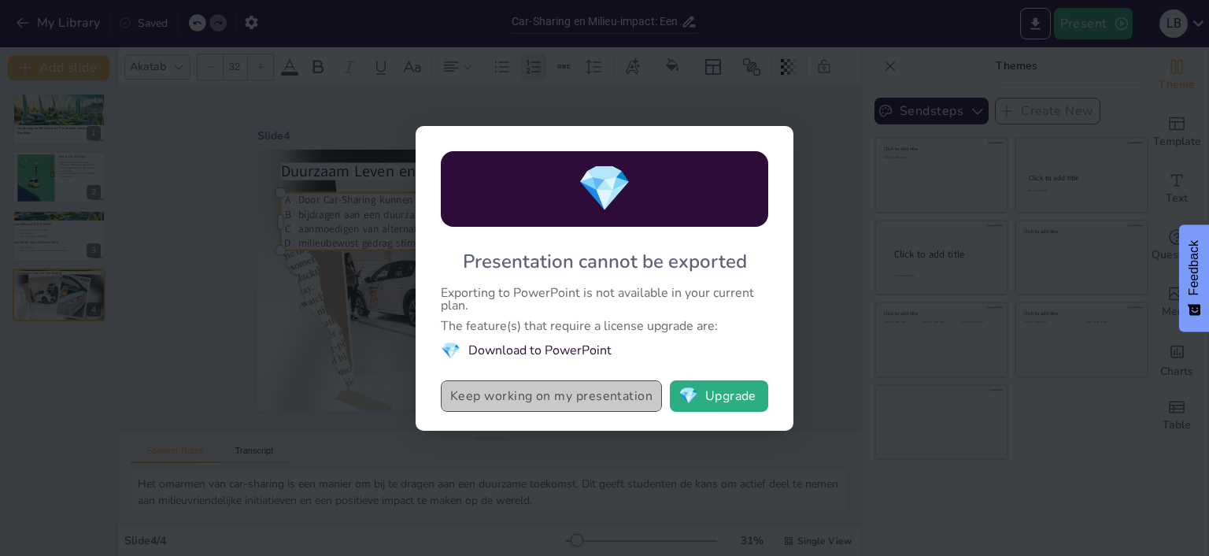
click at [526, 402] on button "Keep working on my presentation" at bounding box center [551, 395] width 221 height 31
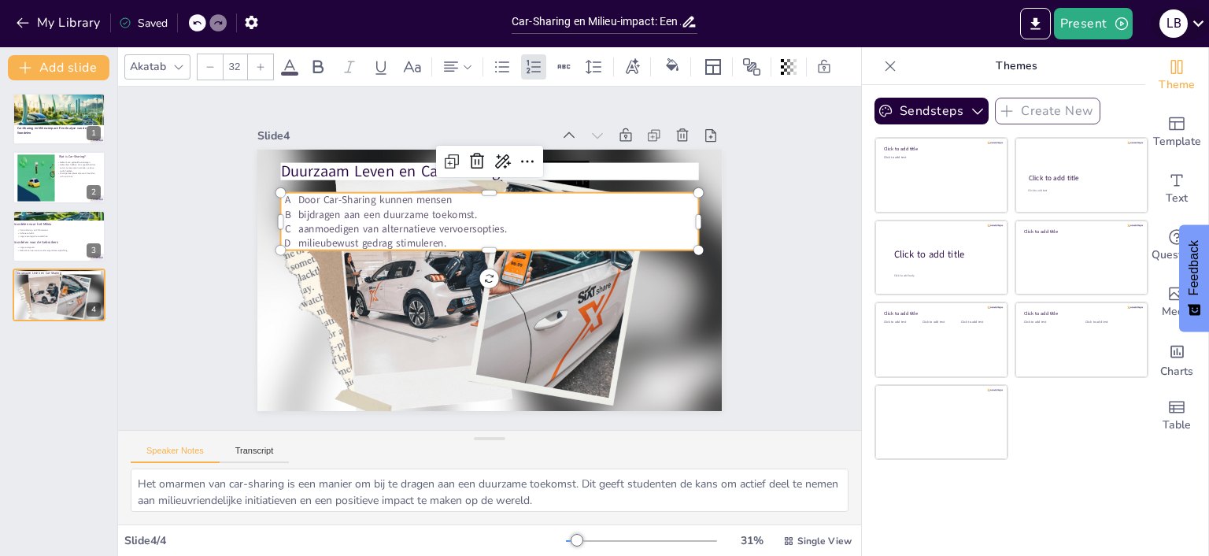
click at [1185, 20] on div "L B" at bounding box center [1174, 23] width 28 height 28
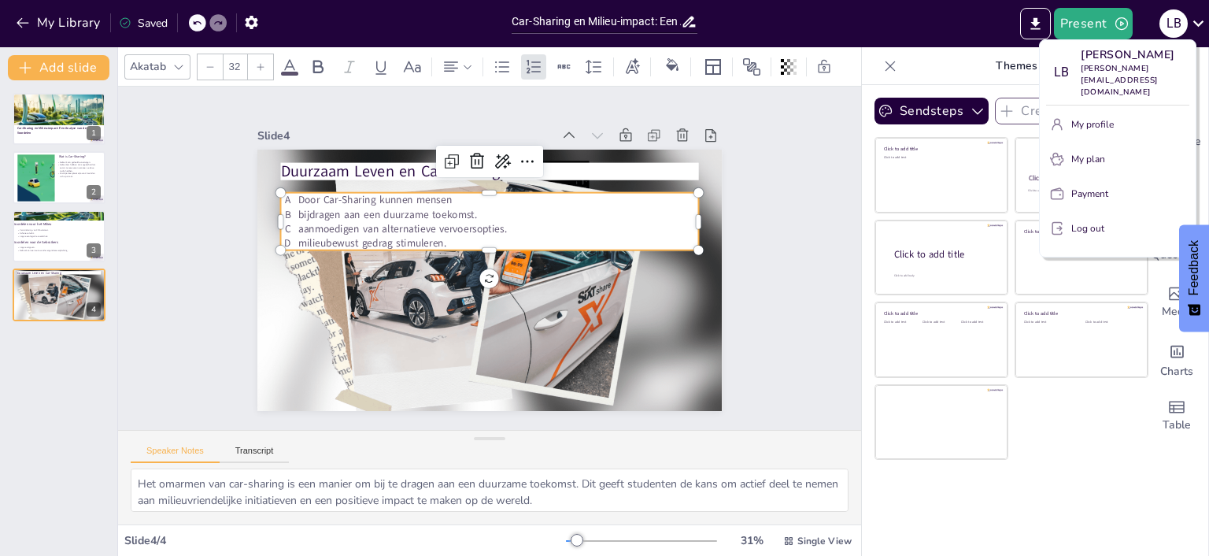
click at [1091, 33] on div at bounding box center [604, 278] width 1209 height 556
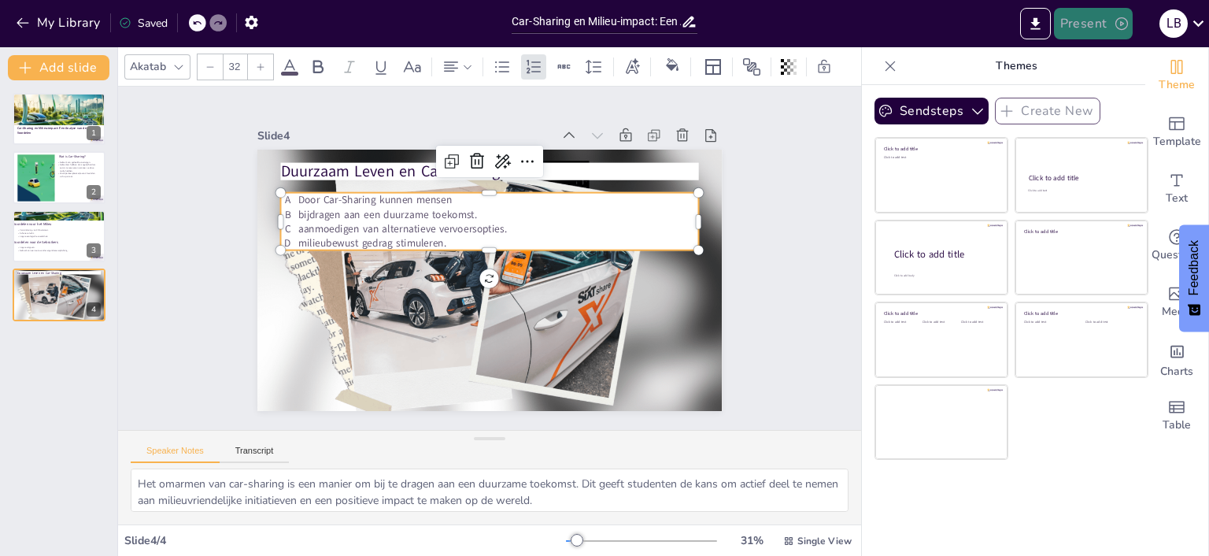
click at [1094, 31] on button "Present" at bounding box center [1093, 23] width 79 height 31
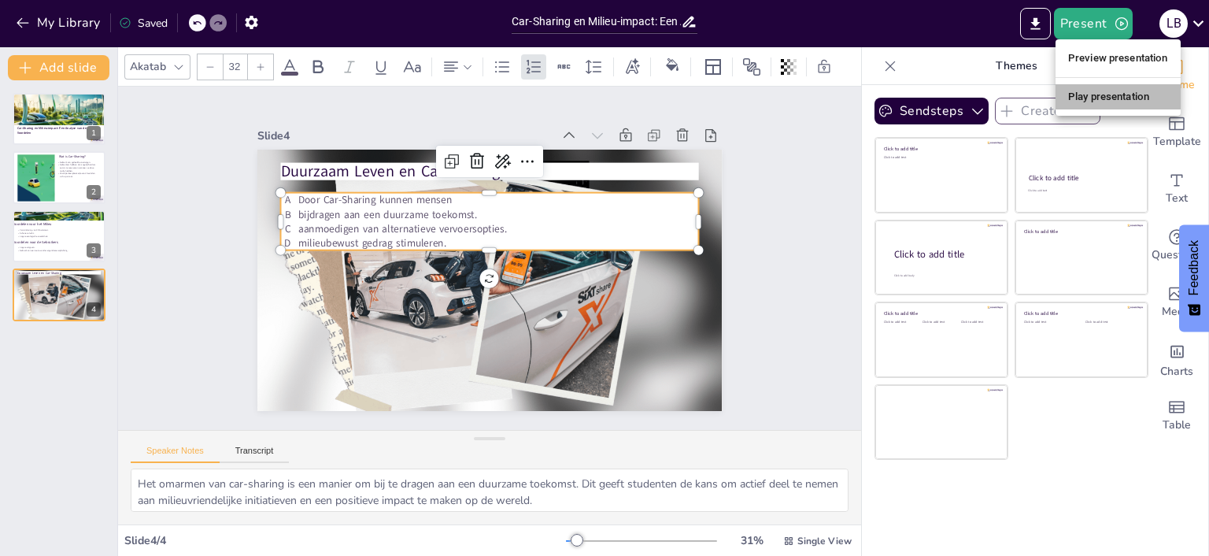
click at [1107, 98] on li "Play presentation" at bounding box center [1118, 96] width 125 height 25
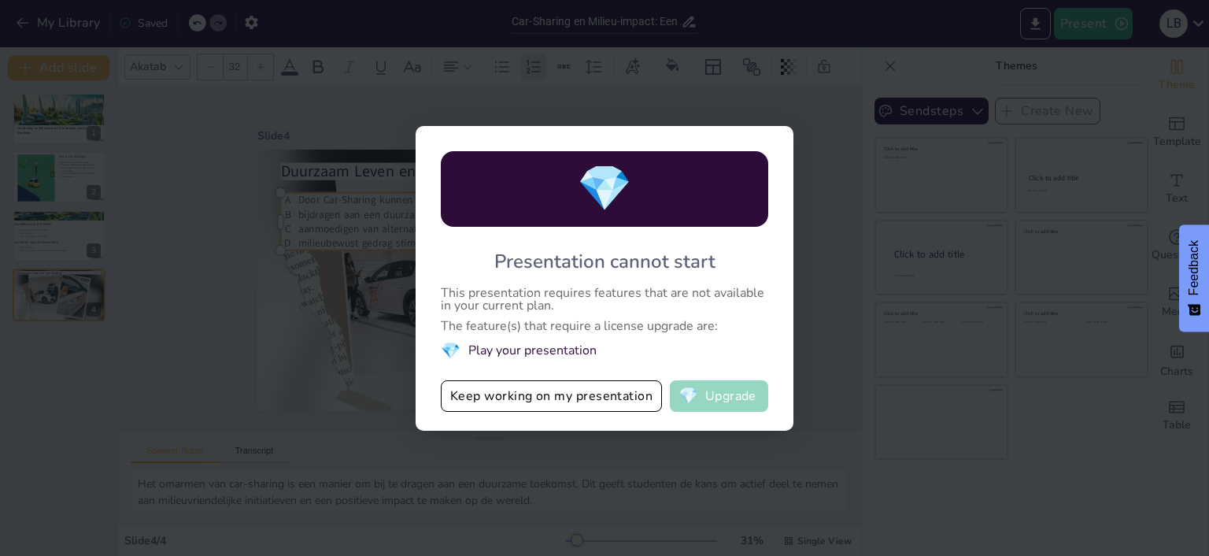
click at [727, 408] on button "💎 Upgrade" at bounding box center [719, 395] width 98 height 31
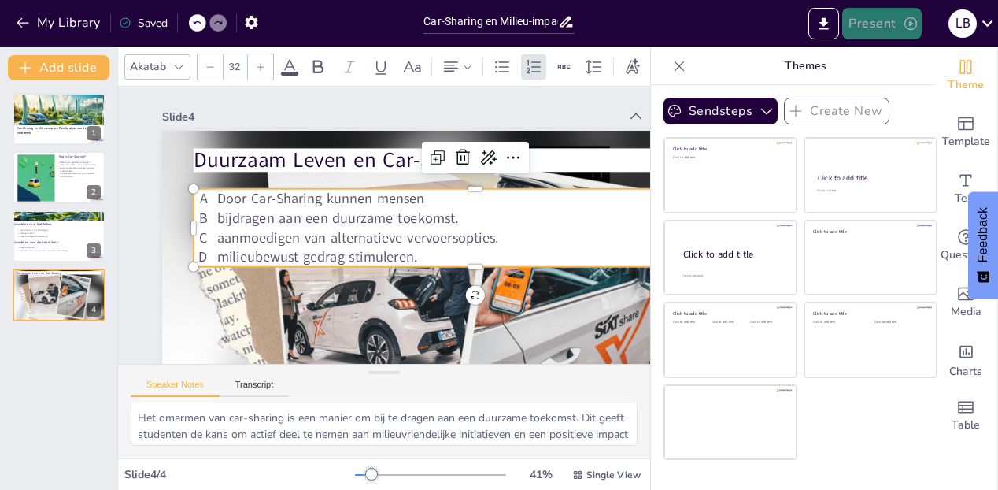
click at [890, 35] on button "Present" at bounding box center [881, 23] width 79 height 31
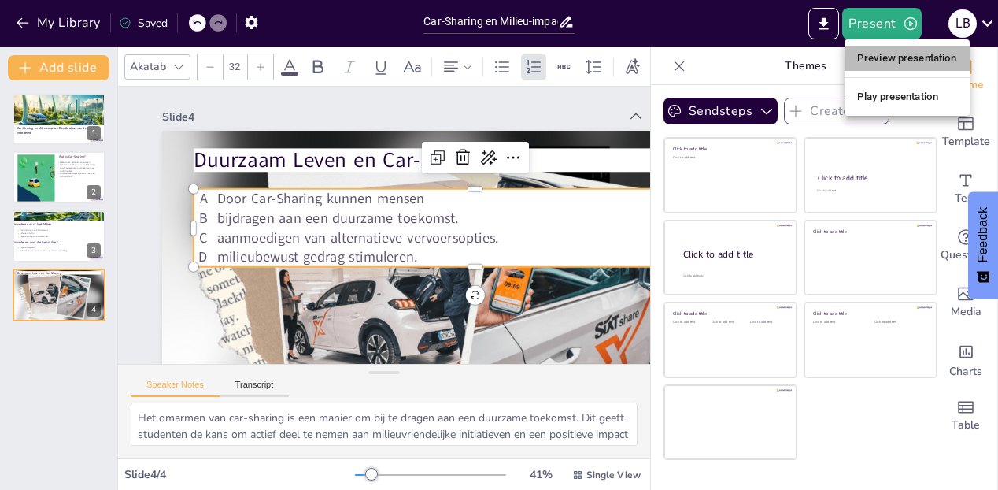
click at [908, 57] on li "Preview presentation" at bounding box center [907, 58] width 125 height 25
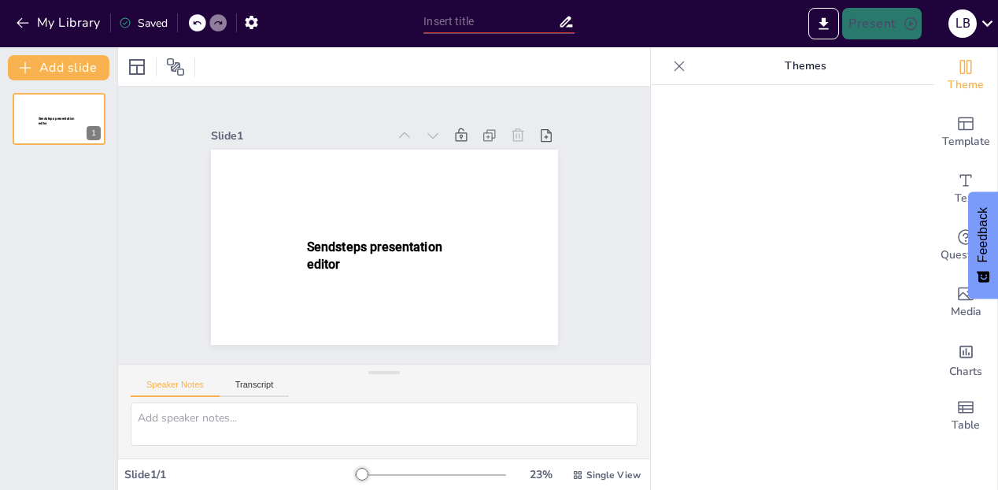
type input "Car-Sharing en Milieu-impact: Een Analyse van de Voordelen"
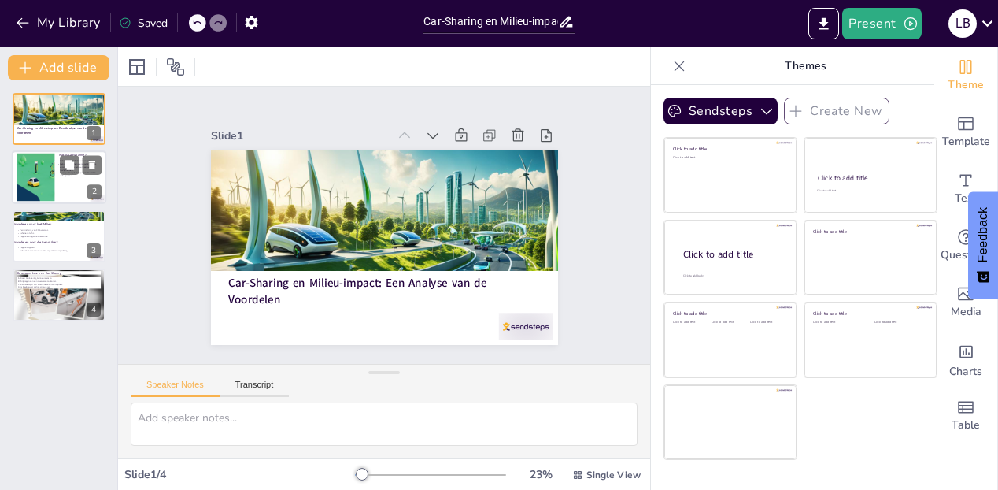
click at [39, 173] on div at bounding box center [35, 178] width 115 height 48
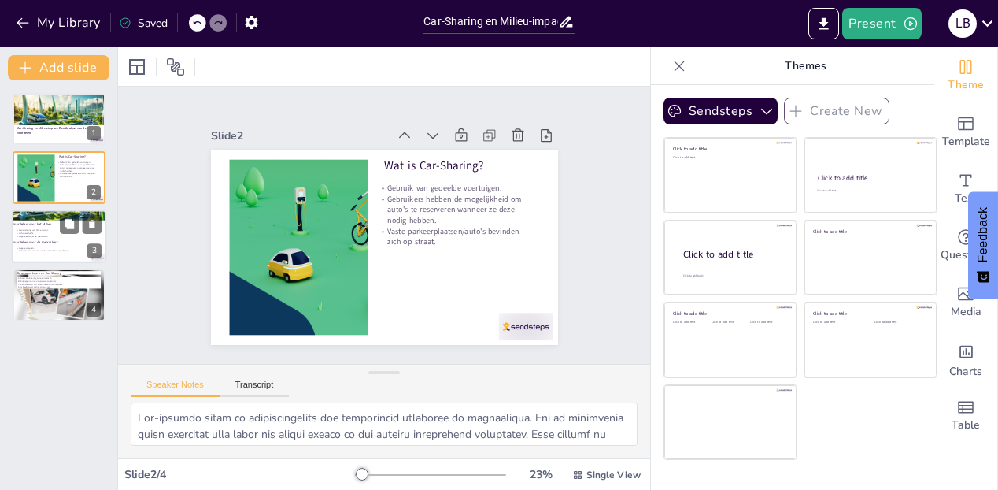
click at [53, 242] on p "Voordelen voor de Gebruikers" at bounding box center [59, 242] width 93 height 5
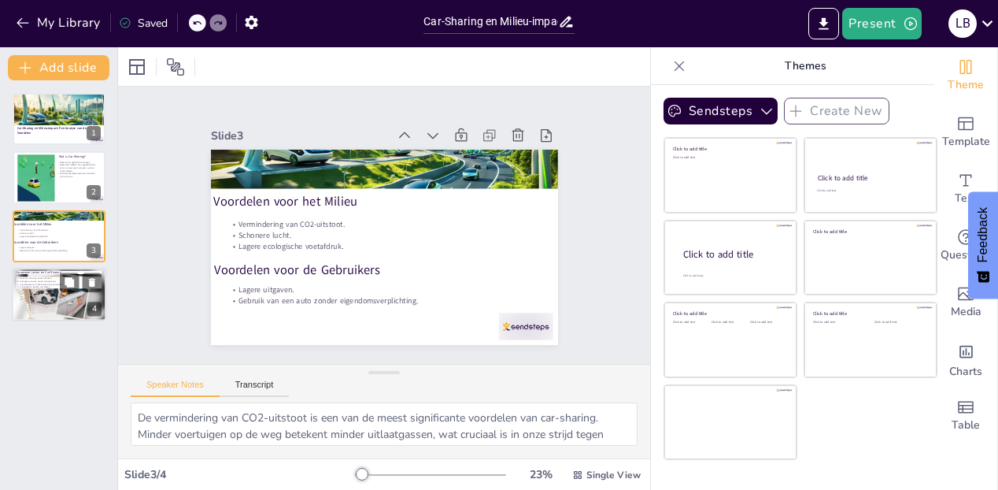
click at [78, 294] on div at bounding box center [59, 294] width 94 height 59
type textarea "Het omarmen van car-sharing is een manier om bij te dragen aan een duurzame toe…"
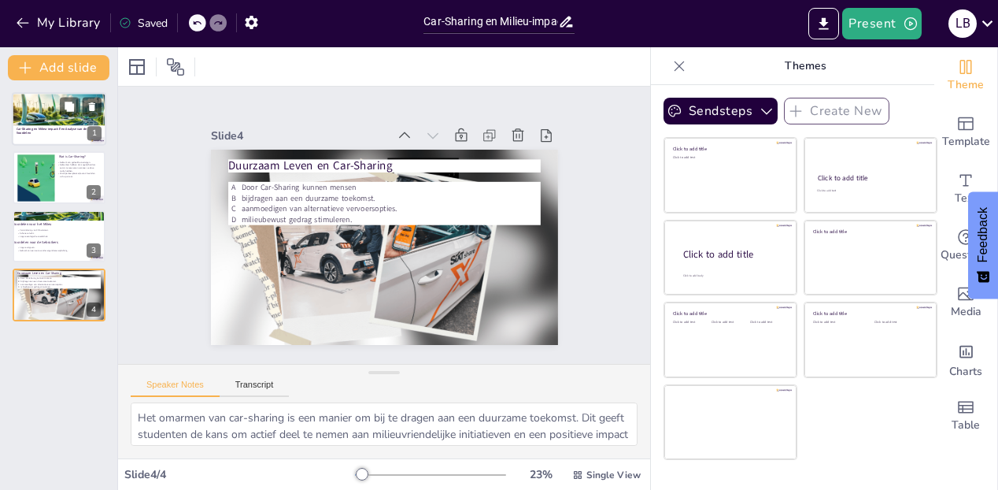
click at [51, 128] on strong "Car-Sharing en Milieu-impact: Een Analyse van de Voordelen" at bounding box center [52, 131] width 71 height 9
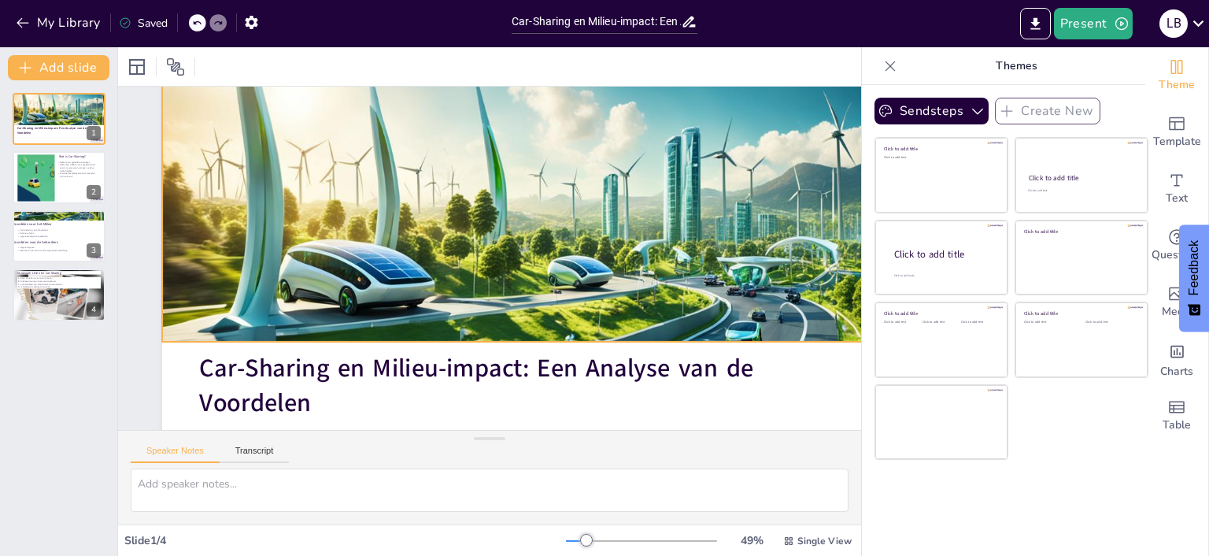
scroll to position [29, 0]
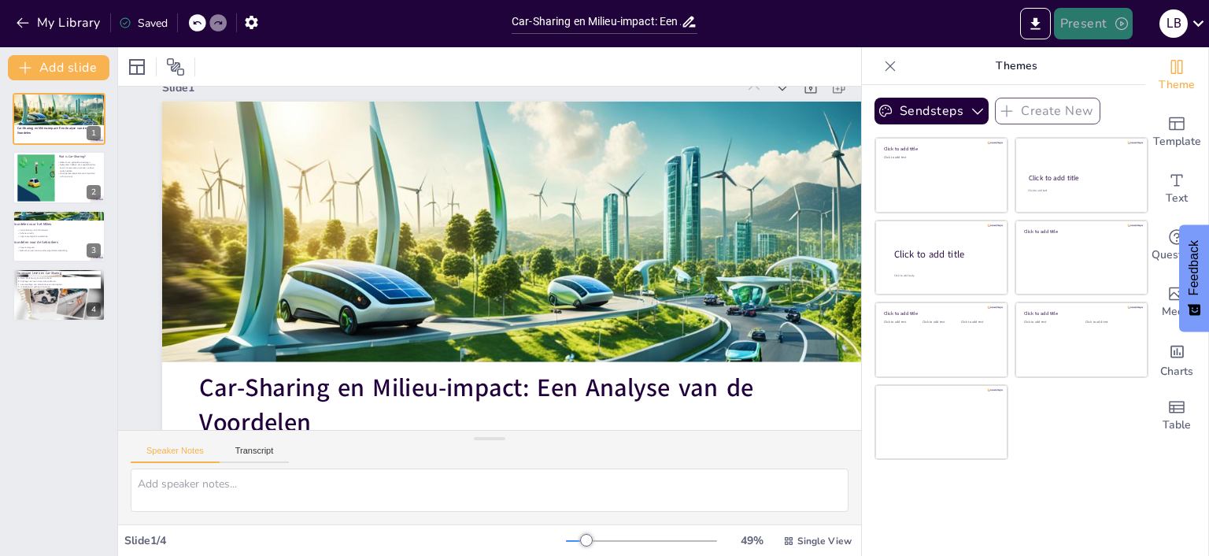
click at [998, 20] on button "Present" at bounding box center [1093, 23] width 79 height 31
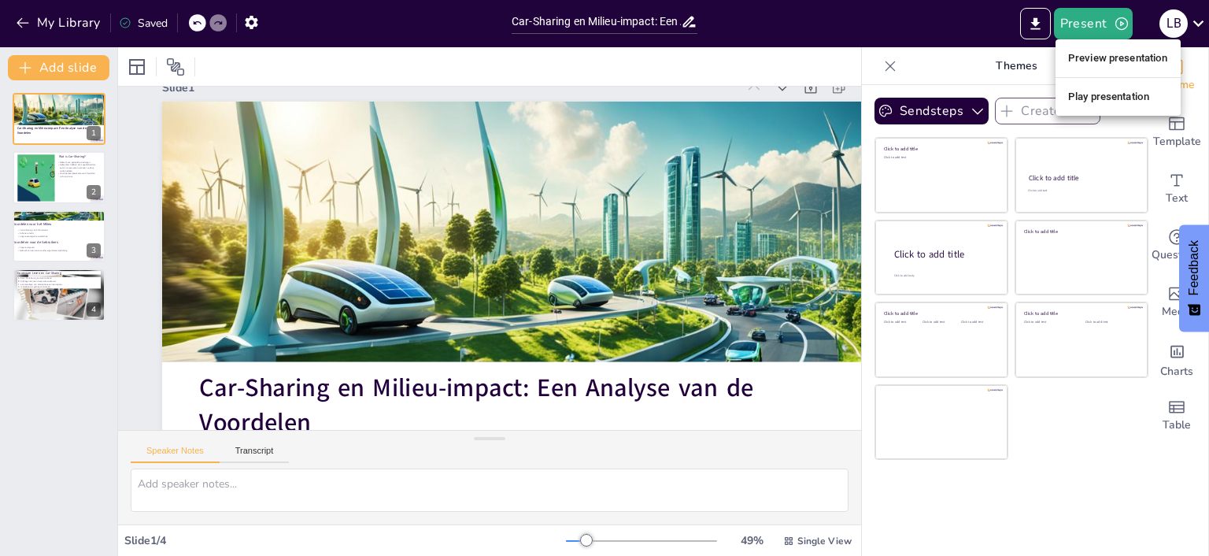
click at [998, 98] on li "Play presentation" at bounding box center [1118, 96] width 125 height 25
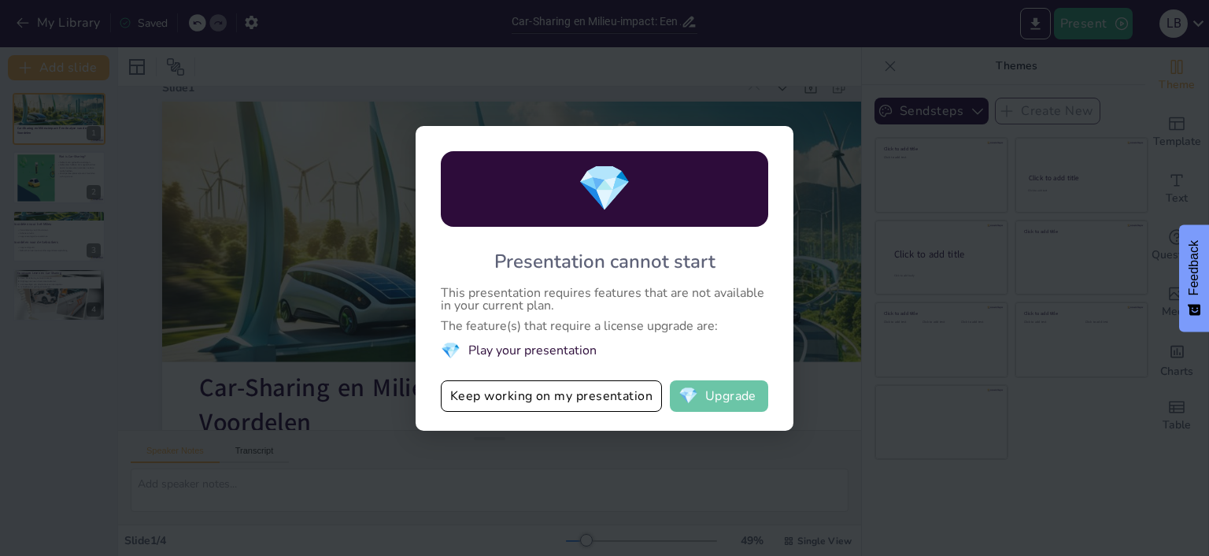
click at [721, 398] on button "💎 Upgrade" at bounding box center [719, 395] width 98 height 31
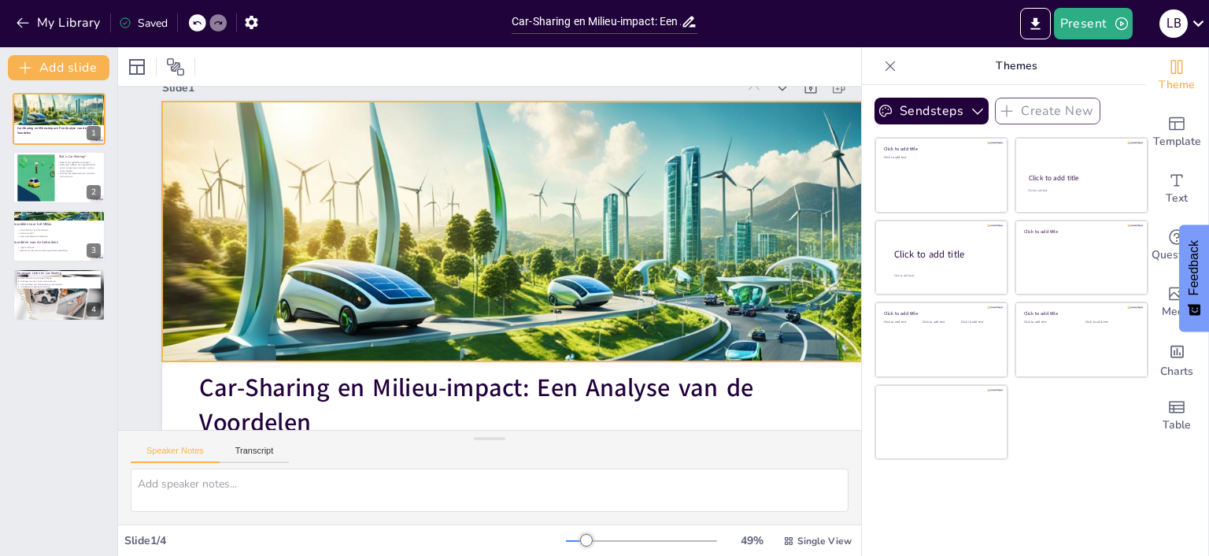
scroll to position [120, 0]
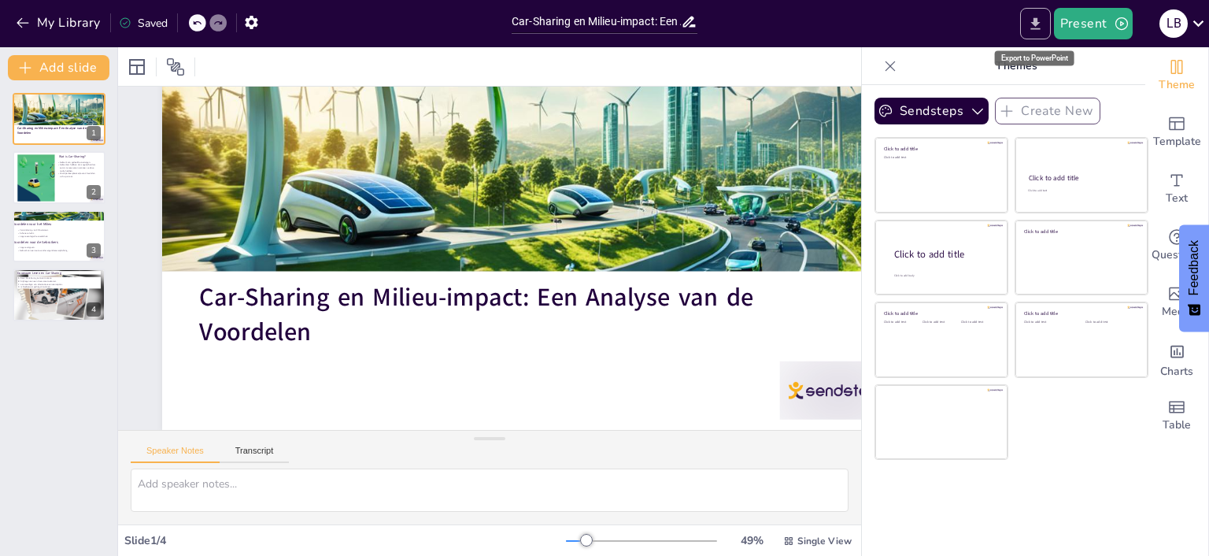
click at [998, 25] on button "Export to PowerPoint" at bounding box center [1035, 23] width 31 height 31
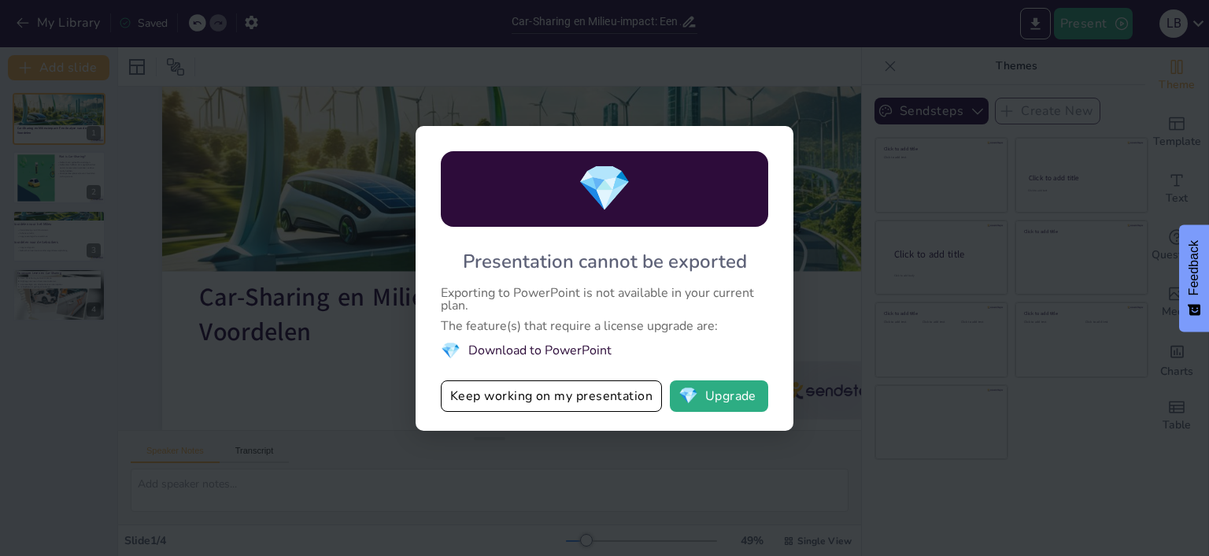
click at [576, 348] on li "💎 Download to PowerPoint" at bounding box center [605, 350] width 328 height 21
click at [577, 351] on li "💎 Download to PowerPoint" at bounding box center [605, 350] width 328 height 21
click at [457, 351] on span "💎" at bounding box center [451, 350] width 20 height 21
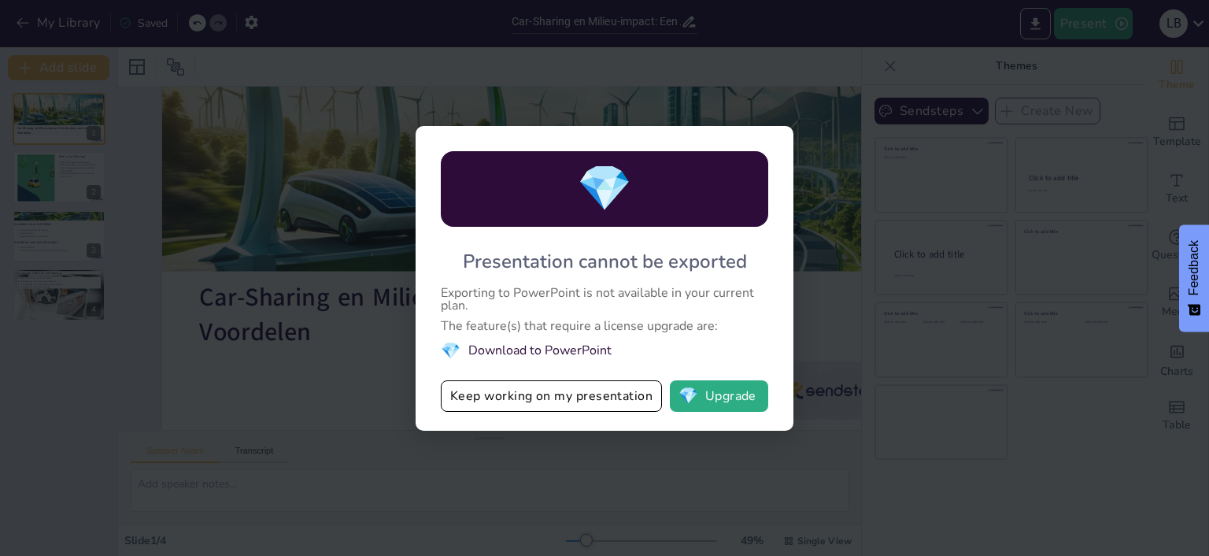
click at [457, 351] on span "💎" at bounding box center [451, 350] width 20 height 21
click at [458, 351] on span "💎" at bounding box center [451, 350] width 20 height 21
click at [586, 347] on li "💎 Download to PowerPoint" at bounding box center [605, 350] width 328 height 21
click at [589, 346] on li "💎 Download to PowerPoint" at bounding box center [605, 350] width 328 height 21
click at [590, 346] on li "💎 Download to PowerPoint" at bounding box center [605, 350] width 328 height 21
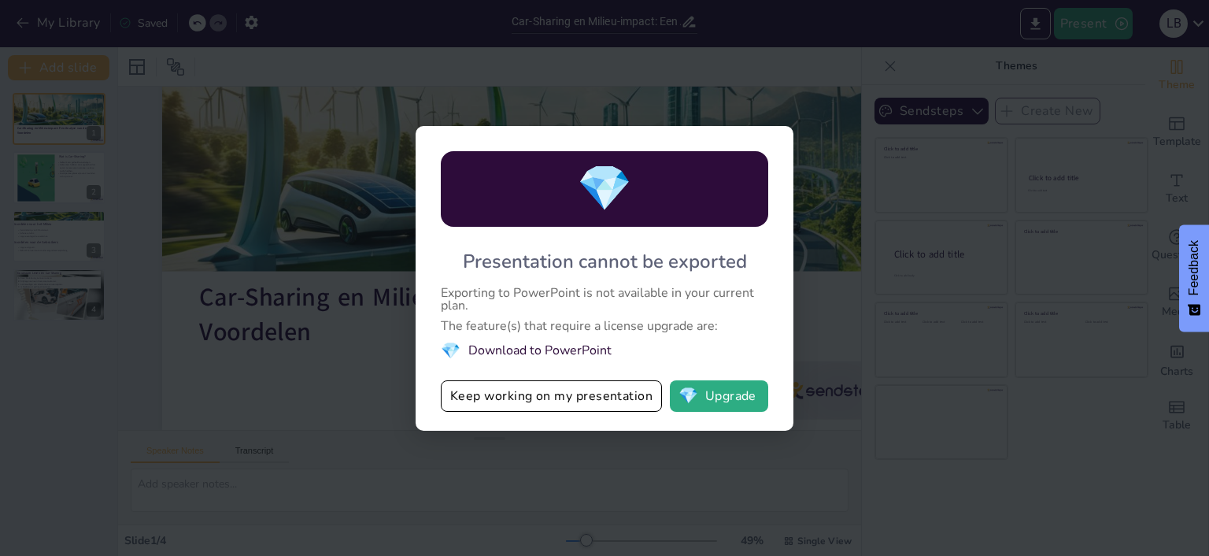
click at [591, 346] on li "💎 Download to PowerPoint" at bounding box center [605, 350] width 328 height 21
click at [720, 398] on button "💎 Upgrade" at bounding box center [719, 395] width 98 height 31
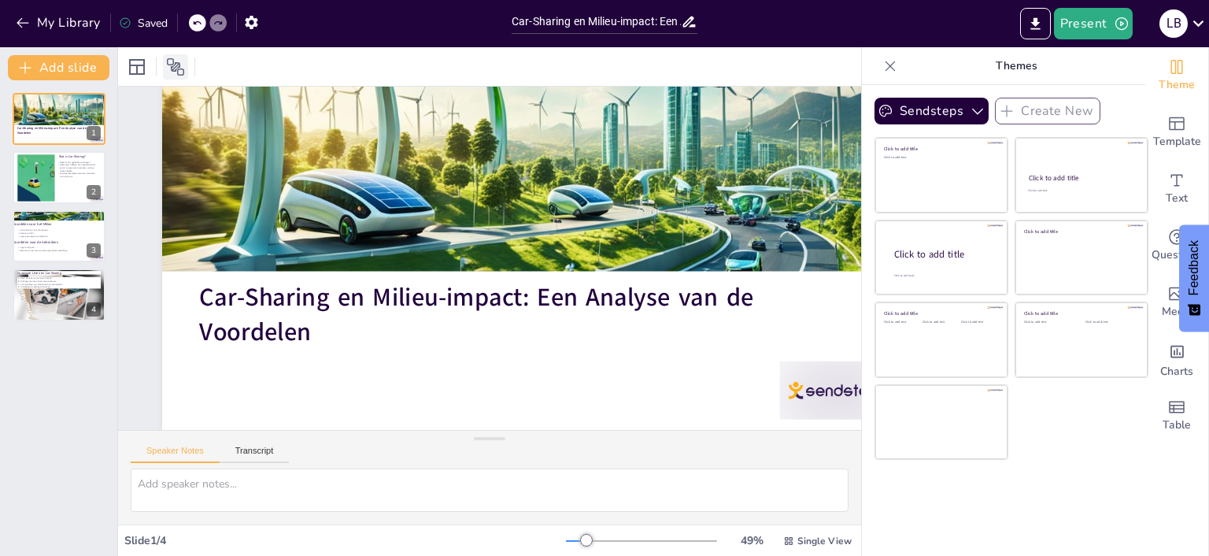
click at [175, 55] on div at bounding box center [175, 66] width 25 height 25
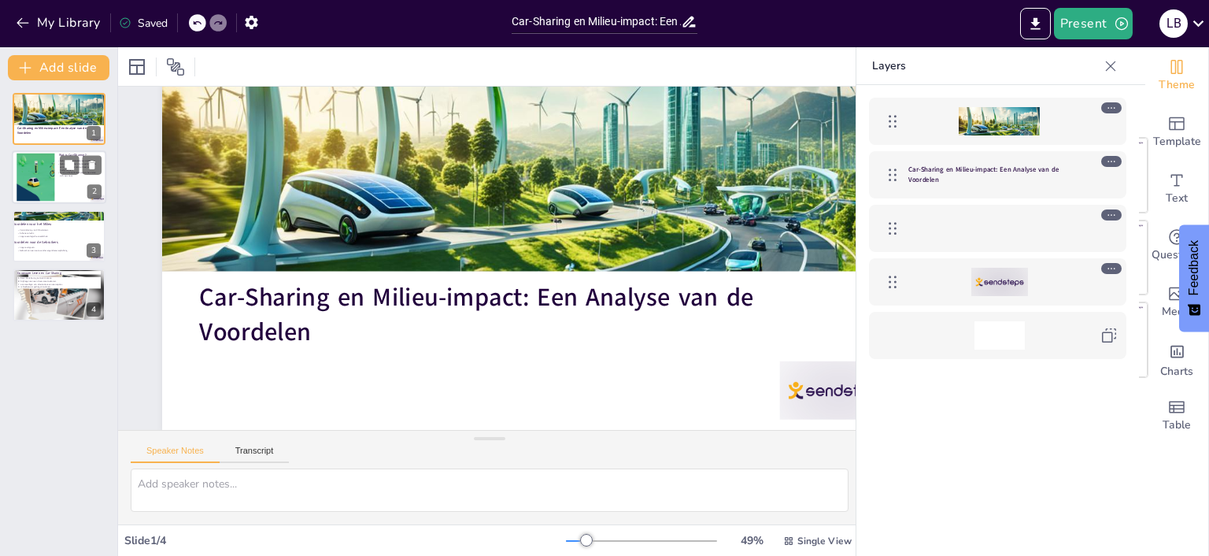
click at [52, 154] on div at bounding box center [35, 178] width 115 height 48
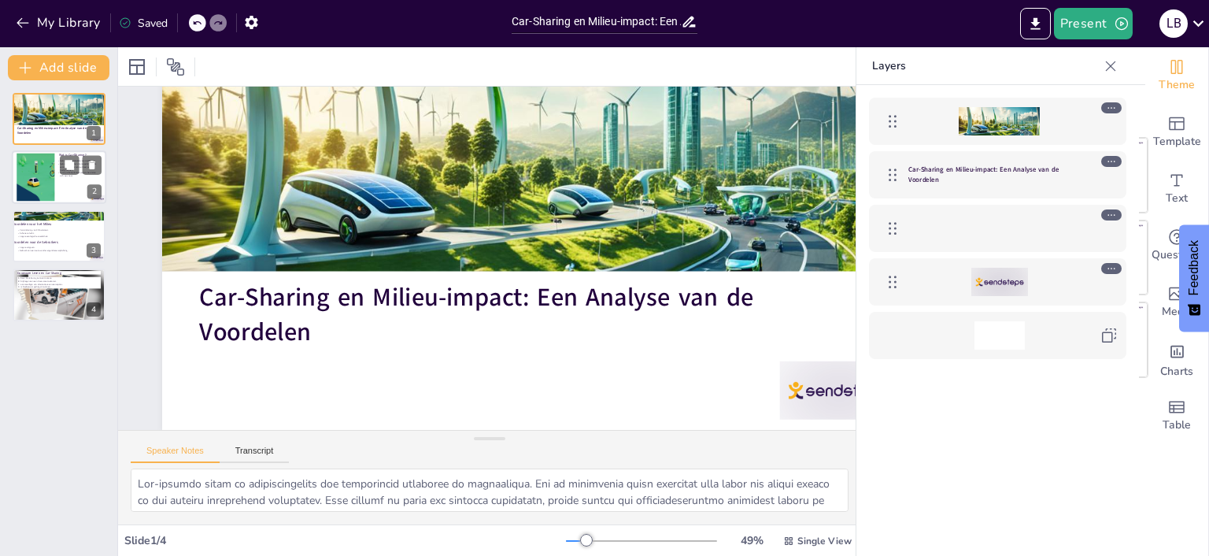
scroll to position [0, 0]
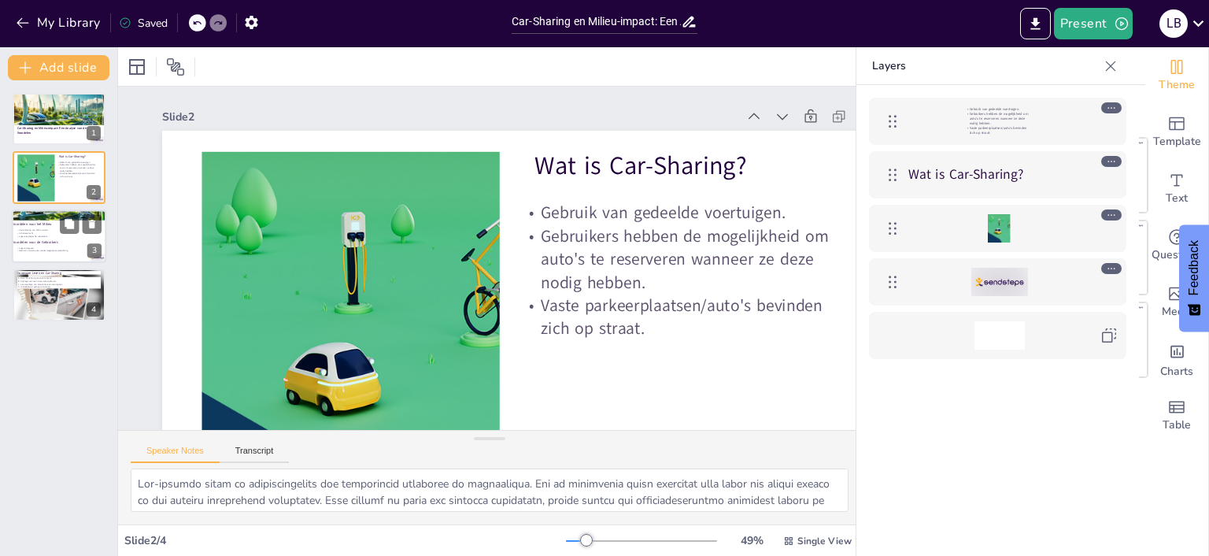
click at [36, 221] on div at bounding box center [59, 236] width 94 height 54
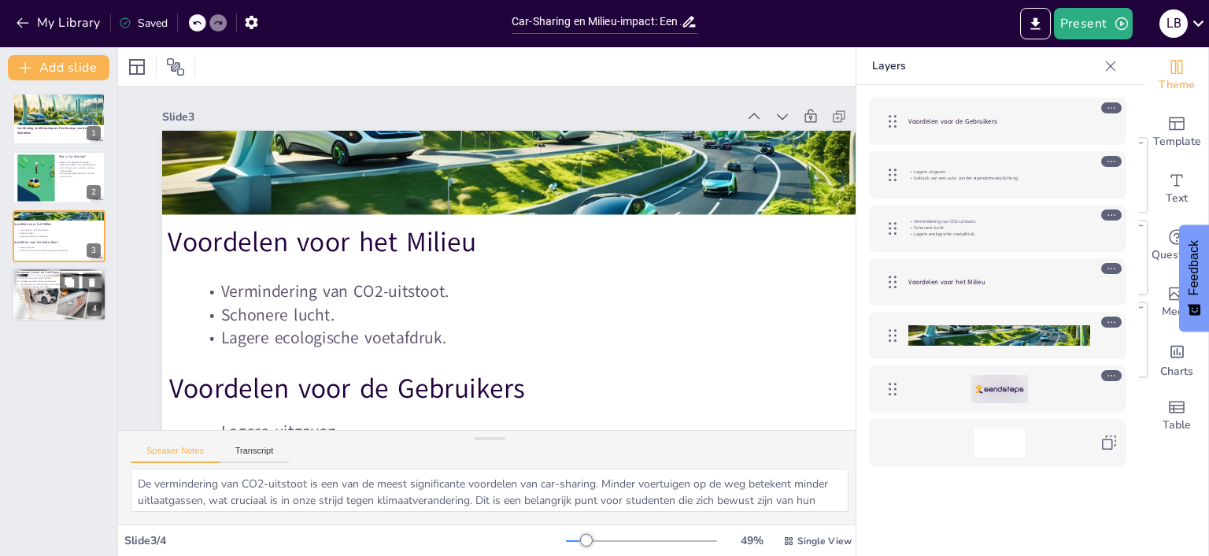
click at [52, 291] on div at bounding box center [59, 294] width 94 height 59
type textarea "Het omarmen van car-sharing is een manier om bij te dragen aan een duurzame toe…"
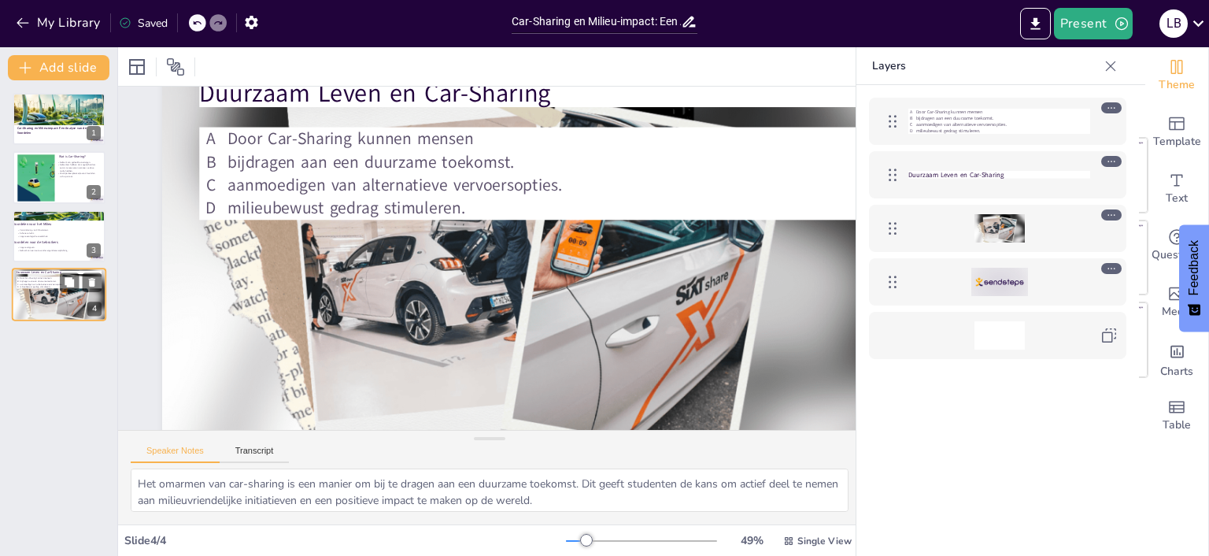
scroll to position [82, 0]
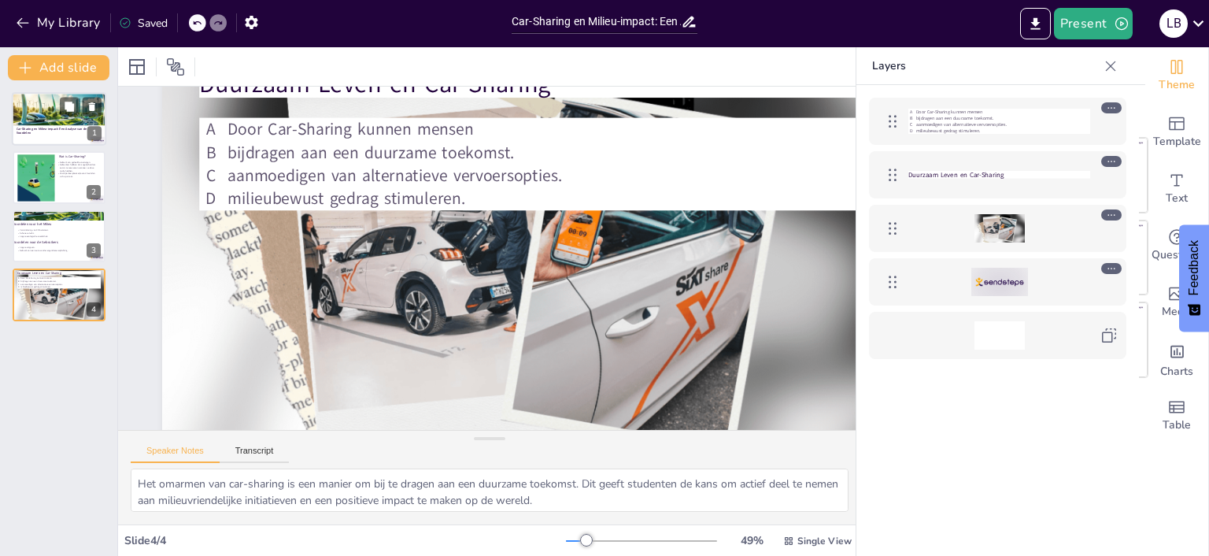
click at [49, 97] on div at bounding box center [61, 122] width 99 height 61
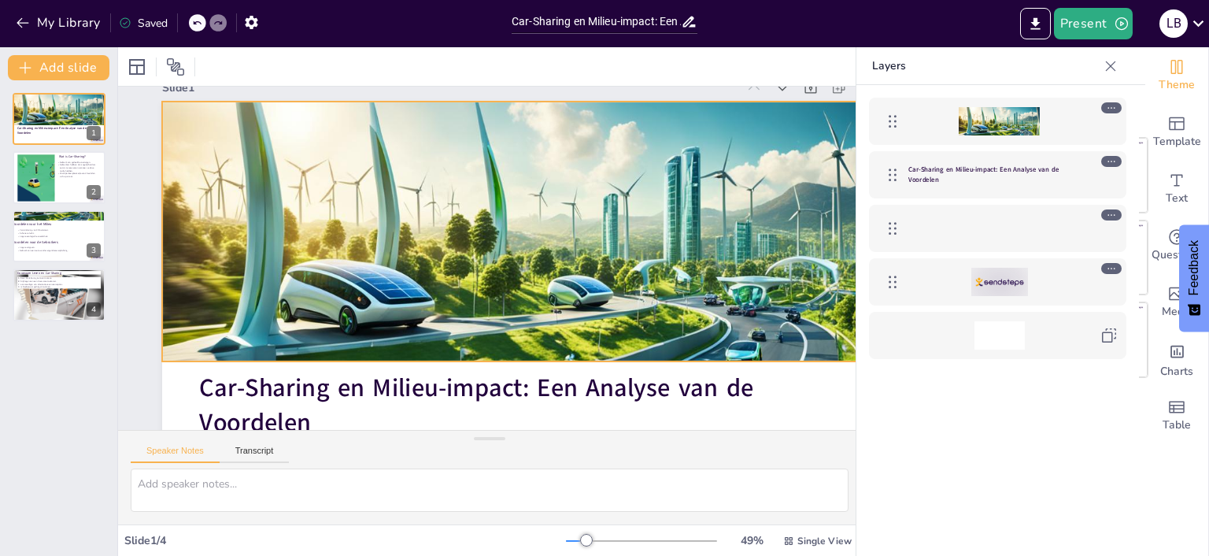
scroll to position [120, 0]
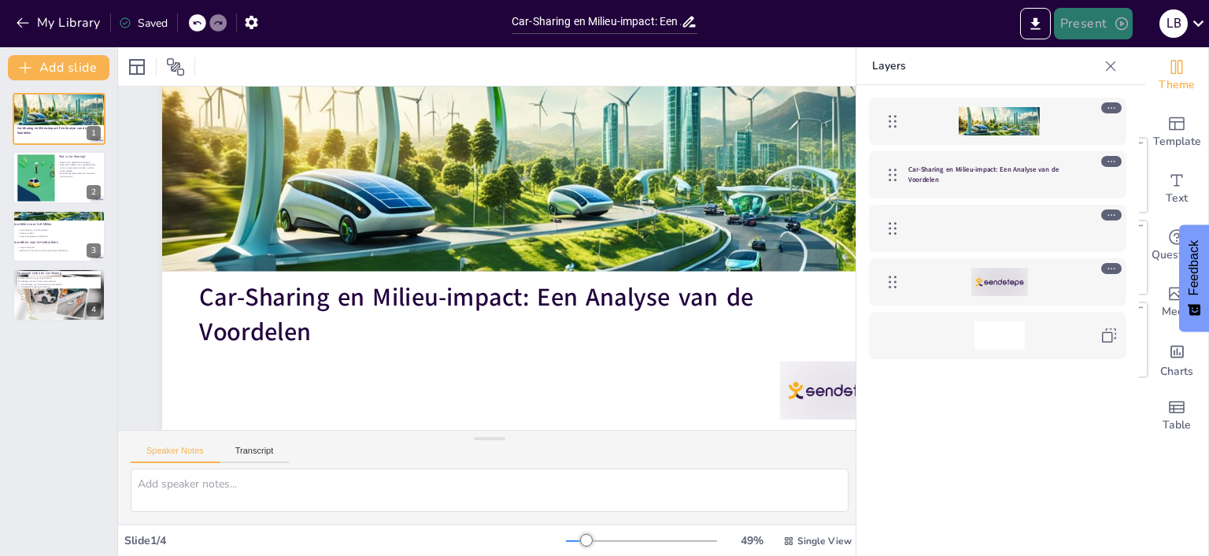
click at [998, 28] on button "Present" at bounding box center [1093, 23] width 79 height 31
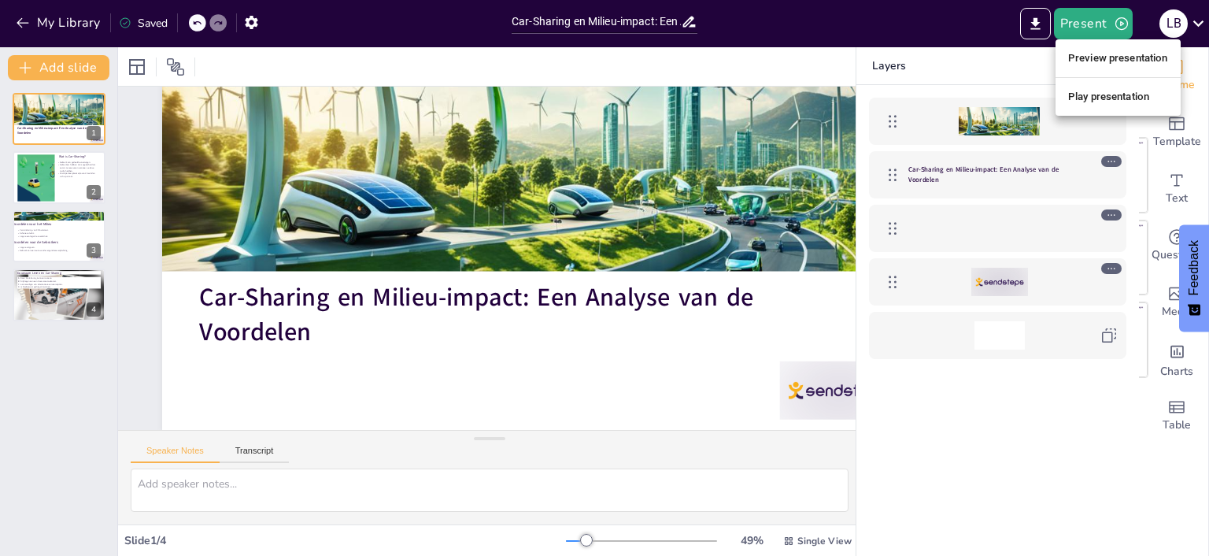
click at [998, 31] on div at bounding box center [604, 278] width 1209 height 556
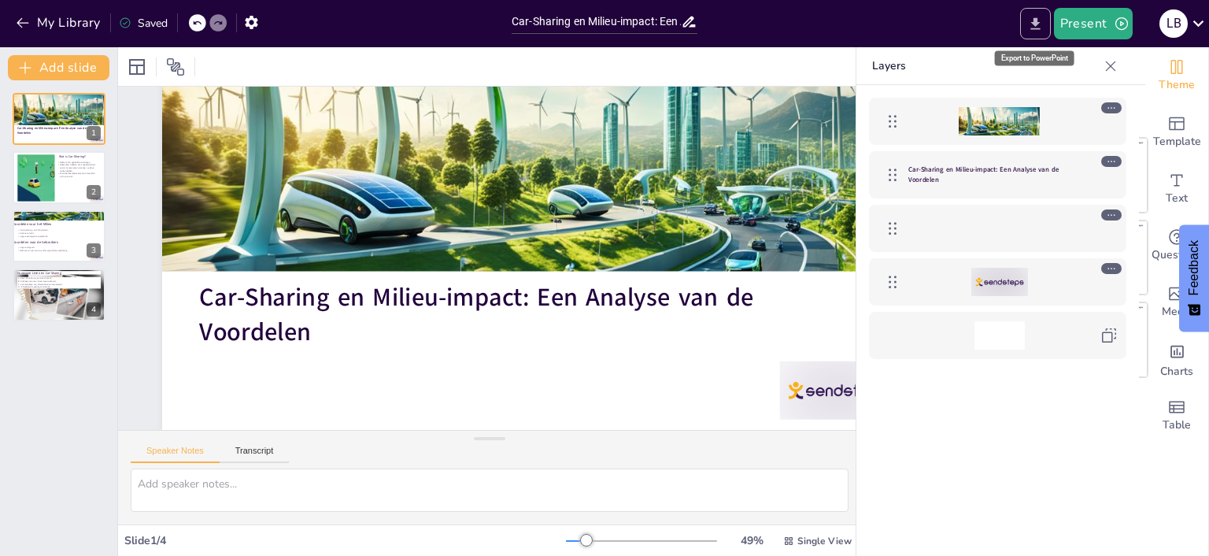
click at [998, 27] on icon "Export to PowerPoint" at bounding box center [1035, 24] width 17 height 17
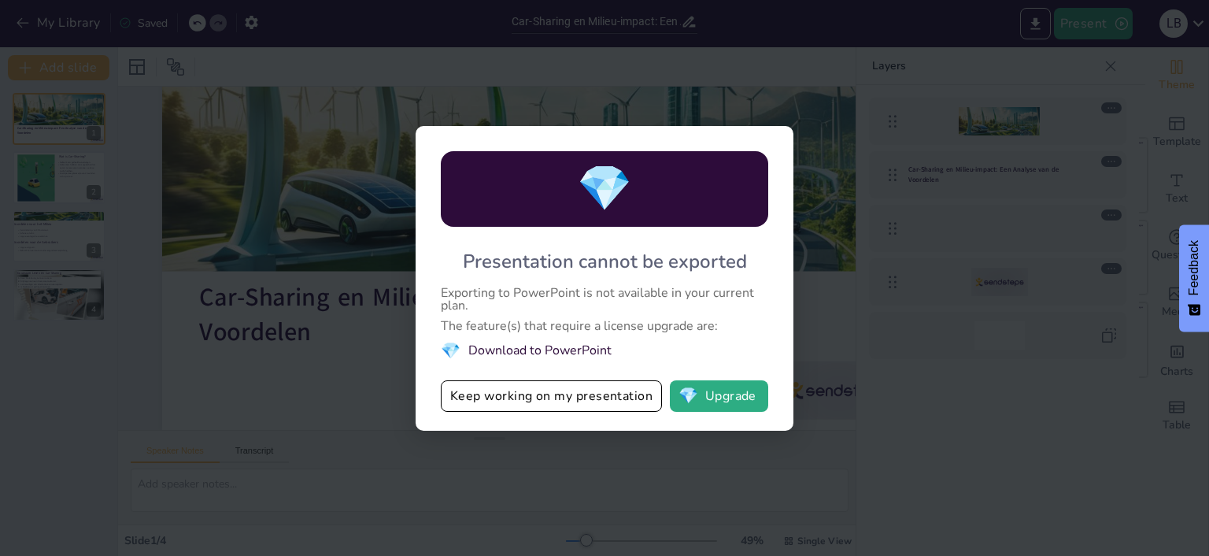
click at [561, 348] on li "💎 Download to PowerPoint" at bounding box center [605, 350] width 328 height 21
click at [553, 346] on li "💎 Download to PowerPoint" at bounding box center [605, 350] width 328 height 21
click at [546, 357] on li "💎 Download to PowerPoint" at bounding box center [605, 350] width 328 height 21
click at [714, 395] on button "💎 Upgrade" at bounding box center [719, 395] width 98 height 31
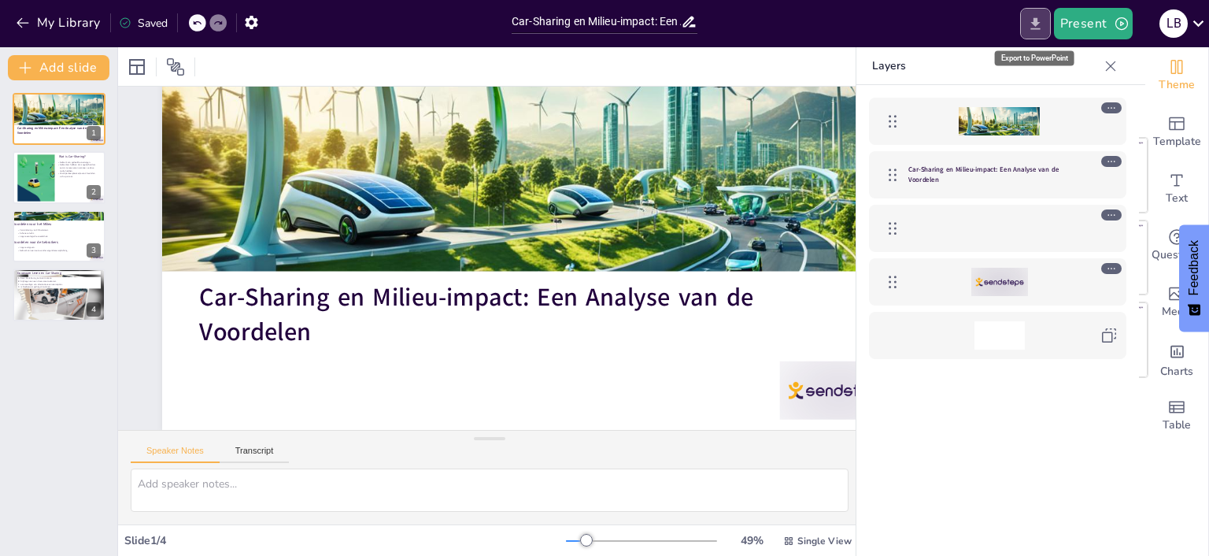
click at [998, 23] on icon "Export to PowerPoint" at bounding box center [1035, 24] width 17 height 17
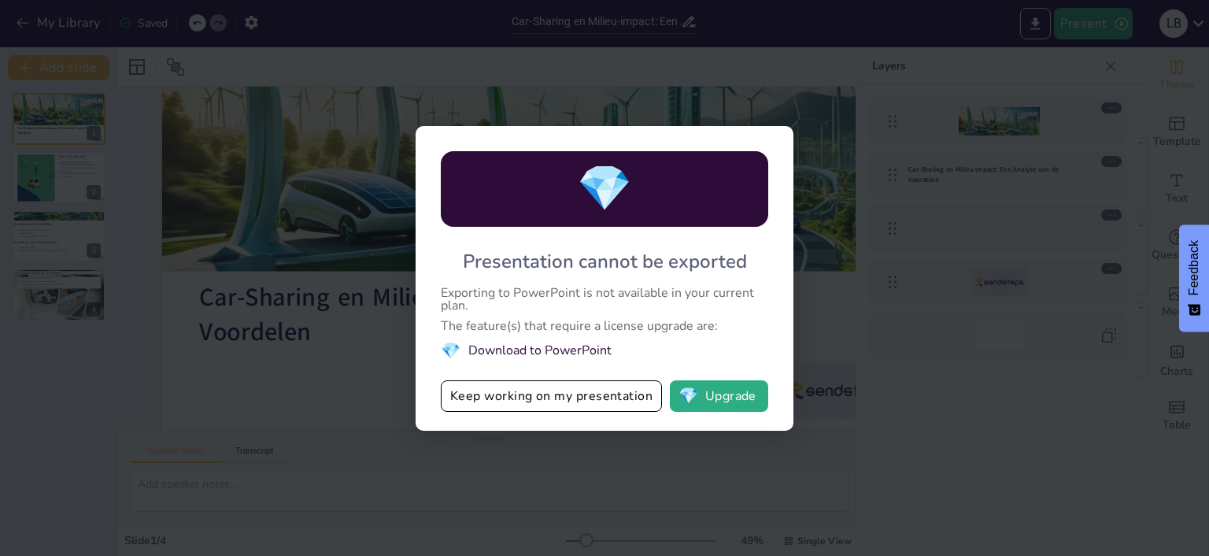
click at [998, 88] on div "💎 Presentation cannot be exported Exporting to PowerPoint is not available in y…" at bounding box center [604, 278] width 1209 height 556
click at [745, 394] on button "💎 Upgrade" at bounding box center [719, 395] width 98 height 31
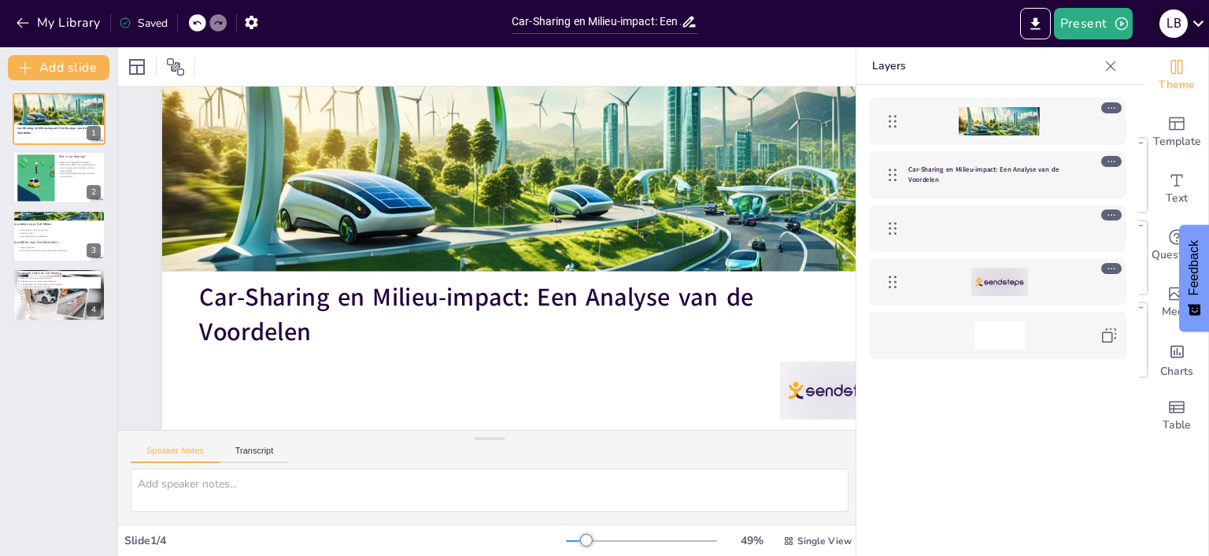
click at [998, 27] on icon at bounding box center [1198, 23] width 21 height 21
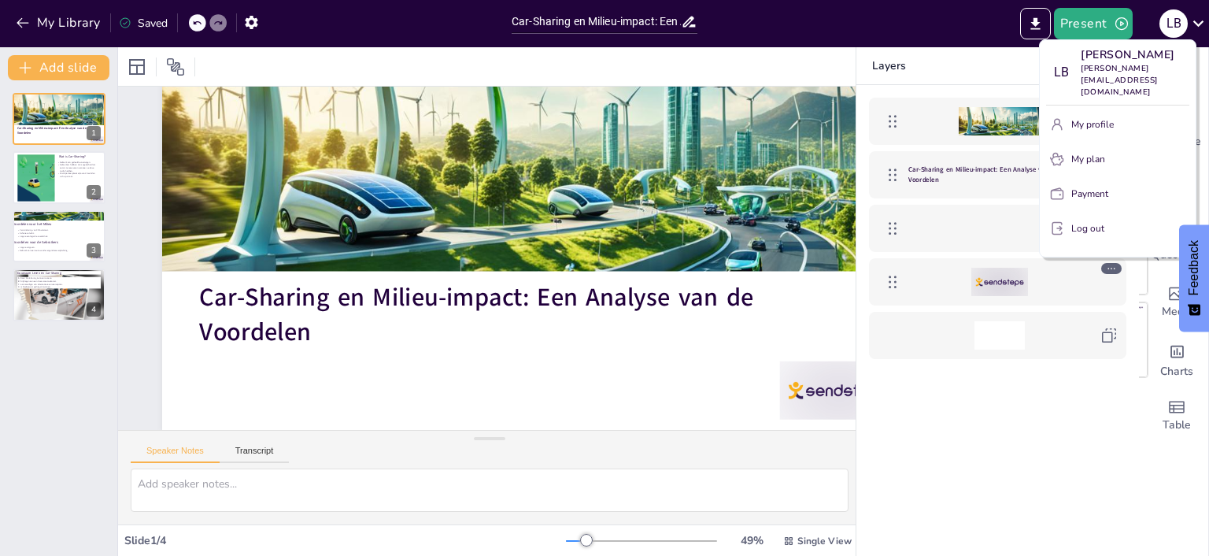
click at [666, 27] on div at bounding box center [604, 278] width 1209 height 556
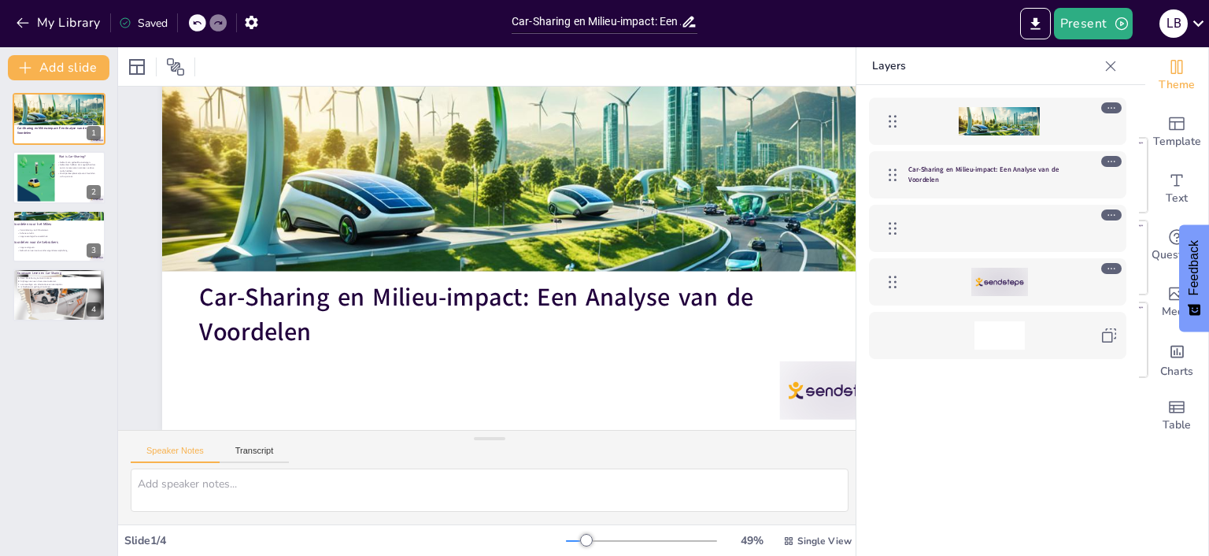
click at [686, 16] on icon at bounding box center [689, 21] width 17 height 17
click at [254, 20] on icon "button" at bounding box center [251, 22] width 13 height 13
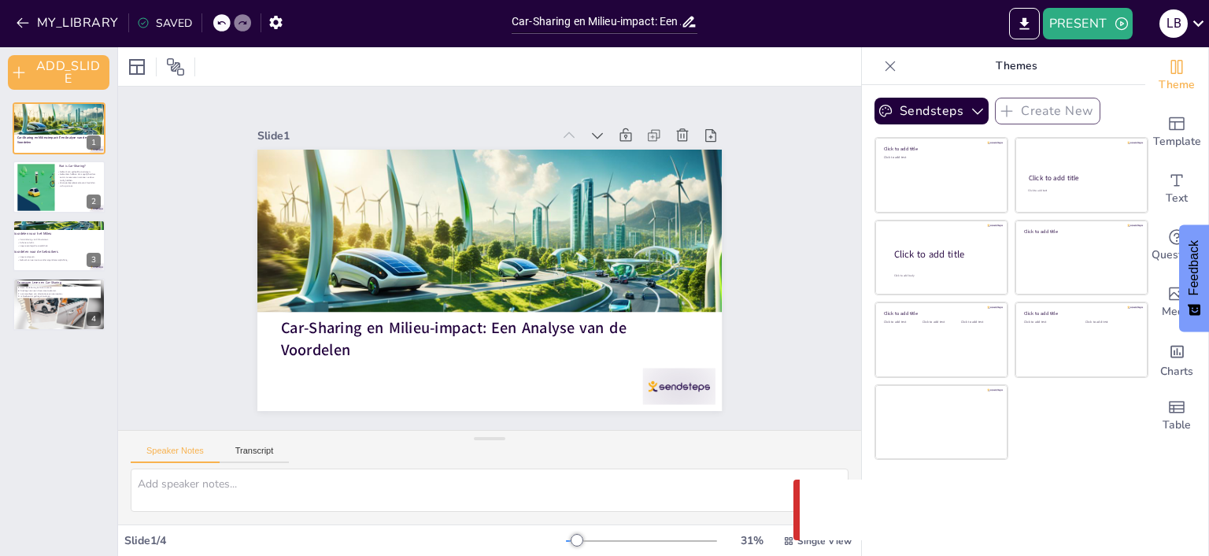
click at [893, 67] on icon at bounding box center [891, 66] width 16 height 16
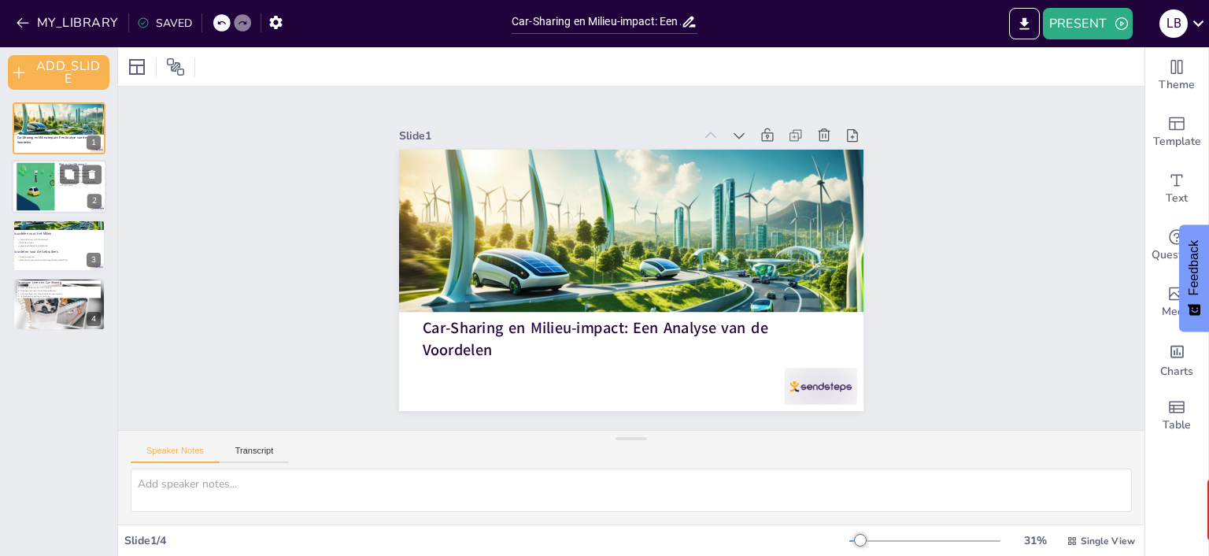
click at [66, 187] on div at bounding box center [59, 188] width 94 height 54
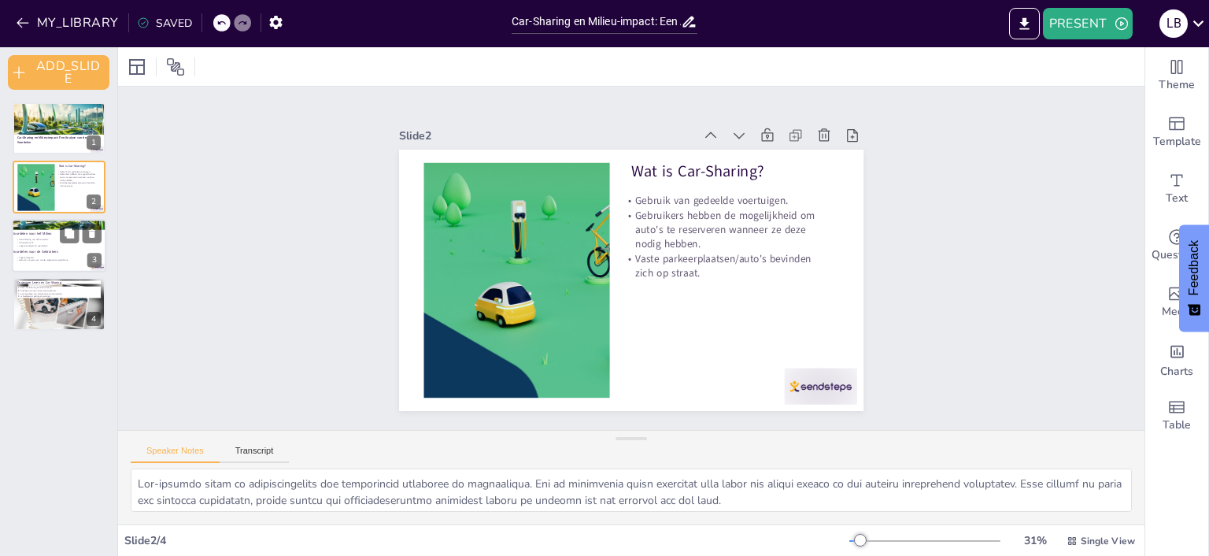
click at [52, 268] on div at bounding box center [59, 246] width 94 height 54
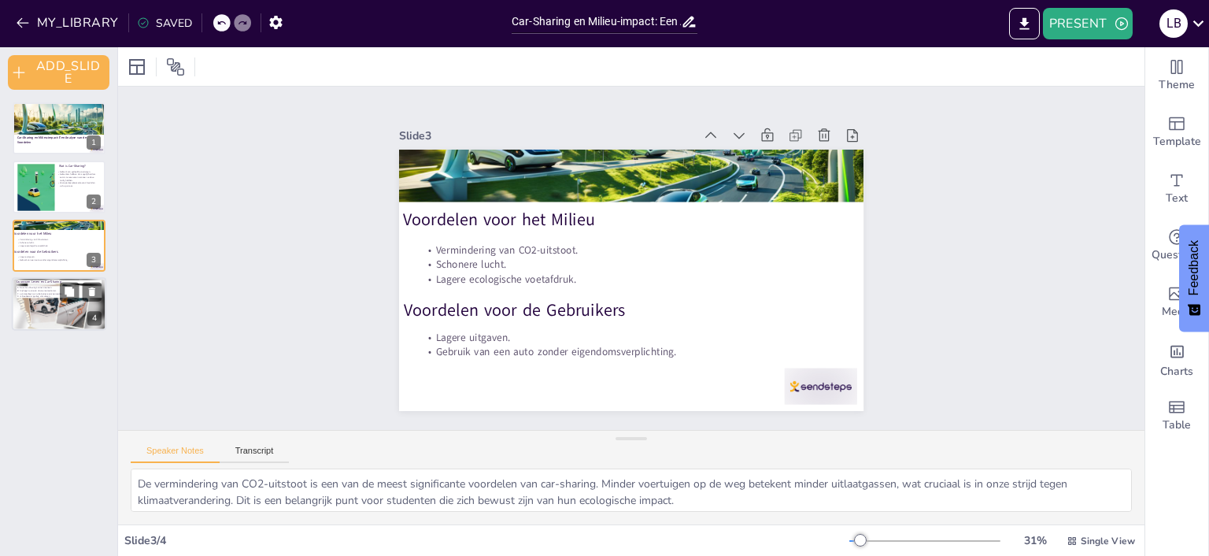
click at [59, 294] on div "Door Car-Sharing kunnen mensen bijdragen aan een duurzame toekomst. aanmoedigen…" at bounding box center [59, 293] width 85 height 12
type textarea "Het omarmen van car-sharing is een manier om bij te dragen aan een duurzame toe…"
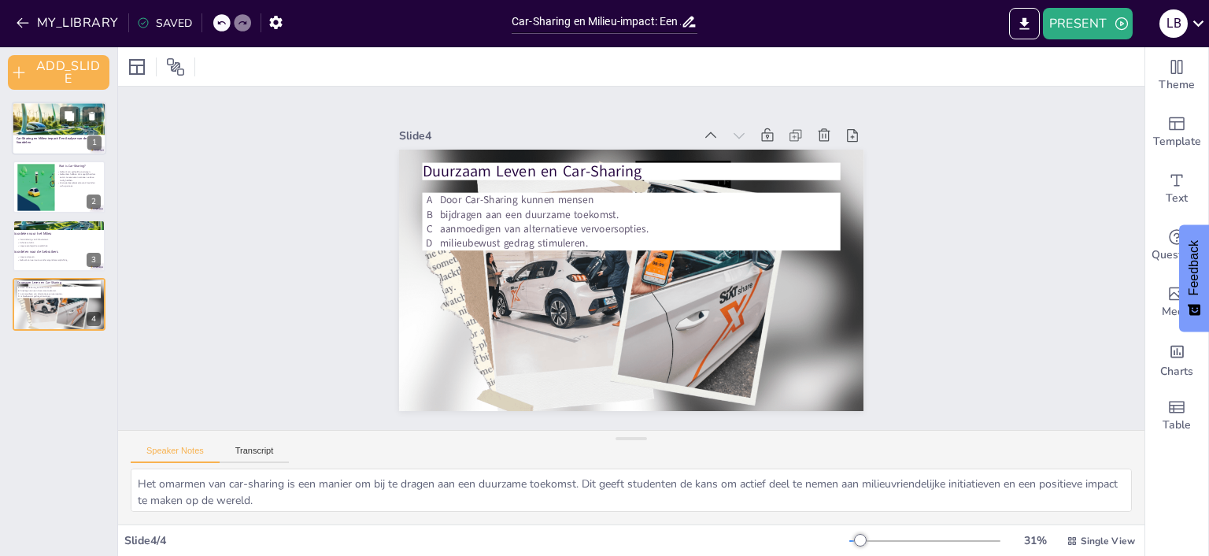
click at [18, 128] on div at bounding box center [61, 132] width 99 height 61
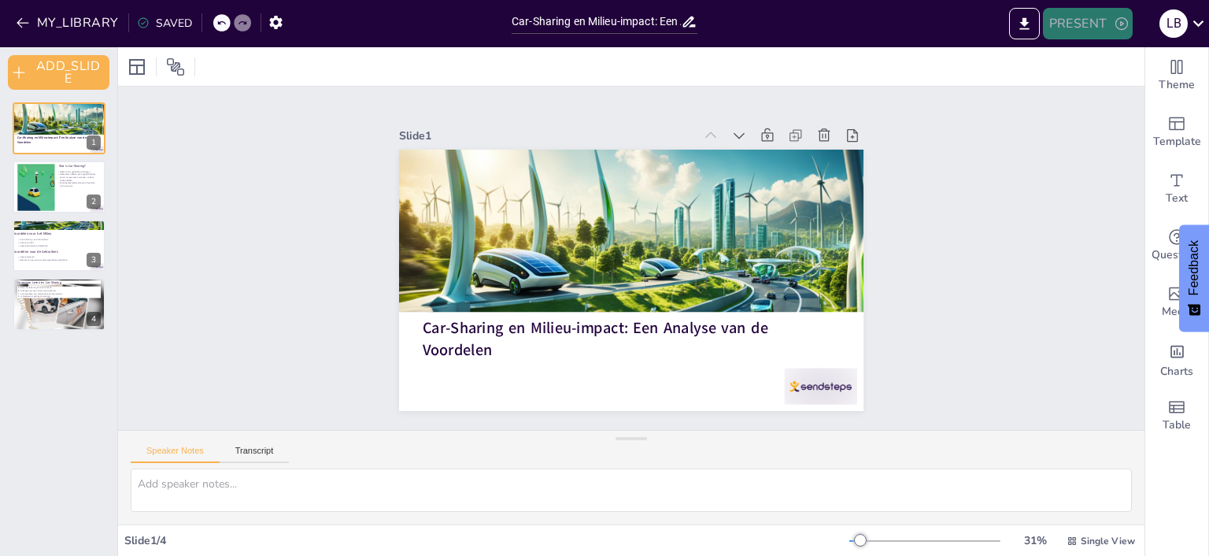
click at [1122, 23] on icon "button" at bounding box center [1122, 23] width 13 height 13
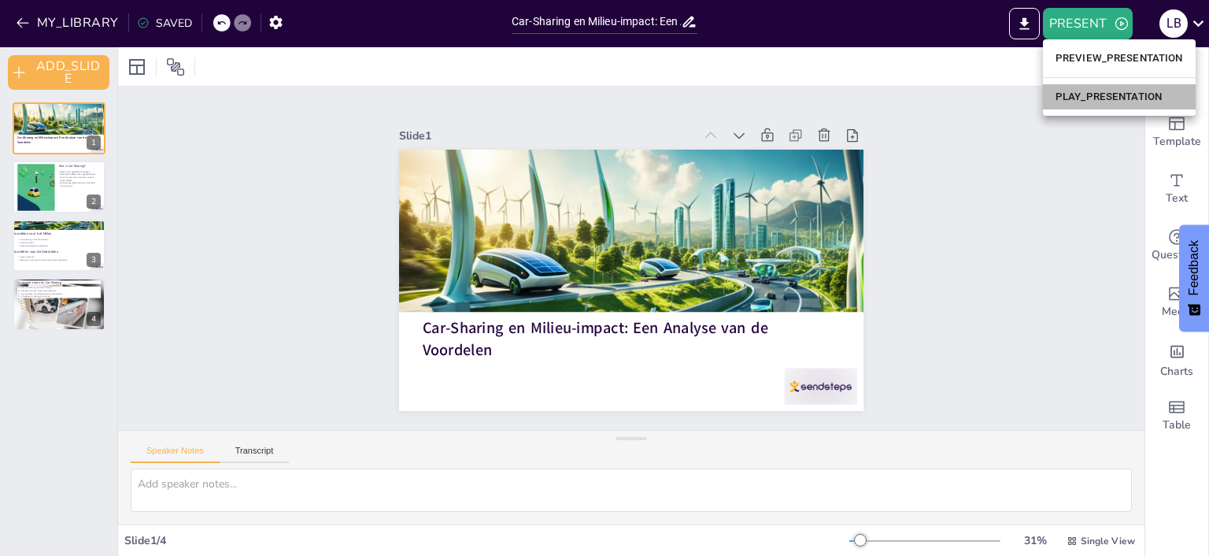
click at [1122, 105] on li "PLAY_PRESENTATION" at bounding box center [1119, 96] width 153 height 25
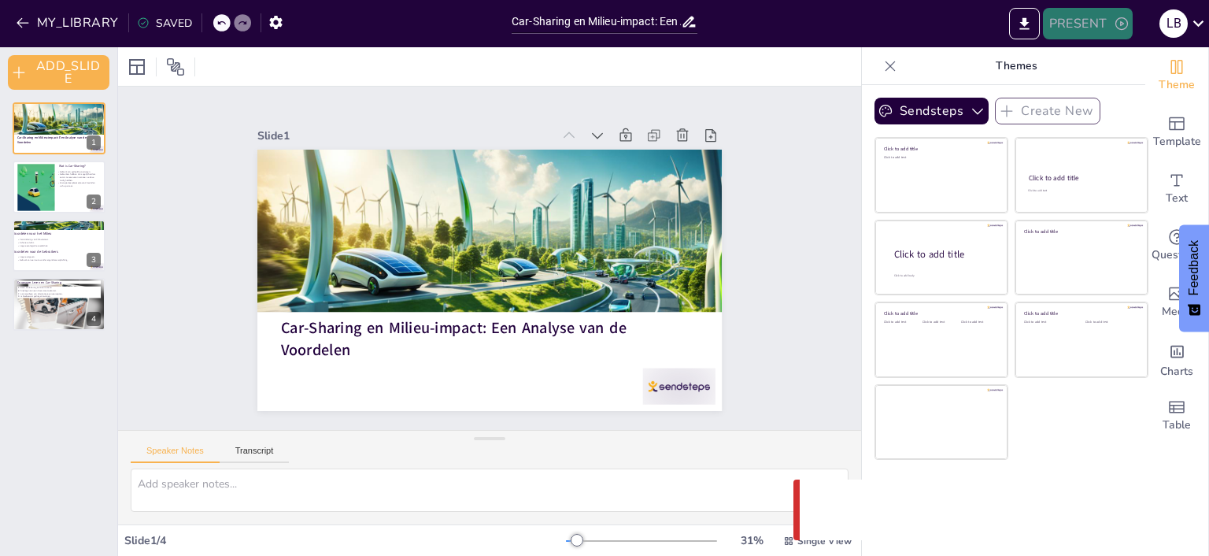
click at [1096, 21] on button "PRESENT" at bounding box center [1088, 23] width 90 height 31
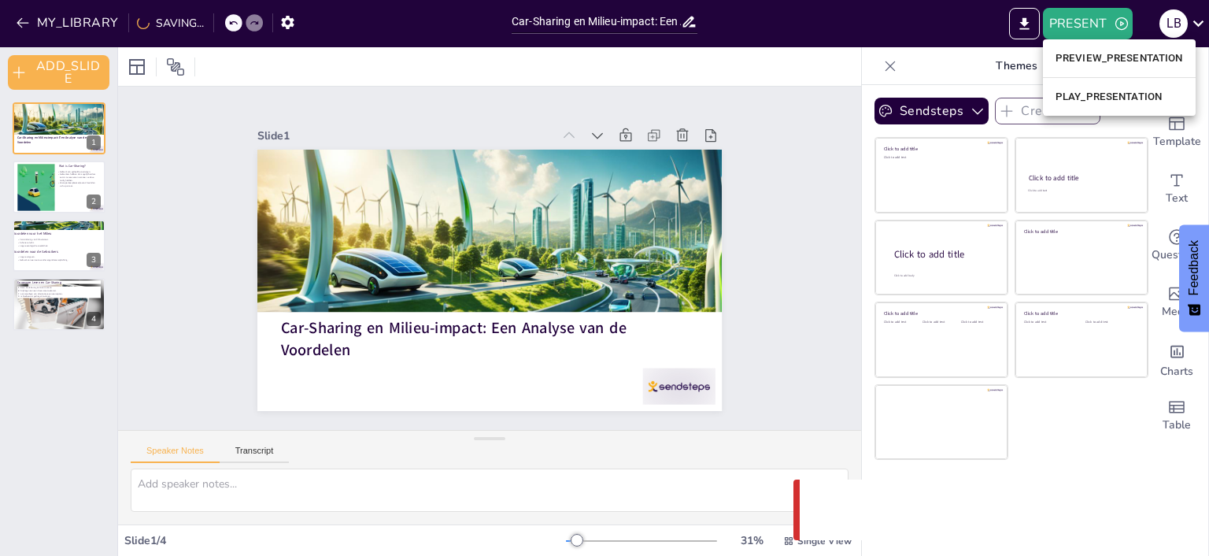
click at [1098, 61] on li "PREVIEW_PRESENTATION" at bounding box center [1119, 58] width 153 height 25
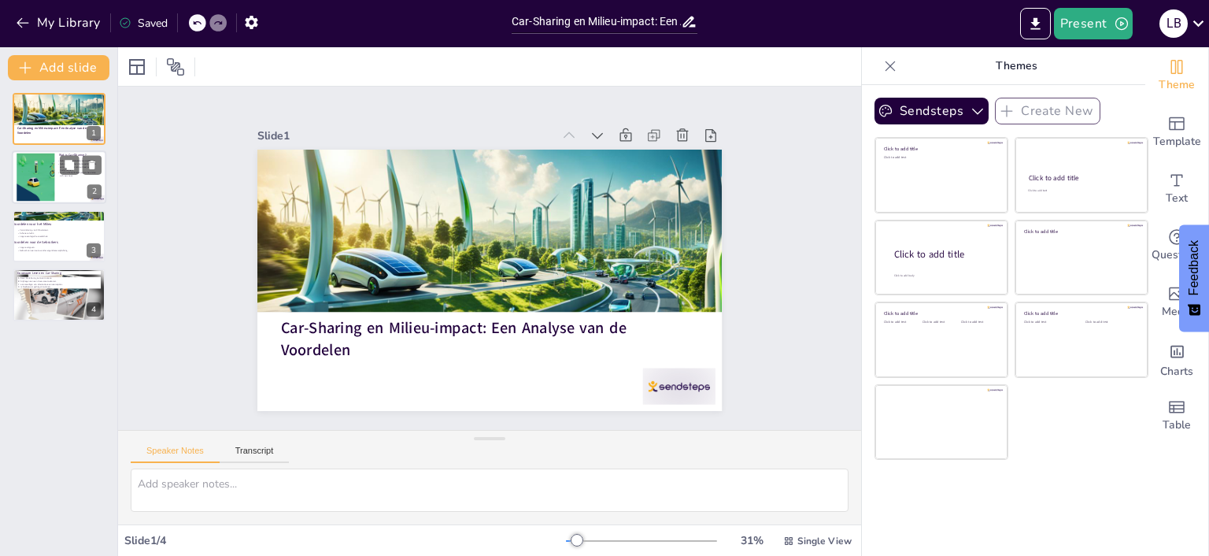
click at [68, 176] on p "Vaste parkeerplaatsen/auto's bevinden zich op straat." at bounding box center [78, 175] width 43 height 6
type textarea "Lor-ipsumdo sitam co adipiscingelits doe temporincid utlaboree do magnaaliqua. …"
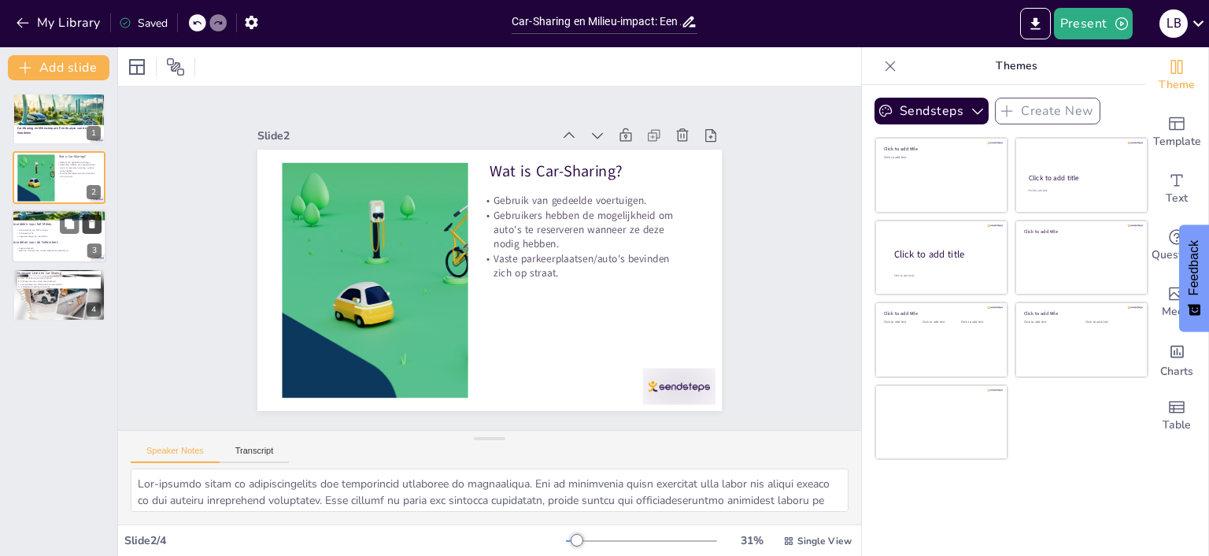
click at [87, 223] on icon at bounding box center [92, 223] width 11 height 11
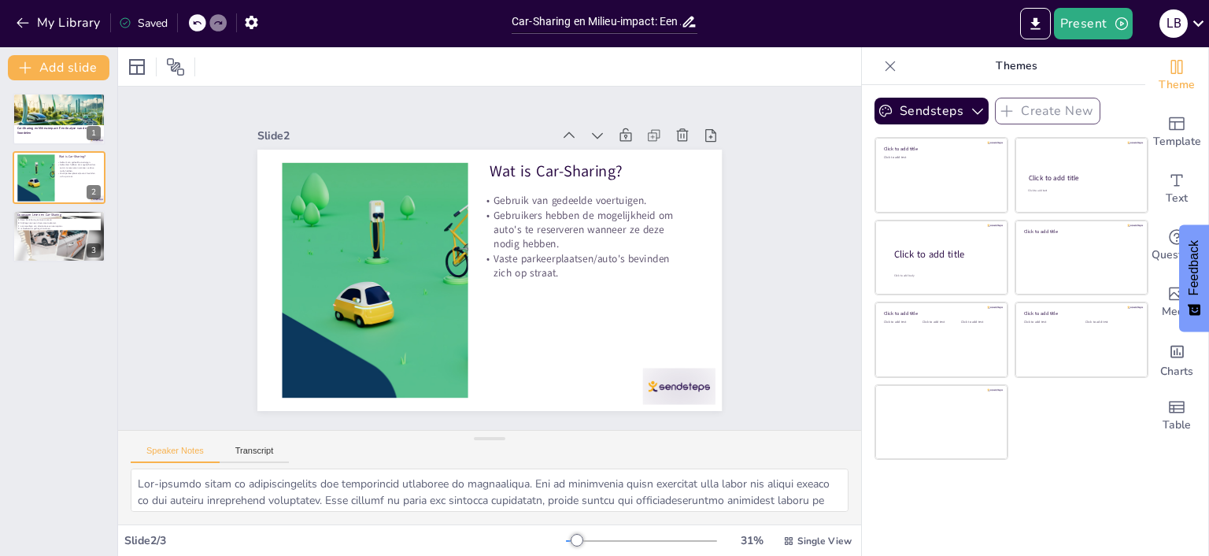
click at [197, 18] on icon at bounding box center [196, 22] width 9 height 9
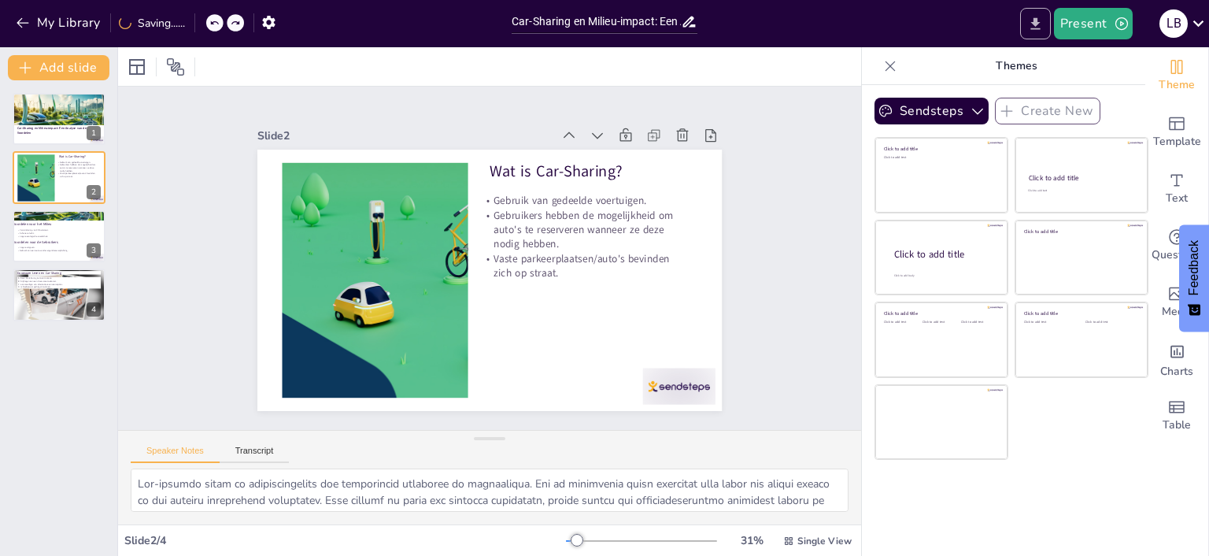
click at [1041, 24] on icon "Export to PowerPoint" at bounding box center [1035, 24] width 17 height 17
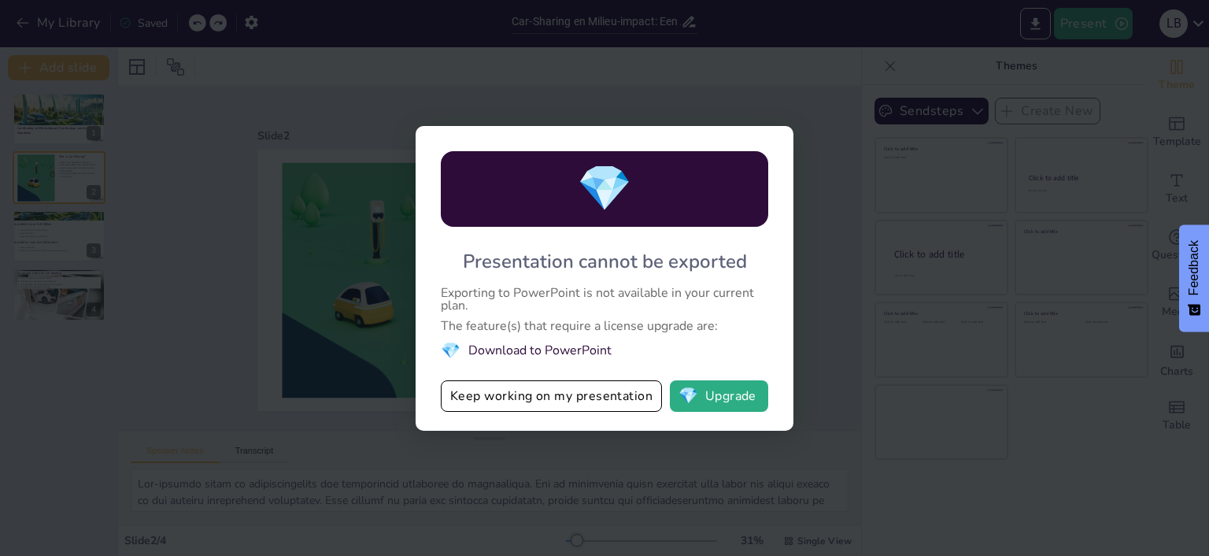
click at [758, 135] on div "💎 Presentation cannot be exported Exporting to PowerPoint is not available in y…" at bounding box center [605, 278] width 378 height 305
click at [553, 398] on button "Keep working on my presentation" at bounding box center [551, 395] width 221 height 31
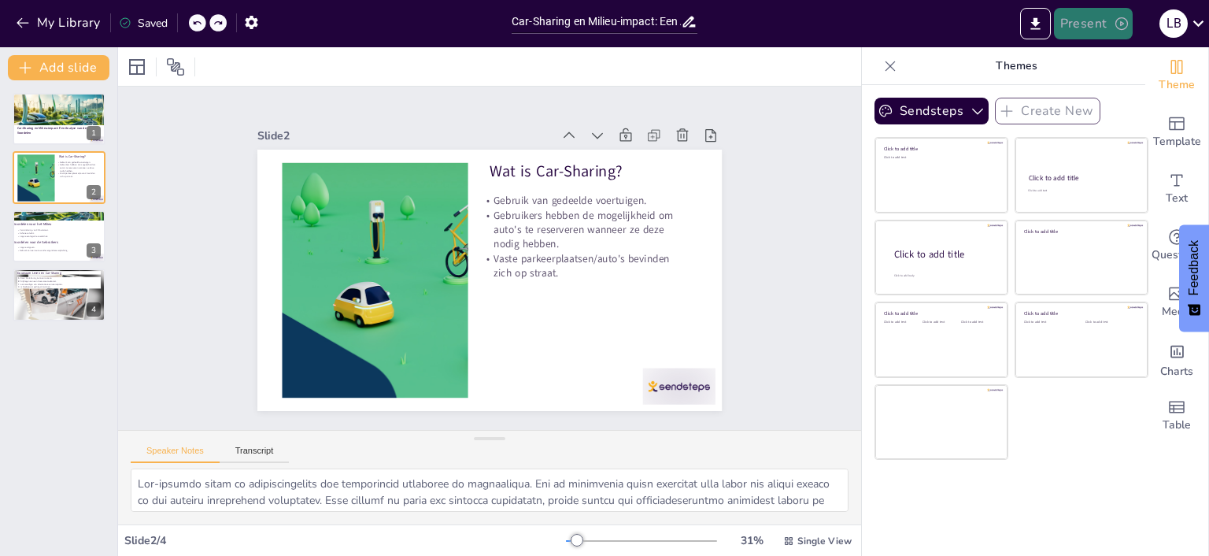
click at [1094, 30] on button "Present" at bounding box center [1093, 23] width 79 height 31
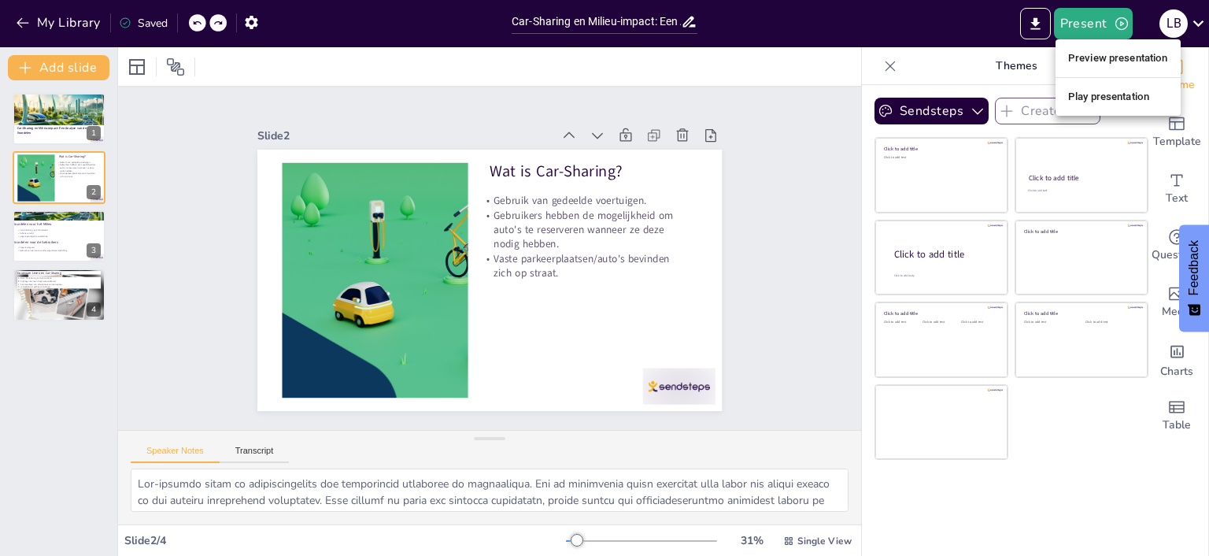
click at [1104, 54] on li "Preview presentation" at bounding box center [1118, 58] width 125 height 25
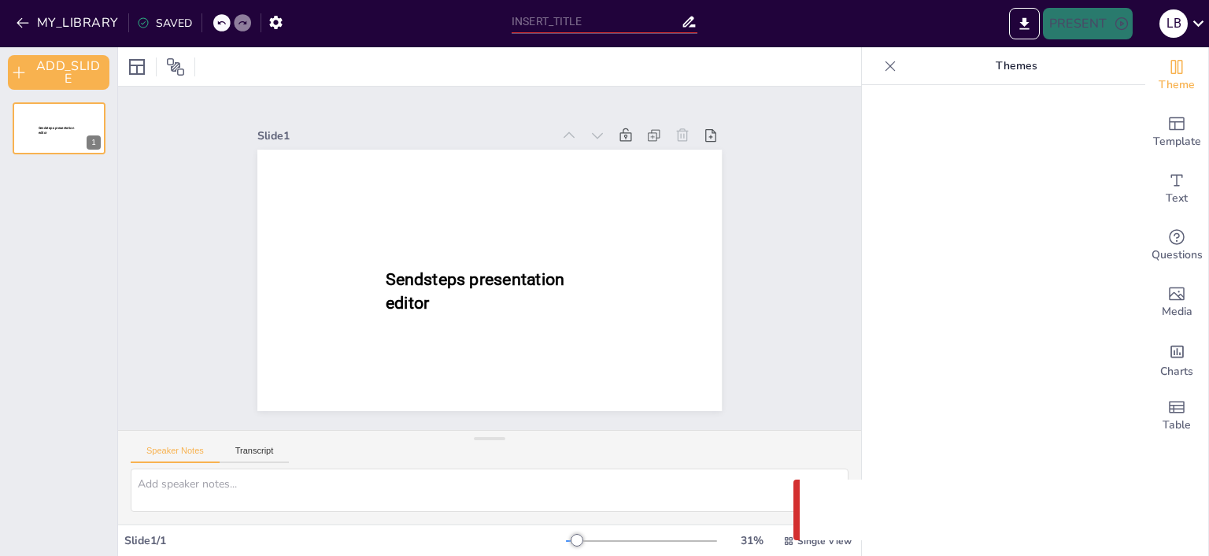
type input "Car-Sharing en Milieu-impact: Een Analyse van de Voordelen"
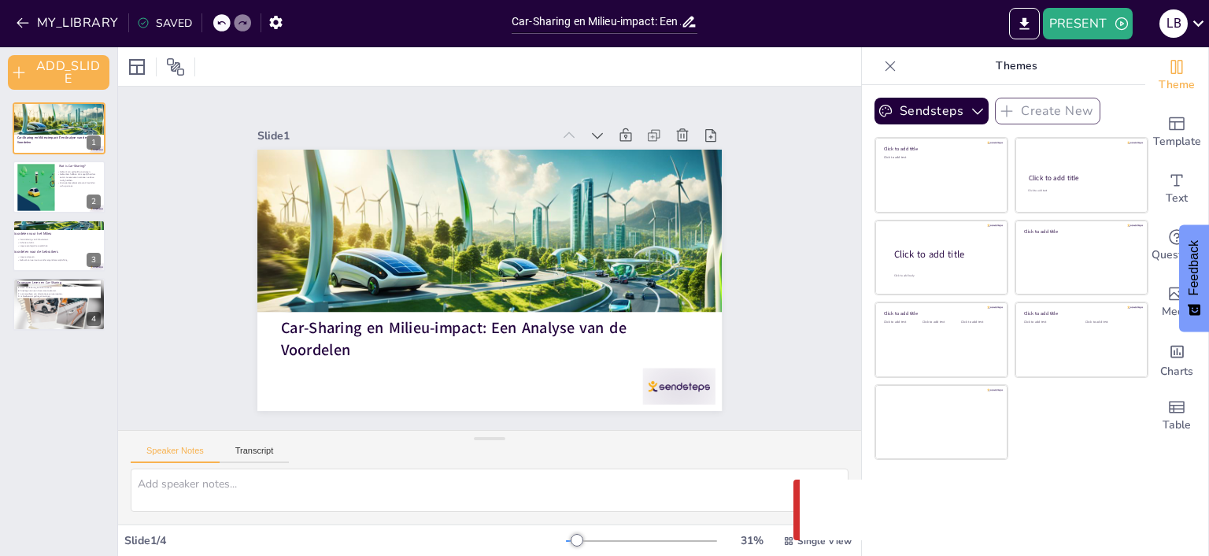
click at [254, 439] on div "Speaker Notes Transcript" at bounding box center [489, 450] width 743 height 38
drag, startPoint x: 263, startPoint y: 442, endPoint x: 246, endPoint y: 454, distance: 21.0
click at [261, 446] on div "Speaker Notes Transcript" at bounding box center [210, 452] width 158 height 20
click at [246, 454] on button "Transcript" at bounding box center [255, 454] width 70 height 17
click at [178, 449] on button "Speaker Notes" at bounding box center [175, 454] width 89 height 17
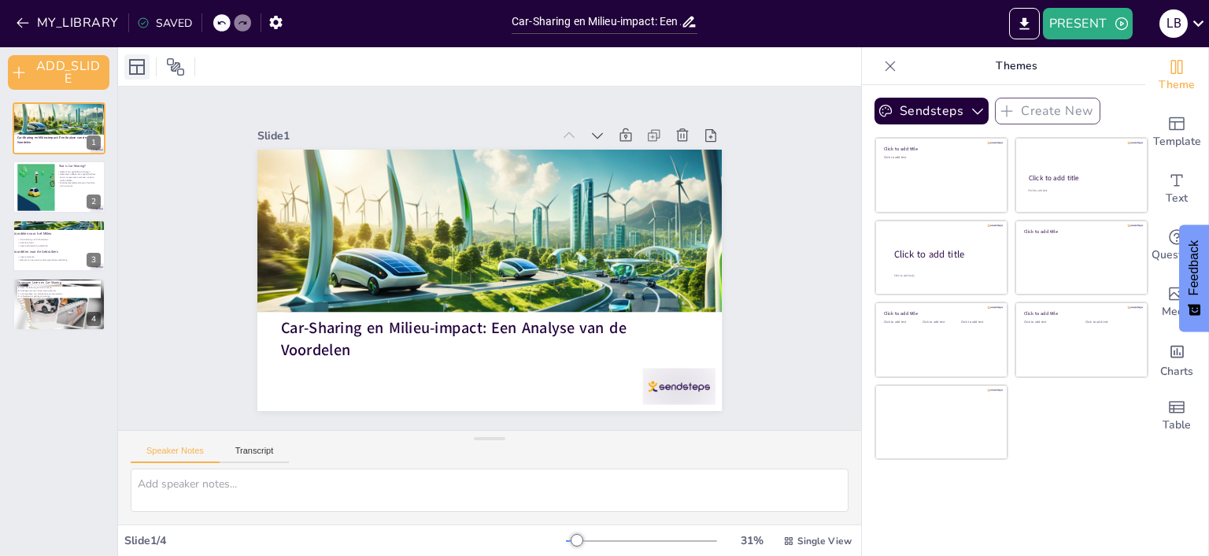
click at [140, 71] on icon at bounding box center [137, 66] width 19 height 19
click at [112, 139] on div "Car-Sharing en Milieu-impact: Een Analyse van de Voordelen 1 Wat is Car-Sharing…" at bounding box center [58, 216] width 117 height 228
click at [1196, 20] on icon at bounding box center [1198, 23] width 21 height 21
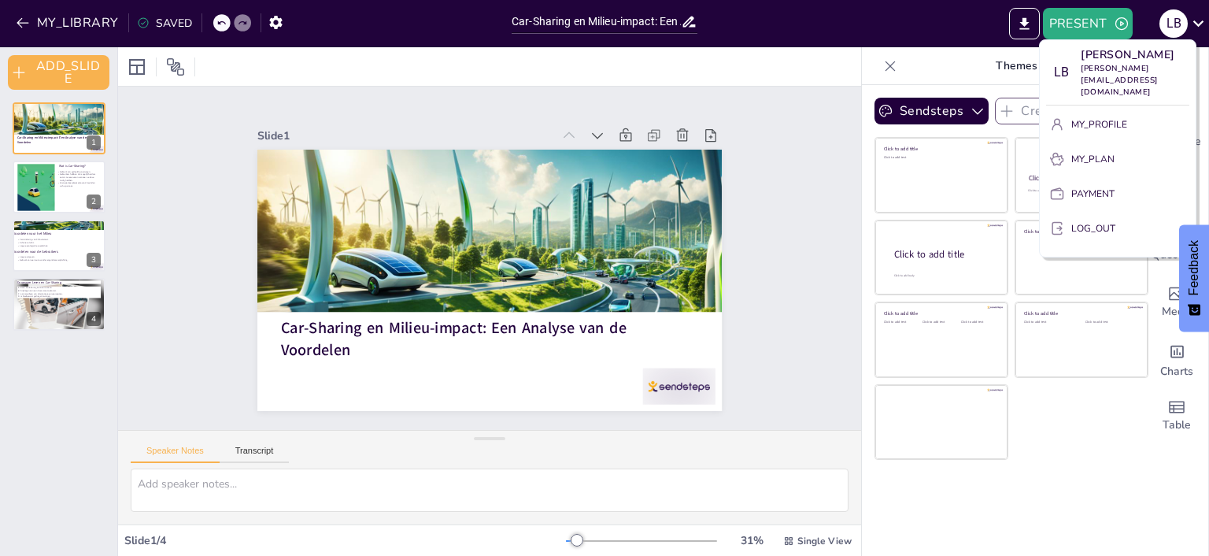
click at [1128, 112] on button "MY_PROFILE" at bounding box center [1117, 124] width 143 height 25
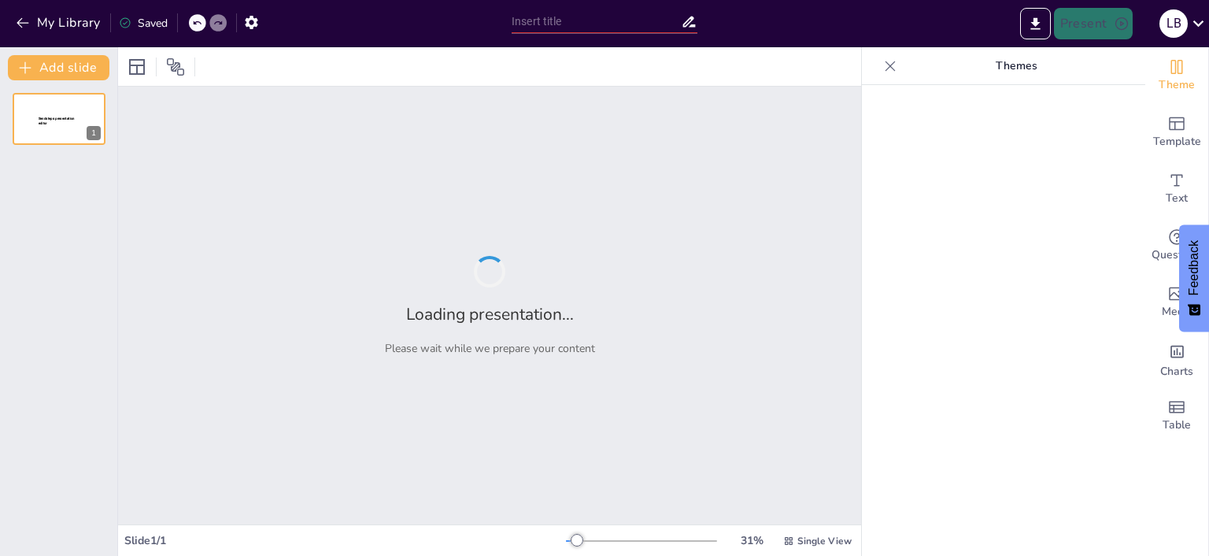
type input "Car-Sharing en Milieu-impact: Een Analyse van de Voordelen"
